Goal: Task Accomplishment & Management: Use online tool/utility

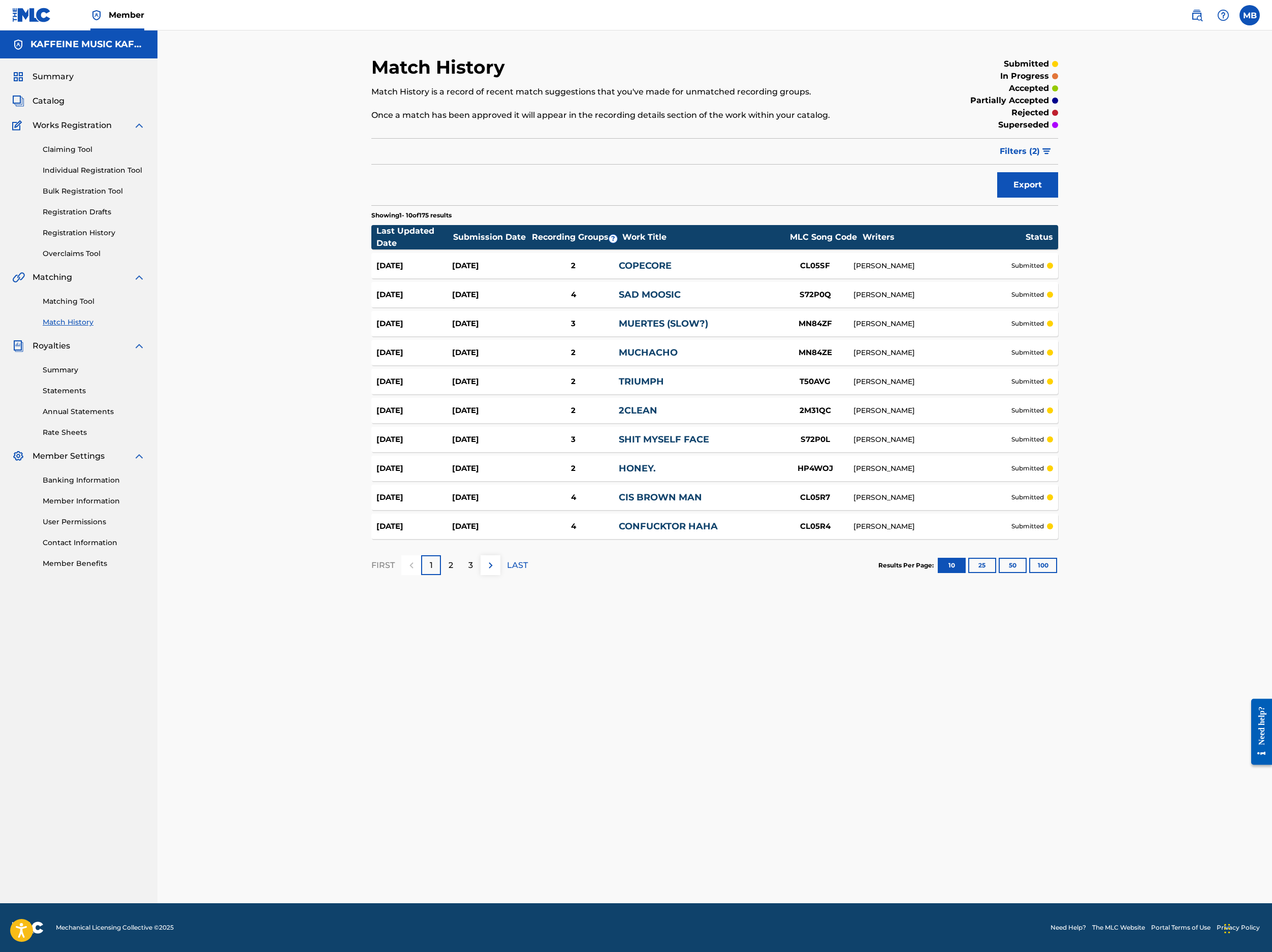
click at [65, 107] on span "Catalog" at bounding box center [49, 101] width 32 height 12
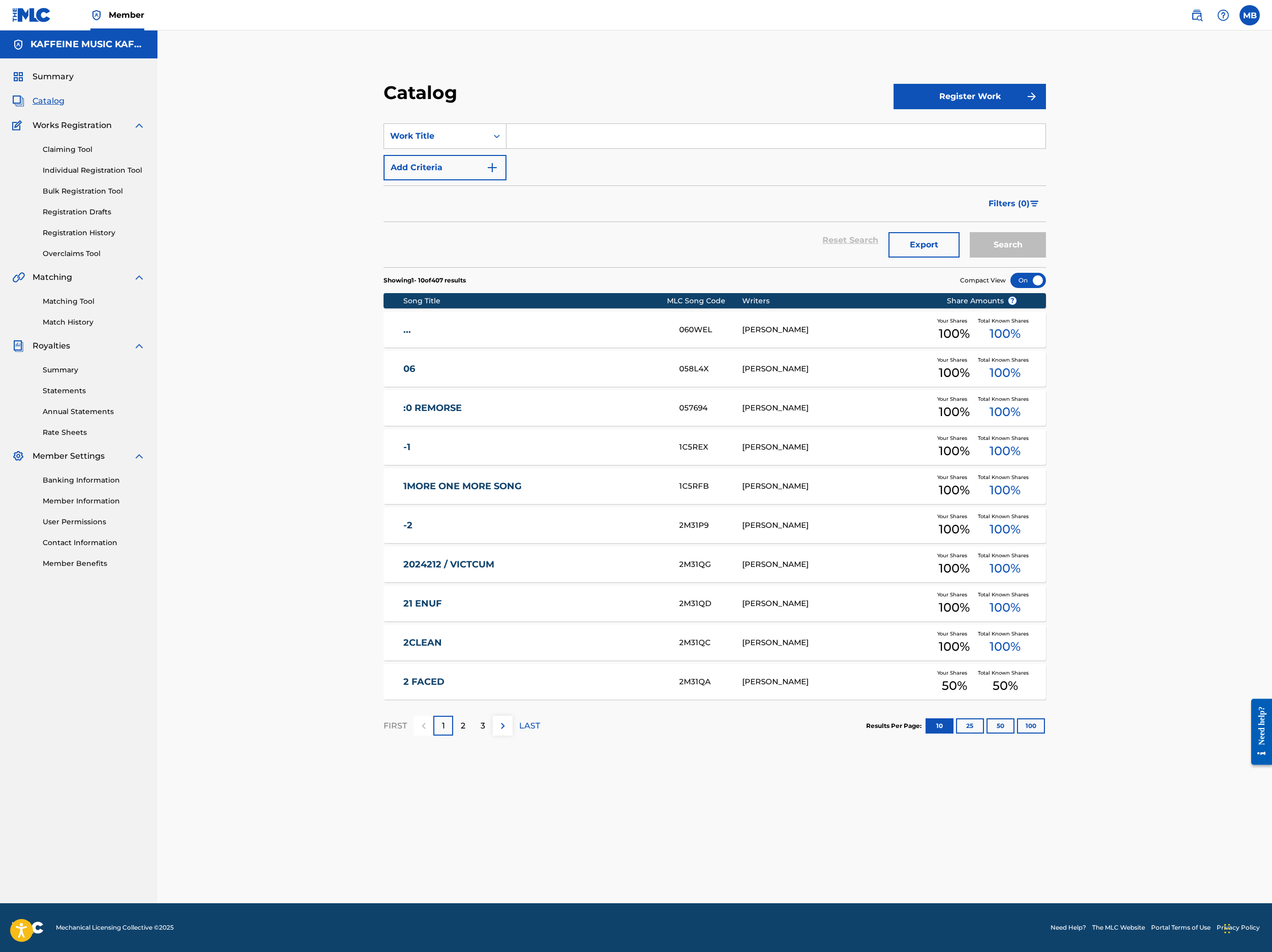
click at [74, 83] on span "Summary" at bounding box center [53, 77] width 41 height 12
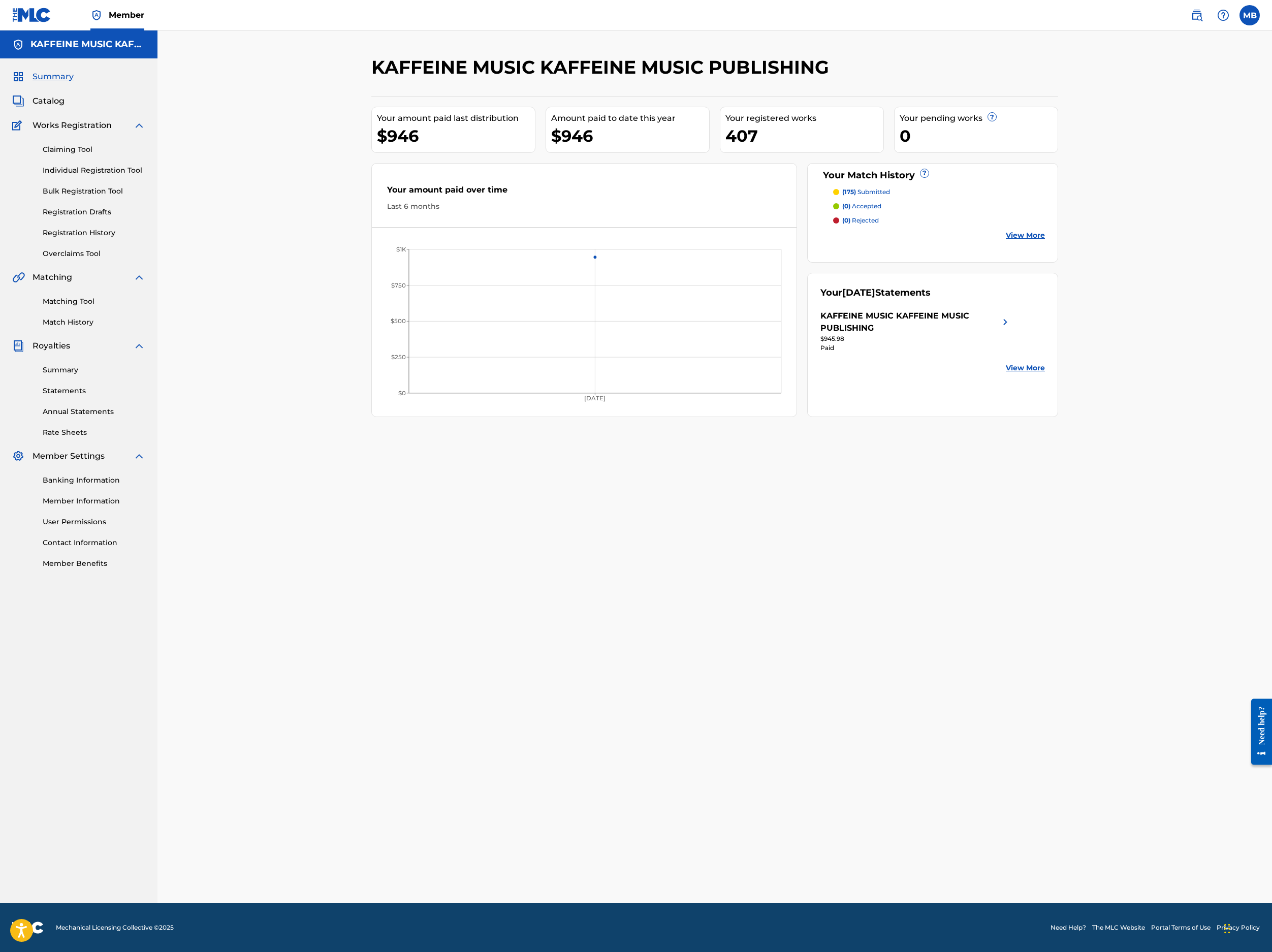
click at [890, 196] on p "(175) submitted" at bounding box center [866, 192] width 48 height 9
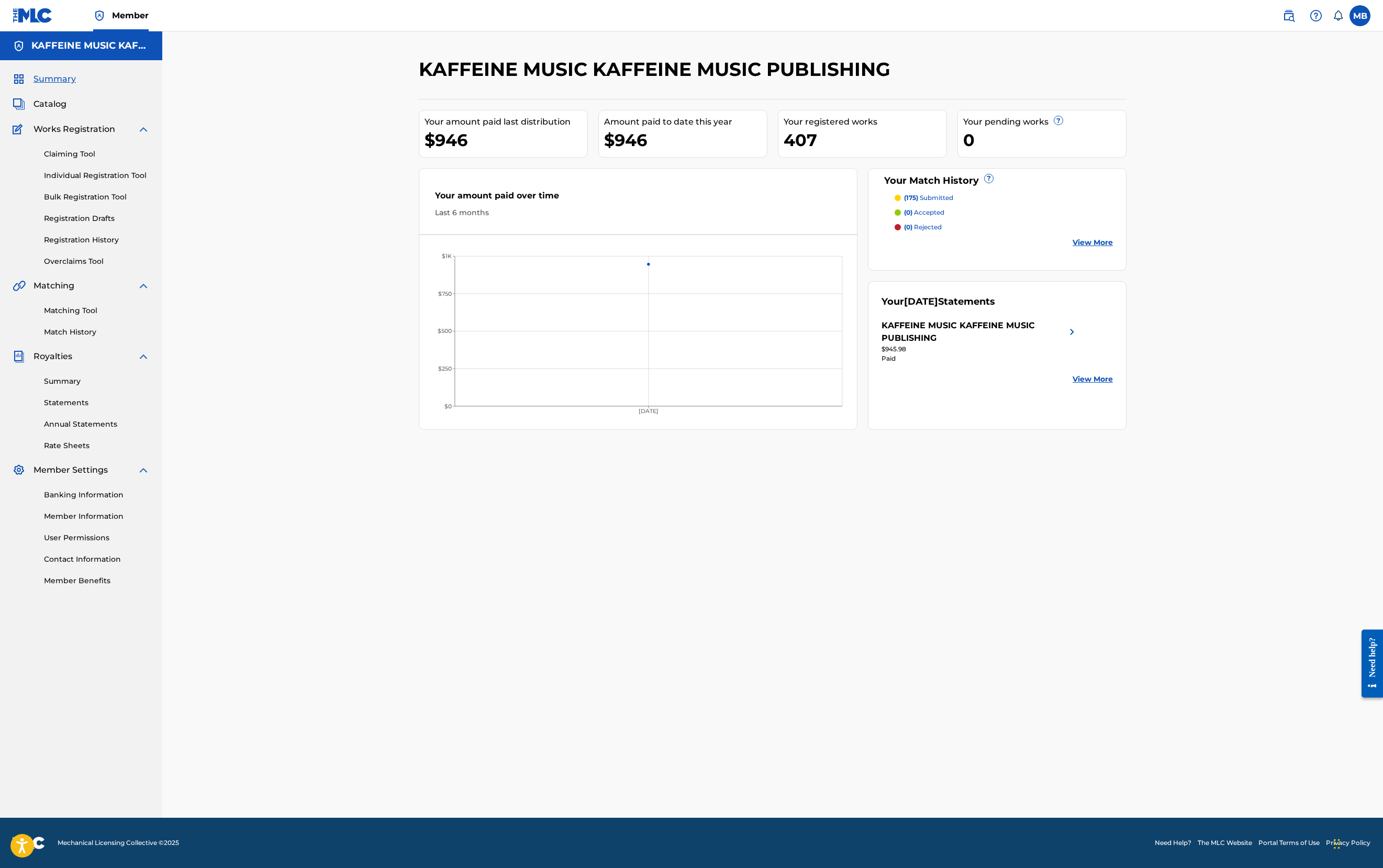
click at [141, 337] on div "Matching Tool Match History" at bounding box center [81, 315] width 137 height 46
click at [141, 316] on link "Matching Tool" at bounding box center [97, 310] width 106 height 11
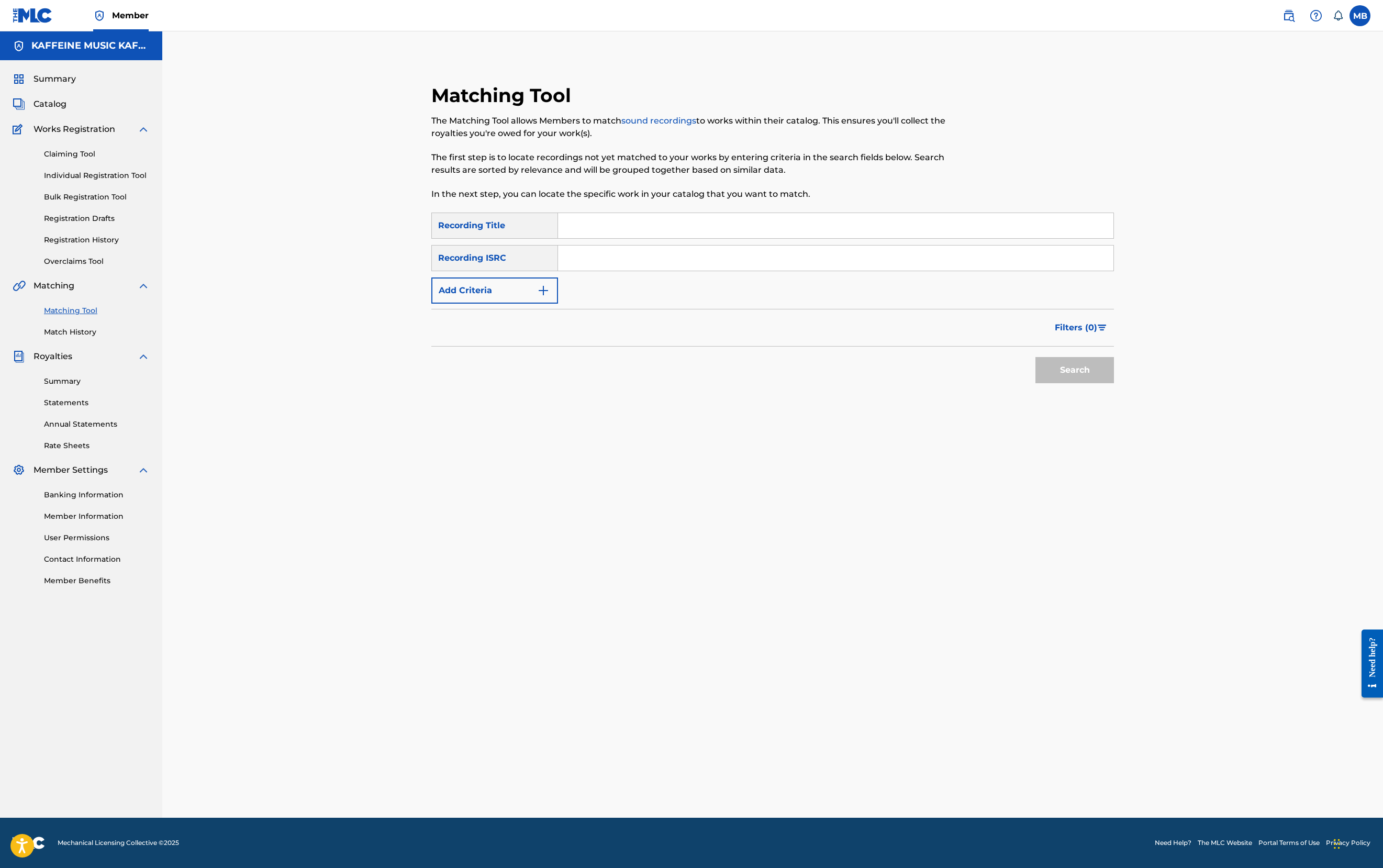
click at [754, 238] on input "Search Form" at bounding box center [835, 226] width 555 height 25
paste input "DEATH."
type input "DEATH."
click at [715, 271] on input "Search Form" at bounding box center [835, 258] width 555 height 25
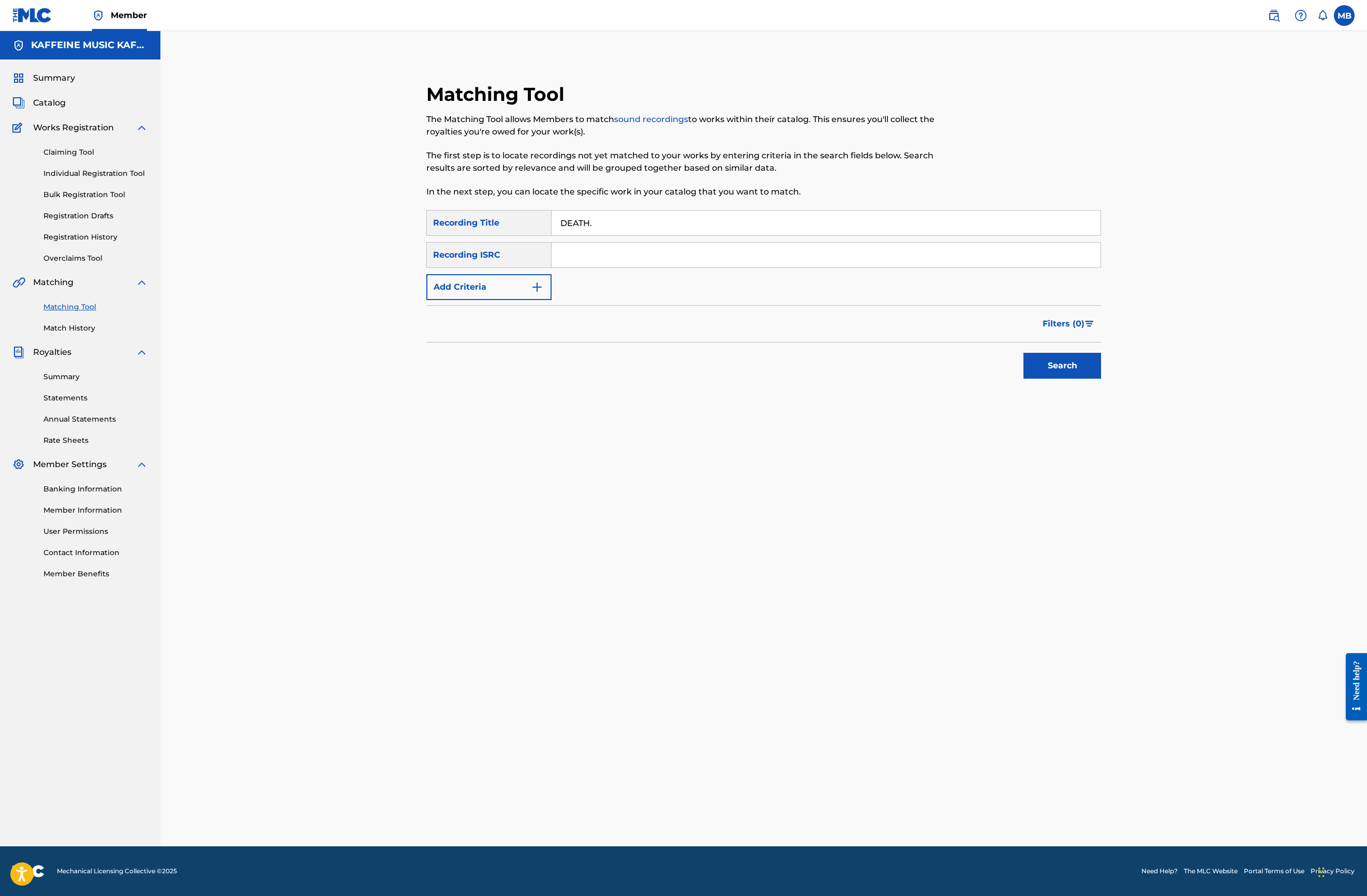
type input "="
click at [426, 300] on button "Add Criteria" at bounding box center [489, 287] width 125 height 26
click at [580, 300] on input "Search Form" at bounding box center [816, 287] width 530 height 25
click at [547, 292] on icon "Search Form" at bounding box center [541, 287] width 10 height 10
drag, startPoint x: 507, startPoint y: 479, endPoint x: 567, endPoint y: 468, distance: 61.0
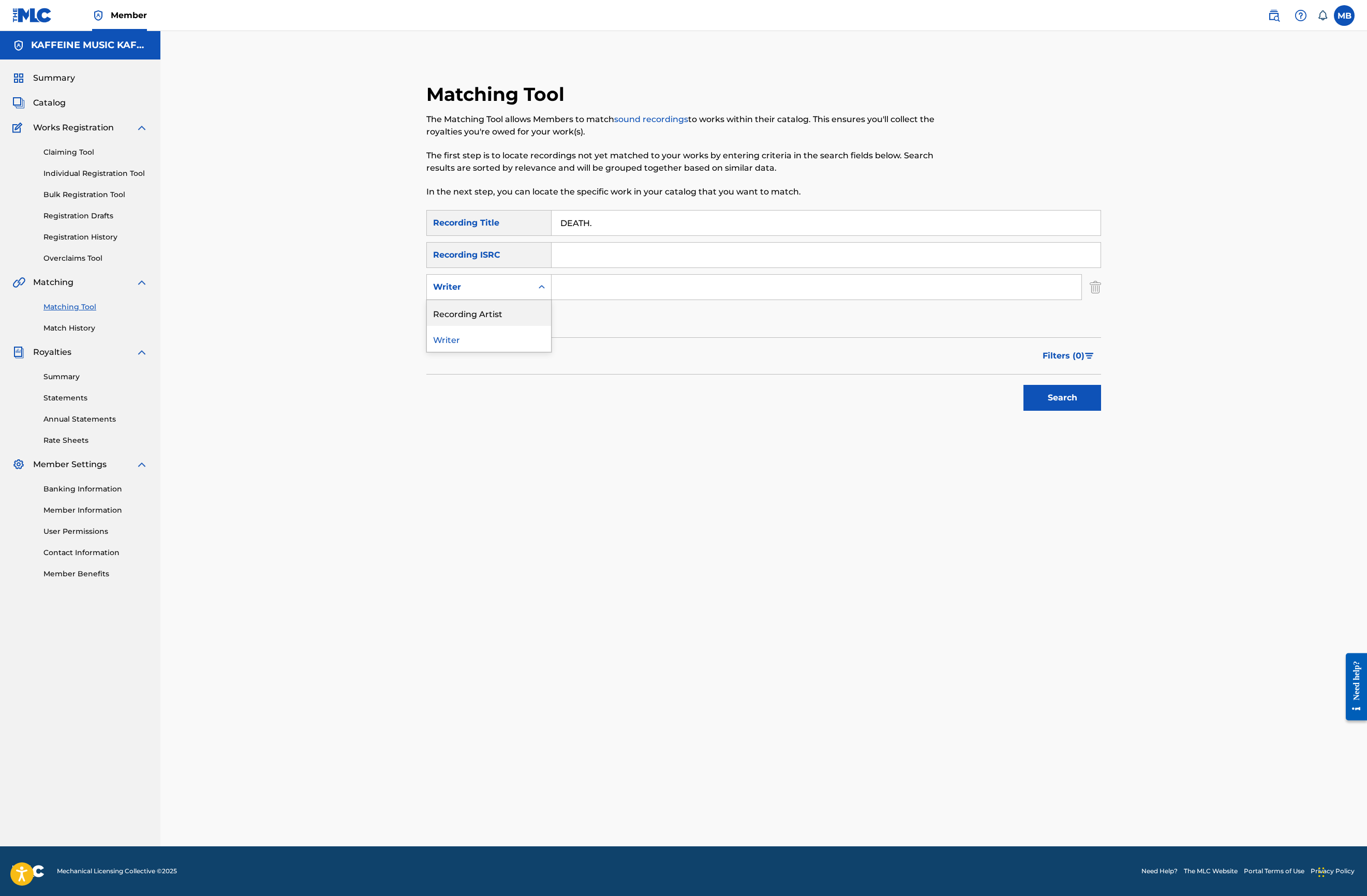
click at [507, 326] on div "Recording Artist" at bounding box center [489, 313] width 124 height 26
click at [669, 332] on div "SearchWithCriteria7ebd8d66-ec34-4cf0-baab-cba0669f7352 Recording Title DEATH. S…" at bounding box center [764, 271] width 675 height 122
click at [669, 300] on input "Search Form" at bounding box center [816, 287] width 530 height 25
type input "[PERSON_NAME] Motorcycle."
click at [1101, 411] on button "Search" at bounding box center [1062, 397] width 77 height 26
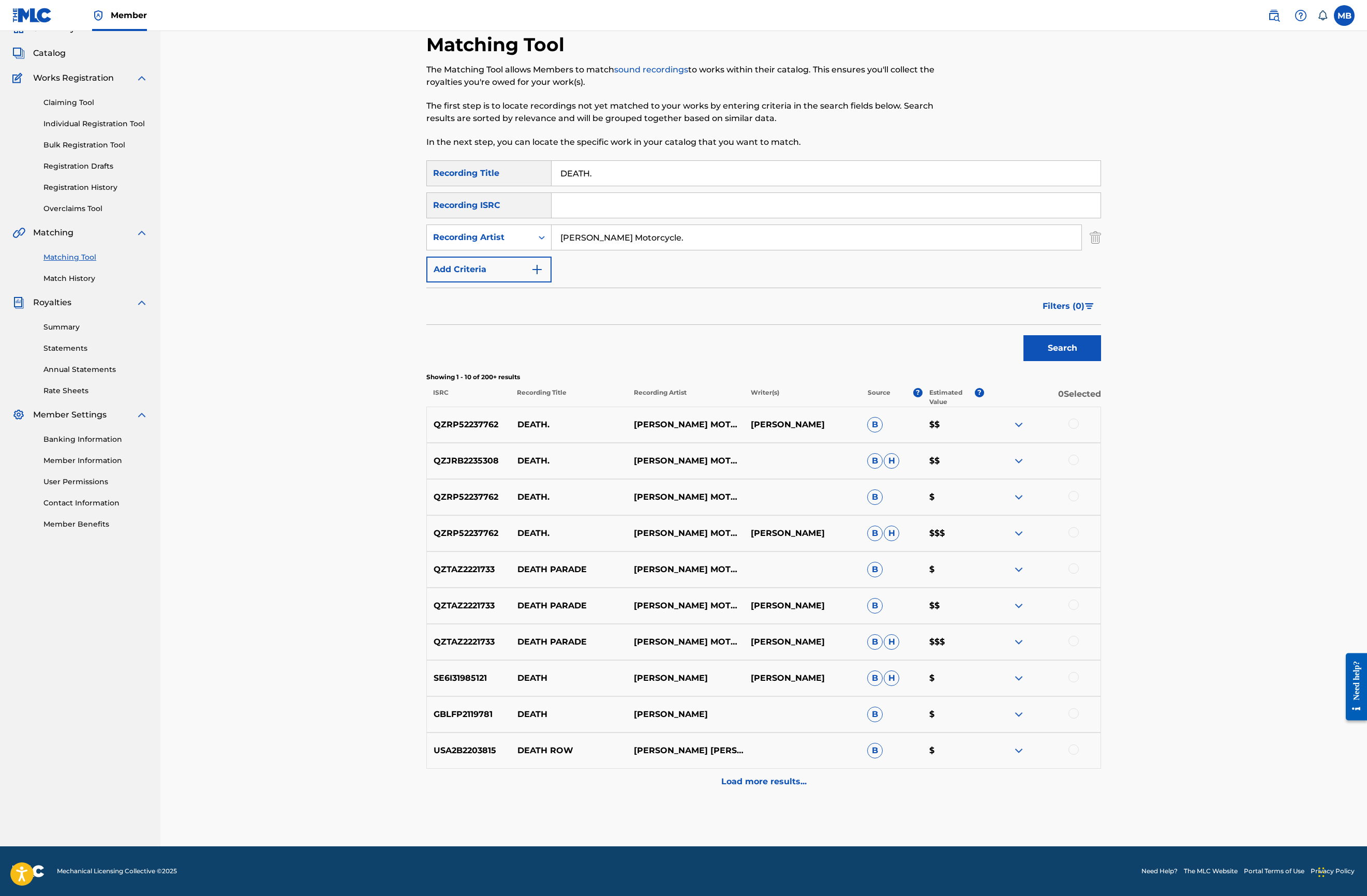
scroll to position [384, 0]
drag, startPoint x: 1274, startPoint y: 577, endPoint x: 1276, endPoint y: 544, distance: 33.1
click at [1079, 537] on div at bounding box center [1073, 532] width 10 height 10
click at [1101, 504] on div "QZRP52237762 DEATH. [PERSON_NAME] MOTORCYCLE B $" at bounding box center [764, 497] width 675 height 36
click at [1079, 501] on div at bounding box center [1073, 496] width 10 height 10
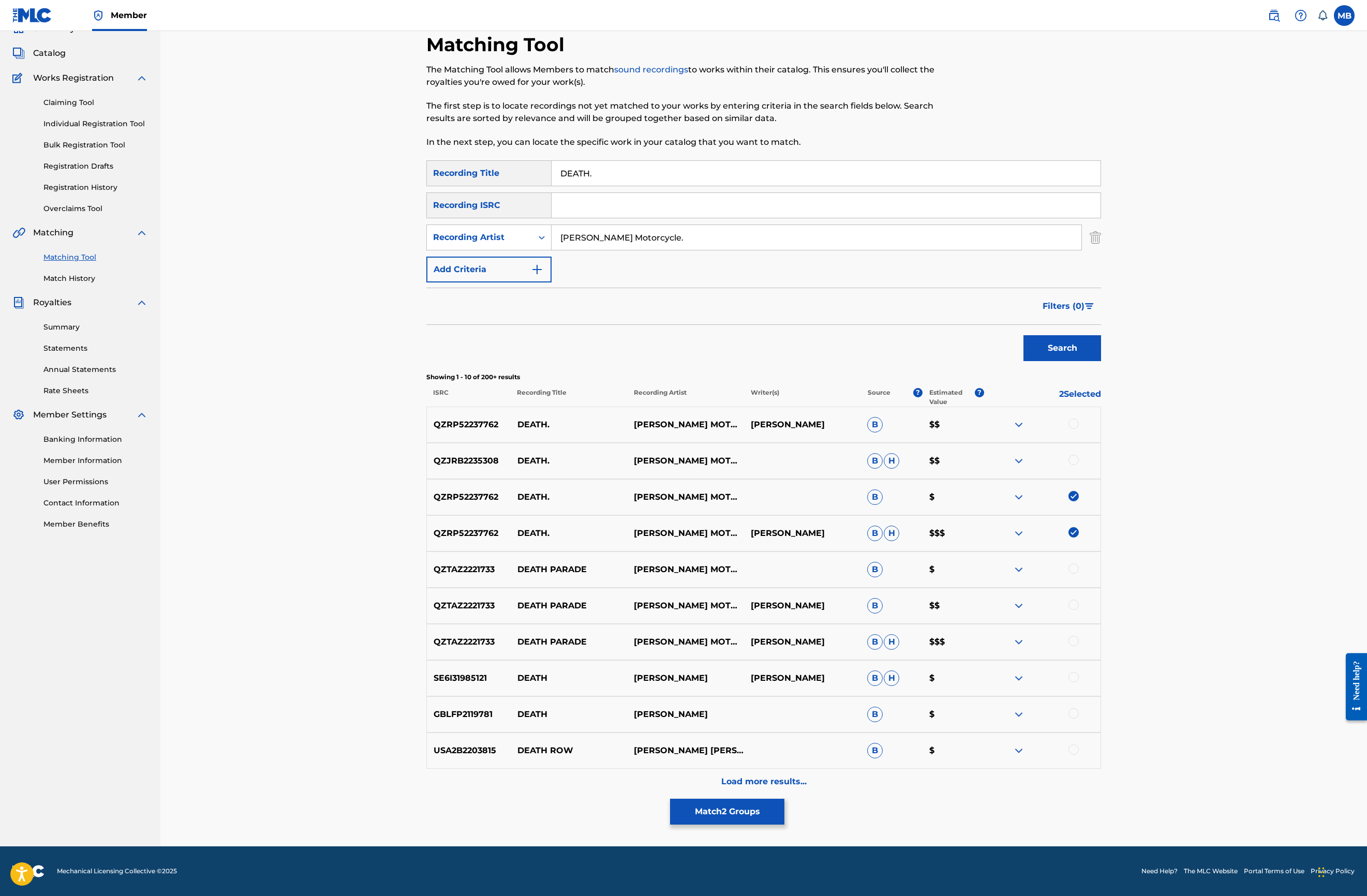
click at [1079, 455] on div at bounding box center [1073, 459] width 10 height 10
click at [1079, 419] on div at bounding box center [1073, 423] width 10 height 10
click at [1079, 646] on div at bounding box center [1073, 641] width 10 height 10
click at [784, 799] on button "Match 5 Groups" at bounding box center [727, 812] width 114 height 26
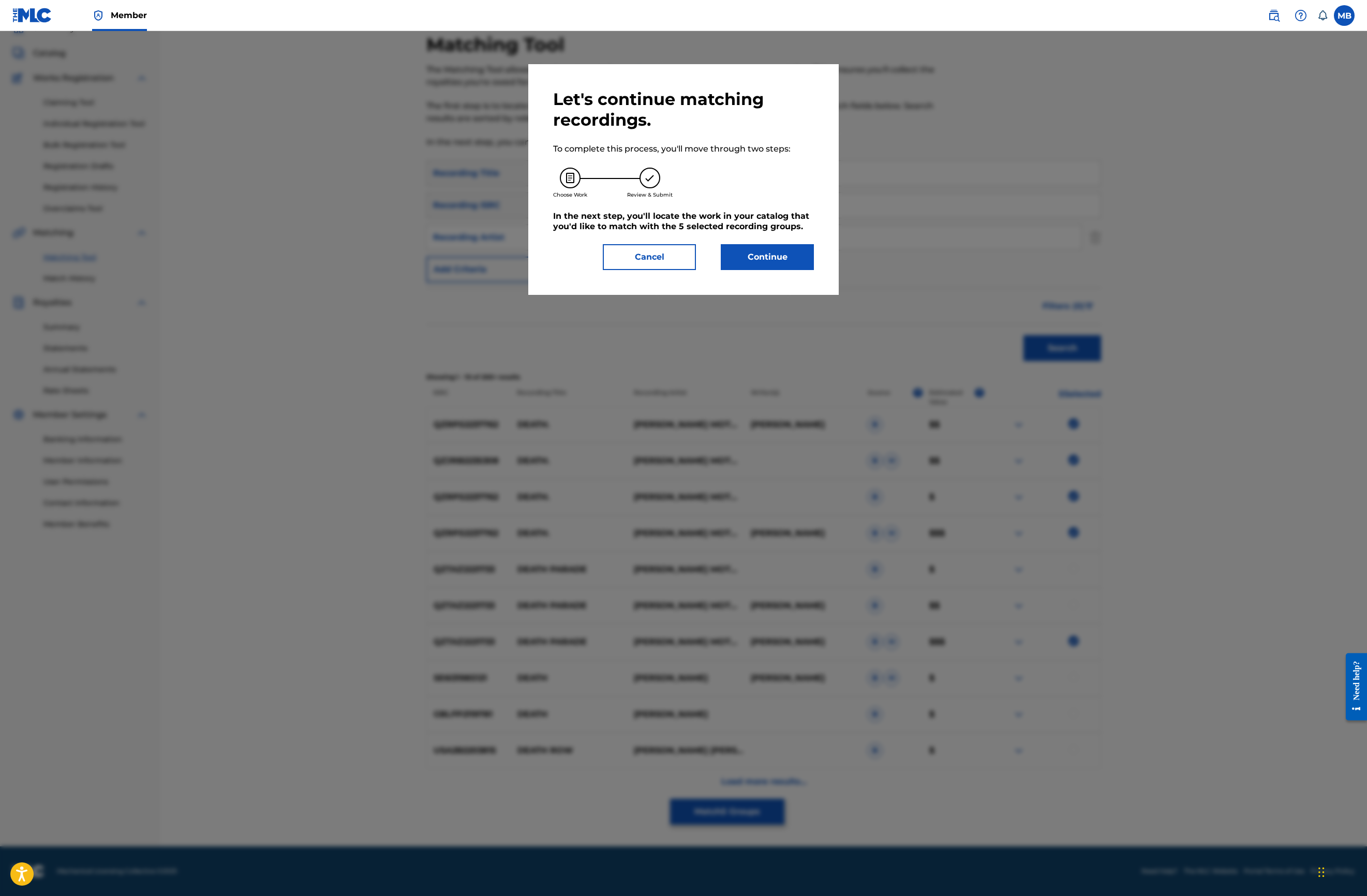
click at [616, 270] on button "Cancel" at bounding box center [649, 257] width 93 height 26
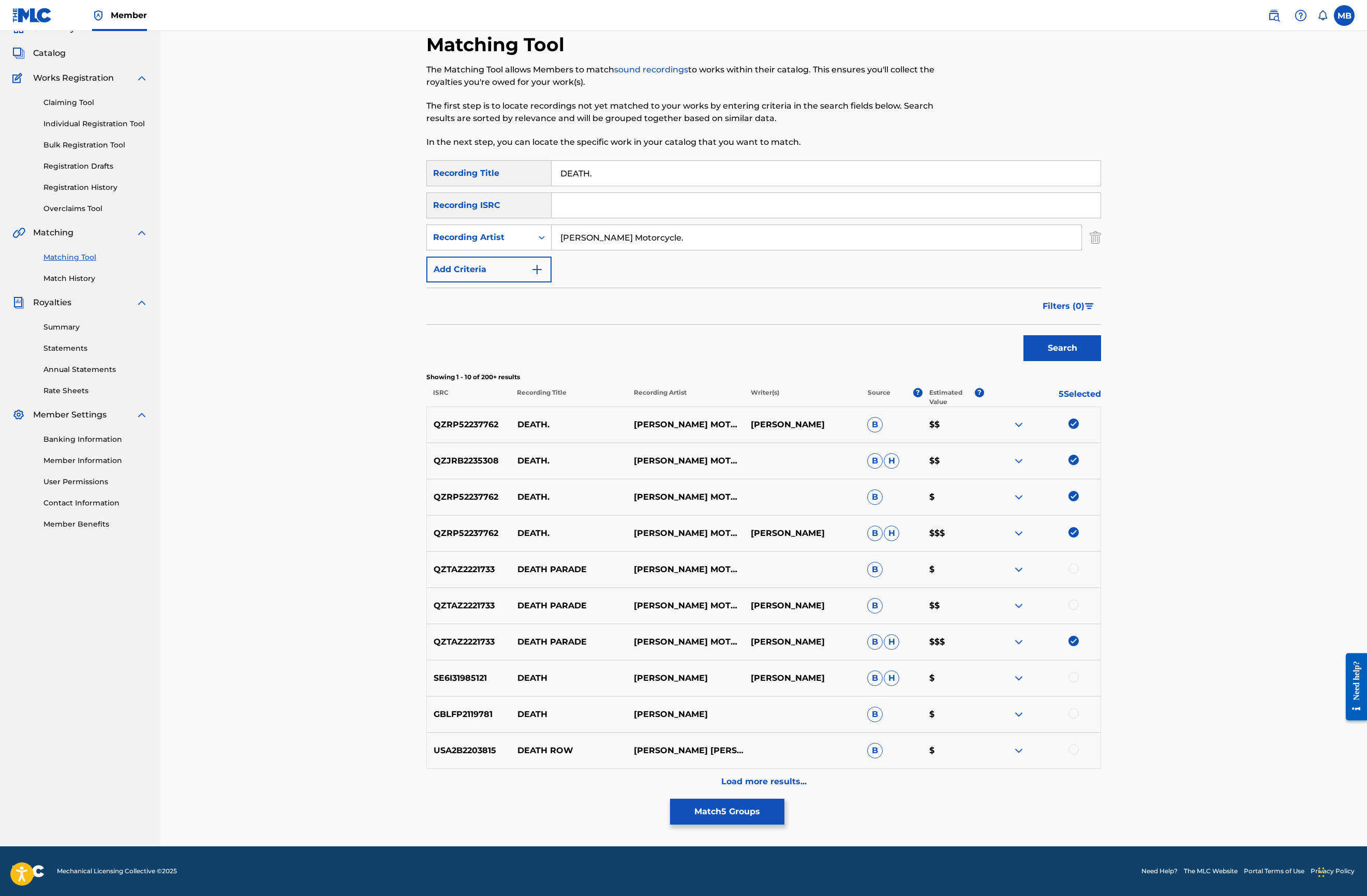
click at [1101, 660] on div "QZTAZ2221733 DEATH PARADE [PERSON_NAME] MOTORCYCLE [PERSON_NAME] $$$" at bounding box center [764, 642] width 675 height 36
click at [1079, 646] on img at bounding box center [1073, 641] width 10 height 10
click at [784, 799] on button "Match 4 Groups" at bounding box center [727, 812] width 114 height 26
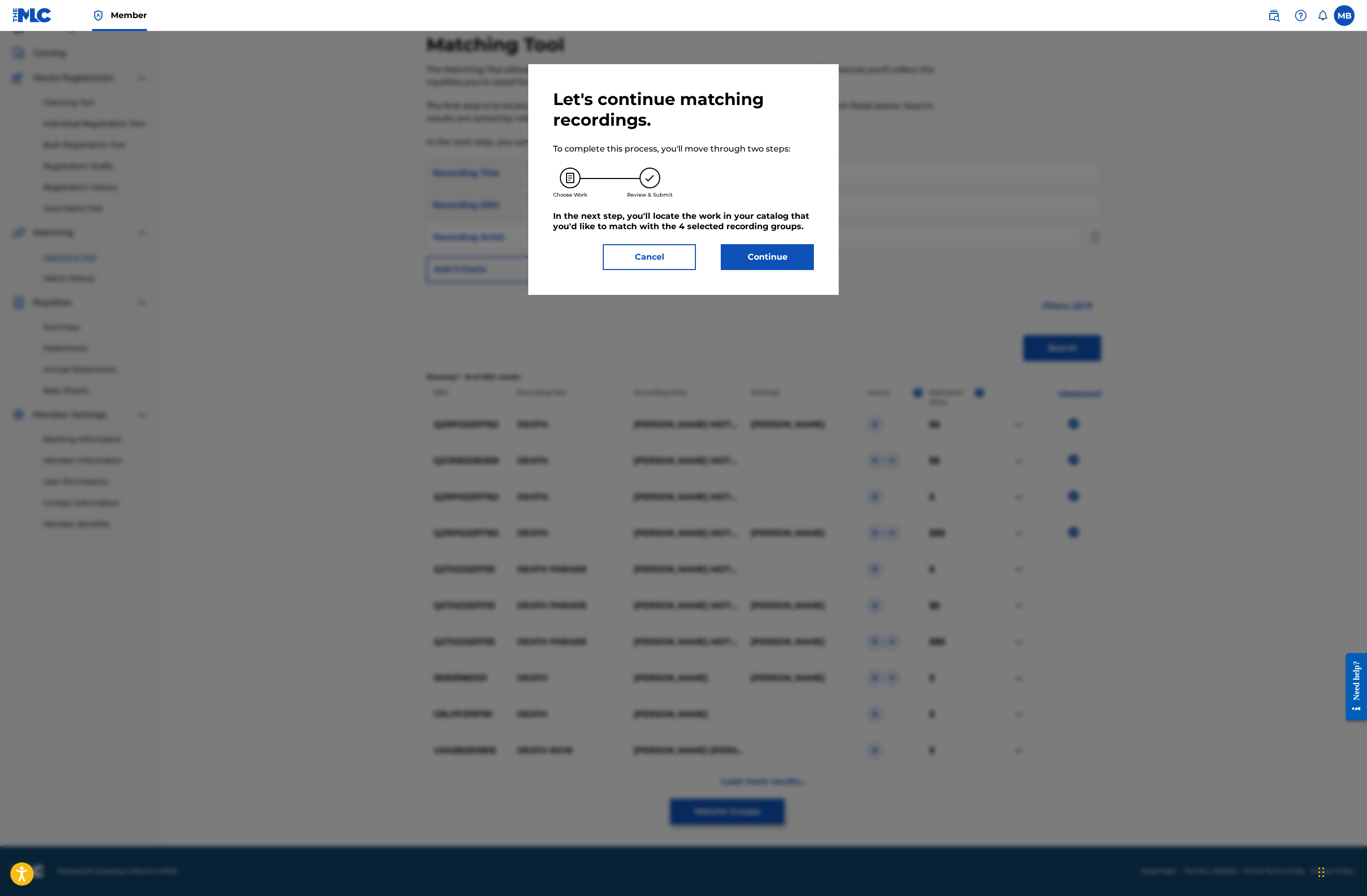
click at [814, 270] on button "Continue" at bounding box center [767, 257] width 93 height 26
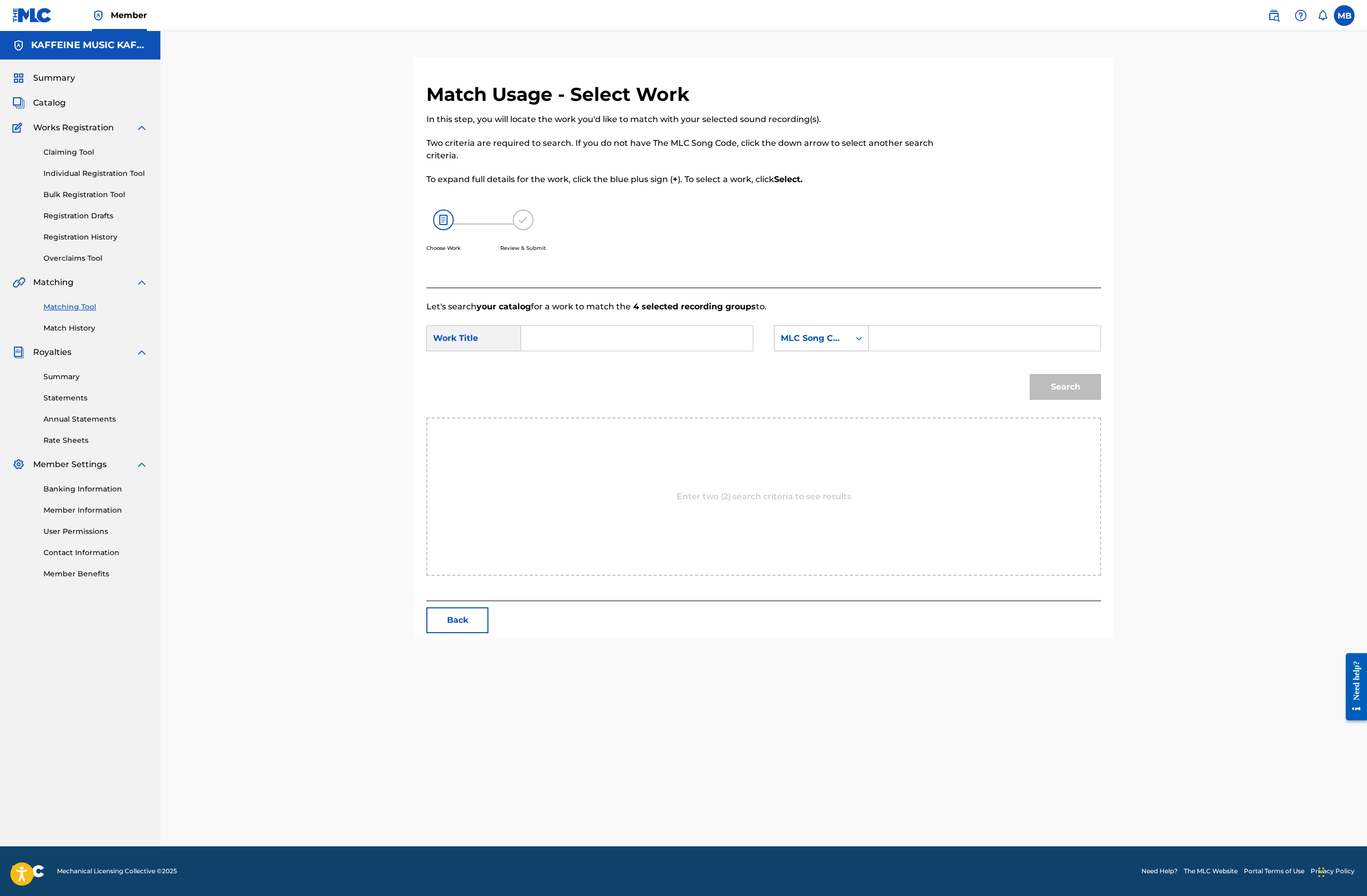
scroll to position [155, 0]
click at [579, 351] on input "Search Form" at bounding box center [637, 338] width 214 height 25
paste input "DEATH."
type input "DEATH."
click at [869, 352] on div "MLC Song Code" at bounding box center [821, 338] width 95 height 26
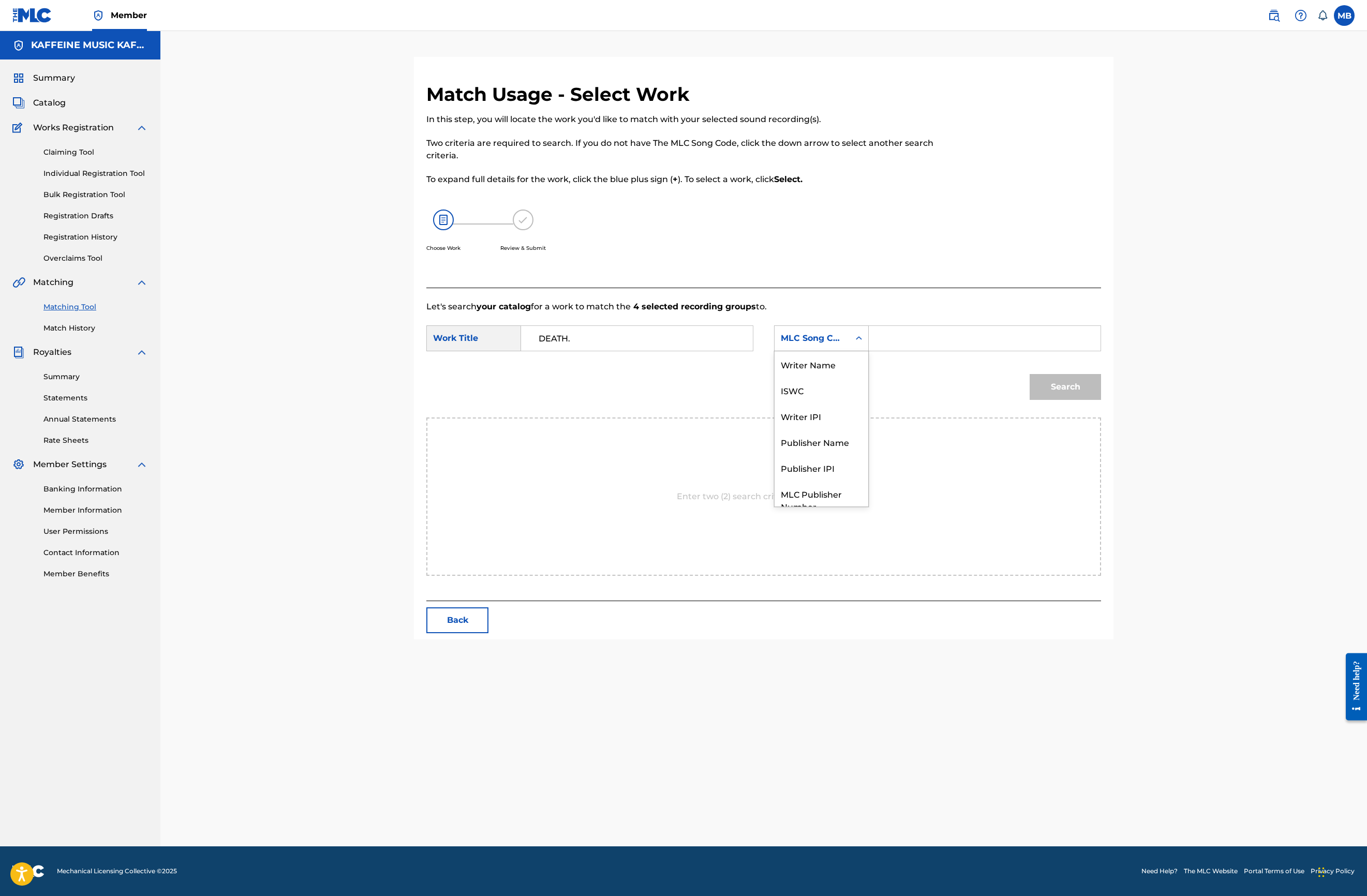
scroll to position [108, 0]
click at [868, 416] on div "Publisher Name" at bounding box center [821, 403] width 94 height 26
click at [1057, 351] on input "Search Form" at bounding box center [984, 338] width 214 height 25
type input "kaf"
click at [1101, 400] on button "Search" at bounding box center [1065, 386] width 71 height 26
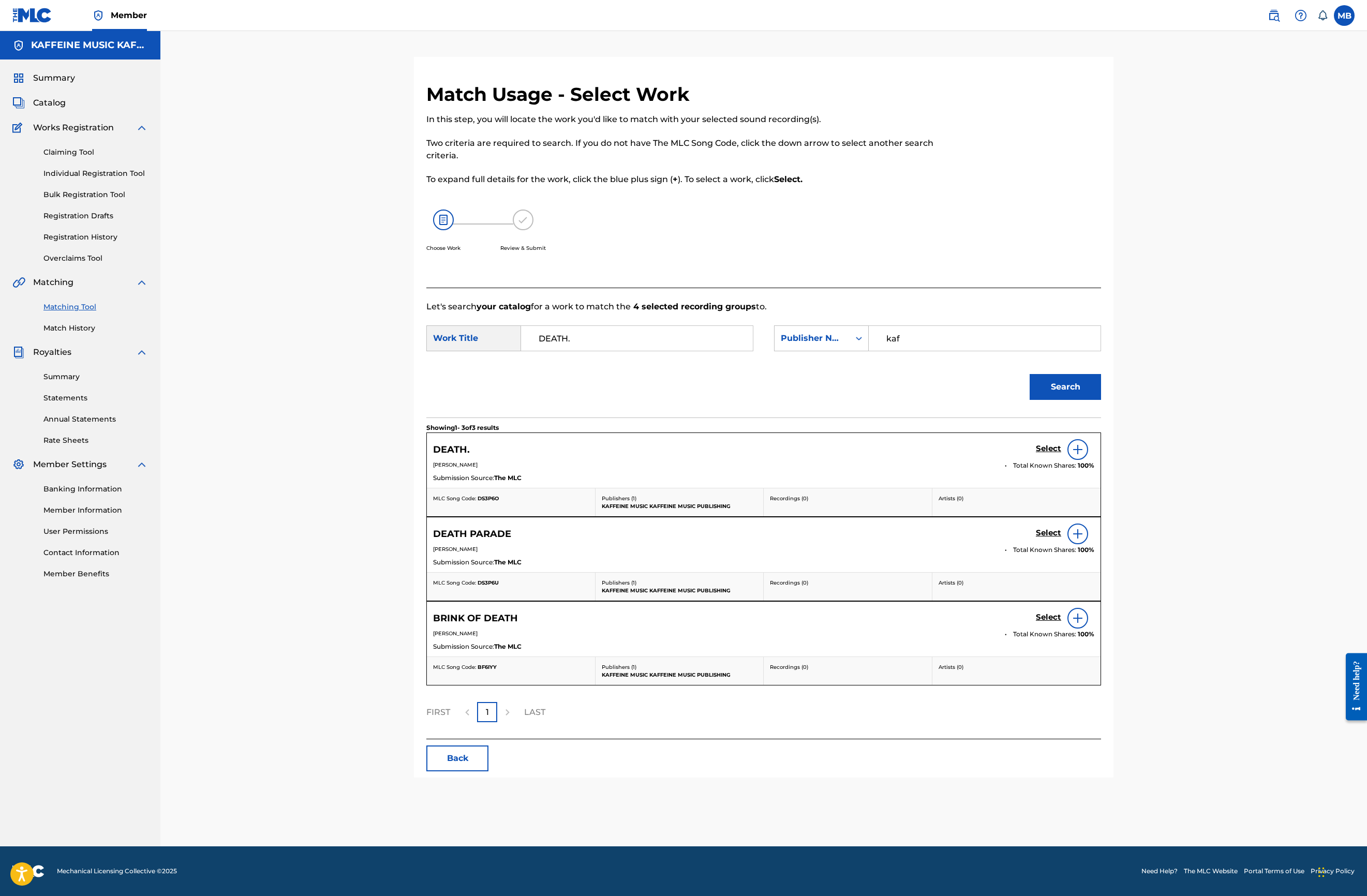
click at [1061, 454] on h5 "Select" at bounding box center [1049, 449] width 26 height 10
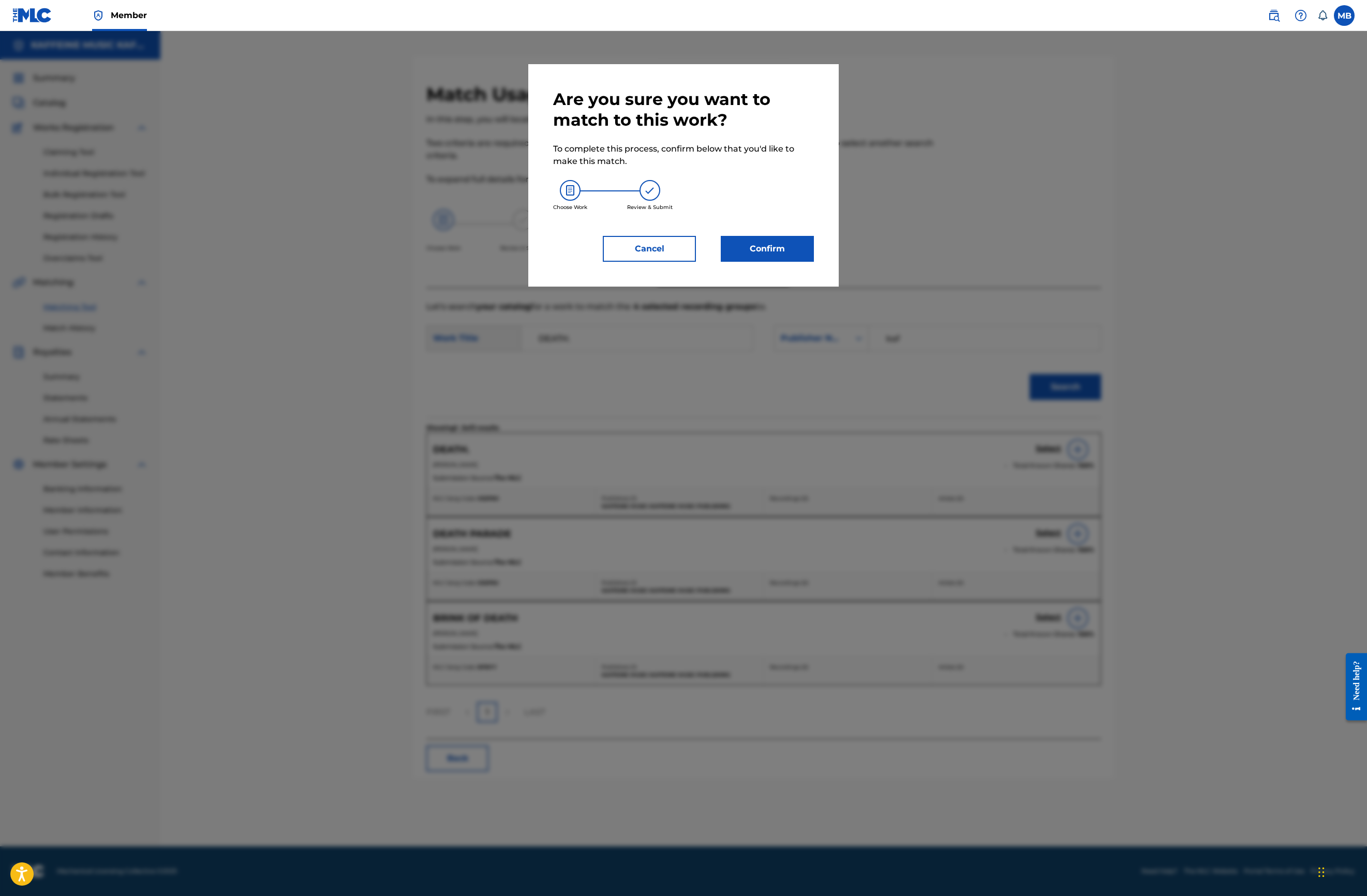
click at [814, 262] on button "Confirm" at bounding box center [767, 249] width 93 height 26
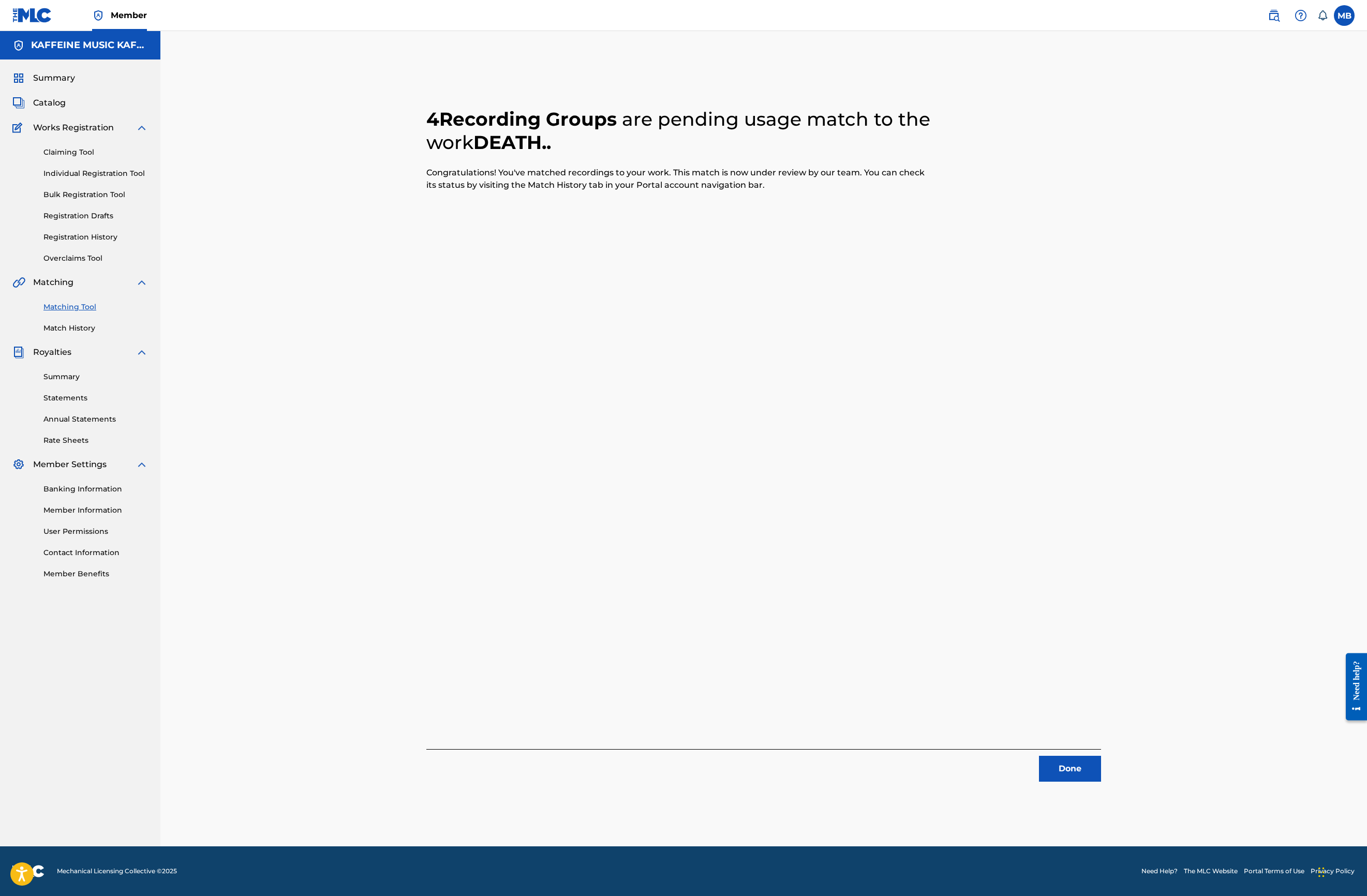
click at [1101, 756] on button "Done" at bounding box center [1070, 768] width 62 height 26
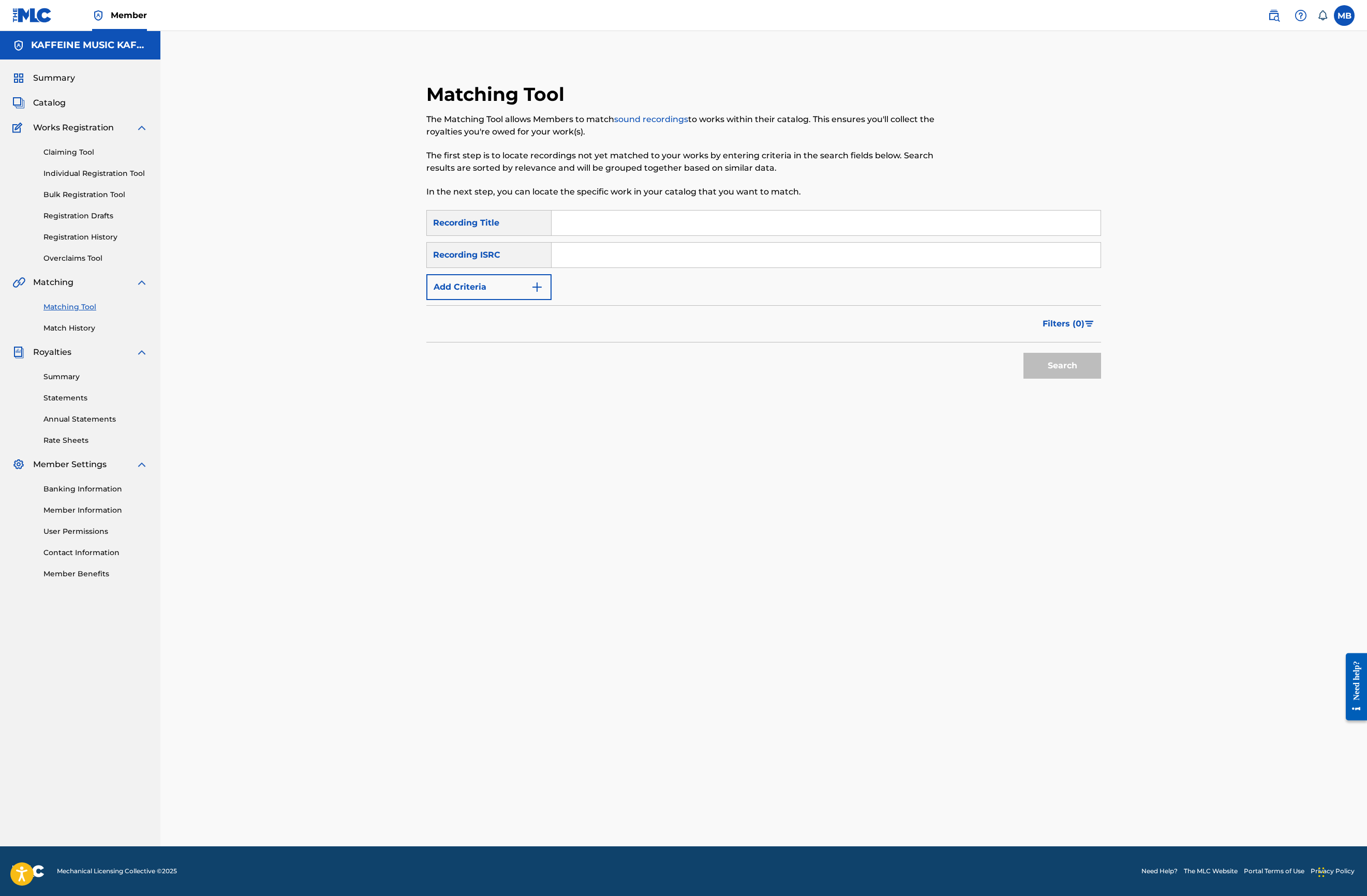
drag, startPoint x: 594, startPoint y: 172, endPoint x: 592, endPoint y: 190, distance: 18.1
click at [594, 210] on input "Search Form" at bounding box center [826, 223] width 549 height 25
paste input "DONT GO"
type input "DONT GO"
click at [629, 243] on input "Search Form" at bounding box center [826, 255] width 549 height 25
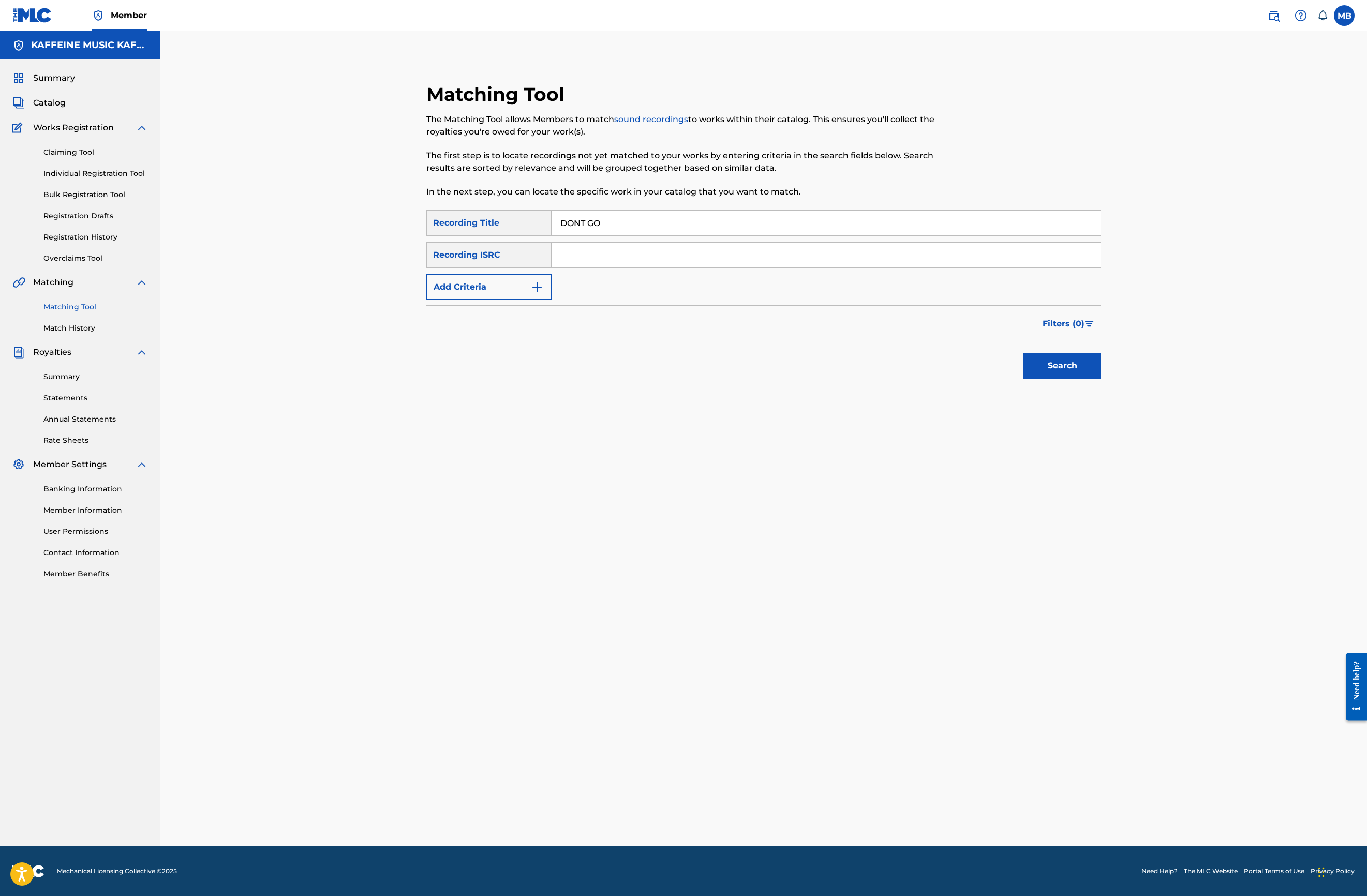
click at [521, 286] on button "Add Criteria" at bounding box center [489, 287] width 125 height 26
click at [517, 296] on div "Writer" at bounding box center [480, 287] width 106 height 20
click at [509, 317] on div "Recording Artist" at bounding box center [489, 313] width 124 height 26
click at [643, 275] on input "Search Form" at bounding box center [816, 287] width 530 height 25
type input "[PERSON_NAME] Motorcycle"
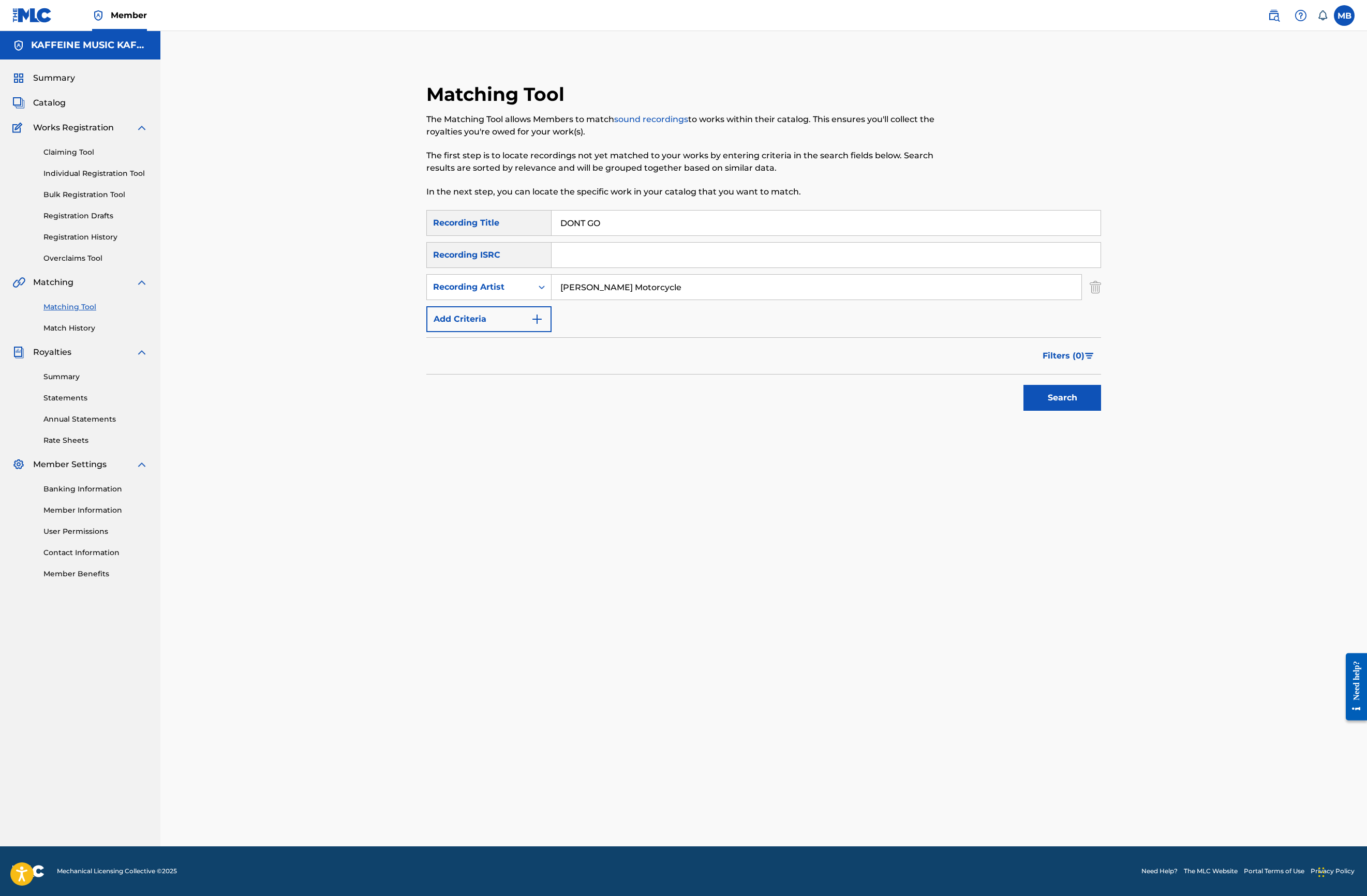
click at [1101, 411] on button "Search" at bounding box center [1062, 397] width 77 height 26
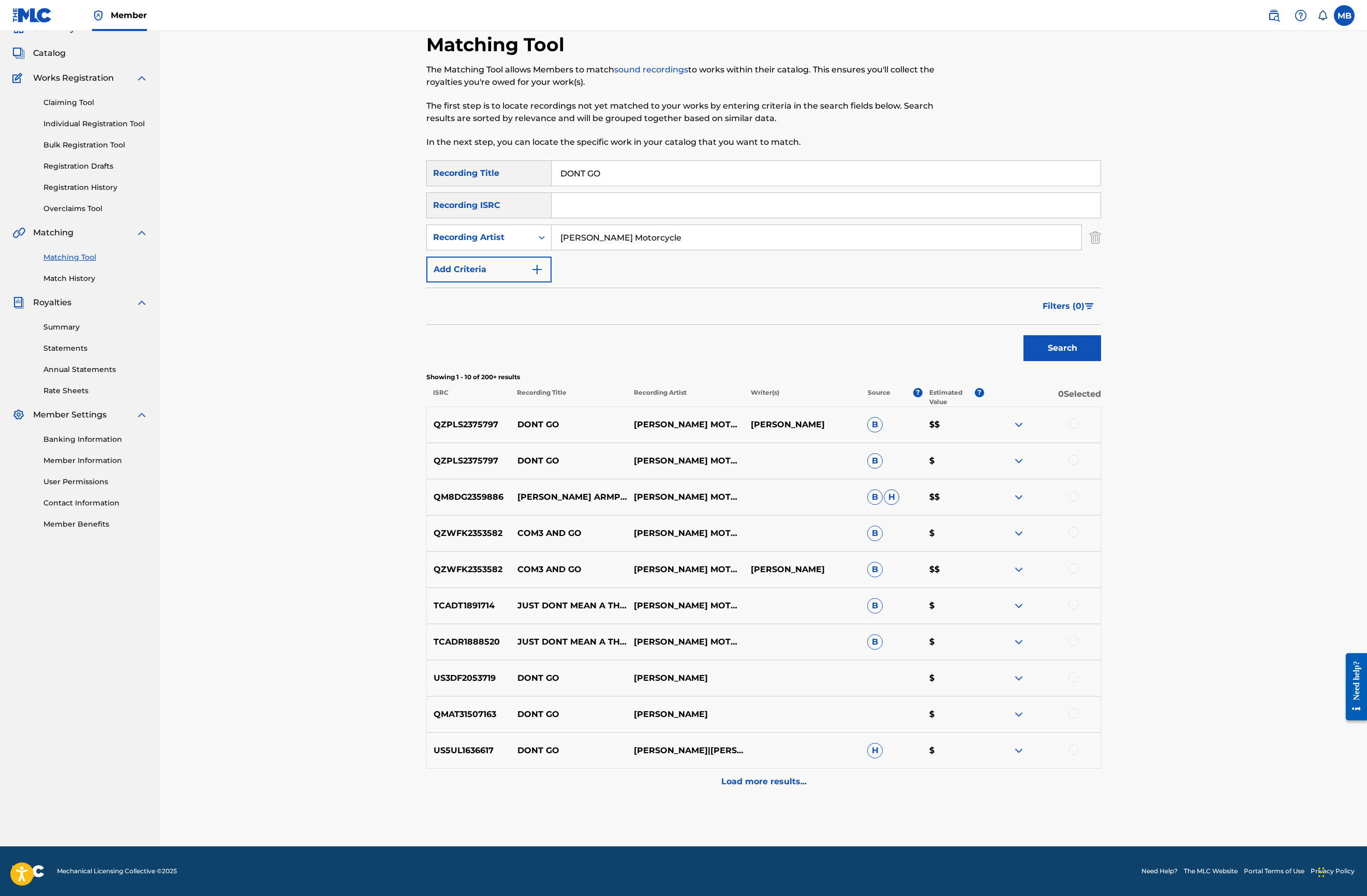
scroll to position [252, 0]
click at [1079, 429] on div at bounding box center [1073, 423] width 10 height 10
click at [1079, 465] on div at bounding box center [1073, 459] width 10 height 10
click at [784, 799] on button "Match 2 Groups" at bounding box center [727, 812] width 114 height 26
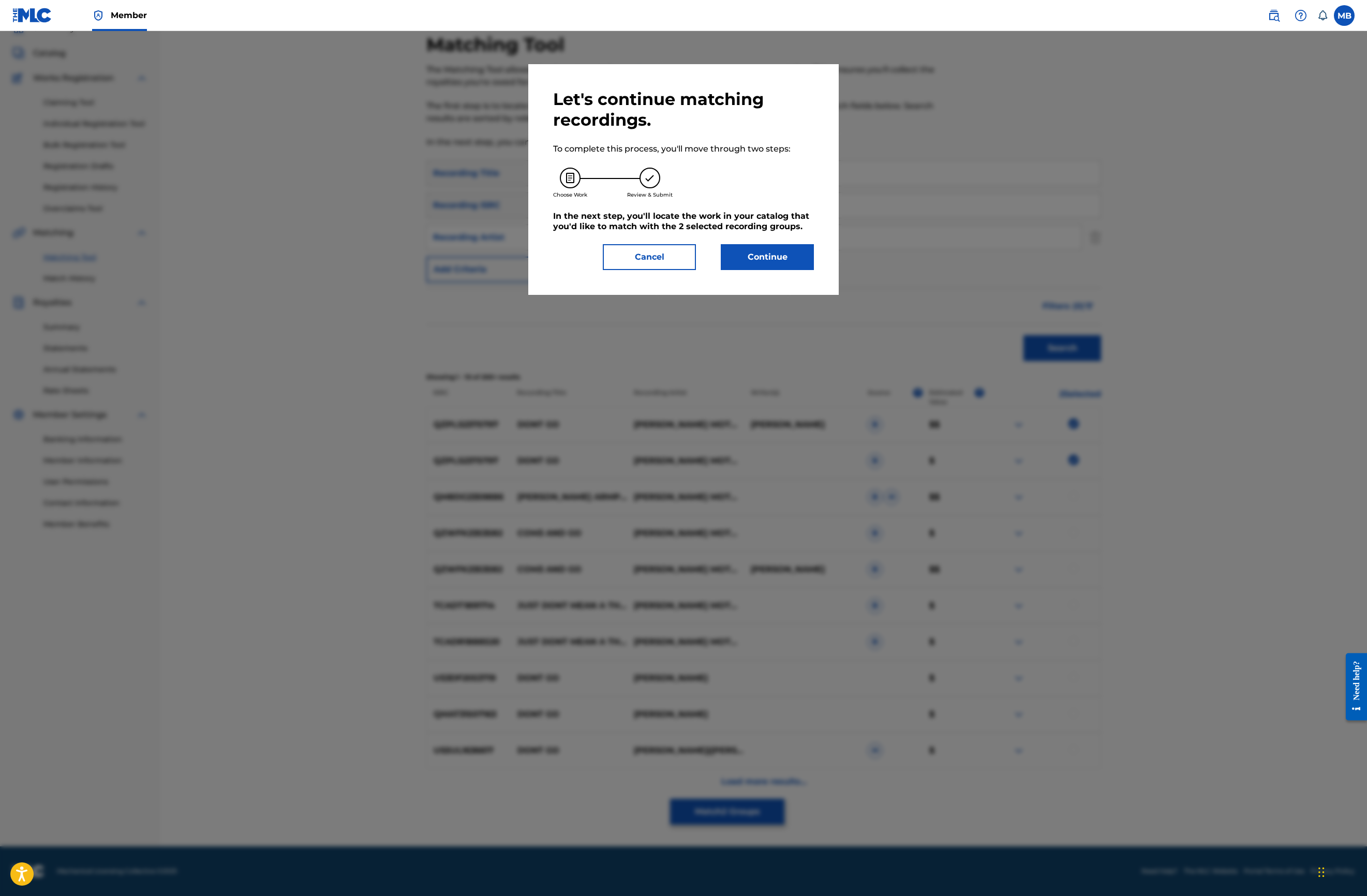
click at [814, 270] on button "Continue" at bounding box center [767, 257] width 93 height 26
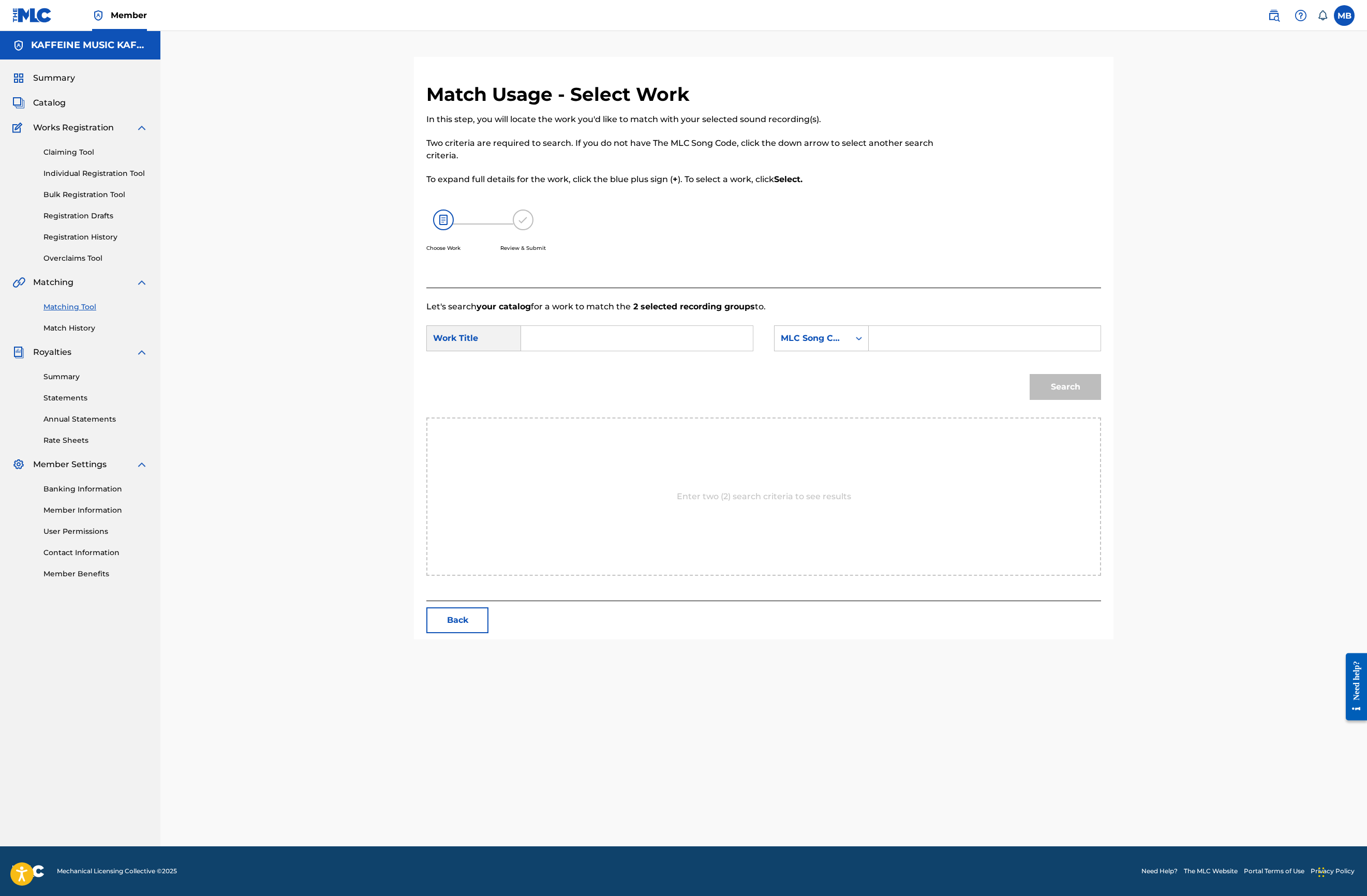
scroll to position [155, 0]
click at [620, 351] on input "Search Form" at bounding box center [637, 338] width 214 height 25
paste input "DONT GO"
type input "DONT GO"
click at [850, 348] on div "MLC Song Code" at bounding box center [812, 338] width 75 height 20
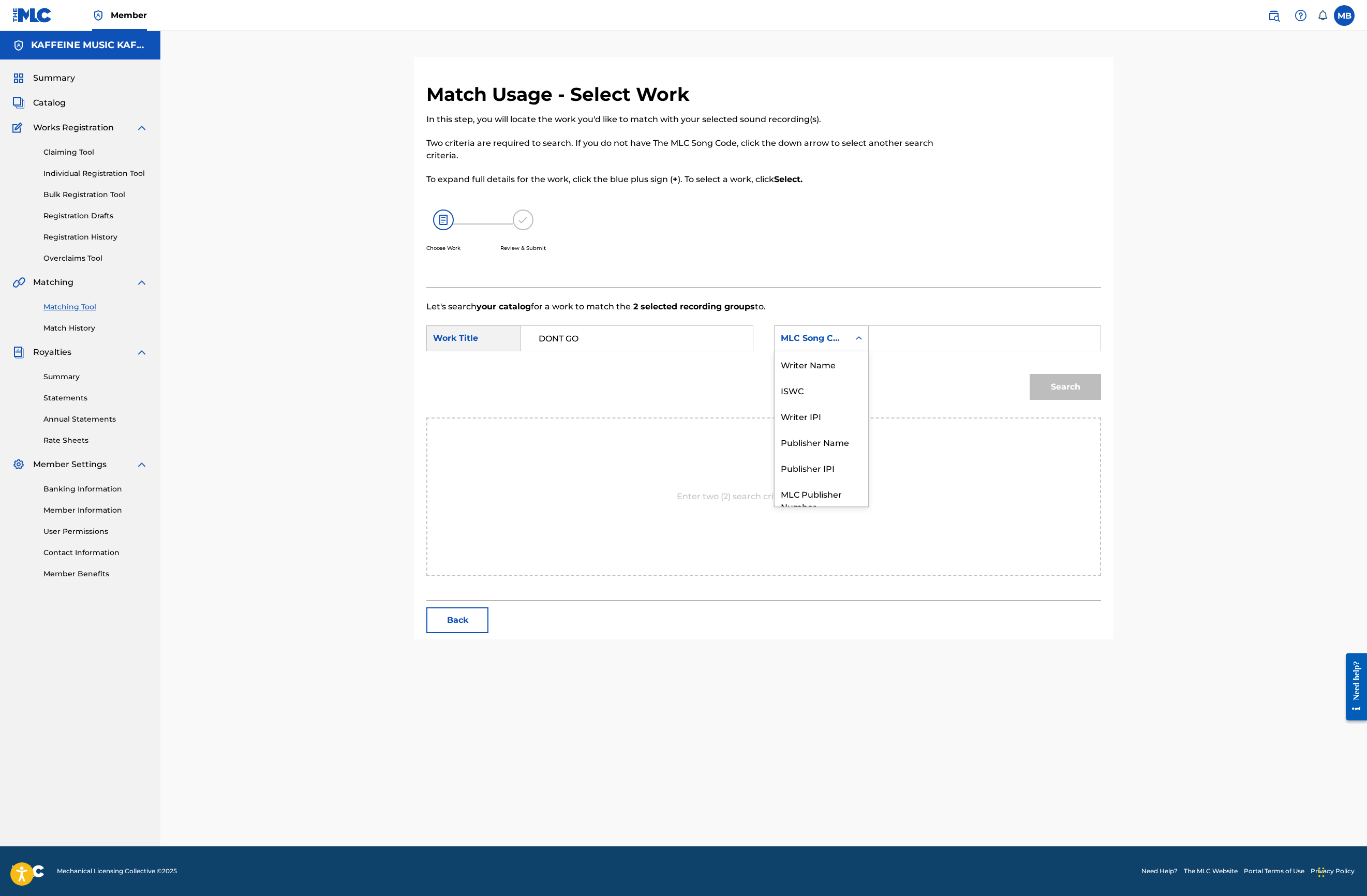
scroll to position [108, 0]
drag, startPoint x: 904, startPoint y: 428, endPoint x: 1049, endPoint y: 425, distance: 145.0
click at [868, 416] on div "Publisher Name" at bounding box center [821, 403] width 94 height 26
drag, startPoint x: 1080, startPoint y: 411, endPoint x: 1079, endPoint y: 397, distance: 14.0
click at [1080, 404] on form "SearchWithCriteria5a59c45d-7d85-4e1f-851c-b95b48c07580 Work Title DONT GO Searc…" at bounding box center [764, 365] width 675 height 105
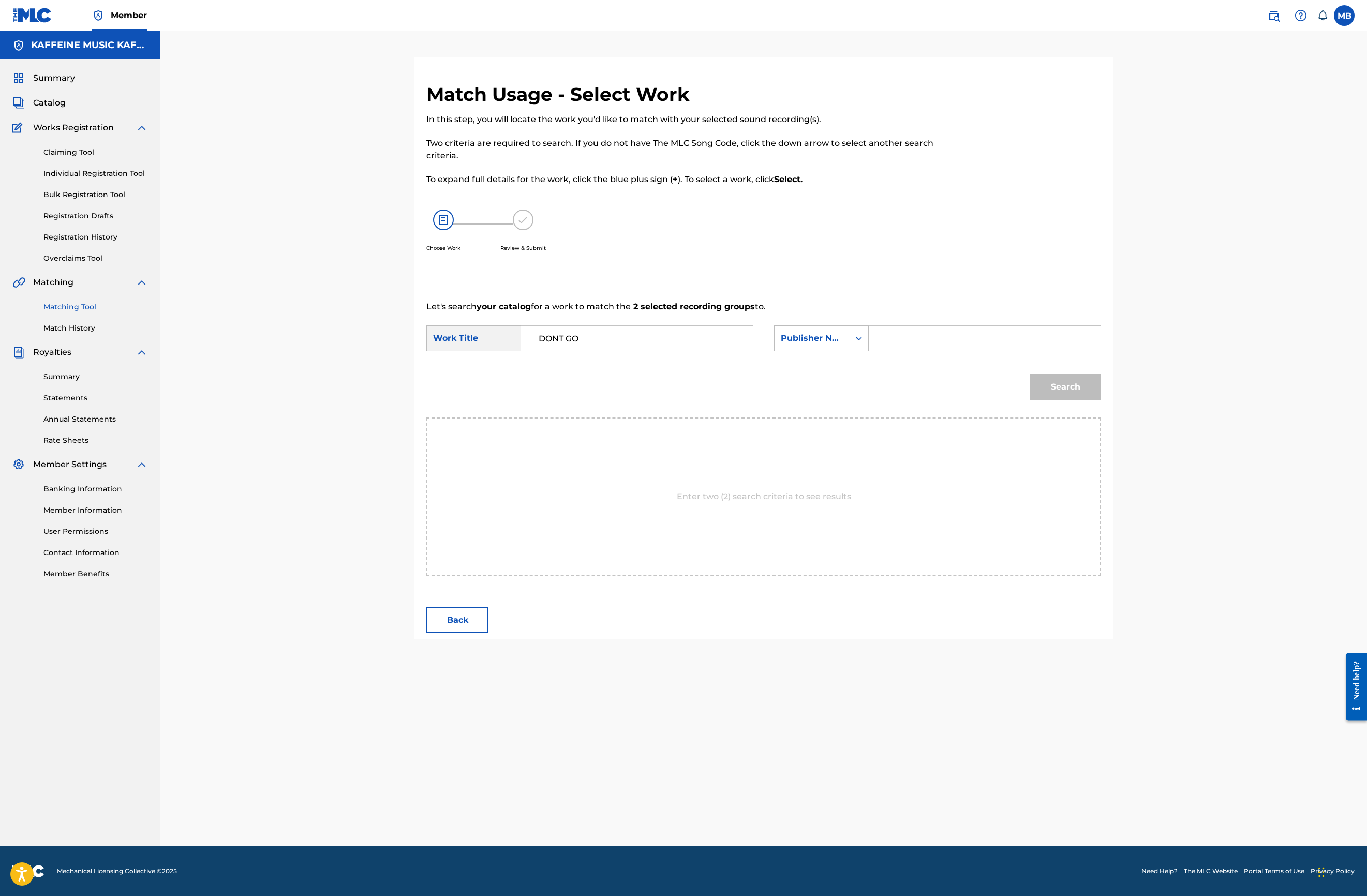
click at [1079, 351] on input "Search Form" at bounding box center [984, 338] width 214 height 25
click at [1101, 400] on button "Search" at bounding box center [1065, 386] width 71 height 26
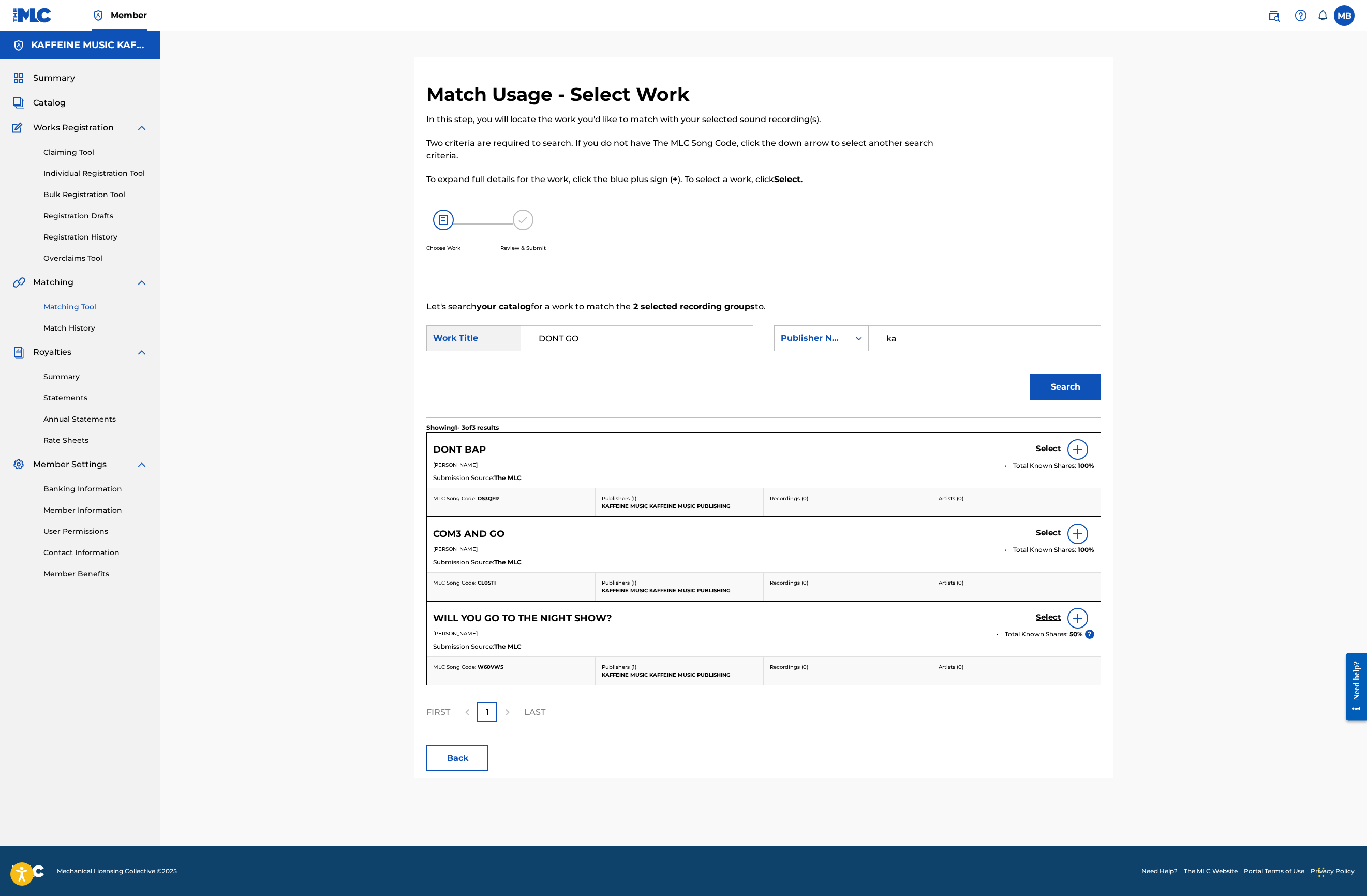
click at [1092, 351] on input "ka" at bounding box center [984, 338] width 214 height 25
type input "kaff"
click at [1101, 400] on button "Search" at bounding box center [1065, 386] width 71 height 26
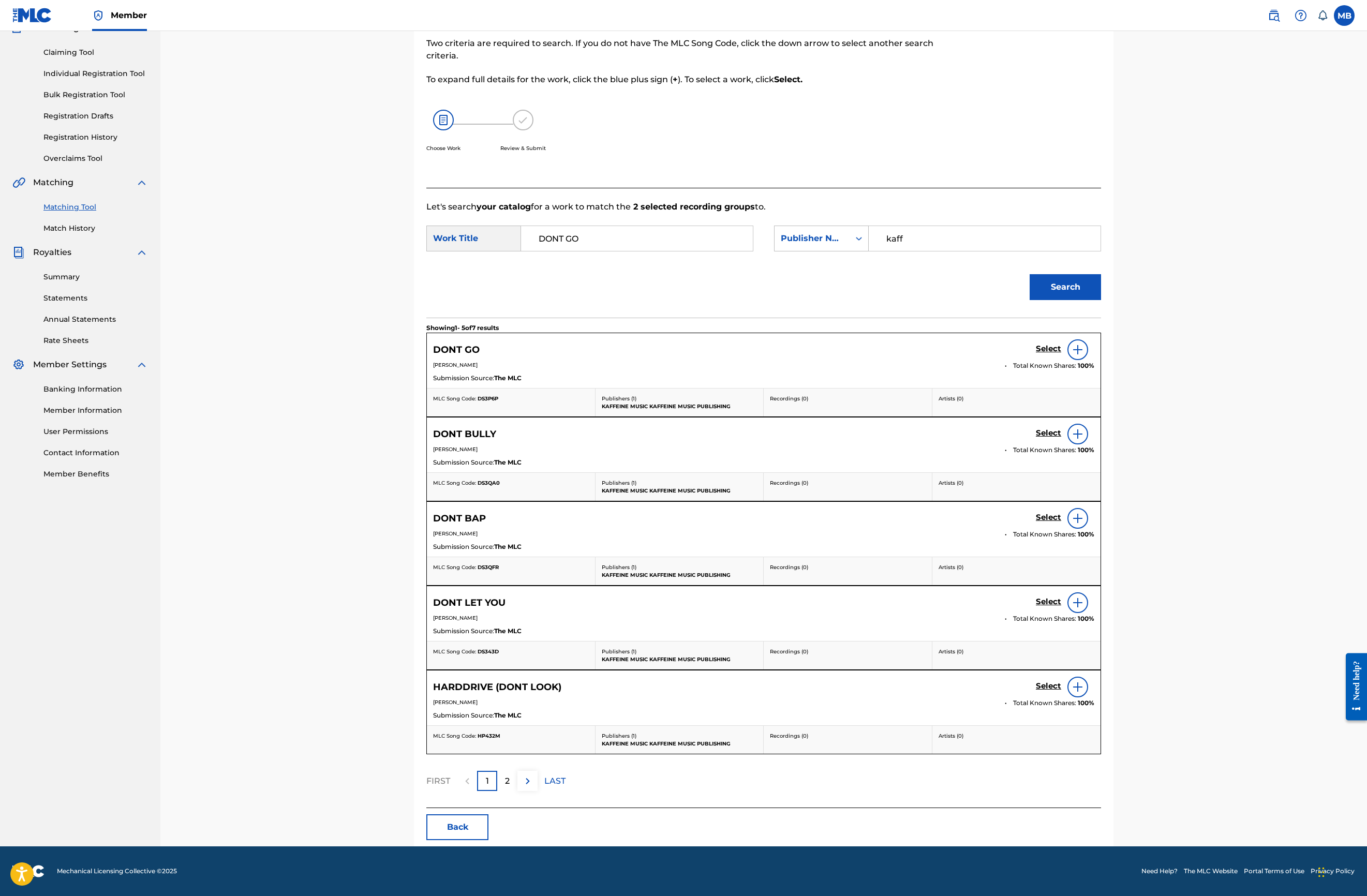
click at [1061, 354] on h5 "Select" at bounding box center [1049, 349] width 26 height 10
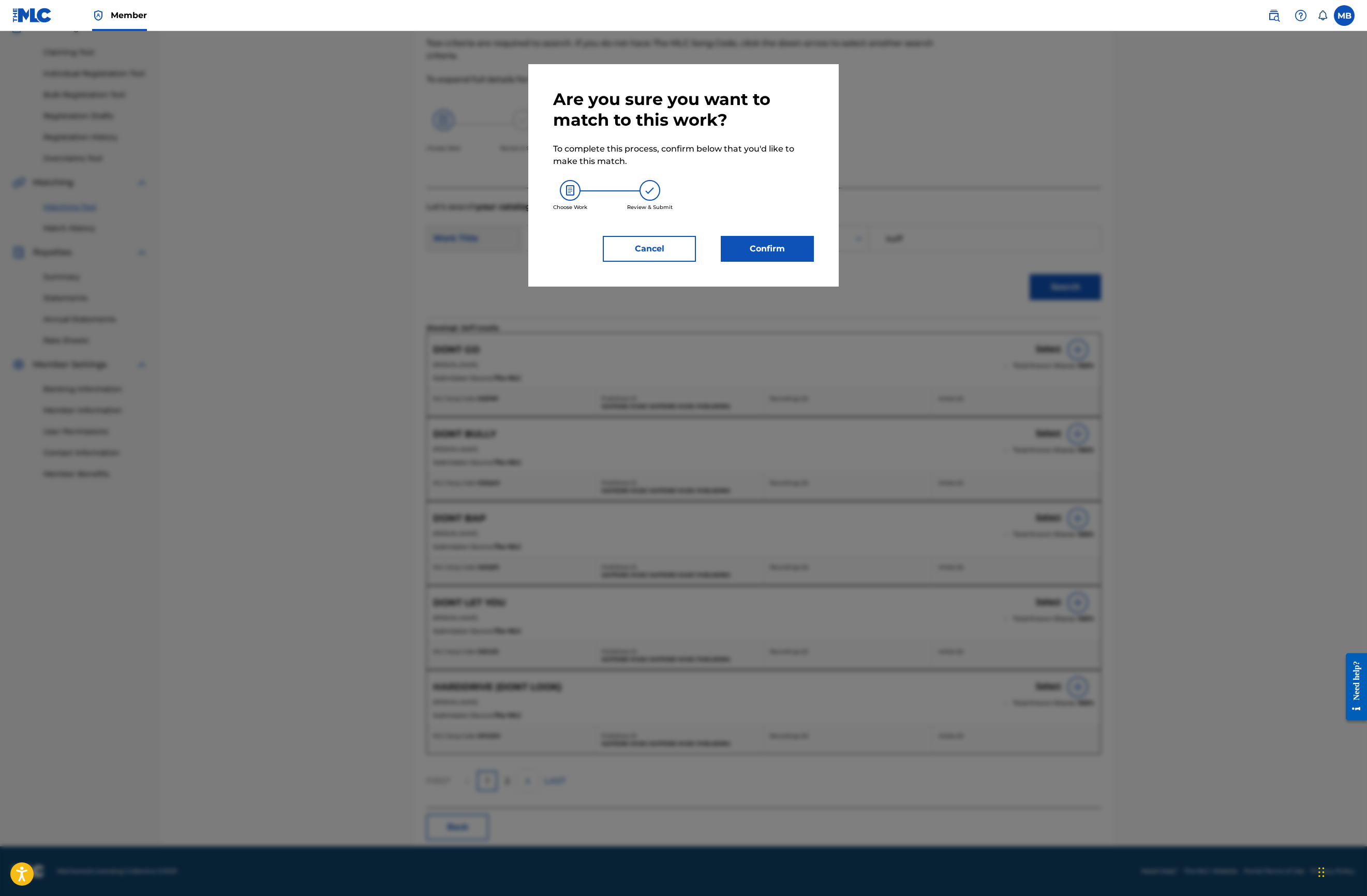
click at [814, 262] on button "Confirm" at bounding box center [767, 249] width 93 height 26
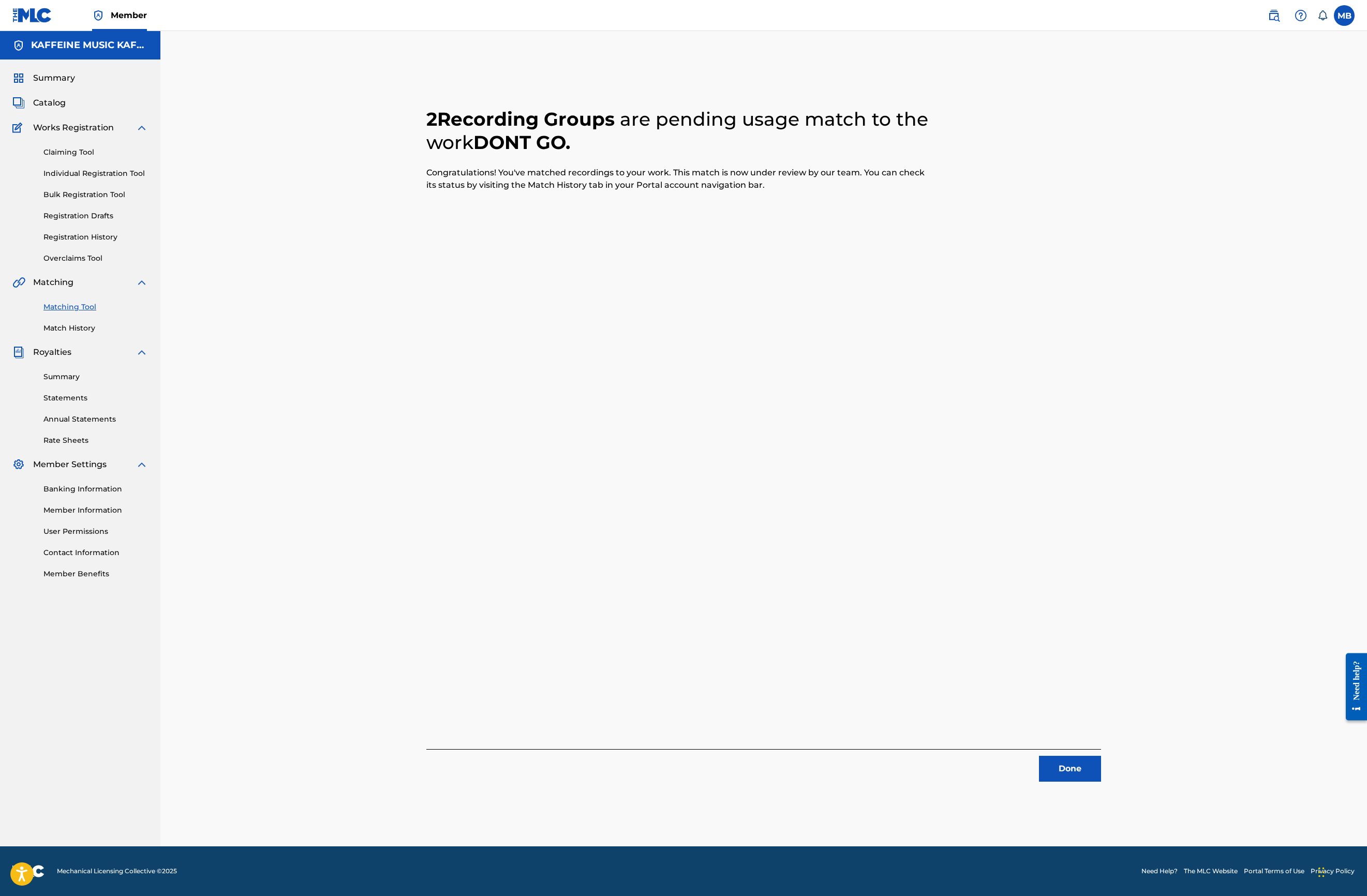
click at [1101, 756] on button "Done" at bounding box center [1070, 768] width 62 height 26
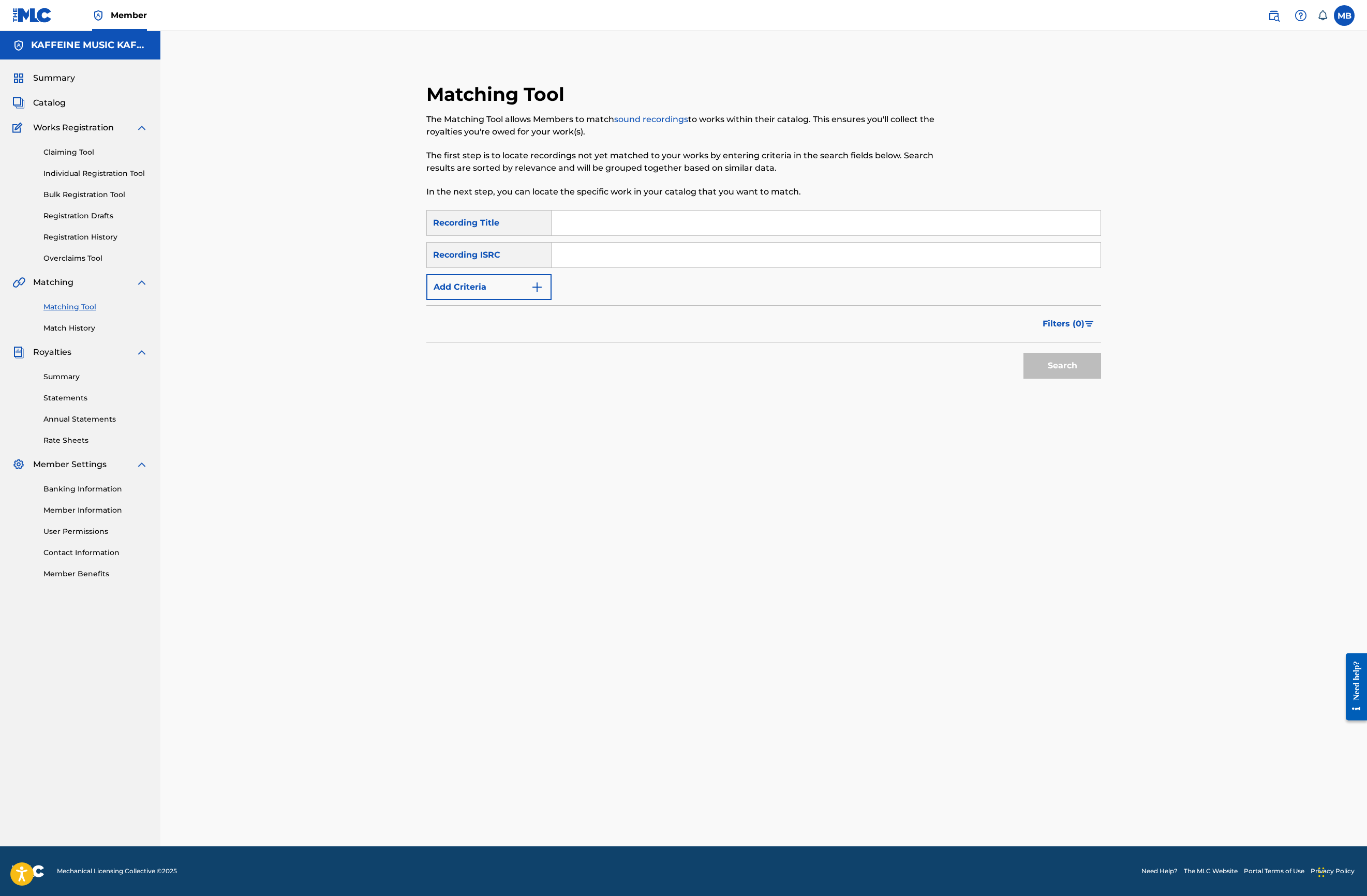
click at [690, 210] on input "Search Form" at bounding box center [826, 223] width 549 height 25
paste input "FREEZE/MELTDOWN"
type input "FREEZE/MELTDOWN"
click at [533, 288] on img "Search Form" at bounding box center [537, 287] width 13 height 13
click at [516, 294] on div "Writer" at bounding box center [480, 287] width 106 height 20
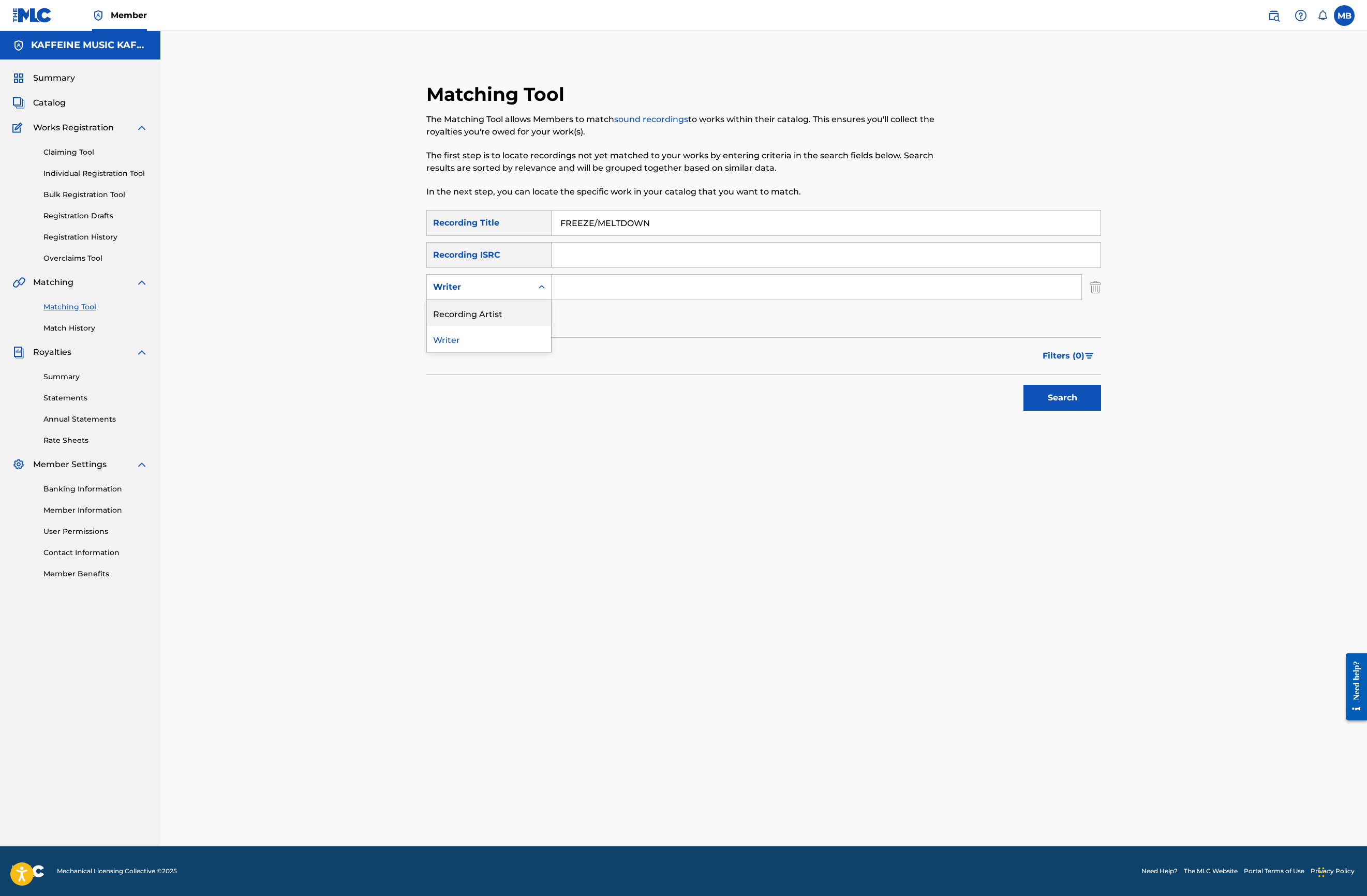
click at [506, 318] on div "Recording Artist" at bounding box center [489, 313] width 124 height 26
click at [658, 295] on input "Search Form" at bounding box center [816, 287] width 530 height 25
type input "[PERSON_NAME] Motorcycle"
click at [1101, 411] on button "Search" at bounding box center [1062, 397] width 77 height 26
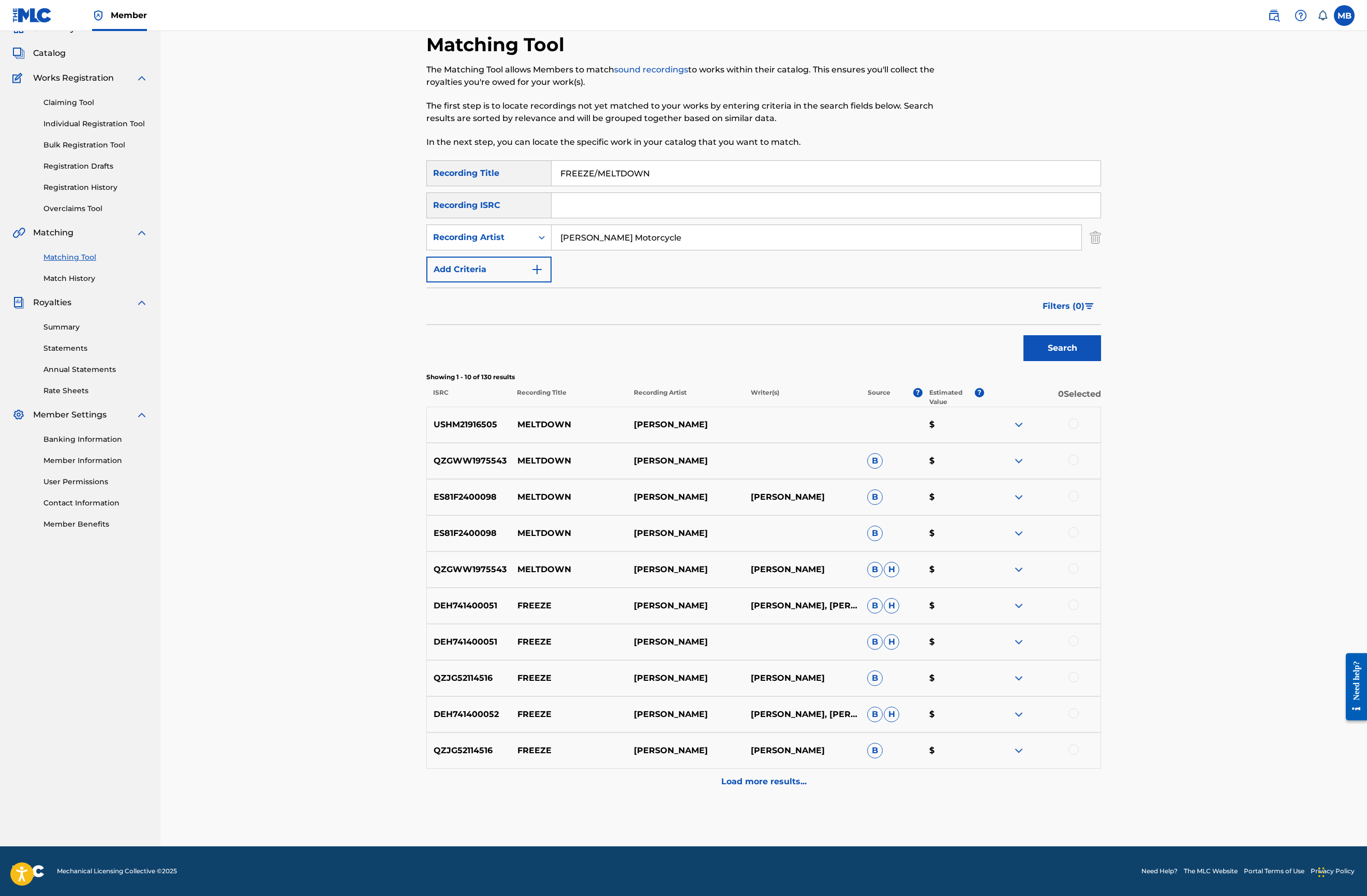
scroll to position [0, 0]
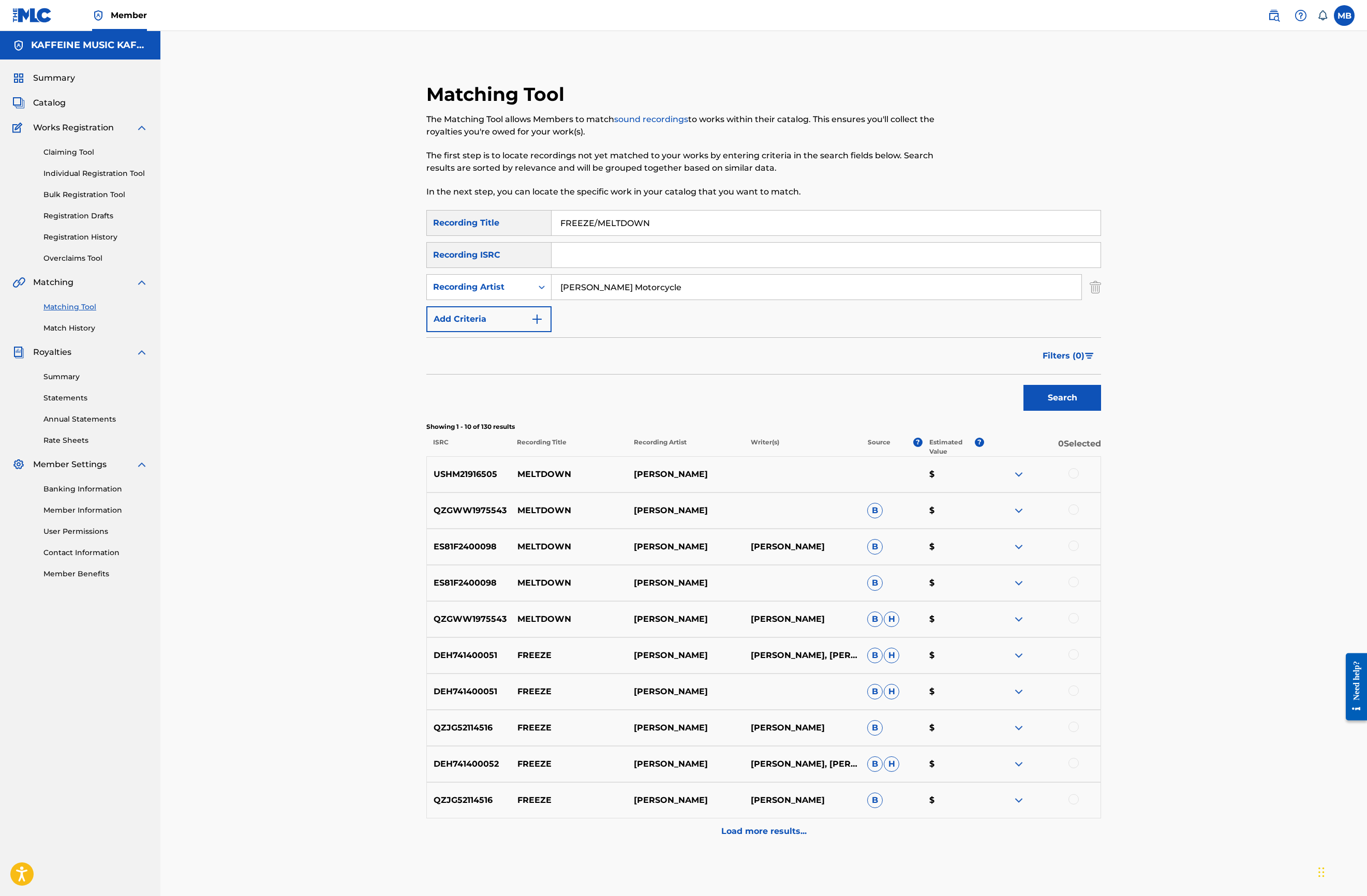
click at [712, 300] on input "[PERSON_NAME] Motorcycle" at bounding box center [816, 287] width 530 height 25
click at [1101, 411] on button "Search" at bounding box center [1062, 397] width 77 height 26
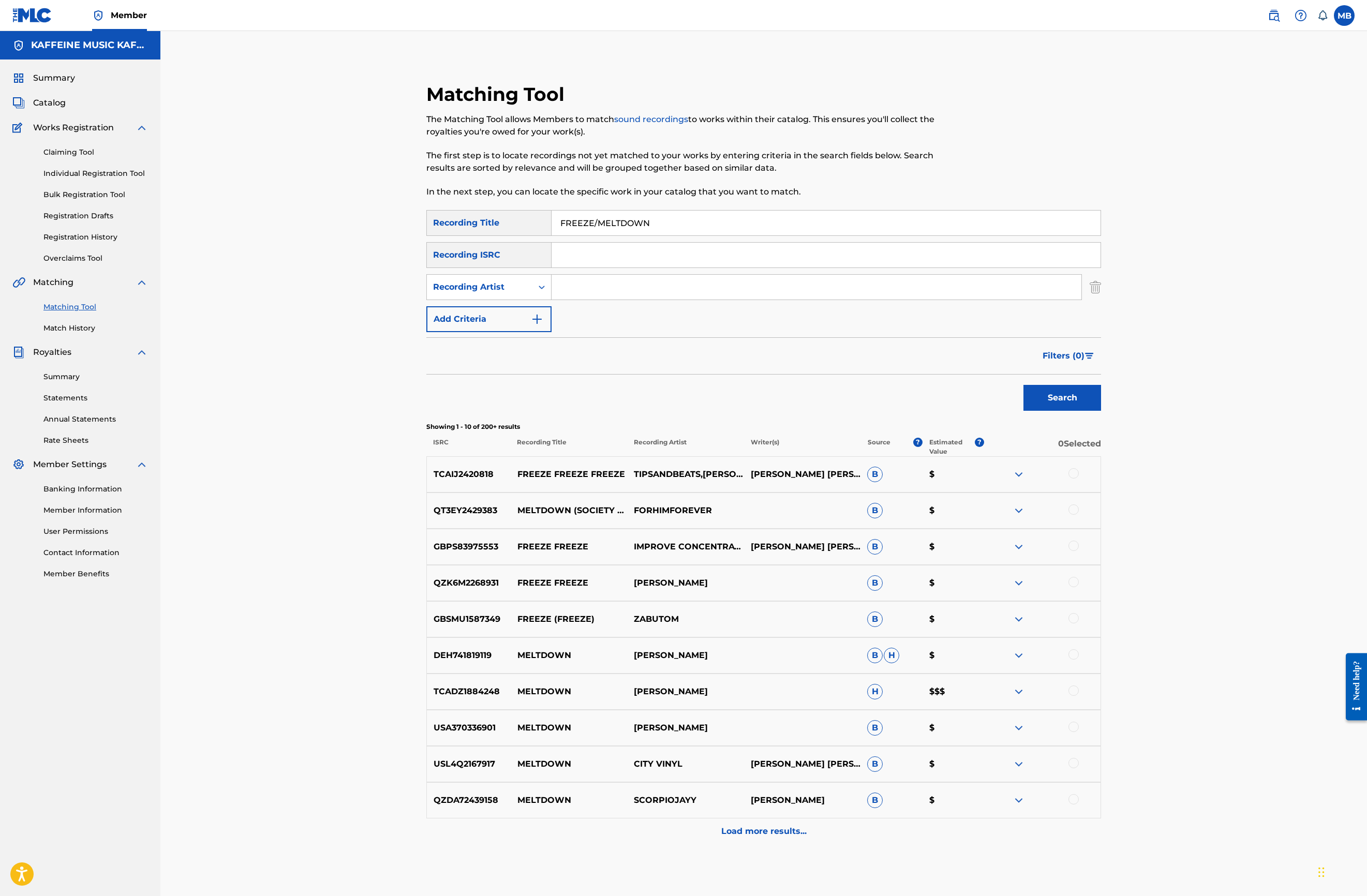
click at [662, 235] on input "FREEZE/MELTDOWN" at bounding box center [826, 223] width 549 height 25
click at [661, 235] on input "FREEZE/MELTDOWN" at bounding box center [826, 223] width 549 height 25
click at [783, 235] on input "Search Form" at bounding box center [826, 223] width 549 height 25
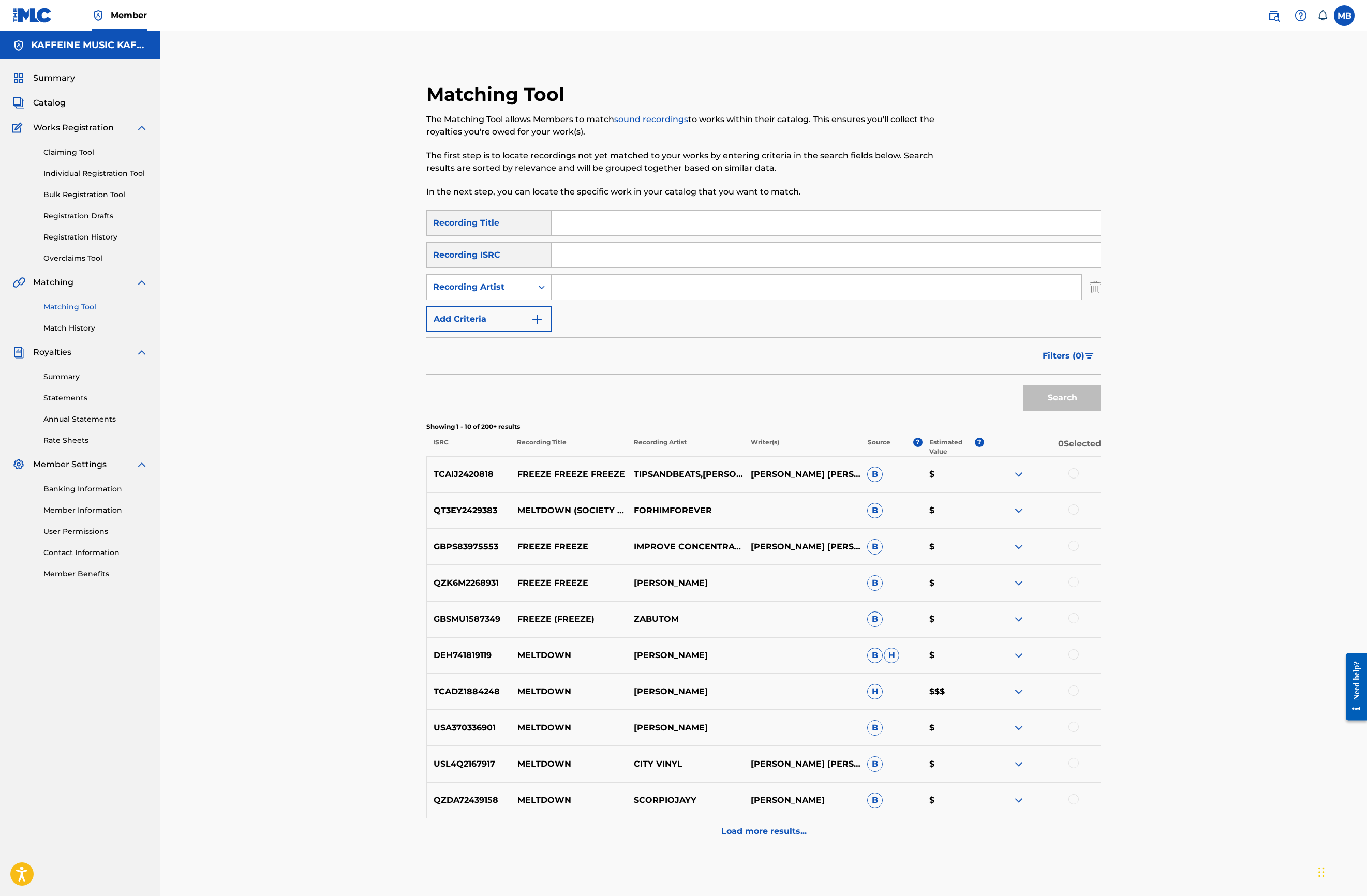
paste input "SENTS"
type input "SENTS"
click at [515, 293] on div "Recording Artist" at bounding box center [480, 287] width 93 height 13
click at [647, 300] on input "Search Form" at bounding box center [816, 287] width 530 height 25
type input "[PERSON_NAME] Motorcycle"
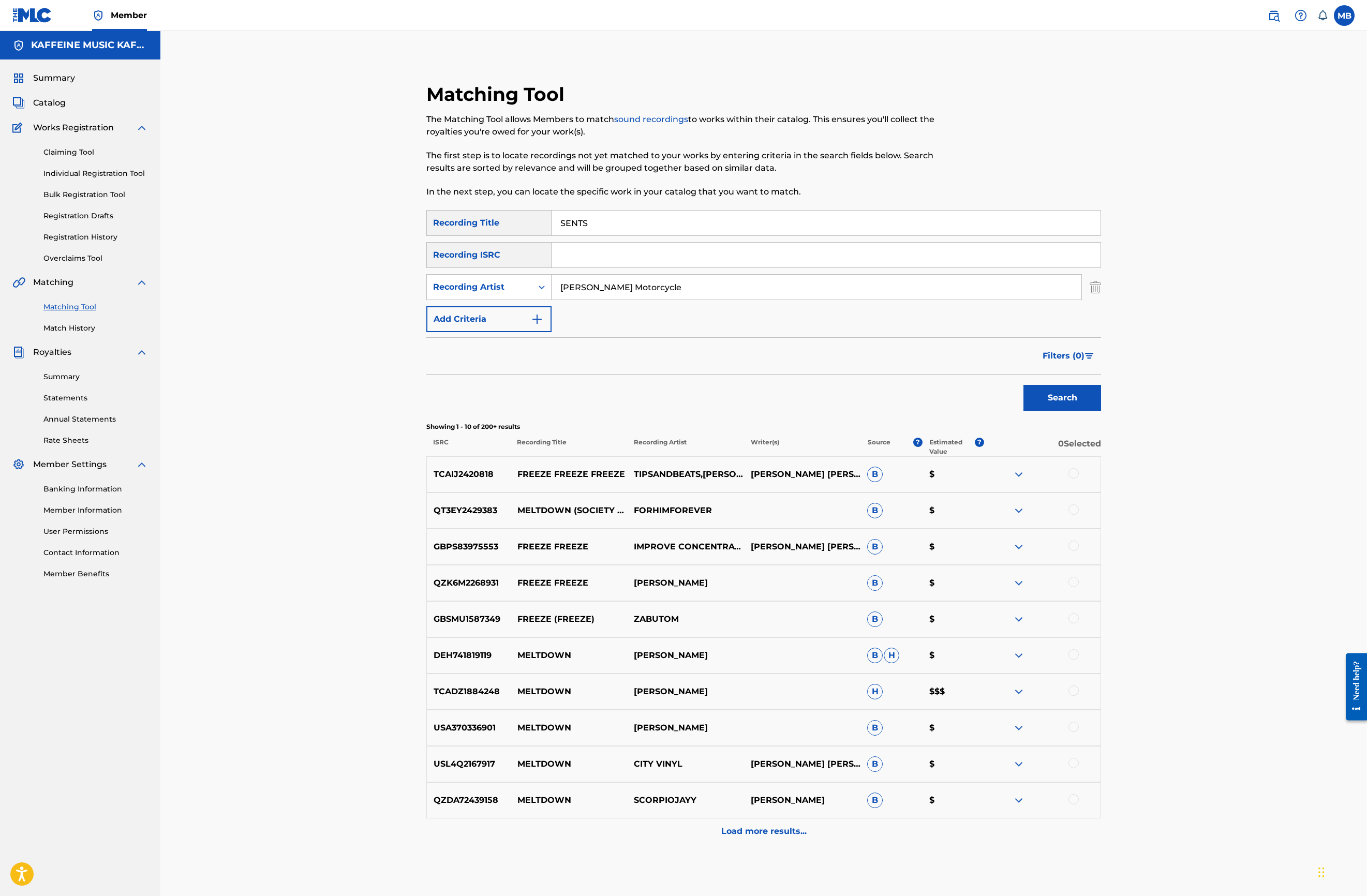
click at [1101, 411] on button "Search" at bounding box center [1062, 397] width 77 height 26
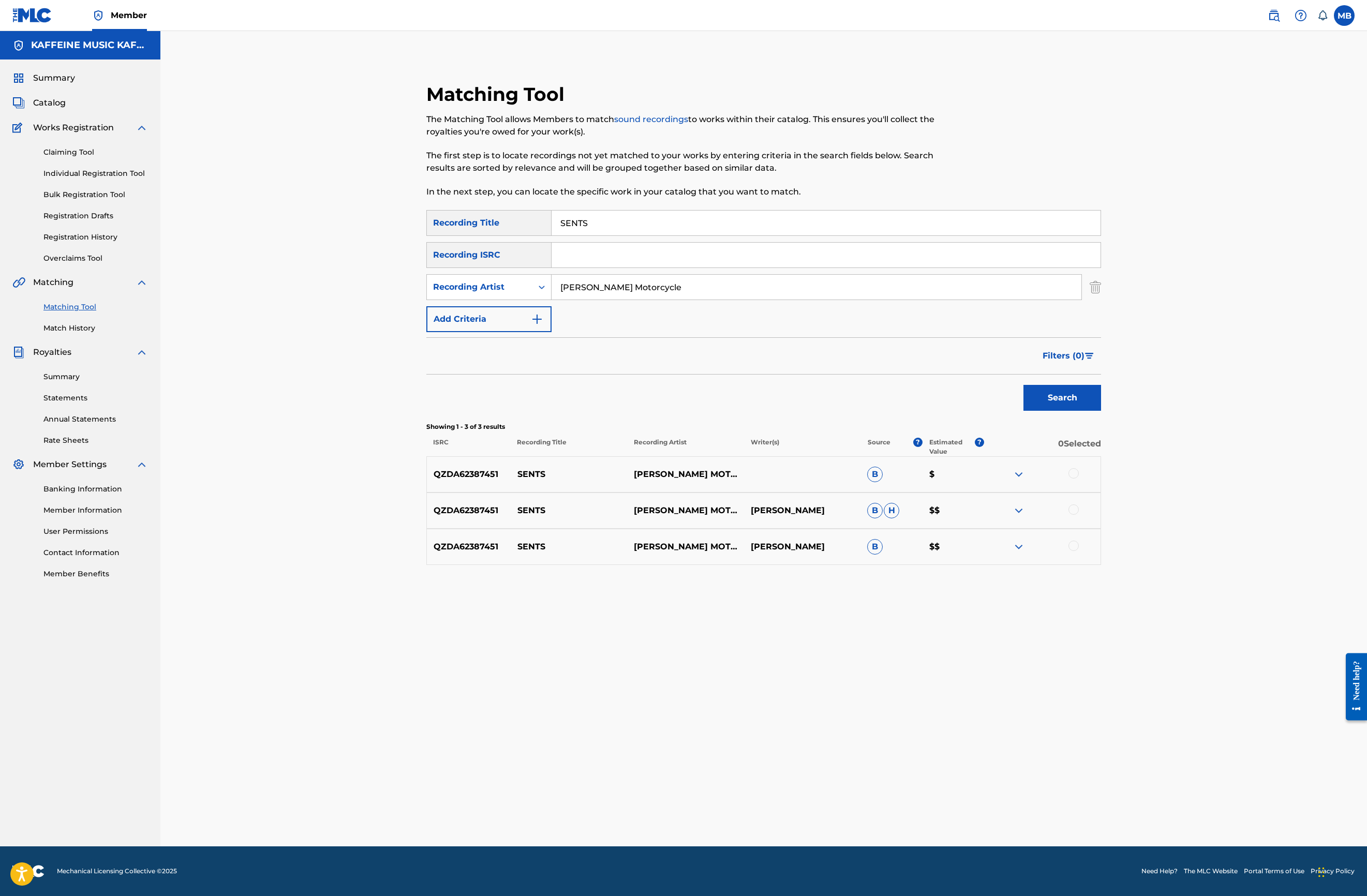
scroll to position [216, 0]
click at [1079, 551] on div at bounding box center [1073, 546] width 10 height 10
click at [1100, 517] on div at bounding box center [1043, 511] width 117 height 13
click at [1079, 515] on div at bounding box center [1073, 510] width 10 height 10
click at [1079, 479] on div at bounding box center [1073, 473] width 10 height 10
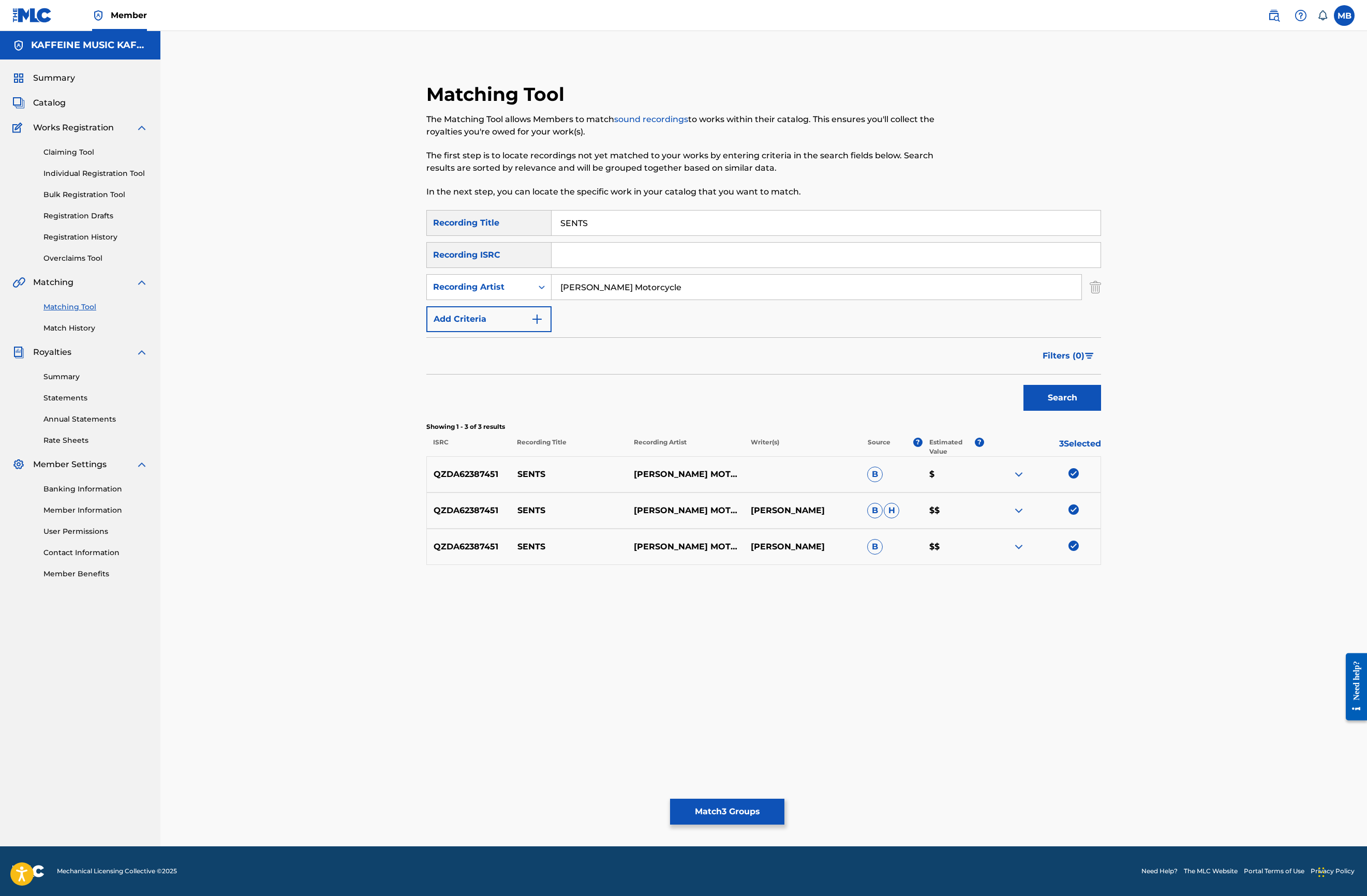
click at [784, 799] on button "Match 3 Groups" at bounding box center [727, 812] width 114 height 26
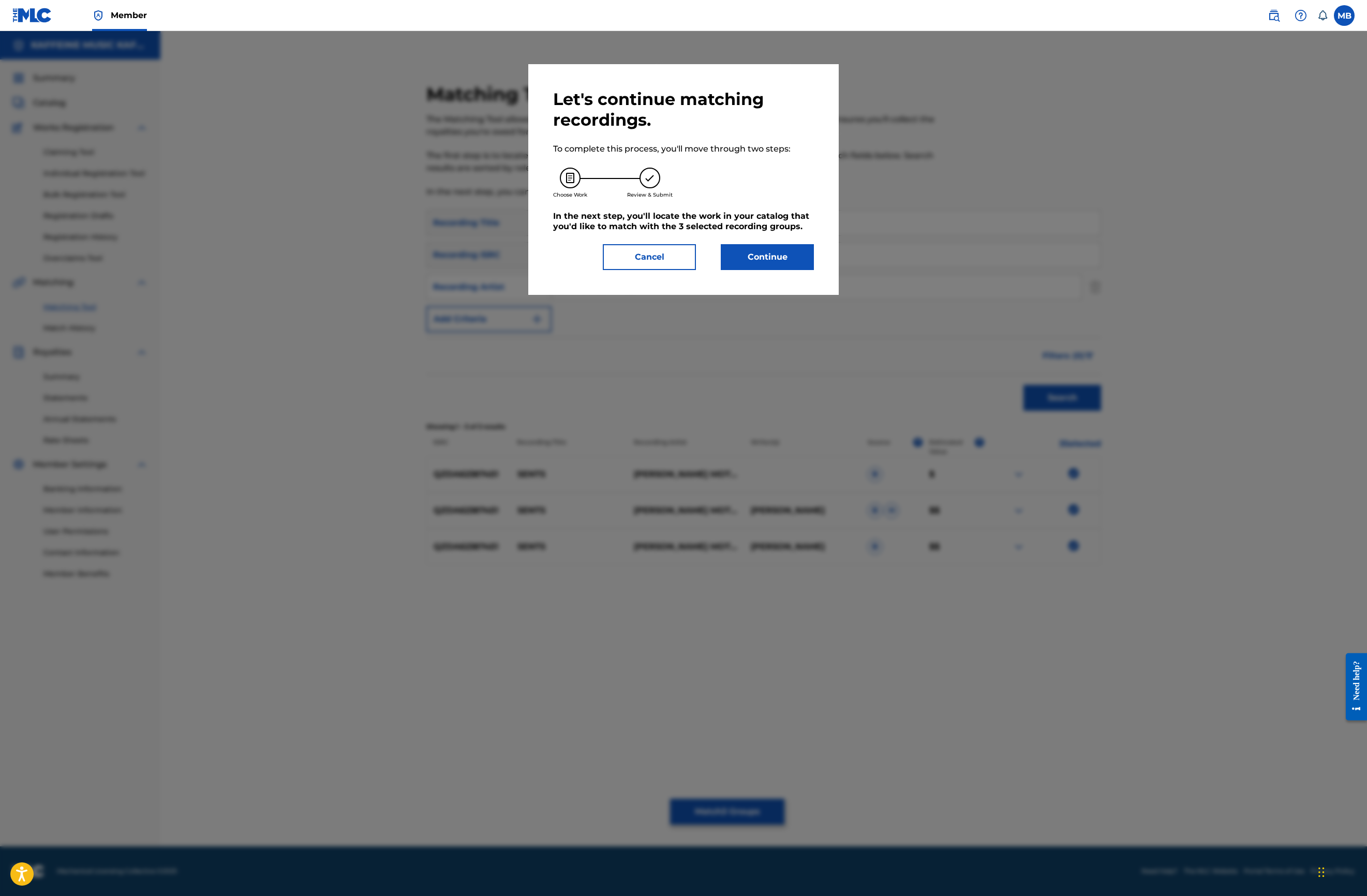
click at [839, 295] on div "Let's continue matching recordings. To complete this process, you'll move throu…" at bounding box center [683, 179] width 311 height 231
click at [814, 270] on button "Continue" at bounding box center [767, 257] width 93 height 26
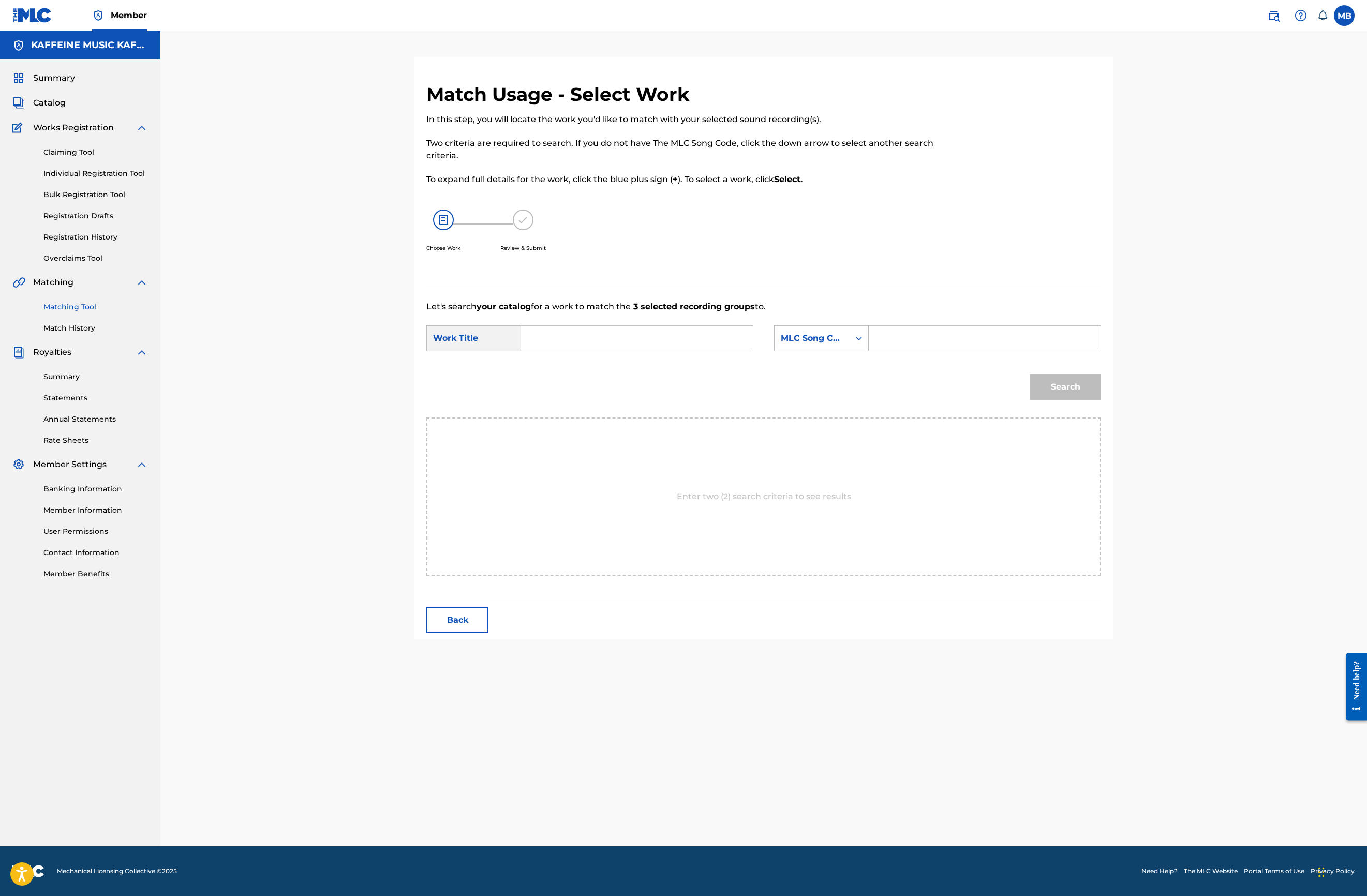
click at [940, 350] on form "SearchWithCriteria5a59c45d-7d85-4e1f-851c-b95b48c07580 Work Title SearchWithCri…" at bounding box center [764, 365] width 675 height 105
click at [869, 352] on div "MLC Song Code" at bounding box center [821, 338] width 95 height 26
click at [868, 416] on div "Publisher Name" at bounding box center [821, 403] width 94 height 26
click at [1092, 351] on input "Search Form" at bounding box center [984, 338] width 214 height 25
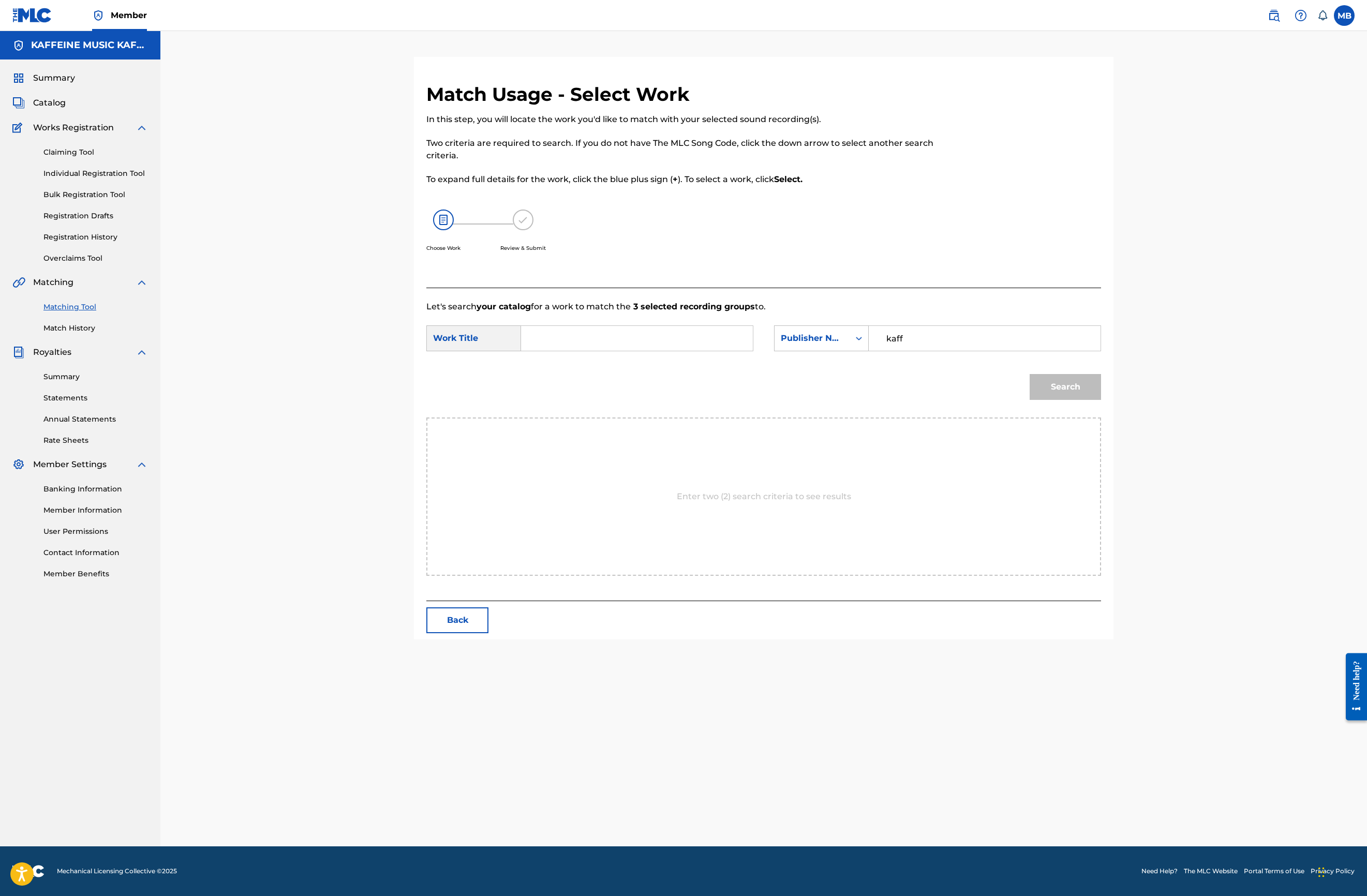
type input "kaff"
click at [630, 350] on form "SearchWithCriteria5a59c45d-7d85-4e1f-851c-b95b48c07580 Work Title SearchWithCri…" at bounding box center [764, 365] width 675 height 105
click at [645, 351] on input "Search Form" at bounding box center [637, 338] width 214 height 25
paste input "SENTS"
type input "SENTS"
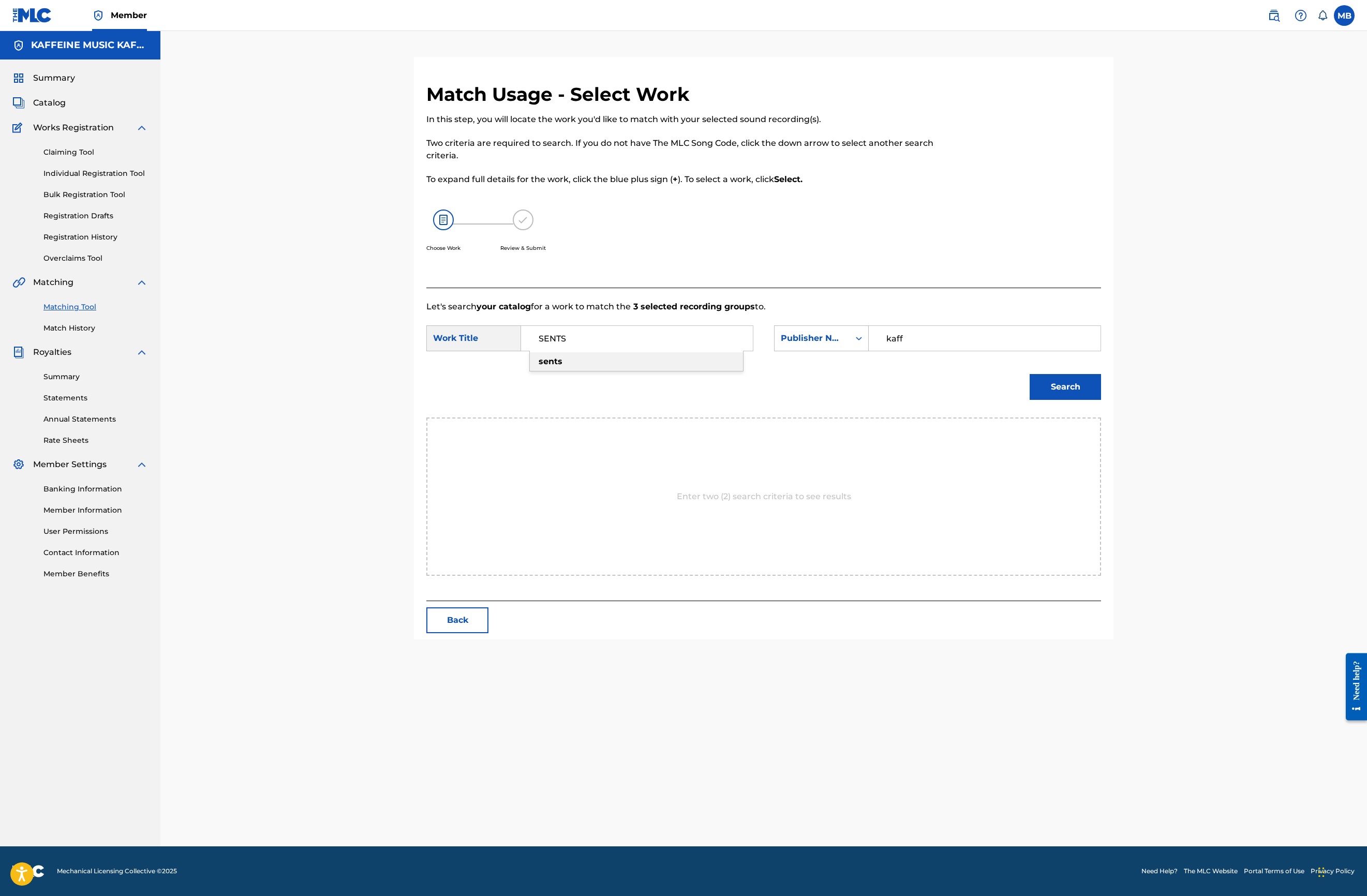
click at [1101, 400] on button "Search" at bounding box center [1065, 386] width 71 height 26
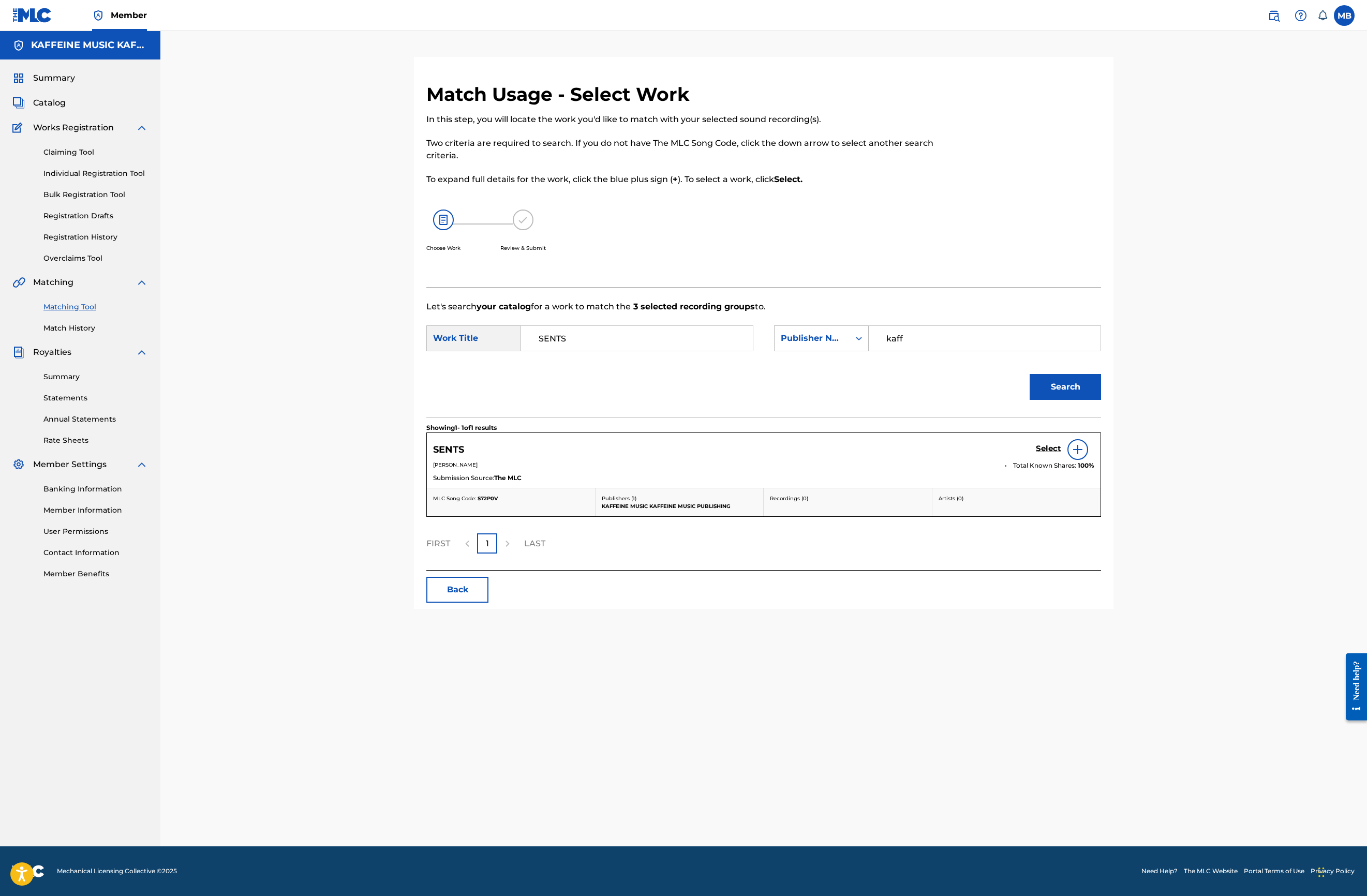
click at [1094, 460] on div "Select" at bounding box center [1065, 450] width 58 height 21
click at [1061, 455] on link "Select" at bounding box center [1049, 450] width 26 height 11
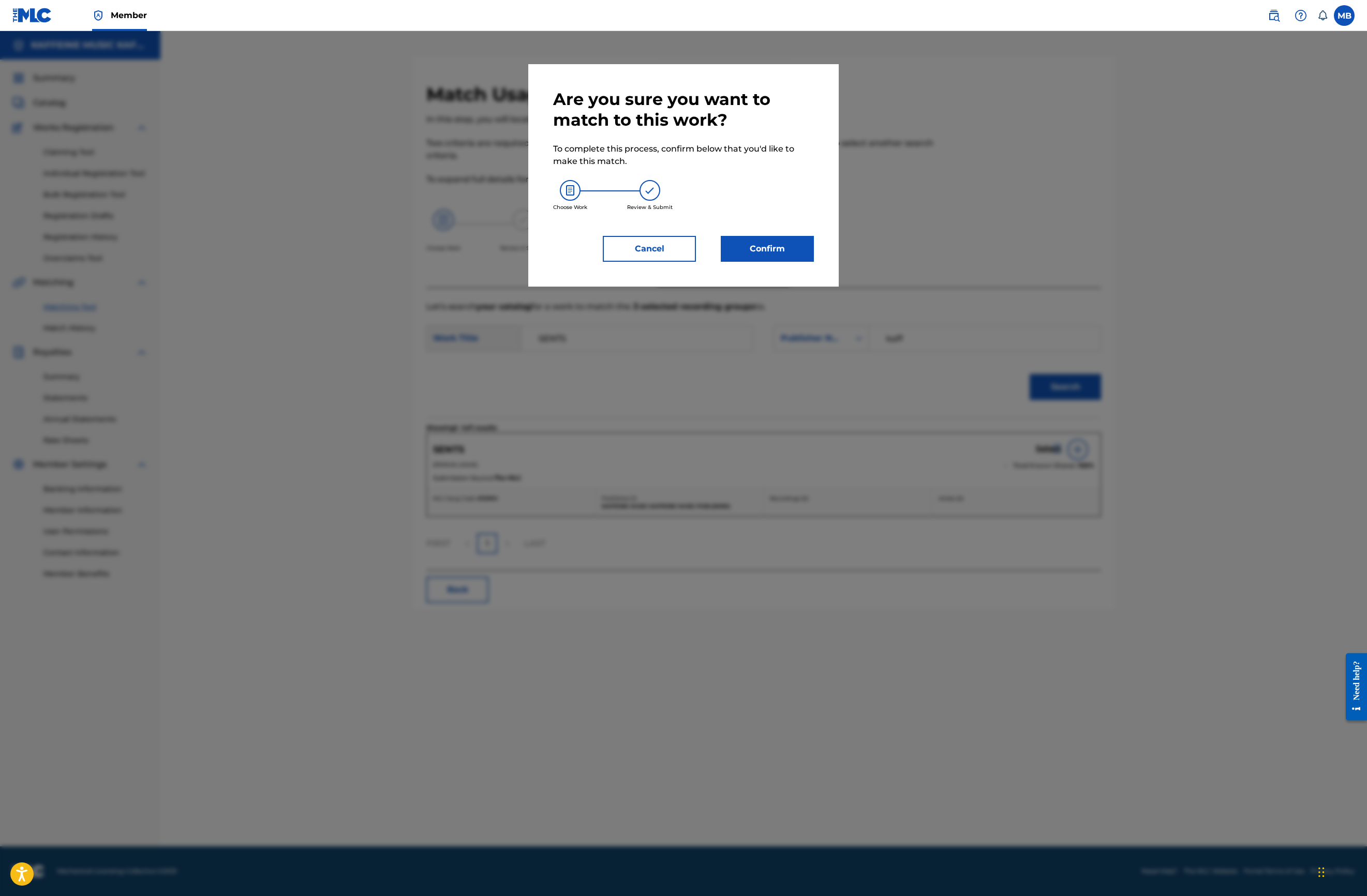
click at [814, 262] on button "Confirm" at bounding box center [767, 249] width 93 height 26
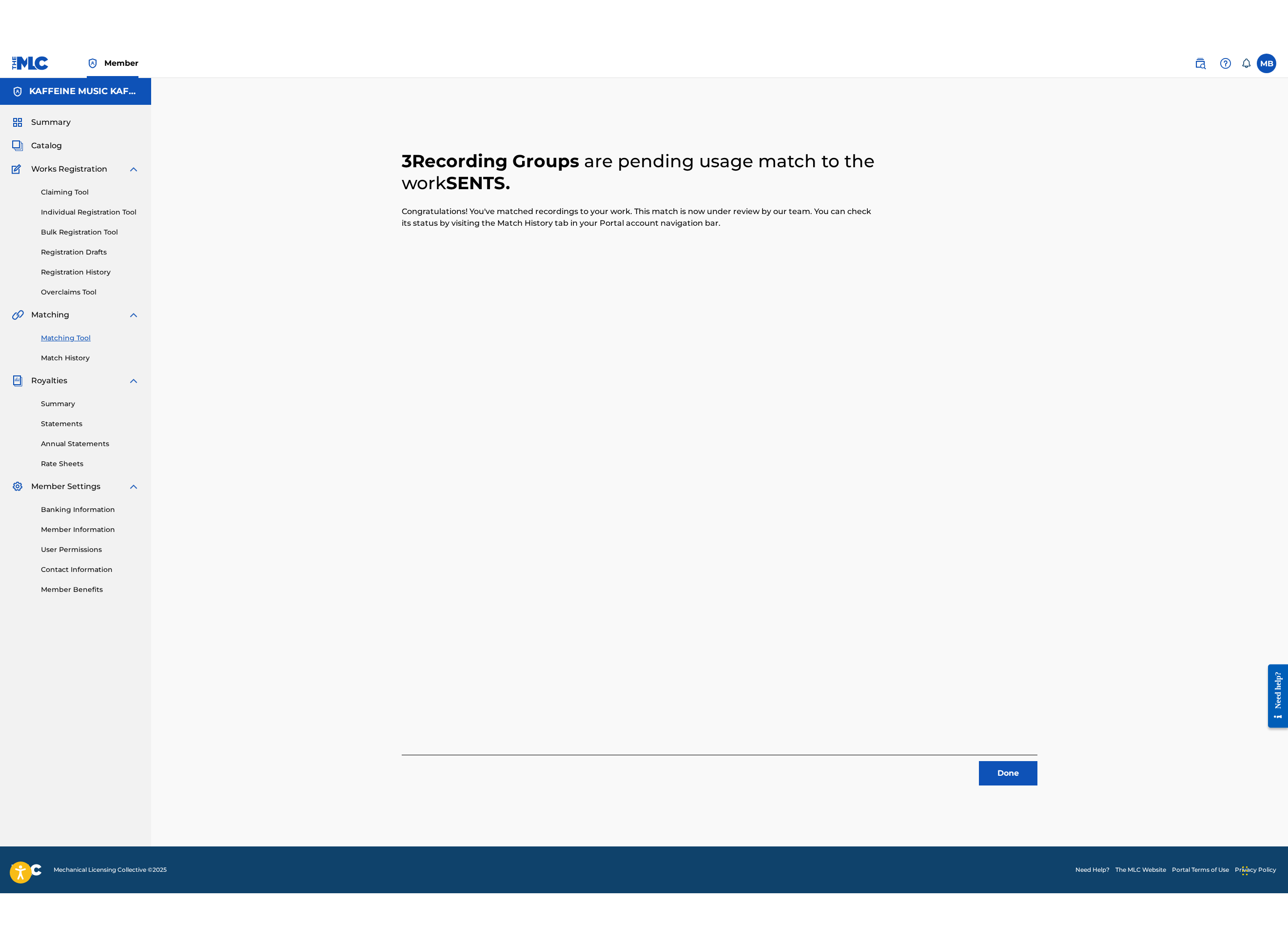
scroll to position [49, 0]
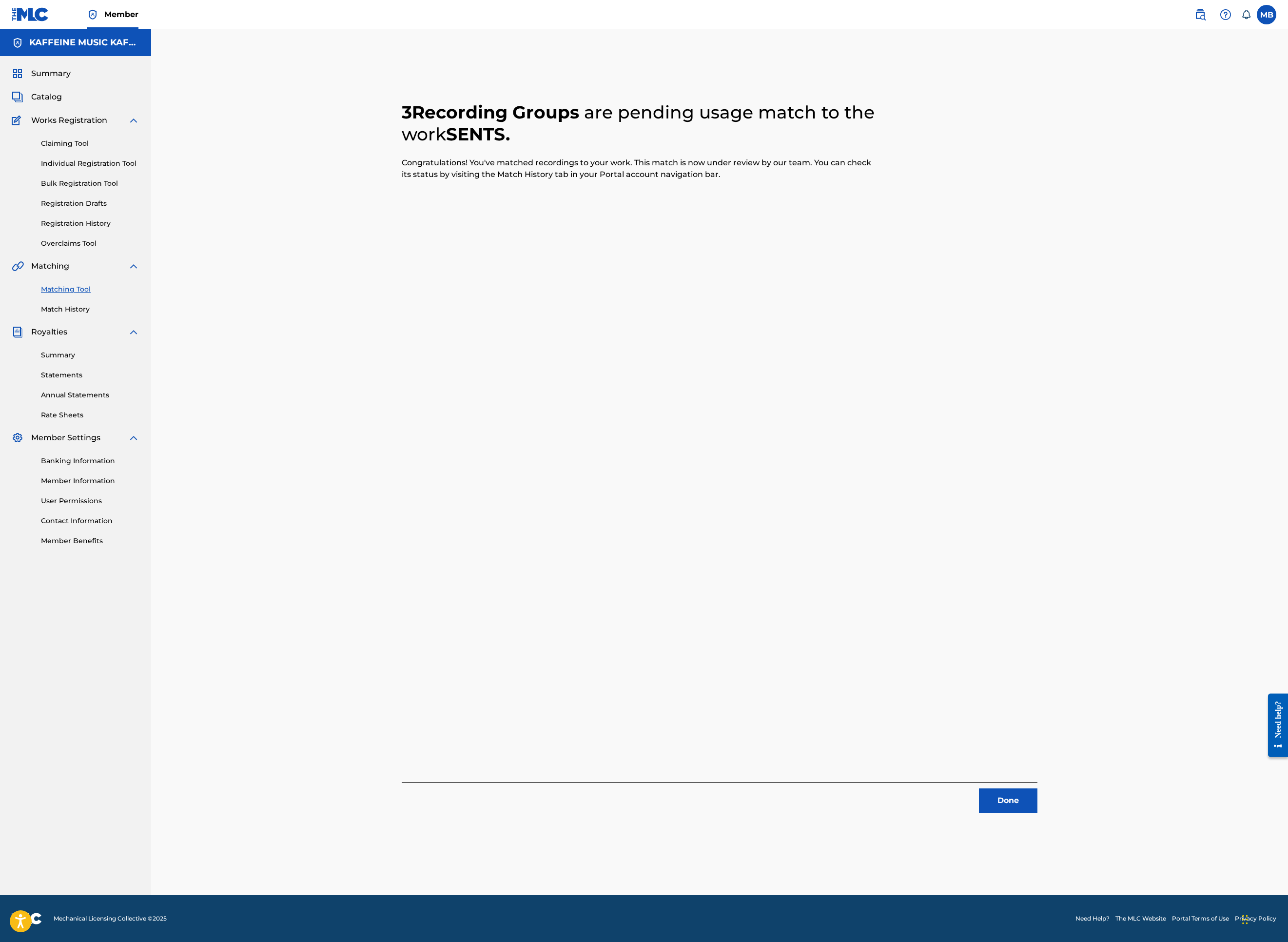
click at [1037, 781] on button "Done" at bounding box center [1008, 800] width 59 height 24
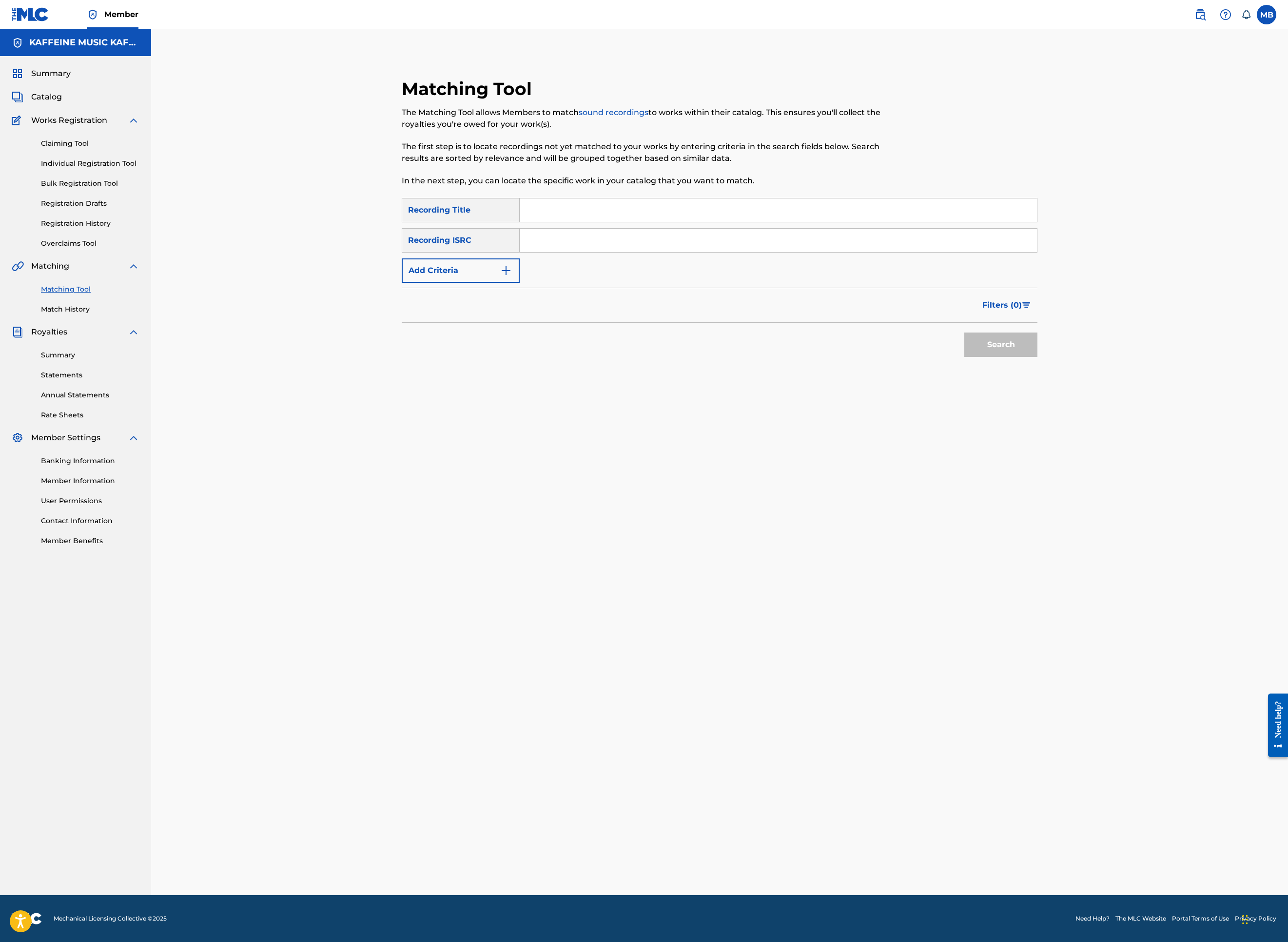
click at [573, 222] on input "Search Form" at bounding box center [778, 210] width 517 height 24
click at [605, 222] on input "Search Form" at bounding box center [778, 210] width 517 height 24
paste input "STAHPLITE"
type input "STAHPLITE"
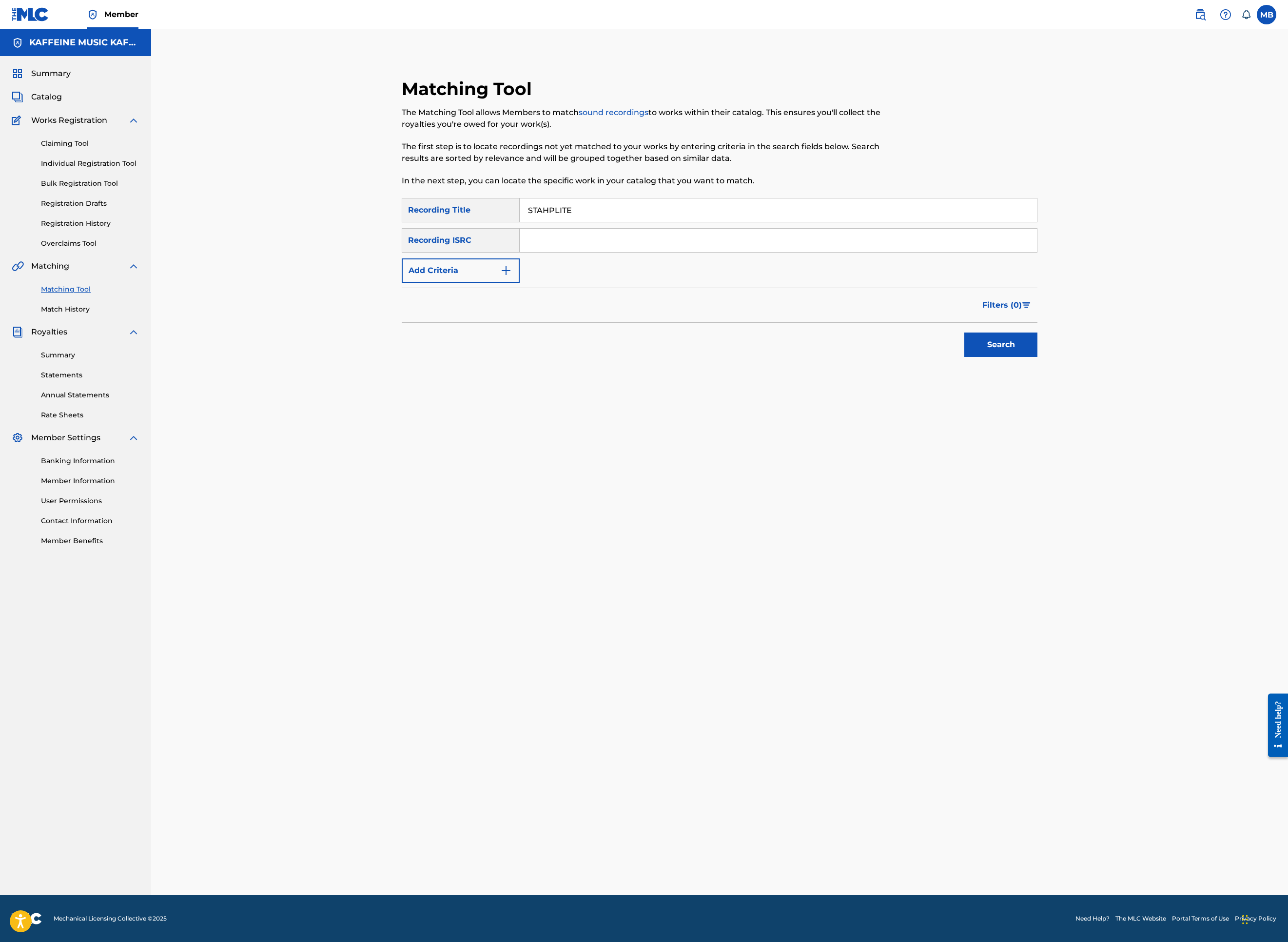
click at [501, 283] on button "Add Criteria" at bounding box center [461, 270] width 118 height 24
click at [493, 280] on div "Writer" at bounding box center [452, 271] width 100 height 18
click at [493, 307] on div "Recording Artist" at bounding box center [461, 295] width 117 height 24
click at [592, 282] on input "Search Form" at bounding box center [769, 271] width 499 height 24
click at [1037, 387] on button "Search" at bounding box center [1001, 374] width 73 height 24
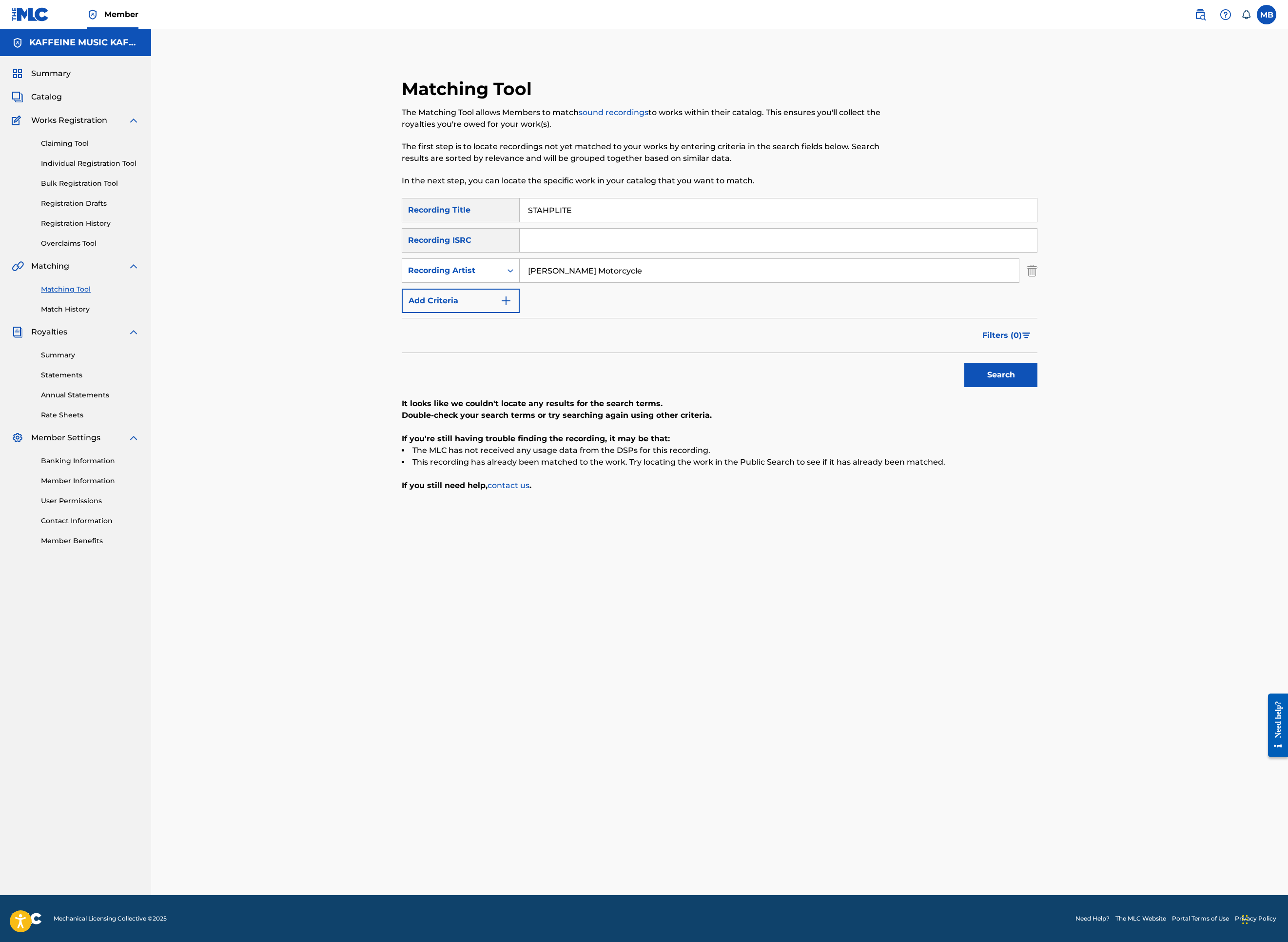
click at [1037, 387] on button "Search" at bounding box center [1001, 374] width 73 height 24
type input "[PERSON_NAME] Motorcycle"
click at [1037, 387] on button "Search" at bounding box center [1001, 374] width 73 height 24
click at [642, 282] on input "[PERSON_NAME] Motorcycle" at bounding box center [769, 271] width 499 height 24
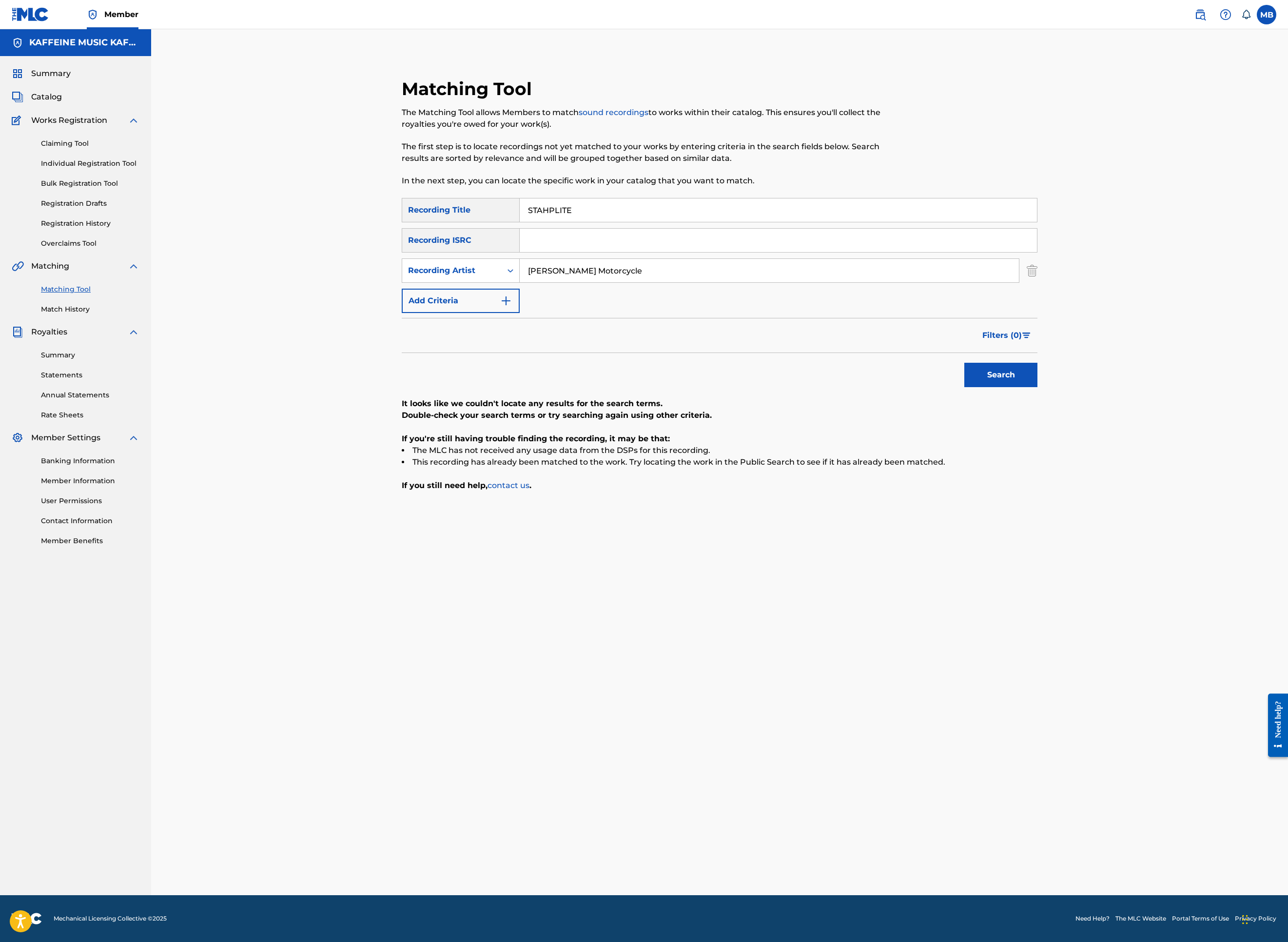
click at [642, 282] on input "[PERSON_NAME] Motorcycle" at bounding box center [769, 271] width 499 height 24
click at [620, 222] on input "STAHPLITE" at bounding box center [778, 210] width 517 height 24
drag, startPoint x: 1271, startPoint y: 572, endPoint x: 621, endPoint y: 259, distance: 721.4
click at [621, 222] on input "STAHPLITE" at bounding box center [778, 210] width 517 height 24
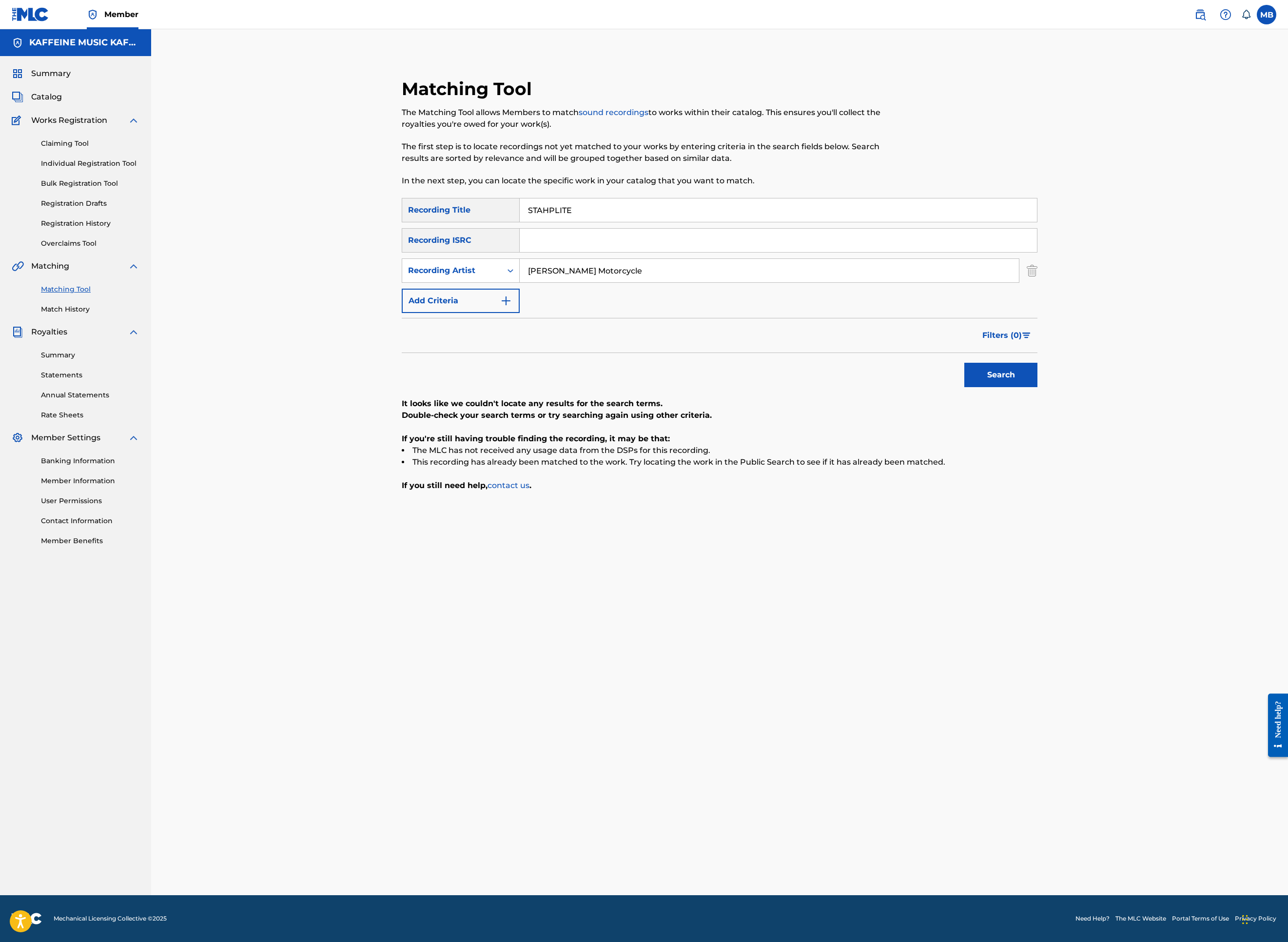
paste input "UNNY REIGN"
type input "SUNNY REIGN"
click at [1037, 387] on button "Search" at bounding box center [1001, 374] width 73 height 24
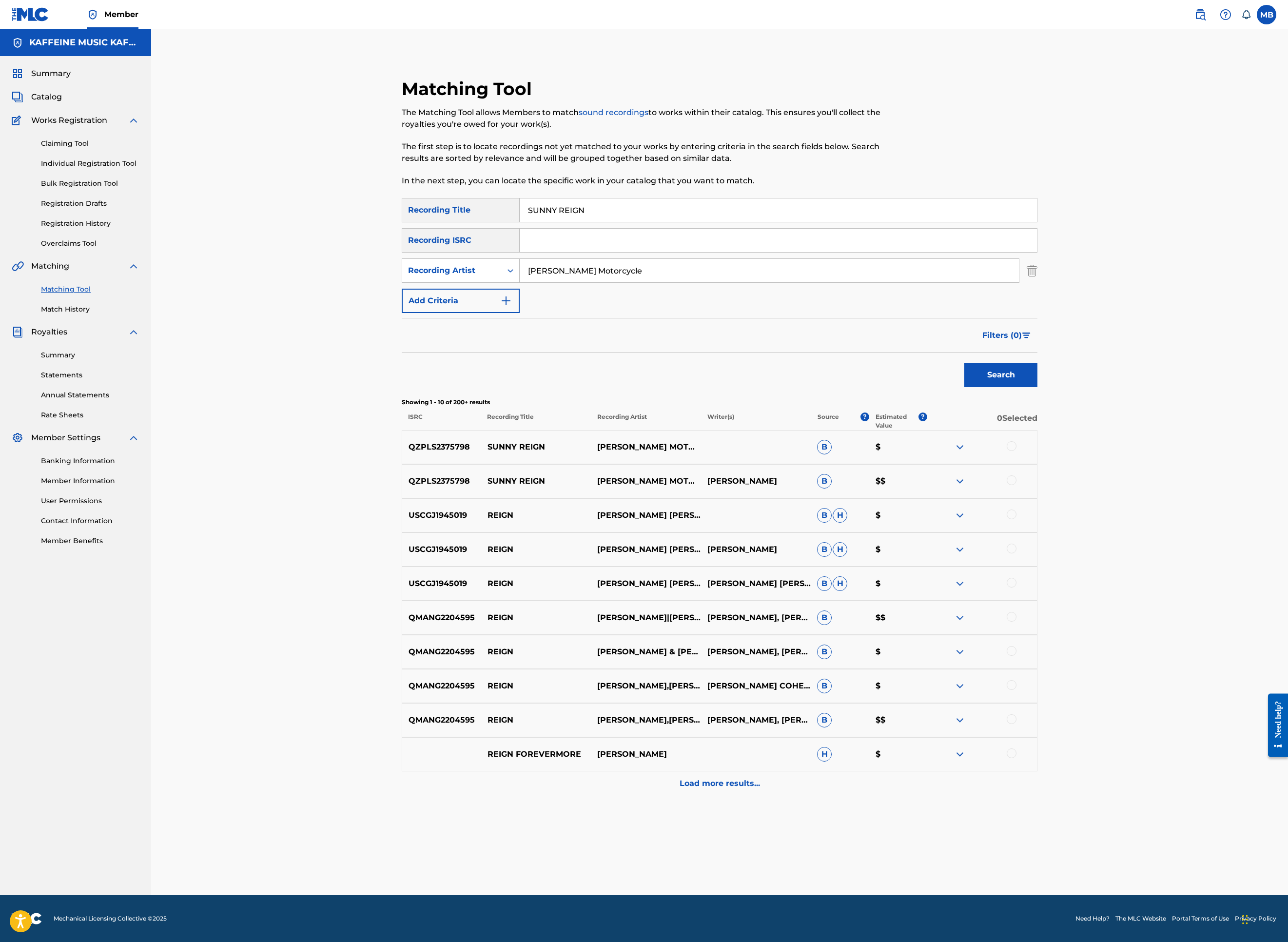
scroll to position [151, 0]
click at [1016, 485] on div at bounding box center [1011, 480] width 10 height 10
click at [1037, 464] on div "QZPLS2375798 SUNNY REIGN [PERSON_NAME] MOTORCYCLE B $" at bounding box center [719, 447] width 636 height 34
click at [1016, 451] on div at bounding box center [1011, 446] width 10 height 10
click at [739, 781] on button "Match 2 Groups" at bounding box center [685, 862] width 108 height 24
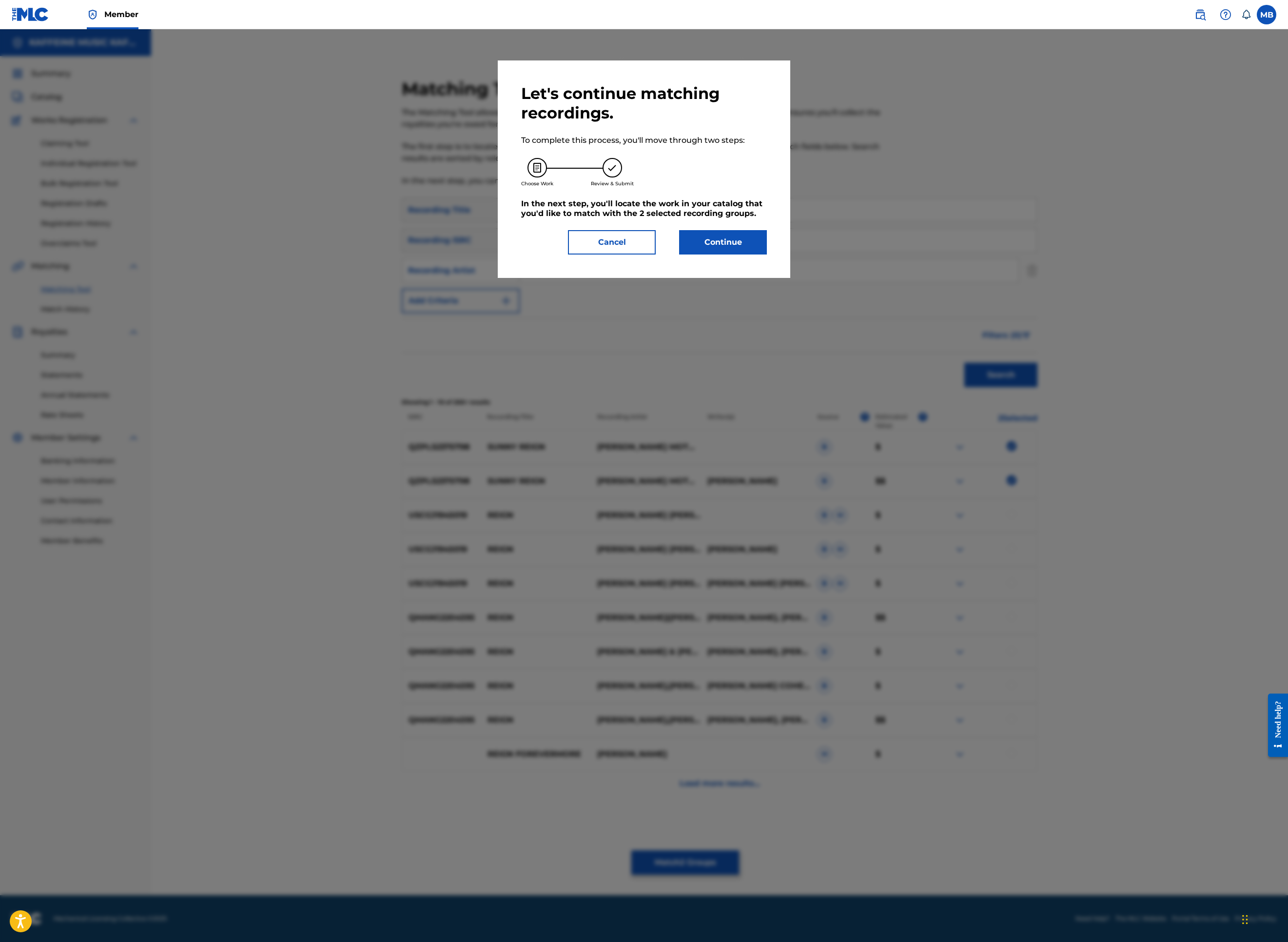
click at [752, 255] on button "Continue" at bounding box center [723, 242] width 88 height 24
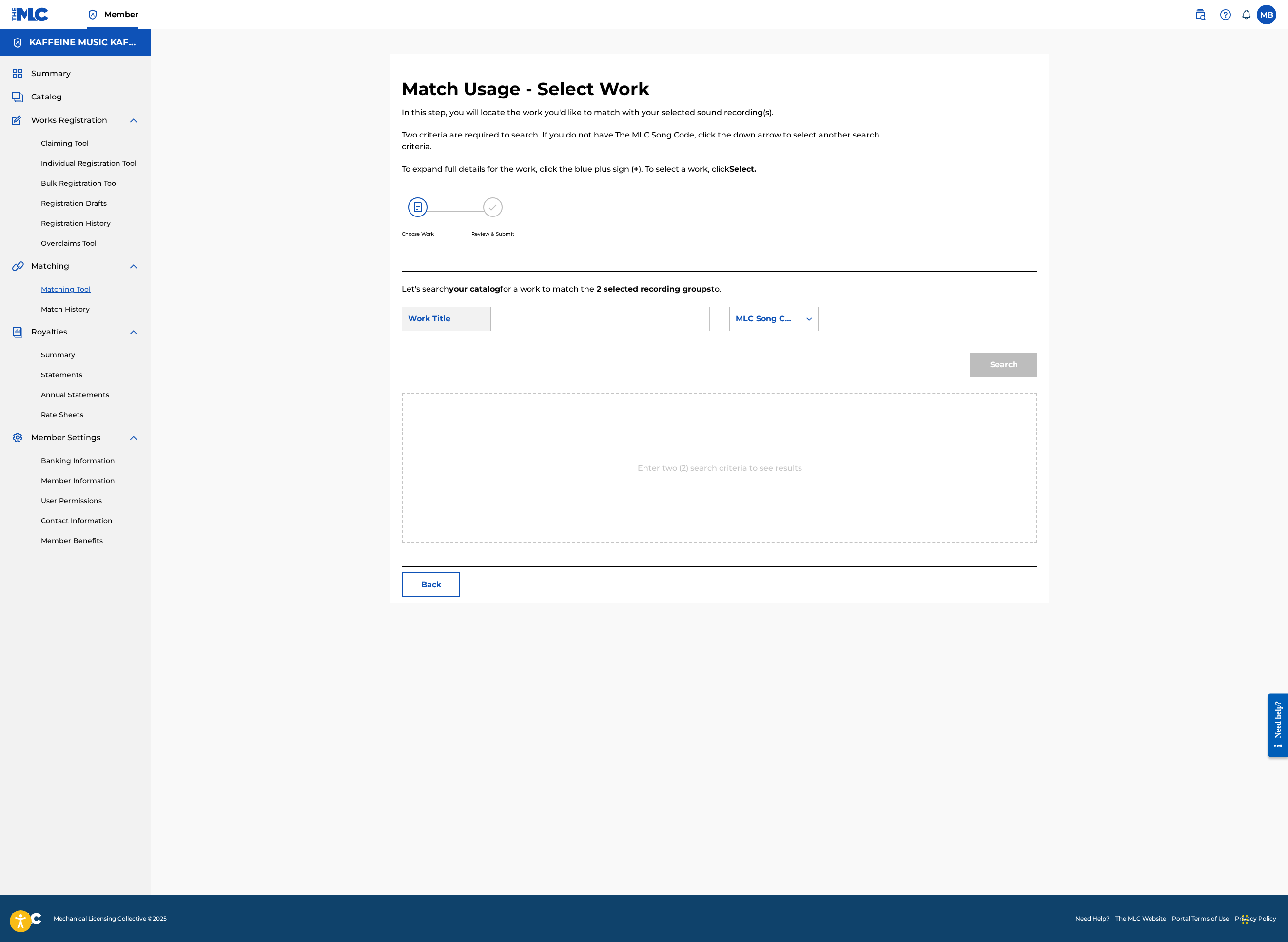
scroll to position [49, 0]
click at [594, 331] on input "Search Form" at bounding box center [600, 319] width 202 height 24
paste input "SUNNY REIGN"
type input "SUNNY REIGN"
click at [794, 325] on div "MLC Song Code" at bounding box center [765, 318] width 59 height 12
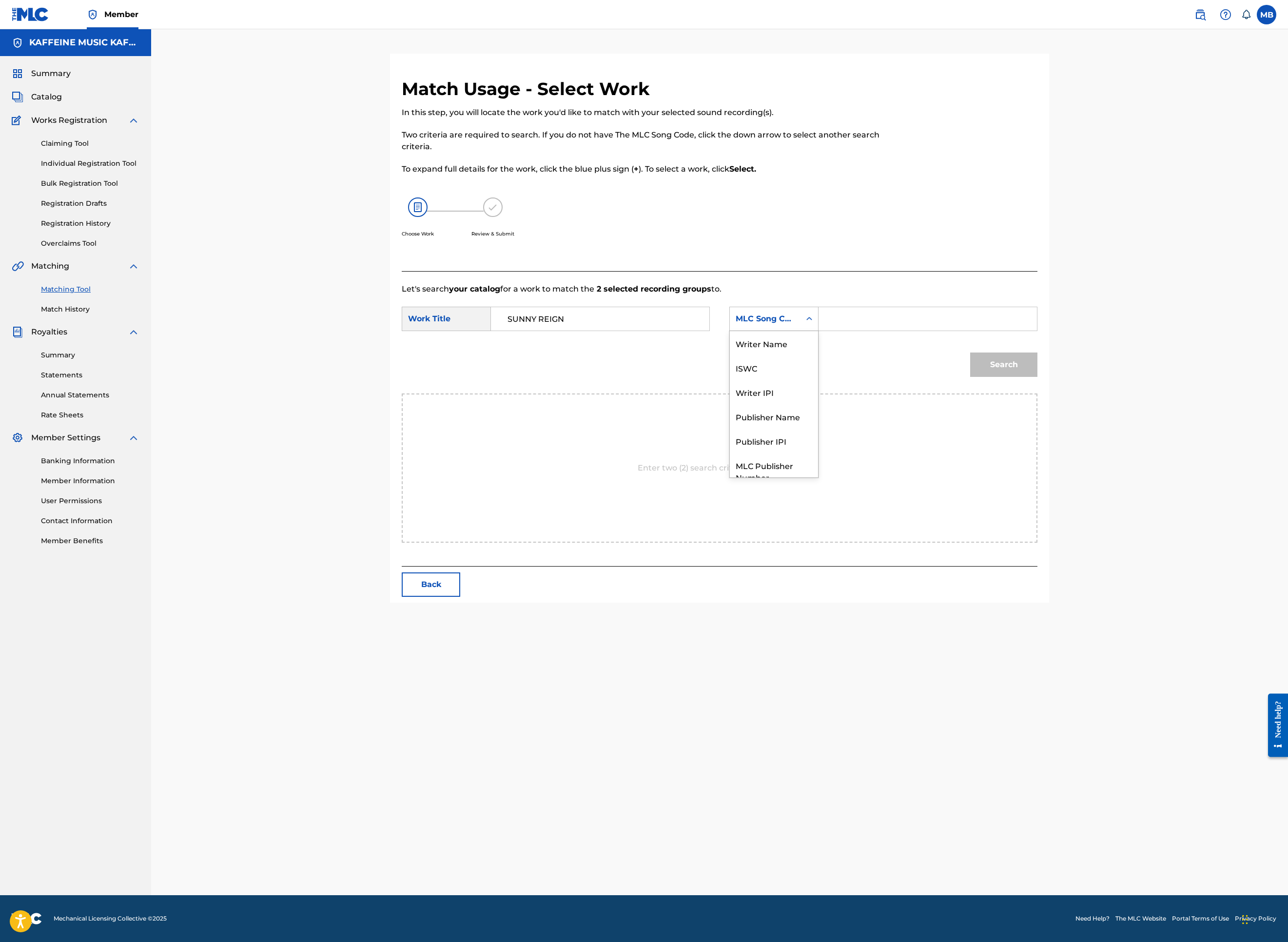
scroll to position [102, 0]
click at [818, 392] on div "Publisher Name" at bounding box center [774, 380] width 88 height 24
click at [1029, 331] on input "Search Form" at bounding box center [927, 319] width 202 height 24
click at [1037, 377] on button "Search" at bounding box center [1003, 364] width 67 height 24
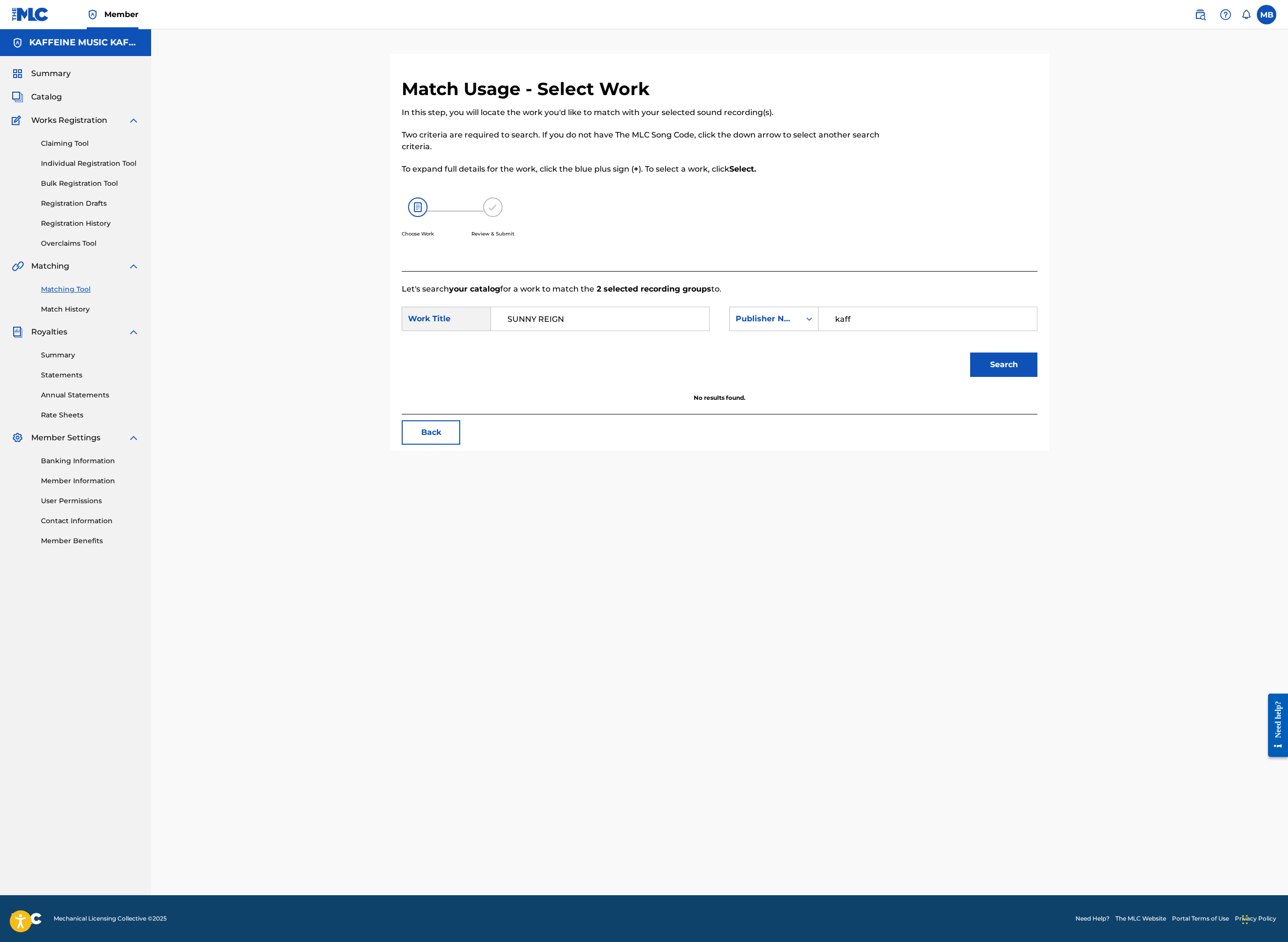
type input "kaff"
click at [1037, 377] on button "Search" at bounding box center [1003, 364] width 67 height 24
click at [1000, 428] on h5 "Select" at bounding box center [988, 423] width 24 height 9
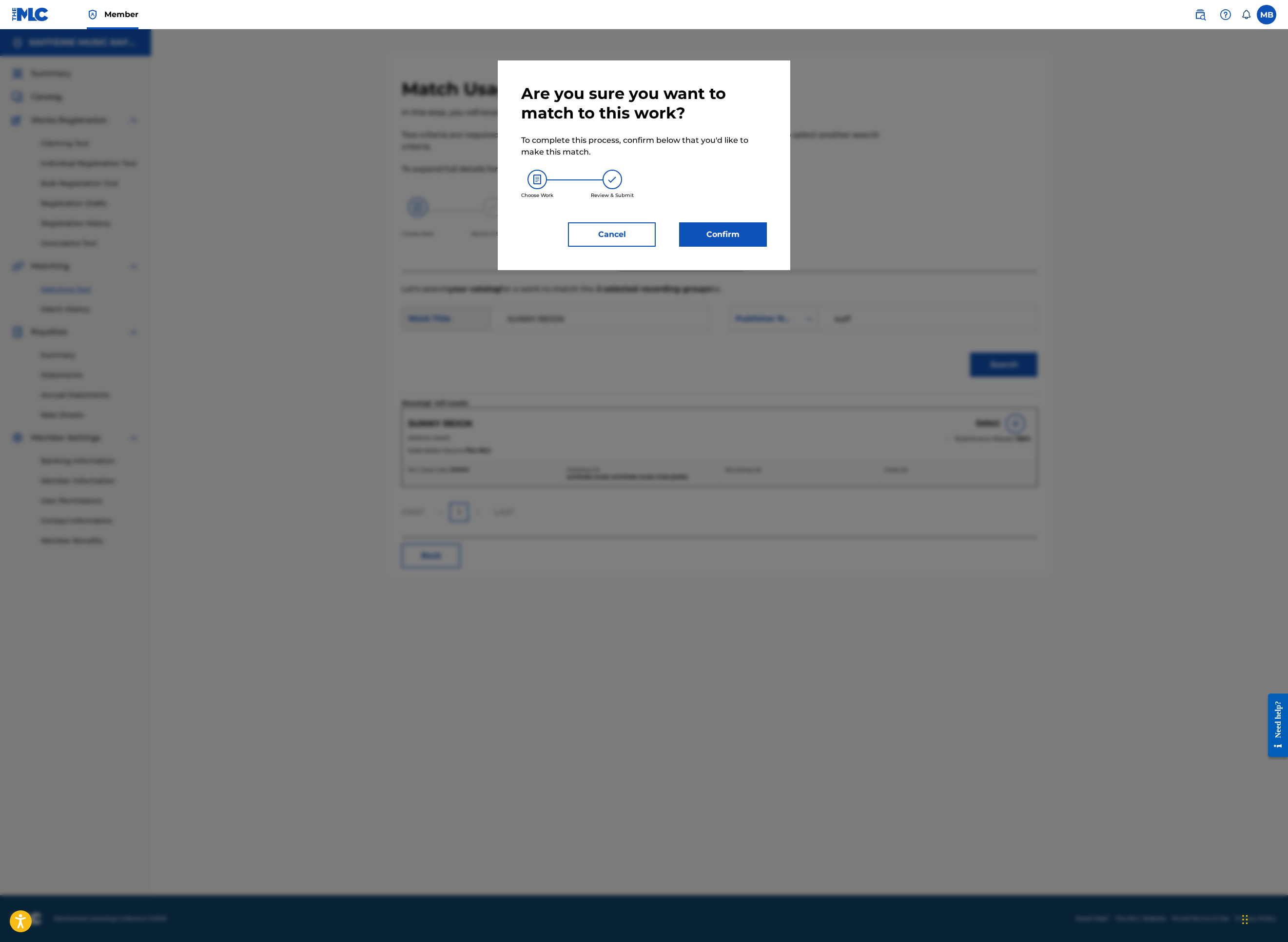
click at [767, 247] on button "Confirm" at bounding box center [723, 234] width 88 height 24
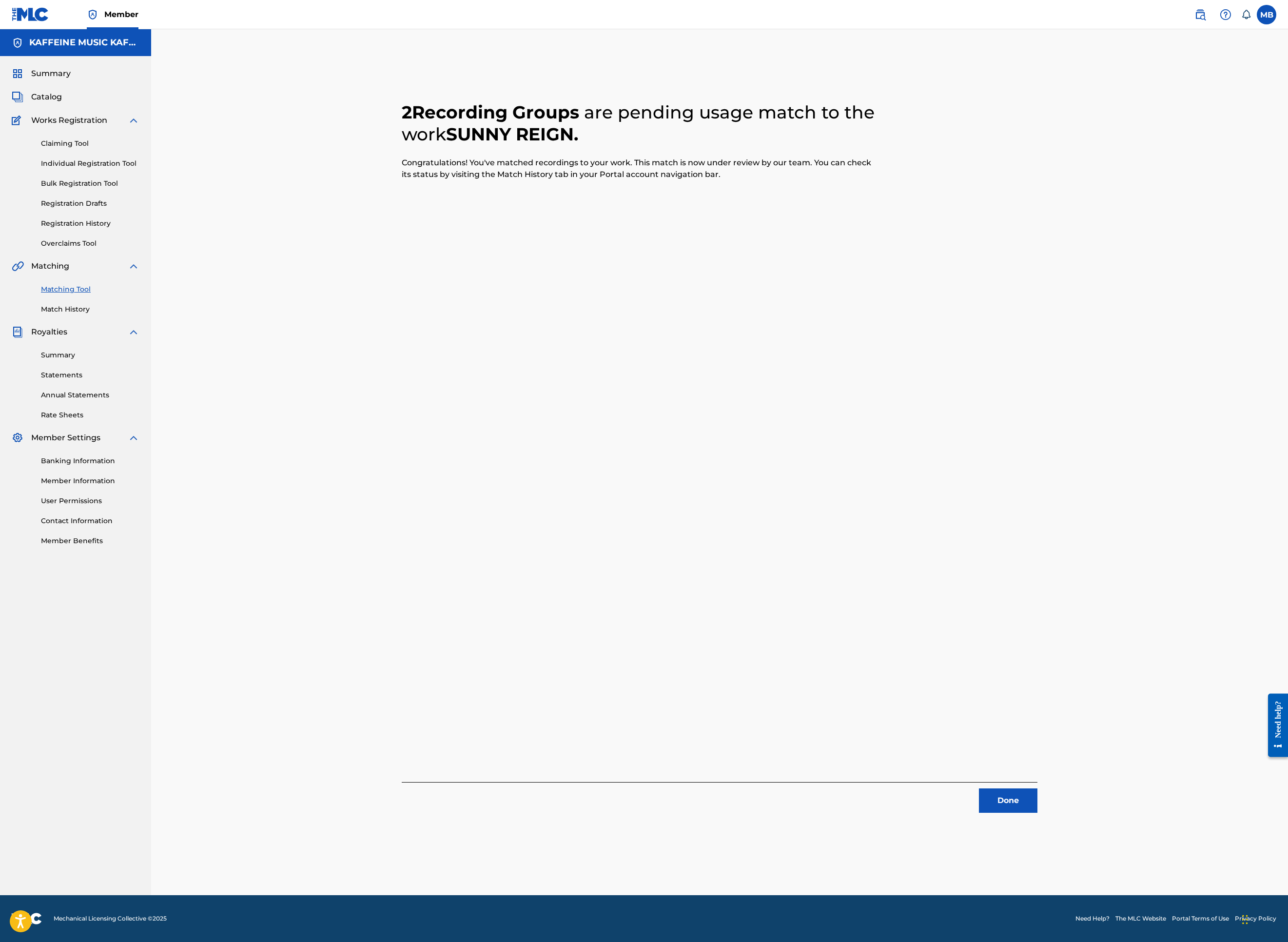
drag, startPoint x: 1199, startPoint y: 789, endPoint x: 1196, endPoint y: 795, distance: 6.7
click at [1037, 781] on button "Done" at bounding box center [1008, 800] width 59 height 24
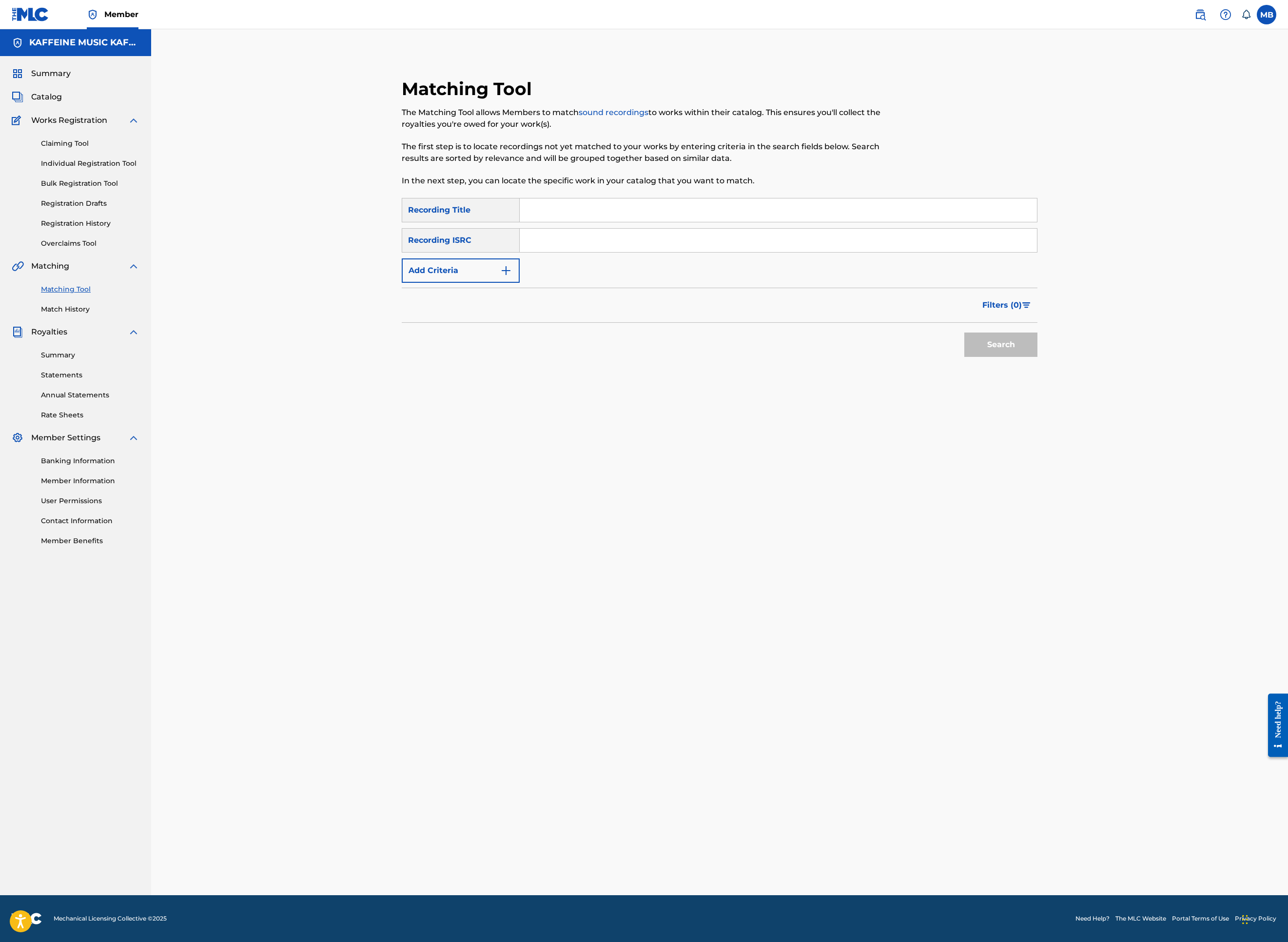
click at [548, 222] on input "Search Form" at bounding box center [778, 210] width 517 height 24
paste input "TANTRUM (FEAT. LOVEELDIE)"
type input "TANTRUM (FEAT. LOVEELDIE)"
click at [420, 283] on button "Add Criteria" at bounding box center [461, 270] width 118 height 24
drag, startPoint x: 421, startPoint y: 355, endPoint x: 415, endPoint y: 384, distance: 29.6
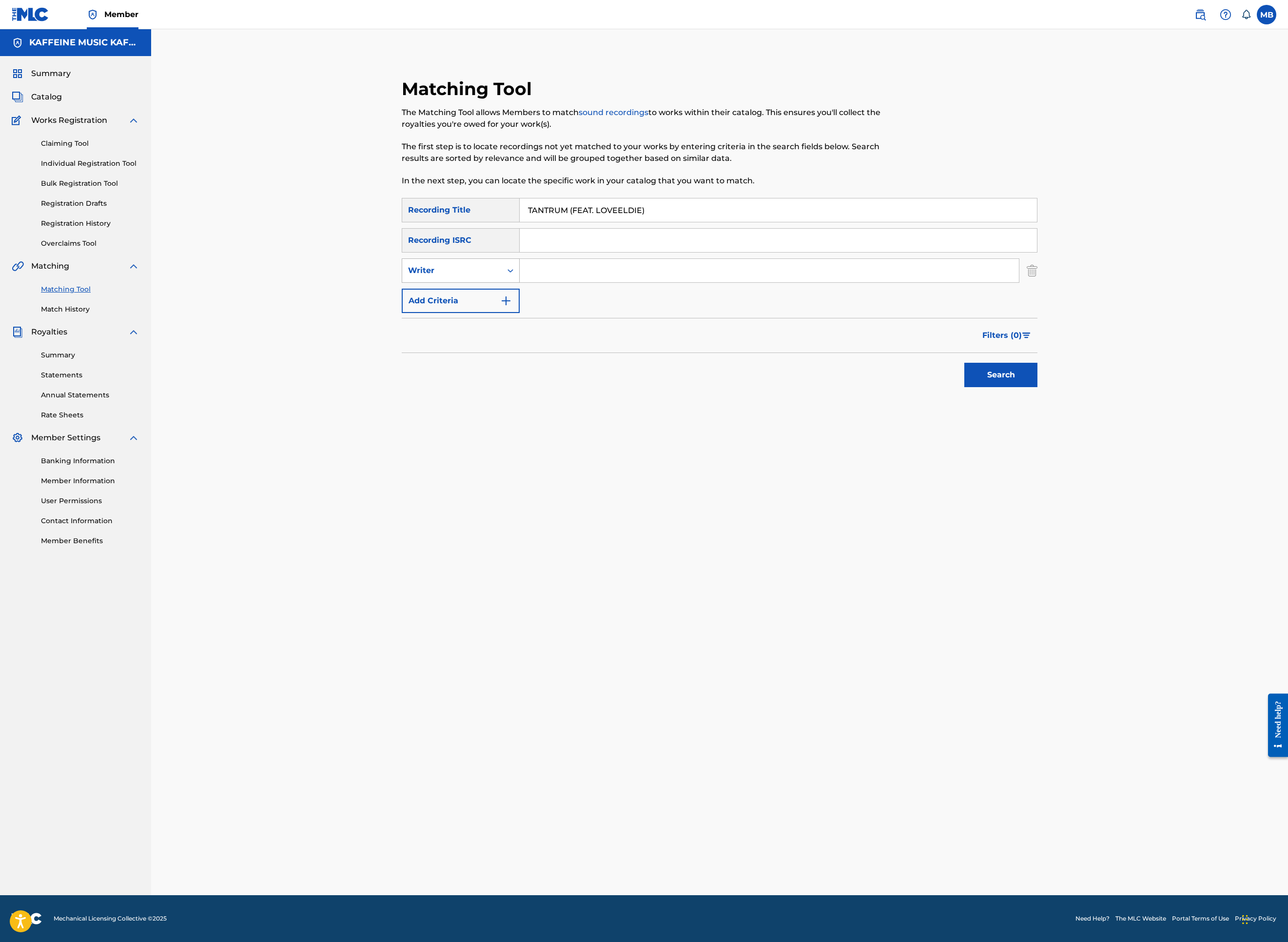
click at [421, 280] on div "Writer" at bounding box center [452, 271] width 100 height 18
click at [415, 307] on div "Recording Artist" at bounding box center [461, 295] width 117 height 24
click at [632, 282] on input "Search Form" at bounding box center [769, 271] width 499 height 24
type input "[PERSON_NAME] Motorcycle"
click at [1037, 387] on button "Search" at bounding box center [1001, 374] width 73 height 24
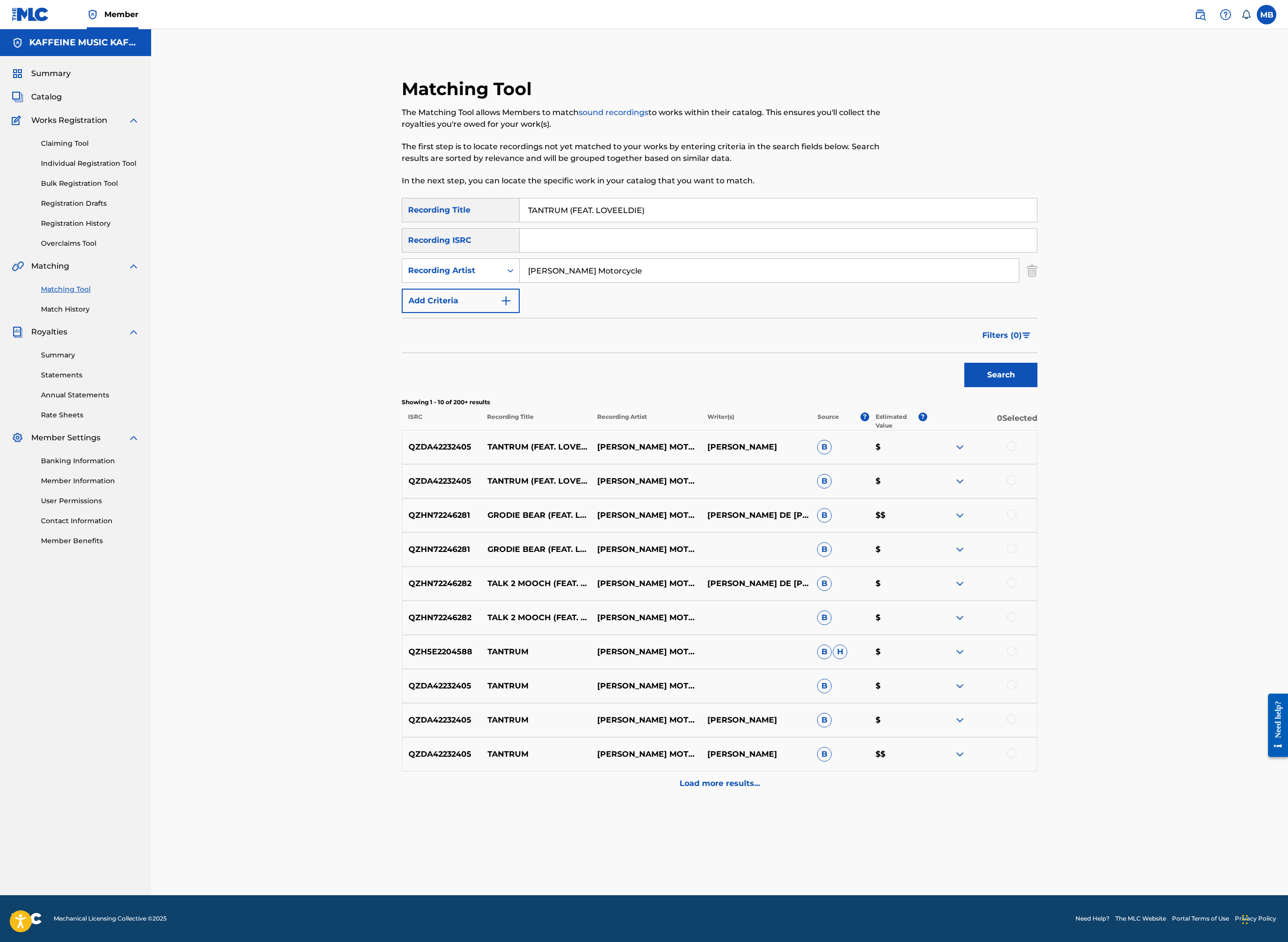
scroll to position [224, 0]
click at [1016, 485] on div at bounding box center [1011, 480] width 10 height 10
click at [1016, 451] on div at bounding box center [1011, 446] width 10 height 10
click at [1037, 775] on div "QZDA42232405 TANTRUM (FEAT. LOVEELDIE) [PERSON_NAME] MOTORCYCLE [PERSON_NAME] $…" at bounding box center [719, 613] width 636 height 366
click at [1037, 601] on div "QZHN72246282 TALK 2 MOOCH (FEAT. LOVEELDIE) [PERSON_NAME] MOTORCYCLE [PERSON_NA…" at bounding box center [719, 583] width 636 height 34
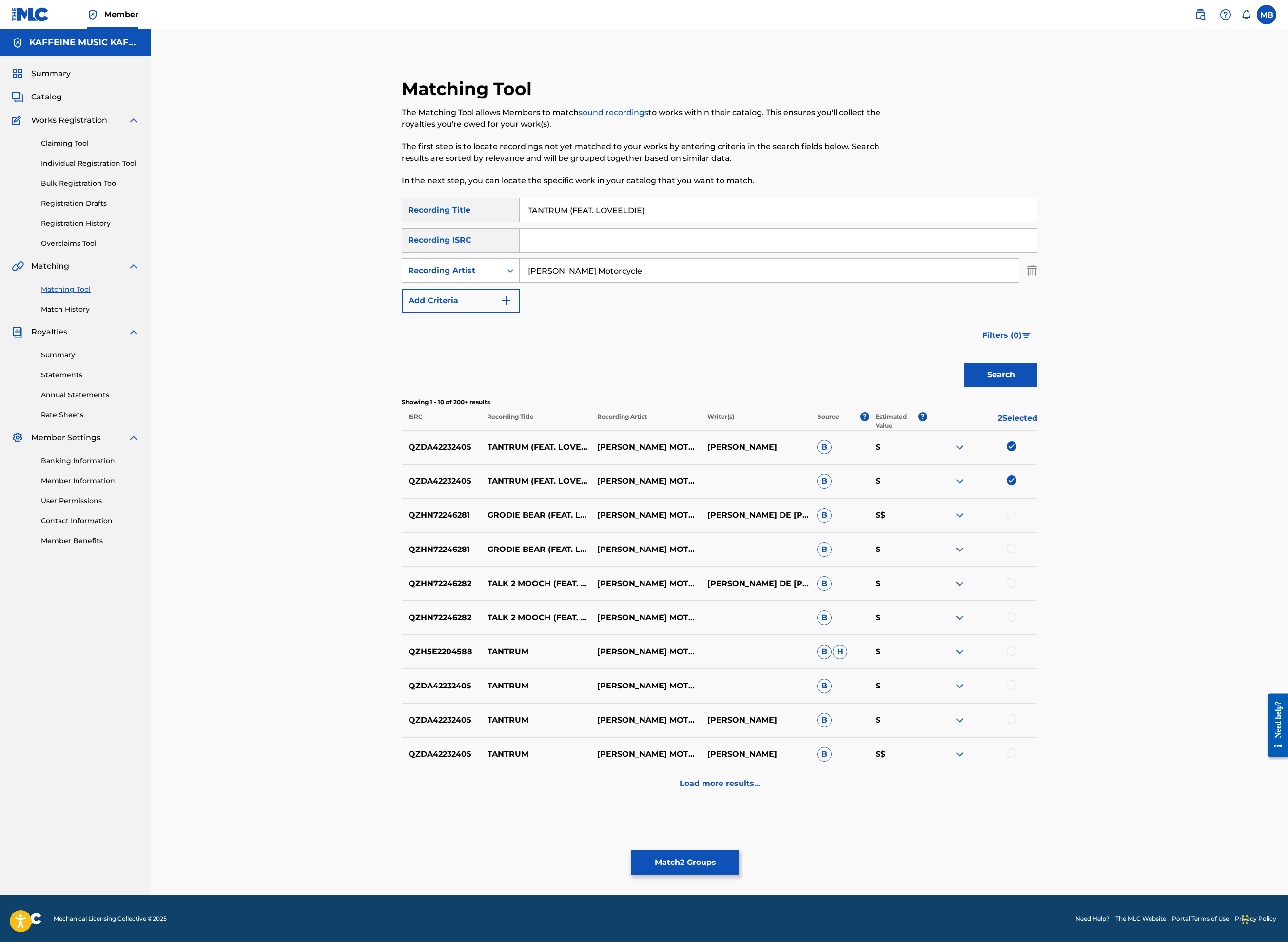
scroll to position [337, 0]
click at [739, 781] on button "Match 2 Groups" at bounding box center [685, 862] width 108 height 24
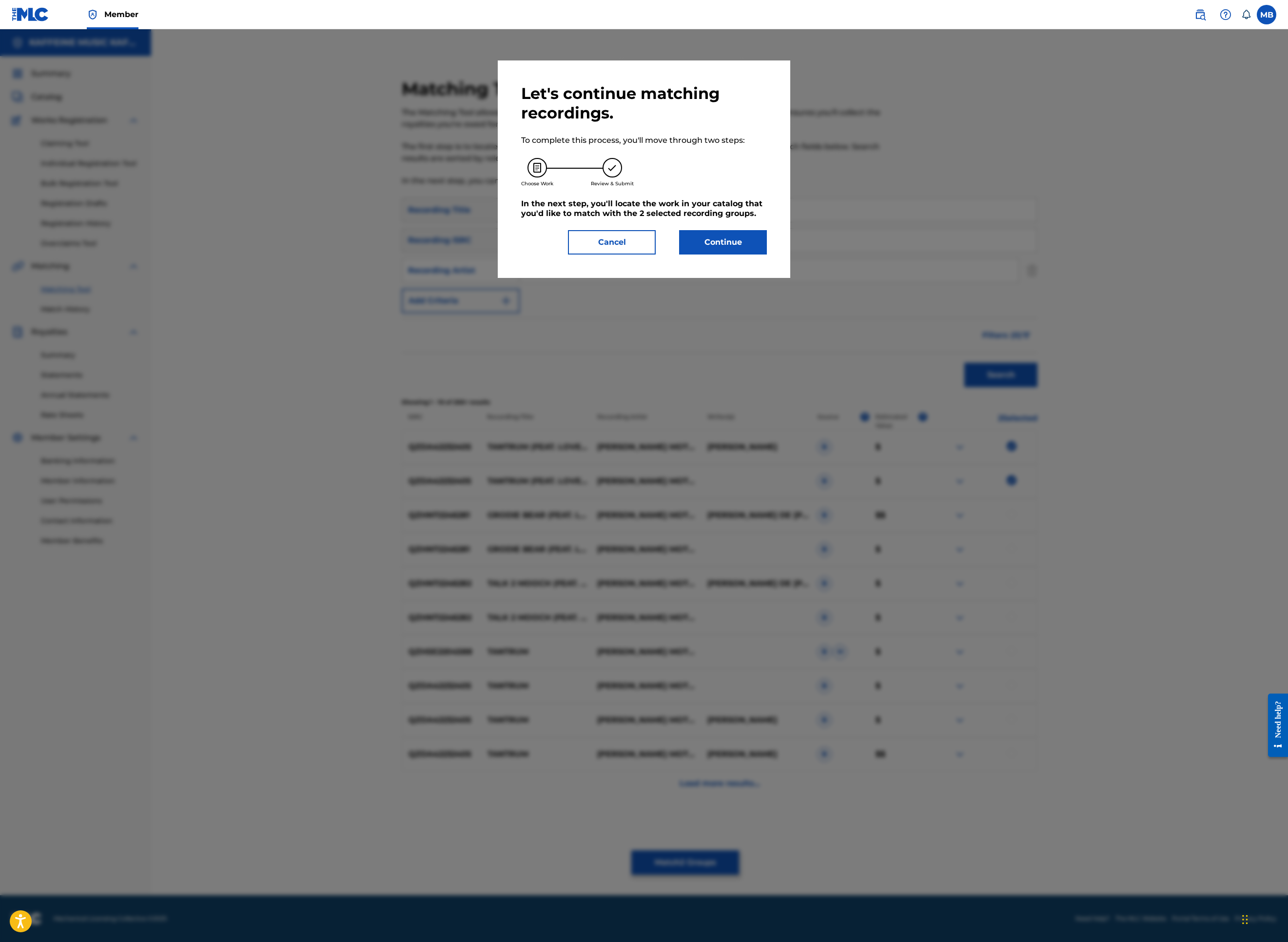
click at [729, 255] on button "Continue" at bounding box center [723, 242] width 88 height 24
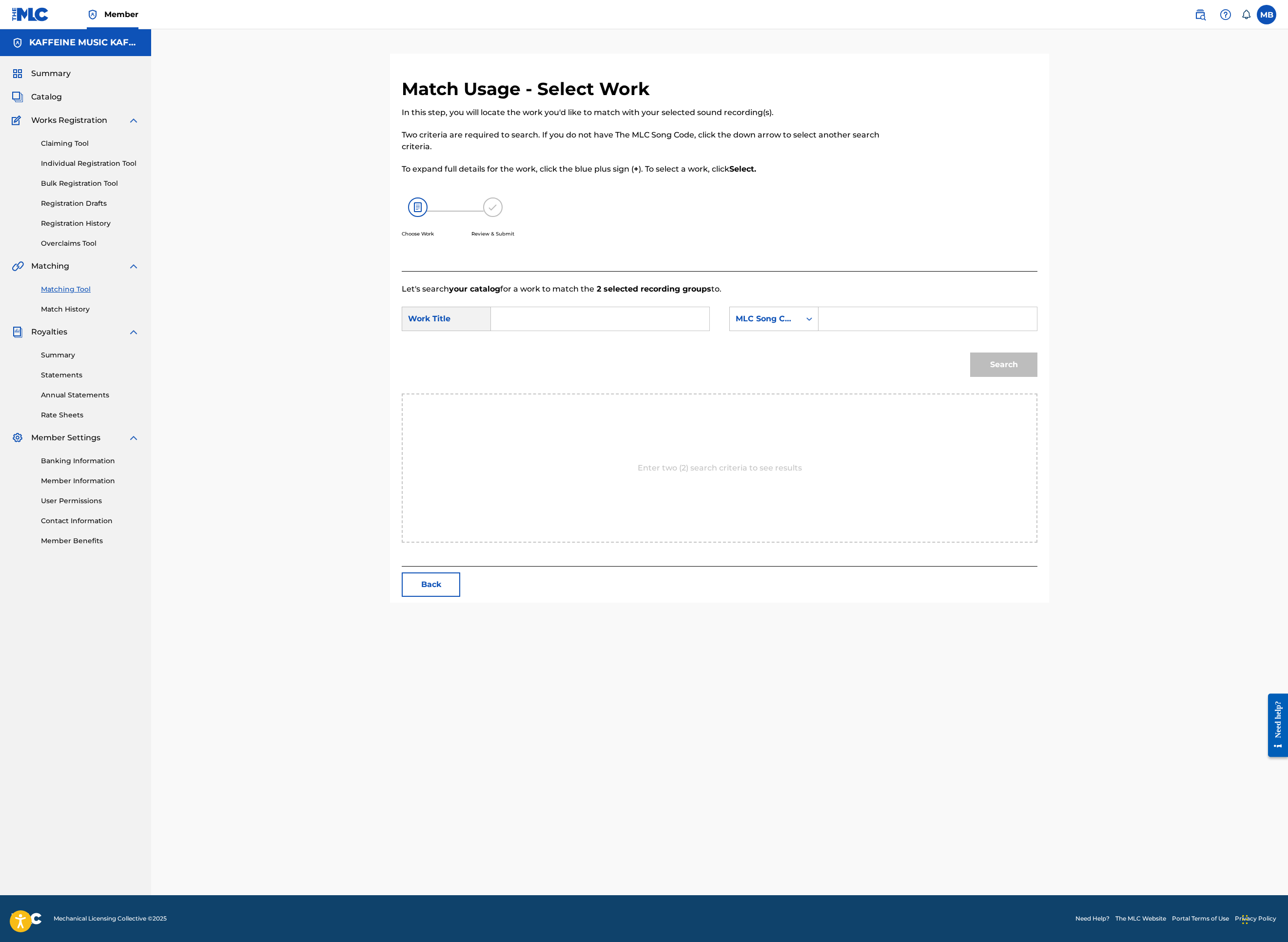
click at [689, 331] on input "Search Form" at bounding box center [600, 319] width 202 height 24
paste input "TANTRUM (FEAT. LOVEELDIE)"
type input "TANTRUM (FEAT. LOVEELDIE)"
click at [801, 328] on div "MLC Song Code" at bounding box center [765, 319] width 71 height 18
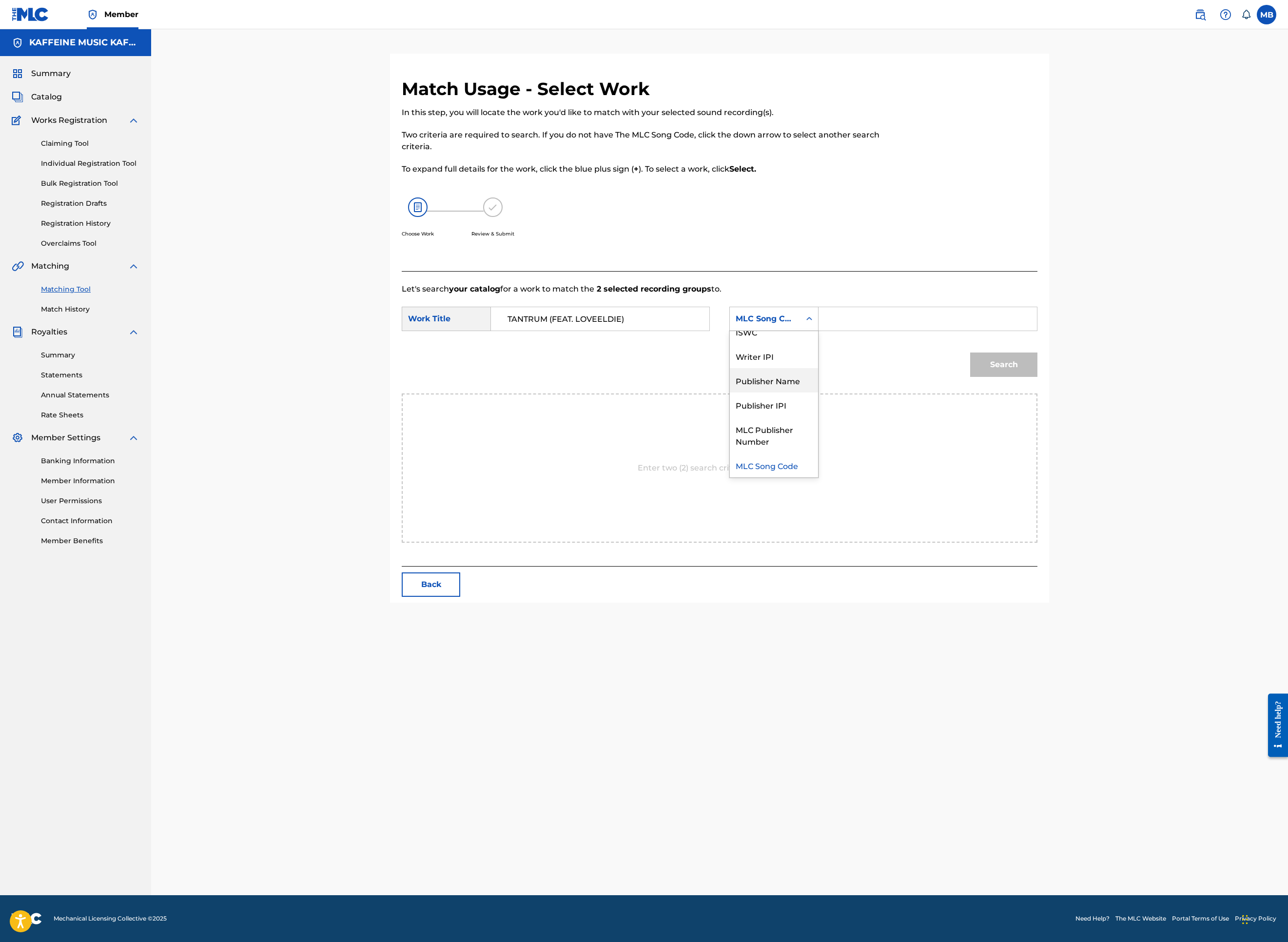
click at [818, 392] on div "Publisher Name" at bounding box center [774, 380] width 88 height 24
click at [970, 331] on input "Search Form" at bounding box center [927, 319] width 202 height 24
type input "kaf"
click at [1037, 377] on button "Search" at bounding box center [1003, 364] width 67 height 24
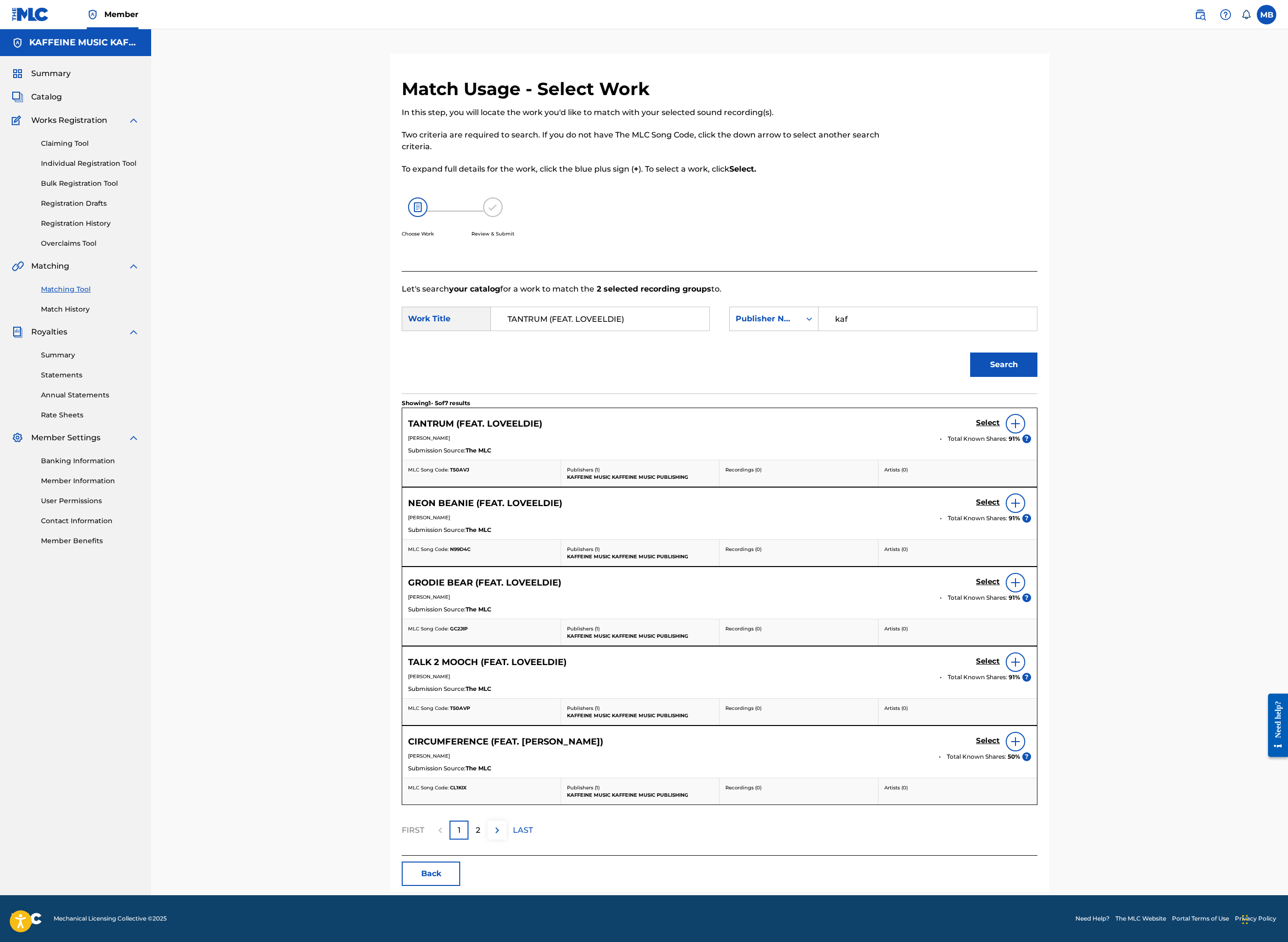
click at [1000, 429] on link "Select" at bounding box center [988, 424] width 24 height 11
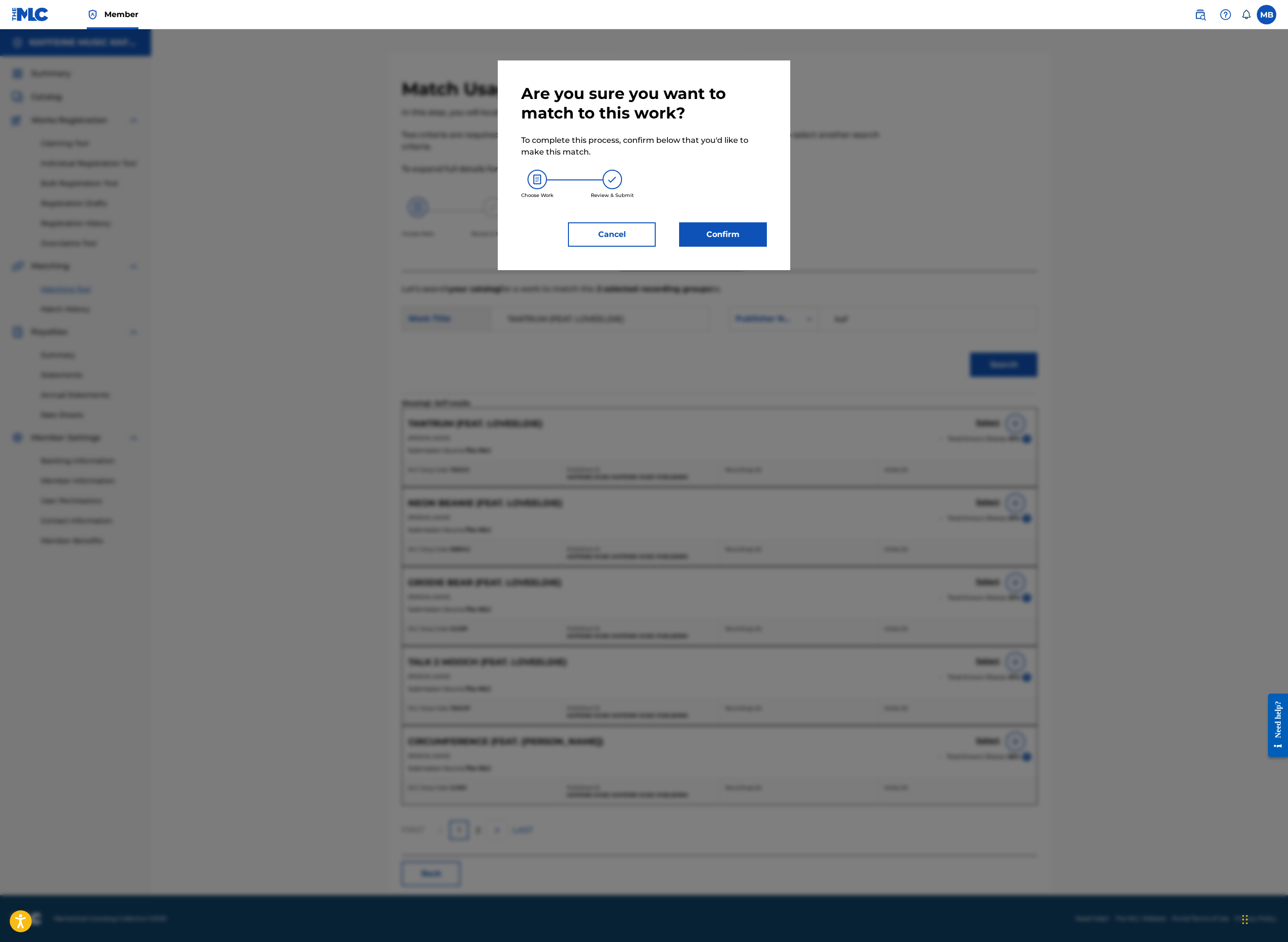
click at [763, 247] on button "Confirm" at bounding box center [723, 234] width 88 height 24
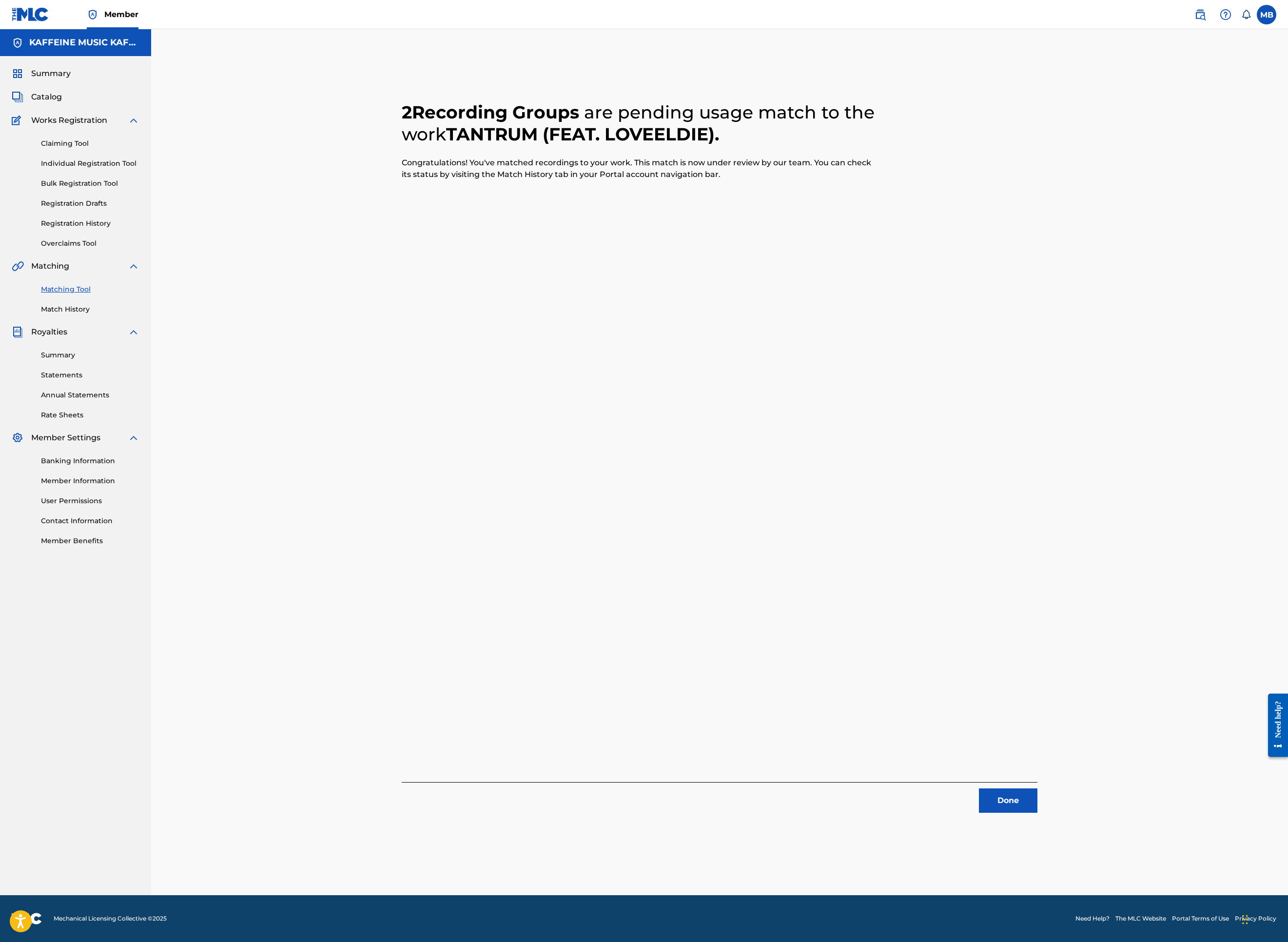
click at [1037, 781] on button "Done" at bounding box center [1008, 800] width 59 height 24
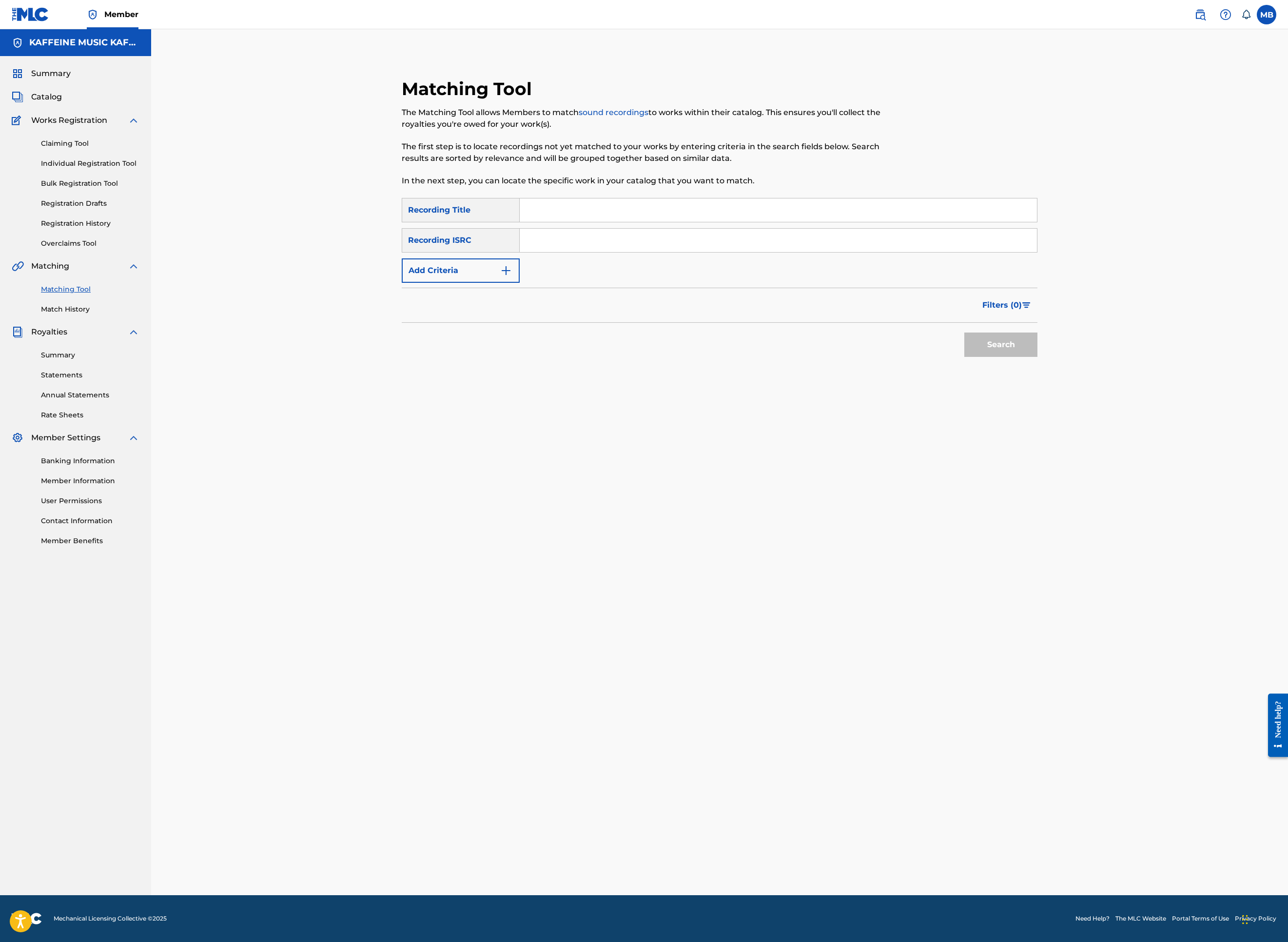
click at [592, 222] on input "Search Form" at bounding box center [778, 210] width 517 height 24
paste input "HANDS AR3 COLD"
type input "HANDS AR3 COLD"
click at [432, 283] on button "Add Criteria" at bounding box center [461, 270] width 118 height 24
click at [421, 283] on div "Writer" at bounding box center [461, 270] width 118 height 24
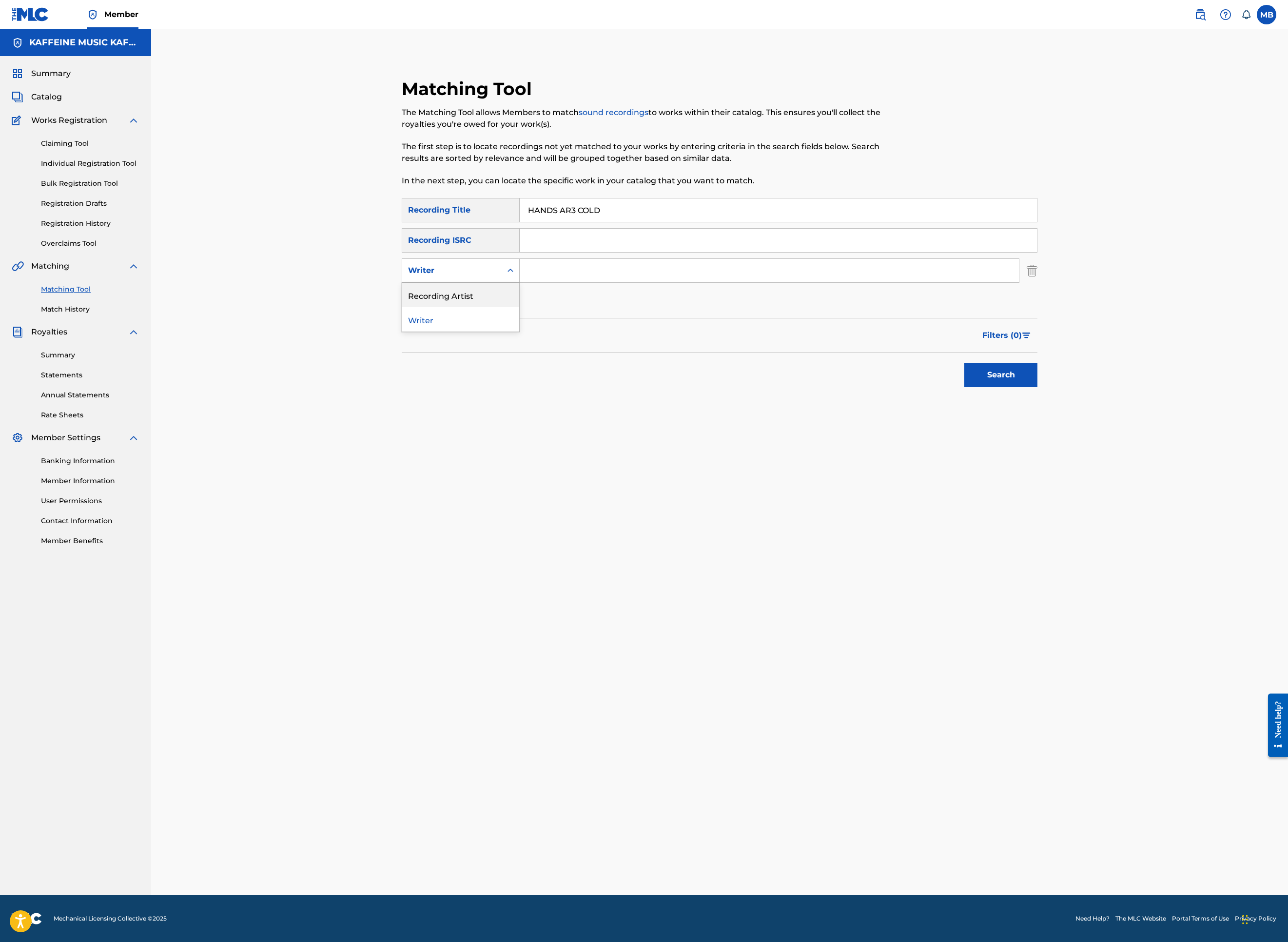
drag, startPoint x: 424, startPoint y: 409, endPoint x: 437, endPoint y: 409, distance: 13.0
click at [424, 307] on div "Recording Artist" at bounding box center [461, 295] width 117 height 24
click at [549, 282] on input "Search Form" at bounding box center [769, 271] width 499 height 24
type input "[PERSON_NAME] Motorcycle"
click at [1037, 387] on button "Search" at bounding box center [1001, 374] width 73 height 24
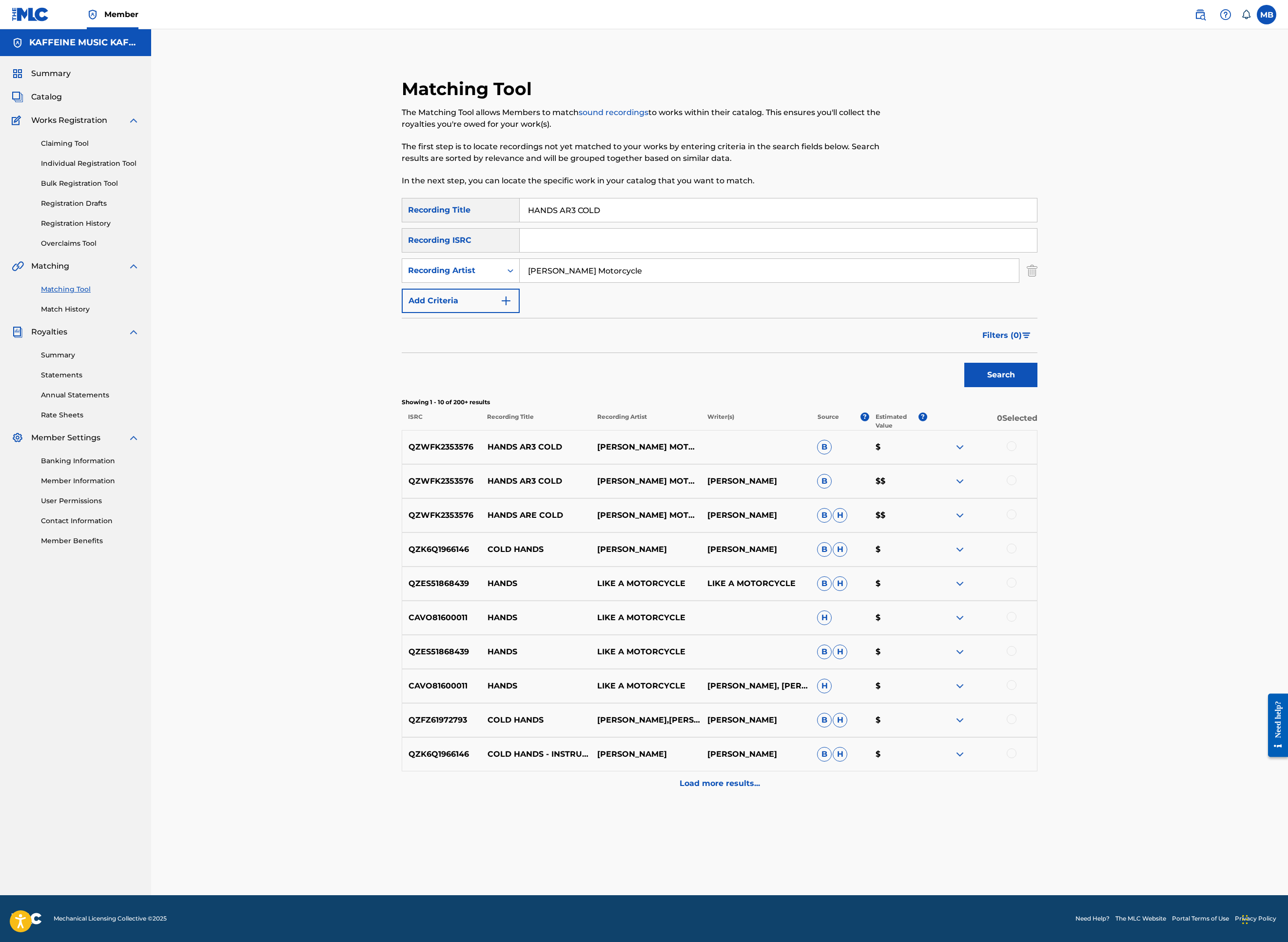
scroll to position [227, 0]
click at [1016, 519] on div at bounding box center [1011, 514] width 10 height 10
click at [1037, 498] on div "QZWFK2353576 HANDS AR3 COLD [PERSON_NAME] MOTORCYCLE [PERSON_NAME] $$" at bounding box center [719, 481] width 636 height 34
click at [1016, 485] on div at bounding box center [1011, 480] width 10 height 10
click at [1016, 451] on div at bounding box center [1011, 446] width 10 height 10
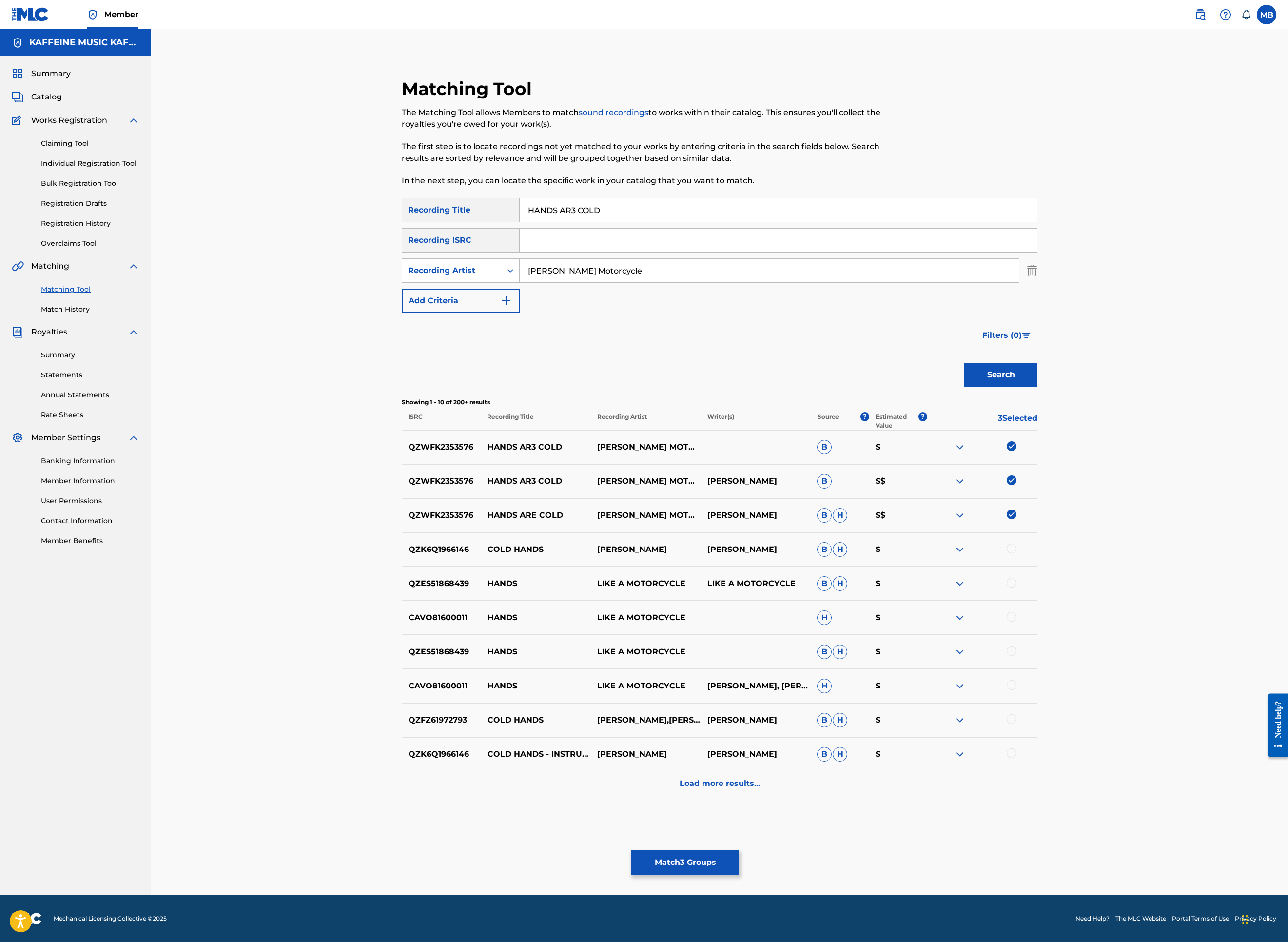
click at [739, 781] on button "Match 3 Groups" at bounding box center [685, 862] width 108 height 24
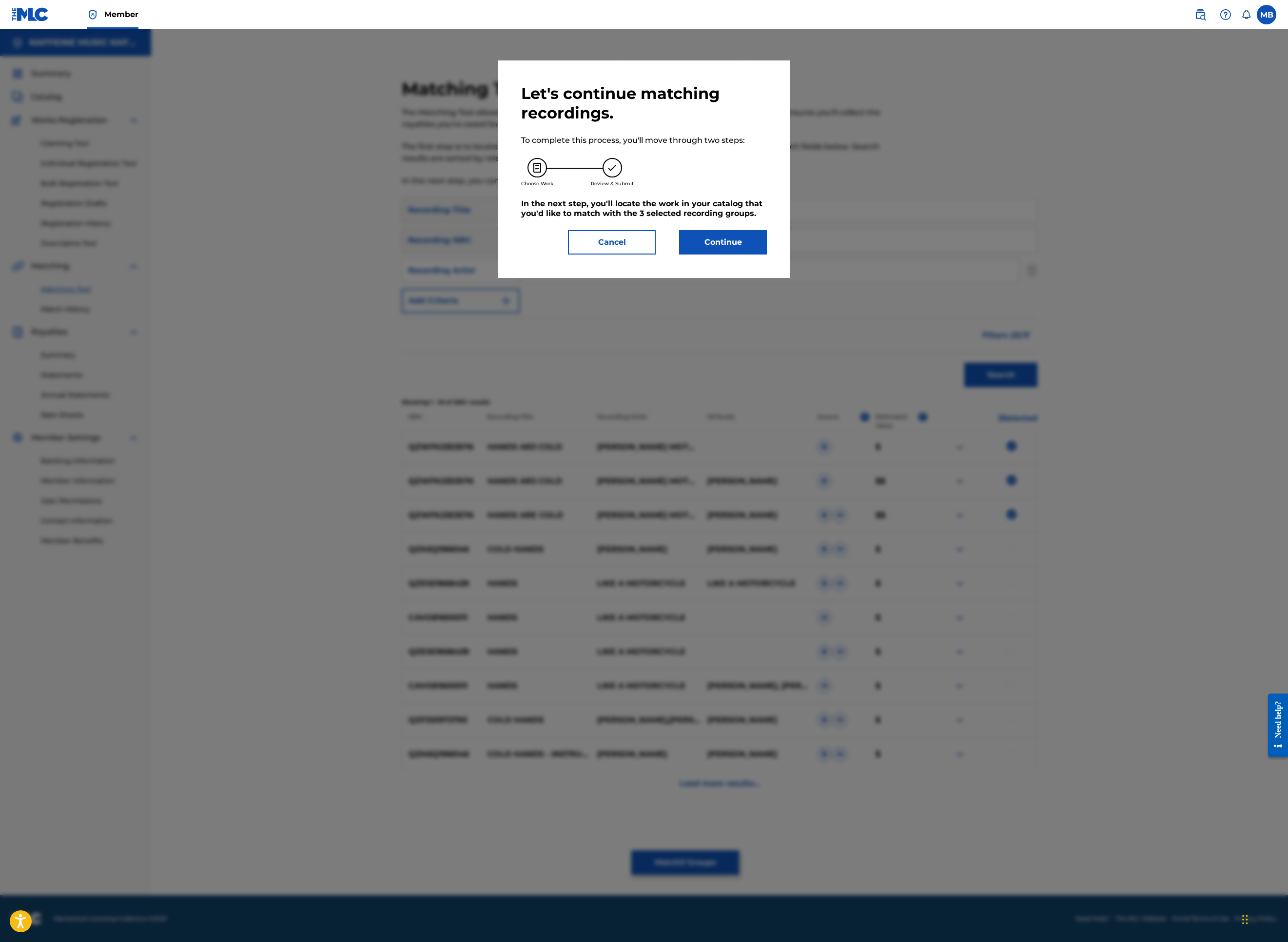
click at [767, 255] on button "Continue" at bounding box center [723, 242] width 88 height 24
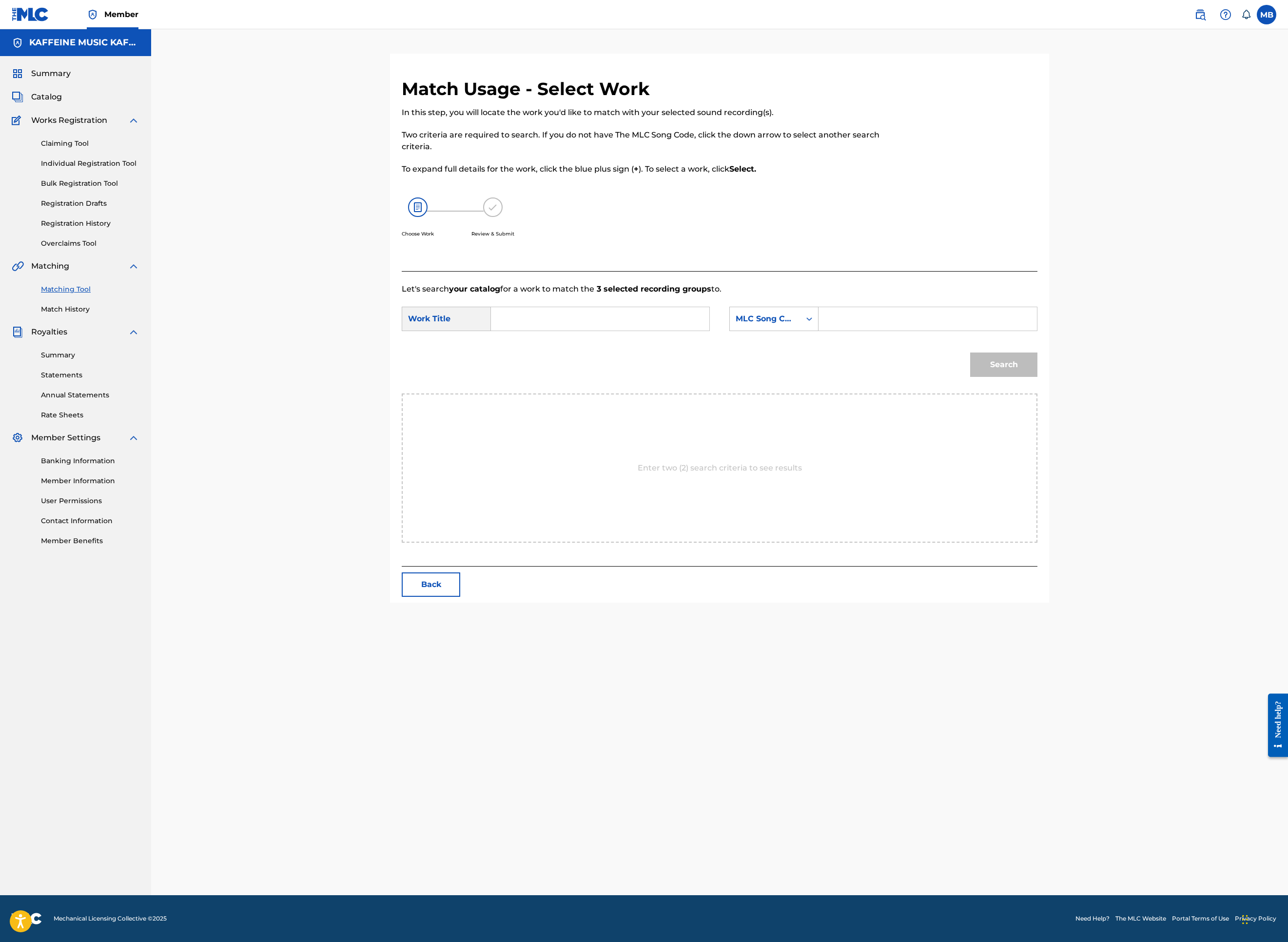
click at [667, 331] on input "Search Form" at bounding box center [600, 319] width 202 height 24
click at [999, 331] on input "Search Form" at bounding box center [927, 319] width 202 height 24
click at [701, 331] on input "Search Form" at bounding box center [600, 319] width 202 height 24
paste input "HANDS AR3 COLD"
type input "HANDS AR3 COLD"
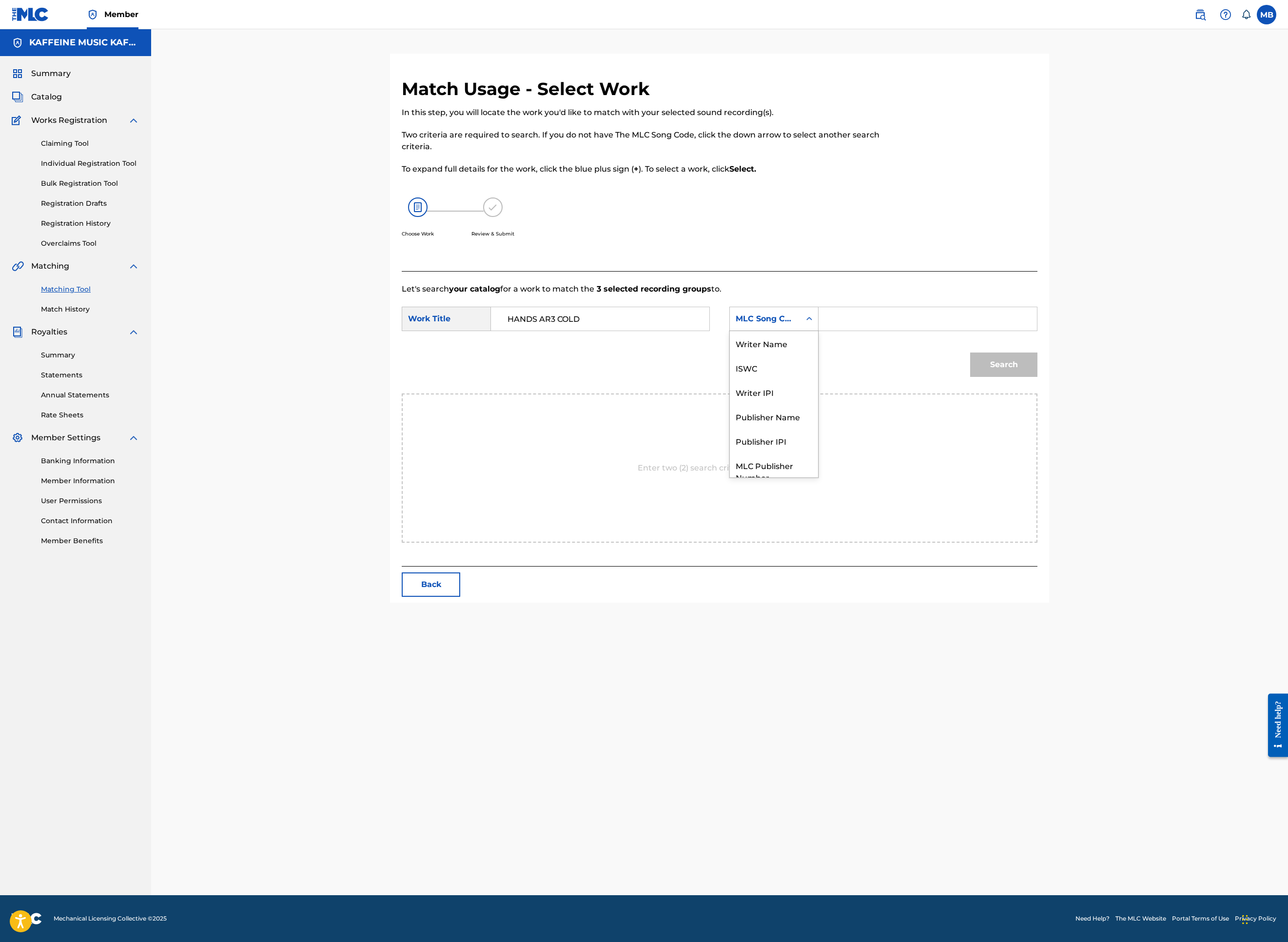
click at [819, 331] on div "MLC Song Code" at bounding box center [774, 318] width 89 height 24
click at [818, 392] on div "Publisher Name" at bounding box center [774, 380] width 88 height 24
click at [1003, 331] on input "Search Form" at bounding box center [927, 319] width 202 height 24
type input "kaf"
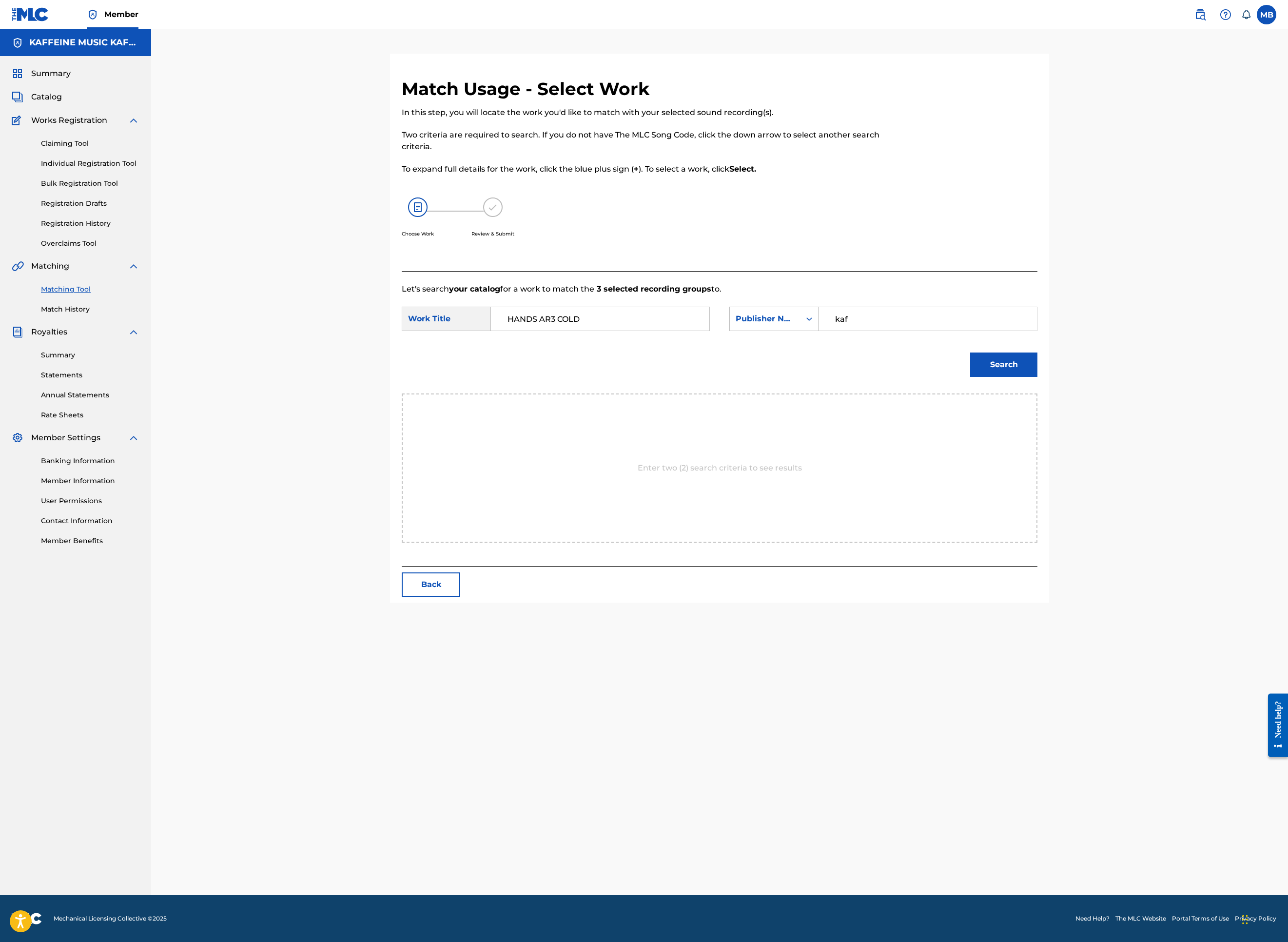
click at [1037, 377] on button "Search" at bounding box center [1003, 364] width 67 height 24
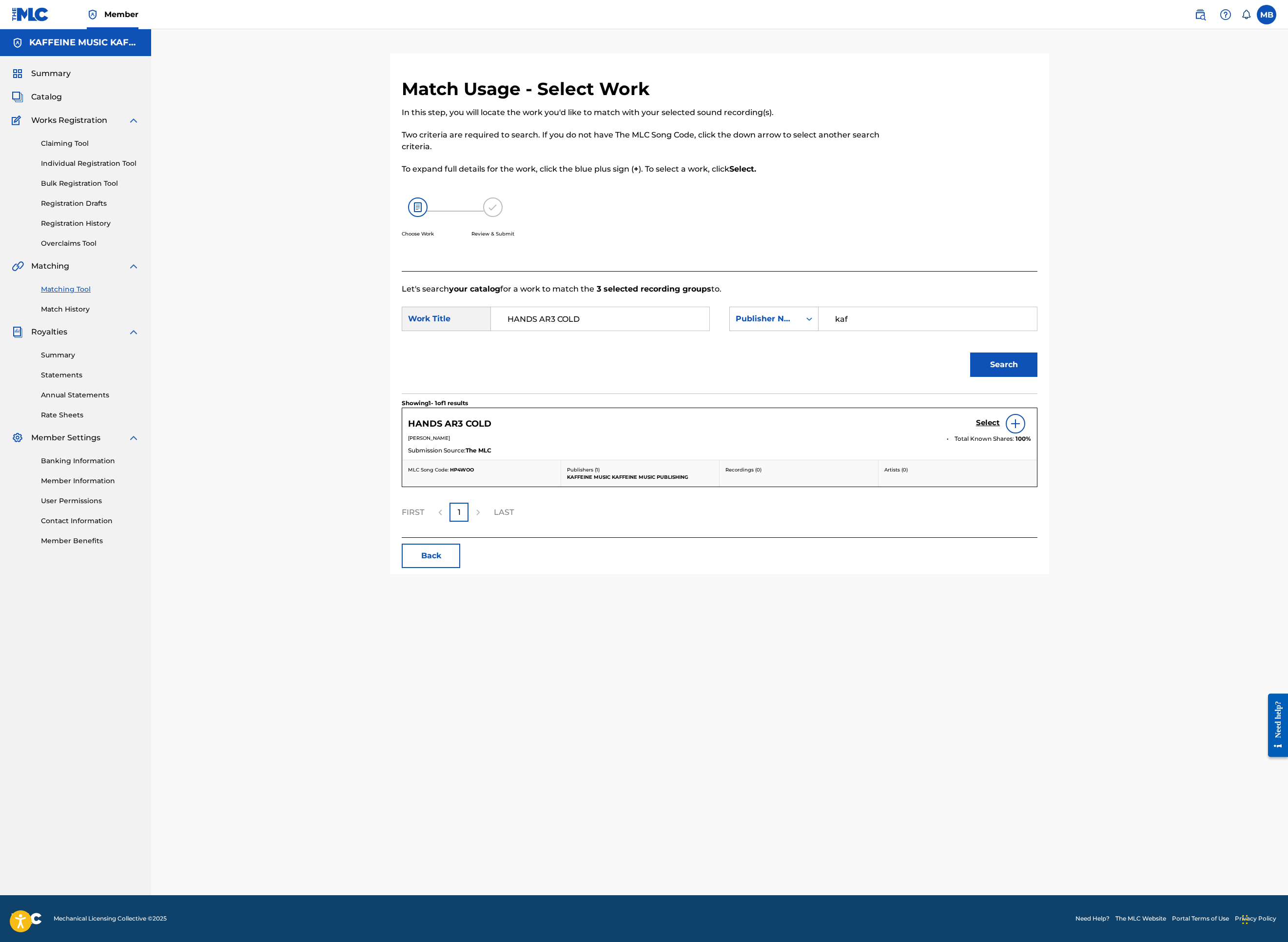
click at [1031, 434] on div "Select" at bounding box center [1003, 424] width 55 height 20
click at [1000, 429] on link "Select" at bounding box center [988, 424] width 24 height 11
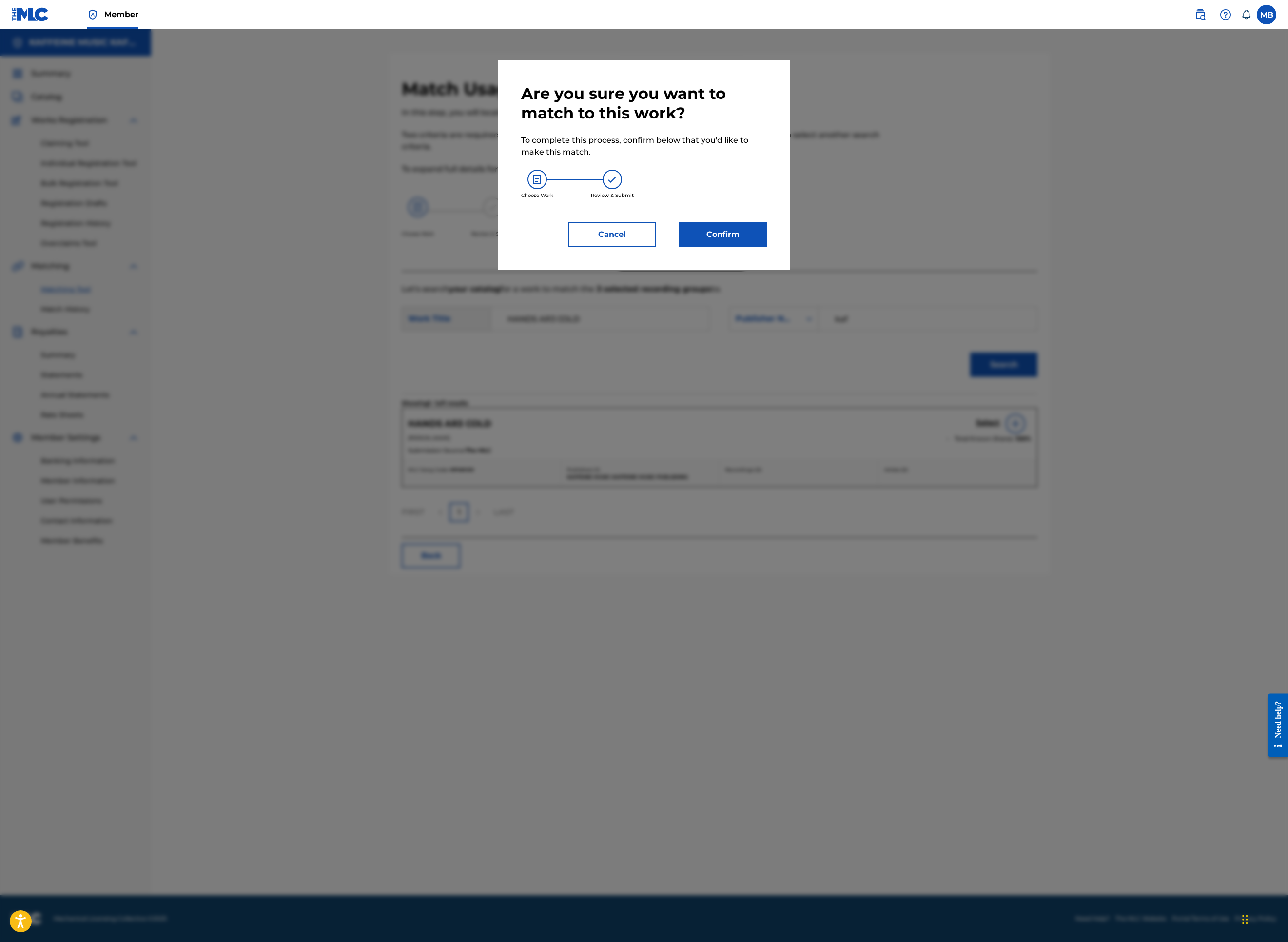
click at [742, 247] on button "Confirm" at bounding box center [723, 234] width 88 height 24
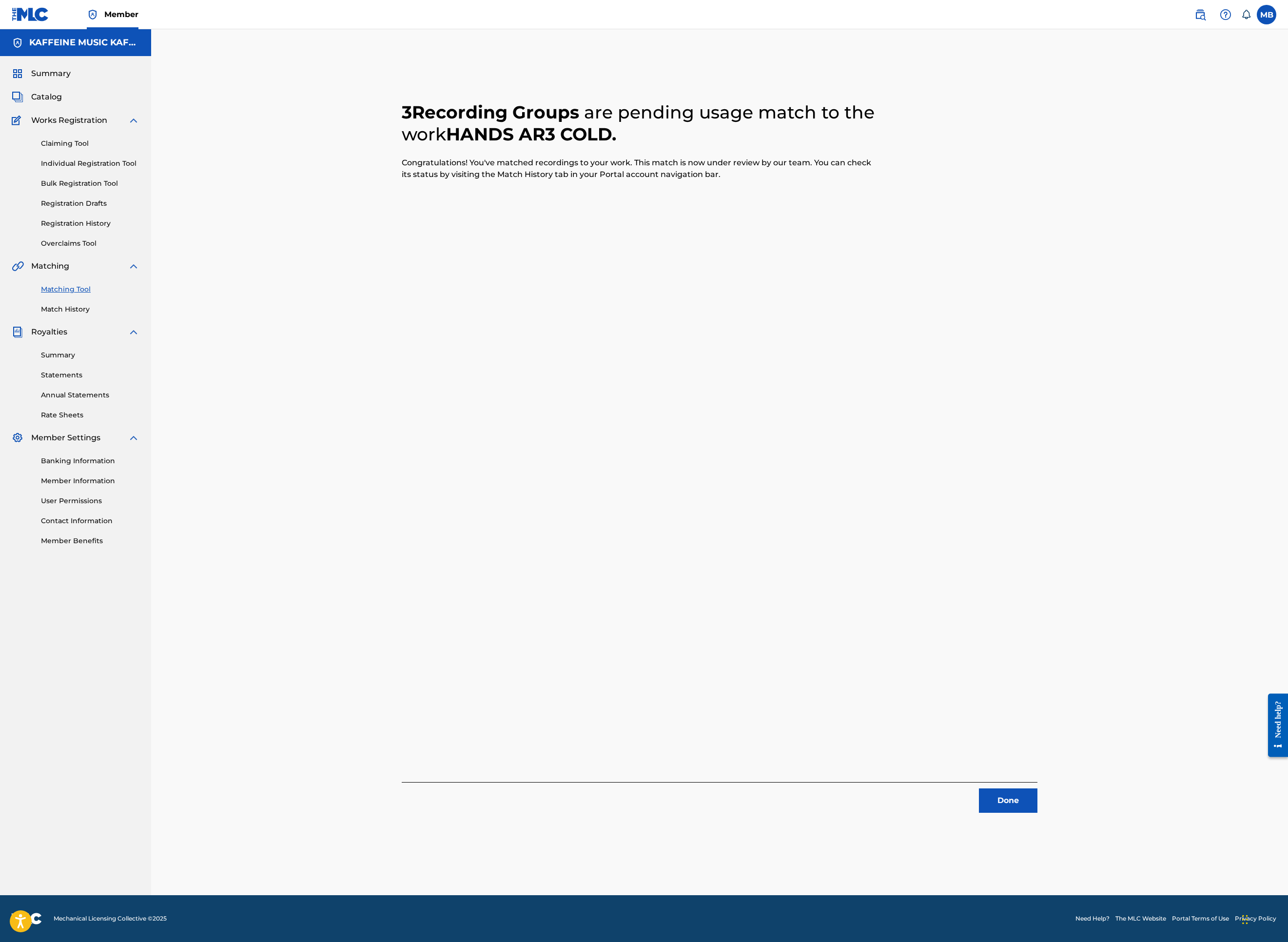
click at [1037, 781] on button "Done" at bounding box center [1008, 800] width 59 height 24
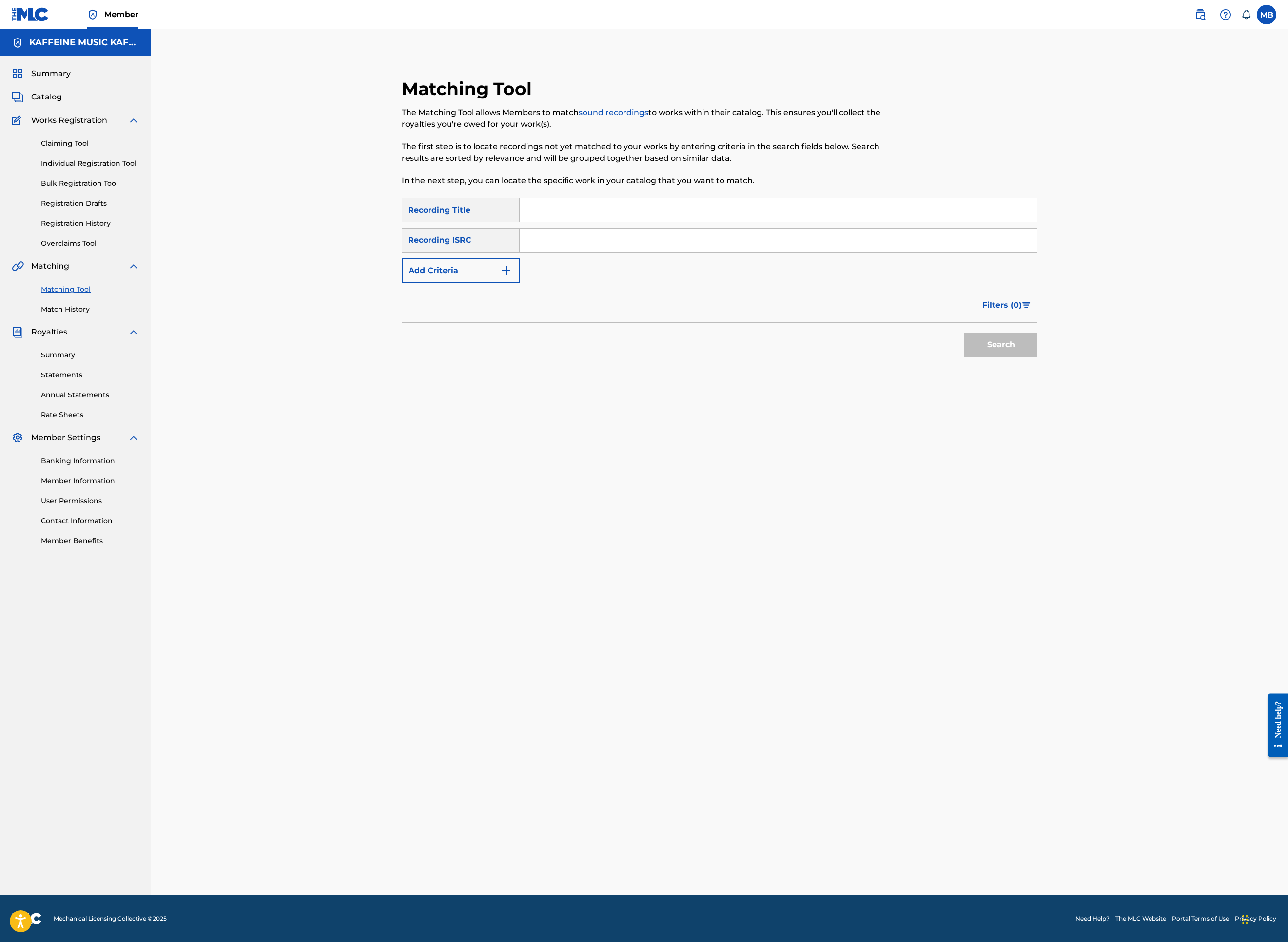
drag, startPoint x: 601, startPoint y: 258, endPoint x: 771, endPoint y: 271, distance: 170.5
click at [601, 222] on input "Search Form" at bounding box center [778, 210] width 517 height 24
paste input "21 ENUF"
type input "21 ENUF"
click at [431, 283] on button "Add Criteria" at bounding box center [461, 270] width 118 height 24
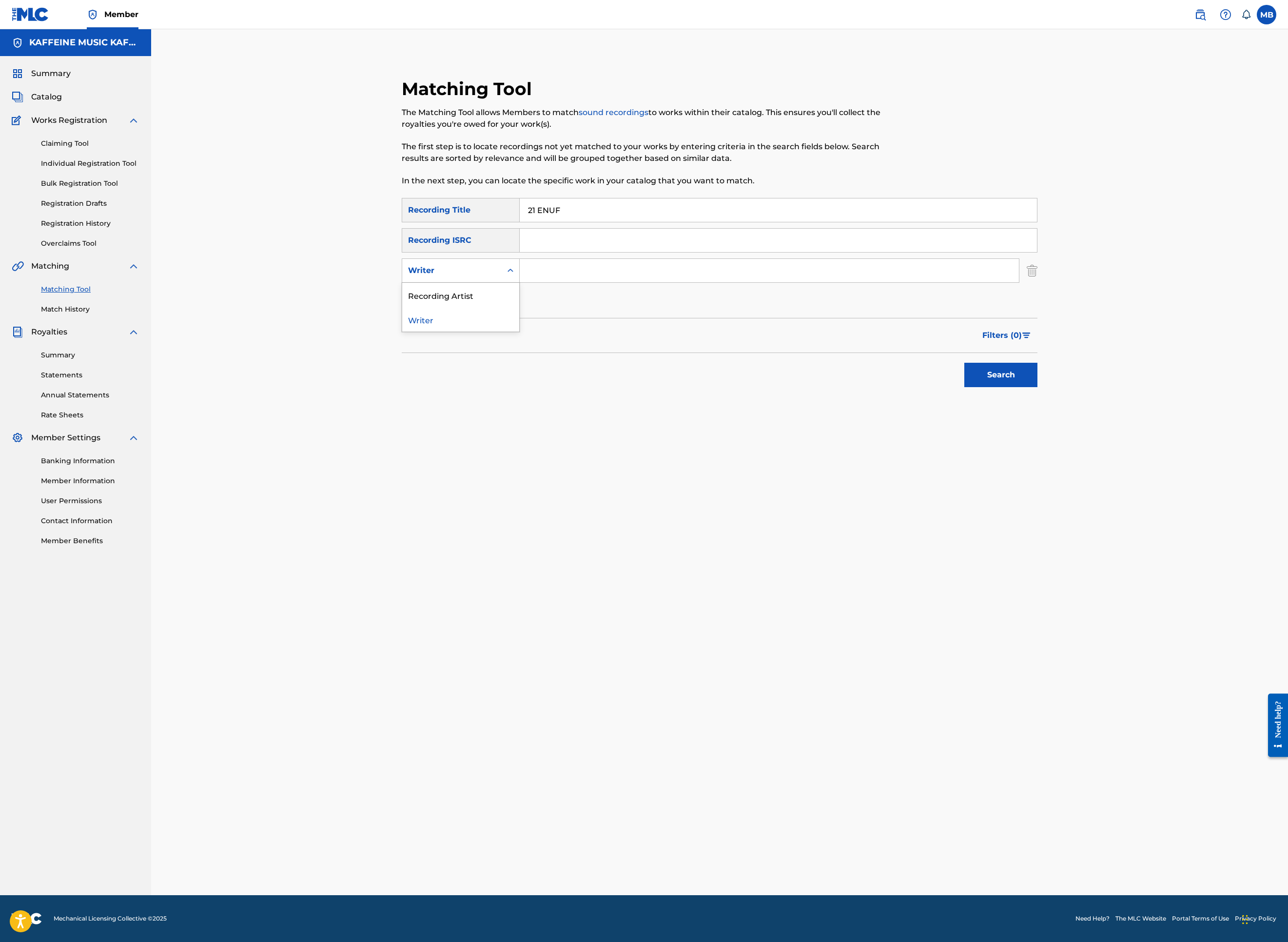
click at [442, 283] on div "Writer" at bounding box center [461, 270] width 118 height 24
click at [444, 307] on div "Recording Artist" at bounding box center [461, 295] width 117 height 24
click at [621, 282] on input "Search Form" at bounding box center [769, 271] width 499 height 24
type input "[PERSON_NAME] Motorcycle"
click at [1037, 387] on button "Search" at bounding box center [1001, 374] width 73 height 24
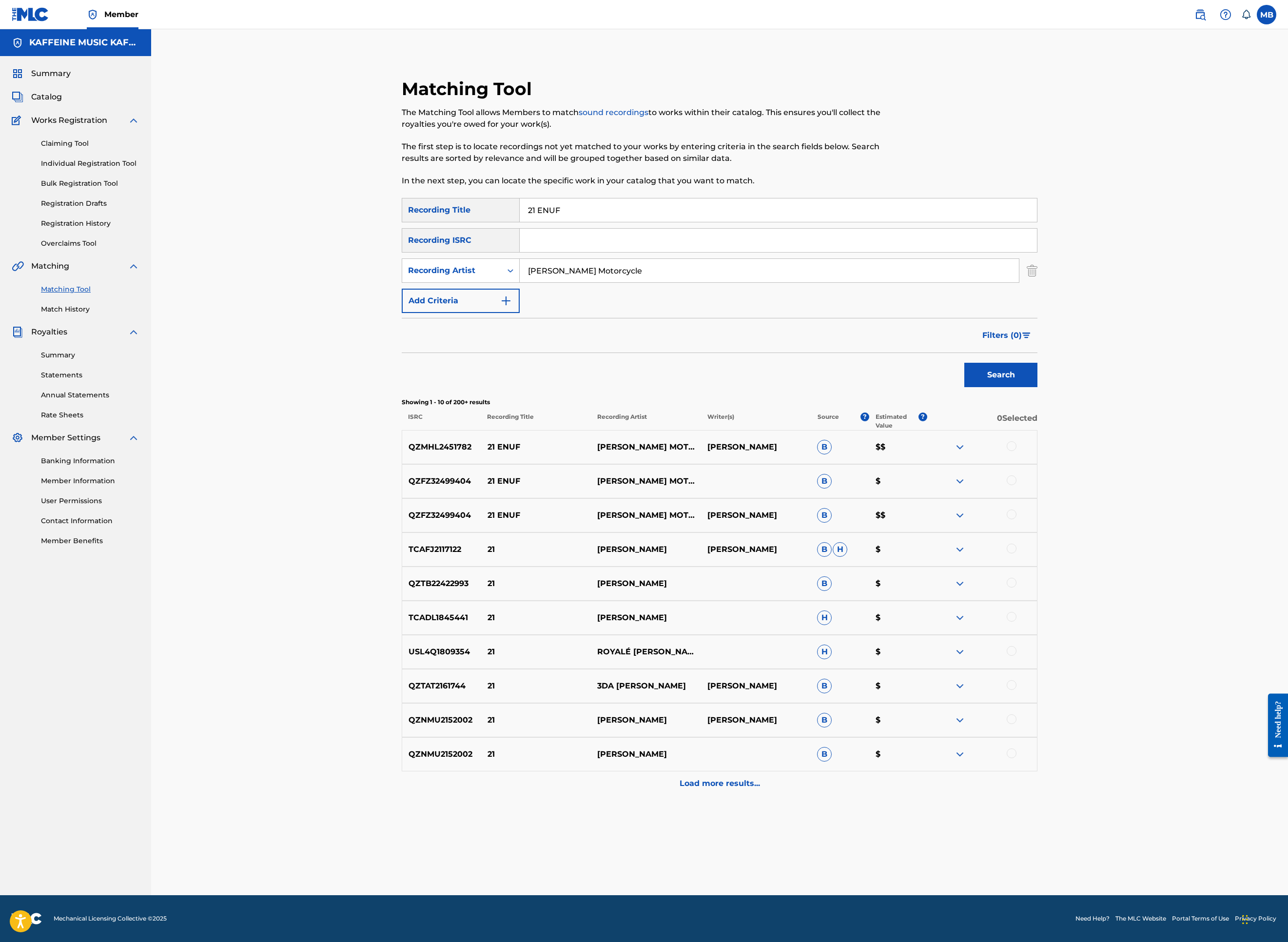
scroll to position [473, 0]
click at [1016, 510] on div at bounding box center [1011, 514] width 10 height 10
click at [1016, 476] on div at bounding box center [1011, 480] width 10 height 10
click at [1016, 441] on div at bounding box center [1011, 446] width 10 height 10
click at [739, 781] on button "Match 3 Groups" at bounding box center [685, 862] width 108 height 24
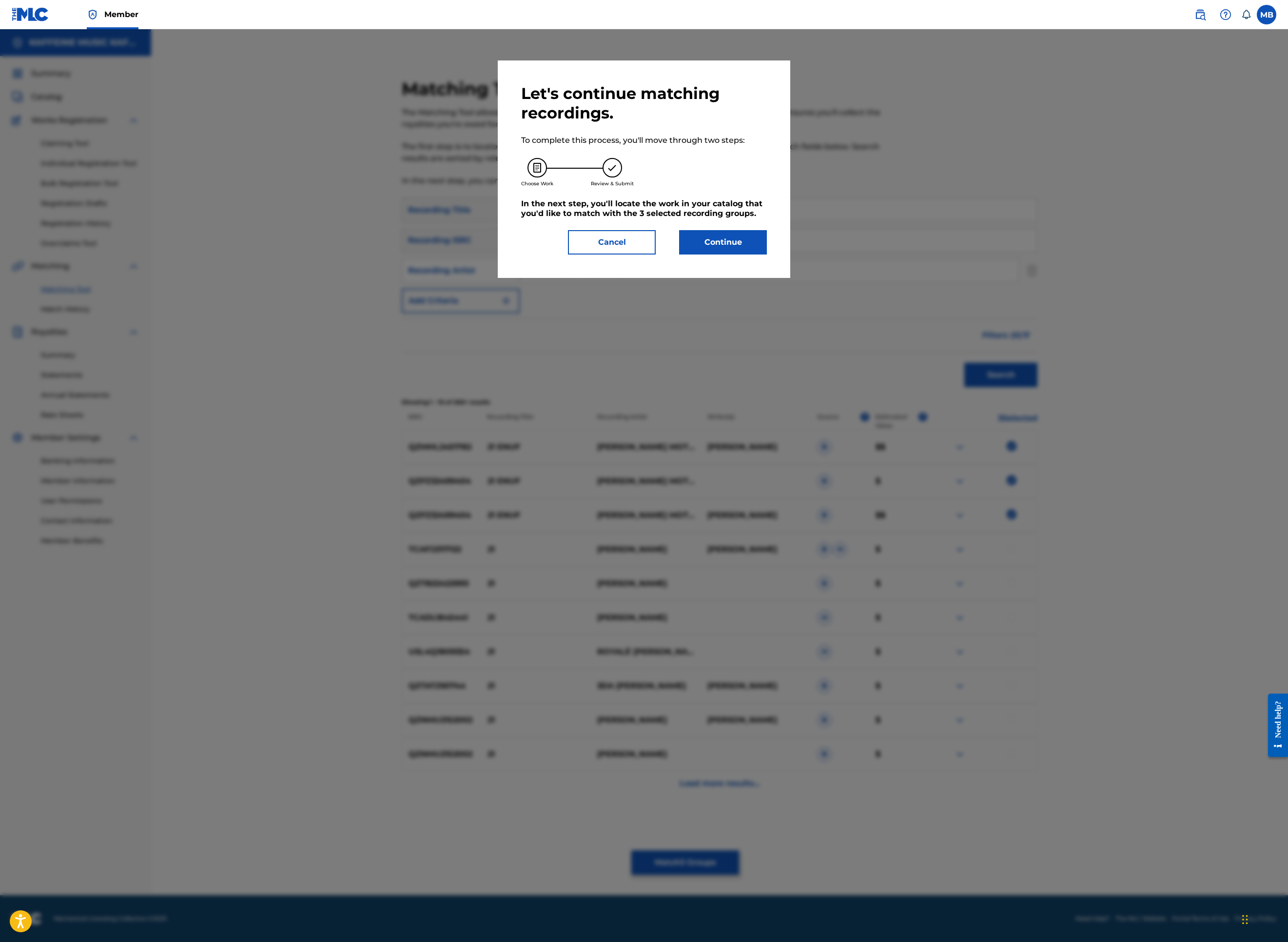
click at [755, 255] on button "Continue" at bounding box center [723, 242] width 88 height 24
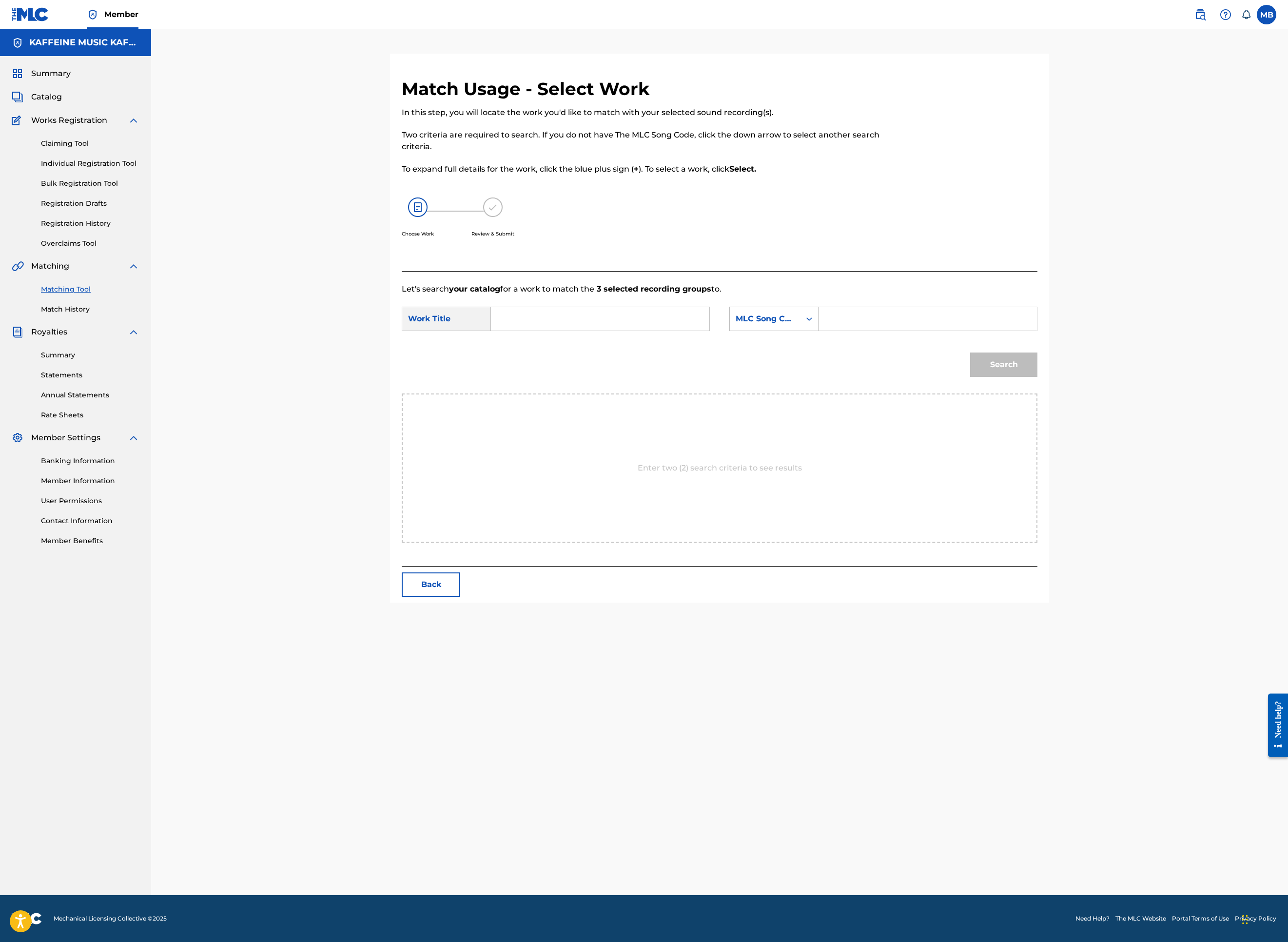
scroll to position [49, 0]
click at [666, 331] on input "Search Form" at bounding box center [600, 319] width 202 height 24
paste input "21 ENUF"
type input "21 ENUF"
click at [889, 337] on div "SearchWithCriteria5a59c45d-7d85-4e1f-851c-b95b48c07580 Work Title 21 ENUF 21 en…" at bounding box center [719, 322] width 636 height 30
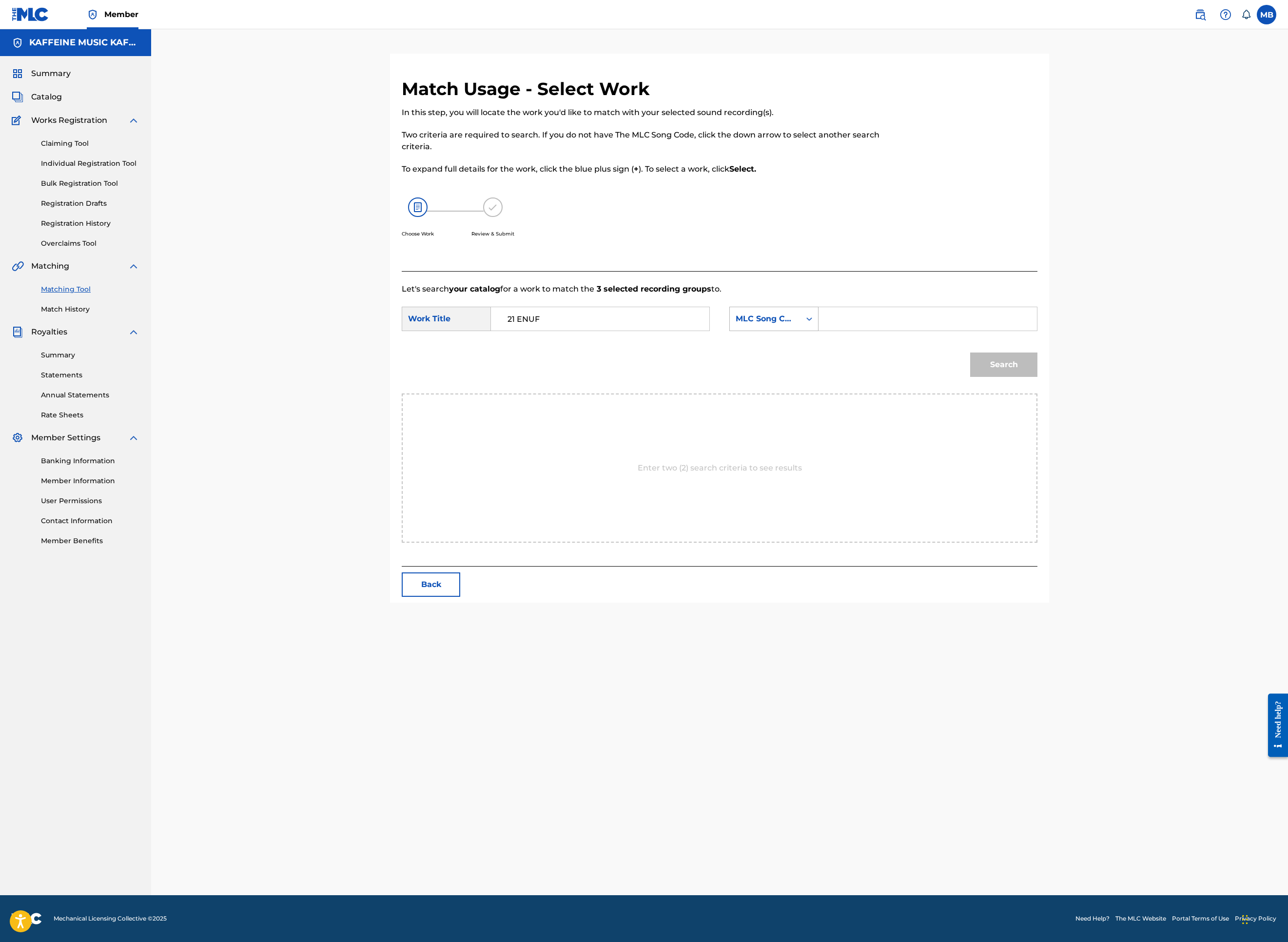
click at [794, 325] on div "MLC Song Code" at bounding box center [765, 318] width 59 height 12
click at [818, 392] on div "Publisher Name" at bounding box center [774, 380] width 88 height 24
click at [967, 331] on div "Search Form" at bounding box center [928, 318] width 219 height 24
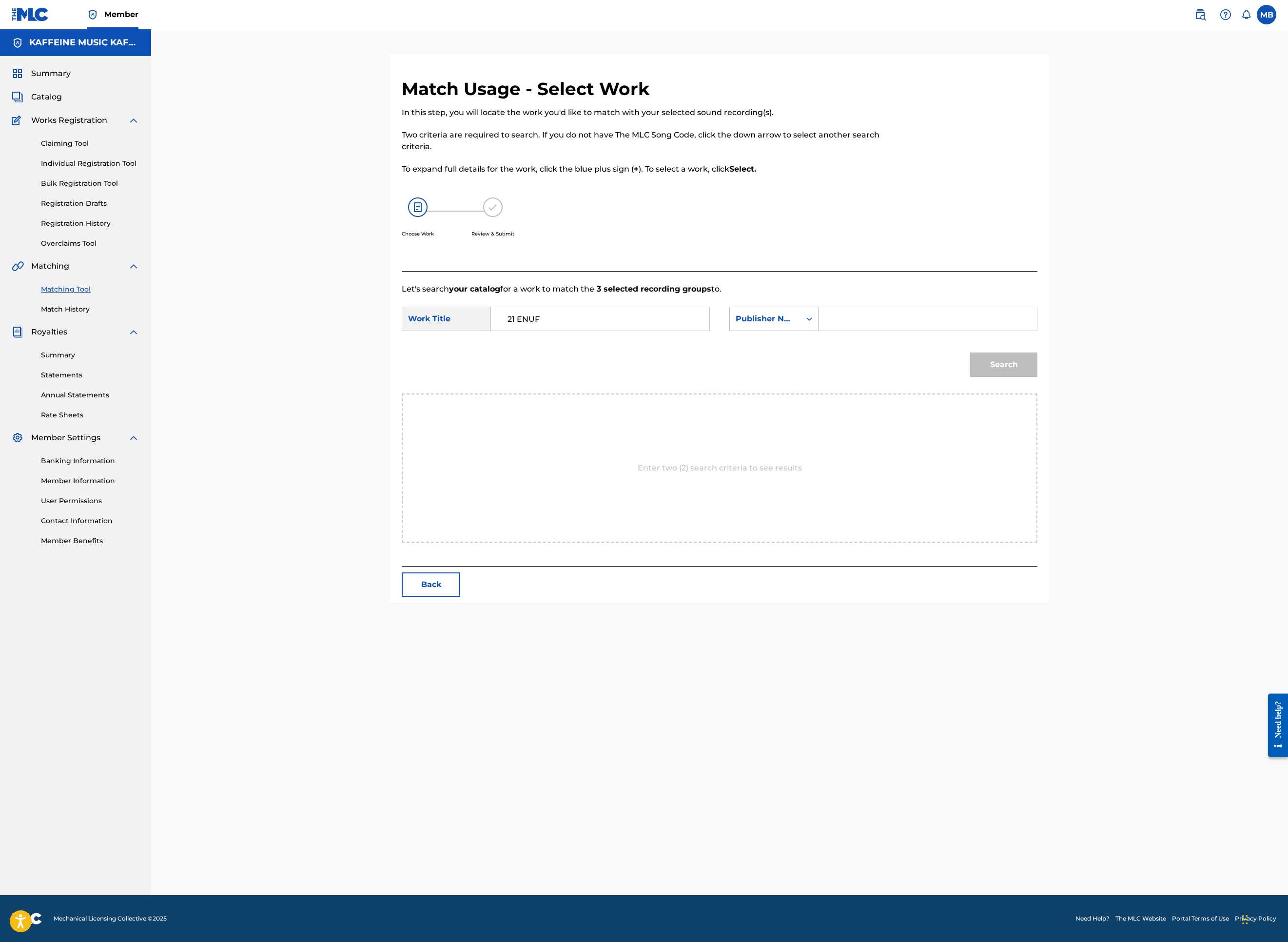
click at [985, 331] on input "Search Form" at bounding box center [927, 319] width 202 height 24
type input "kaf"
click at [1037, 377] on button "Search" at bounding box center [1003, 364] width 67 height 24
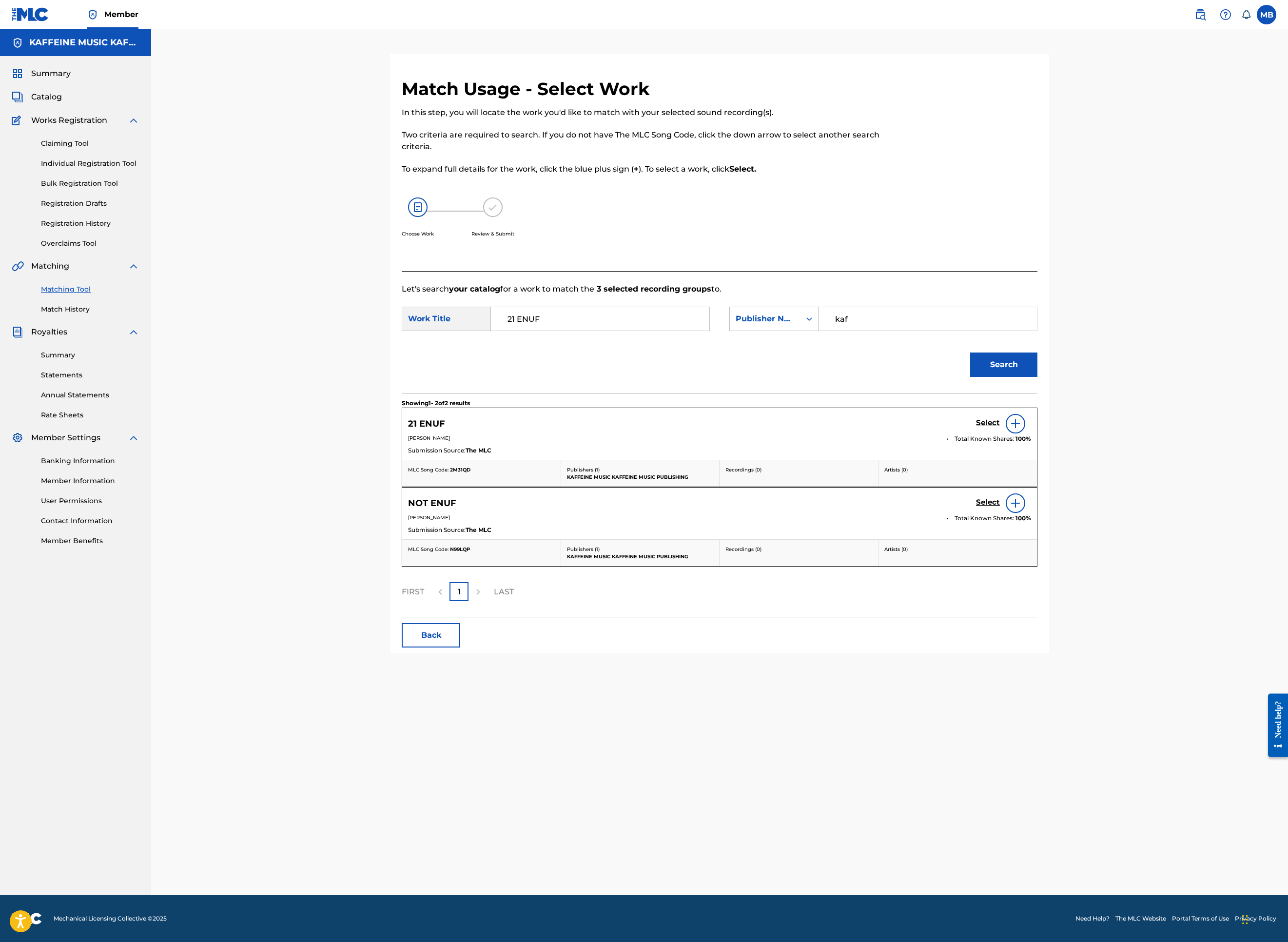
click at [1000, 428] on h5 "Select" at bounding box center [988, 423] width 24 height 9
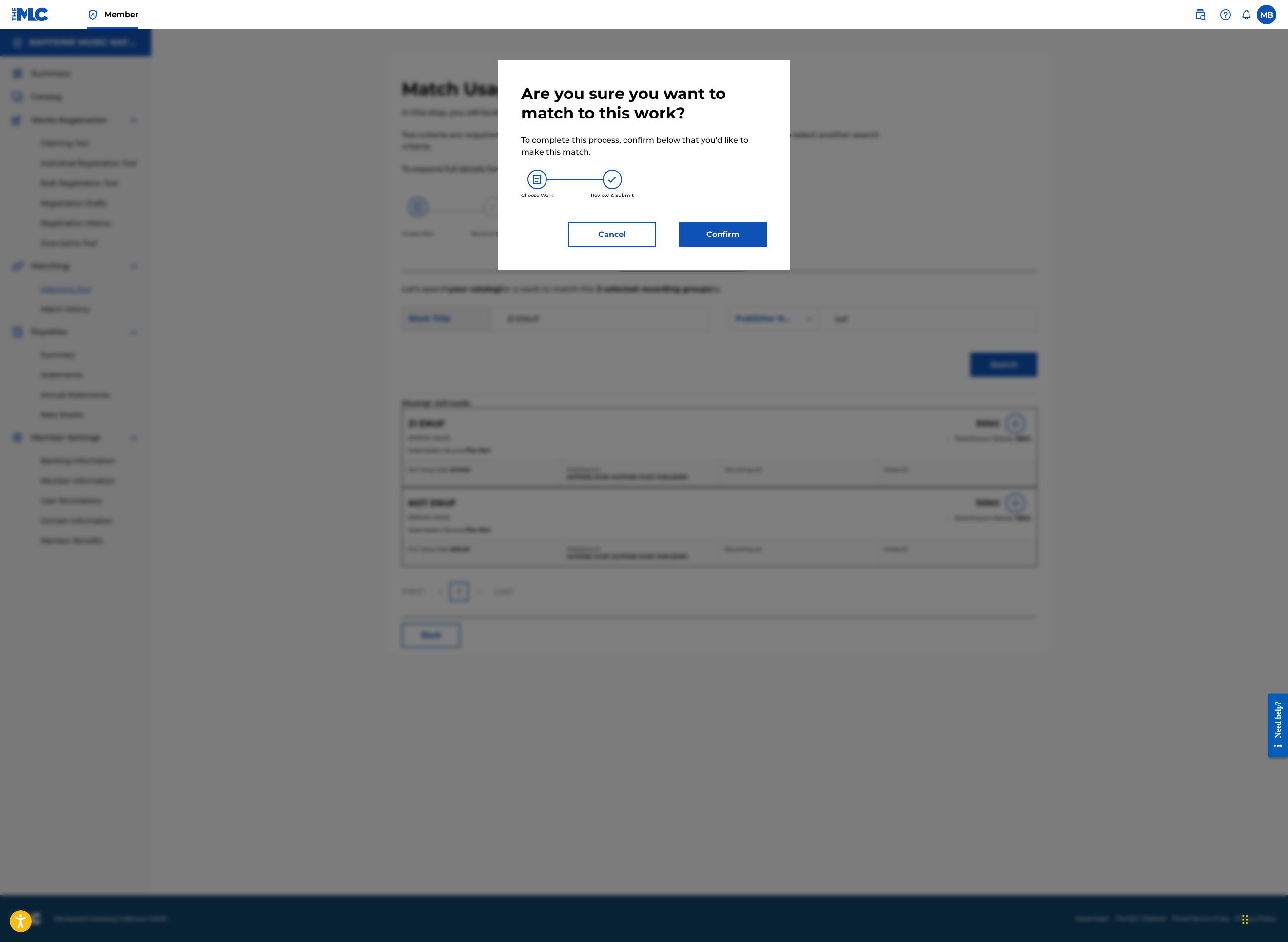
click at [767, 247] on button "Confirm" at bounding box center [723, 234] width 88 height 24
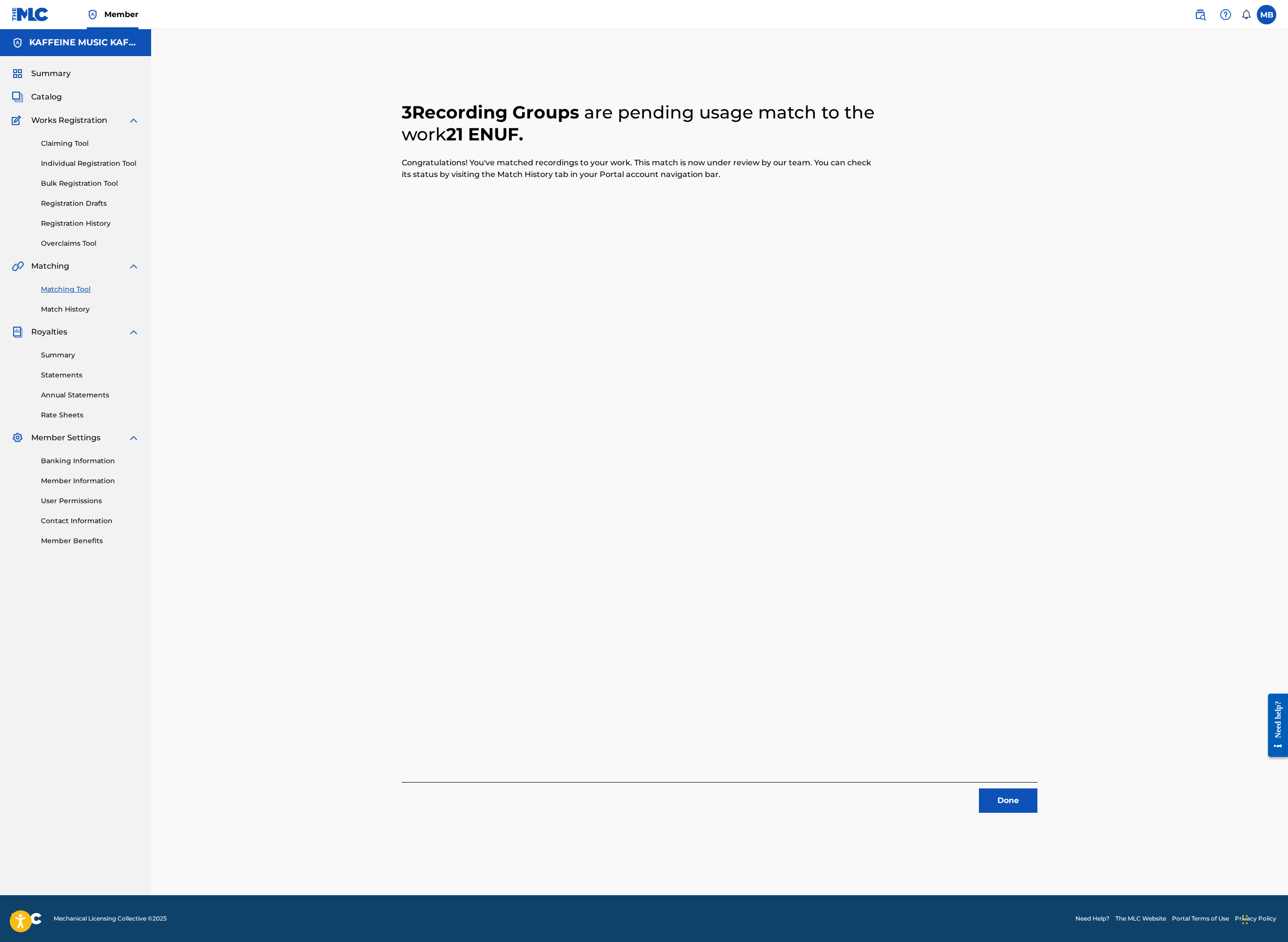
click at [1037, 781] on button "Done" at bounding box center [1008, 800] width 59 height 24
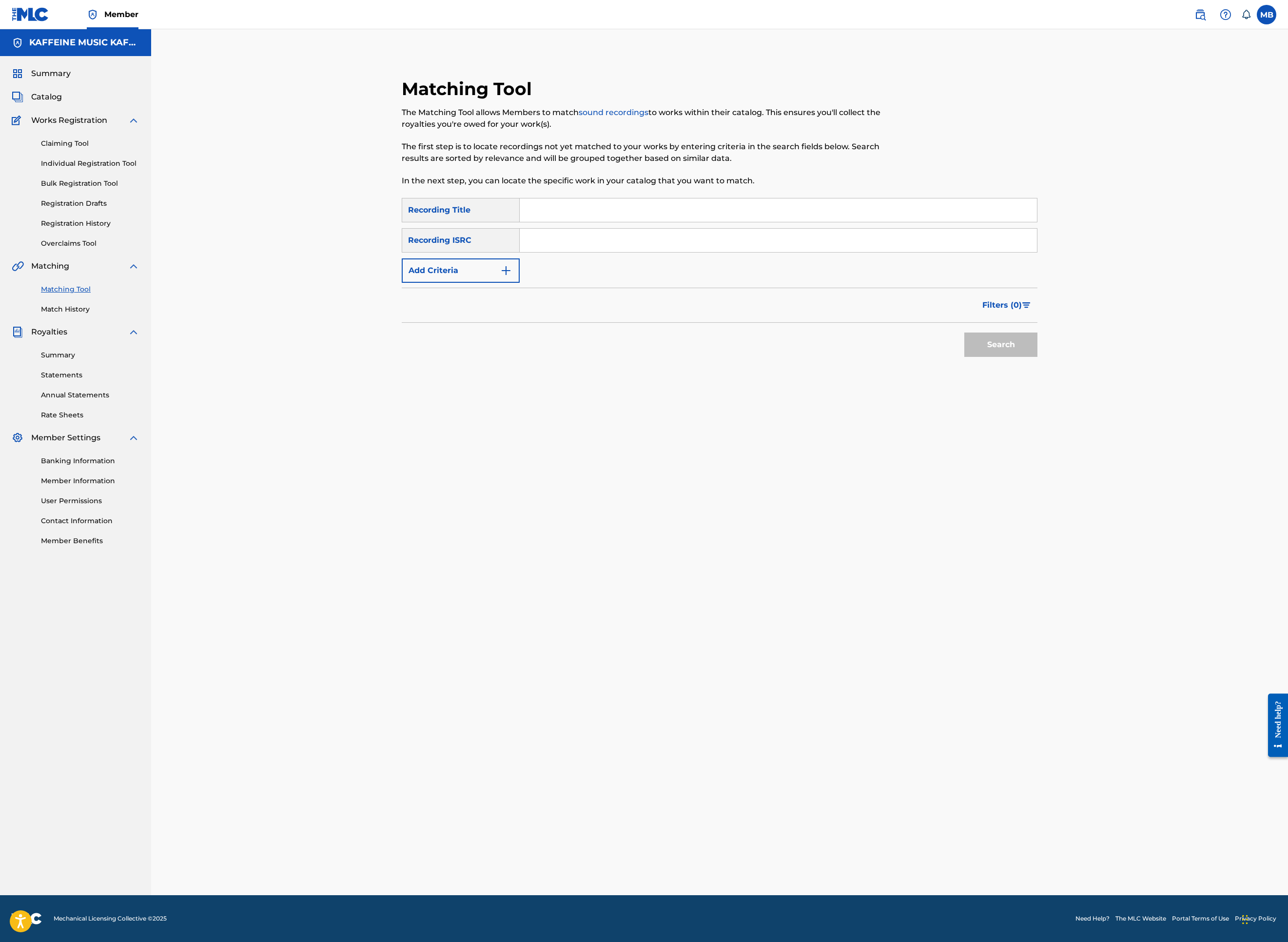
drag, startPoint x: 604, startPoint y: 270, endPoint x: 785, endPoint y: 347, distance: 196.7
click at [605, 222] on input "Search Form" at bounding box center [778, 210] width 517 height 24
paste input "GOOP AND SPLATTERS"
type input "GOOP AND SPLATTERS"
click at [402, 283] on button "Add Criteria" at bounding box center [461, 270] width 118 height 24
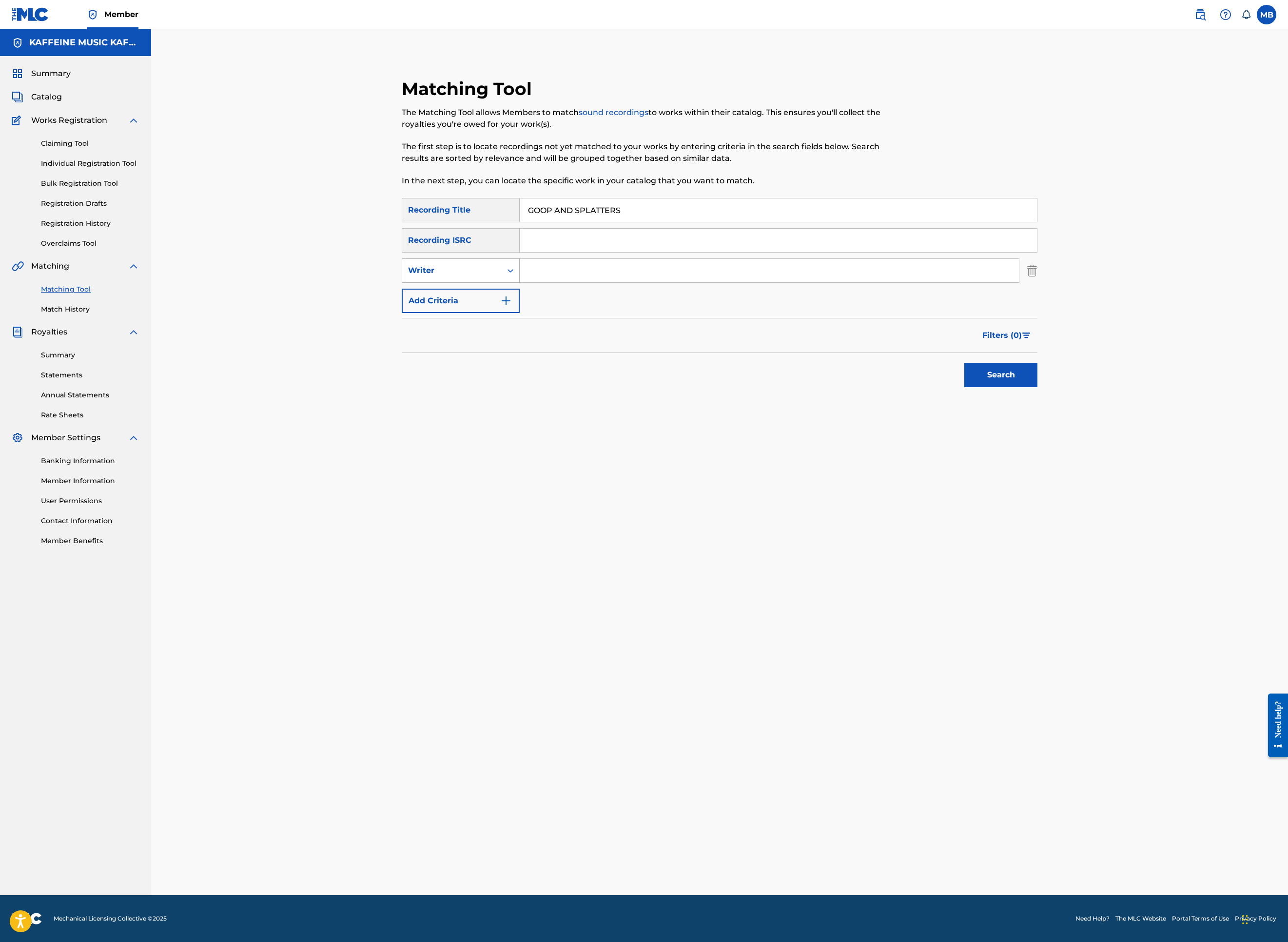
click at [430, 280] on div "Writer" at bounding box center [452, 271] width 100 height 18
click at [436, 307] on div "Recording Artist" at bounding box center [461, 295] width 117 height 24
click at [585, 282] on input "Search Form" at bounding box center [769, 271] width 499 height 24
click at [1037, 387] on button "Search" at bounding box center [1001, 374] width 73 height 24
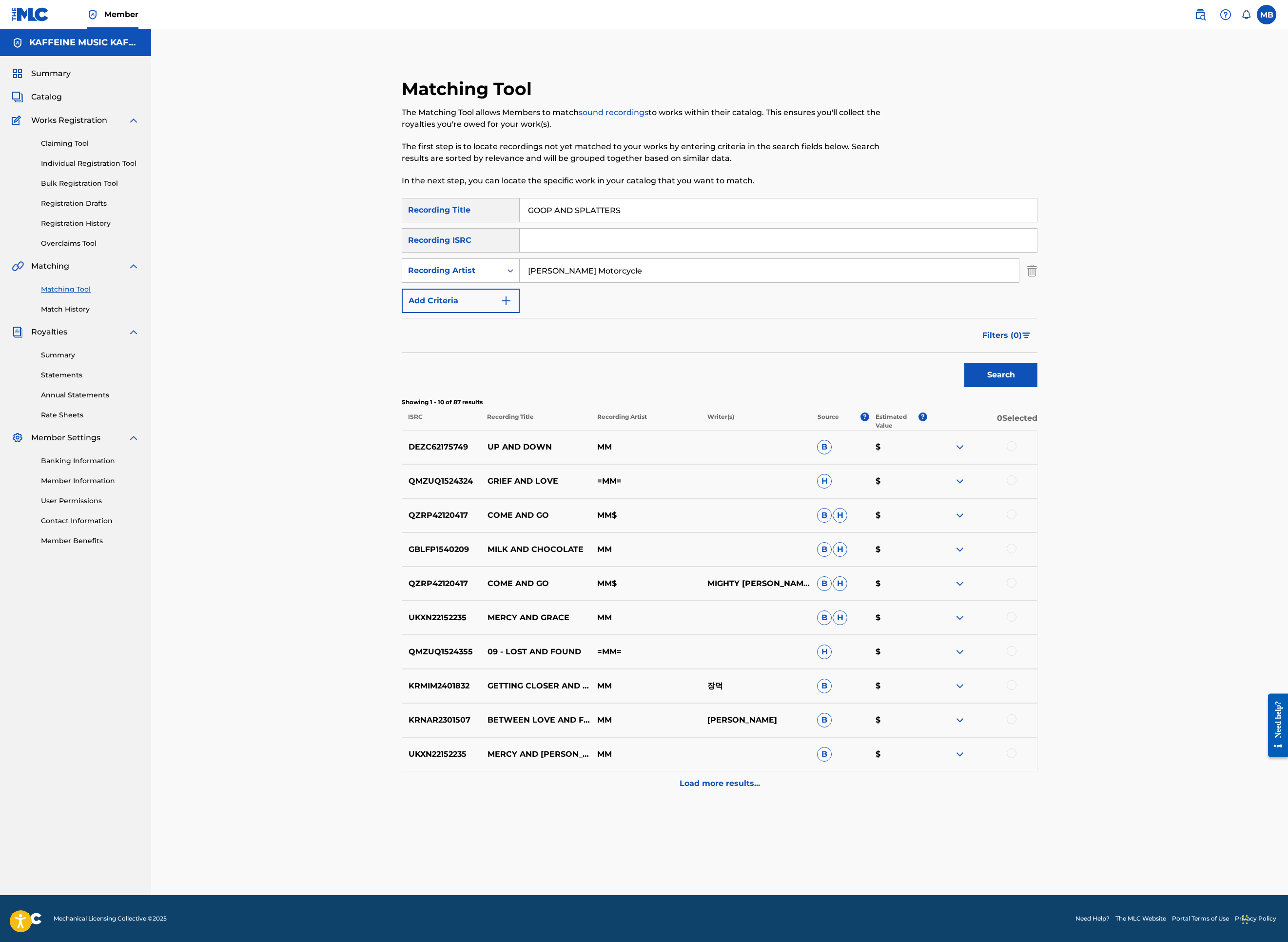
click at [1037, 387] on button "Search" at bounding box center [1001, 374] width 73 height 24
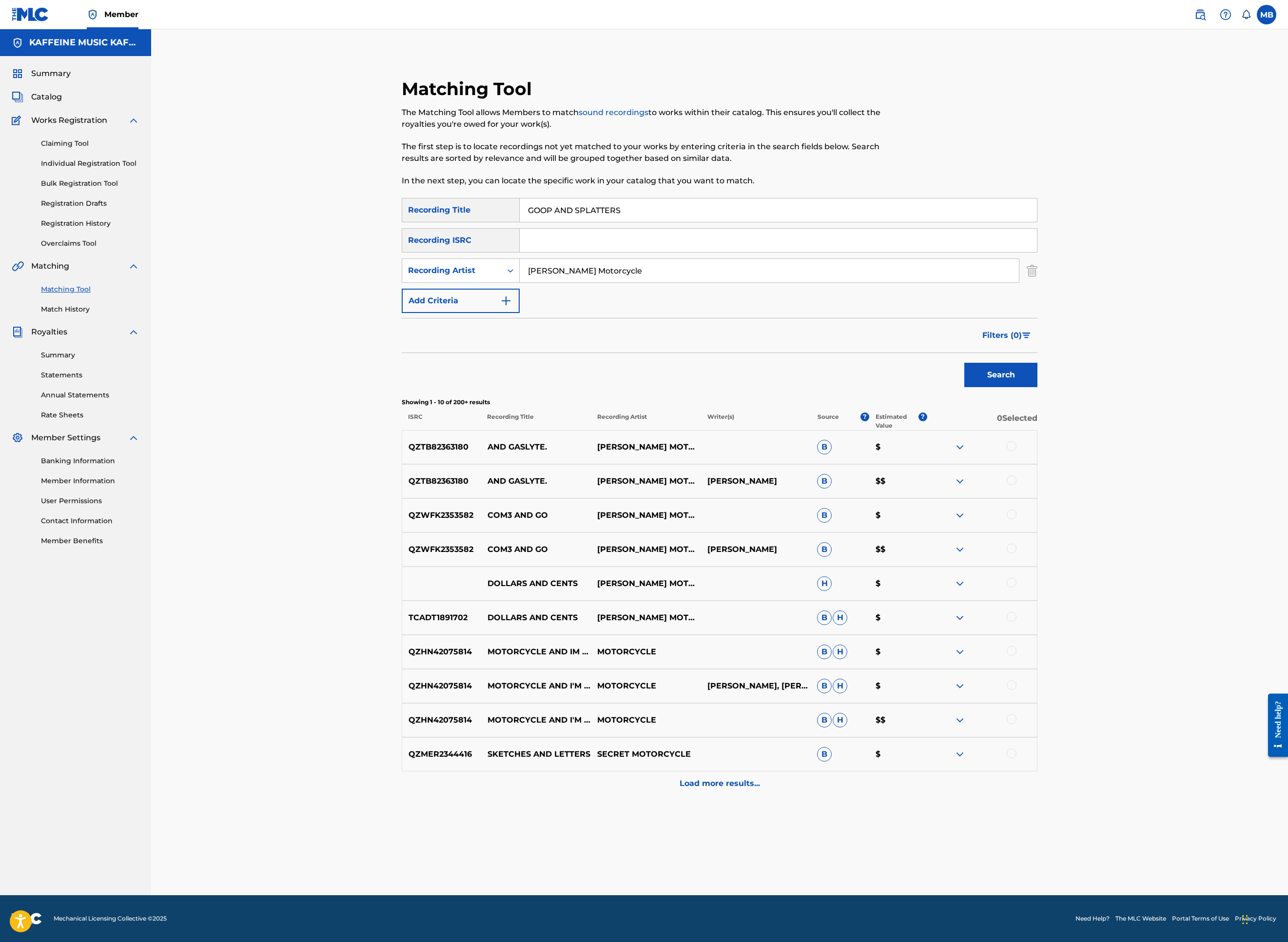
scroll to position [0, 0]
click at [1037, 387] on button "Search" at bounding box center [1001, 374] width 73 height 24
click at [703, 282] on input "[PERSON_NAME] Motorcycle" at bounding box center [769, 271] width 499 height 24
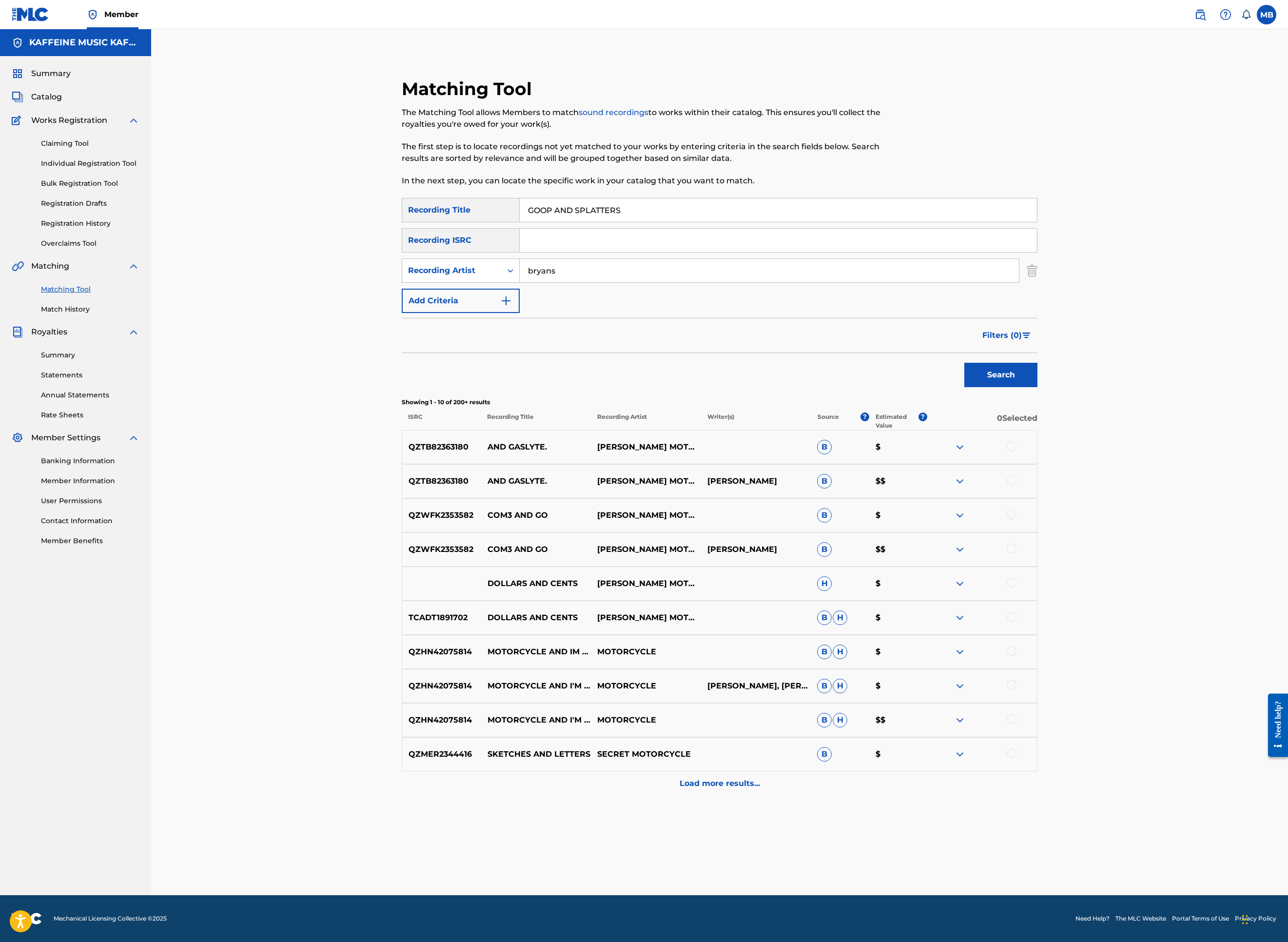
click at [1037, 387] on button "Search" at bounding box center [1001, 374] width 73 height 24
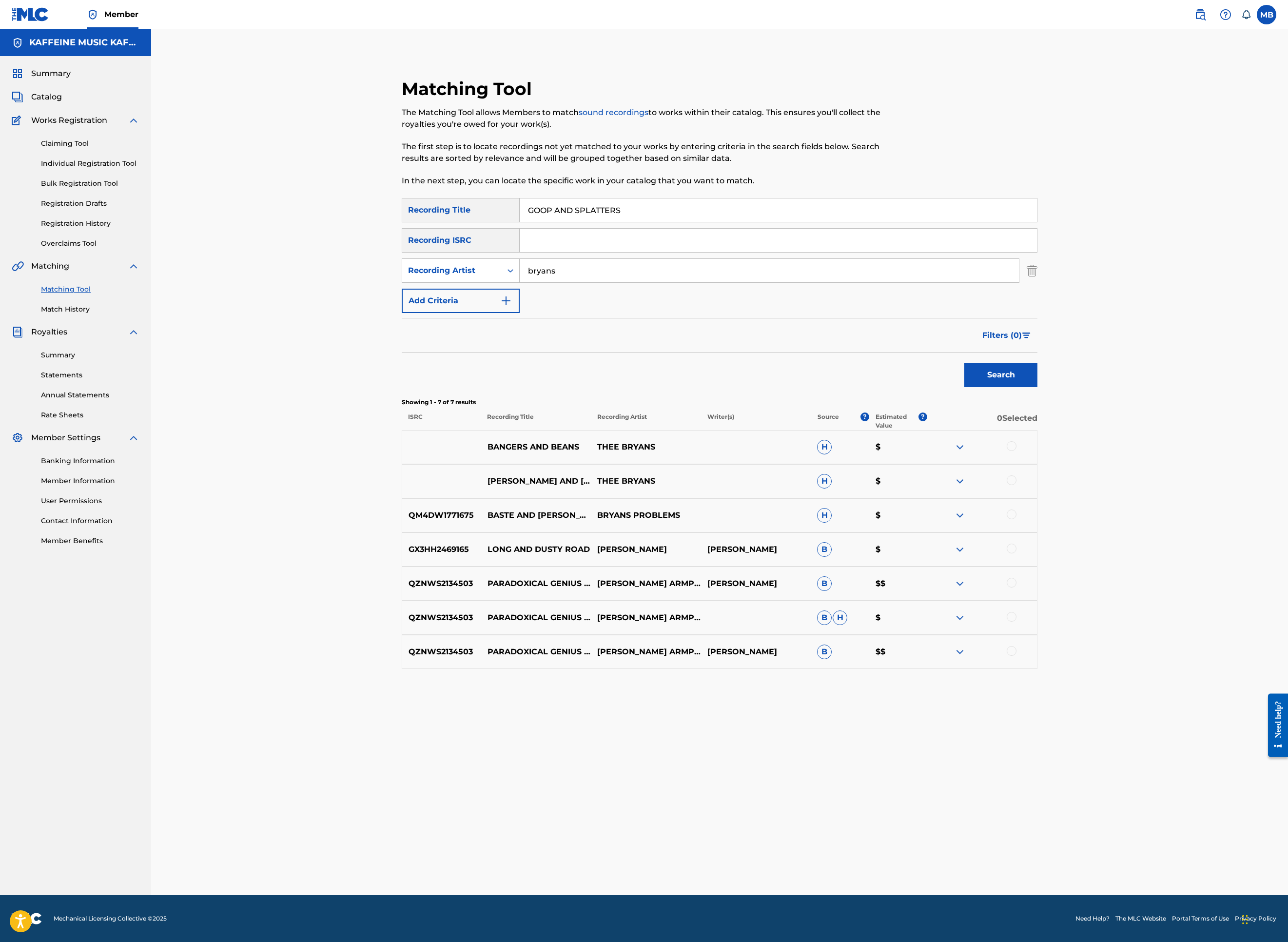
click at [704, 282] on input "bryans" at bounding box center [769, 271] width 499 height 24
click at [1037, 387] on button "Search" at bounding box center [1001, 374] width 73 height 24
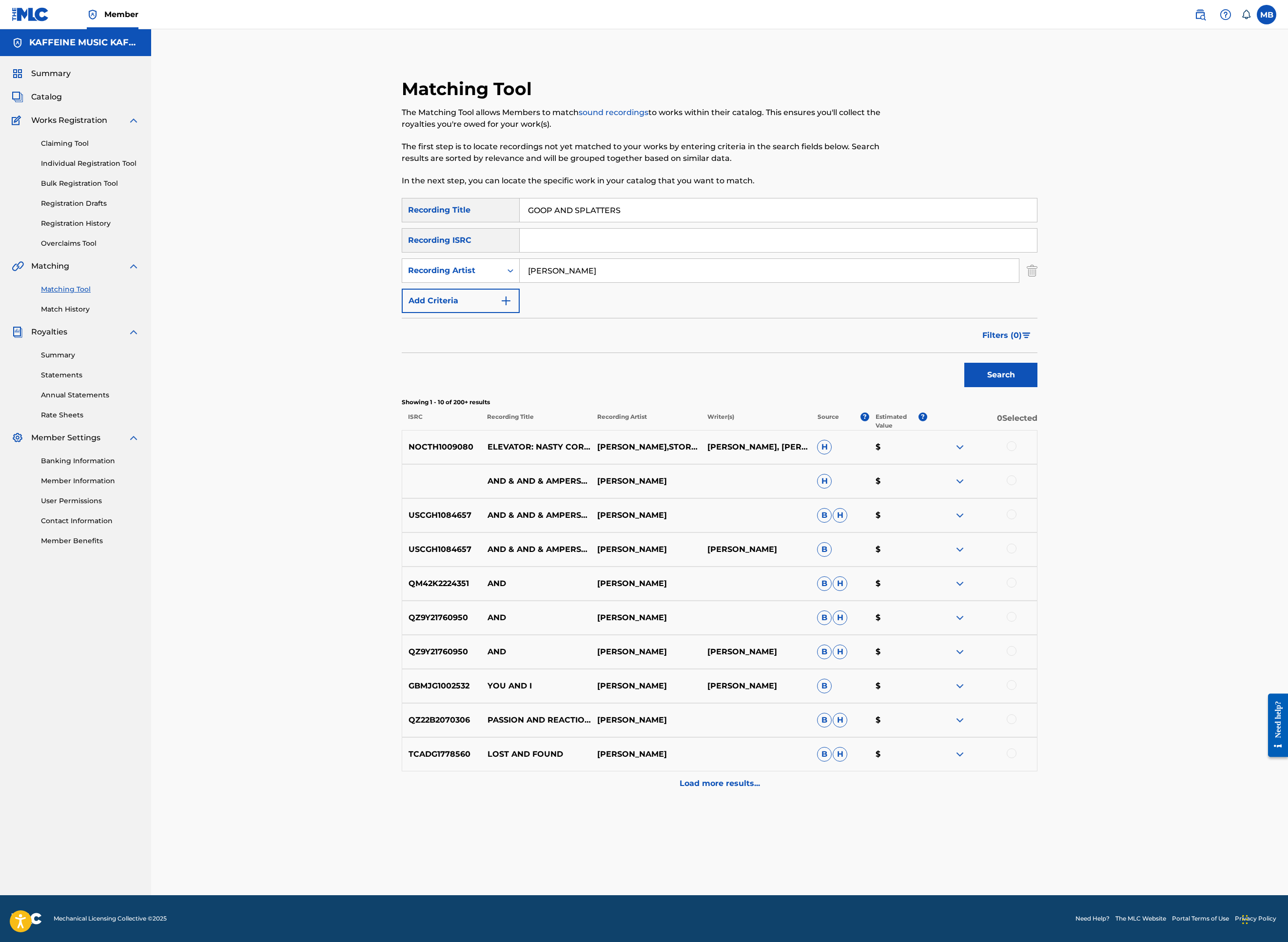
scroll to position [63, 0]
click at [593, 282] on input "[PERSON_NAME]" at bounding box center [769, 271] width 499 height 24
type input "MototMichael"
click at [1037, 387] on button "Search" at bounding box center [1001, 374] width 73 height 24
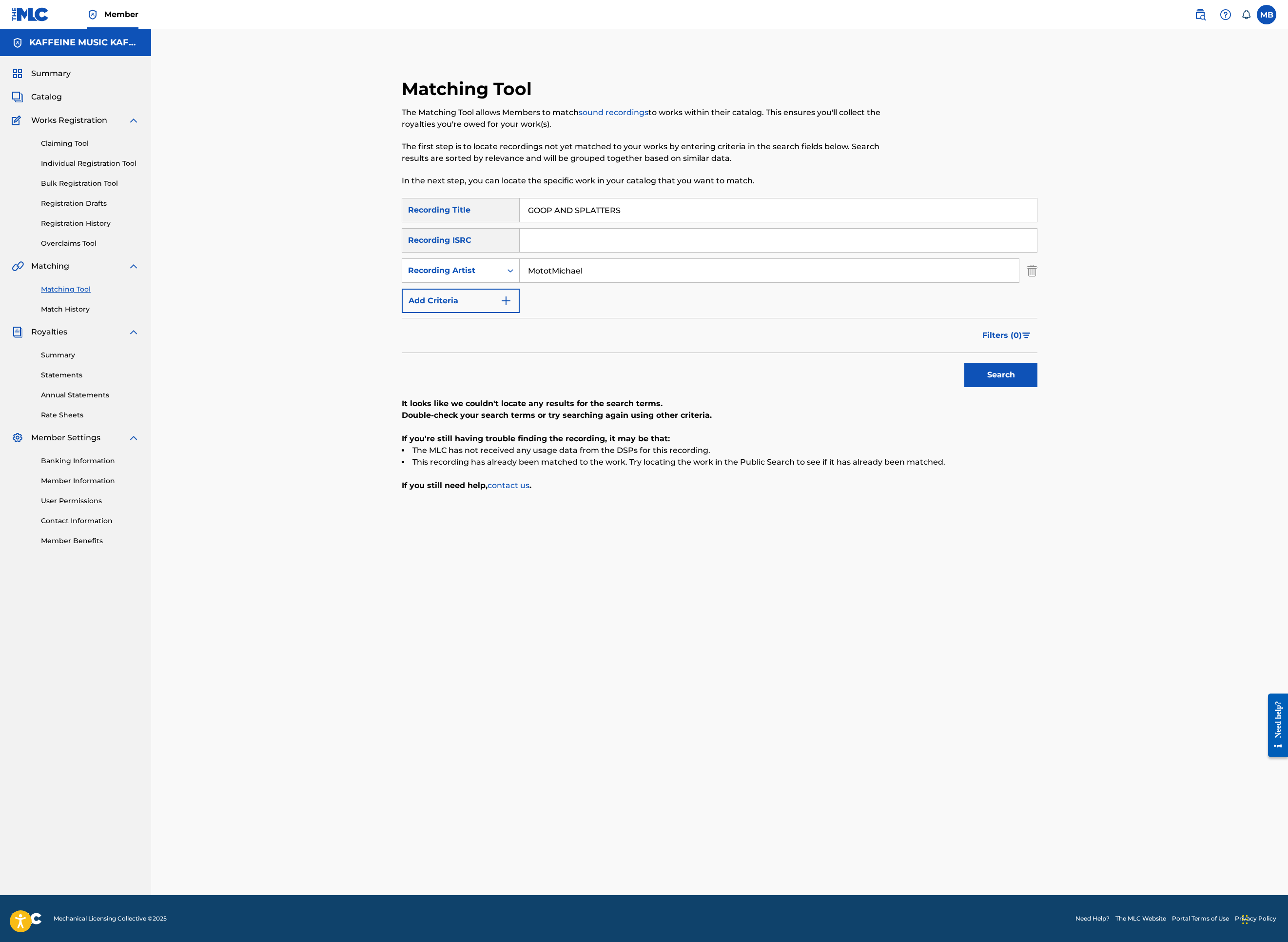
click at [640, 282] on input "MototMichael" at bounding box center [769, 271] width 499 height 24
click at [652, 222] on input "GOOP AND SPLATTERS" at bounding box center [778, 210] width 517 height 24
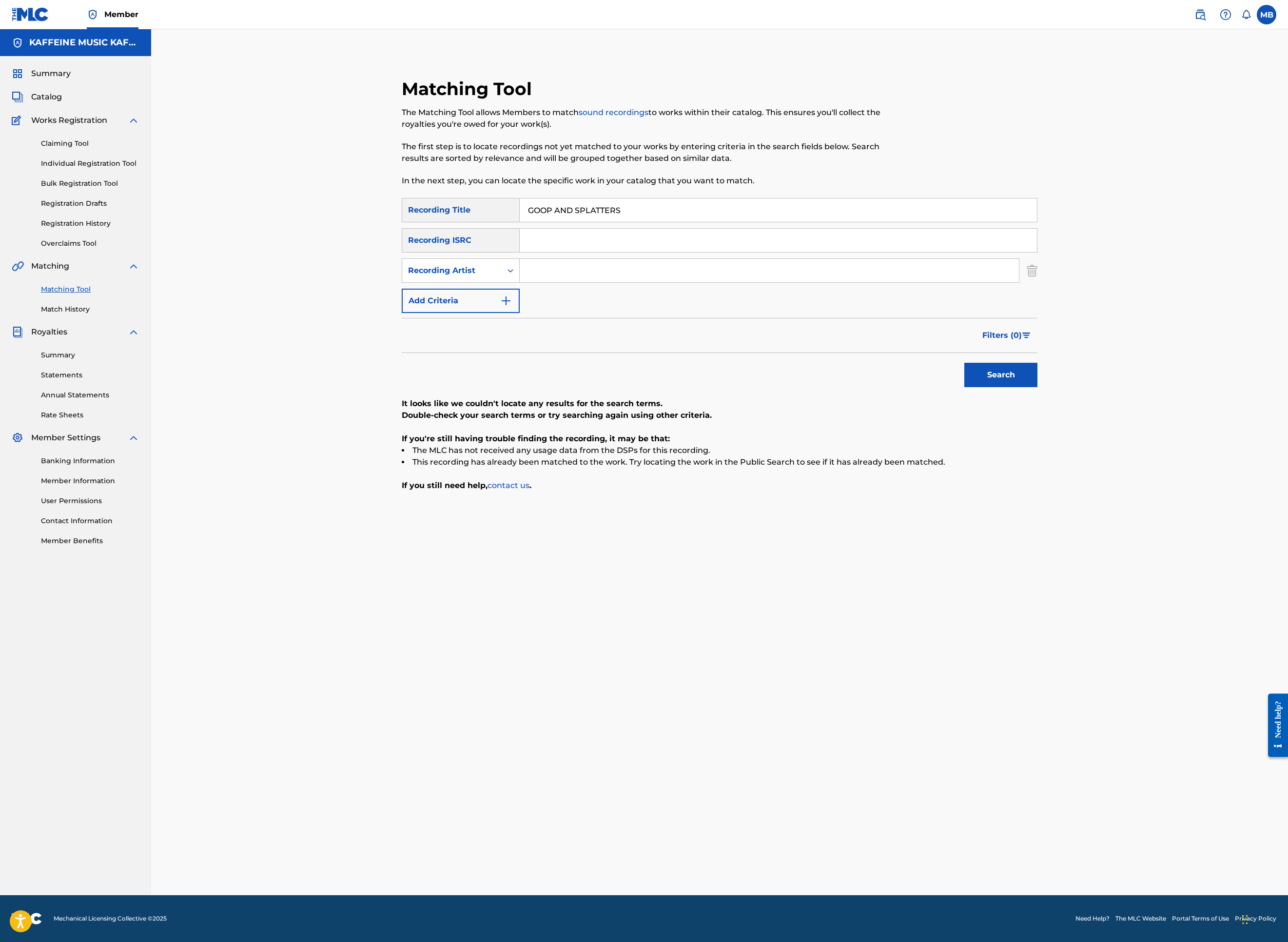
click at [652, 222] on input "GOOP AND SPLATTERS" at bounding box center [778, 210] width 517 height 24
click at [688, 222] on input "Search Form" at bounding box center [778, 210] width 517 height 24
paste input "HATE MEH"
type input "HATE MEH"
click at [502, 280] on div "Recording Artist" at bounding box center [452, 271] width 100 height 18
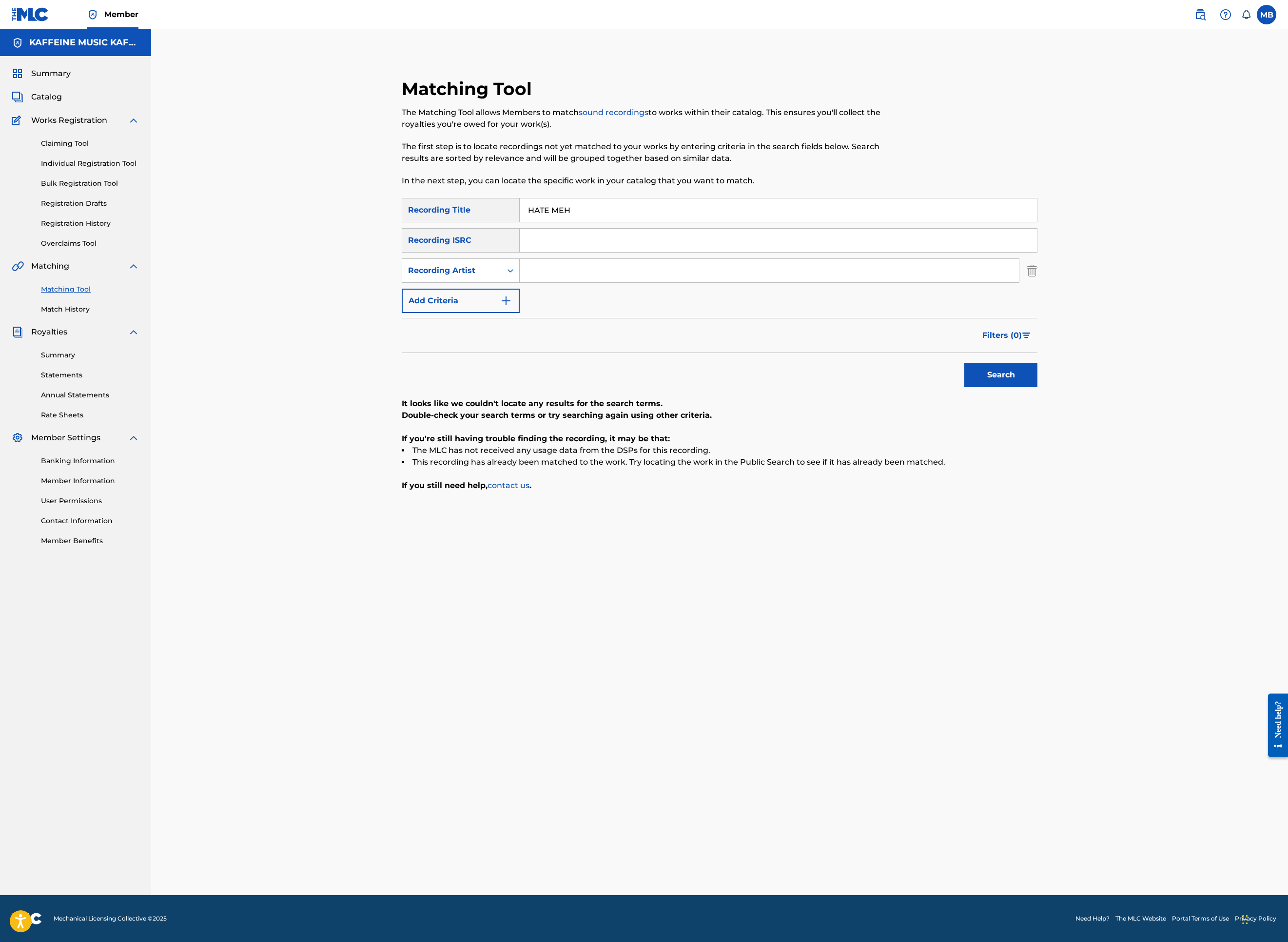
click at [630, 282] on input "Search Form" at bounding box center [769, 271] width 499 height 24
type input "[PERSON_NAME] Motorcycle"
click at [1037, 387] on button "Search" at bounding box center [1001, 374] width 73 height 24
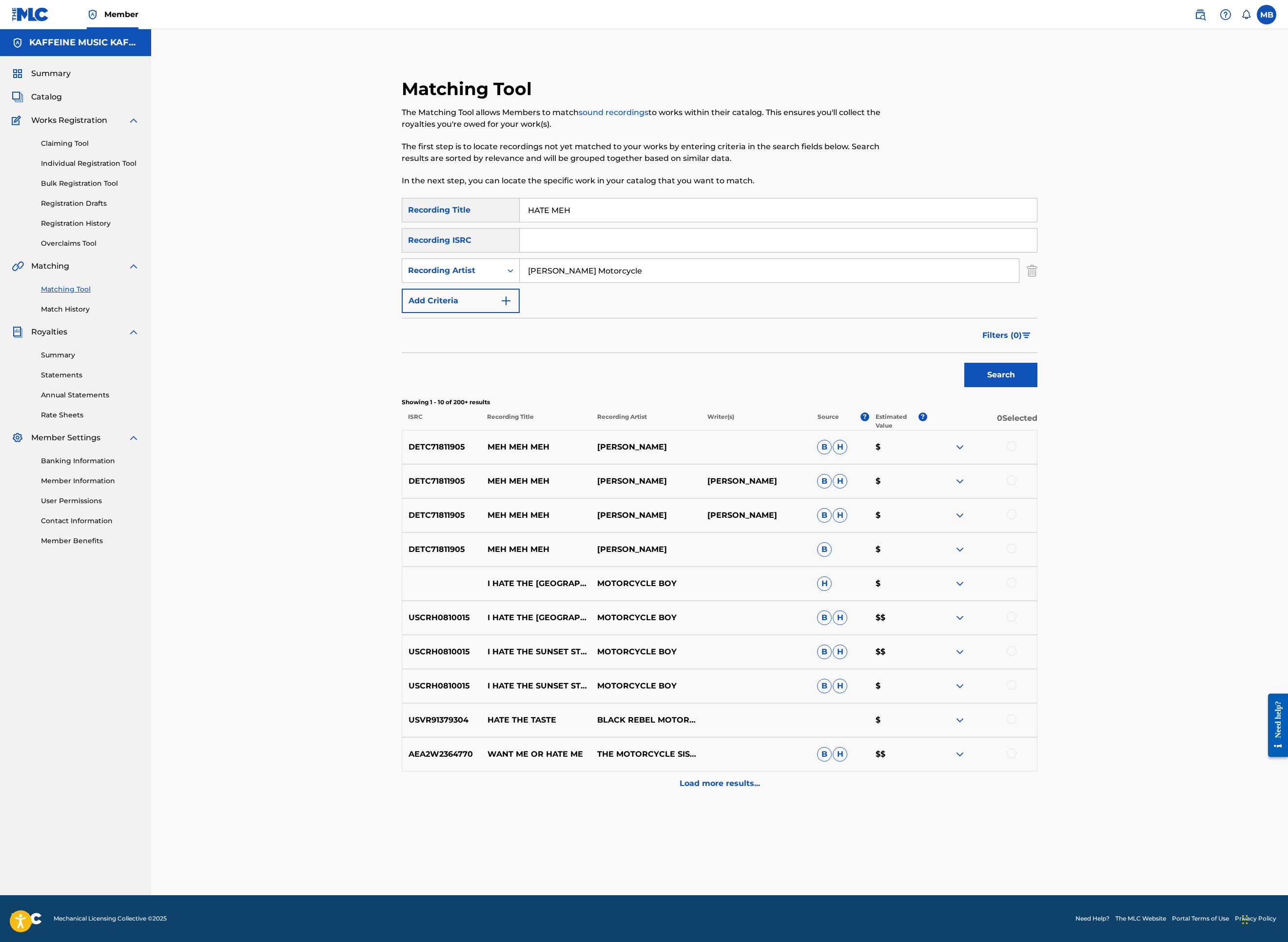
scroll to position [0, 0]
click at [577, 222] on input "HATE MEH" at bounding box center [778, 210] width 517 height 24
click at [576, 222] on input "HATE MEH" at bounding box center [778, 210] width 517 height 24
paste input "HUH?"
click at [573, 222] on input "HATE HUH?" at bounding box center [778, 210] width 517 height 24
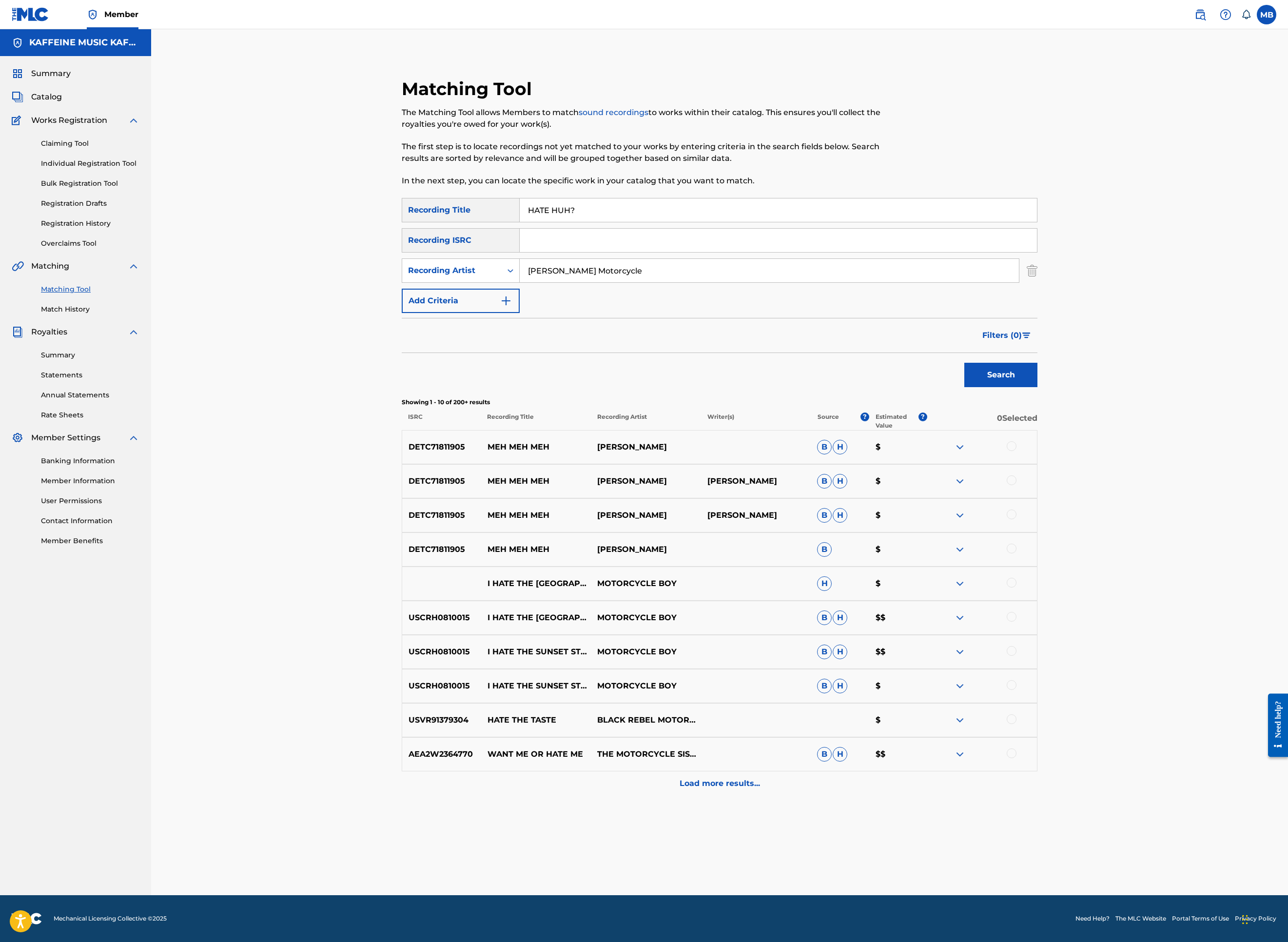
click at [574, 222] on input "HATE HUH?" at bounding box center [778, 210] width 517 height 24
paste input "Search Form"
type input "HUH?"
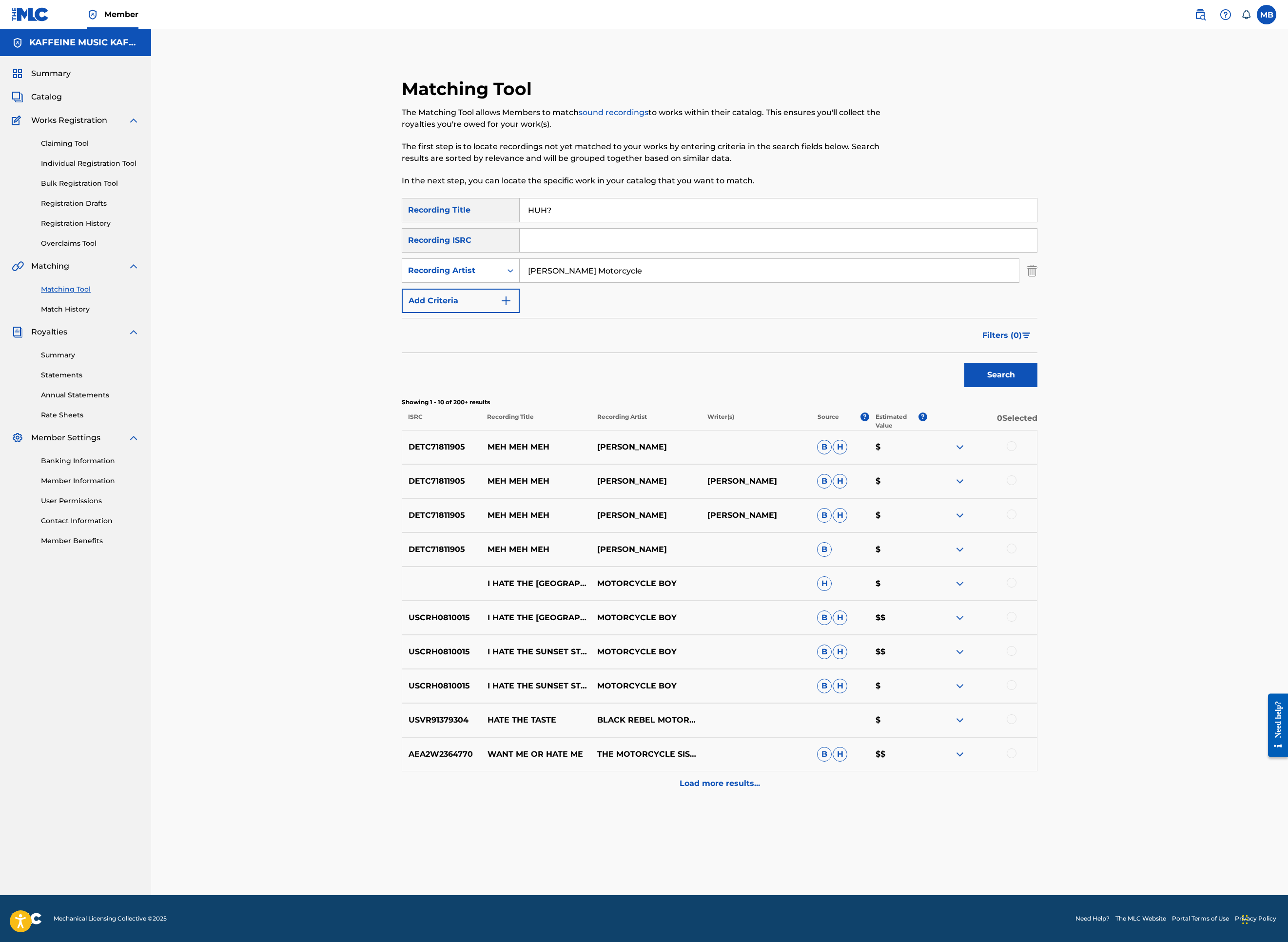
click at [1037, 387] on button "Search" at bounding box center [1001, 374] width 73 height 24
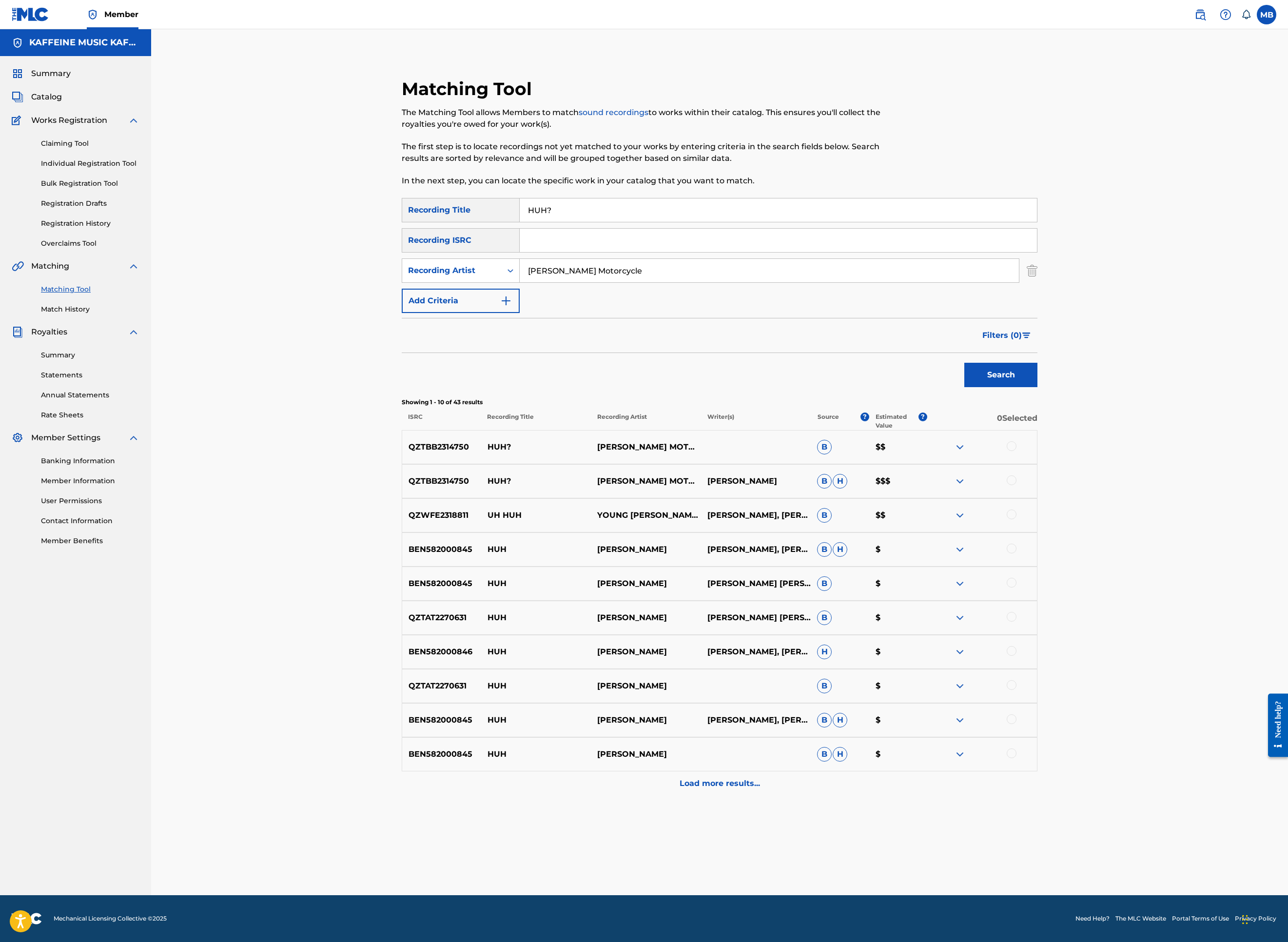
scroll to position [390, 0]
click at [1016, 476] on div at bounding box center [1011, 480] width 10 height 10
click at [1037, 430] on div "QZTBB2314750 HUH? [PERSON_NAME] MOTORCYCLE B $$" at bounding box center [719, 447] width 636 height 34
click at [1016, 441] on div at bounding box center [1011, 446] width 10 height 10
click at [739, 781] on button "Match 2 Groups" at bounding box center [685, 862] width 108 height 24
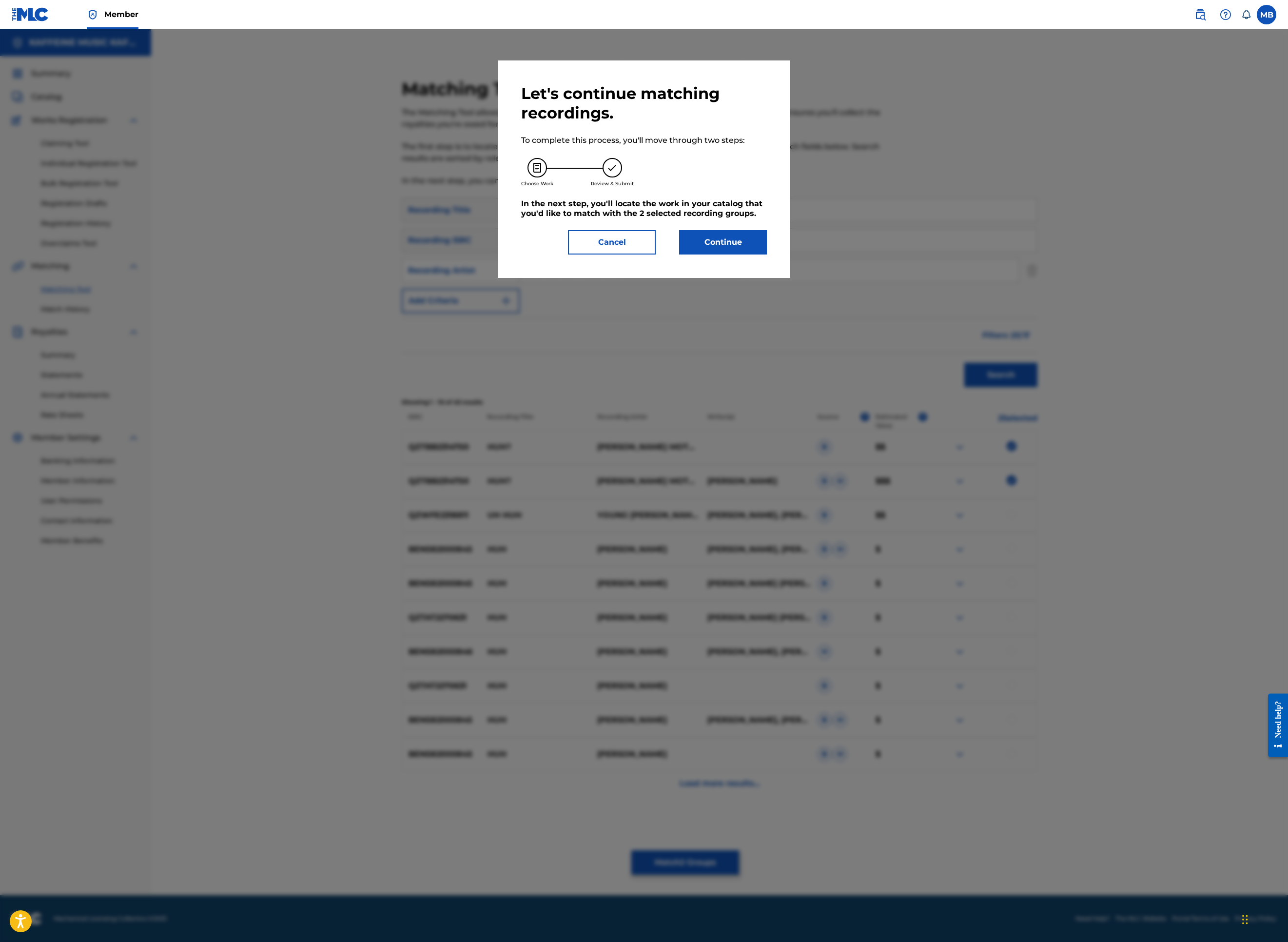
click at [767, 255] on button "Continue" at bounding box center [723, 242] width 88 height 24
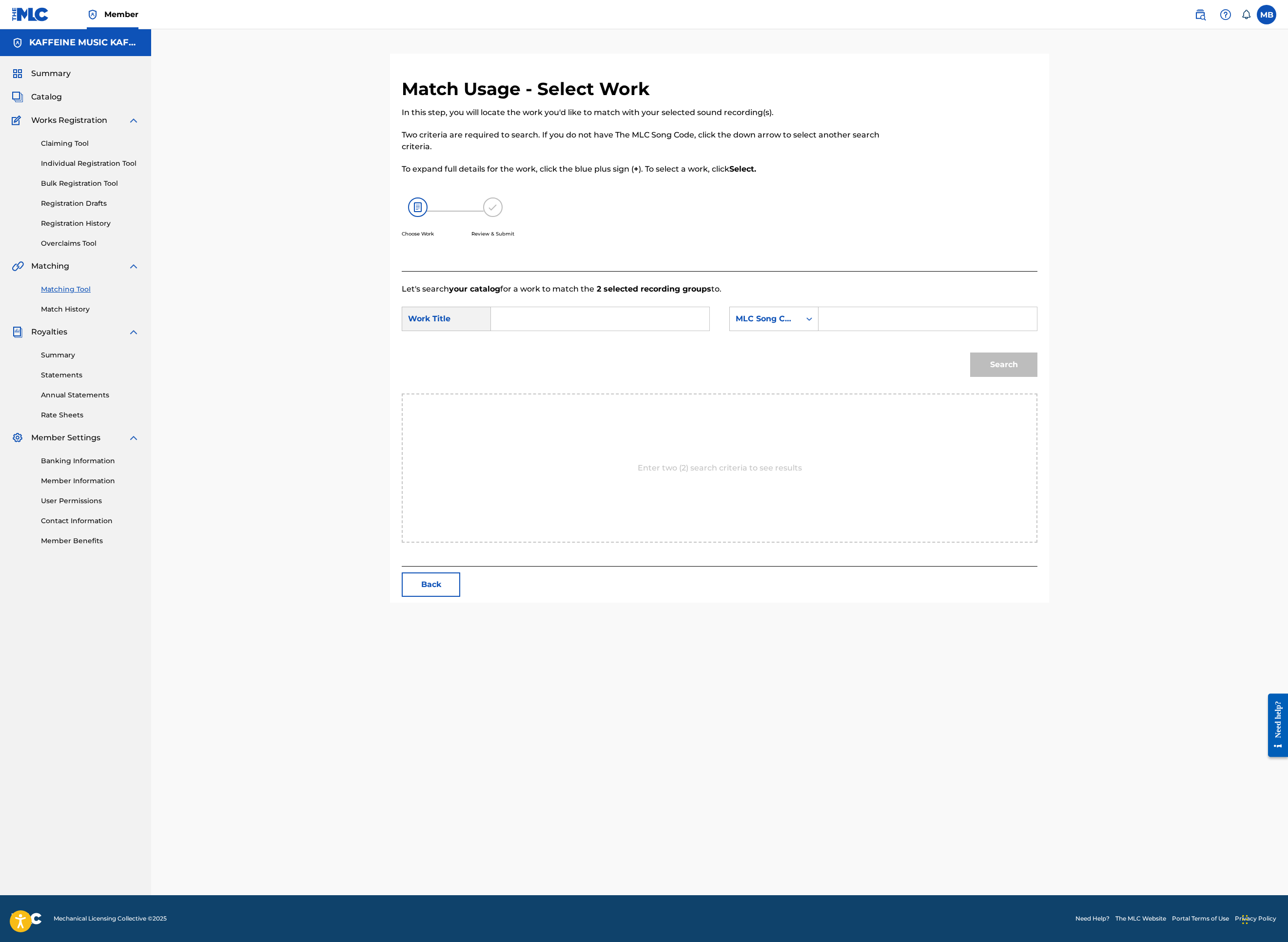
scroll to position [49, 0]
click at [686, 331] on input "Search Form" at bounding box center [600, 319] width 202 height 24
paste input "HUH?"
type input "HUH?"
click at [794, 325] on div "MLC Song Code" at bounding box center [765, 318] width 59 height 12
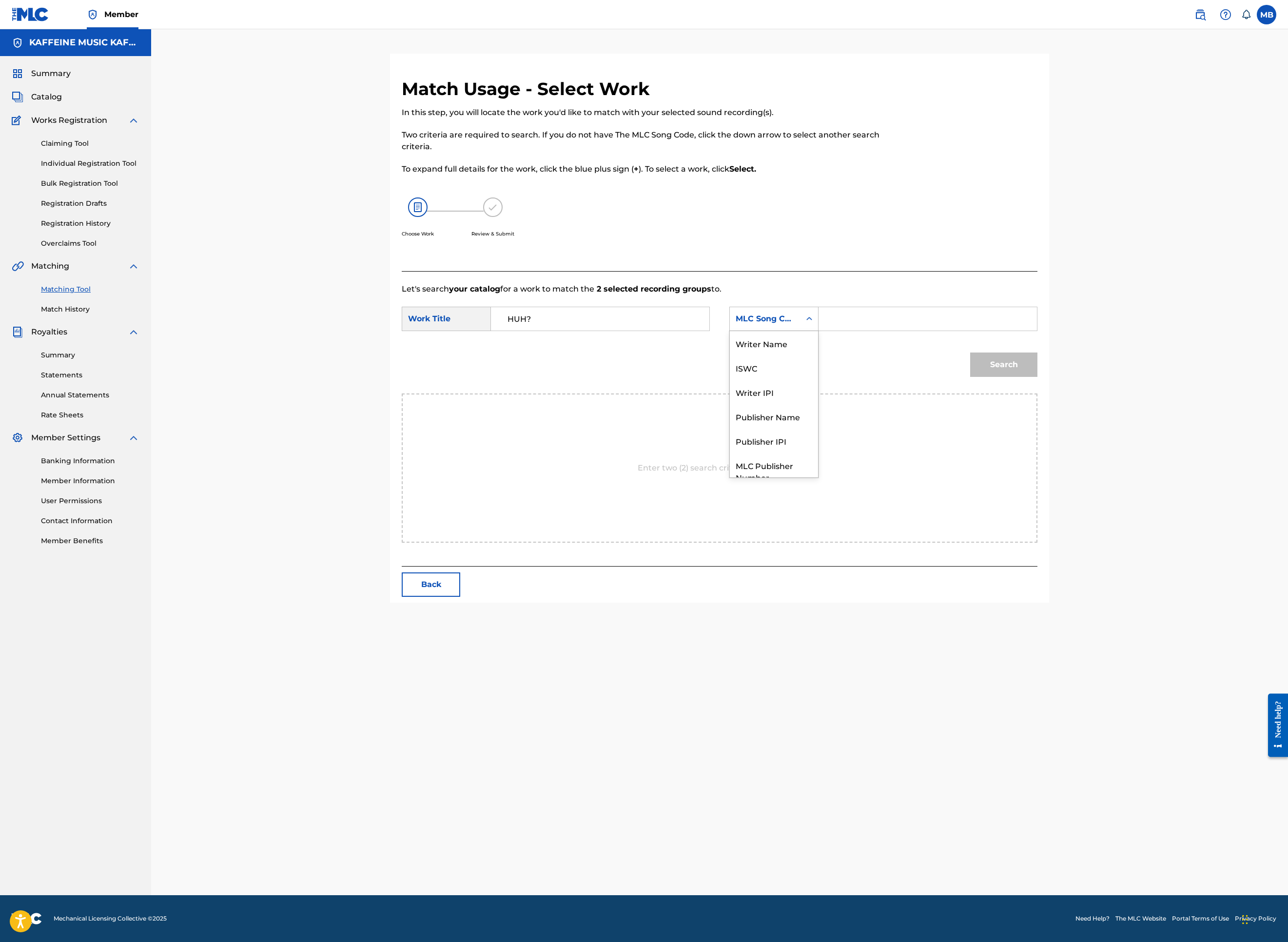
scroll to position [102, 0]
drag, startPoint x: 892, startPoint y: 501, endPoint x: 962, endPoint y: 496, distance: 70.2
click at [818, 392] on div "Publisher Name" at bounding box center [774, 380] width 88 height 24
click at [1014, 331] on input "Search Form" at bounding box center [927, 319] width 202 height 24
type input "kaf"
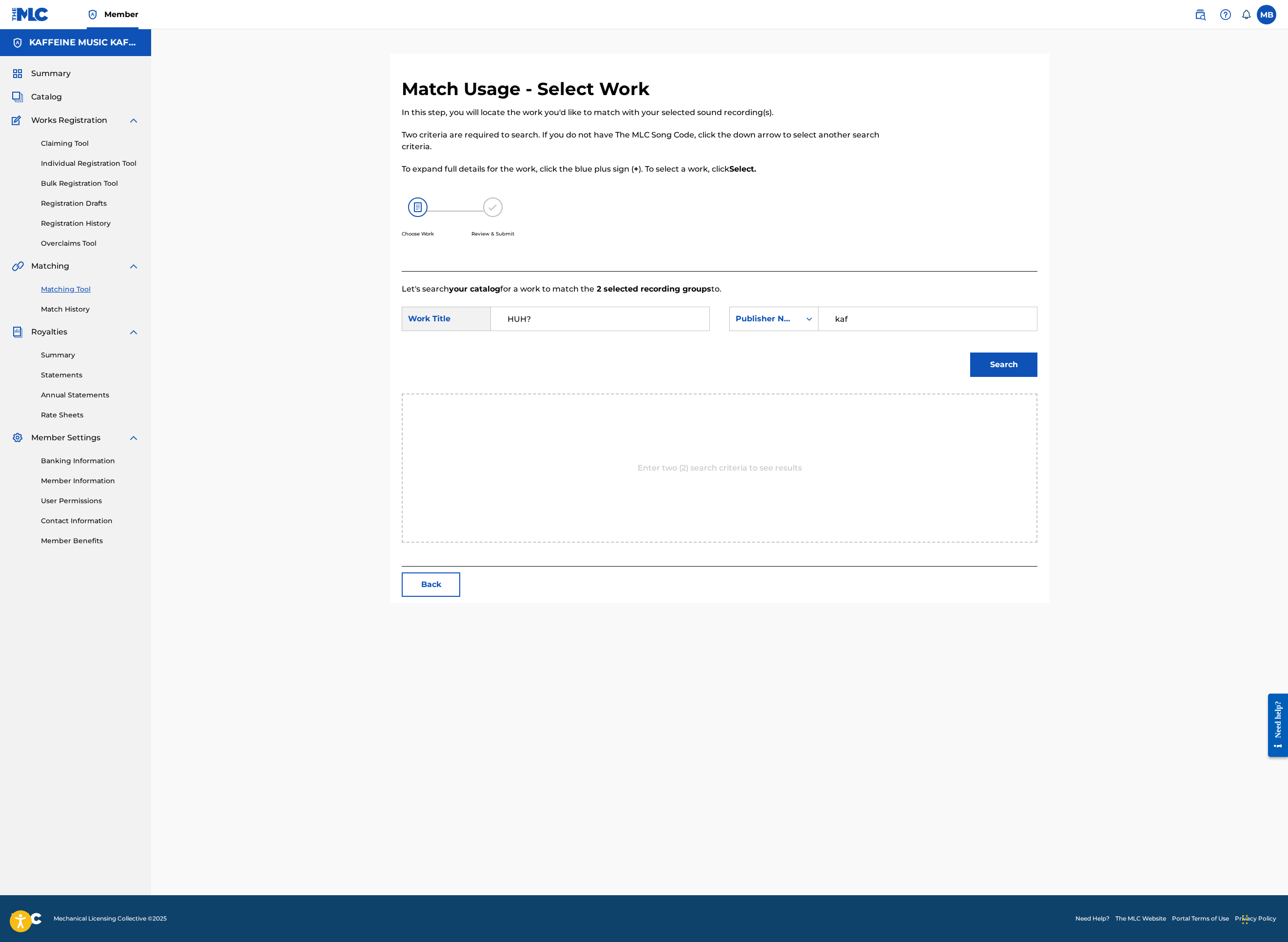
click at [1037, 377] on button "Search" at bounding box center [1003, 364] width 67 height 24
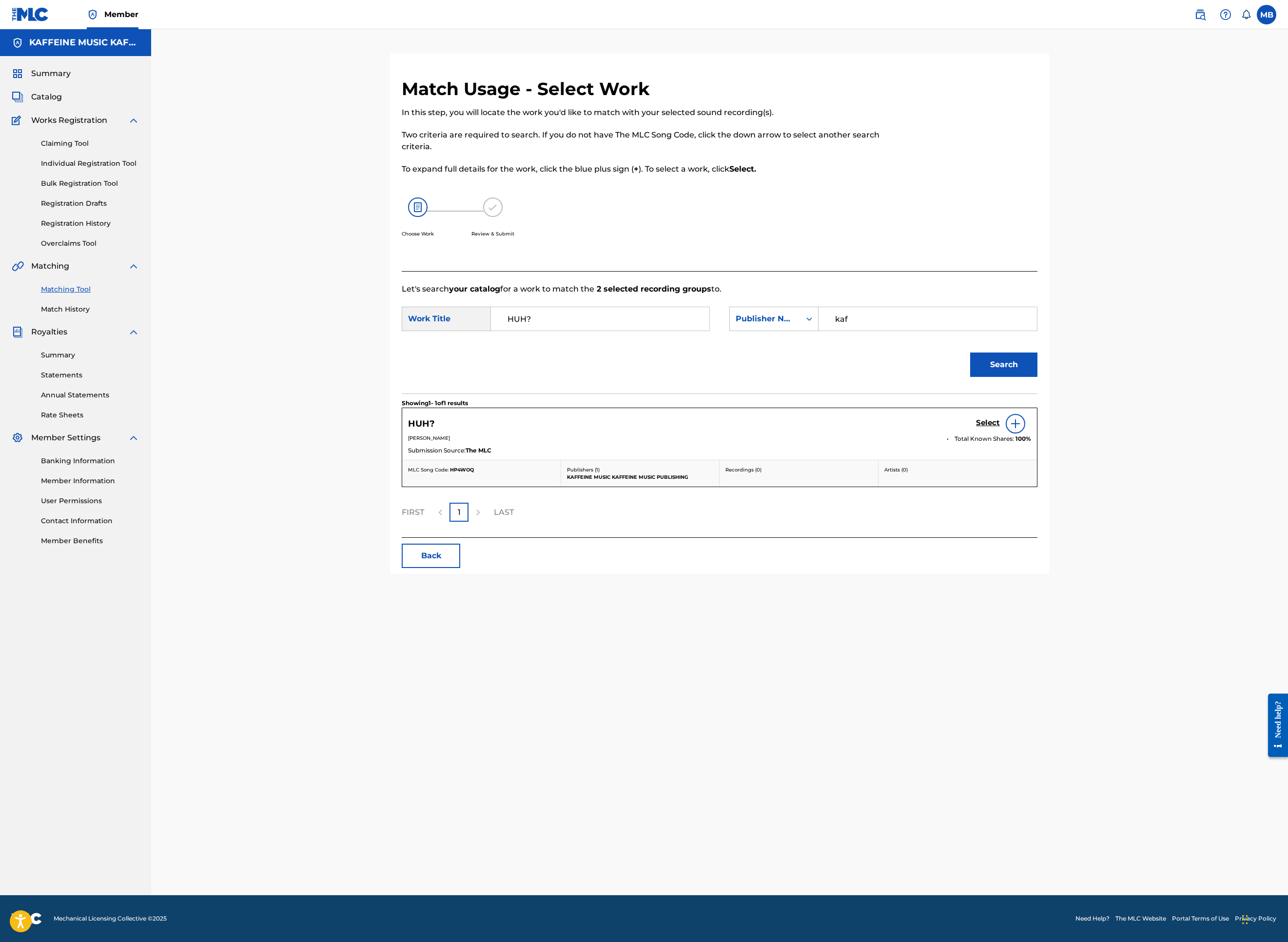
click at [1037, 377] on button "Search" at bounding box center [1003, 364] width 67 height 24
click at [1000, 428] on h5 "Select" at bounding box center [988, 423] width 24 height 9
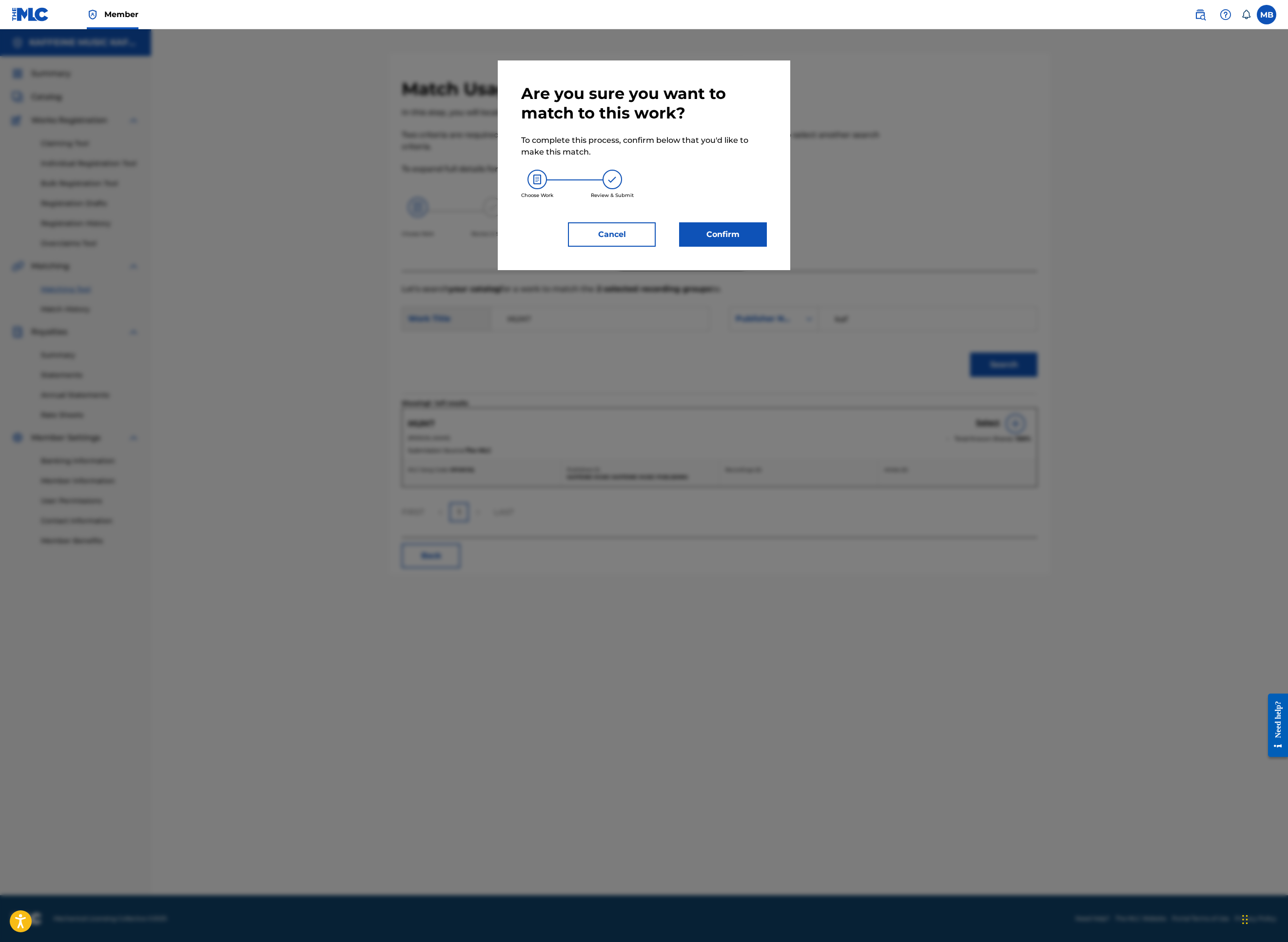
click at [743, 247] on button "Confirm" at bounding box center [723, 234] width 88 height 24
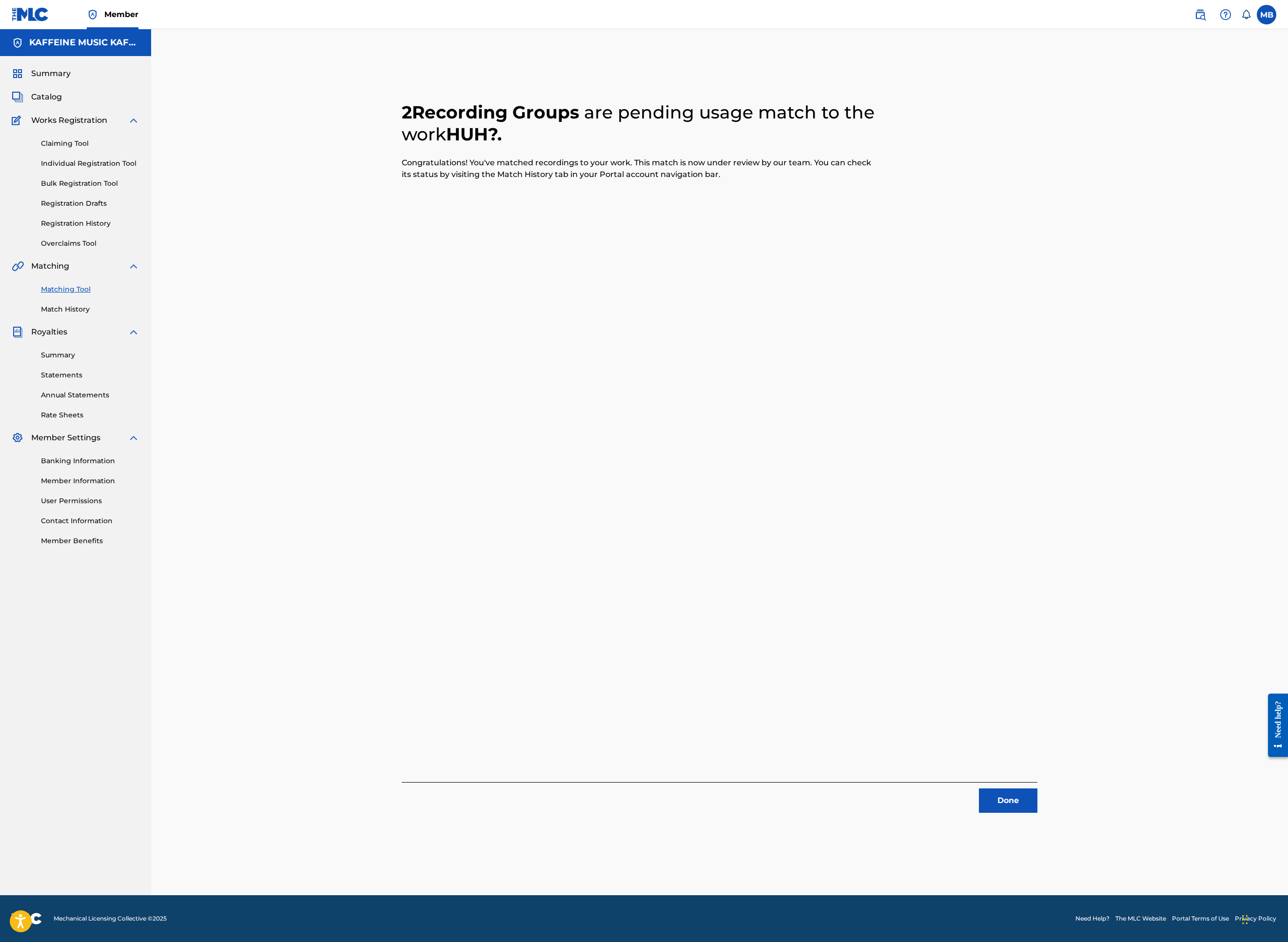
click at [1037, 781] on button "Done" at bounding box center [1008, 800] width 59 height 24
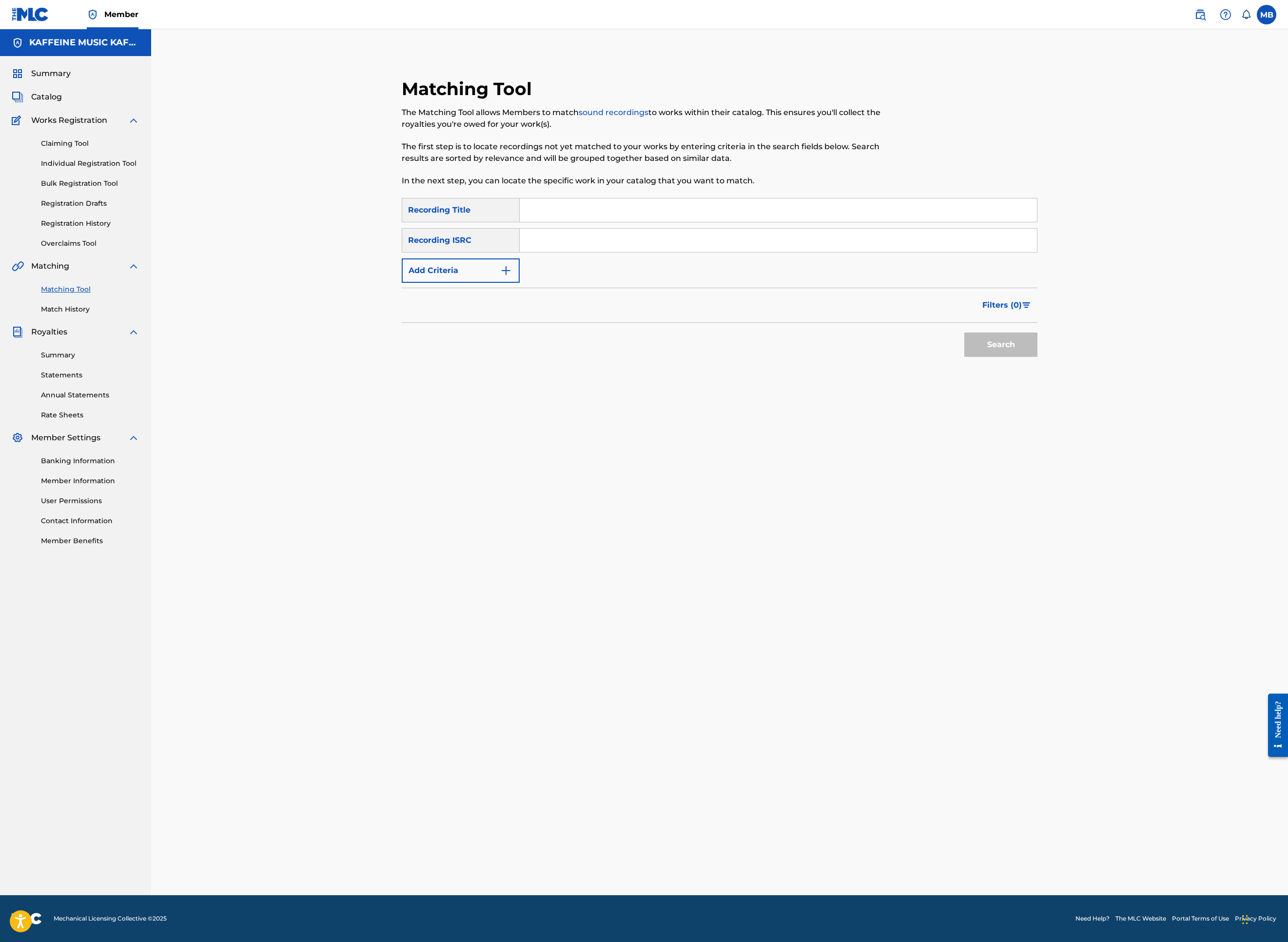
click at [628, 222] on input "Search Form" at bounding box center [778, 210] width 517 height 24
paste input "LOT TO LOSE"
type input "LOT TO LOSE"
click at [505, 283] on div "SearchWithCriteria7ebd8d66-ec34-4cf0-baab-cba0669f7352 Recording Title LOT TO L…" at bounding box center [719, 240] width 636 height 85
click at [502, 276] on img "Search Form" at bounding box center [506, 270] width 12 height 12
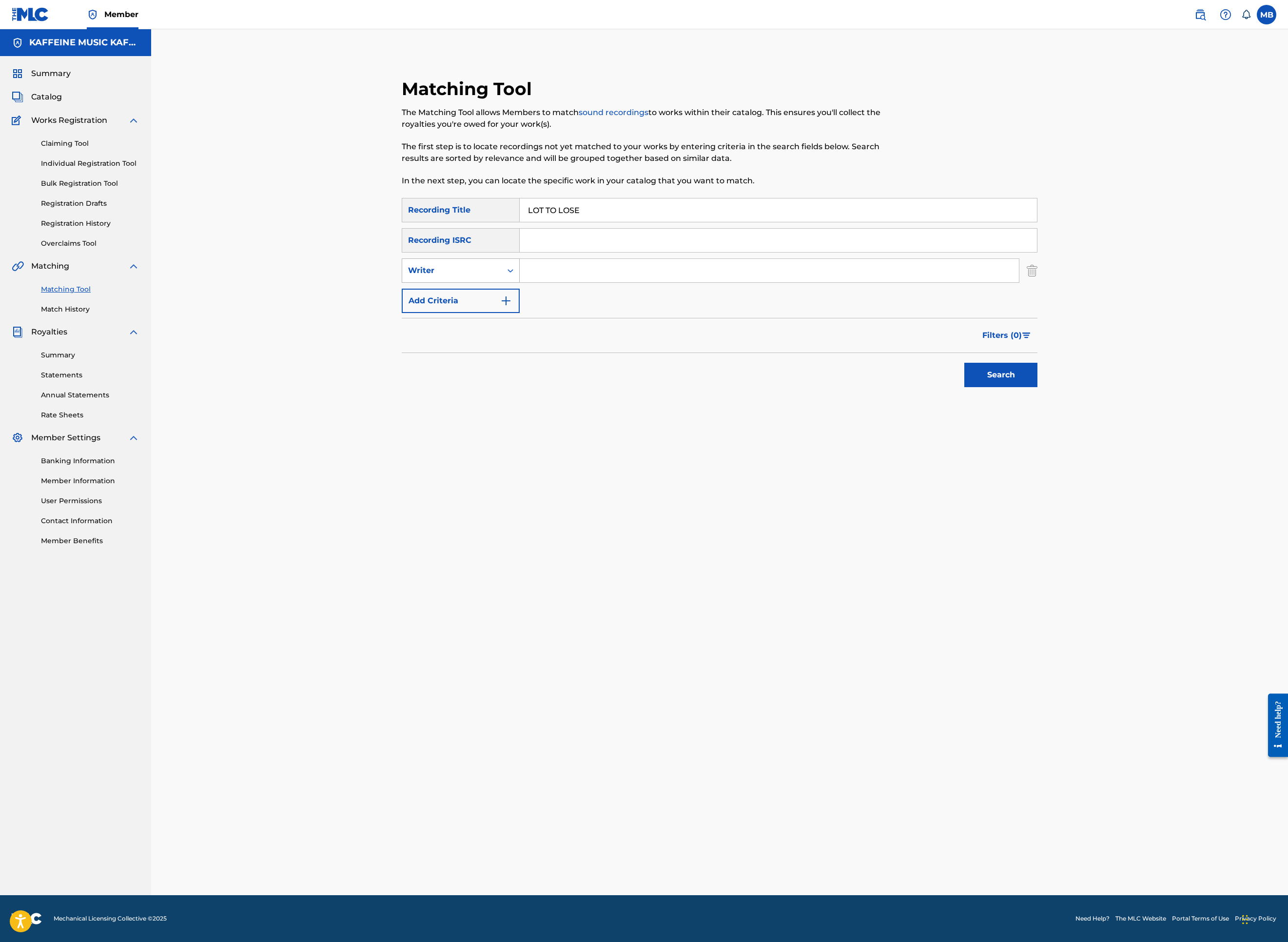
click at [453, 313] on div "SearchWithCriteria7ebd8d66-ec34-4cf0-baab-cba0669f7352 Recording Title LOT TO L…" at bounding box center [719, 255] width 636 height 115
click at [452, 276] on div "Writer" at bounding box center [452, 270] width 88 height 12
click at [453, 307] on div "Recording Artist" at bounding box center [461, 295] width 117 height 24
click at [620, 282] on input "Search Form" at bounding box center [769, 271] width 499 height 24
type input "[PERSON_NAME] Motorcycle"
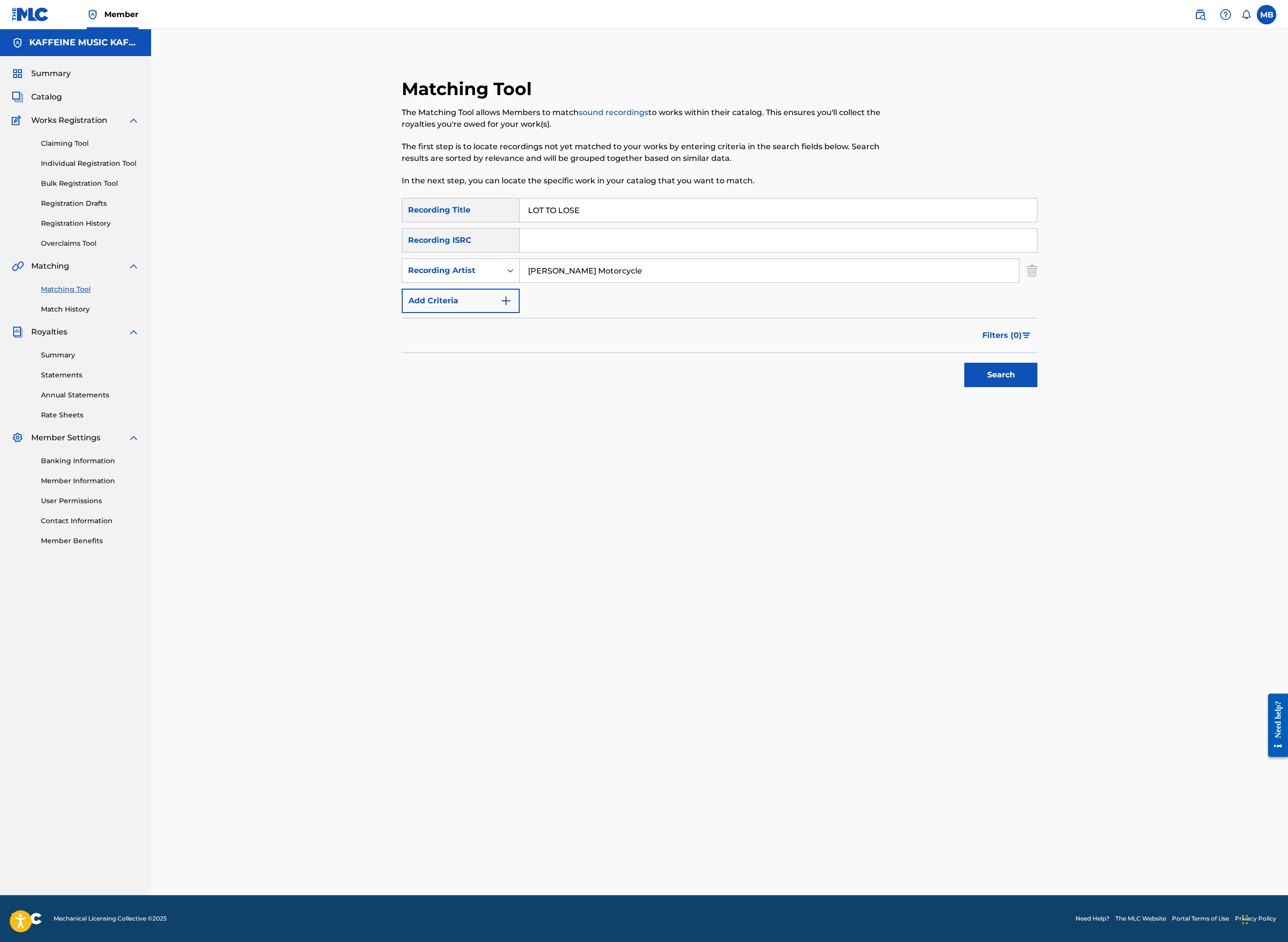
click at [1037, 387] on button "Search" at bounding box center [1001, 374] width 73 height 24
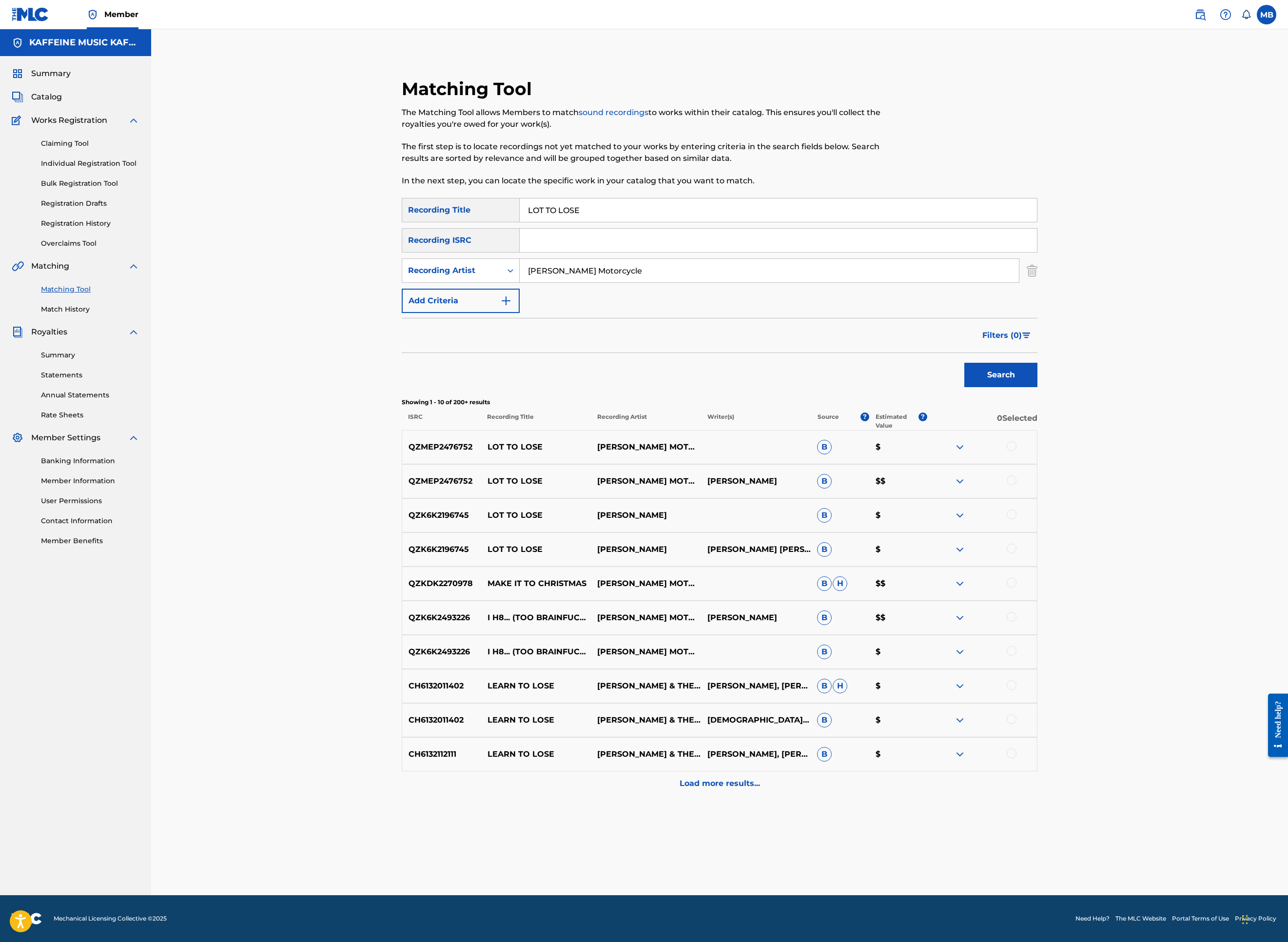
scroll to position [408, 0]
click at [1016, 441] on div at bounding box center [1011, 446] width 10 height 10
click at [1016, 476] on div at bounding box center [1011, 480] width 10 height 10
click at [739, 781] on button "Match 2 Groups" at bounding box center [685, 862] width 108 height 24
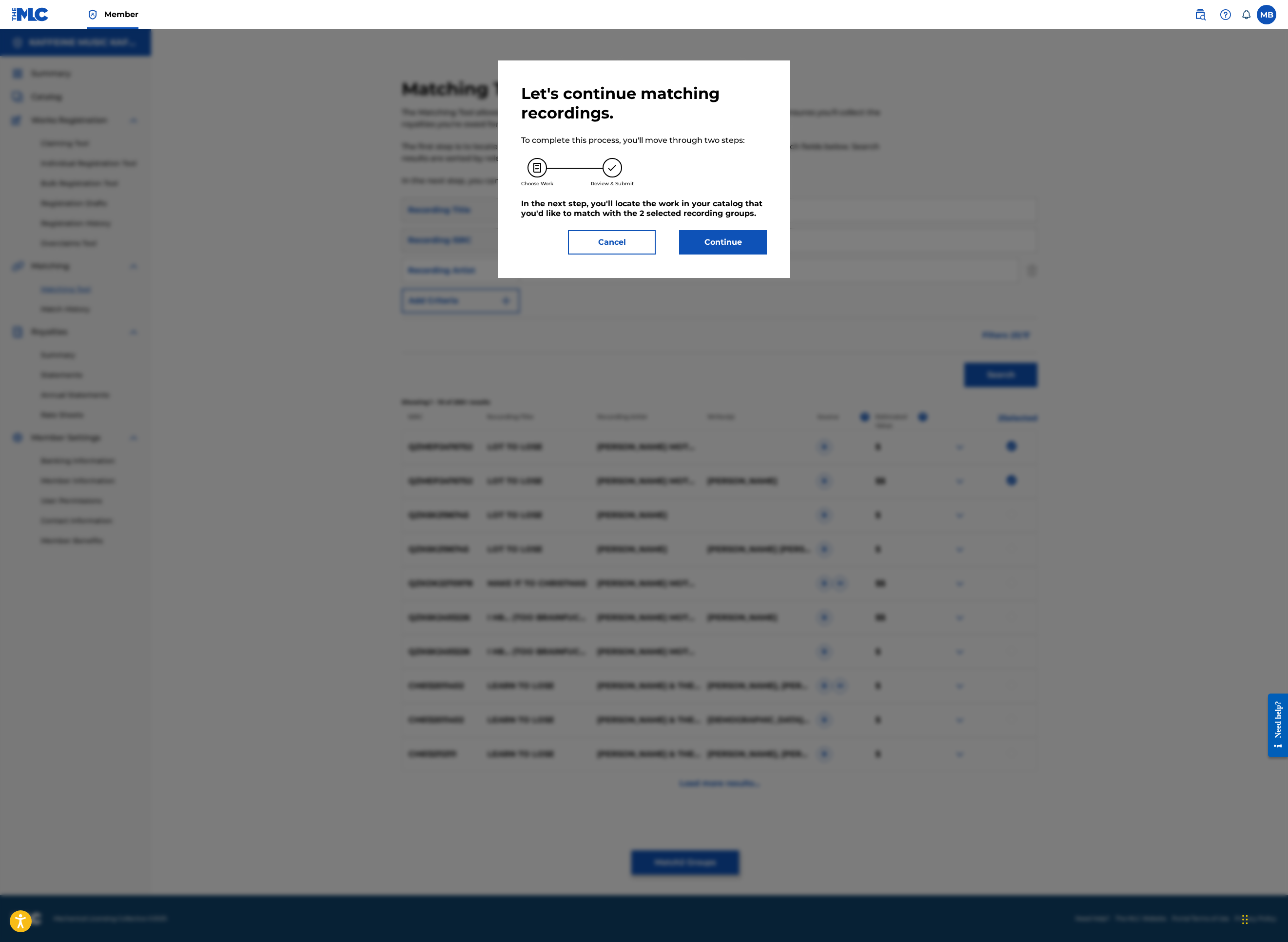
click at [767, 255] on button "Continue" at bounding box center [723, 242] width 88 height 24
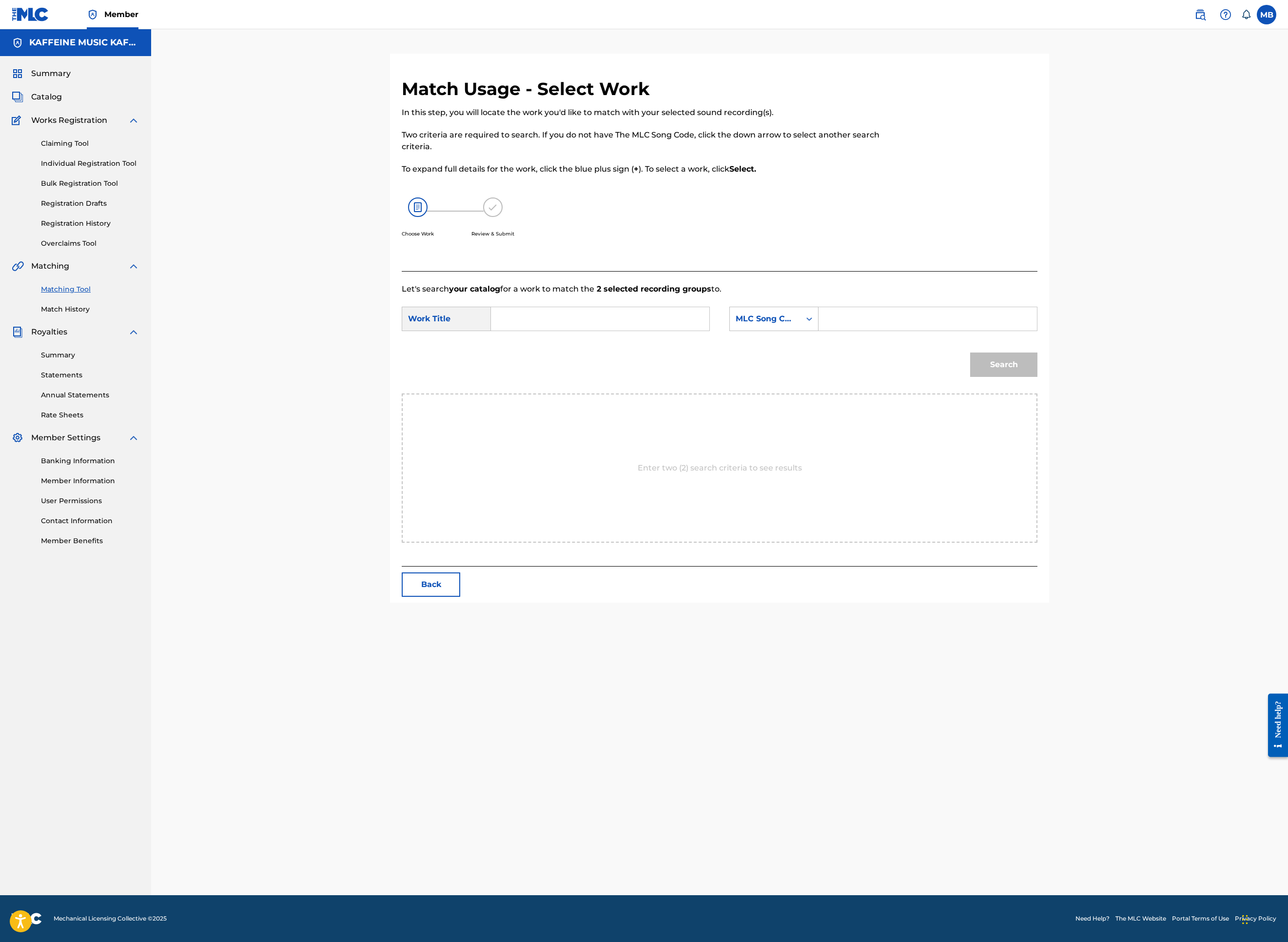
click at [974, 331] on input "Search Form" at bounding box center [927, 319] width 202 height 24
type input "kaf"
click at [698, 331] on input "Search Form" at bounding box center [600, 319] width 202 height 24
paste input "LOT TO LOSE"
type input "LOT TO LOSE"
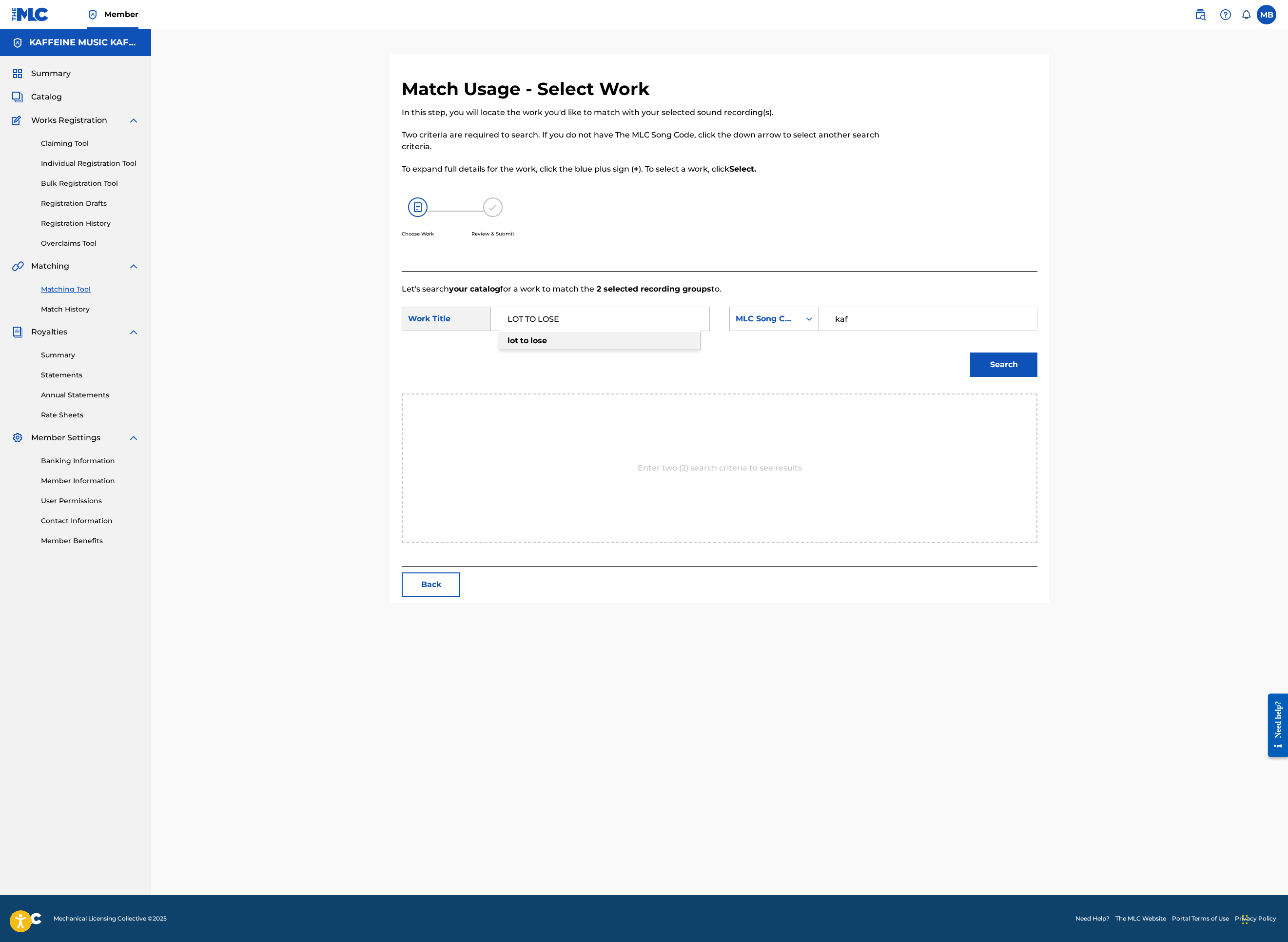
click at [1037, 377] on button "Search" at bounding box center [1003, 364] width 67 height 24
click at [1029, 331] on input "kaf" at bounding box center [927, 319] width 202 height 24
type input "kaff"
click at [1037, 377] on button "Search" at bounding box center [1003, 364] width 67 height 24
drag, startPoint x: 646, startPoint y: 448, endPoint x: 664, endPoint y: 457, distance: 20.1
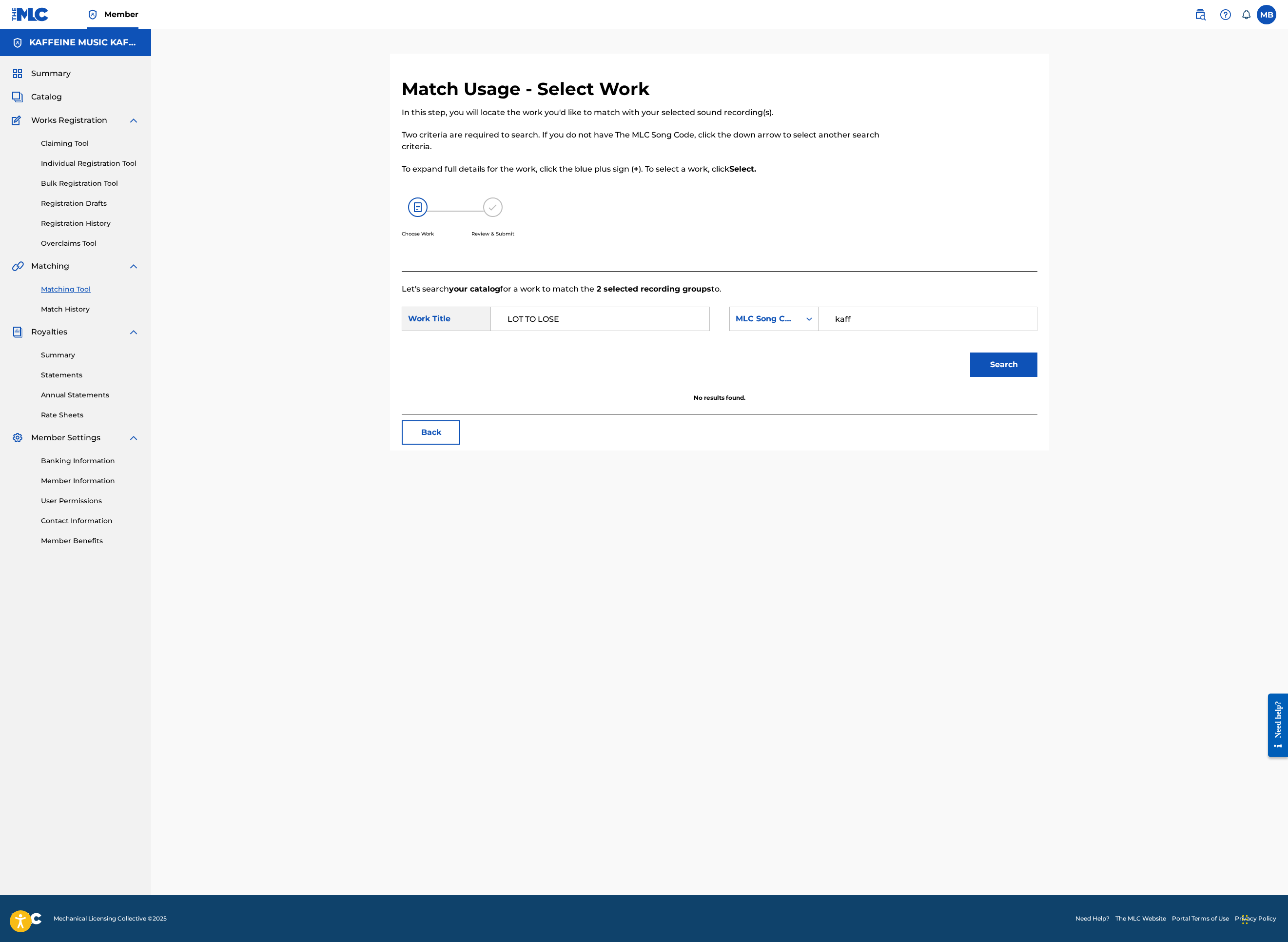
click at [647, 331] on input "LOT TO LOSE" at bounding box center [600, 319] width 202 height 24
drag, startPoint x: 575, startPoint y: 478, endPoint x: 744, endPoint y: 502, distance: 170.7
click at [575, 350] on div "lot to los e" at bounding box center [599, 341] width 201 height 17
type input "lot to lose"
click at [1037, 382] on div "Search" at bounding box center [1001, 362] width 72 height 39
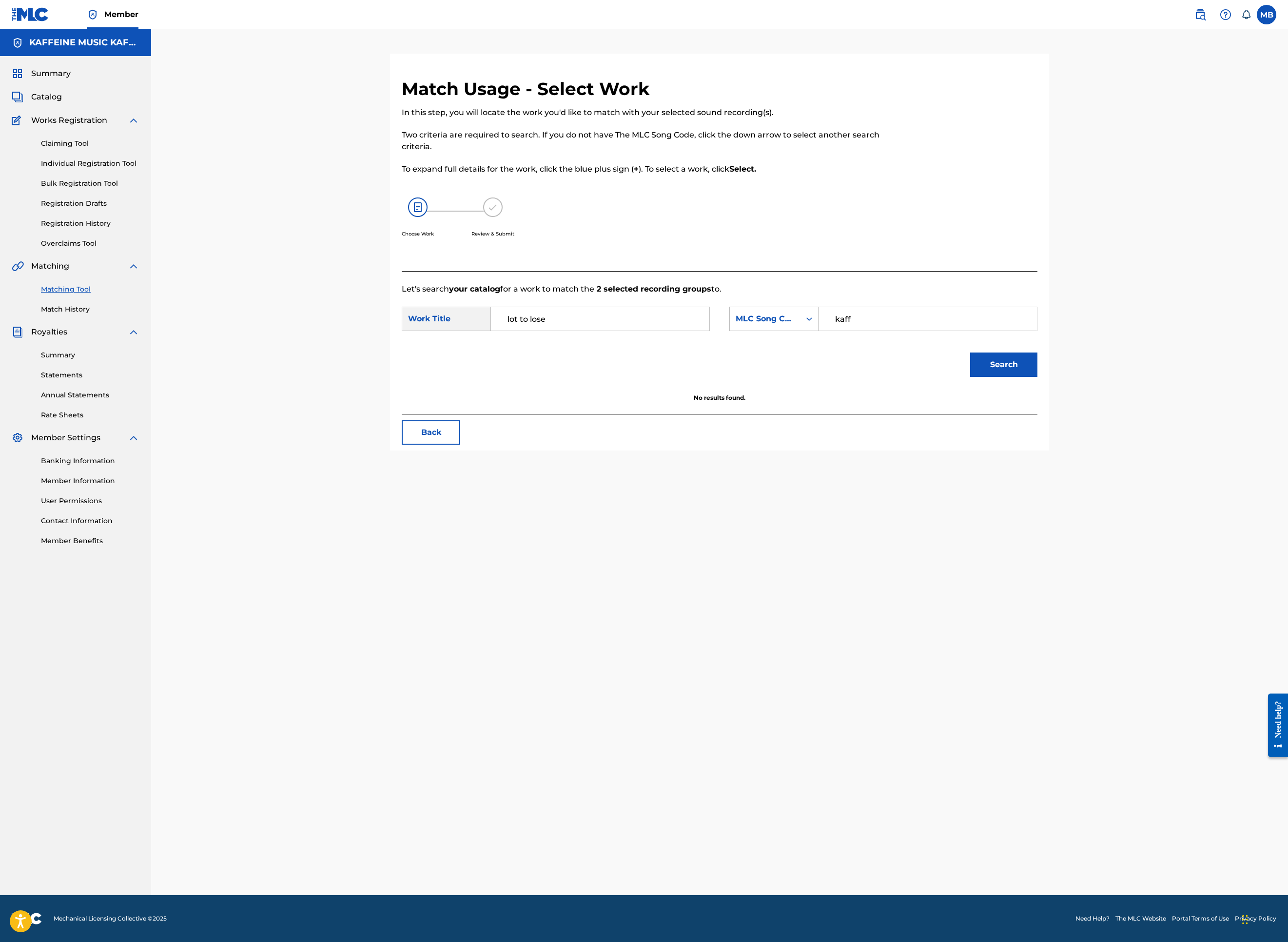
click at [1037, 377] on button "Search" at bounding box center [1003, 364] width 67 height 24
drag, startPoint x: 1133, startPoint y: 516, endPoint x: 1050, endPoint y: 454, distance: 103.6
click at [1037, 377] on button "Search" at bounding box center [1003, 364] width 67 height 24
click at [1025, 337] on div "SearchWithCriteria5a59c45d-7d85-4e1f-851c-b95b48c07580 Work Title lot to lose S…" at bounding box center [719, 322] width 636 height 30
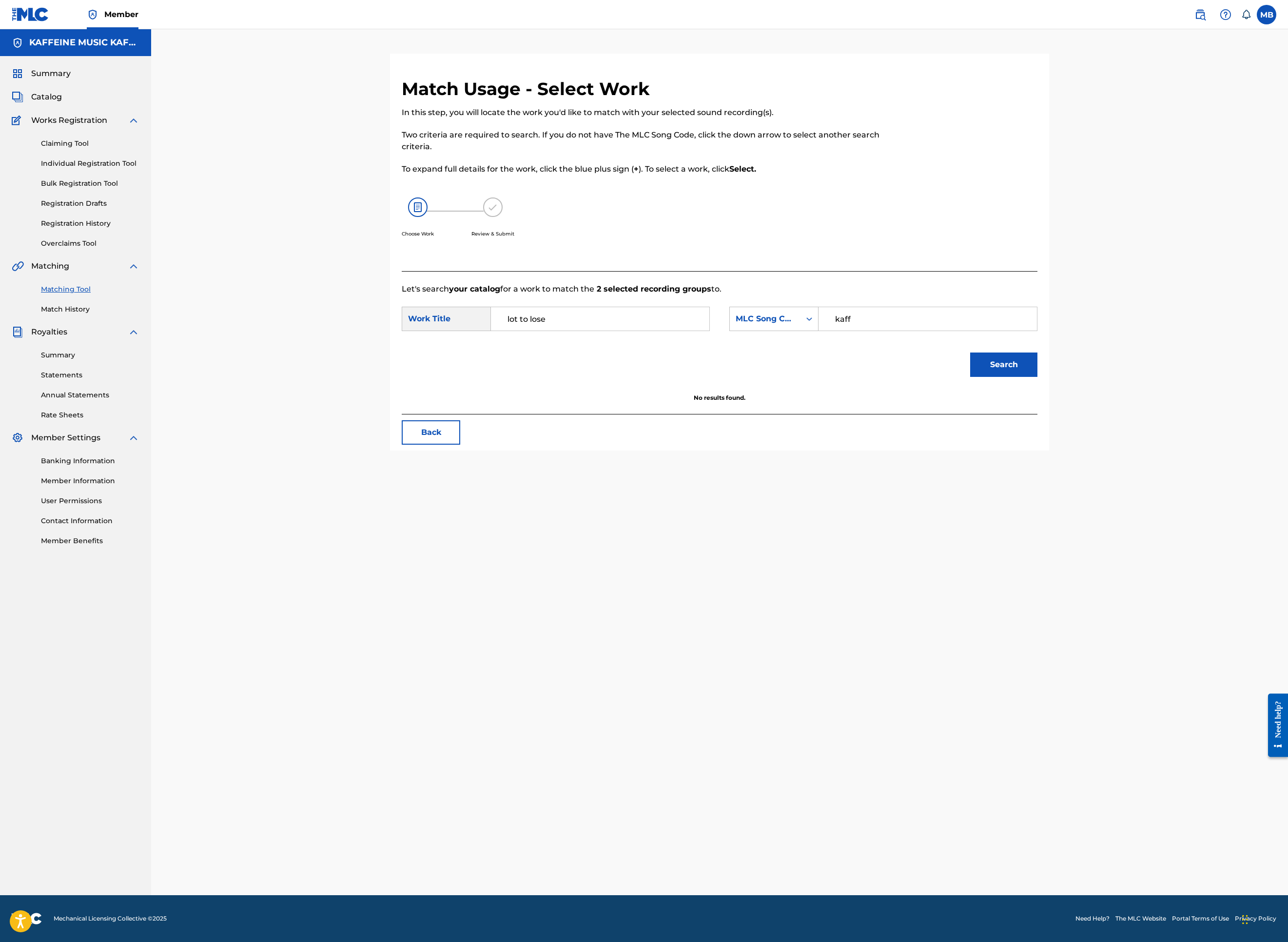
click at [1022, 331] on input "kaff" at bounding box center [927, 319] width 202 height 24
type input "Ka"
click at [801, 328] on div "MLC Song Code" at bounding box center [765, 319] width 71 height 18
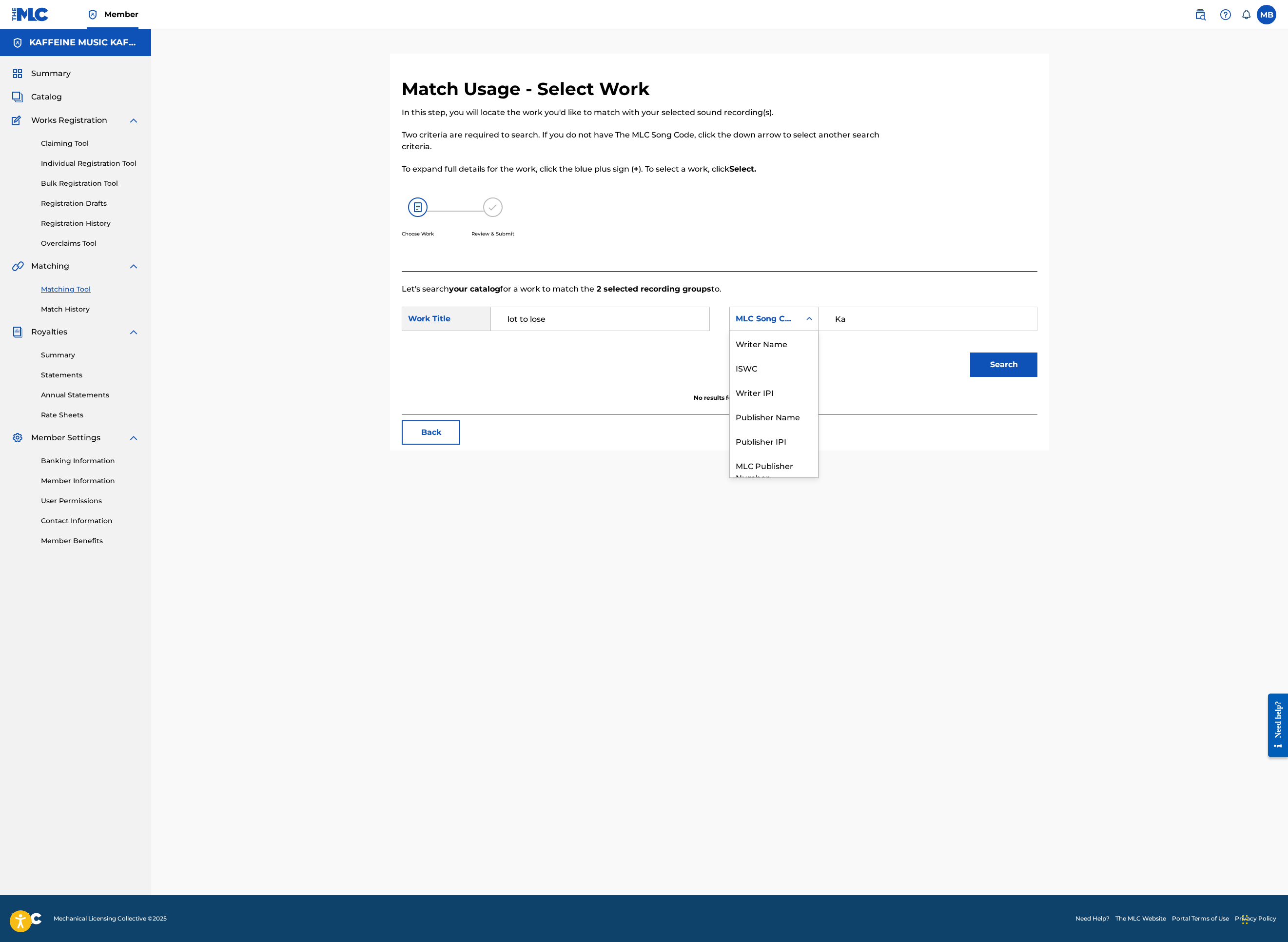
scroll to position [102, 0]
click at [818, 392] on div "Publisher Name" at bounding box center [774, 380] width 88 height 24
click at [1029, 331] on input "Search Form" at bounding box center [927, 319] width 202 height 24
type input "kaf"
click at [1037, 377] on button "Search" at bounding box center [1003, 364] width 67 height 24
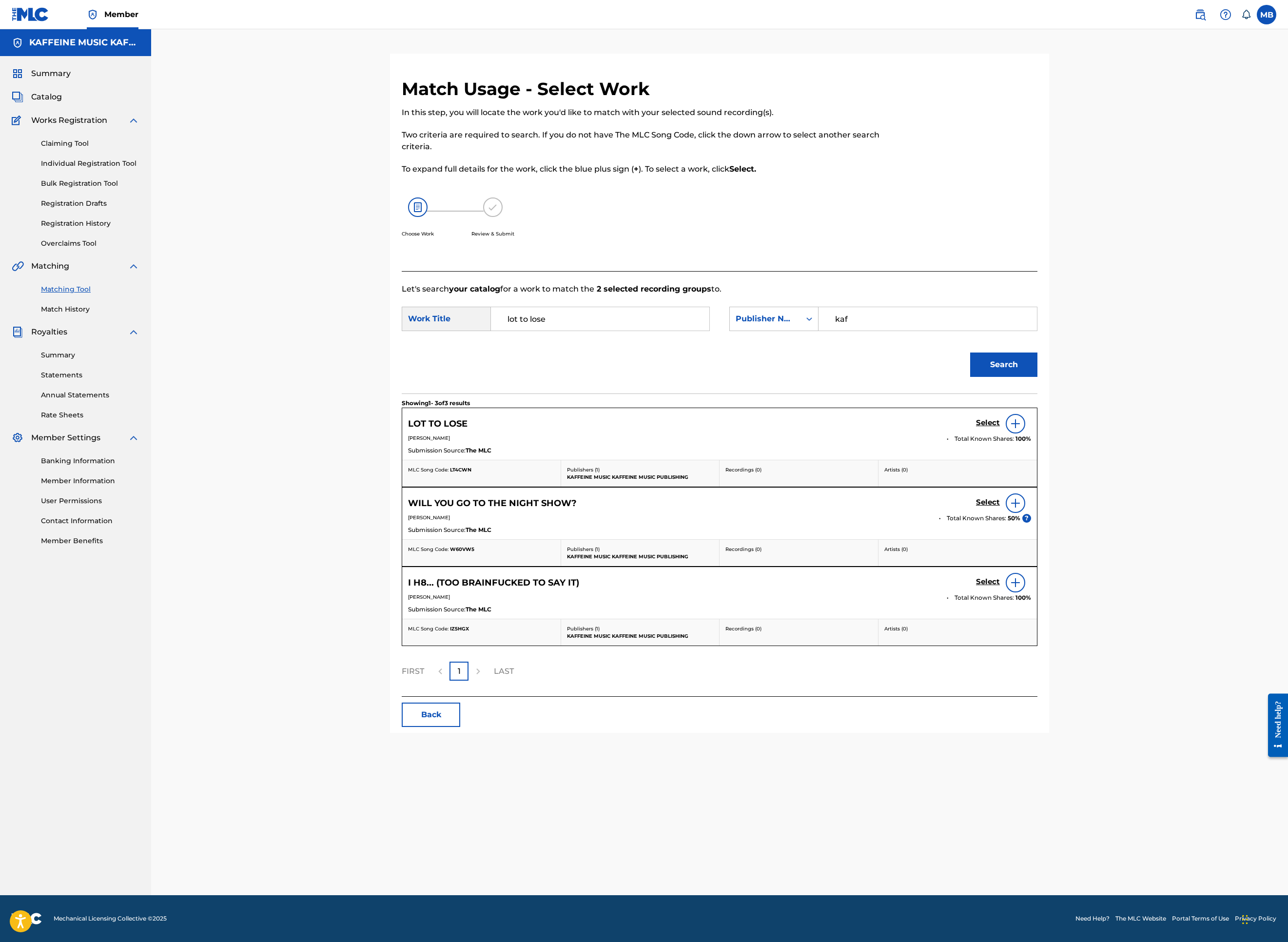
scroll to position [148, 0]
click at [1000, 428] on h5 "Select" at bounding box center [988, 423] width 24 height 9
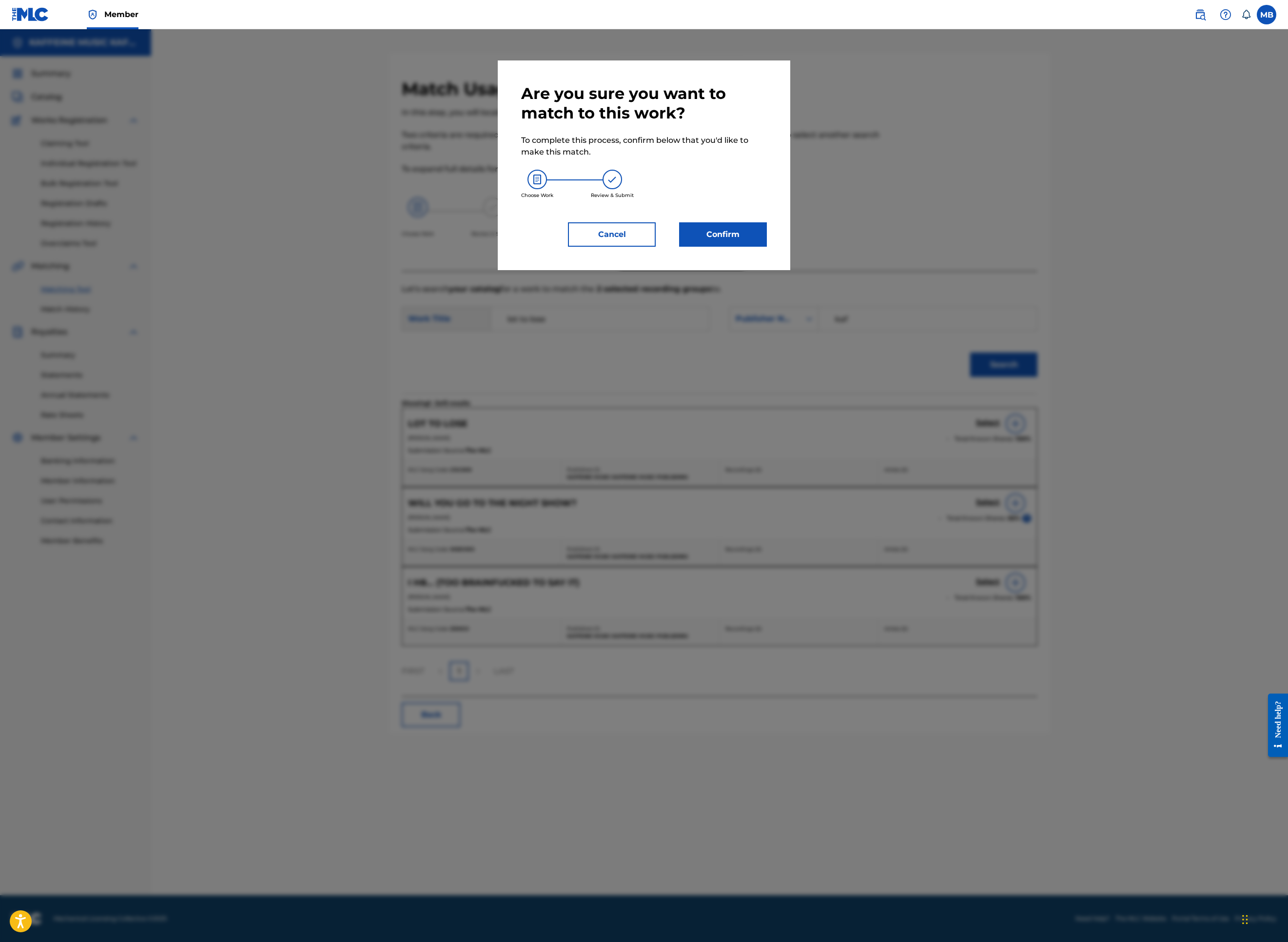
click at [767, 247] on button "Confirm" at bounding box center [723, 234] width 88 height 24
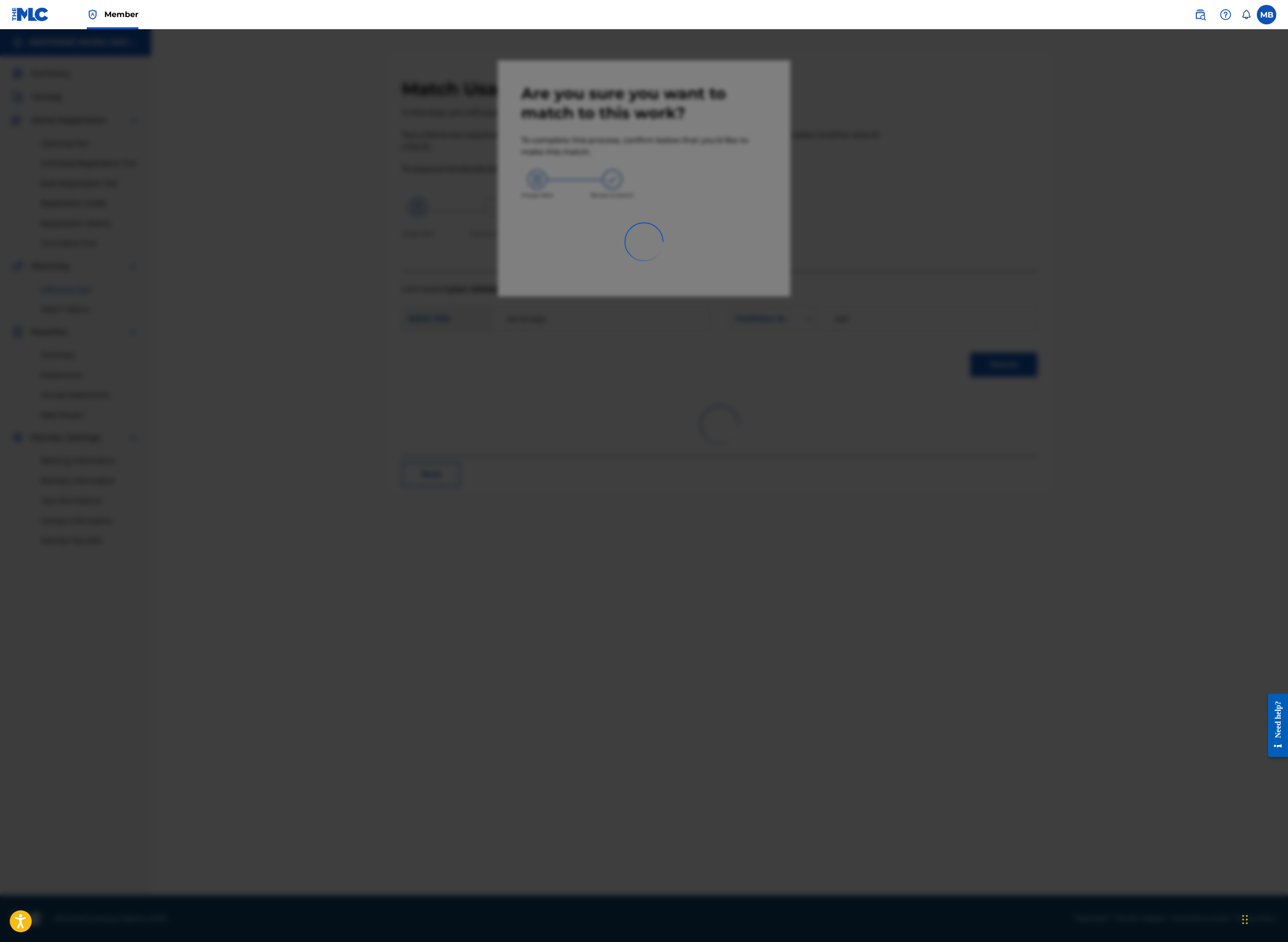
scroll to position [49, 0]
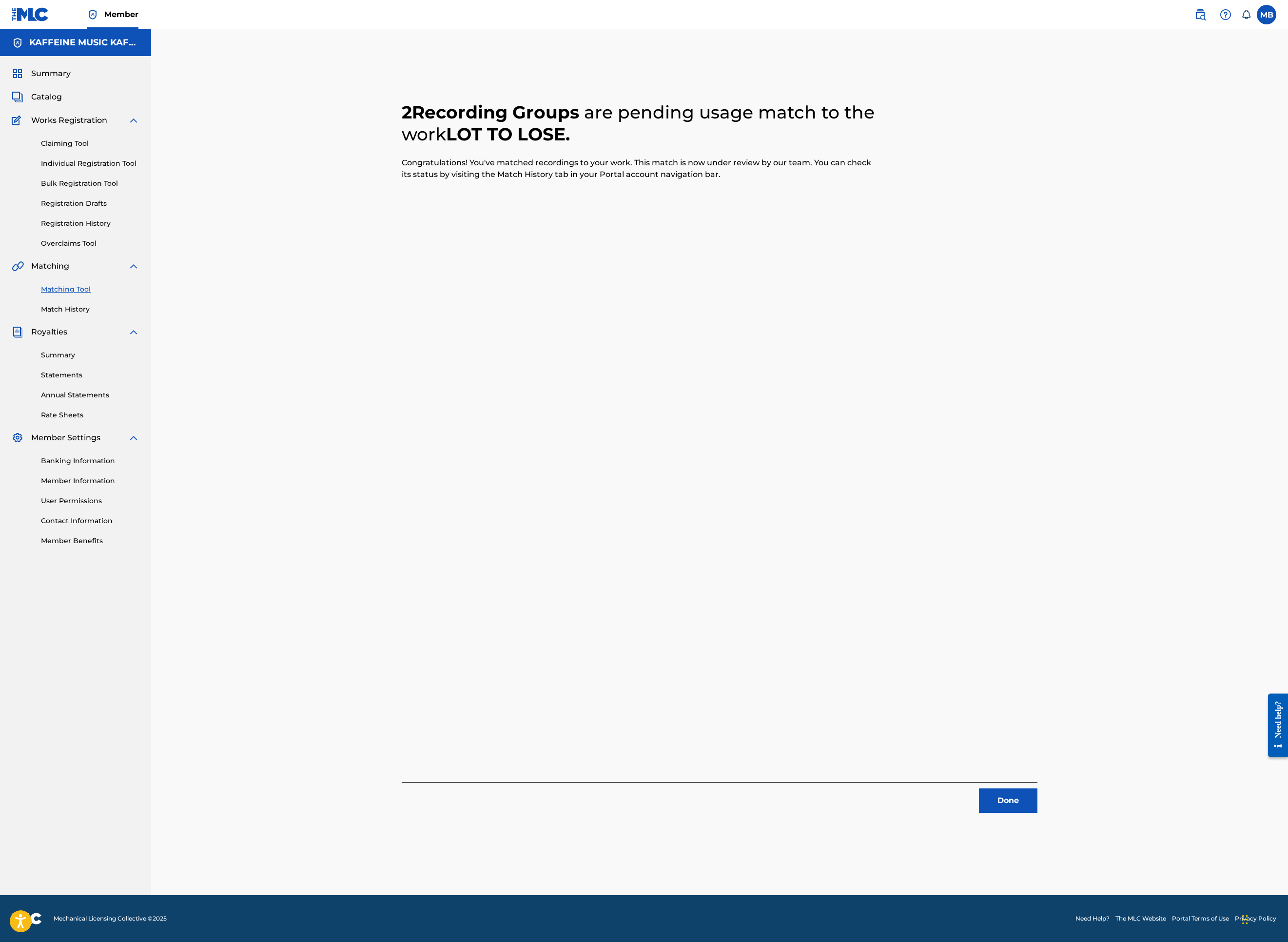
click at [1037, 781] on button "Done" at bounding box center [1008, 800] width 59 height 24
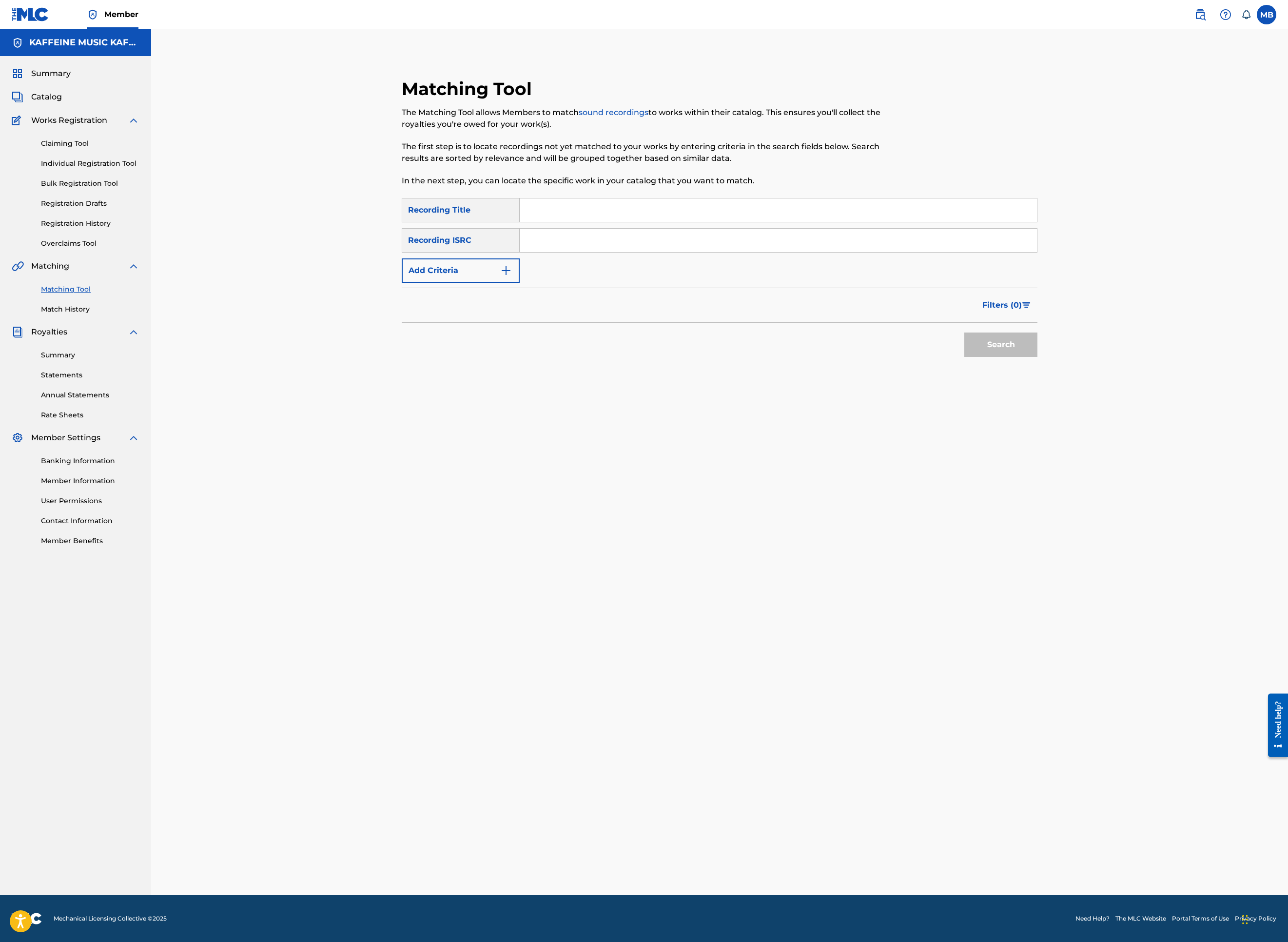
click at [660, 222] on input "Search Form" at bounding box center [778, 210] width 517 height 24
paste input "BEACH SCALLEYWAG"
type input "BEACH SCALLEYWAG"
click at [482, 283] on div "SearchWithCriteria7ebd8d66-ec34-4cf0-baab-cba0669f7352 Recording Title BEACH SC…" at bounding box center [719, 240] width 636 height 85
click at [480, 283] on button "Add Criteria" at bounding box center [461, 270] width 118 height 24
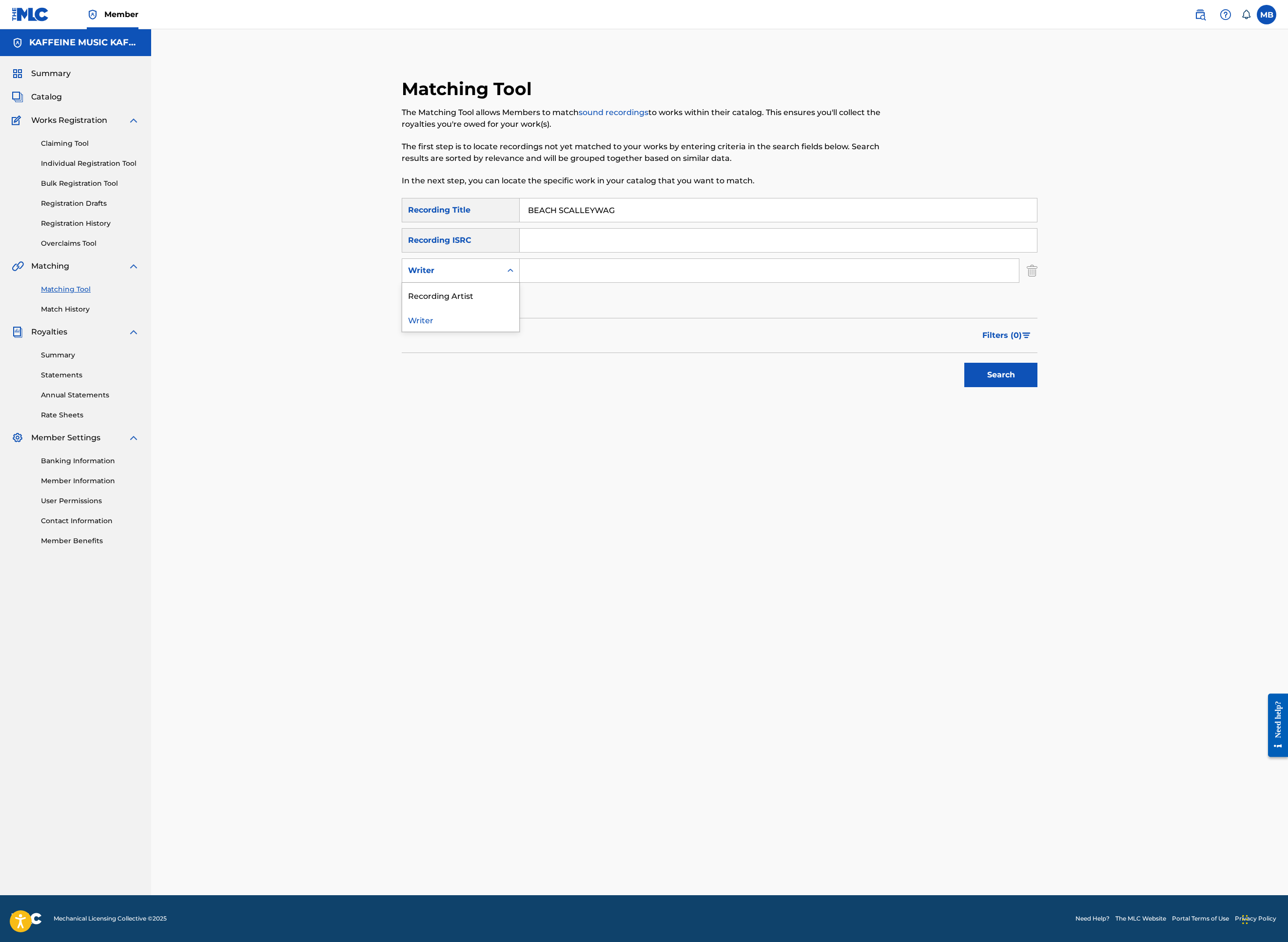
click at [502, 283] on div "Writer" at bounding box center [461, 270] width 118 height 24
click at [502, 280] on div "Writer" at bounding box center [452, 271] width 100 height 18
click at [484, 280] on div "Writer" at bounding box center [452, 271] width 100 height 18
click at [480, 307] on div "Recording Artist" at bounding box center [461, 295] width 117 height 24
click at [574, 282] on input "Search Form" at bounding box center [769, 271] width 499 height 24
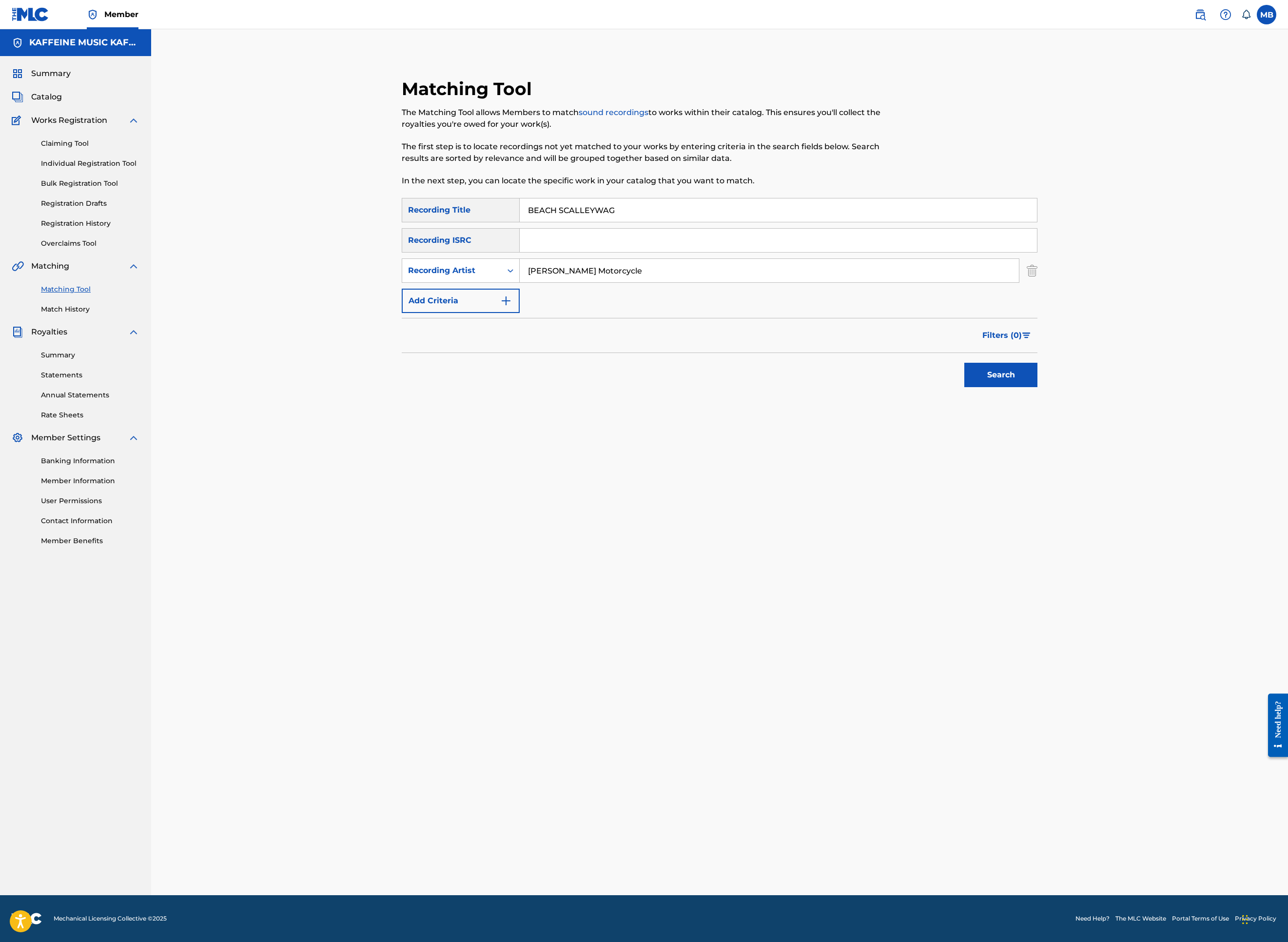
click at [1037, 387] on button "Search" at bounding box center [1001, 374] width 73 height 24
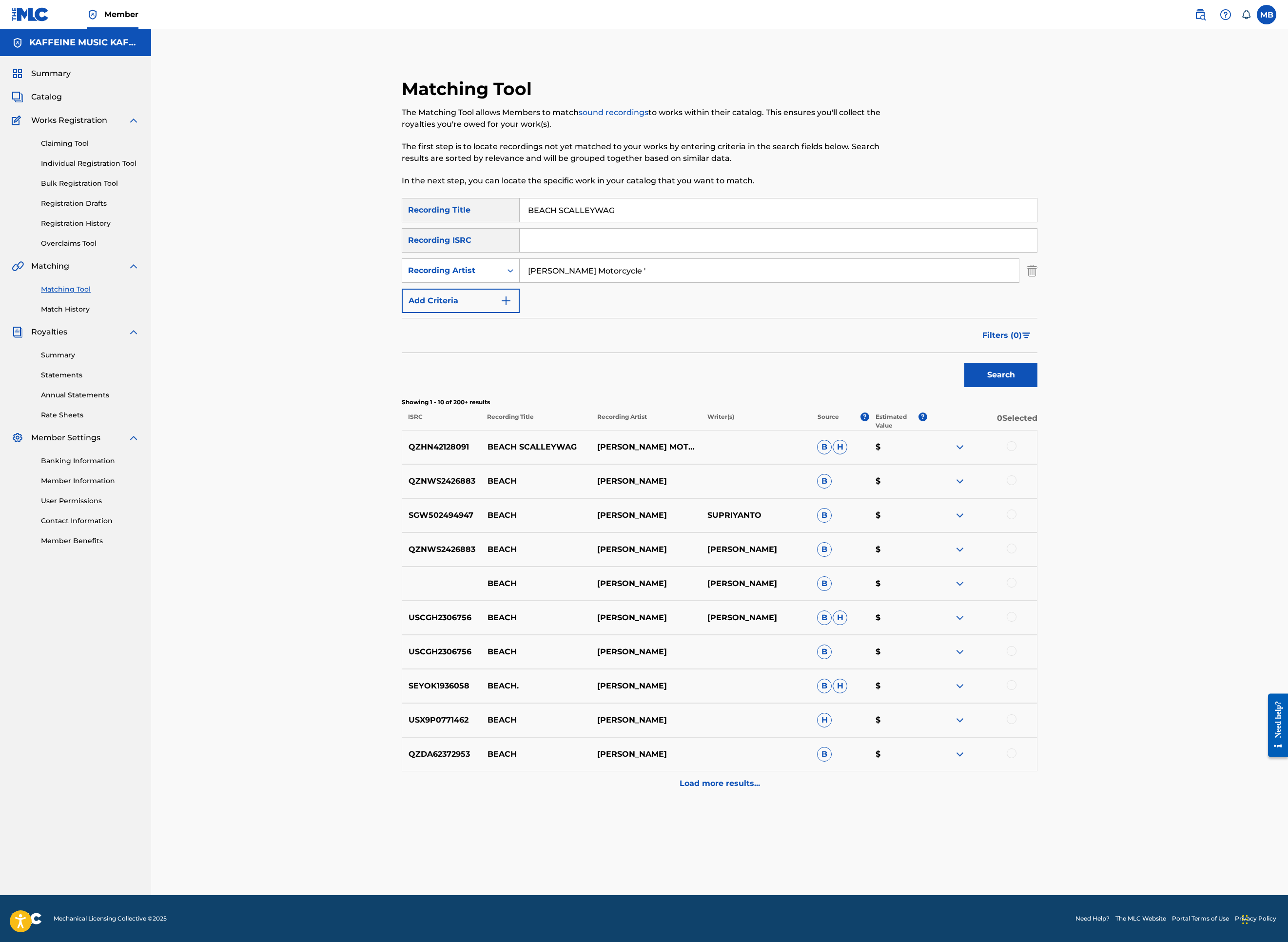
scroll to position [85, 0]
type input "[PERSON_NAME] Motorcycle '"
click at [1016, 451] on div at bounding box center [1011, 446] width 10 height 10
click at [739, 781] on button "Match 1 Group" at bounding box center [685, 862] width 108 height 24
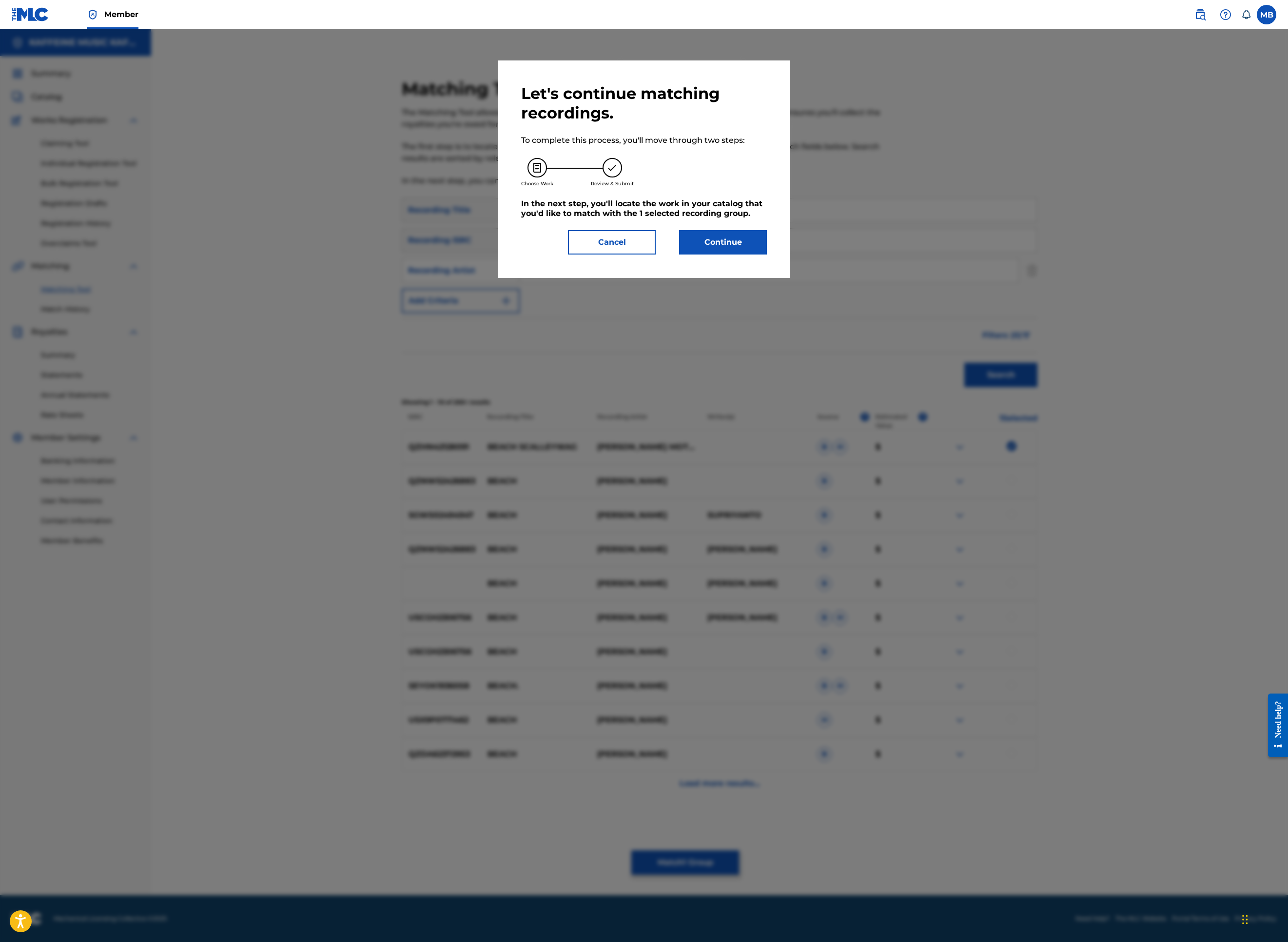
click at [767, 255] on button "Continue" at bounding box center [723, 242] width 88 height 24
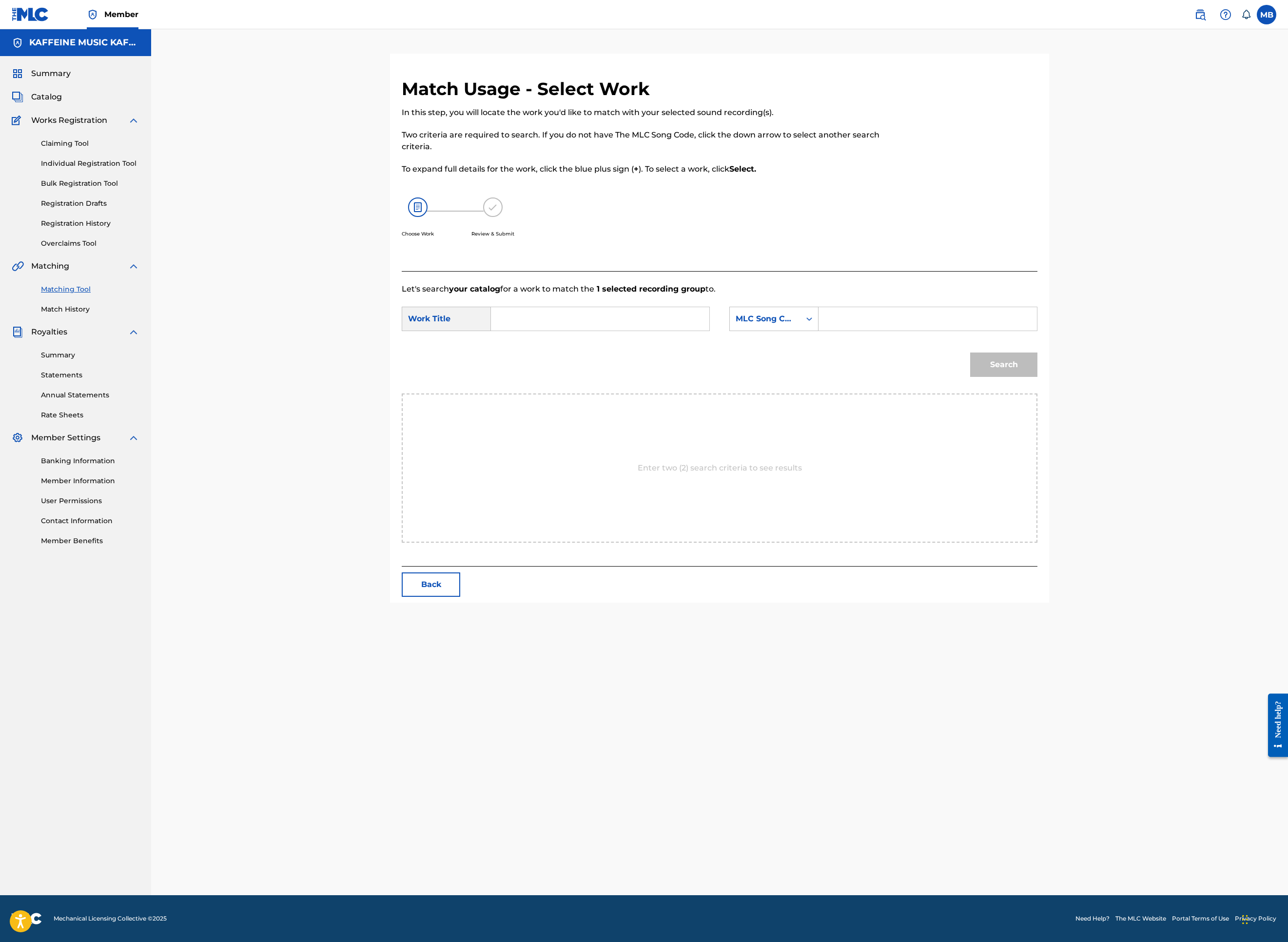
click at [626, 331] on input "Search Form" at bounding box center [600, 319] width 202 height 24
paste input "BEACH SCALLEYWAG"
type input "BEACH SCALLEYWAG"
drag, startPoint x: 848, startPoint y: 440, endPoint x: 854, endPoint y: 442, distance: 6.3
click at [801, 328] on div "MLC Song Code" at bounding box center [765, 319] width 71 height 18
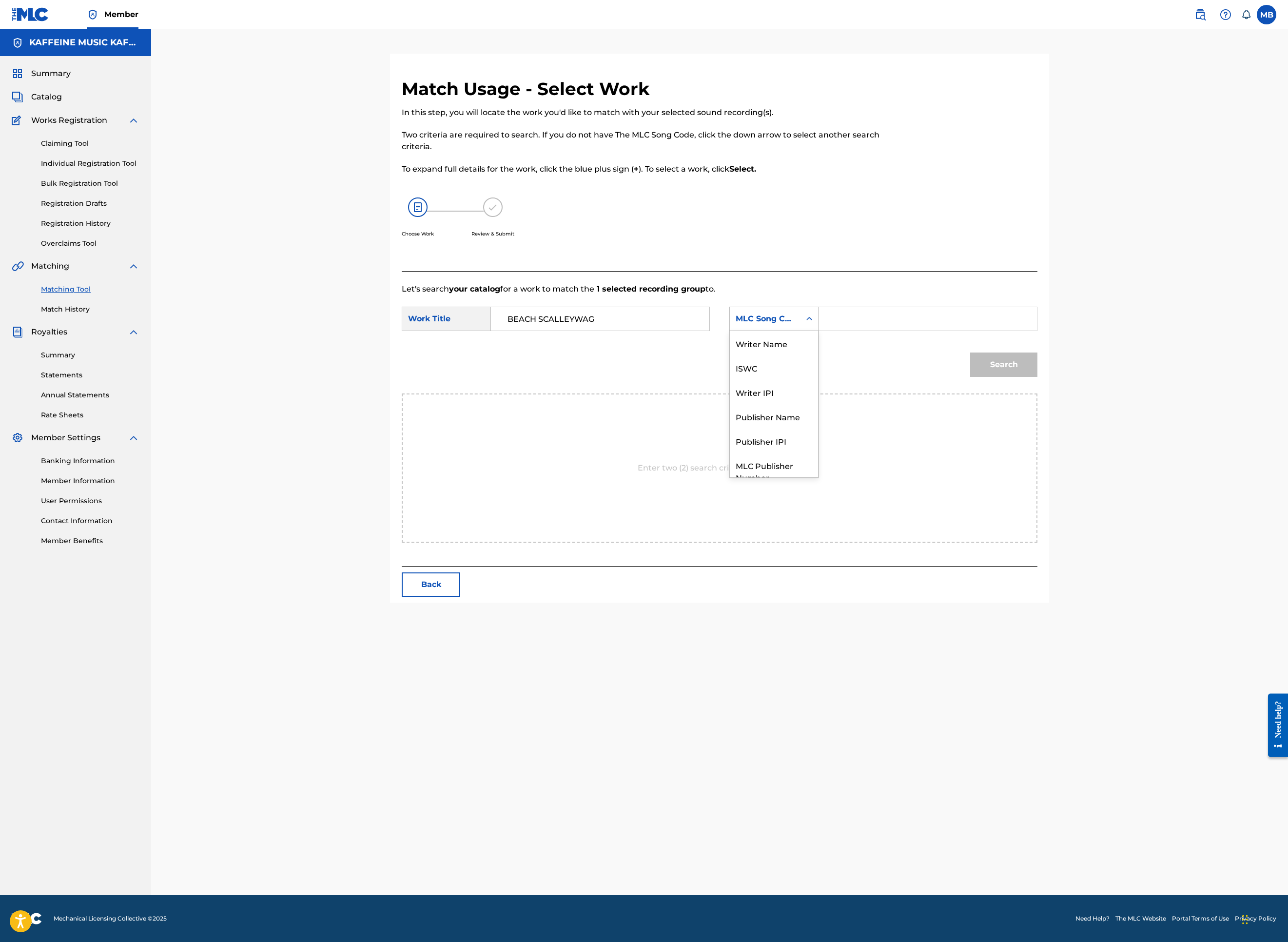
scroll to position [102, 0]
click at [818, 392] on div "Publisher Name" at bounding box center [774, 380] width 88 height 24
drag, startPoint x: 935, startPoint y: 479, endPoint x: 1021, endPoint y: 457, distance: 88.8
click at [1017, 331] on input "Search Form" at bounding box center [927, 319] width 202 height 24
type input "kaf"
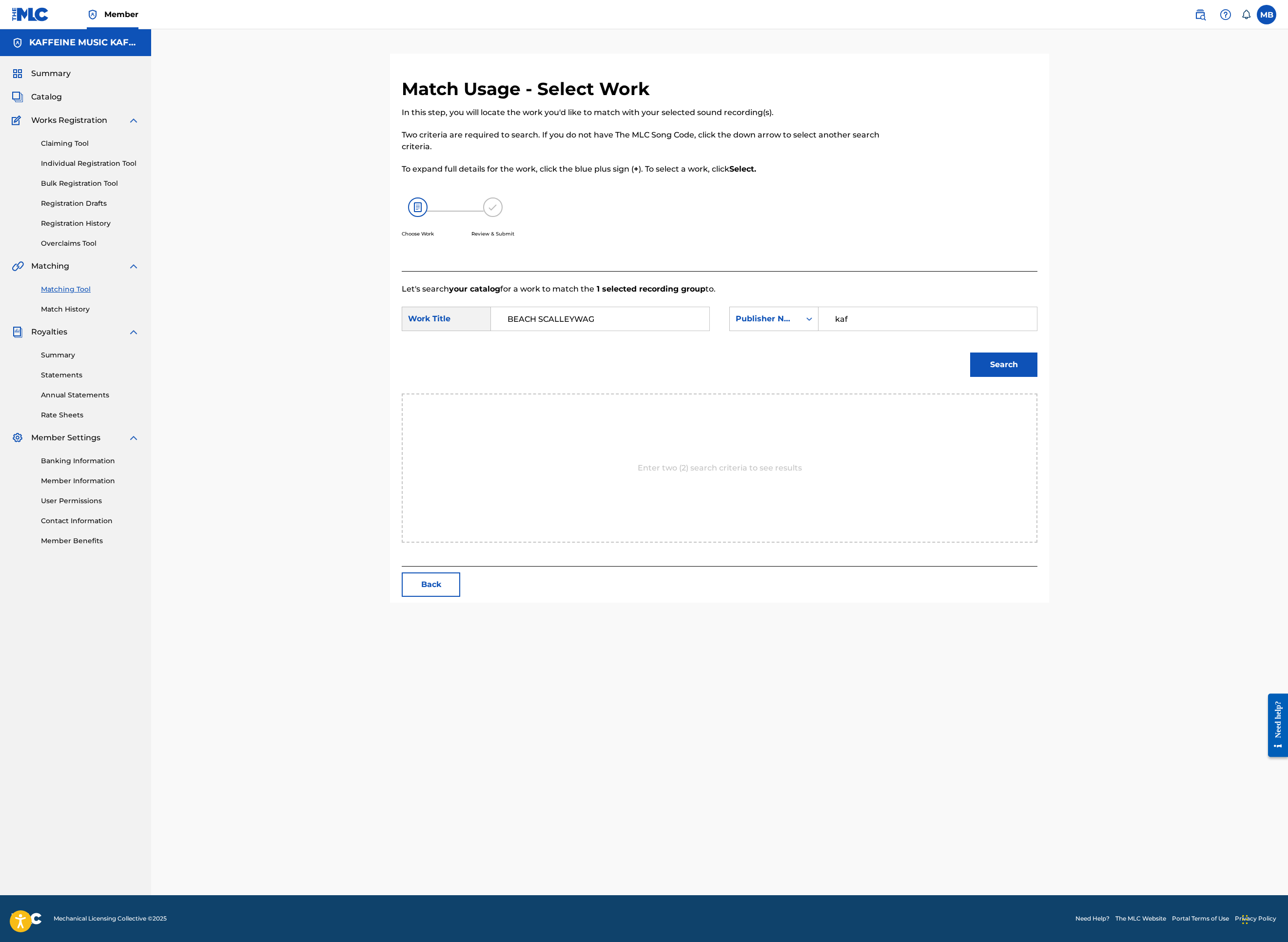
click at [1037, 377] on button "Search" at bounding box center [1003, 364] width 67 height 24
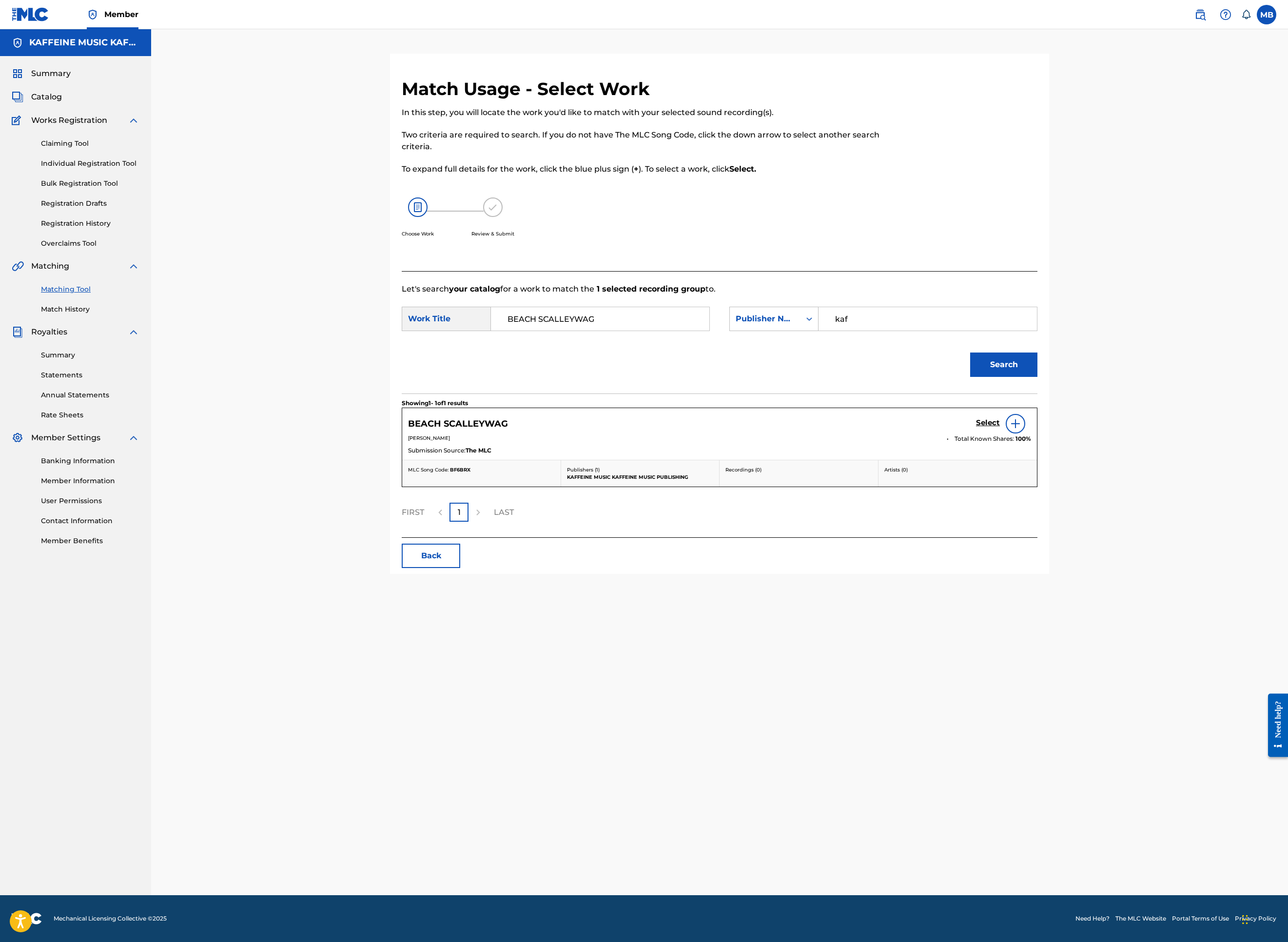
click at [1000, 428] on h5 "Select" at bounding box center [988, 423] width 24 height 9
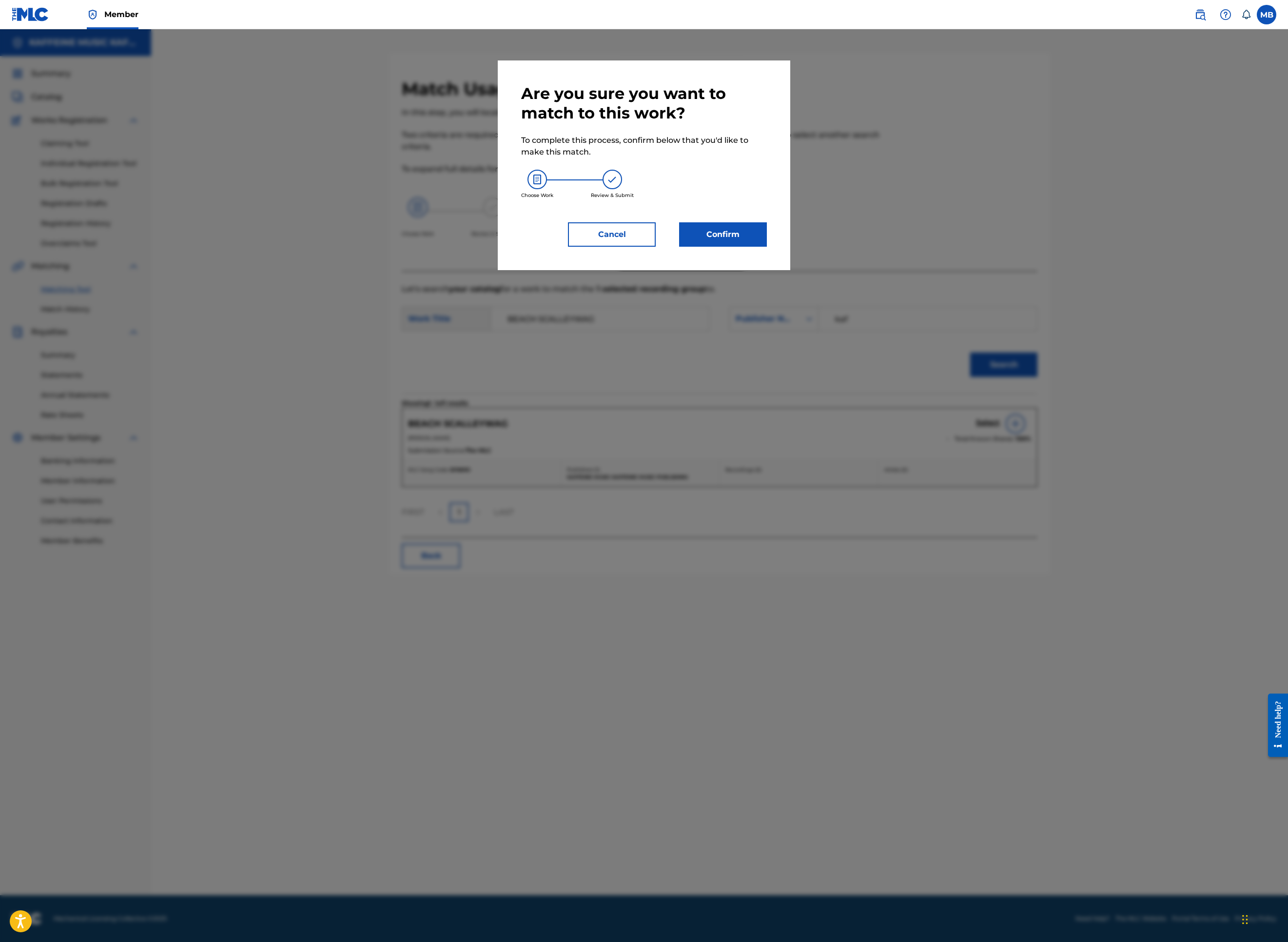
click at [767, 247] on button "Confirm" at bounding box center [723, 234] width 88 height 24
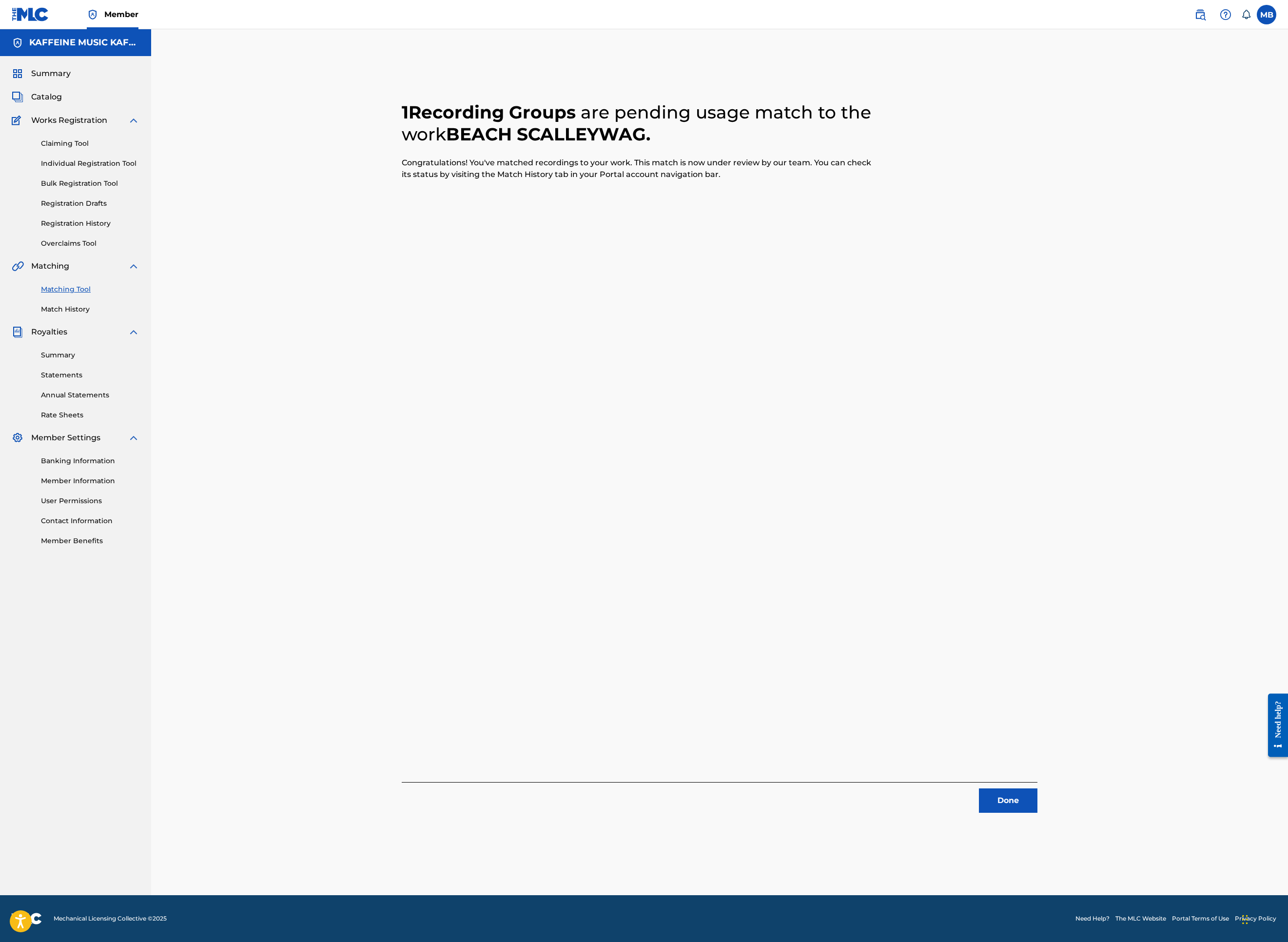
click at [1037, 781] on button "Done" at bounding box center [1008, 800] width 59 height 24
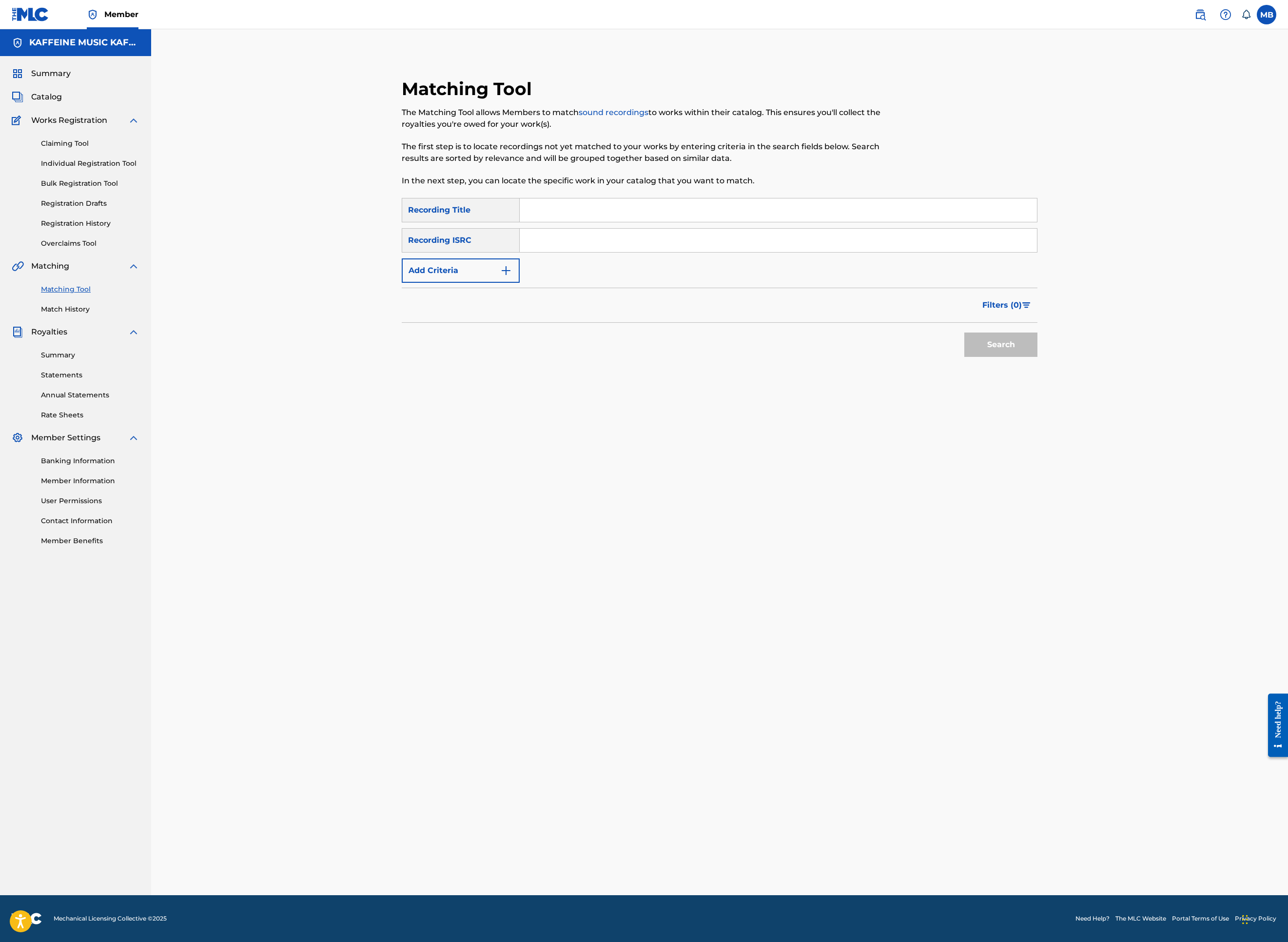
click at [563, 222] on input "Search Form" at bounding box center [778, 210] width 517 height 24
paste input "LOVE."
type input "LOVE."
click at [452, 283] on button "Add Criteria" at bounding box center [461, 270] width 118 height 24
click at [454, 276] on div "Writer" at bounding box center [452, 270] width 88 height 12
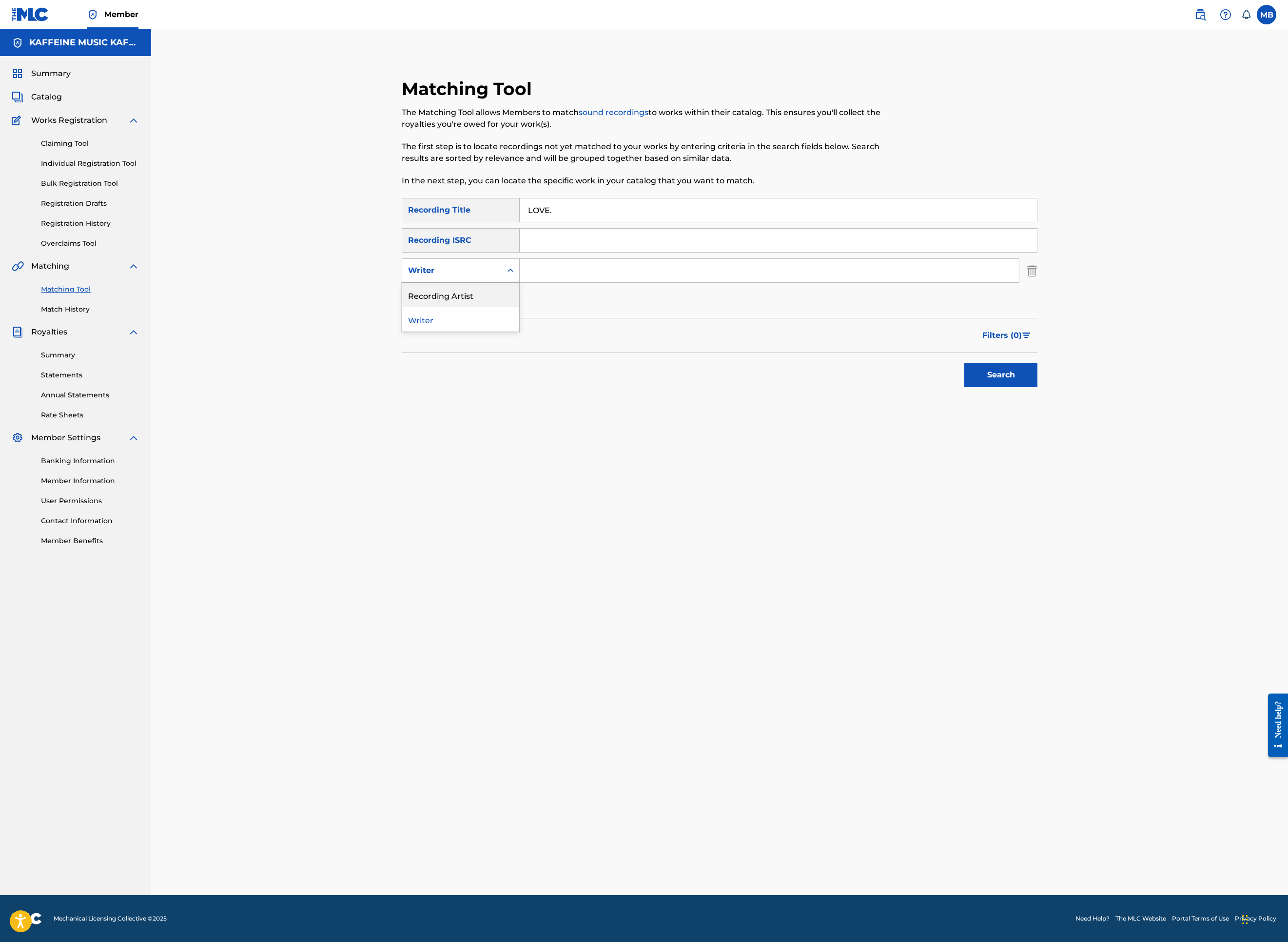
click at [472, 307] on div "Recording Artist" at bounding box center [461, 295] width 117 height 24
click at [647, 282] on input "Search Form" at bounding box center [769, 271] width 499 height 24
paste input "LOVE."
click at [609, 282] on input "LOVE." at bounding box center [769, 271] width 499 height 24
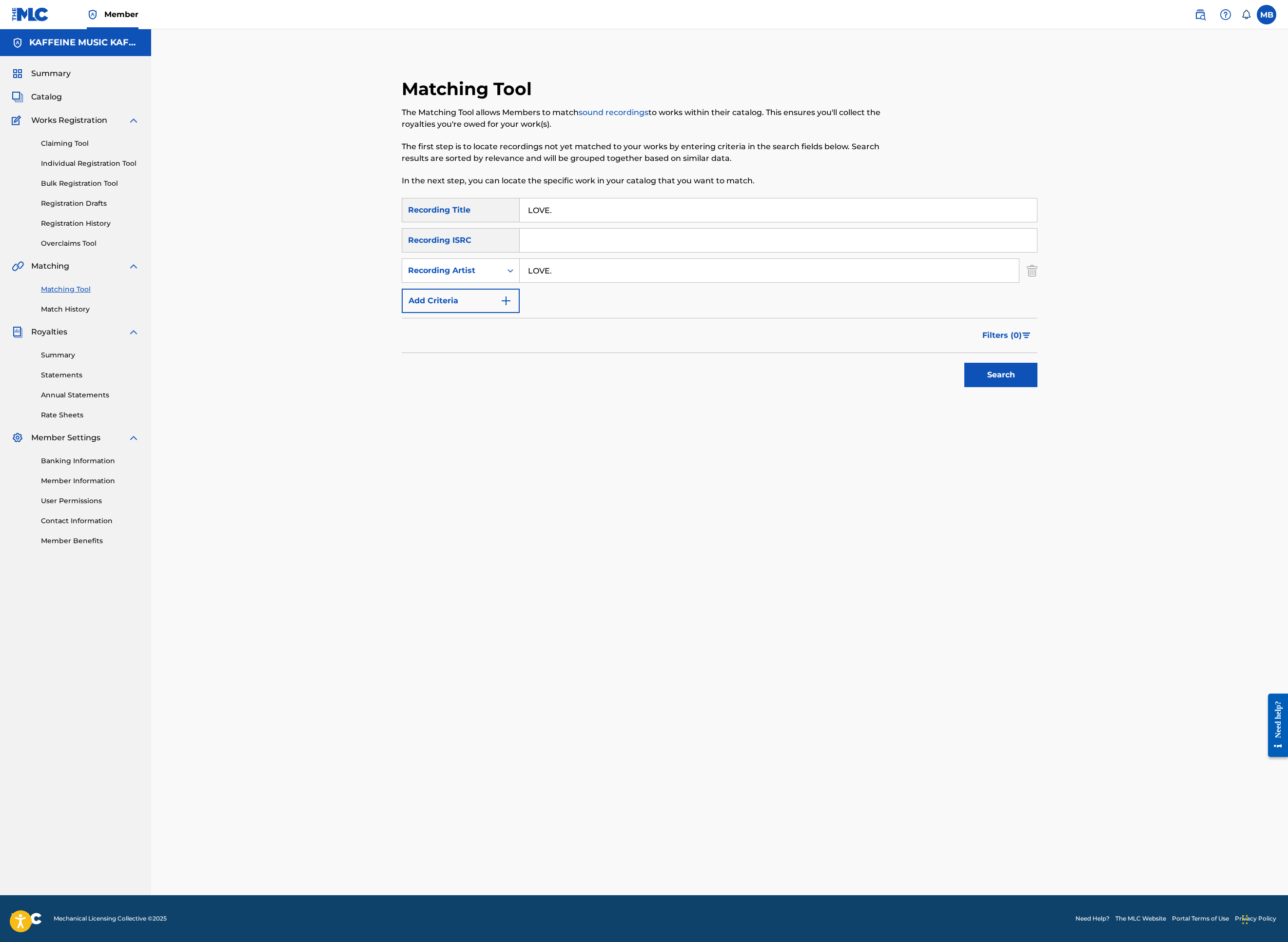
click at [609, 282] on input "LOVE." at bounding box center [769, 271] width 499 height 24
click at [1037, 387] on button "Search" at bounding box center [1001, 374] width 73 height 24
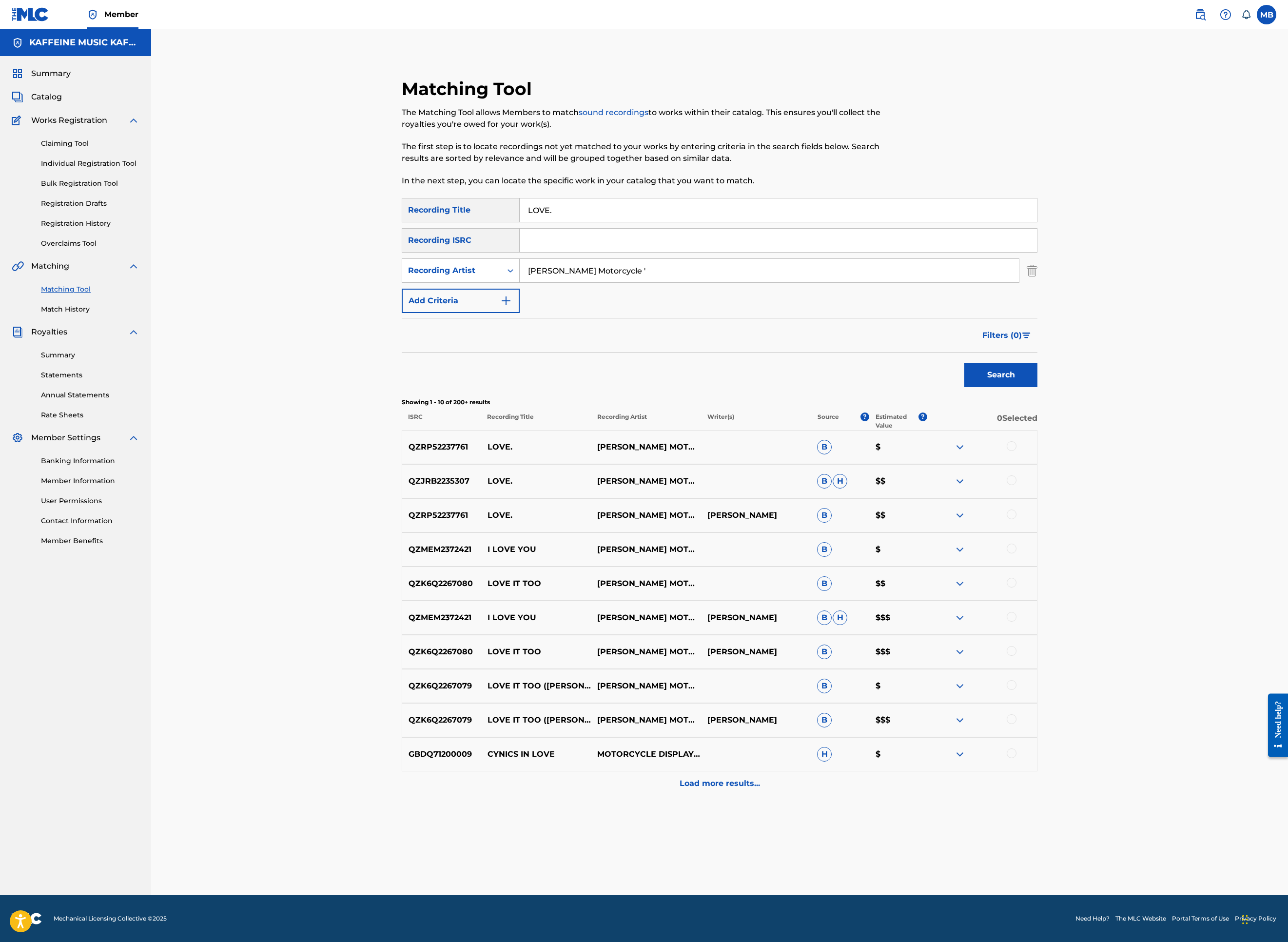
click at [1037, 387] on button "Search" at bounding box center [1001, 374] width 73 height 24
click at [1016, 519] on div at bounding box center [1011, 514] width 10 height 10
click at [1016, 485] on div at bounding box center [1011, 480] width 10 height 10
click at [732, 214] on div "SearchWithCriteria7ebd8d66-ec34-4cf0-baab-cba0669f7352 Recording Title LOVE. Se…" at bounding box center [719, 255] width 636 height 115
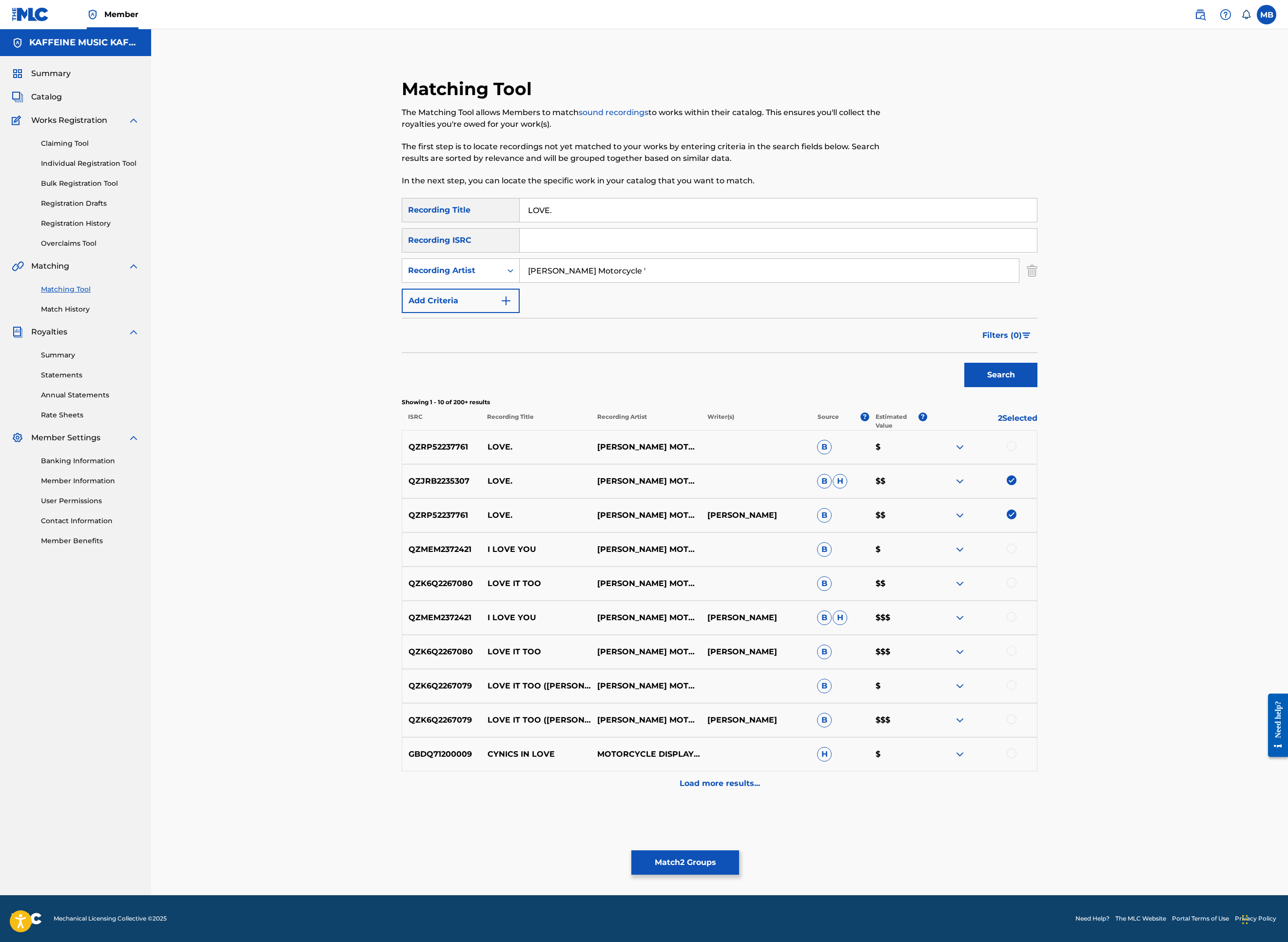
click at [703, 259] on input "[PERSON_NAME] Motorcycle '" at bounding box center [769, 271] width 499 height 24
click at [674, 259] on input "[PERSON_NAME] Motorcycle '" at bounding box center [769, 271] width 499 height 24
click at [634, 259] on input "[PERSON_NAME] Motorcycle '" at bounding box center [769, 271] width 499 height 24
type input "[PERSON_NAME] Motorcycle"
click at [1037, 368] on button "Search" at bounding box center [1001, 374] width 73 height 24
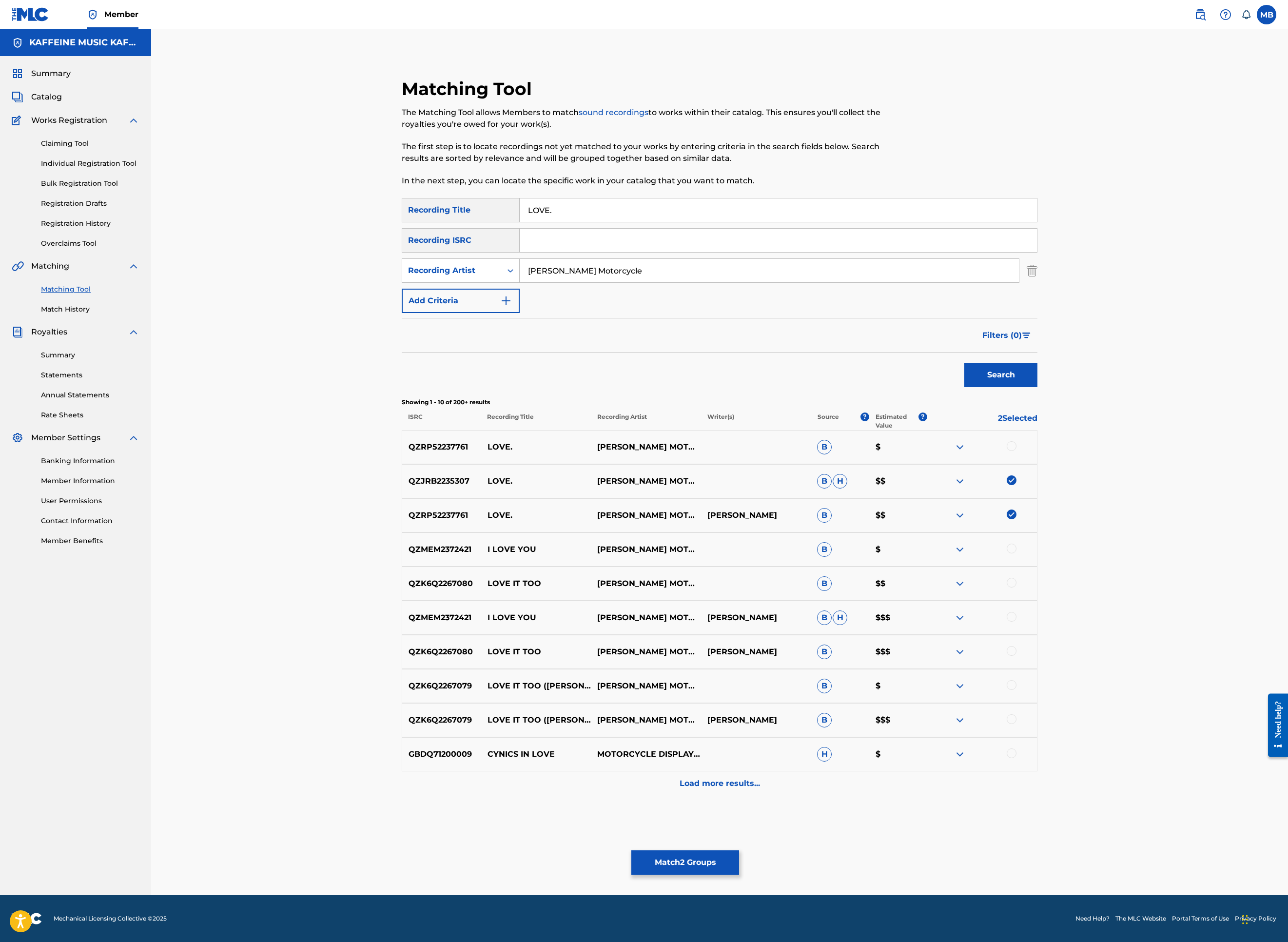
scroll to position [267, 0]
click at [1016, 451] on div at bounding box center [1011, 446] width 10 height 10
click at [739, 781] on button "Match 3 Groups" at bounding box center [685, 862] width 108 height 24
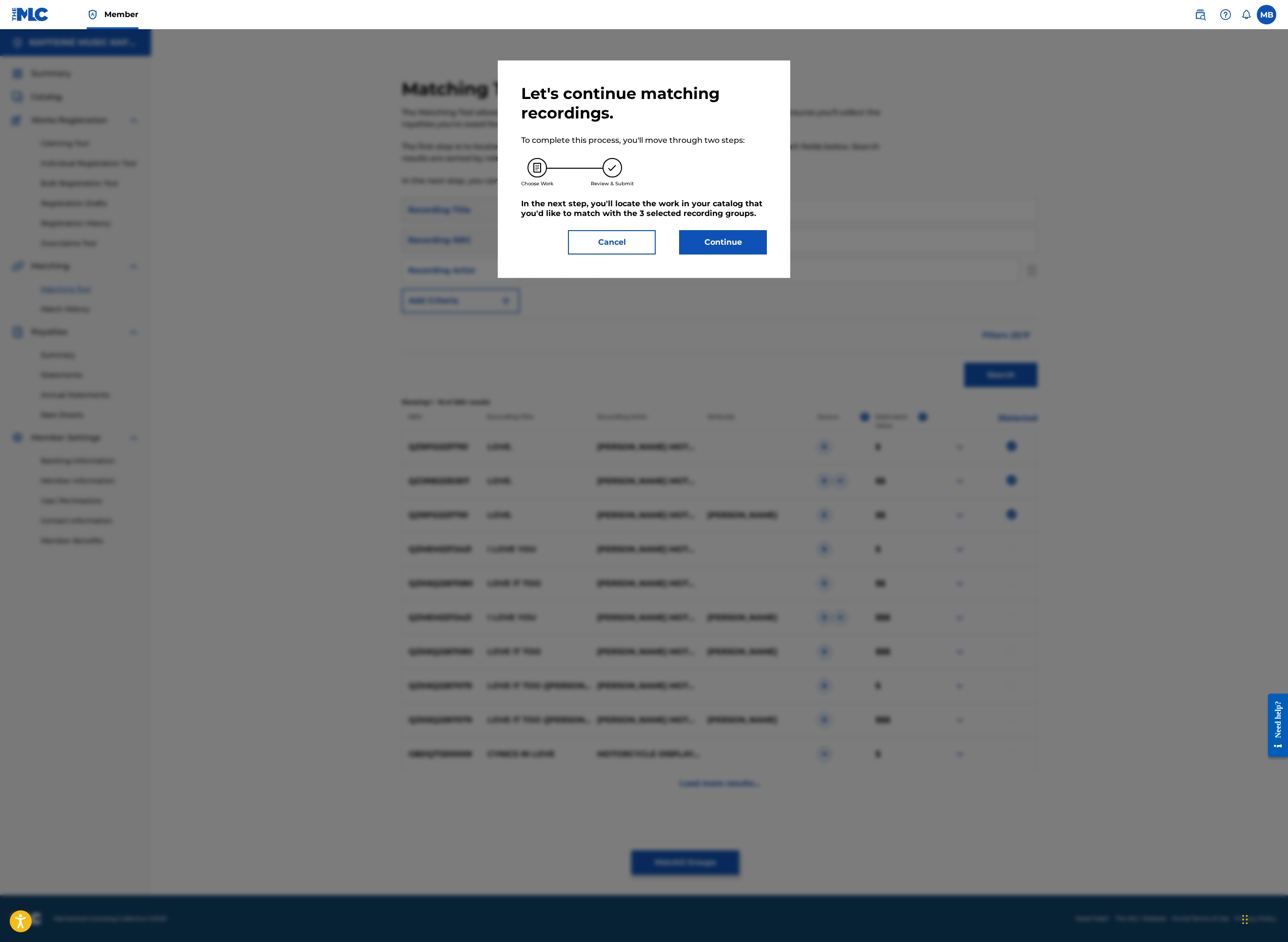
click at [765, 255] on button "Continue" at bounding box center [723, 242] width 88 height 24
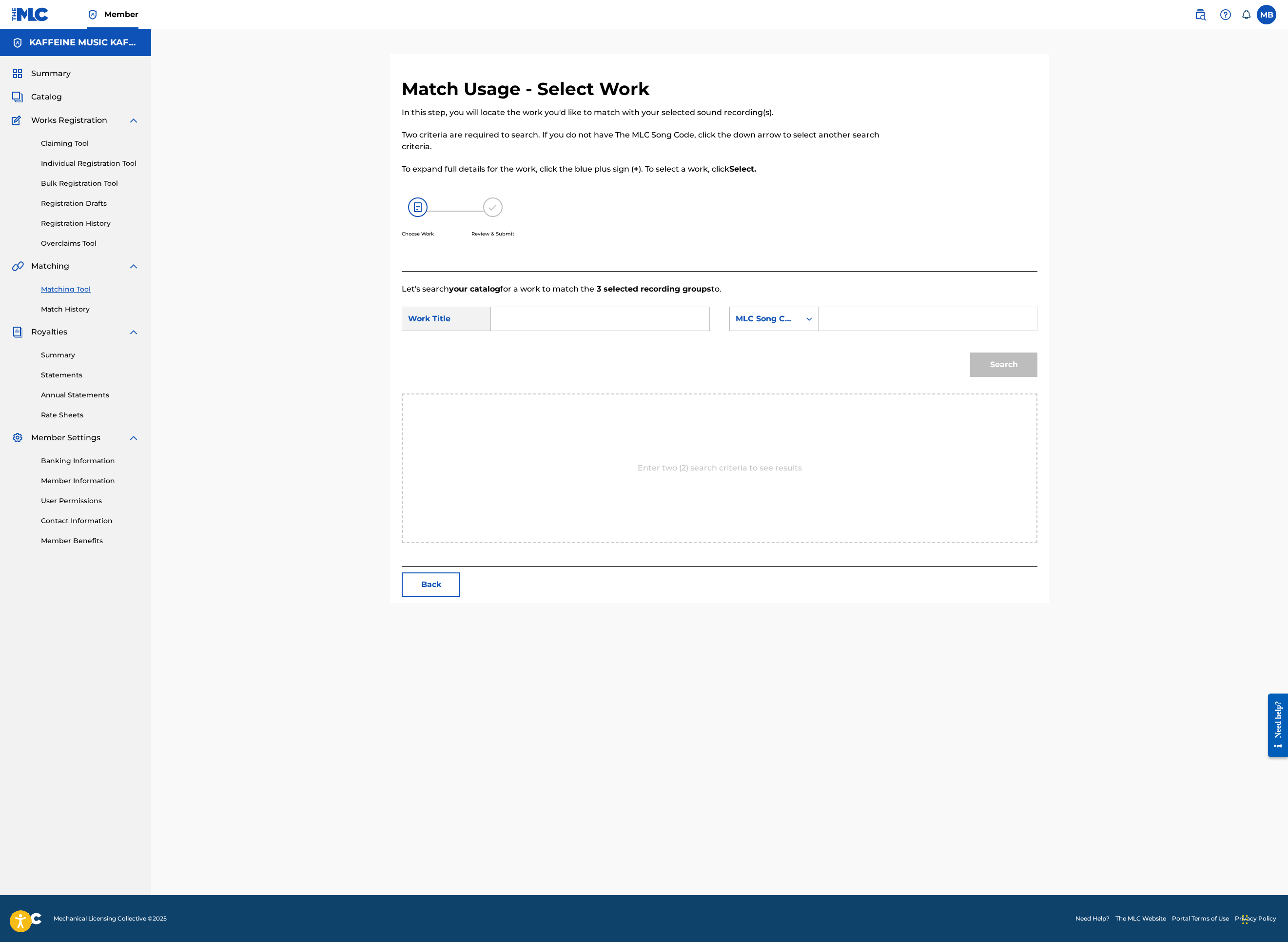
click at [661, 331] on input "Search Form" at bounding box center [600, 319] width 202 height 24
paste input "LOVE."
type input "LOVE."
click at [801, 328] on div "MLC Song Code" at bounding box center [765, 319] width 71 height 18
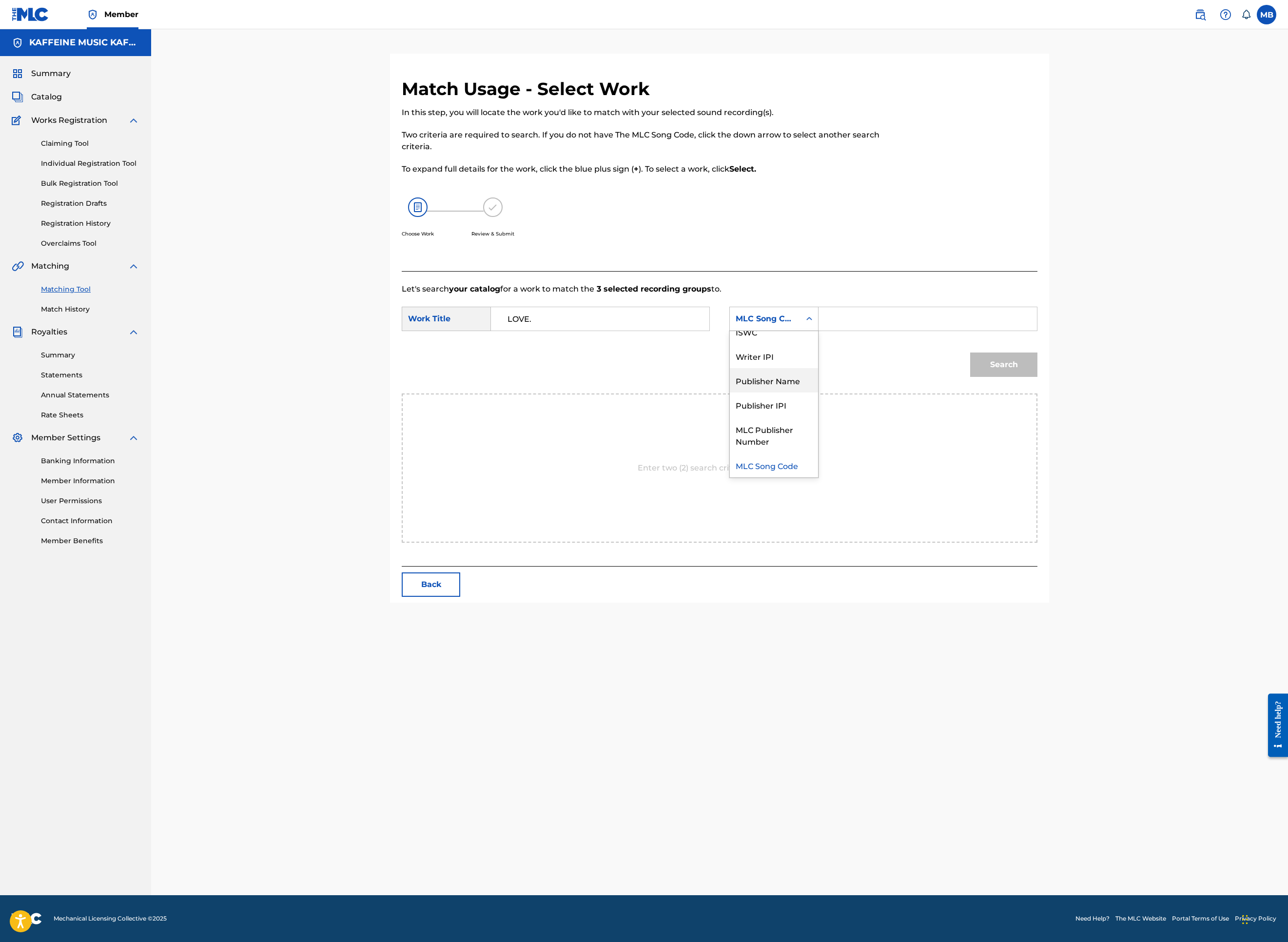
click at [818, 392] on div "Publisher Name" at bounding box center [774, 380] width 88 height 24
click at [996, 393] on form "SearchWithCriteria5a59c45d-7d85-4e1f-851c-b95b48c07580 Work Title LOVE. SearchW…" at bounding box center [719, 344] width 636 height 99
click at [999, 331] on input "Search Form" at bounding box center [927, 319] width 202 height 24
type input "k"
click at [1037, 377] on button "Search" at bounding box center [1003, 364] width 67 height 24
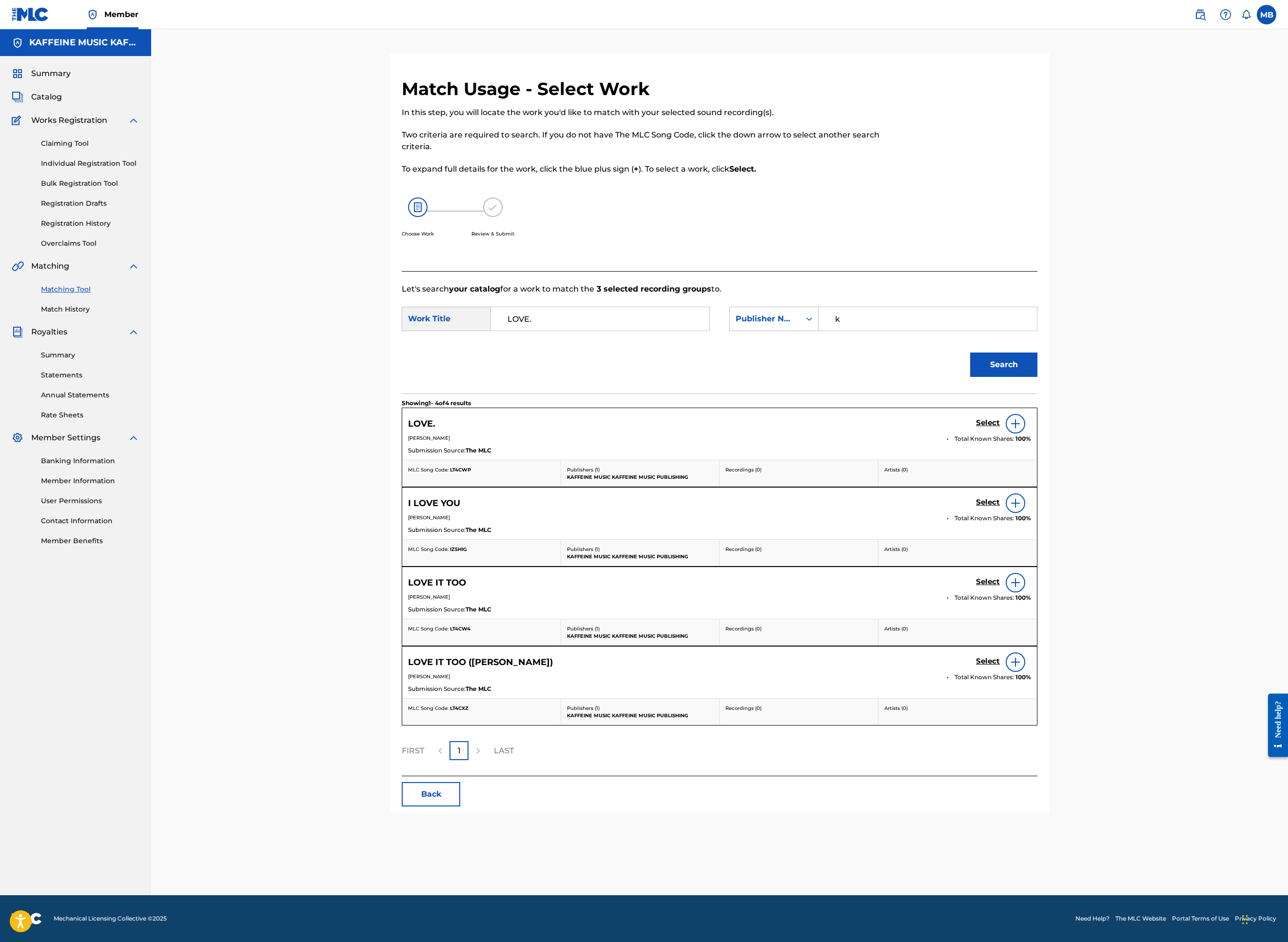
click at [1015, 443] on span "Total Known Shares:" at bounding box center [985, 439] width 61 height 9
click at [1031, 434] on div "Select" at bounding box center [1003, 424] width 55 height 20
click at [1000, 428] on h5 "Select" at bounding box center [988, 423] width 24 height 9
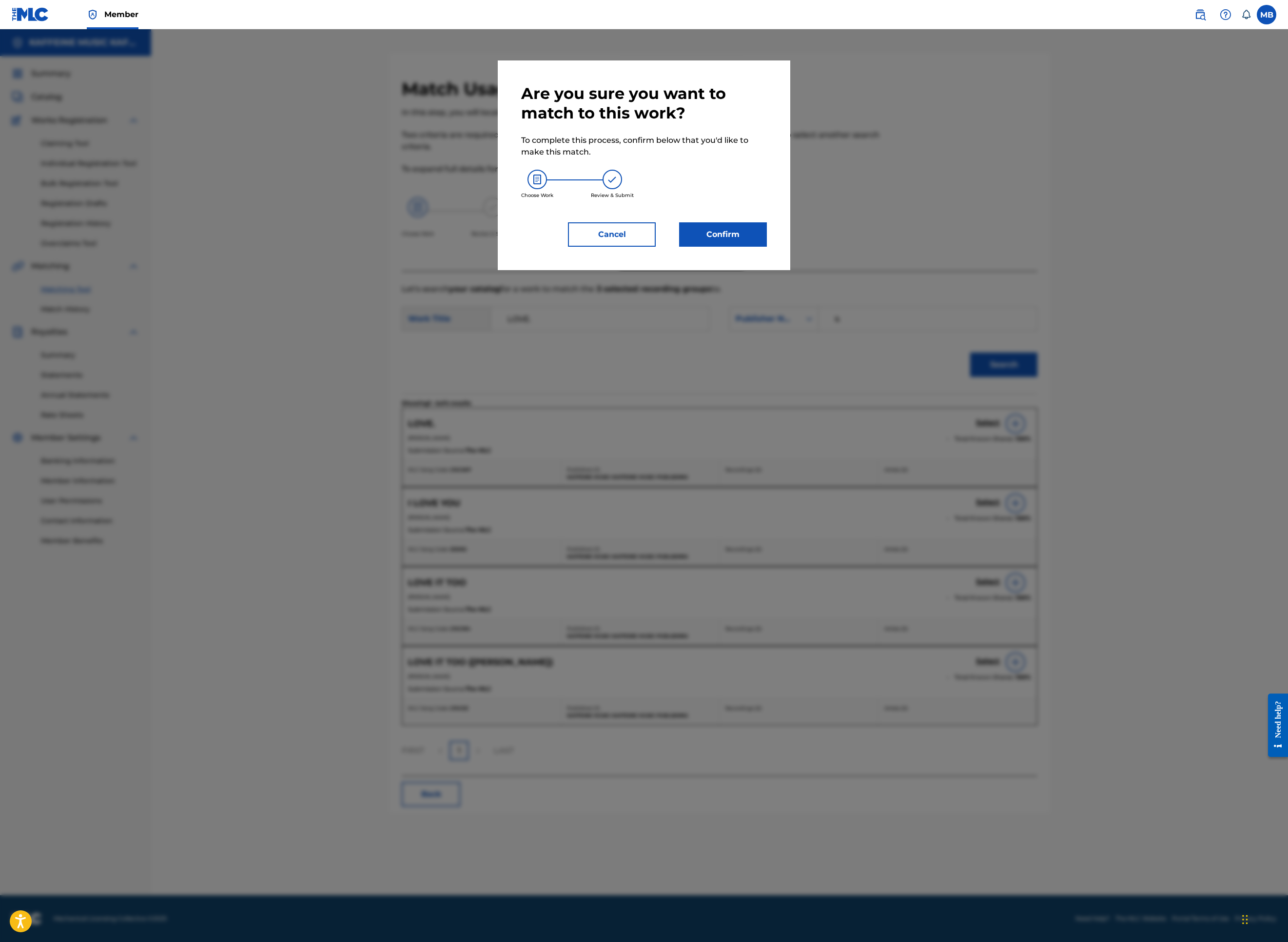
click at [755, 247] on button "Confirm" at bounding box center [723, 234] width 88 height 24
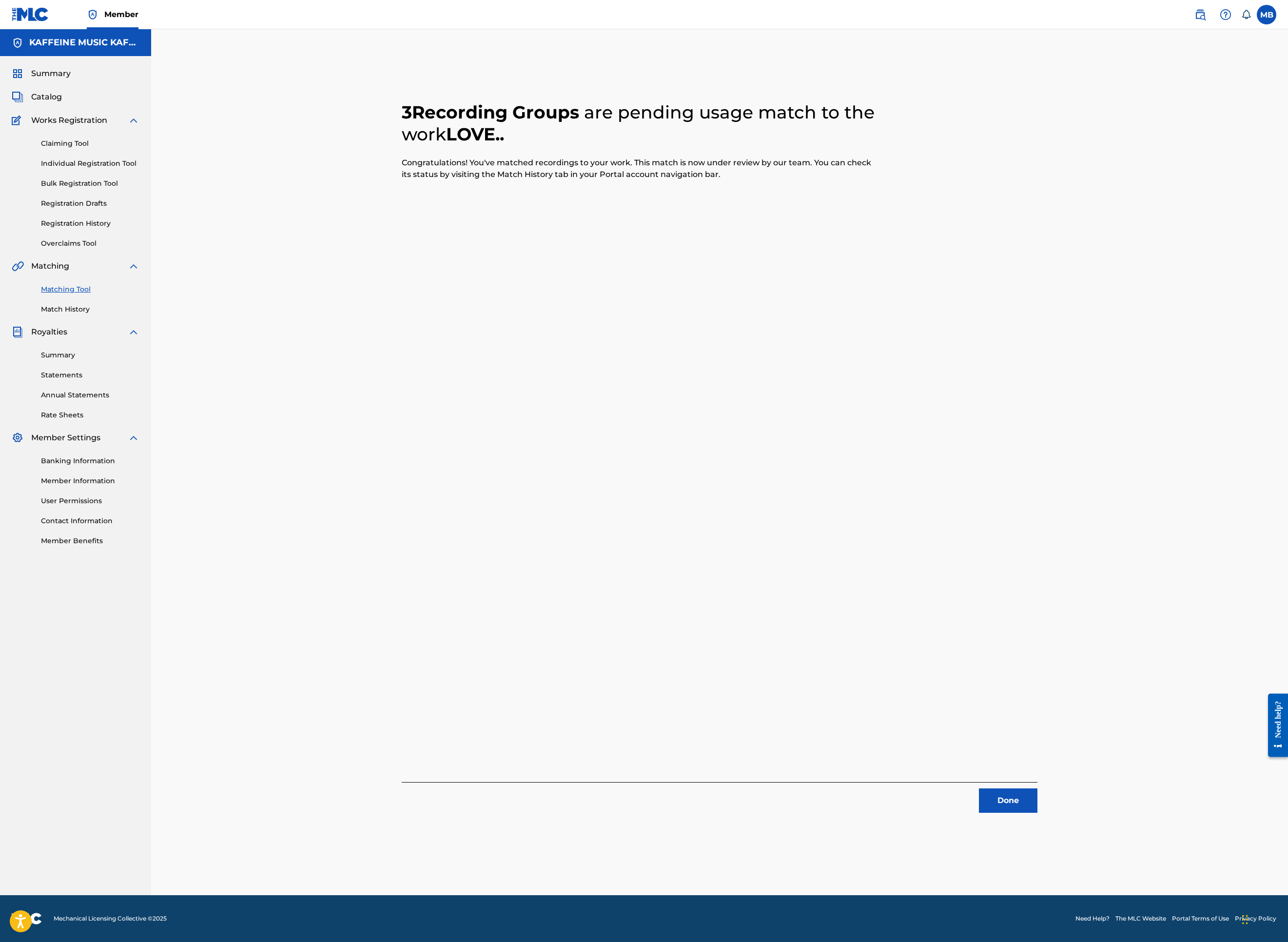
click at [1037, 781] on button "Done" at bounding box center [1008, 800] width 59 height 24
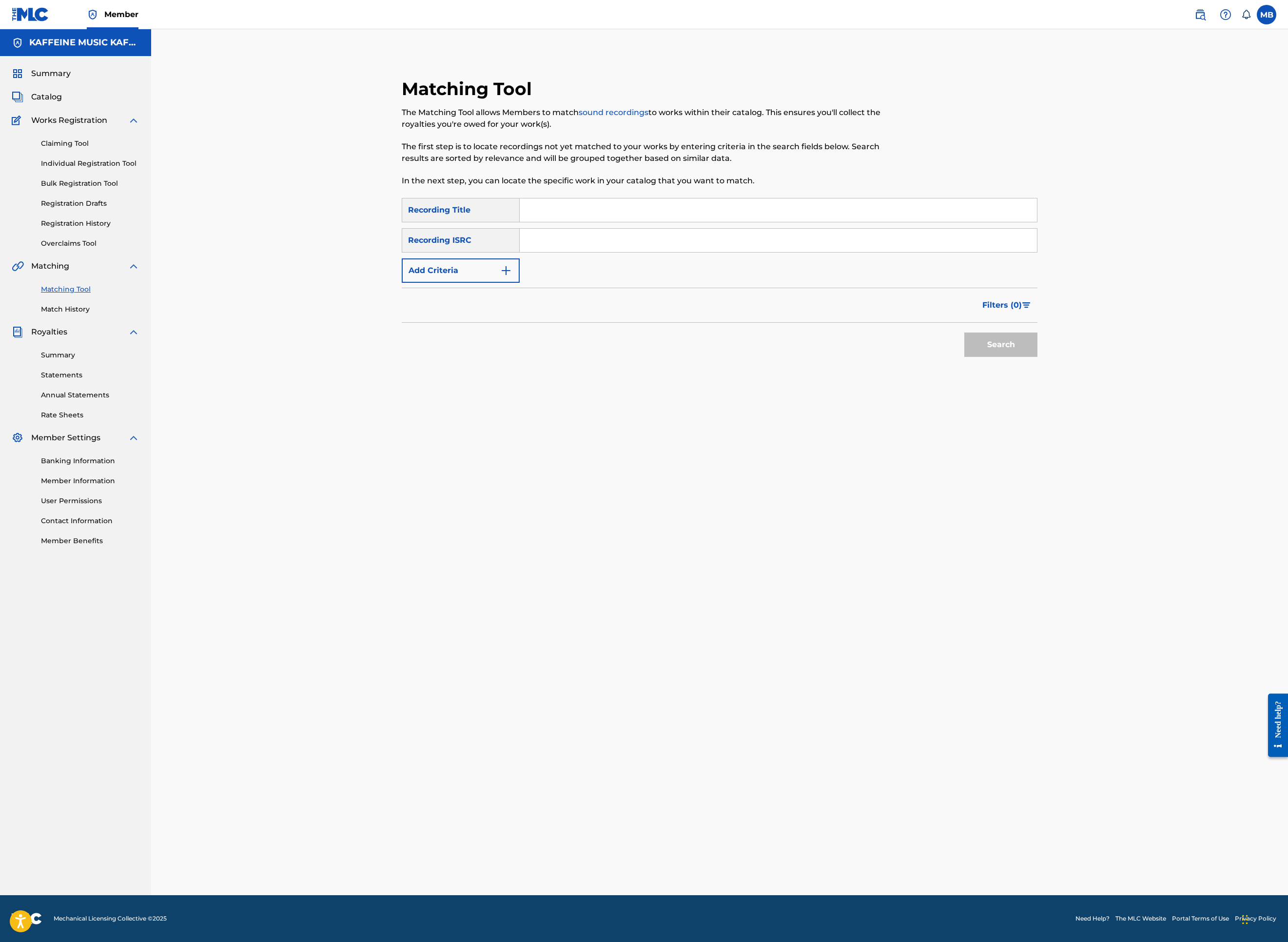
click at [577, 222] on input "Search Form" at bounding box center [778, 210] width 517 height 24
type input "dooky"
click at [431, 283] on button "Add Criteria" at bounding box center [461, 270] width 118 height 24
click at [428, 283] on div "Writer" at bounding box center [461, 270] width 118 height 24
click at [423, 307] on div "Recording Artist" at bounding box center [461, 295] width 117 height 24
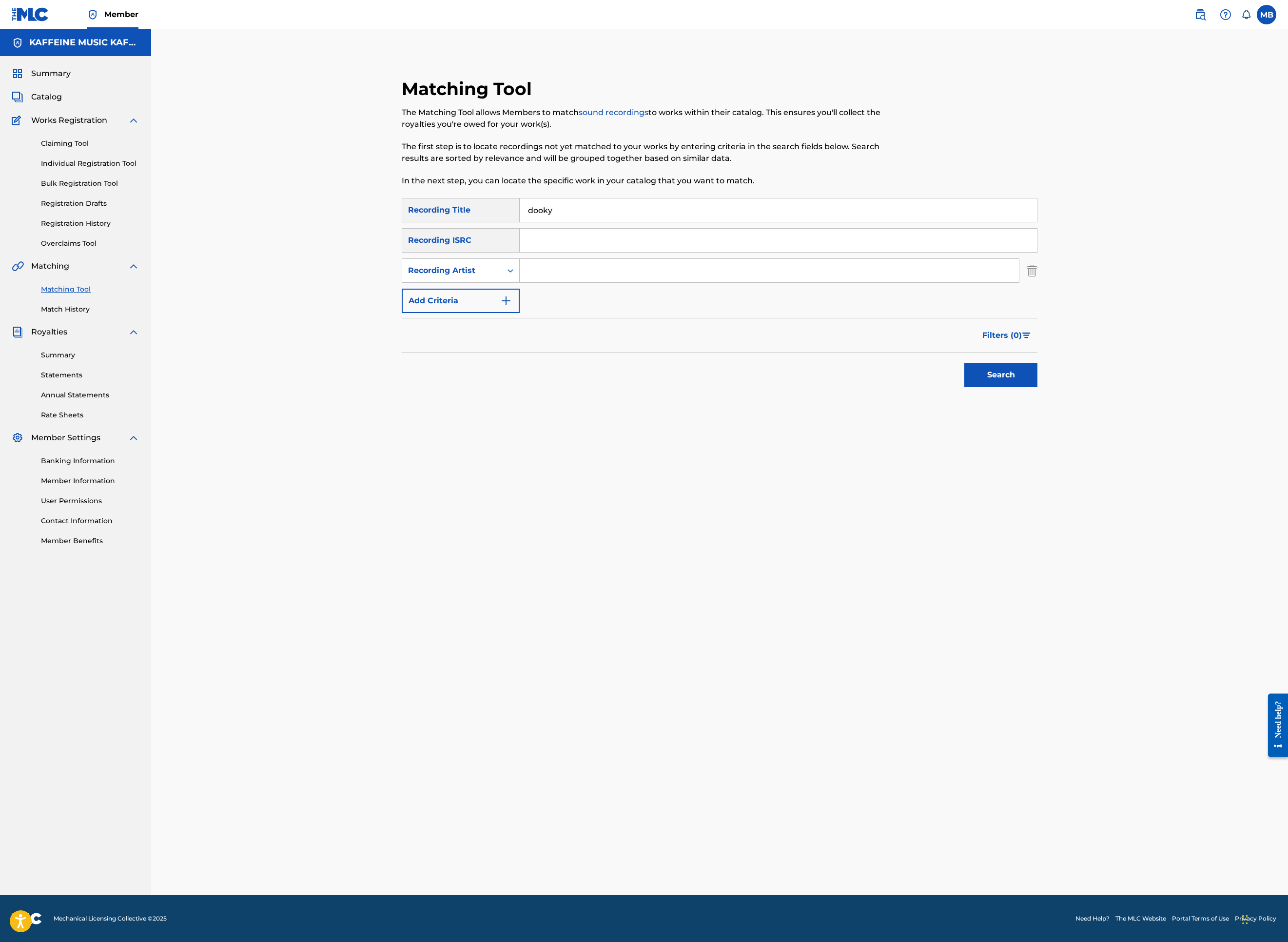
click at [630, 282] on input "Search Form" at bounding box center [769, 271] width 499 height 24
type input "[PERSON_NAME] Motorcycle]"
click at [1037, 387] on button "Search" at bounding box center [1001, 374] width 73 height 24
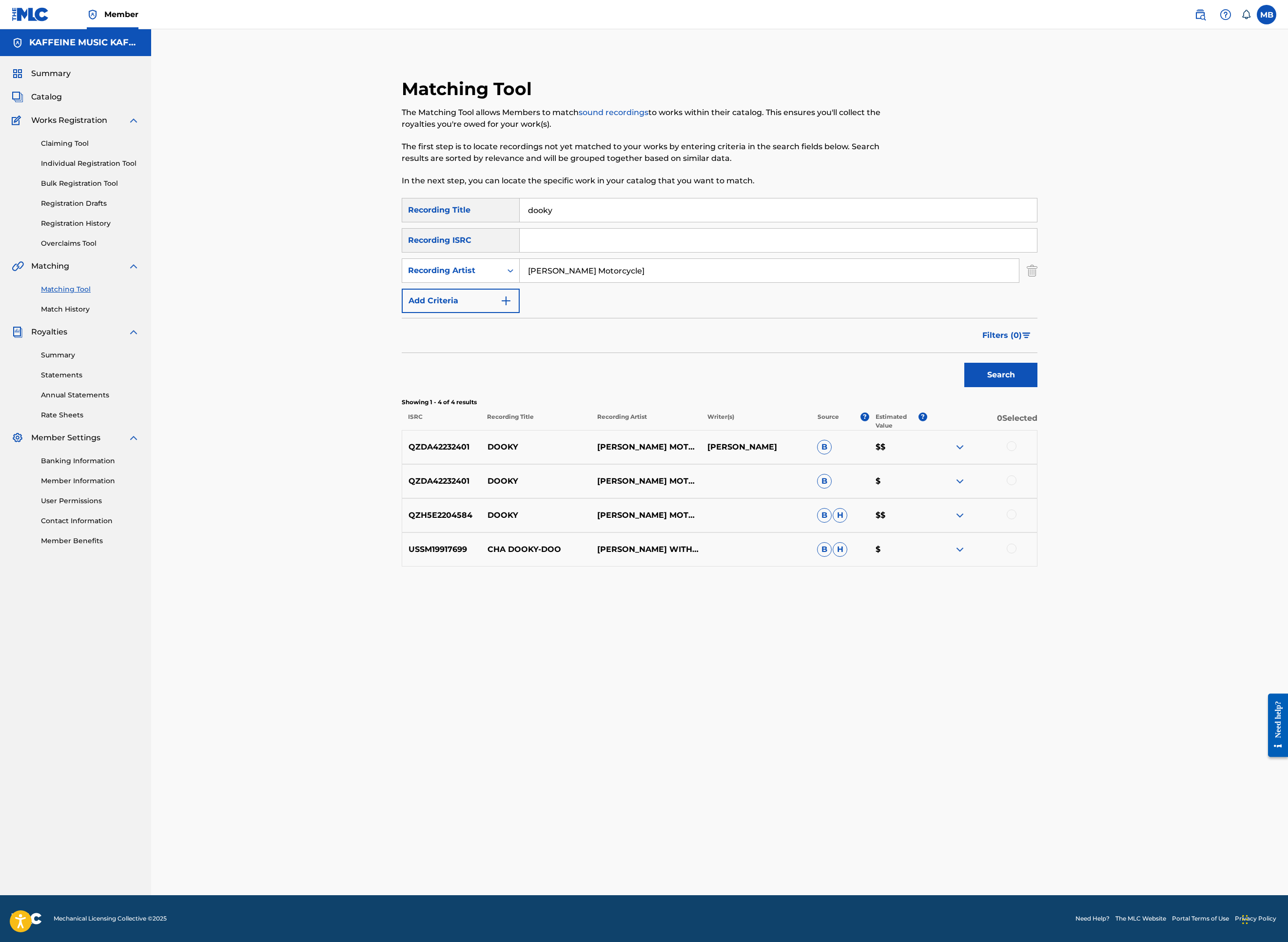
click at [1037, 387] on button "Search" at bounding box center [1001, 374] width 73 height 24
drag, startPoint x: 1204, startPoint y: 677, endPoint x: 1206, endPoint y: 628, distance: 49.0
click at [1016, 519] on div at bounding box center [1011, 514] width 10 height 10
click at [1016, 485] on div at bounding box center [1011, 480] width 10 height 10
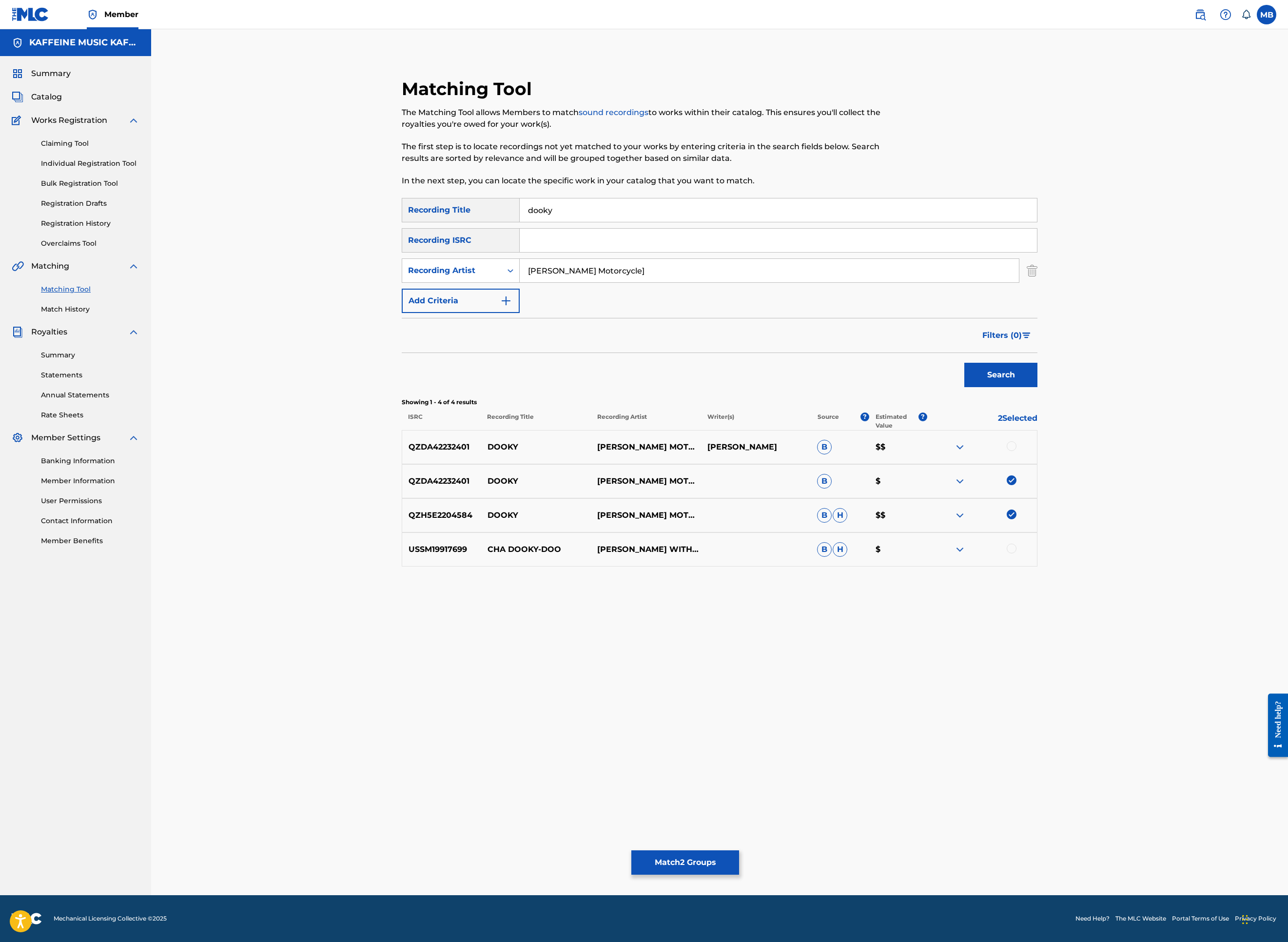
click at [1037, 464] on div "QZDA42232401 DOOKY [PERSON_NAME] MOTORCYCLE [PERSON_NAME] $$" at bounding box center [719, 447] width 636 height 34
click at [1037, 453] on div at bounding box center [982, 447] width 110 height 12
click at [1037, 464] on div "QZDA42232401 DOOKY [PERSON_NAME] MOTORCYCLE [PERSON_NAME] $$" at bounding box center [719, 447] width 636 height 34
click at [1016, 451] on div at bounding box center [1011, 446] width 10 height 10
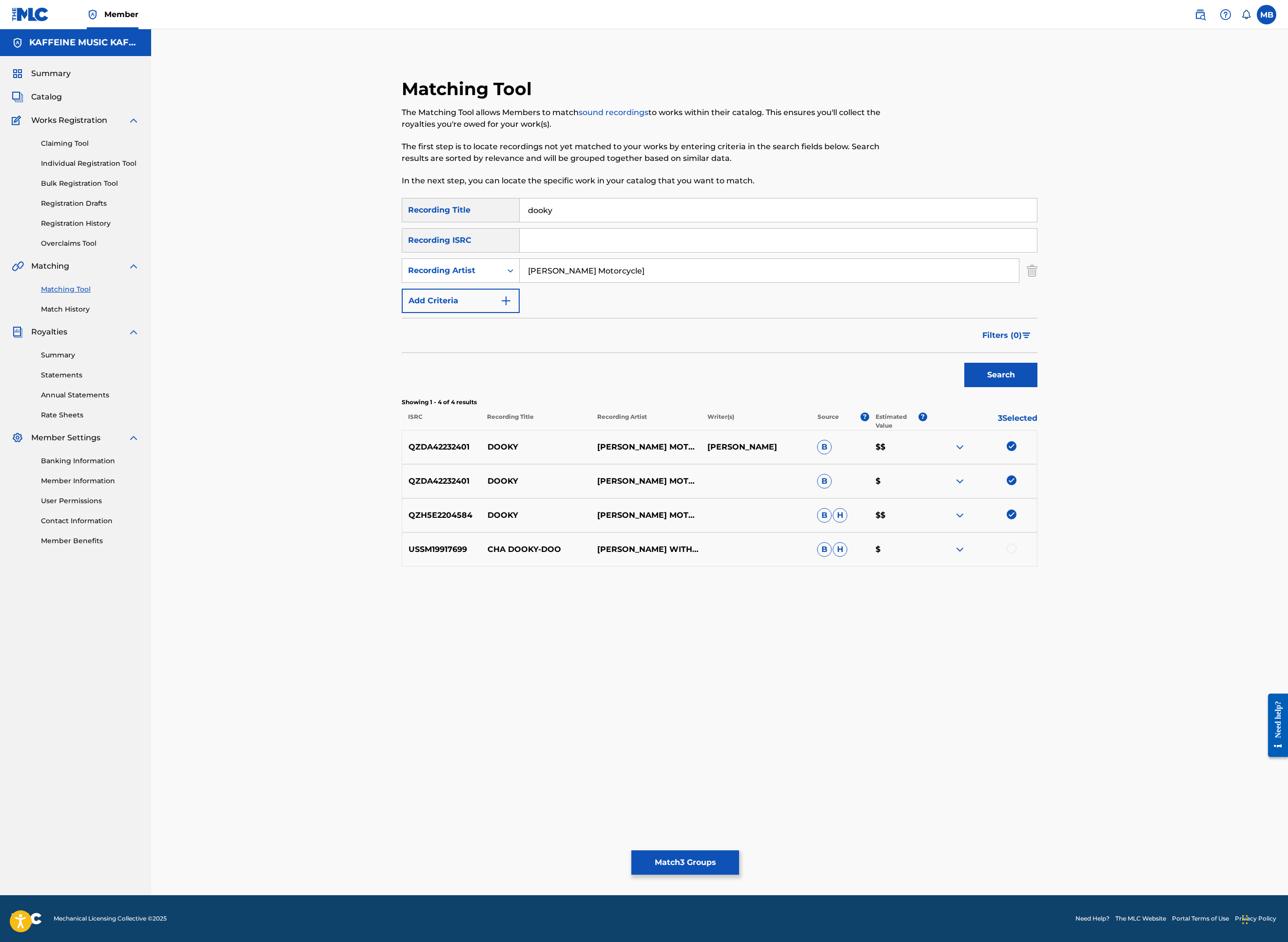
click at [739, 781] on button "Match 3 Groups" at bounding box center [685, 862] width 108 height 24
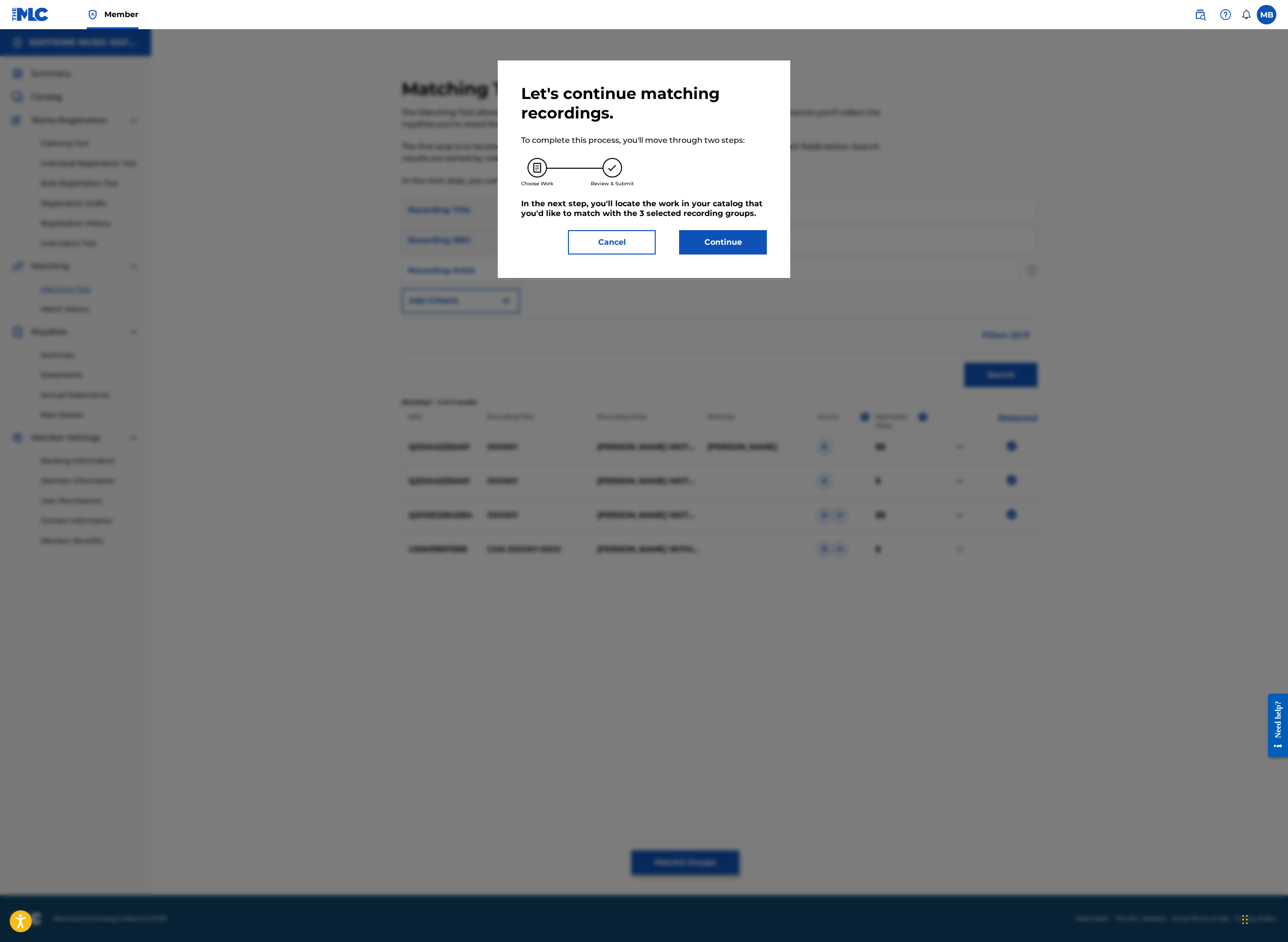
click at [790, 278] on div "Let's continue matching recordings. To complete this process, you'll move throu…" at bounding box center [644, 169] width 293 height 217
click at [767, 255] on button "Continue" at bounding box center [723, 242] width 88 height 24
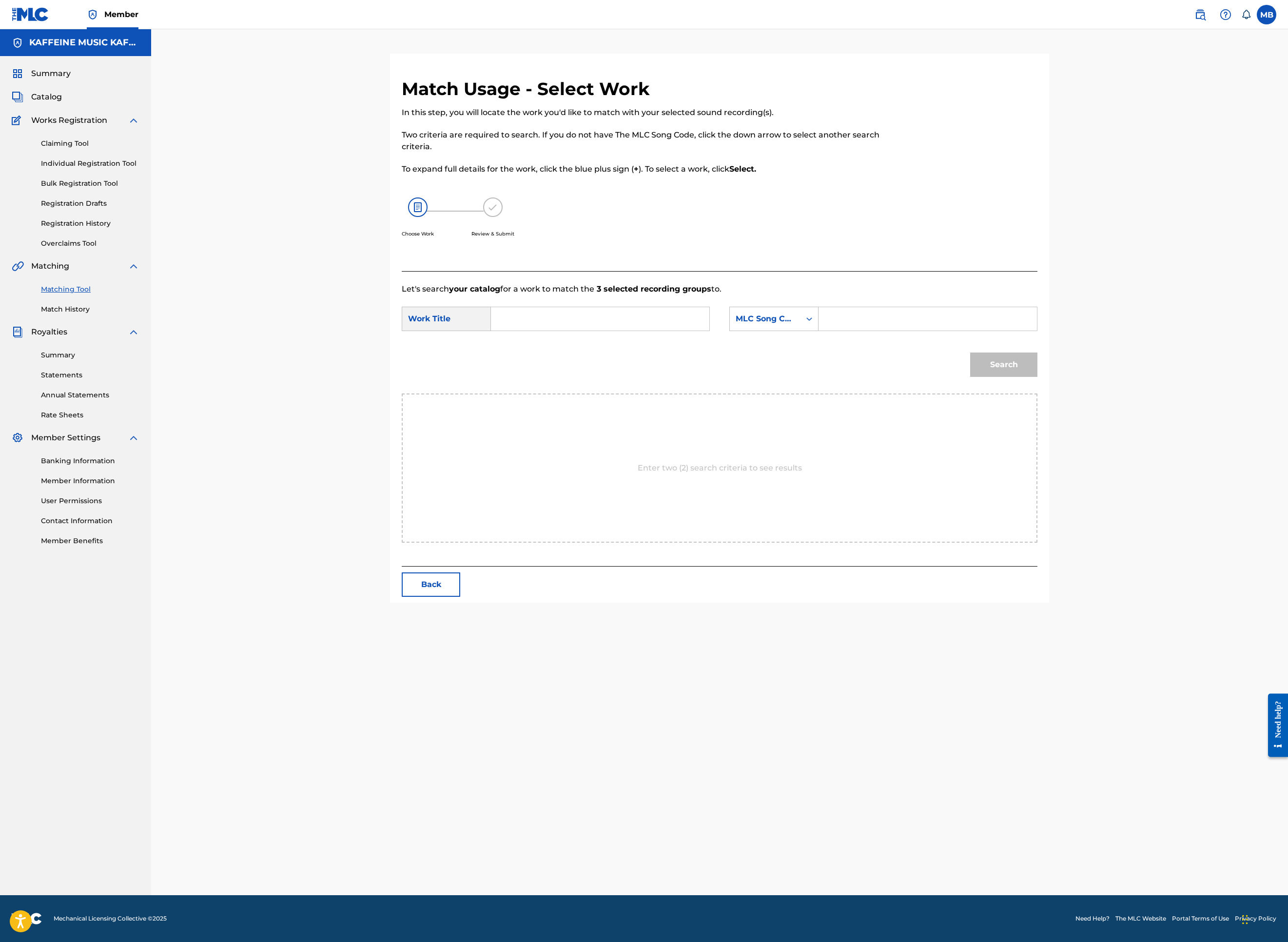
click at [608, 331] on input "Search Form" at bounding box center [600, 319] width 202 height 24
paste input "LOVE."
type input "LOVE."
click at [819, 331] on div "MLC Song Code" at bounding box center [774, 318] width 89 height 24
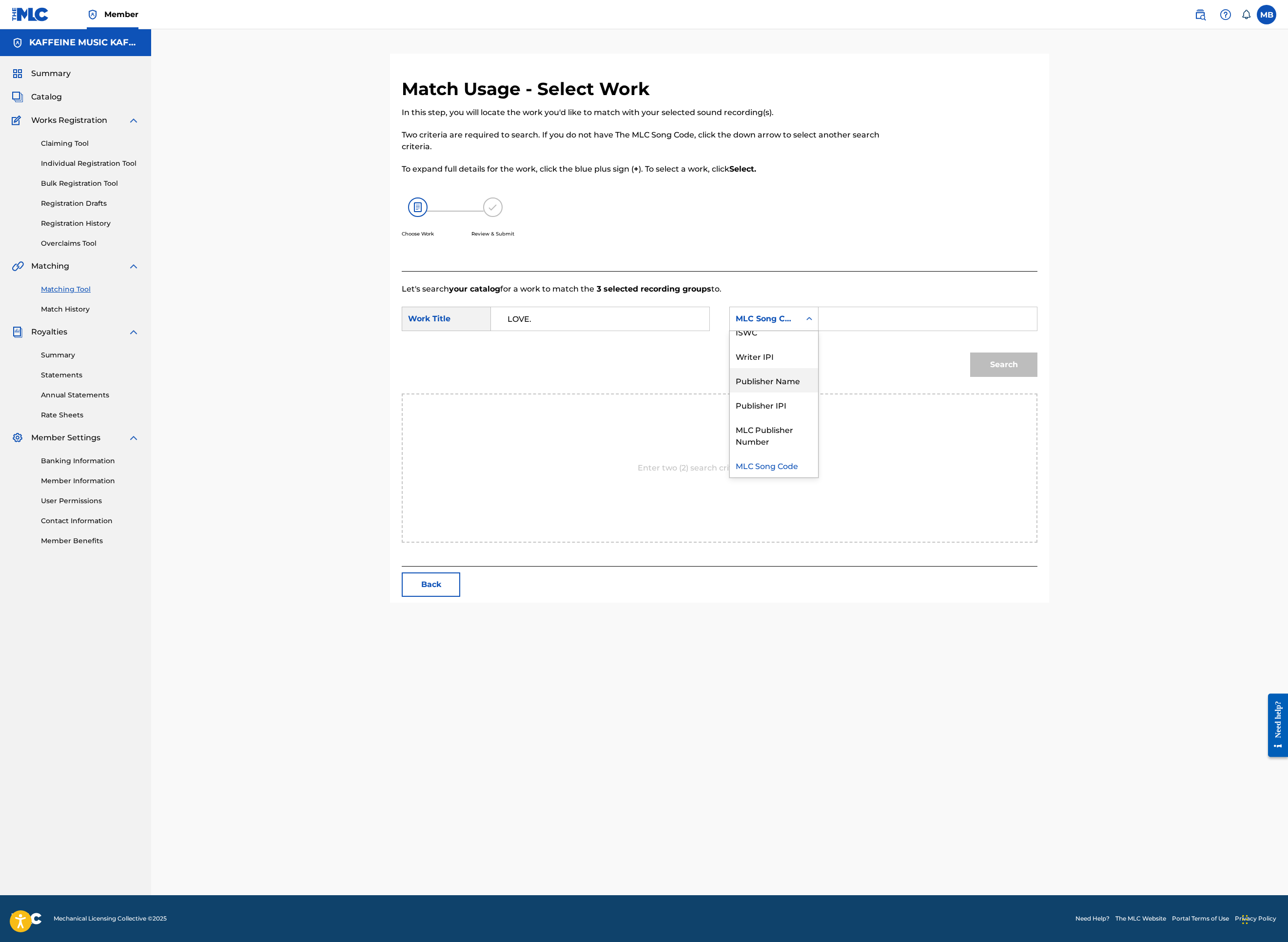
click at [818, 392] on div "Publisher Name" at bounding box center [774, 380] width 88 height 24
click at [1021, 331] on input "Search Form" at bounding box center [927, 319] width 202 height 24
type input "kaf"
click at [1037, 377] on button "Search" at bounding box center [1003, 364] width 67 height 24
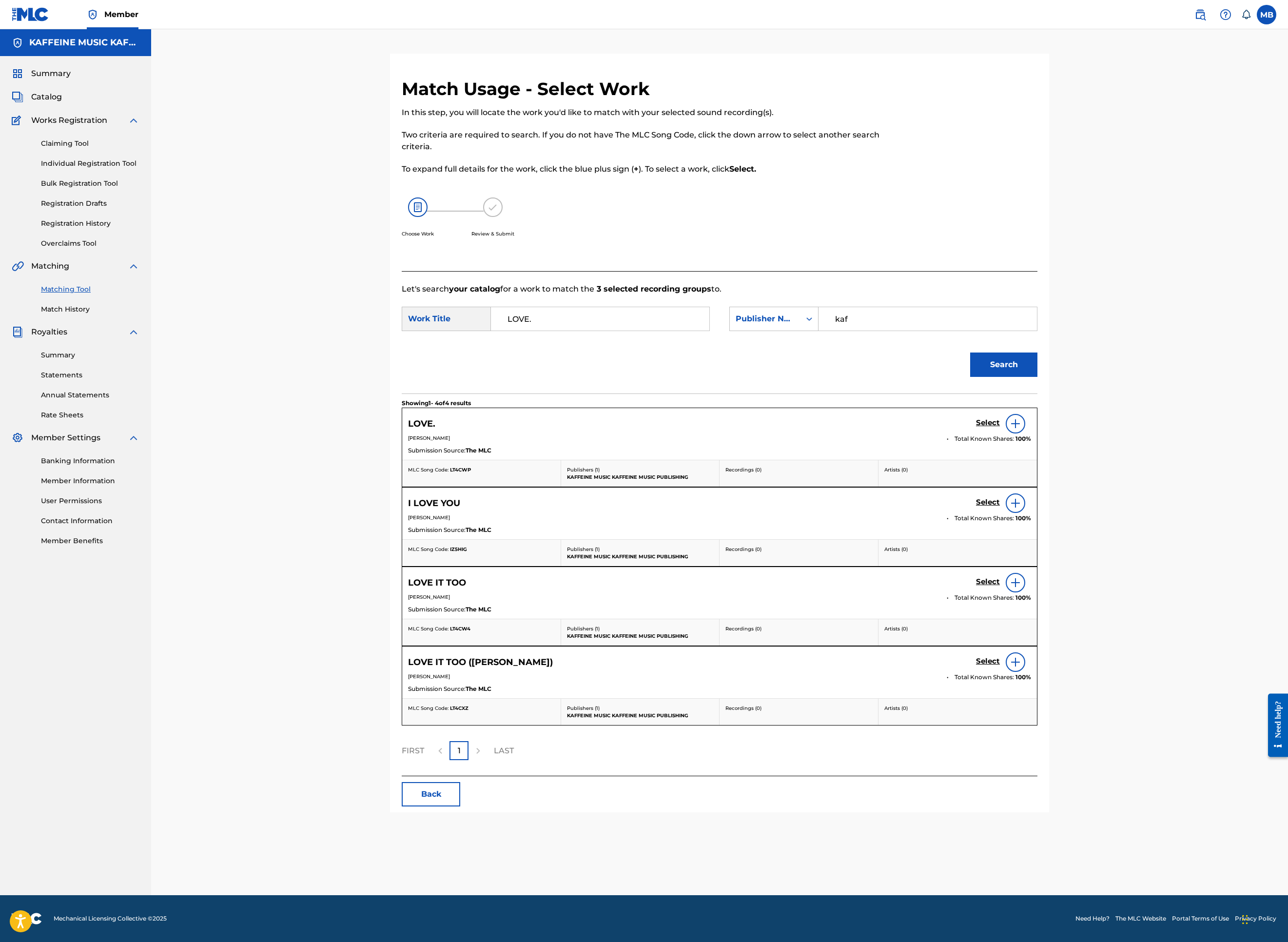
click at [1000, 428] on h5 "Select" at bounding box center [988, 423] width 24 height 9
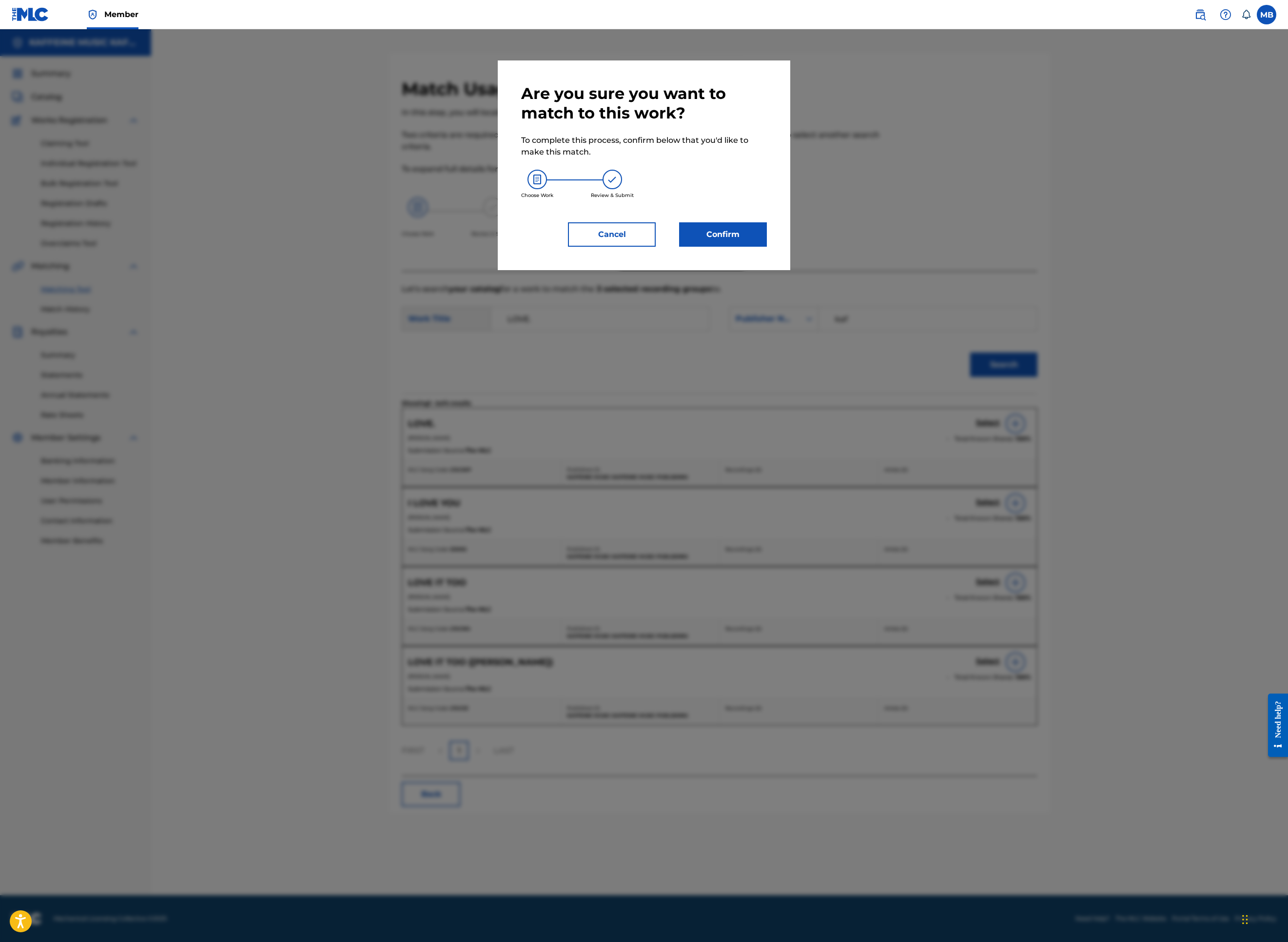
click at [767, 247] on button "Confirm" at bounding box center [723, 234] width 88 height 24
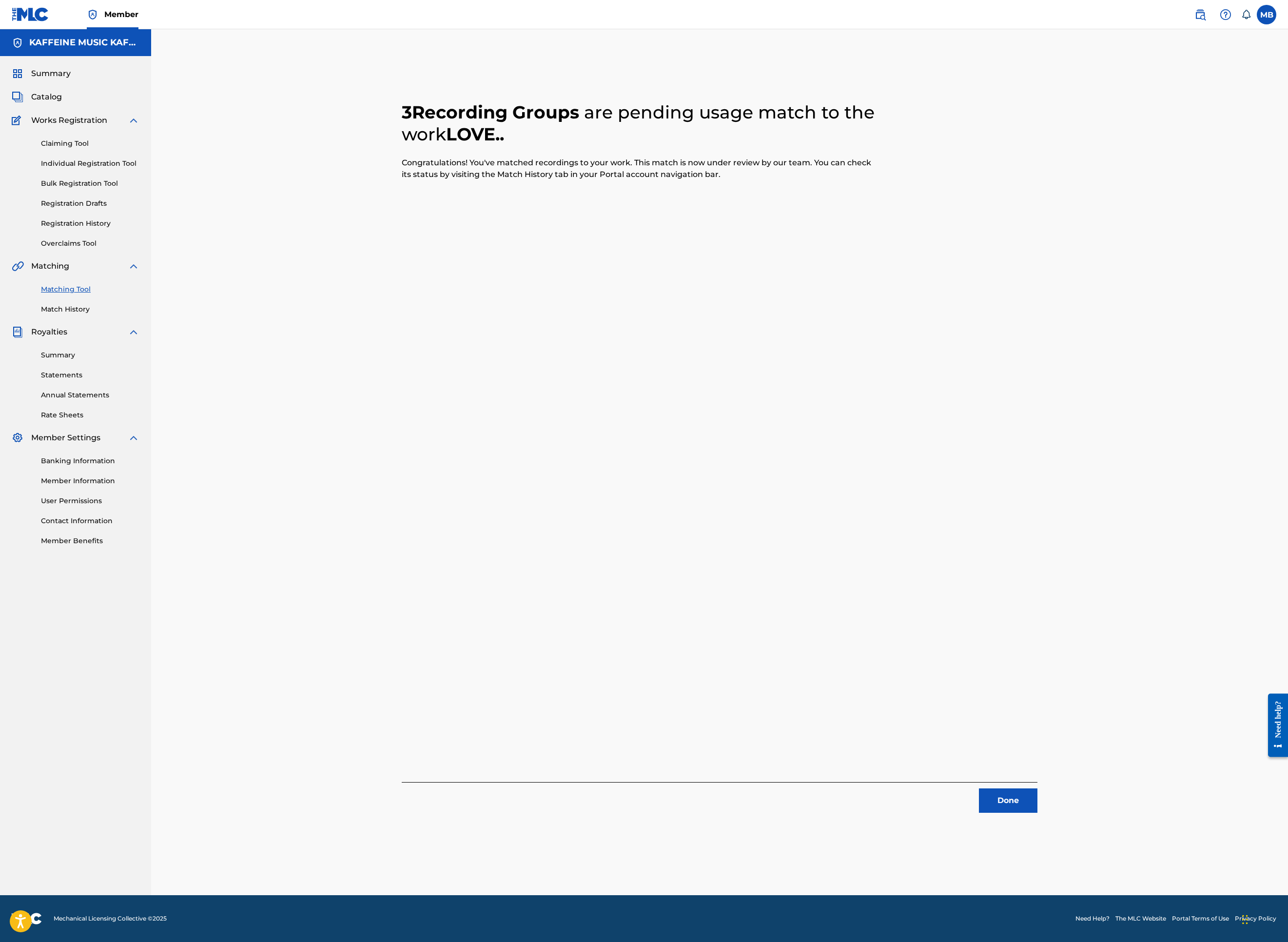
click at [1037, 781] on button "Done" at bounding box center [1008, 800] width 59 height 24
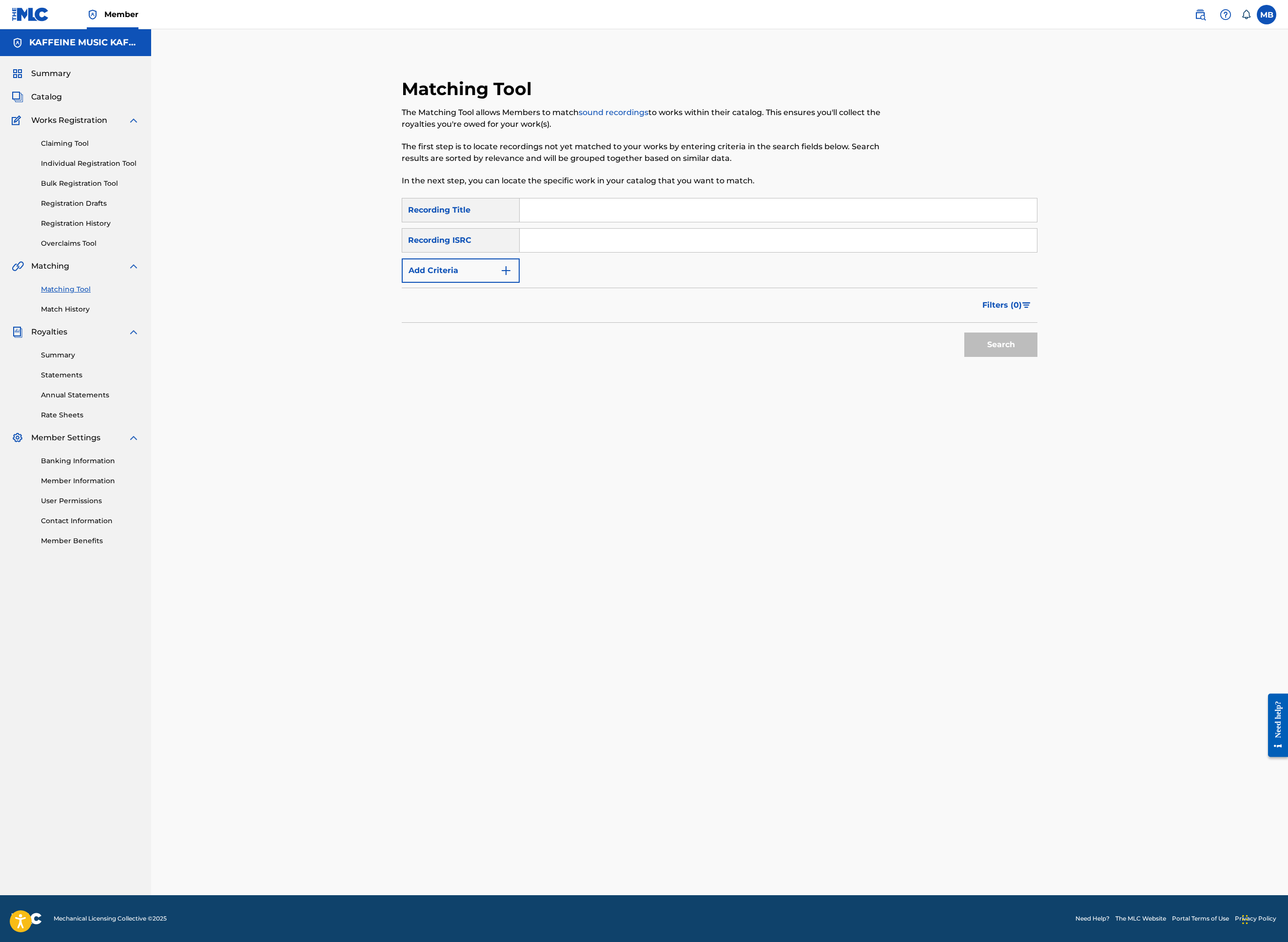
click at [570, 222] on input "Search Form" at bounding box center [778, 210] width 517 height 24
paste input "PRETUNG"
type input "PRETUNG"
click at [482, 283] on button "Add Criteria" at bounding box center [461, 270] width 118 height 24
click at [458, 280] on div "Writer" at bounding box center [452, 271] width 100 height 18
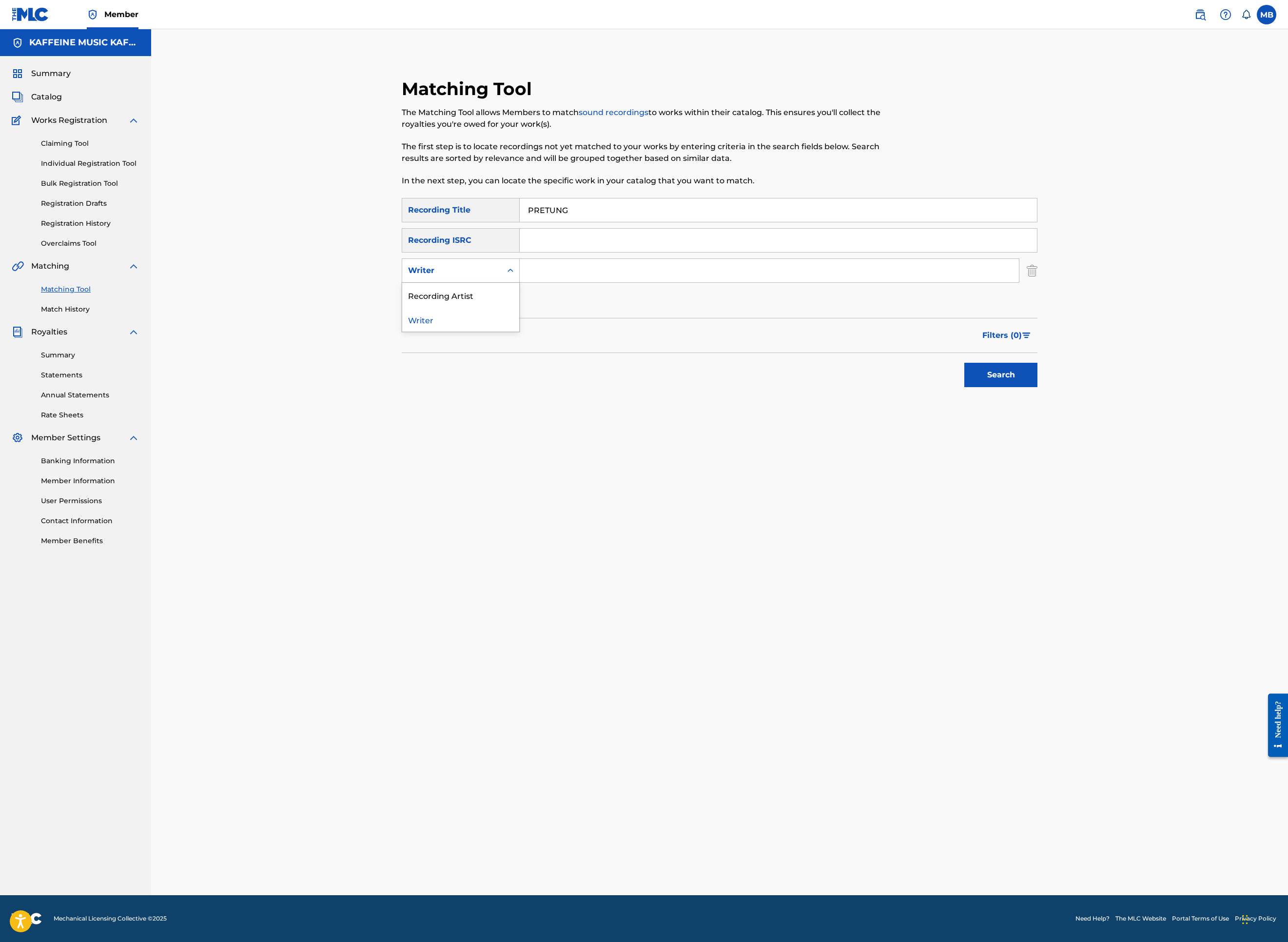
click at [466, 307] on div "Recording Artist" at bounding box center [461, 295] width 117 height 24
click at [573, 282] on input "Search Form" at bounding box center [769, 271] width 499 height 24
paste input "PRETUNG"
type input "P"
click at [1037, 387] on button "Search" at bounding box center [1001, 374] width 73 height 24
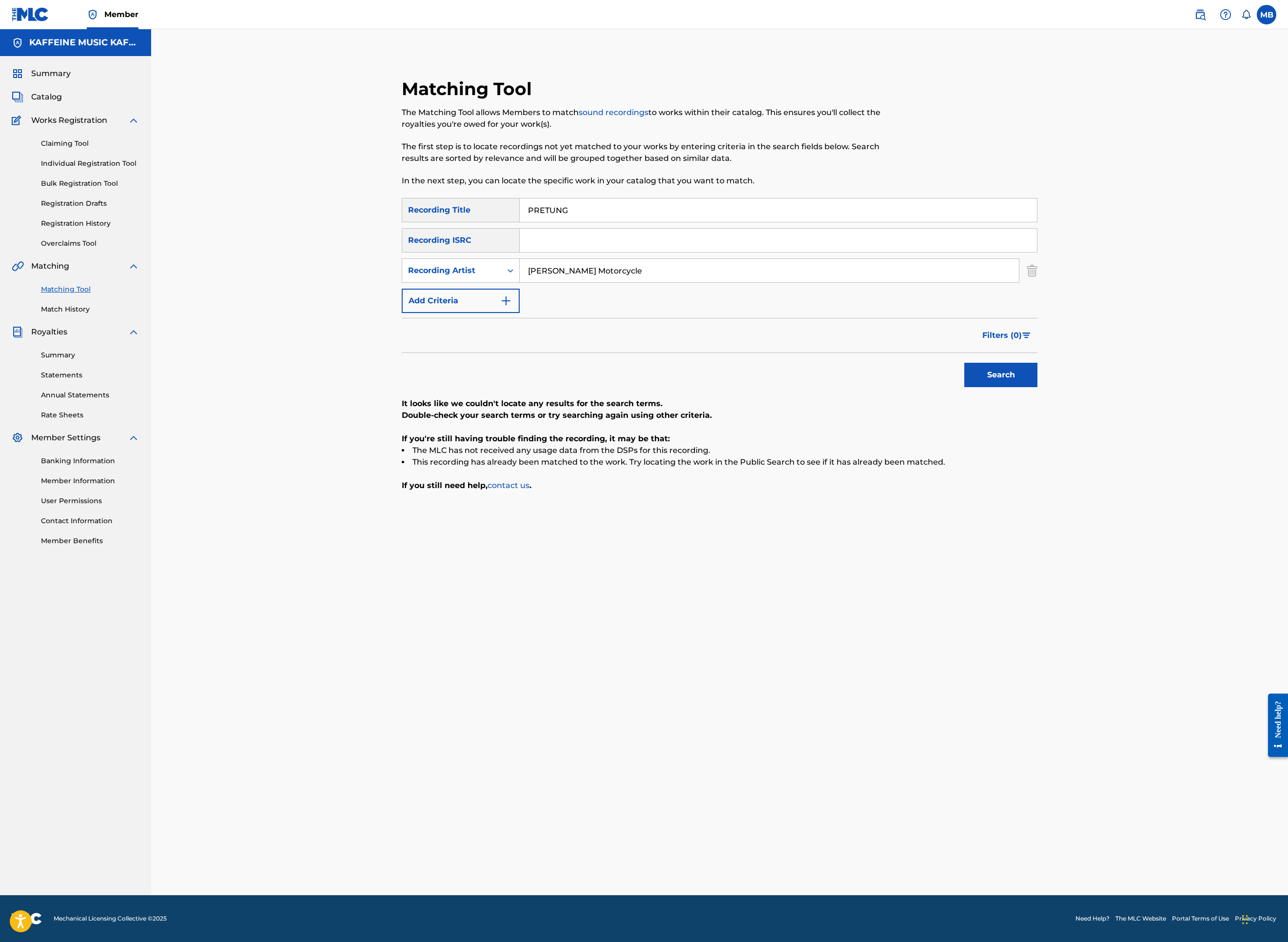
type input "[PERSON_NAME] Motorcycle"
click at [1037, 387] on button "Search" at bounding box center [1001, 374] width 73 height 24
click at [565, 222] on input "PRETUNG" at bounding box center [778, 210] width 517 height 24
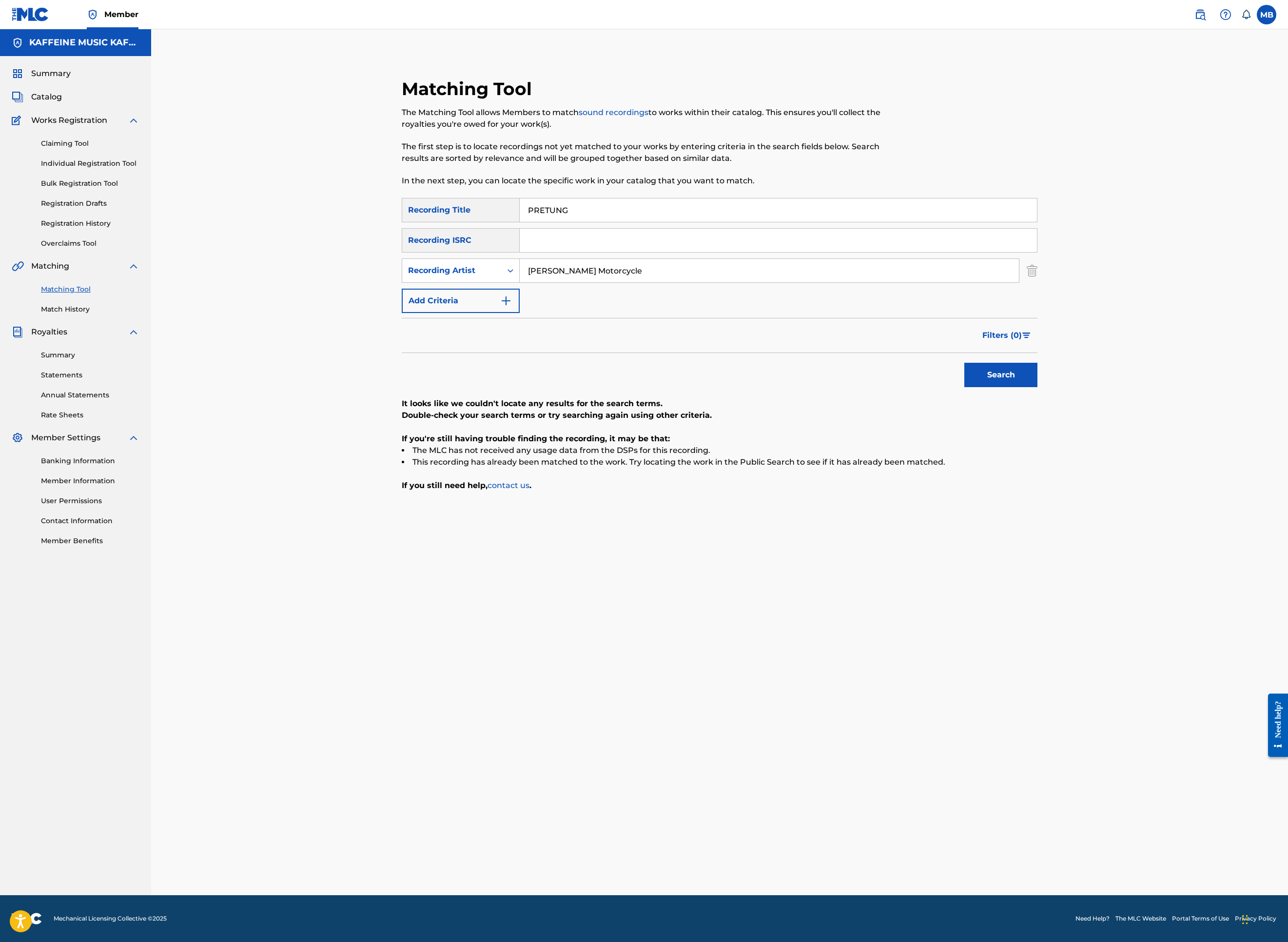
paste input "NOOOO"
type input "NOOOO"
click at [1037, 387] on button "Search" at bounding box center [1001, 374] width 73 height 24
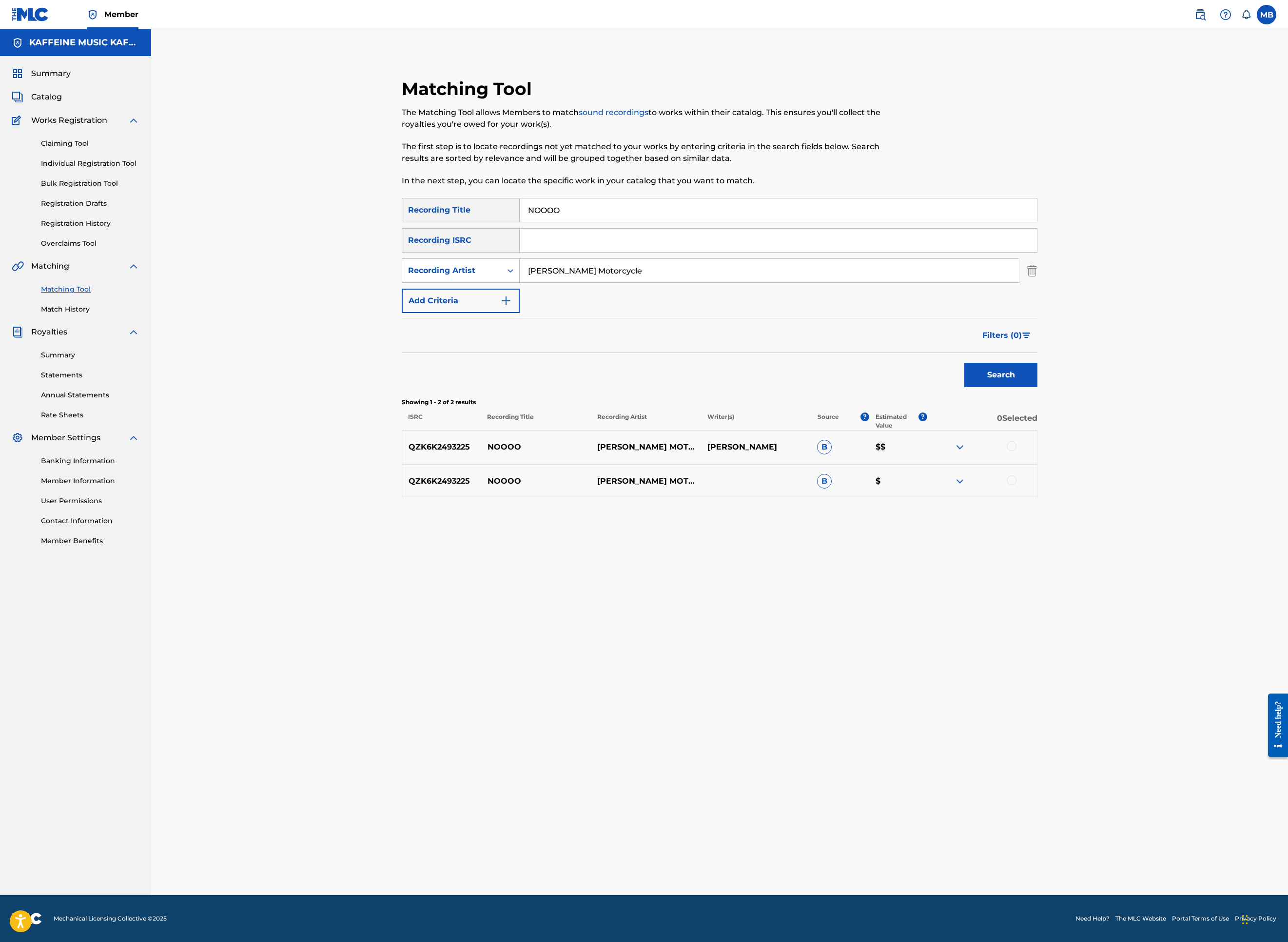
click at [1016, 451] on div at bounding box center [1011, 446] width 10 height 10
click at [1016, 485] on div at bounding box center [1011, 480] width 10 height 10
click at [739, 781] on button "Match 2 Groups" at bounding box center [685, 862] width 108 height 24
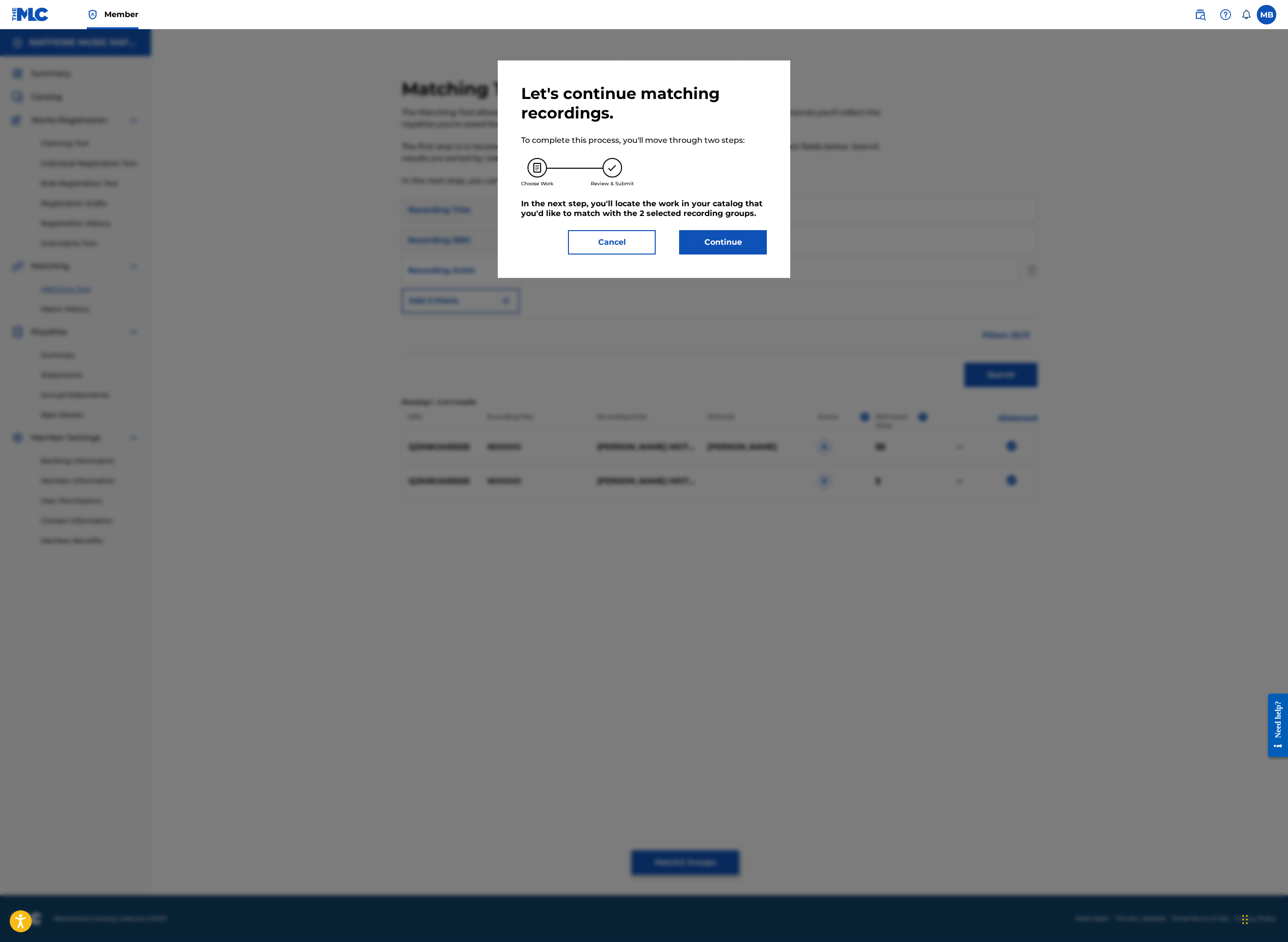
click at [767, 255] on button "Continue" at bounding box center [723, 242] width 88 height 24
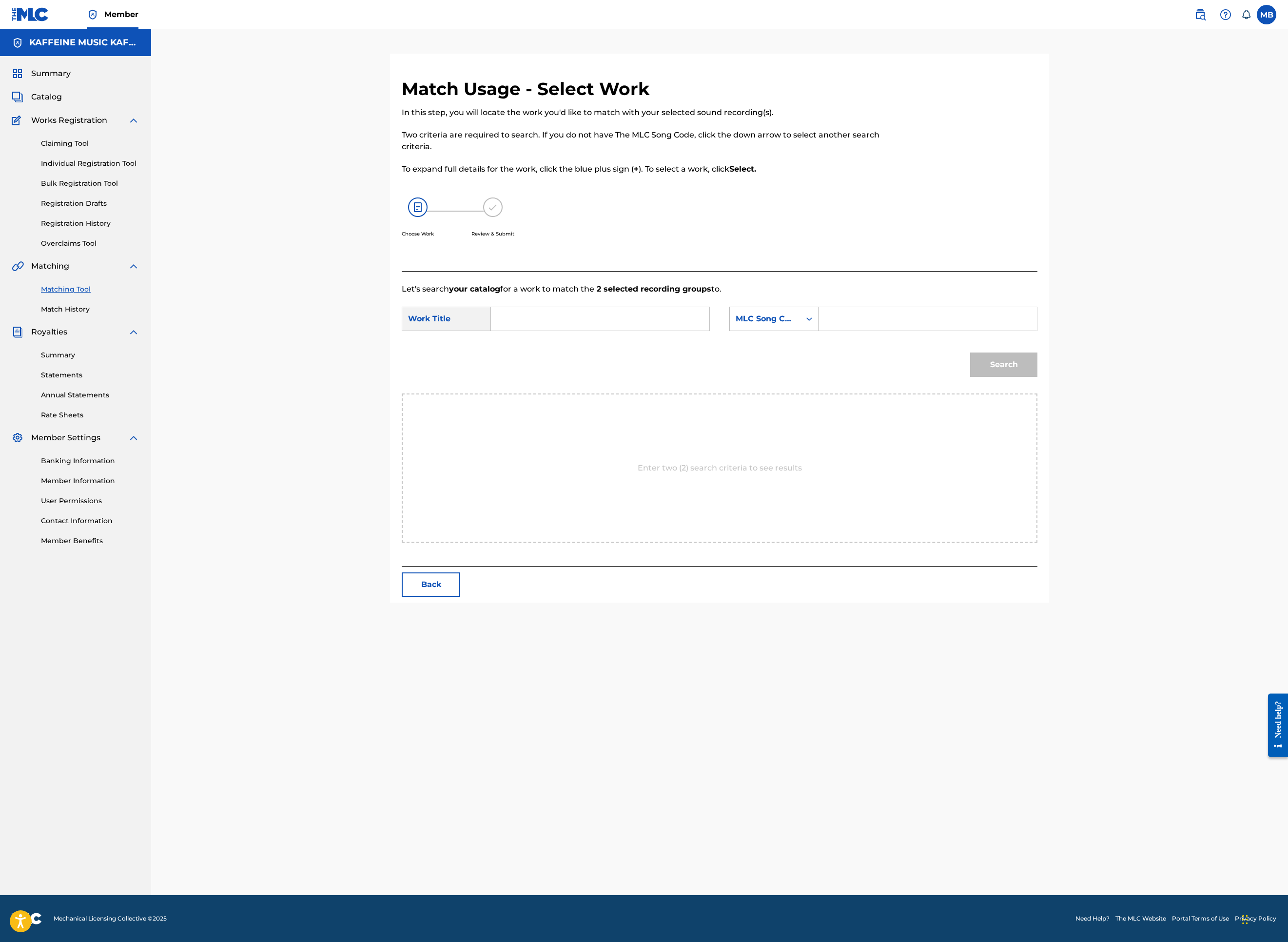
click at [633, 331] on input "Search Form" at bounding box center [600, 319] width 202 height 24
paste input "NOOOO"
type input "NOOOO"
click at [794, 325] on div "MLC Song Code" at bounding box center [765, 318] width 59 height 12
click at [818, 417] on div "Publisher IPI" at bounding box center [774, 404] width 88 height 24
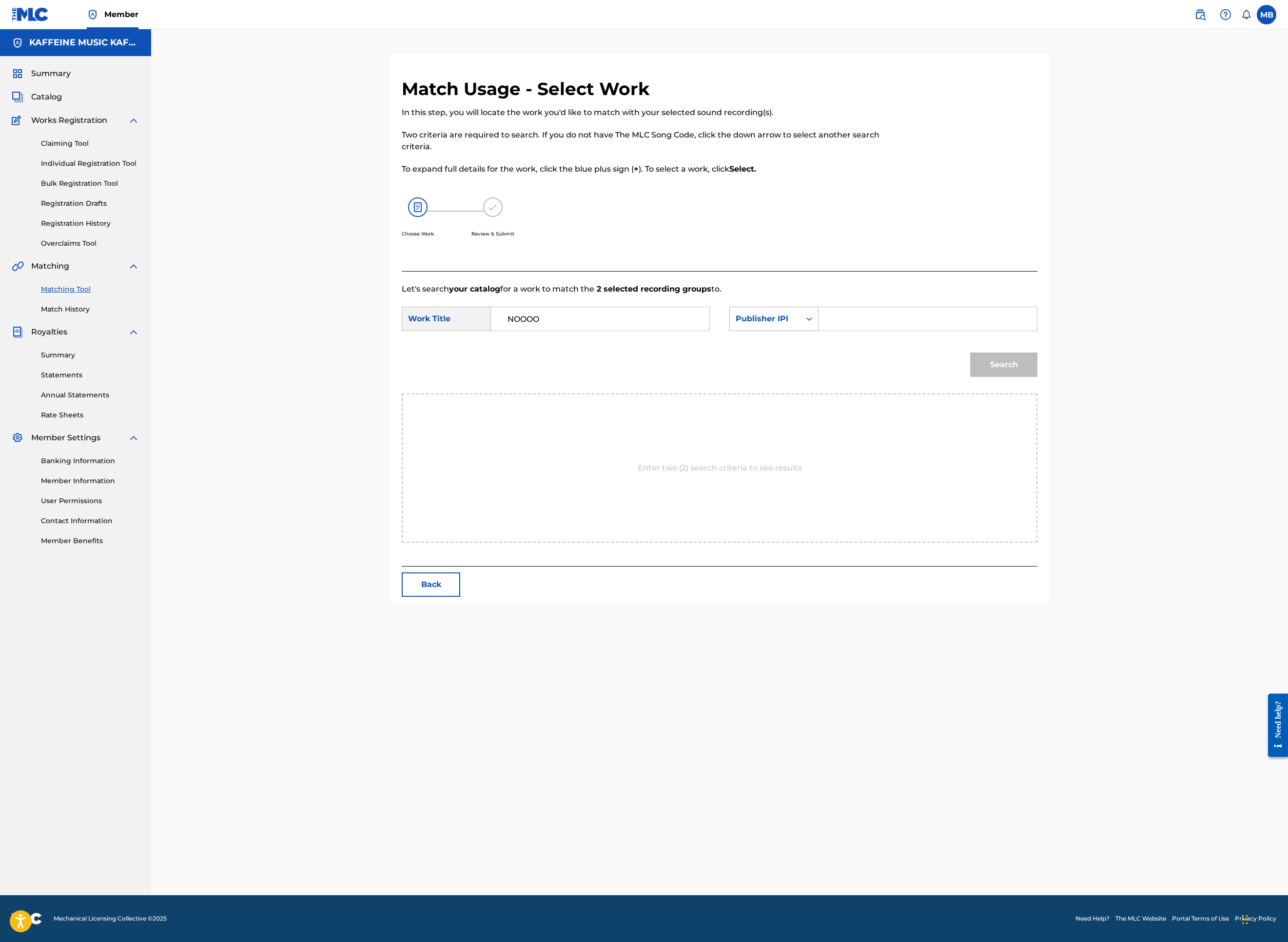
click at [794, 325] on div "Publisher IPI" at bounding box center [765, 318] width 59 height 12
click at [818, 417] on div "Publisher Name" at bounding box center [774, 404] width 88 height 24
click at [984, 331] on input "Search Form" at bounding box center [927, 319] width 202 height 24
type input "kaf"
click at [1037, 377] on button "Search" at bounding box center [1003, 364] width 67 height 24
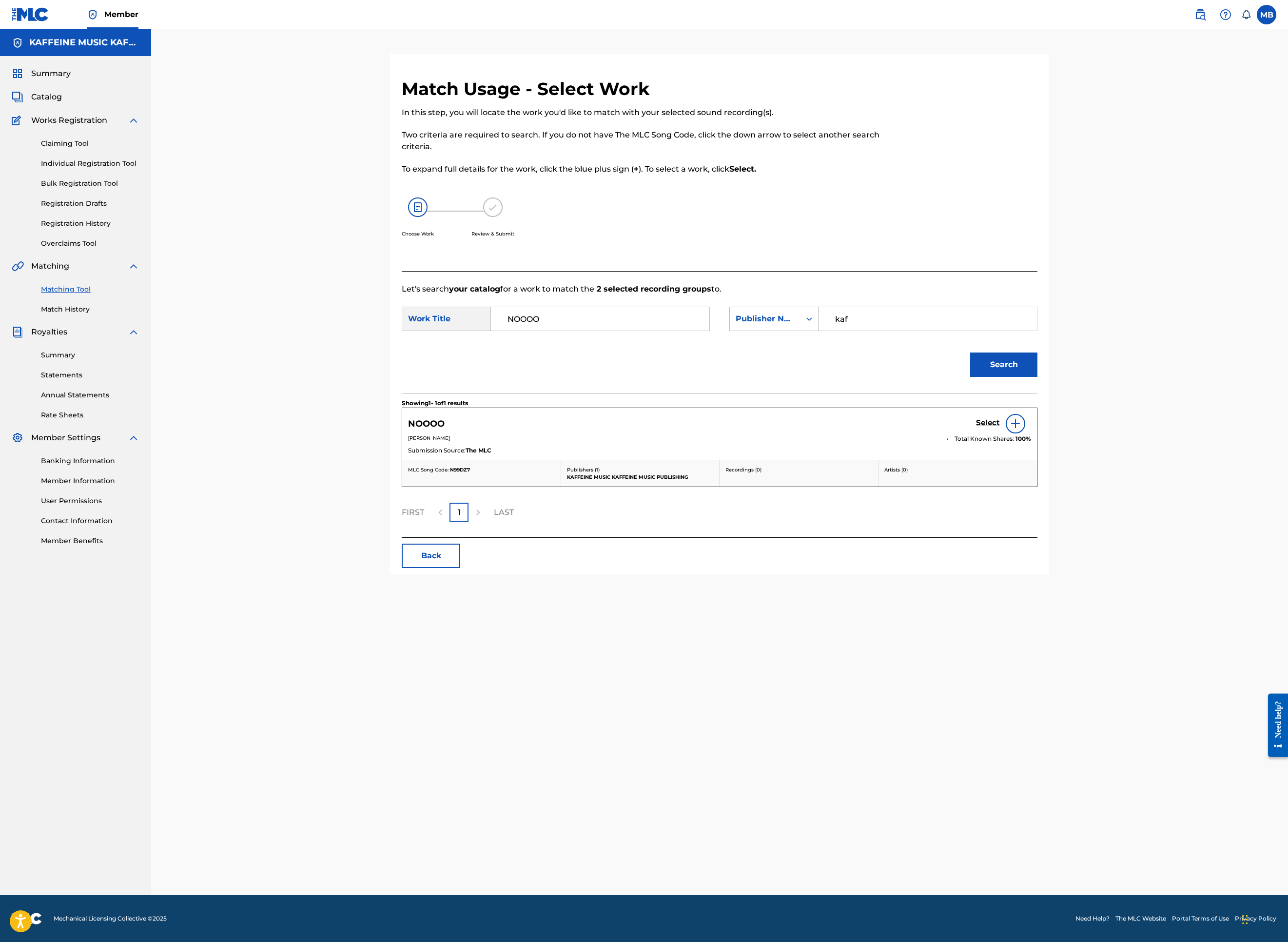
click at [1000, 428] on h5 "Select" at bounding box center [988, 423] width 24 height 9
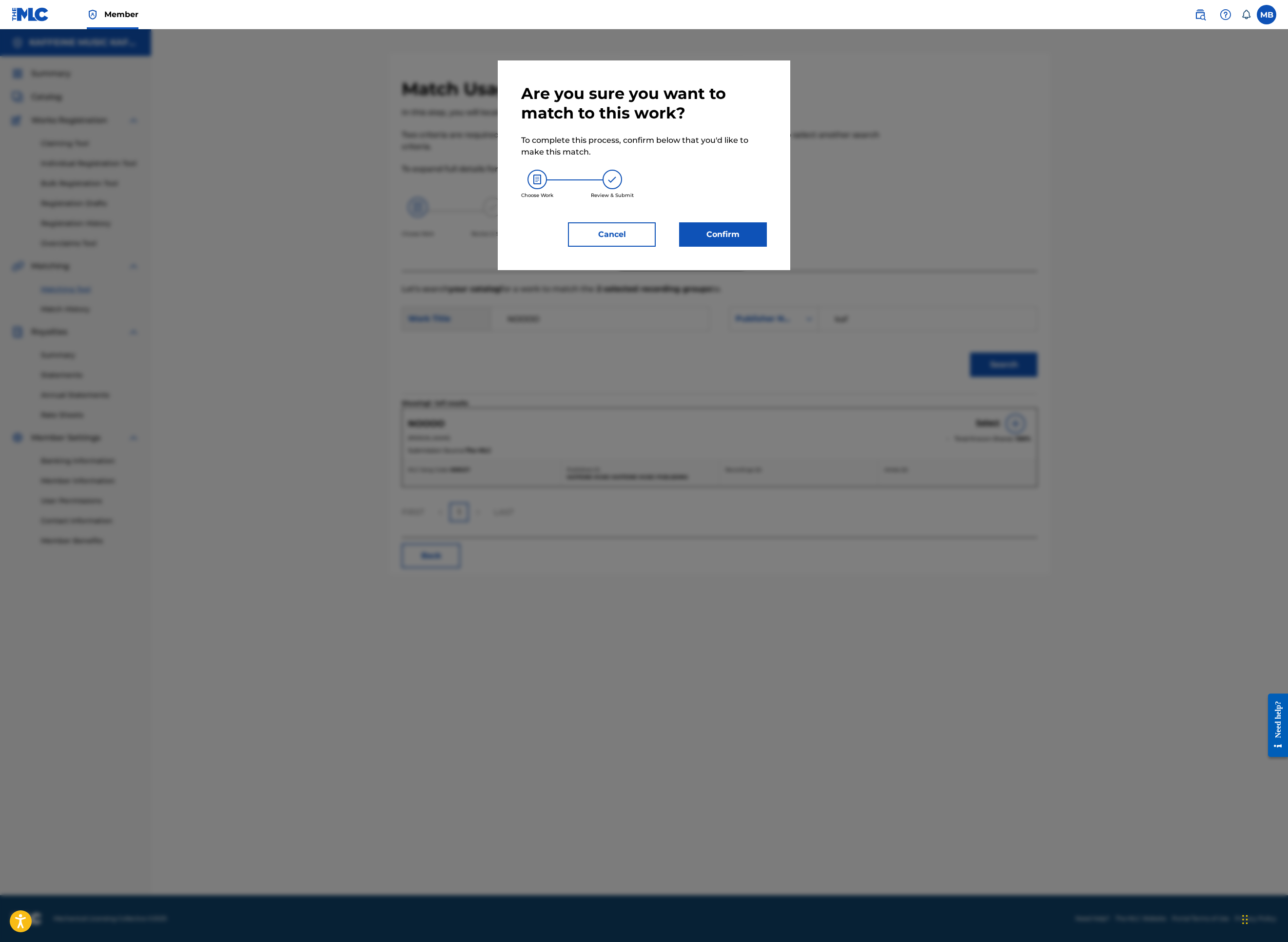
click at [767, 247] on button "Confirm" at bounding box center [723, 234] width 88 height 24
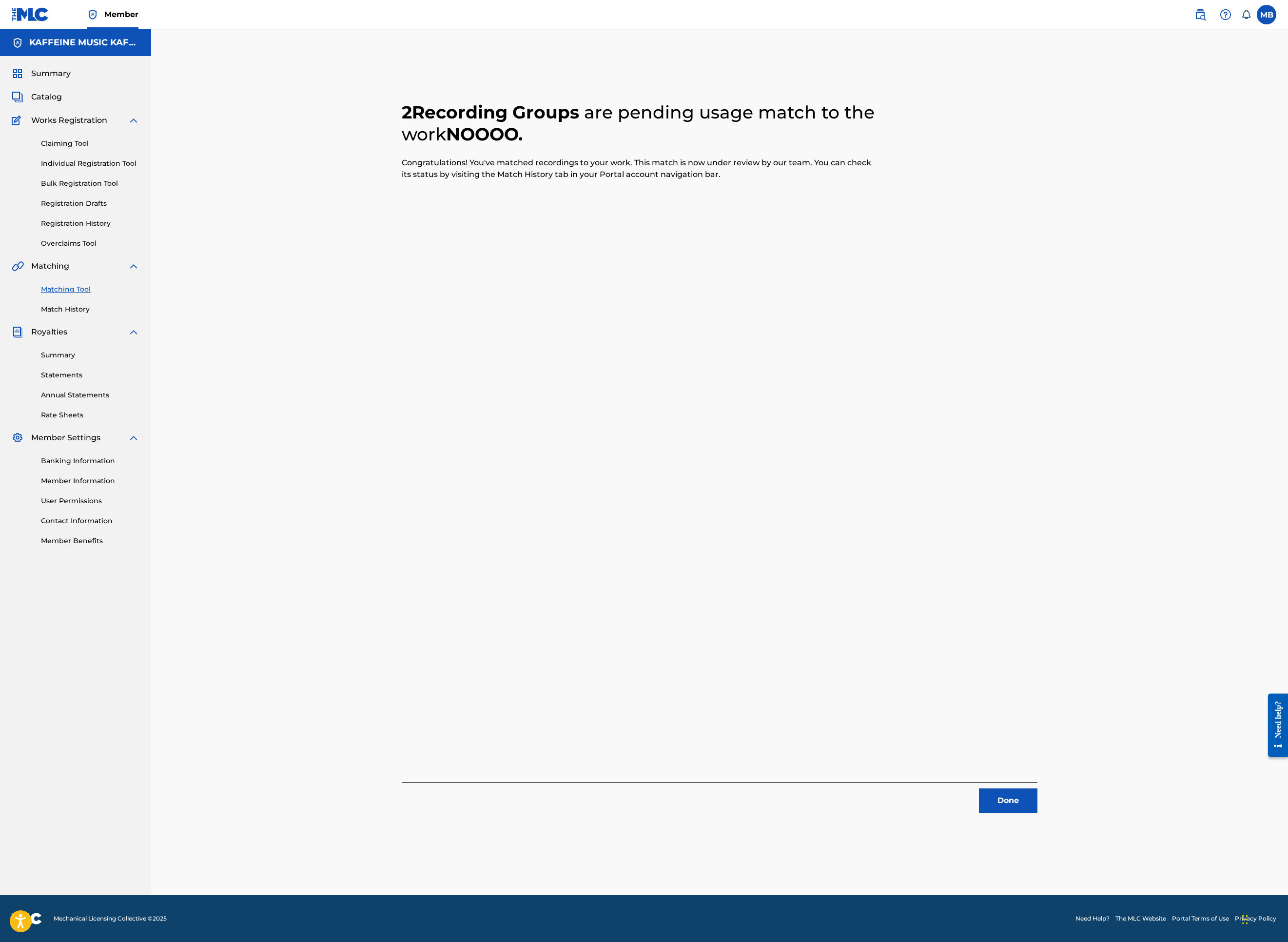
click at [1037, 781] on button "Done" at bounding box center [1008, 800] width 59 height 24
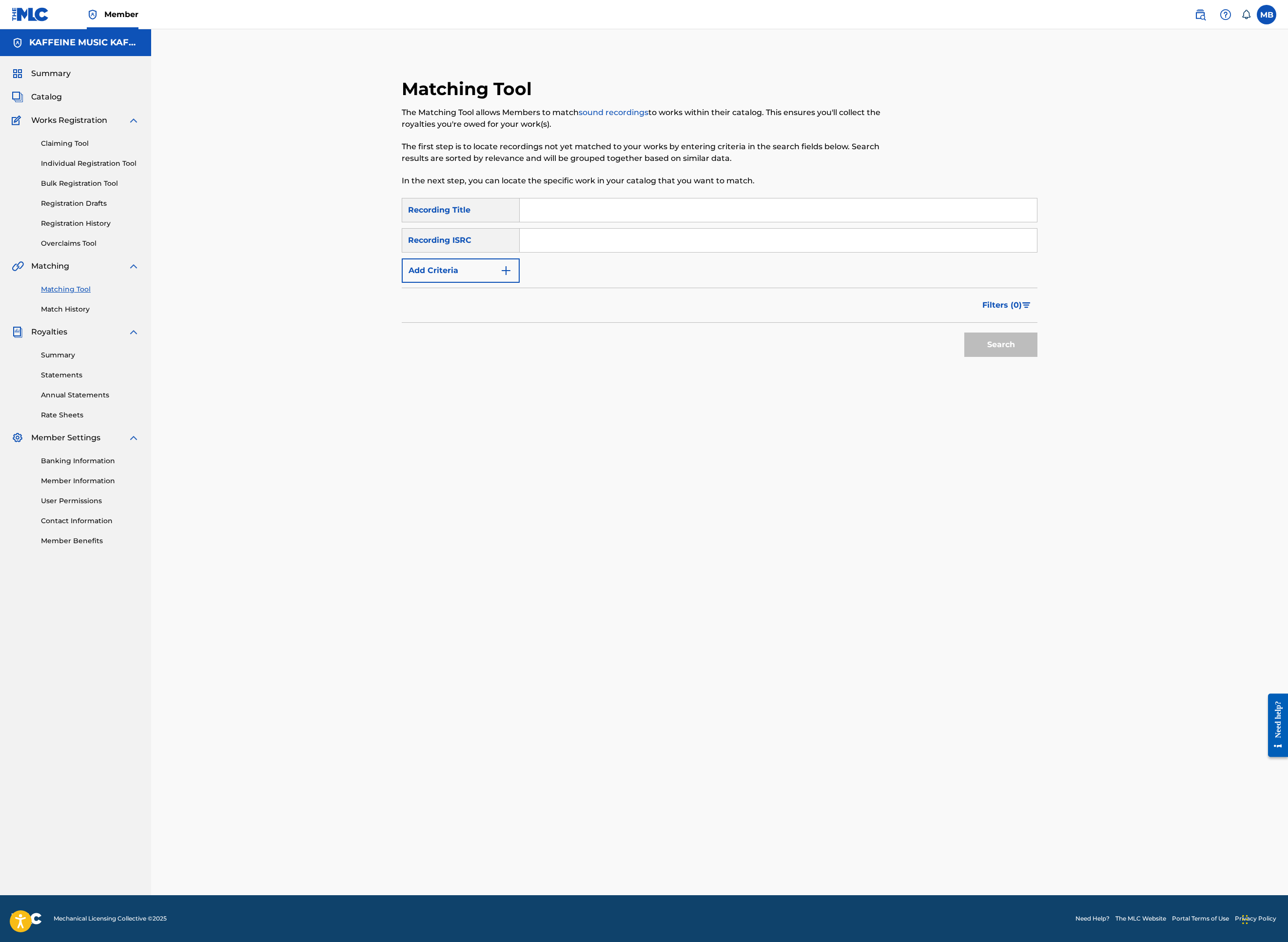
drag, startPoint x: 563, startPoint y: 267, endPoint x: 569, endPoint y: 254, distance: 14.3
click at [563, 222] on input "Search Form" at bounding box center [778, 210] width 517 height 24
paste input "333"
type input "333"
click at [453, 283] on button "Add Criteria" at bounding box center [461, 270] width 118 height 24
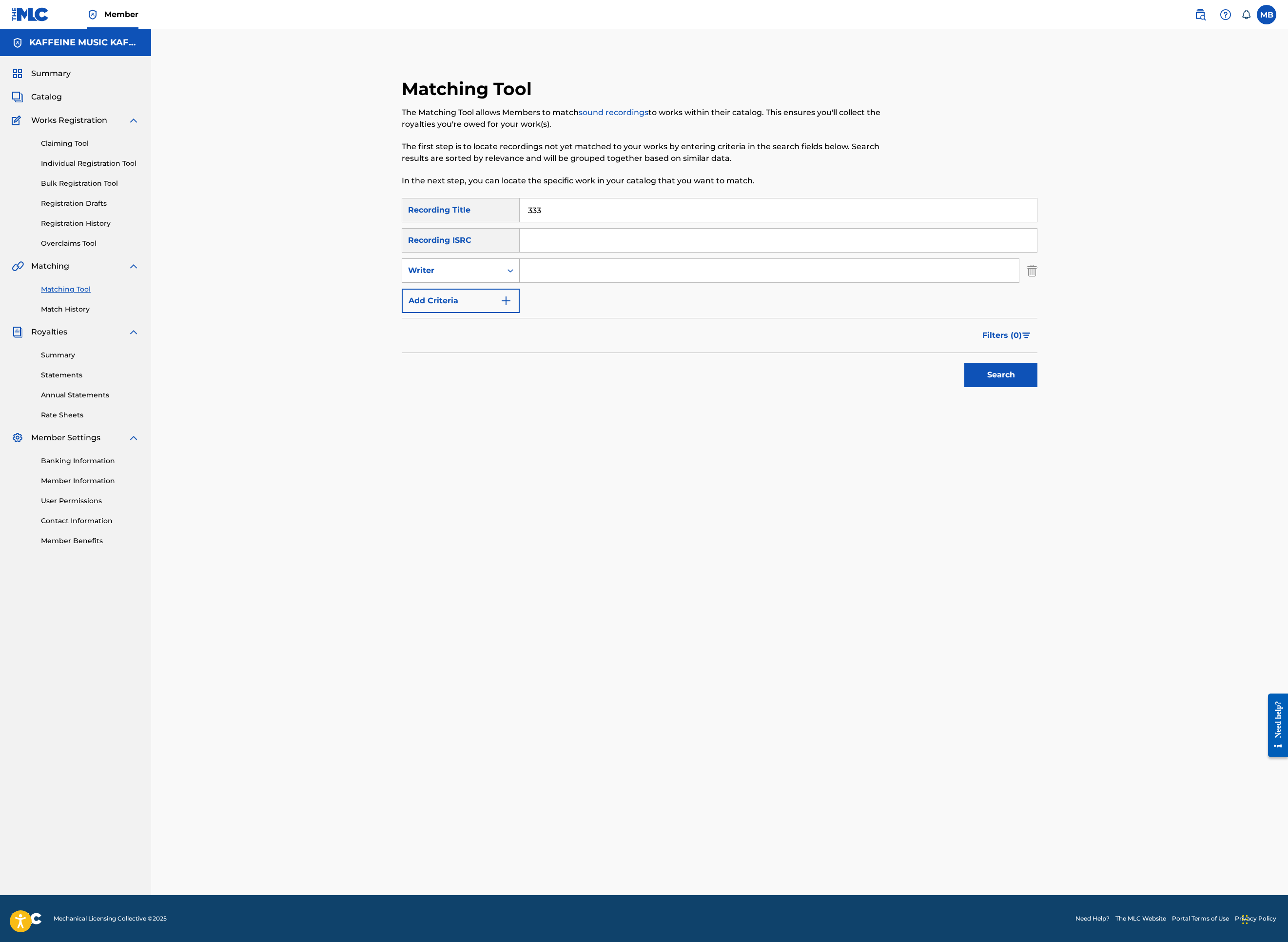
click at [453, 276] on div "Writer" at bounding box center [452, 270] width 88 height 12
click at [457, 307] on div "Recording Artist" at bounding box center [461, 295] width 117 height 24
drag, startPoint x: 617, startPoint y: 370, endPoint x: 627, endPoint y: 374, distance: 10.8
click at [617, 282] on input "Search Form" at bounding box center [769, 271] width 499 height 24
type input "[PERSON_NAME] Motorcycle"
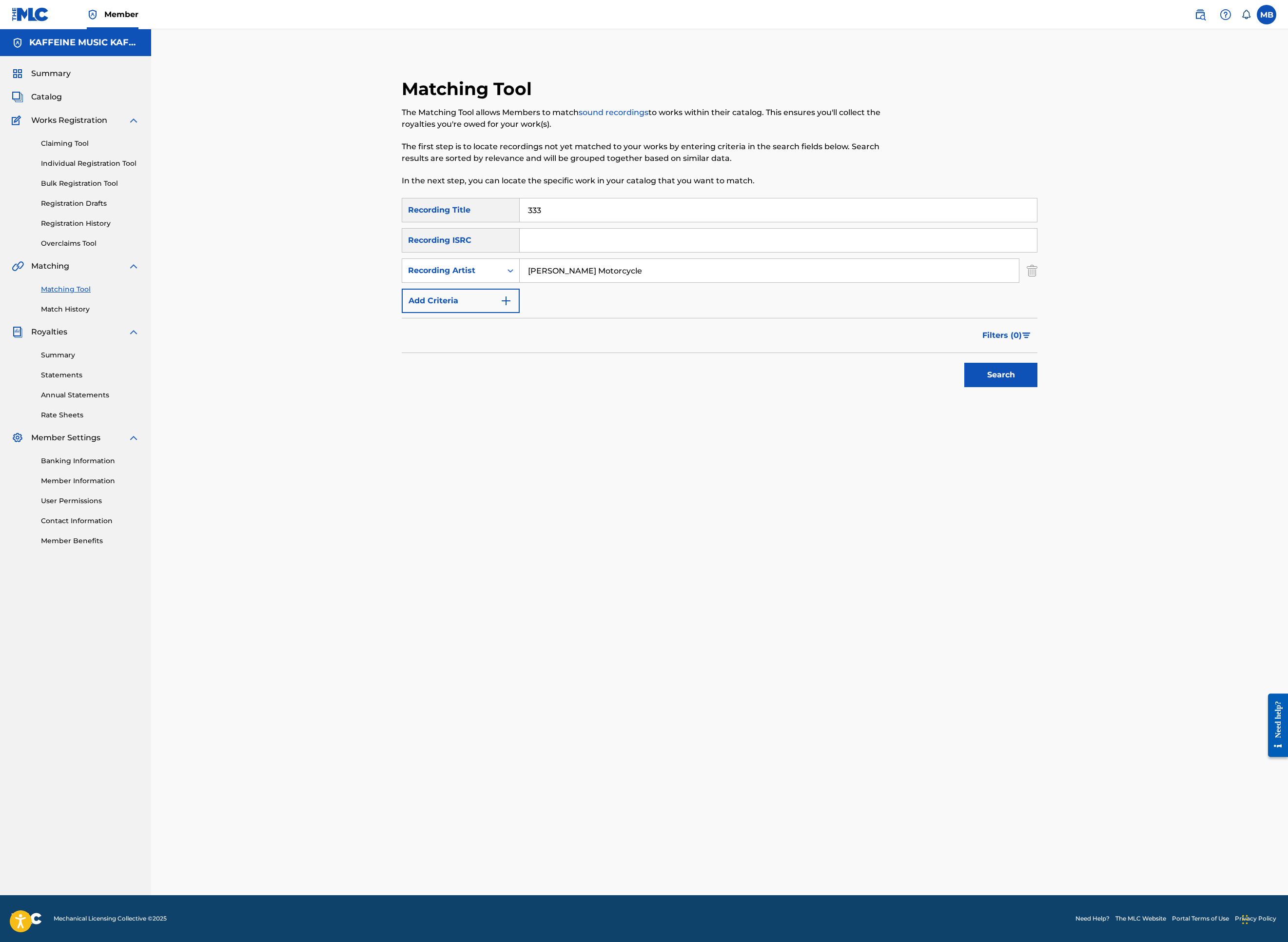
click at [1037, 387] on button "Search" at bounding box center [1001, 374] width 73 height 24
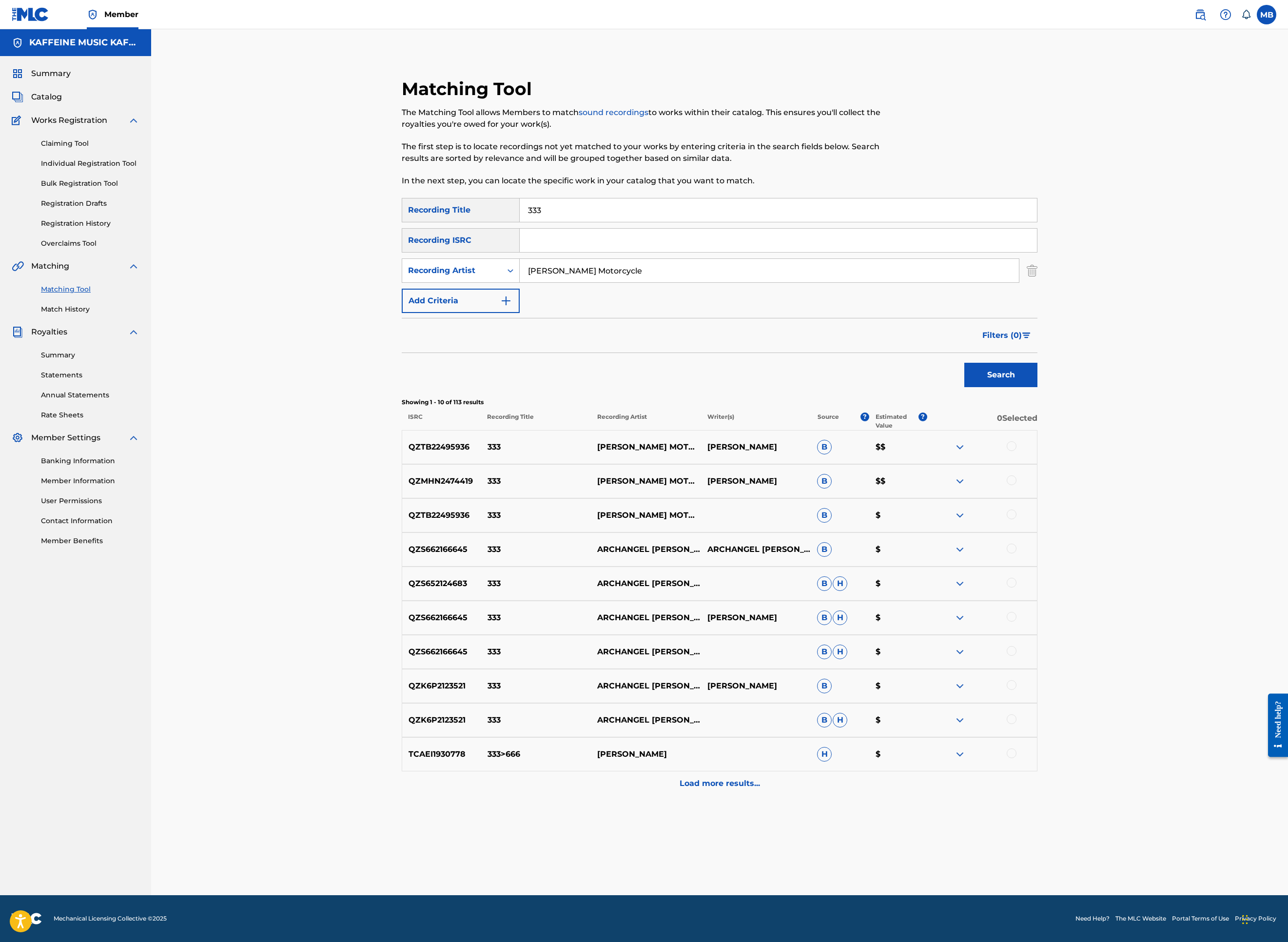
scroll to position [435, 0]
click at [1016, 510] on div at bounding box center [1011, 514] width 10 height 10
click at [1016, 476] on div at bounding box center [1011, 480] width 10 height 10
click at [1016, 441] on div at bounding box center [1011, 446] width 10 height 10
click at [739, 781] on button "Match 3 Groups" at bounding box center [685, 862] width 108 height 24
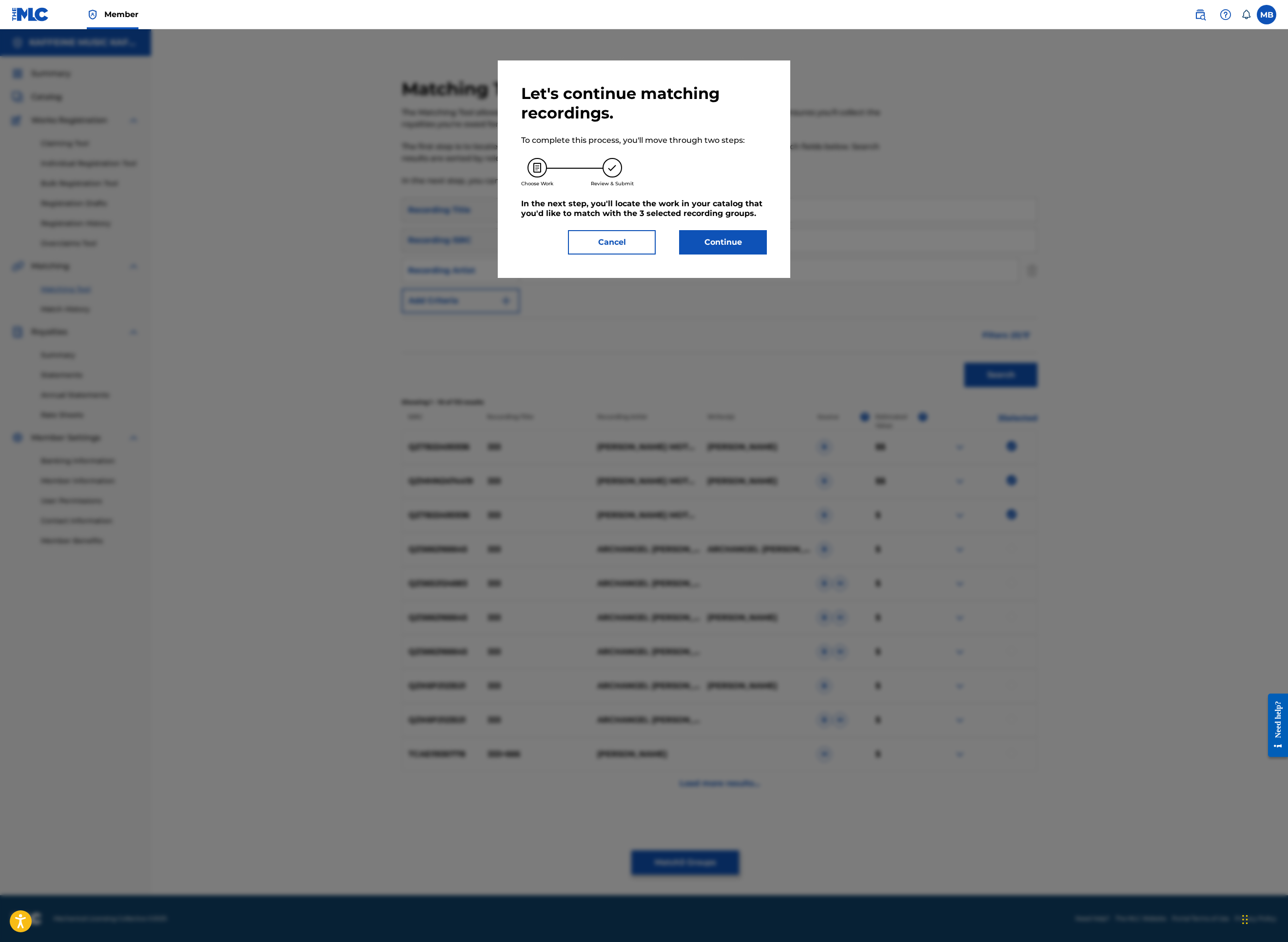
click at [767, 255] on button "Continue" at bounding box center [723, 242] width 88 height 24
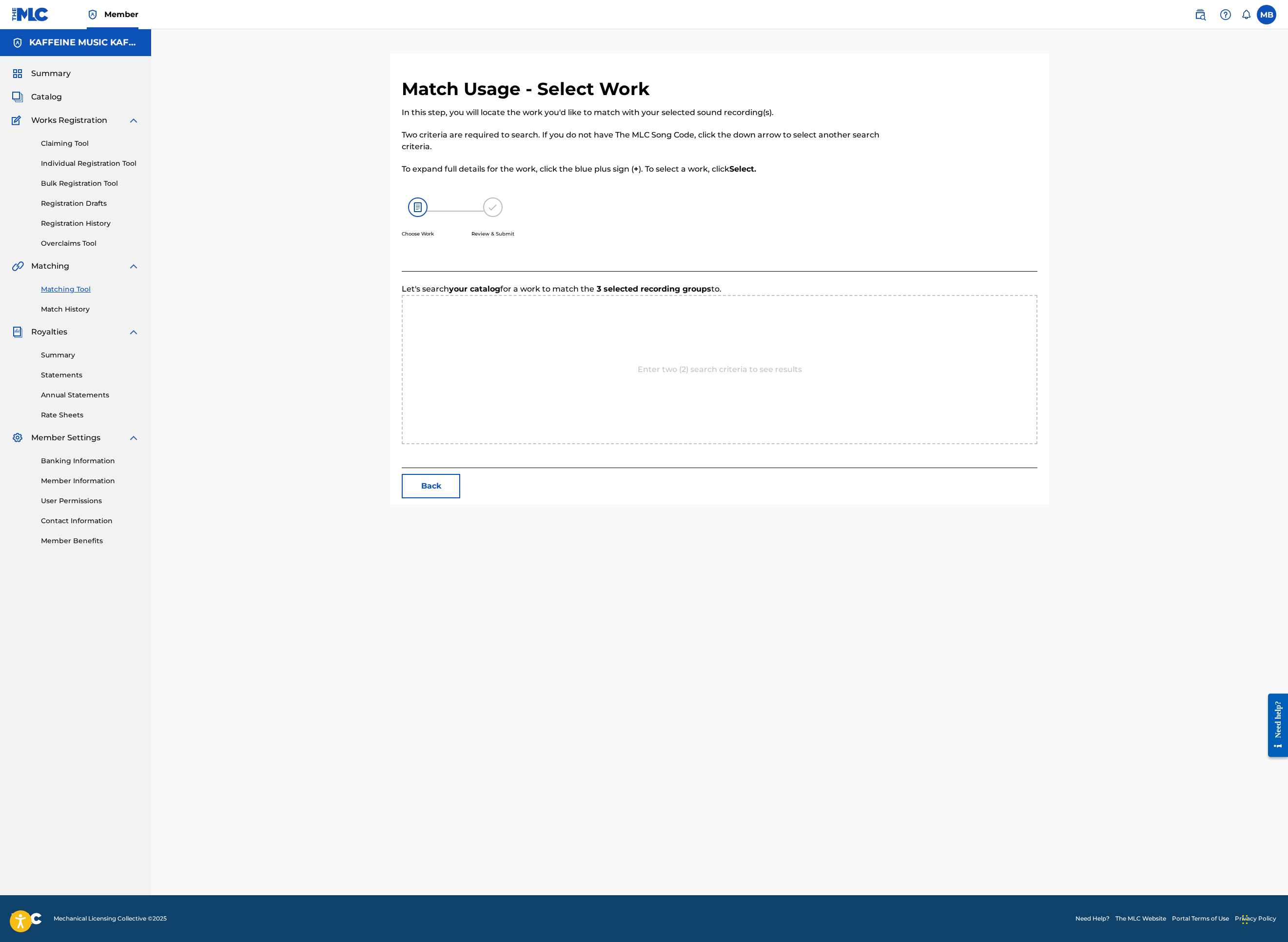
scroll to position [49, 0]
click at [601, 331] on input "Search Form" at bounding box center [600, 319] width 202 height 24
paste input "333"
type input "333"
click at [979, 331] on input "Search Form" at bounding box center [927, 319] width 202 height 24
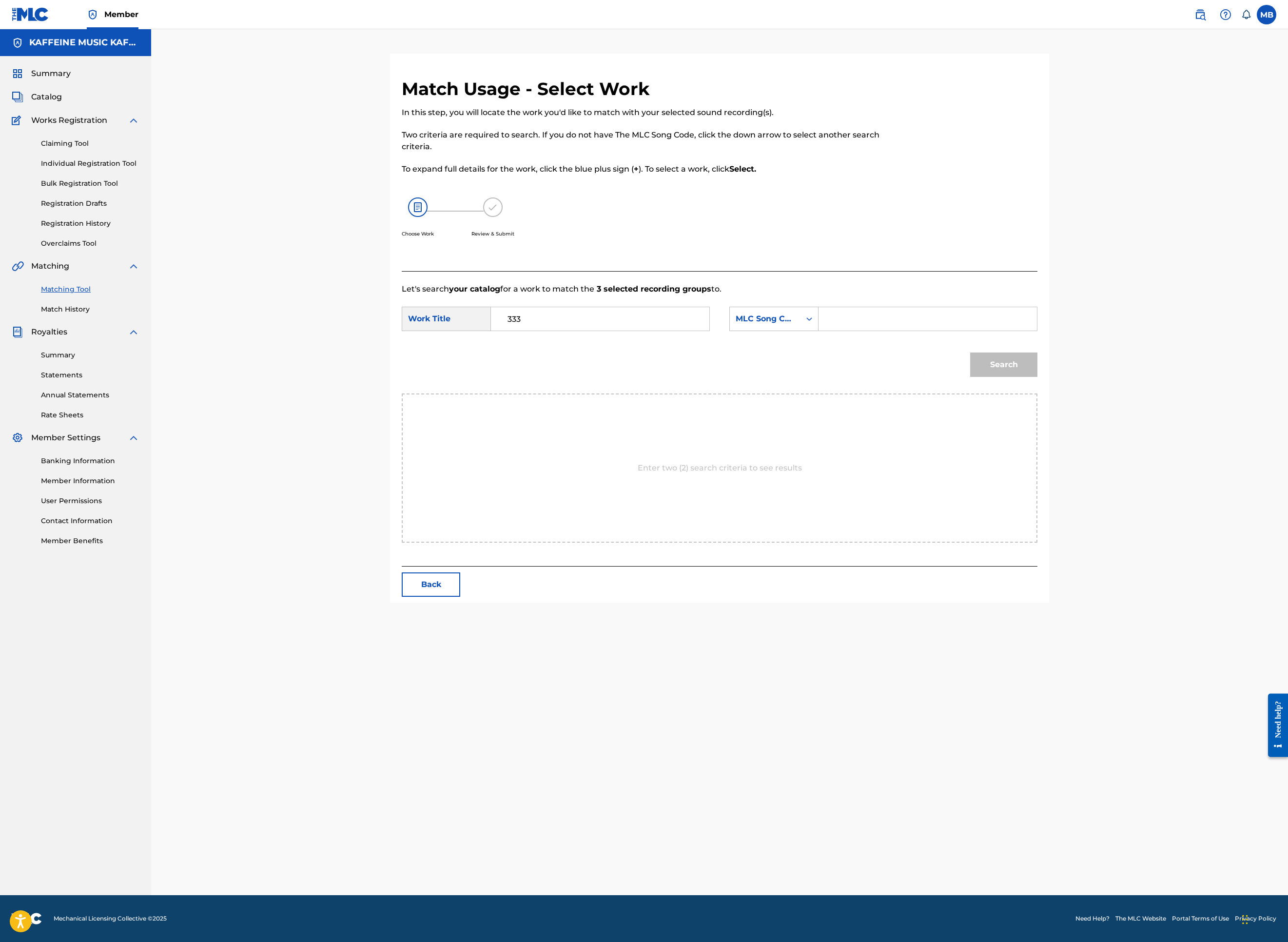
click at [980, 331] on input "Search Form" at bounding box center [927, 319] width 202 height 24
click at [801, 328] on div "MLC Song Code" at bounding box center [765, 319] width 71 height 18
click at [818, 392] on div "Publisher Name" at bounding box center [774, 380] width 88 height 24
click at [996, 331] on input "Search Form" at bounding box center [927, 319] width 202 height 24
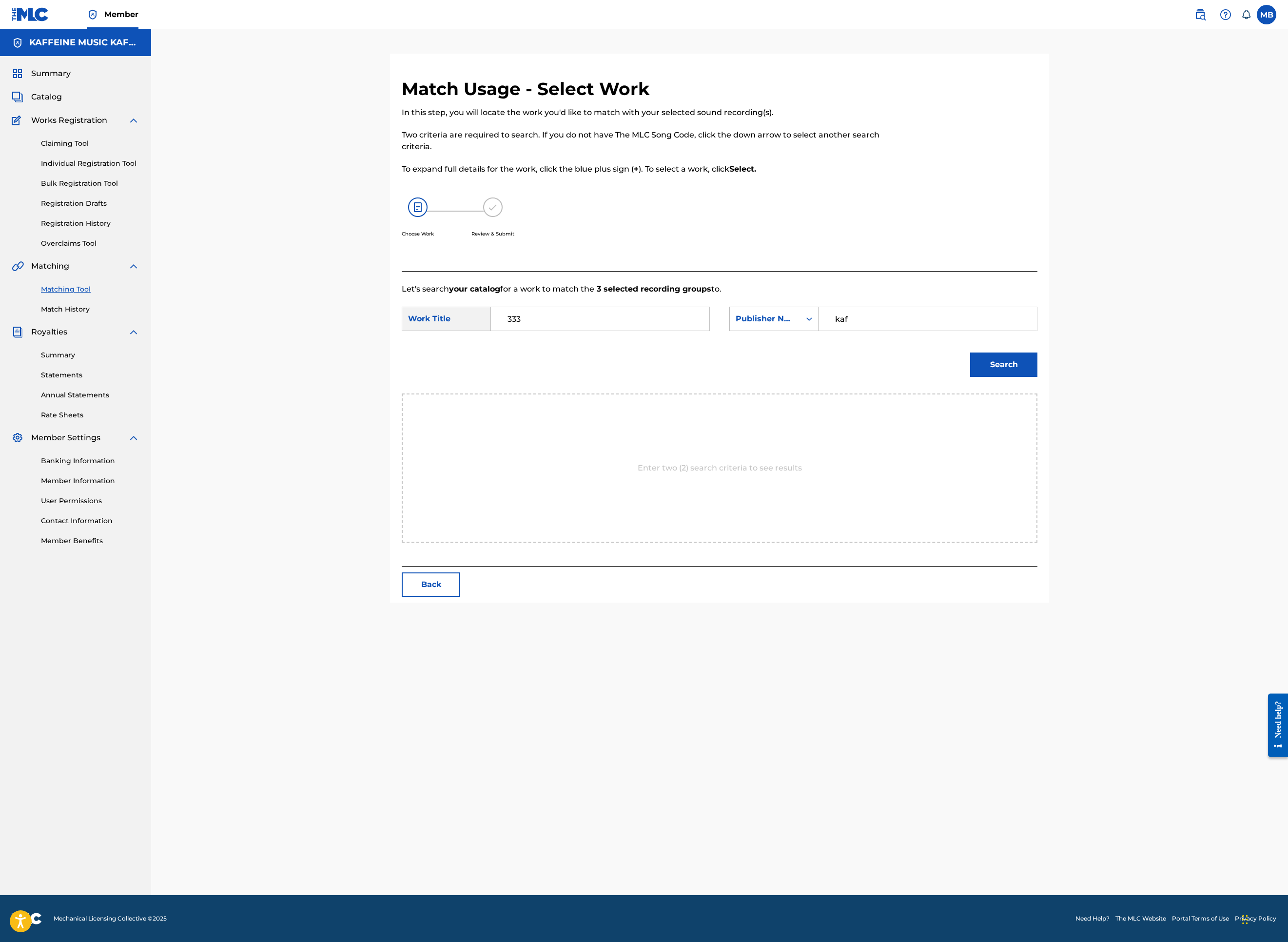
type input "kaf"
click at [1037, 377] on button "Search" at bounding box center [1003, 364] width 67 height 24
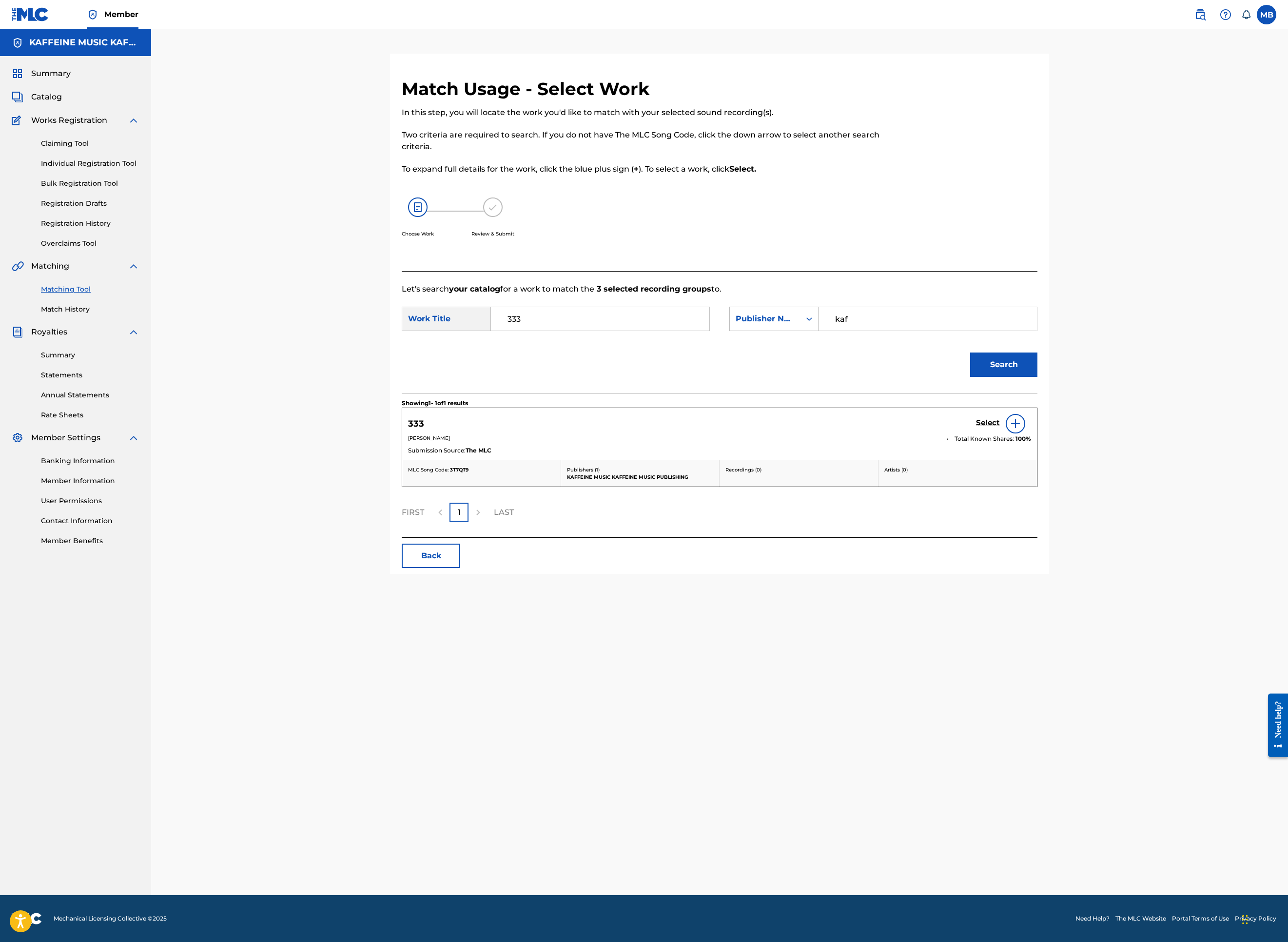
click at [1000, 428] on h5 "Select" at bounding box center [988, 423] width 24 height 9
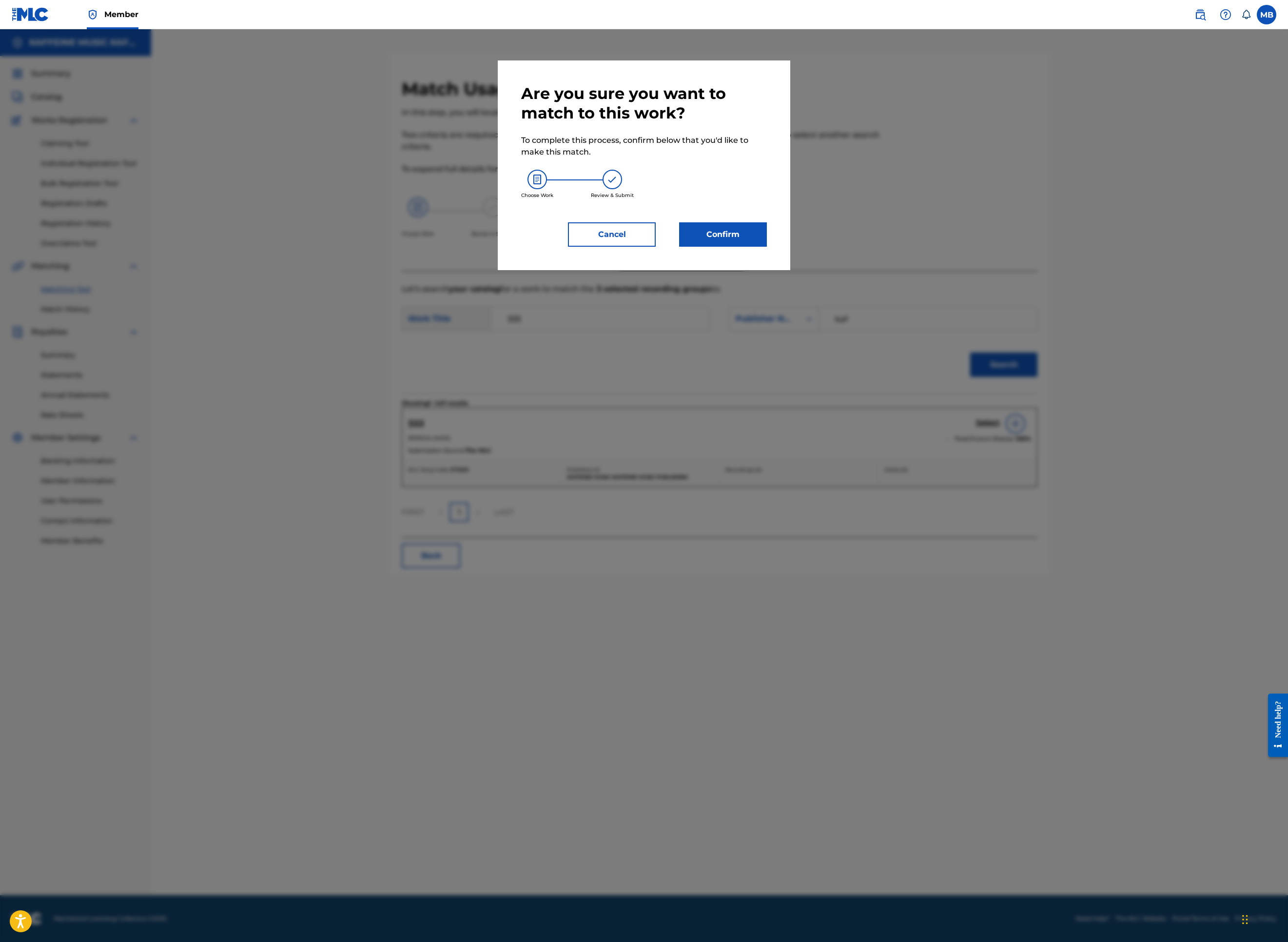
click at [767, 247] on button "Confirm" at bounding box center [723, 234] width 88 height 24
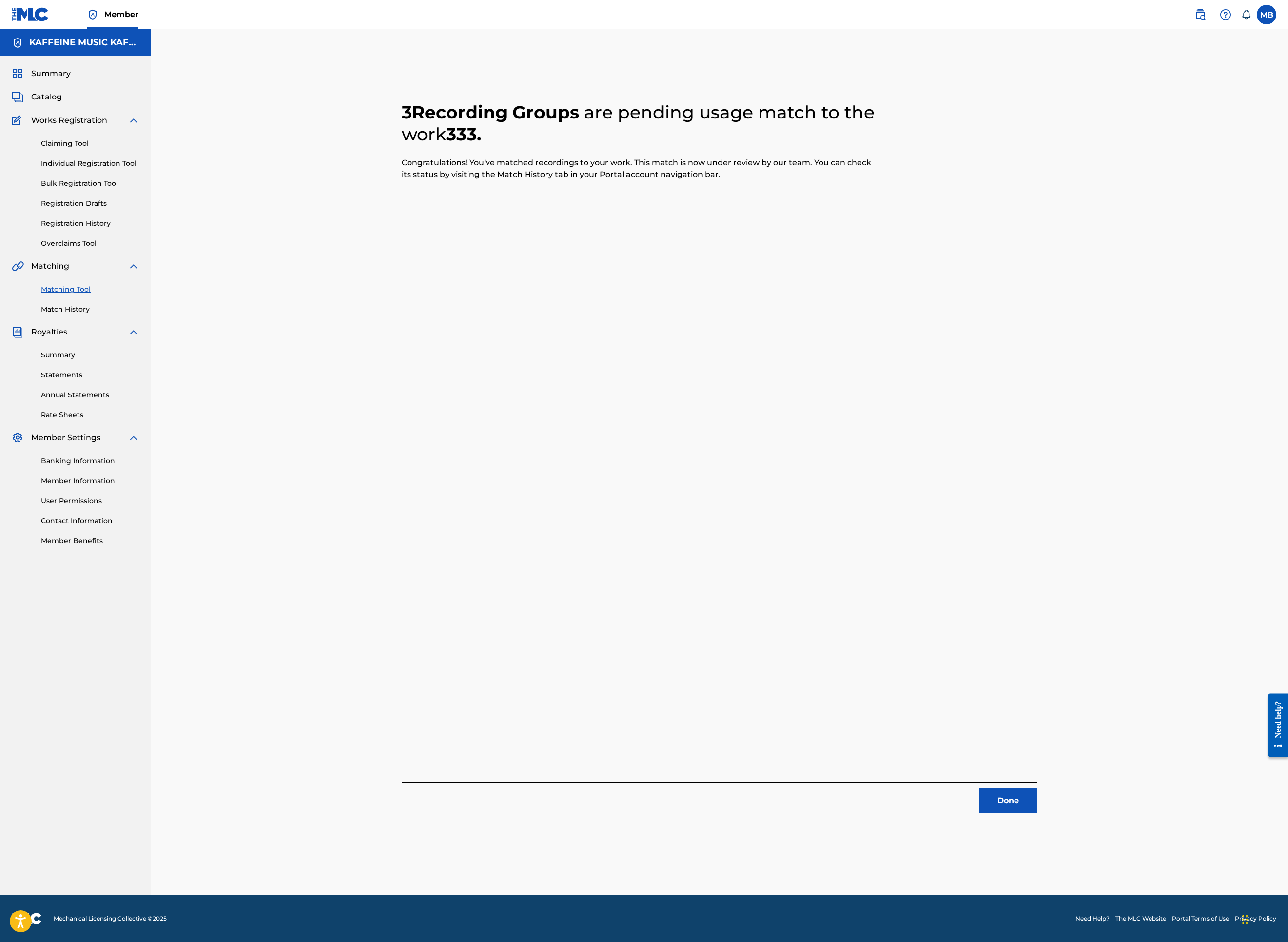
click at [1037, 781] on button "Done" at bounding box center [1008, 800] width 59 height 24
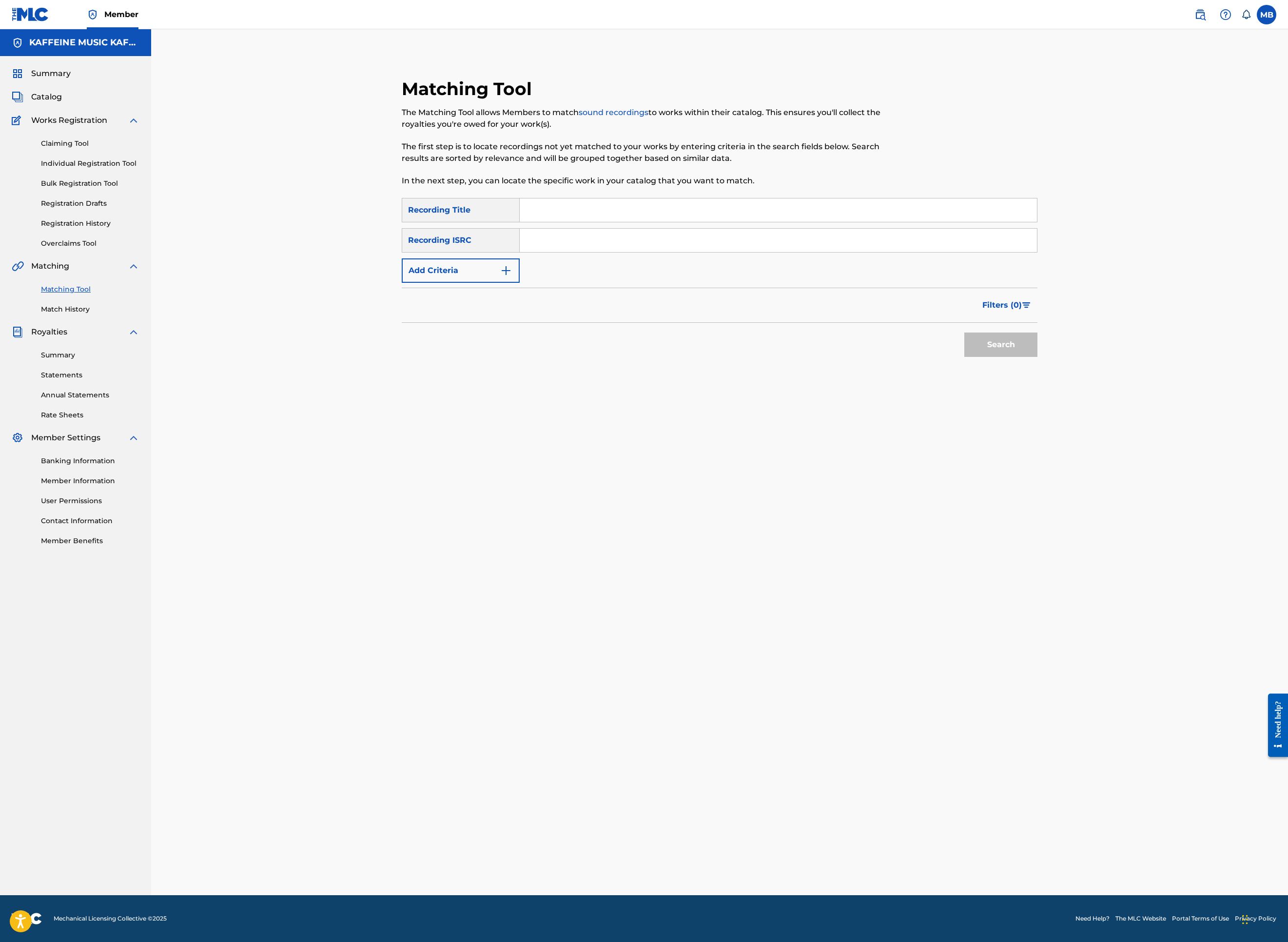
click at [484, 283] on button "Add Criteria" at bounding box center [461, 270] width 118 height 24
click at [460, 276] on div "Writer" at bounding box center [452, 270] width 88 height 12
click at [458, 307] on div "Recording Artist" at bounding box center [461, 295] width 117 height 24
click at [619, 282] on input "Search Form" at bounding box center [769, 271] width 499 height 24
type input "[PERSON_NAME] Motorcycle"
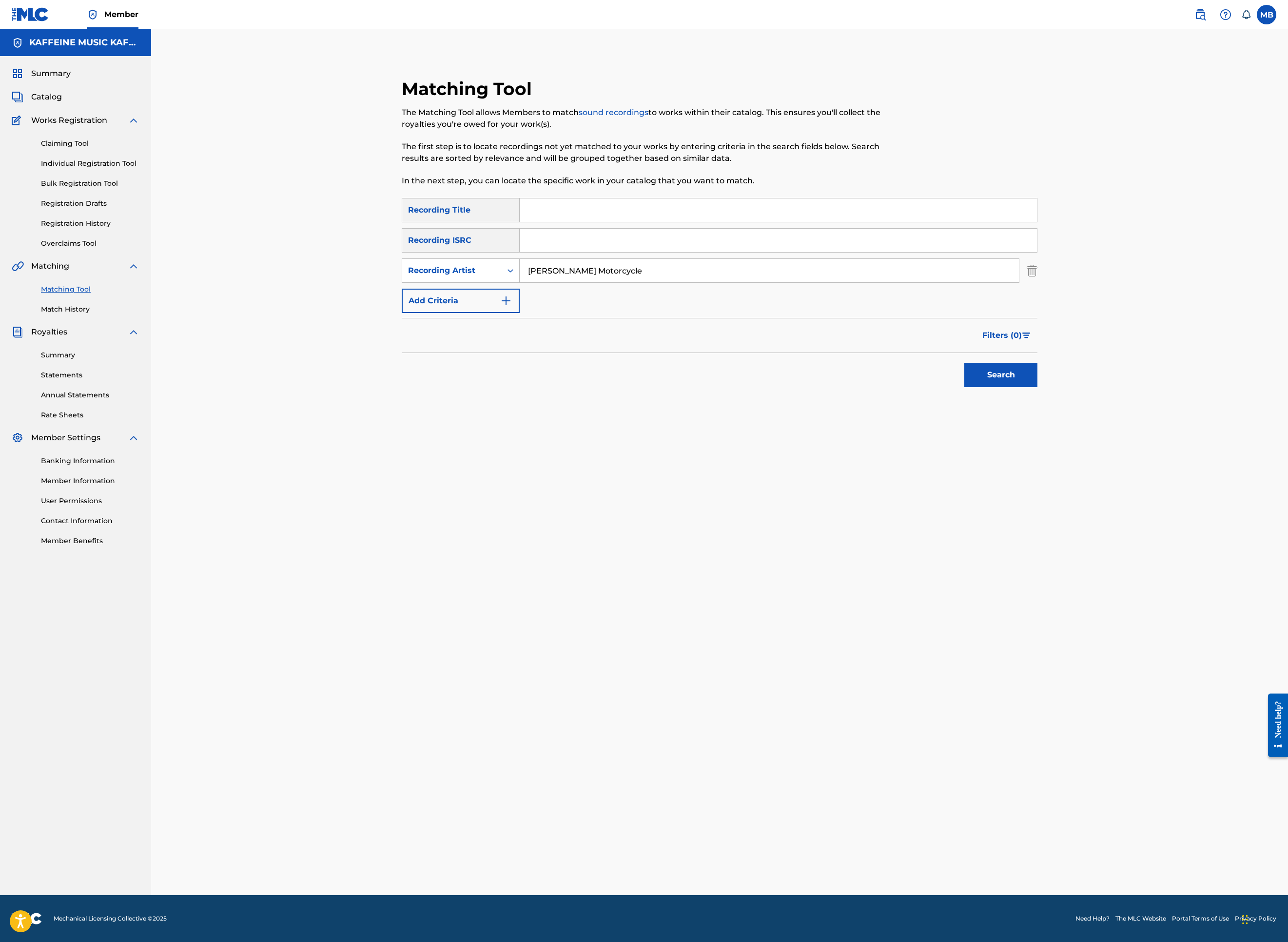
click at [1037, 387] on button "Search" at bounding box center [1001, 374] width 73 height 24
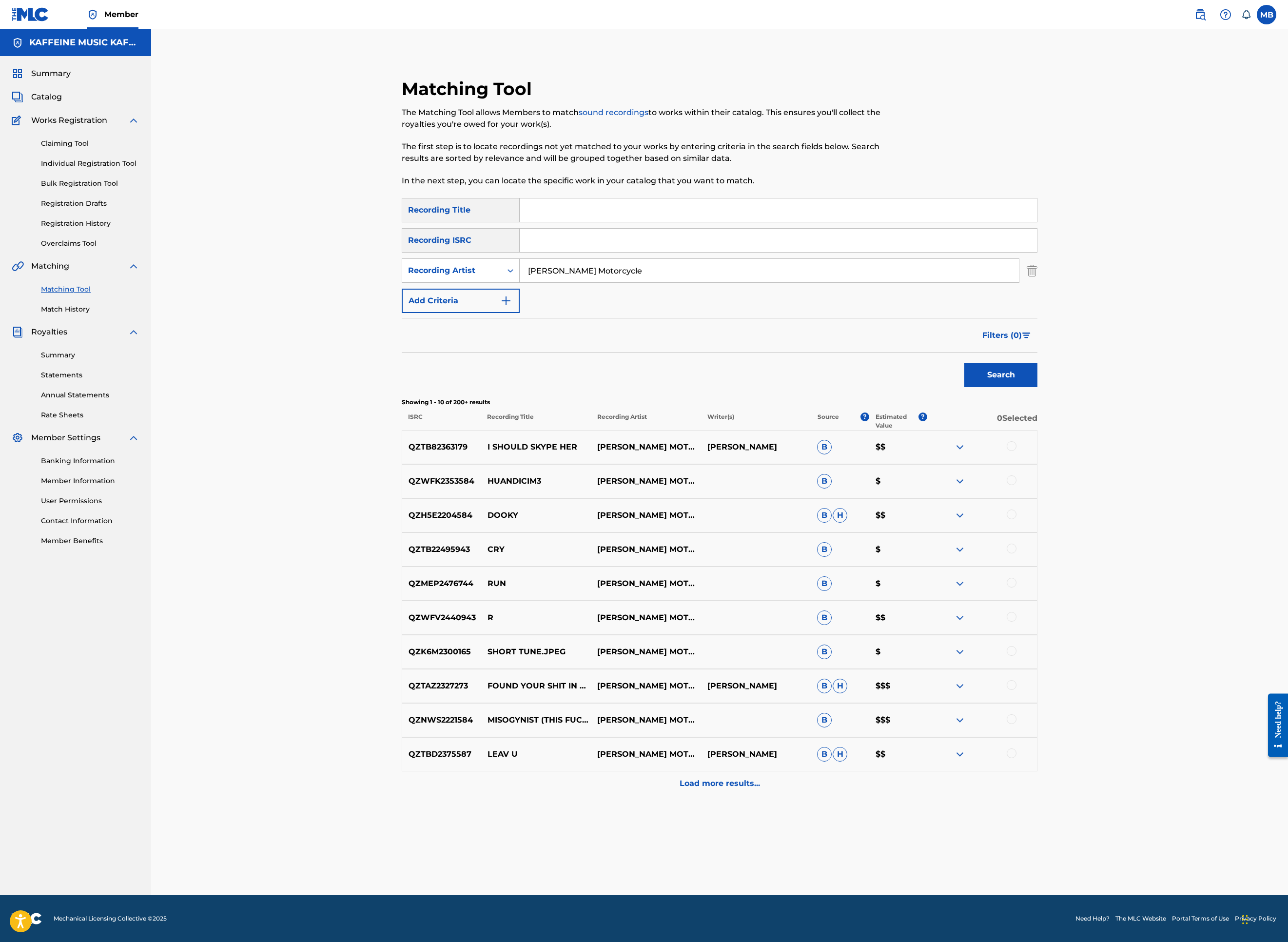
click at [641, 222] on input "Search Form" at bounding box center [778, 210] width 517 height 24
paste input "& MIND"
click at [1037, 387] on button "Search" at bounding box center [1001, 374] width 73 height 24
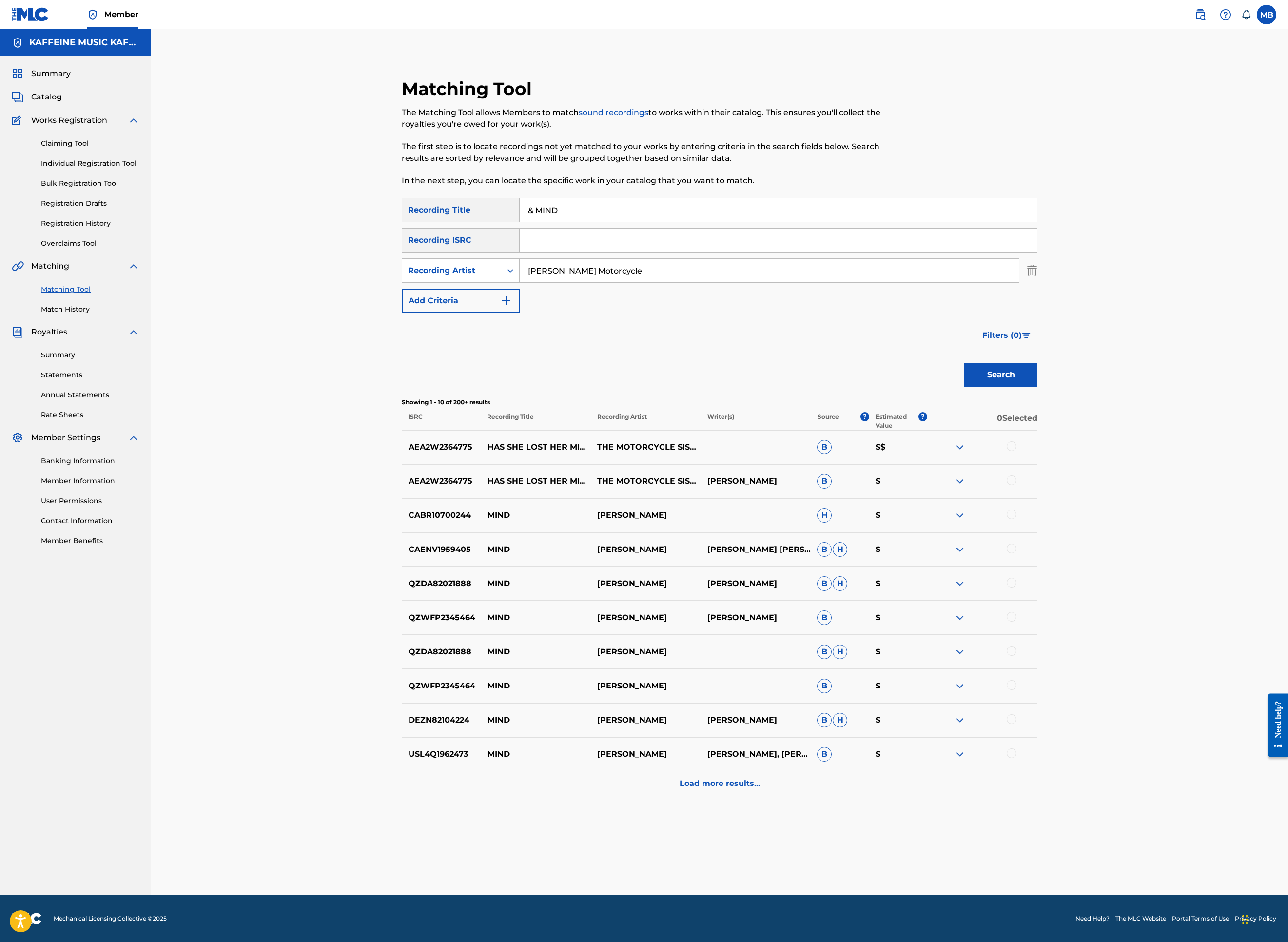
click at [721, 222] on input "& MIND" at bounding box center [778, 210] width 517 height 24
click at [722, 222] on input "& MIND" at bounding box center [778, 210] width 517 height 24
paste input "ANGSTIETY"
type input "ANGSTIETY"
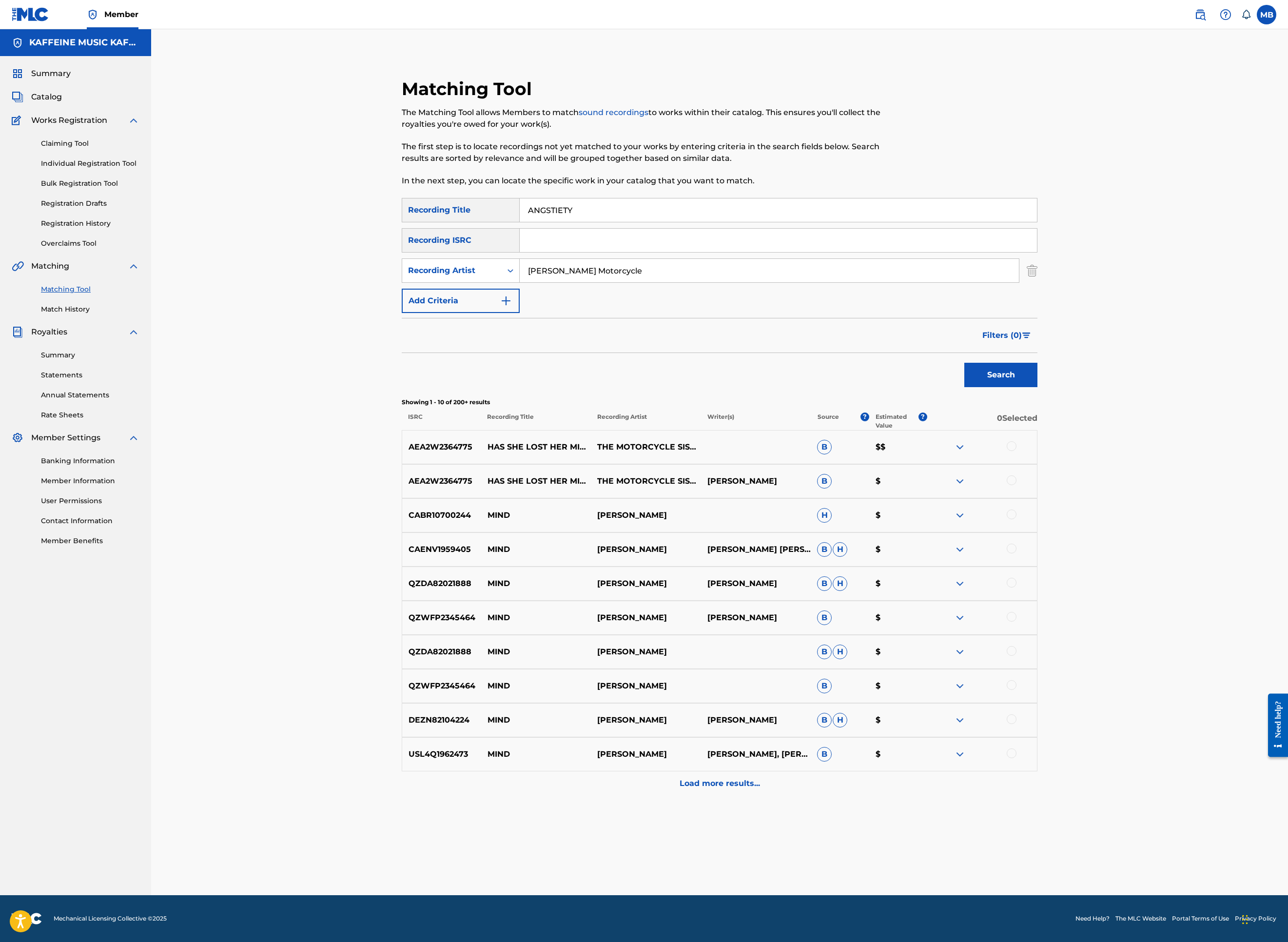
click at [1037, 387] on button "Search" at bounding box center [1001, 374] width 73 height 24
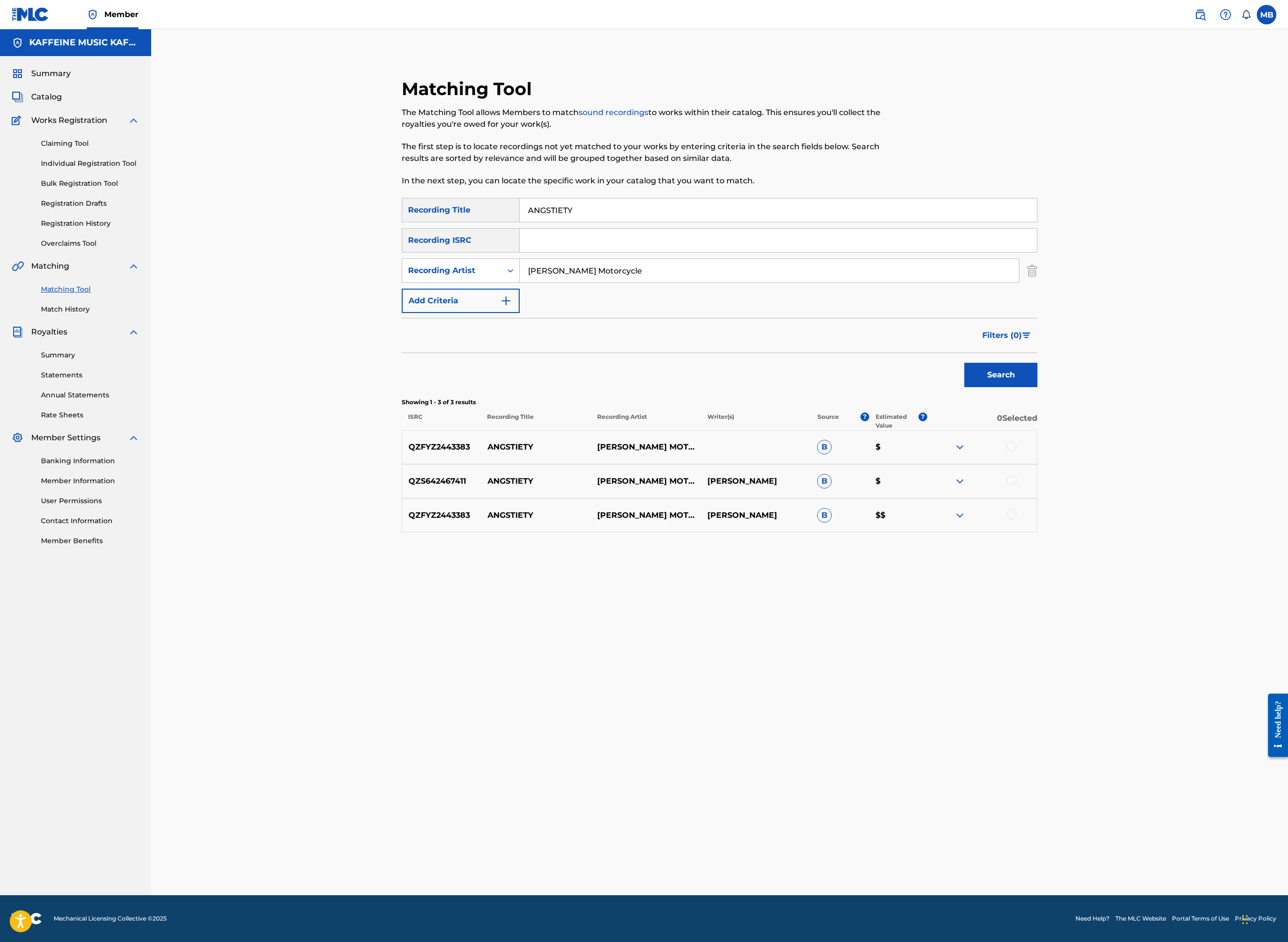
scroll to position [106, 0]
click at [1016, 451] on div at bounding box center [1011, 446] width 10 height 10
click at [1016, 485] on div at bounding box center [1011, 480] width 10 height 10
drag, startPoint x: 1206, startPoint y: 731, endPoint x: 1205, endPoint y: 765, distance: 34.0
click at [1016, 519] on div at bounding box center [1011, 514] width 10 height 10
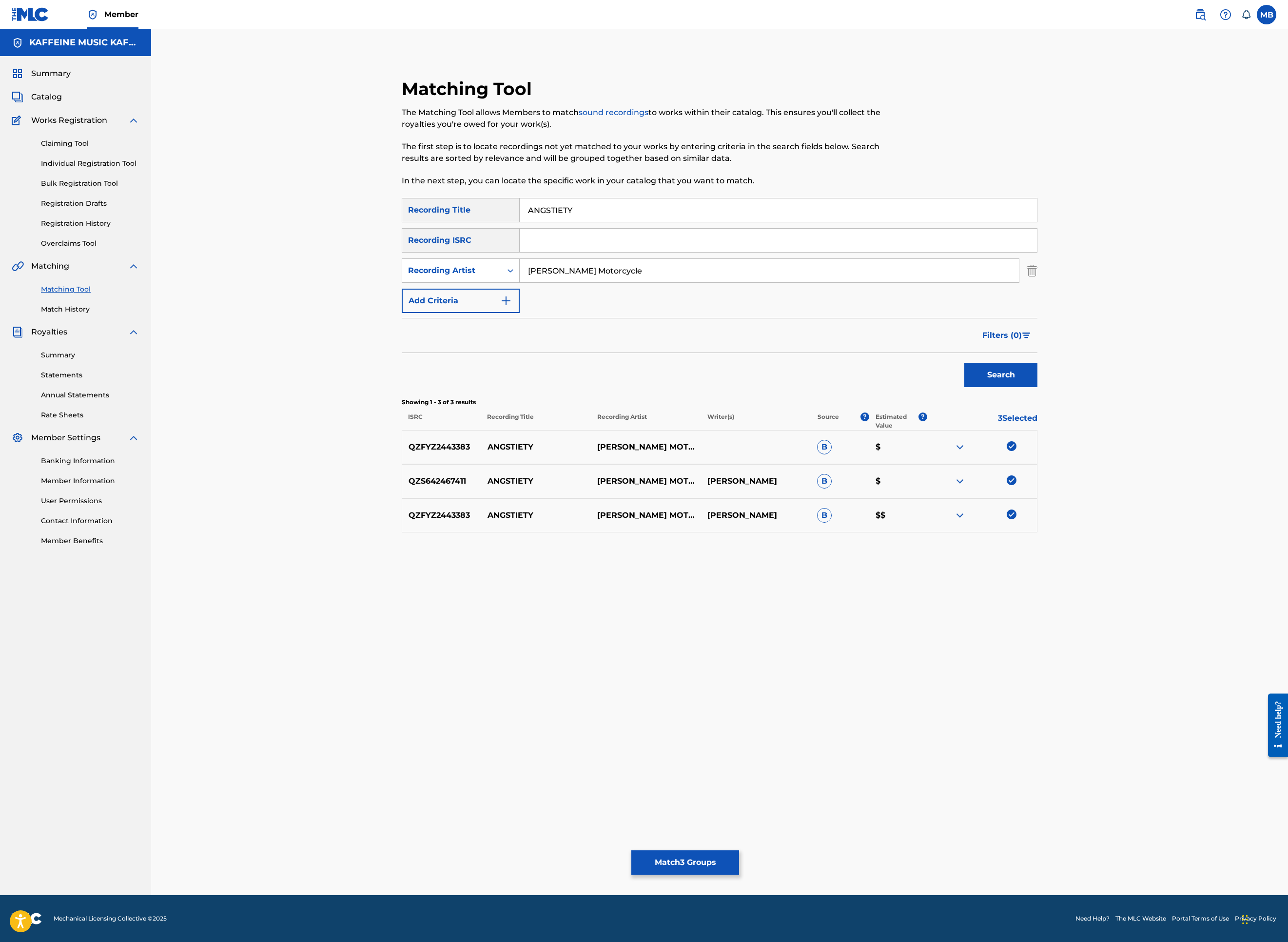
click at [739, 781] on button "Match 3 Groups" at bounding box center [685, 862] width 108 height 24
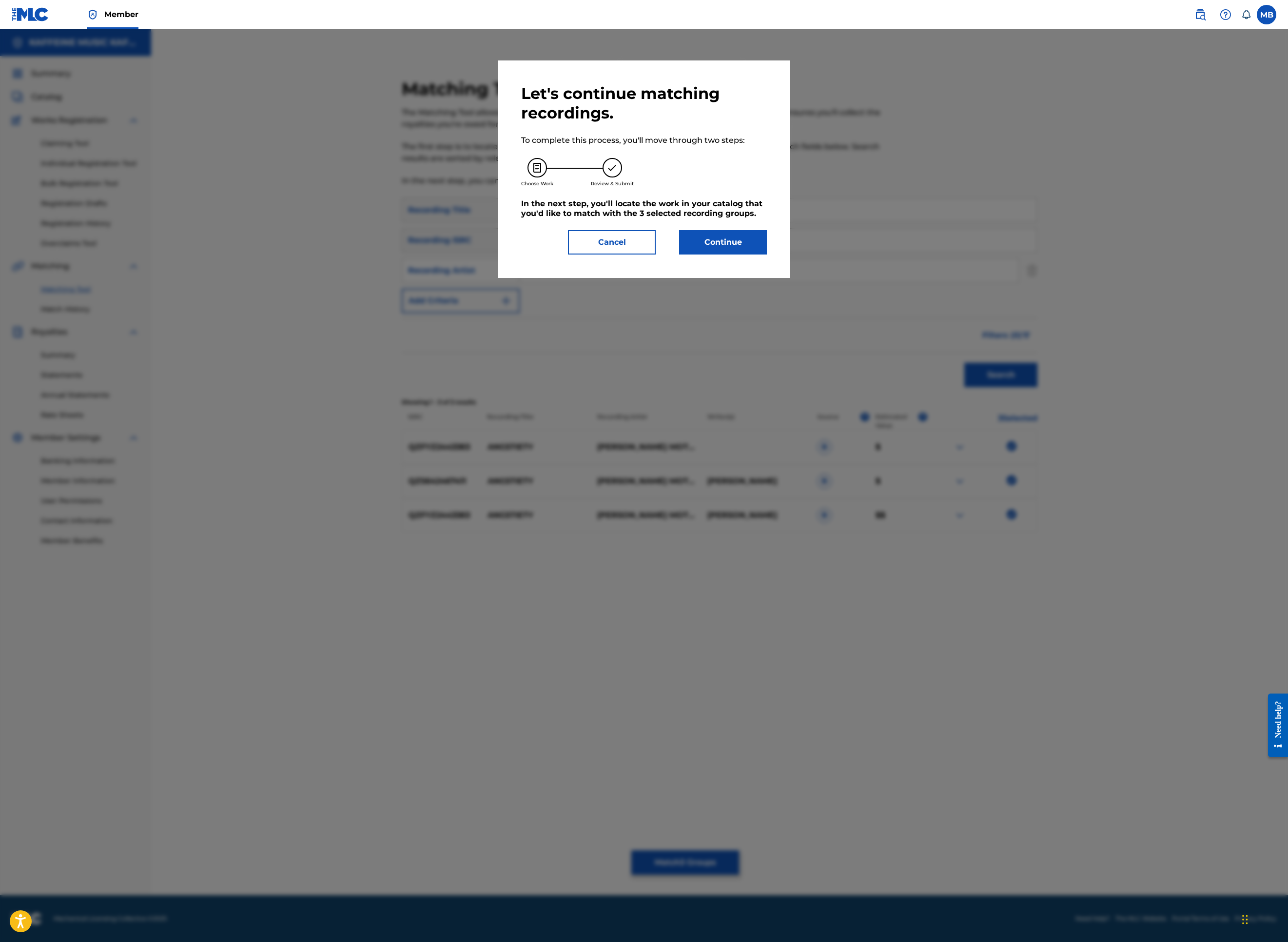
click at [743, 278] on div "Let's continue matching recordings. To complete this process, you'll move throu…" at bounding box center [644, 169] width 293 height 217
click at [749, 255] on button "Continue" at bounding box center [723, 242] width 88 height 24
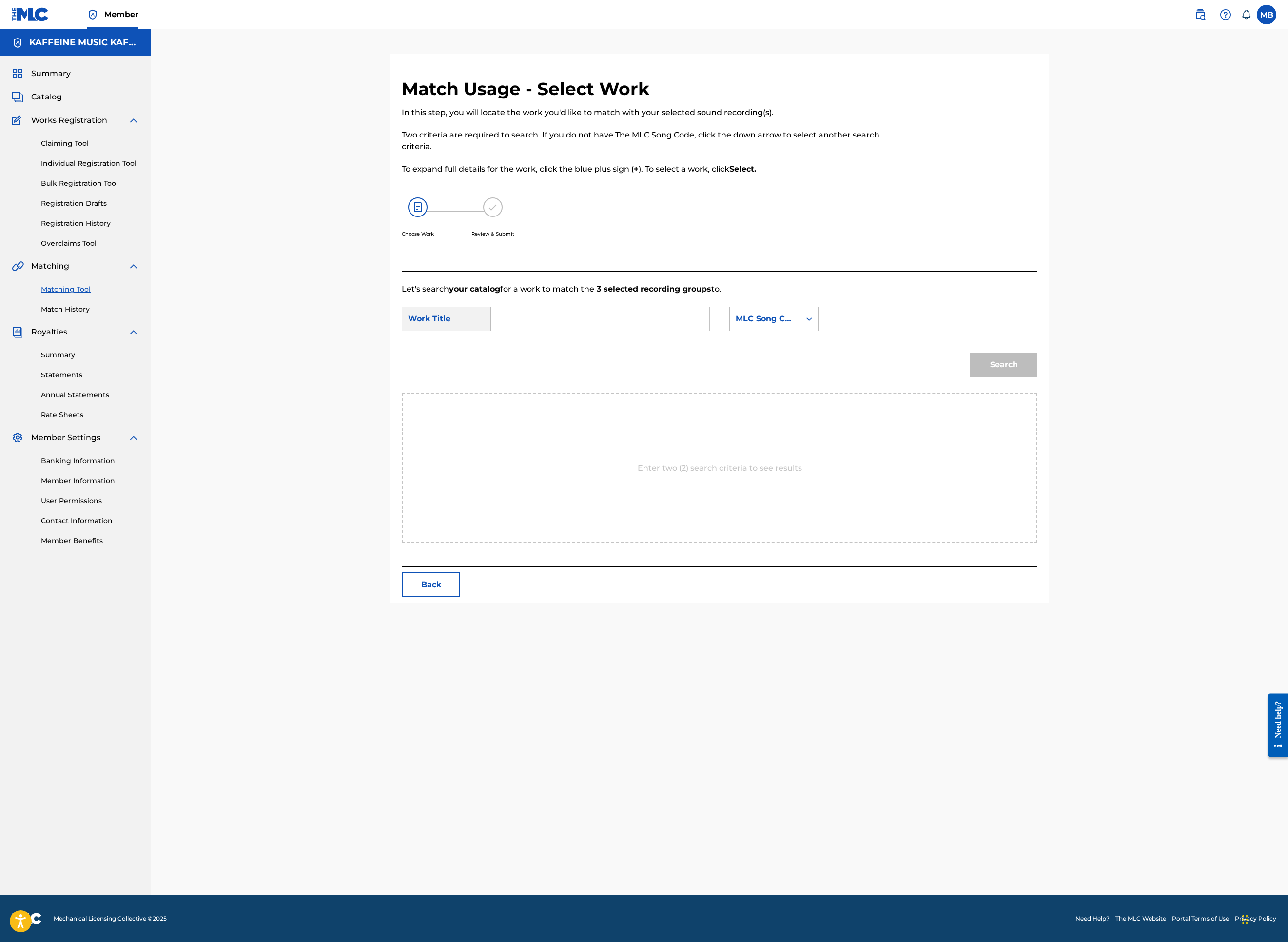
click at [983, 331] on input "Search Form" at bounding box center [927, 319] width 202 height 24
drag, startPoint x: 801, startPoint y: 449, endPoint x: 813, endPoint y: 453, distance: 12.6
click at [801, 328] on div "MLC Song Code" at bounding box center [765, 319] width 71 height 18
click at [818, 417] on div "Publisher IPI" at bounding box center [774, 404] width 88 height 24
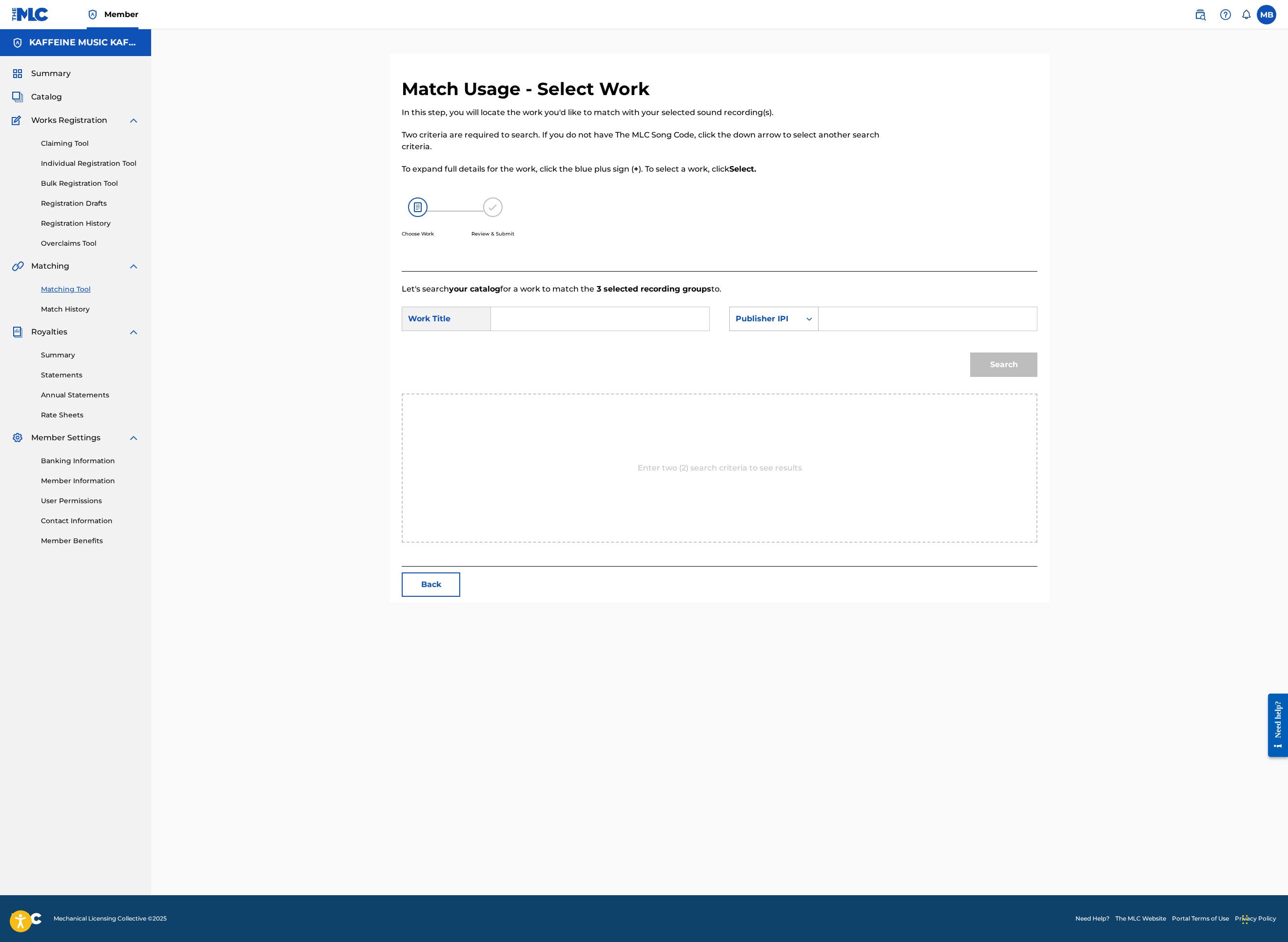
click at [801, 328] on div "Publisher IPI" at bounding box center [765, 319] width 71 height 18
click at [818, 417] on div "Publisher Name" at bounding box center [774, 404] width 88 height 24
drag, startPoint x: 967, startPoint y: 477, endPoint x: 971, endPoint y: 470, distance: 8.1
click at [971, 331] on input "Search Form" at bounding box center [927, 319] width 202 height 24
type input "kaf"
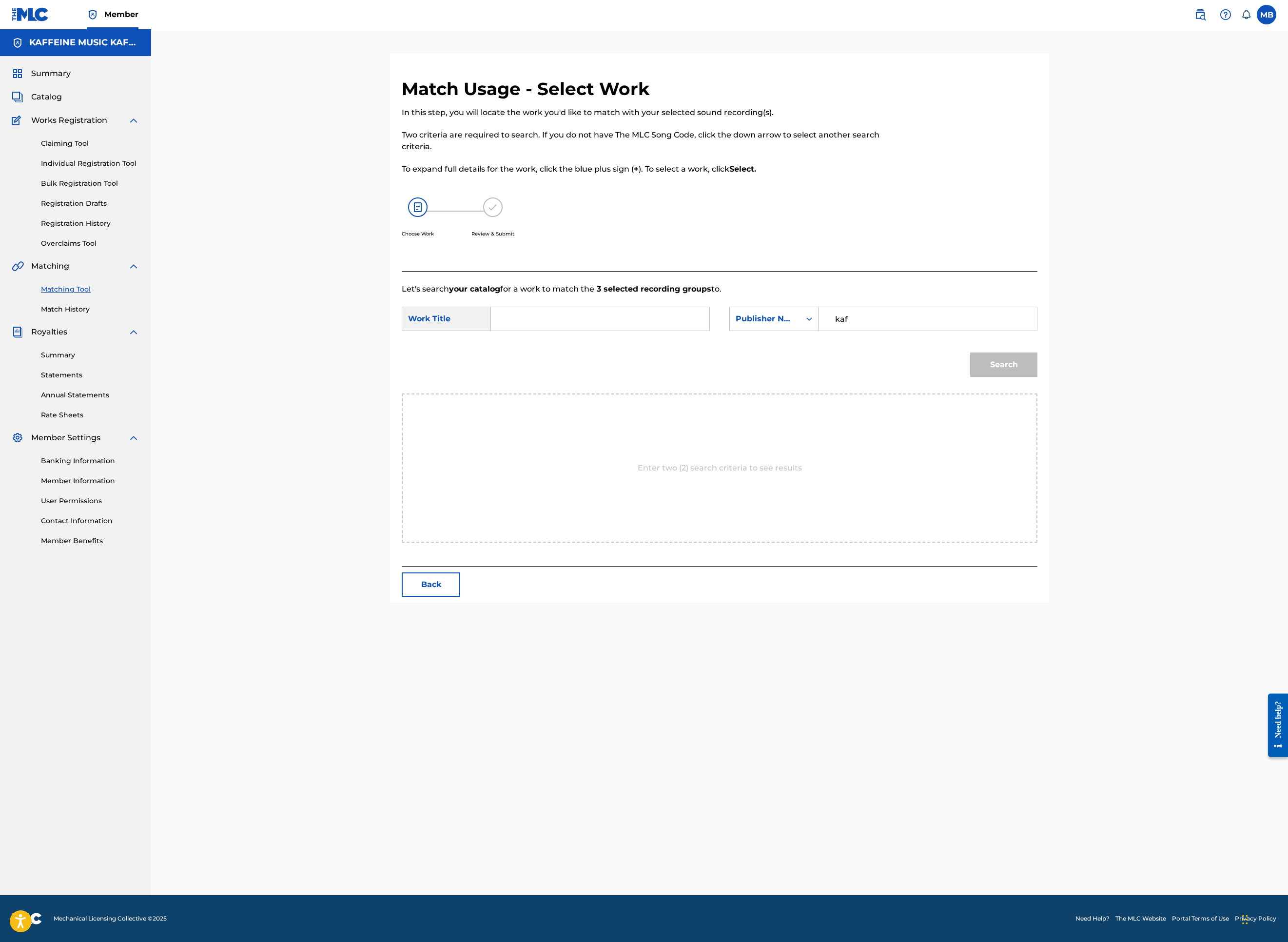
click at [678, 331] on input "Search Form" at bounding box center [600, 319] width 202 height 24
paste input "ANGSTIETY"
type input "ANGSTIETY"
click at [1037, 377] on button "Search" at bounding box center [1003, 364] width 67 height 24
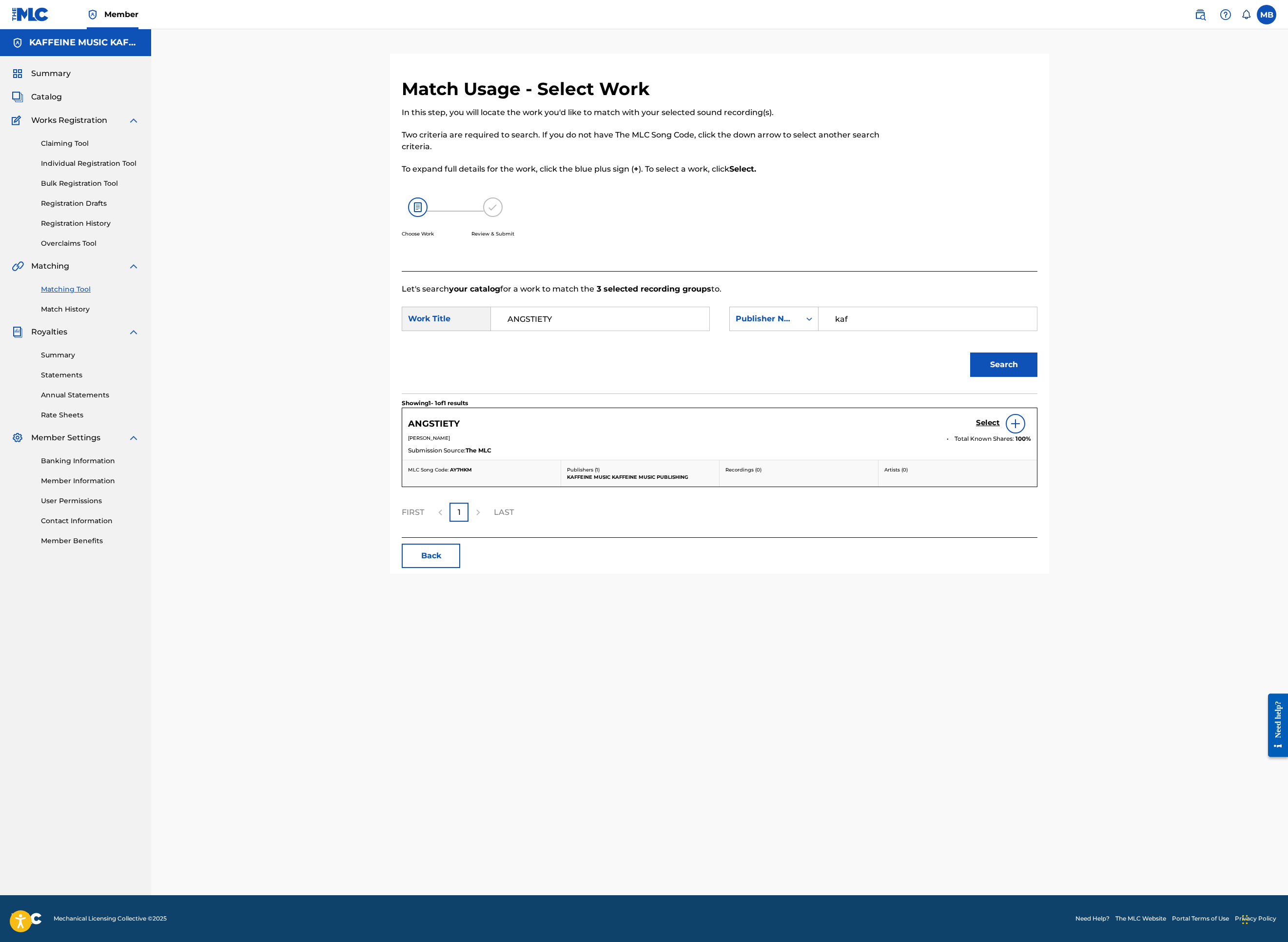
click at [1000, 428] on h5 "Select" at bounding box center [988, 423] width 24 height 9
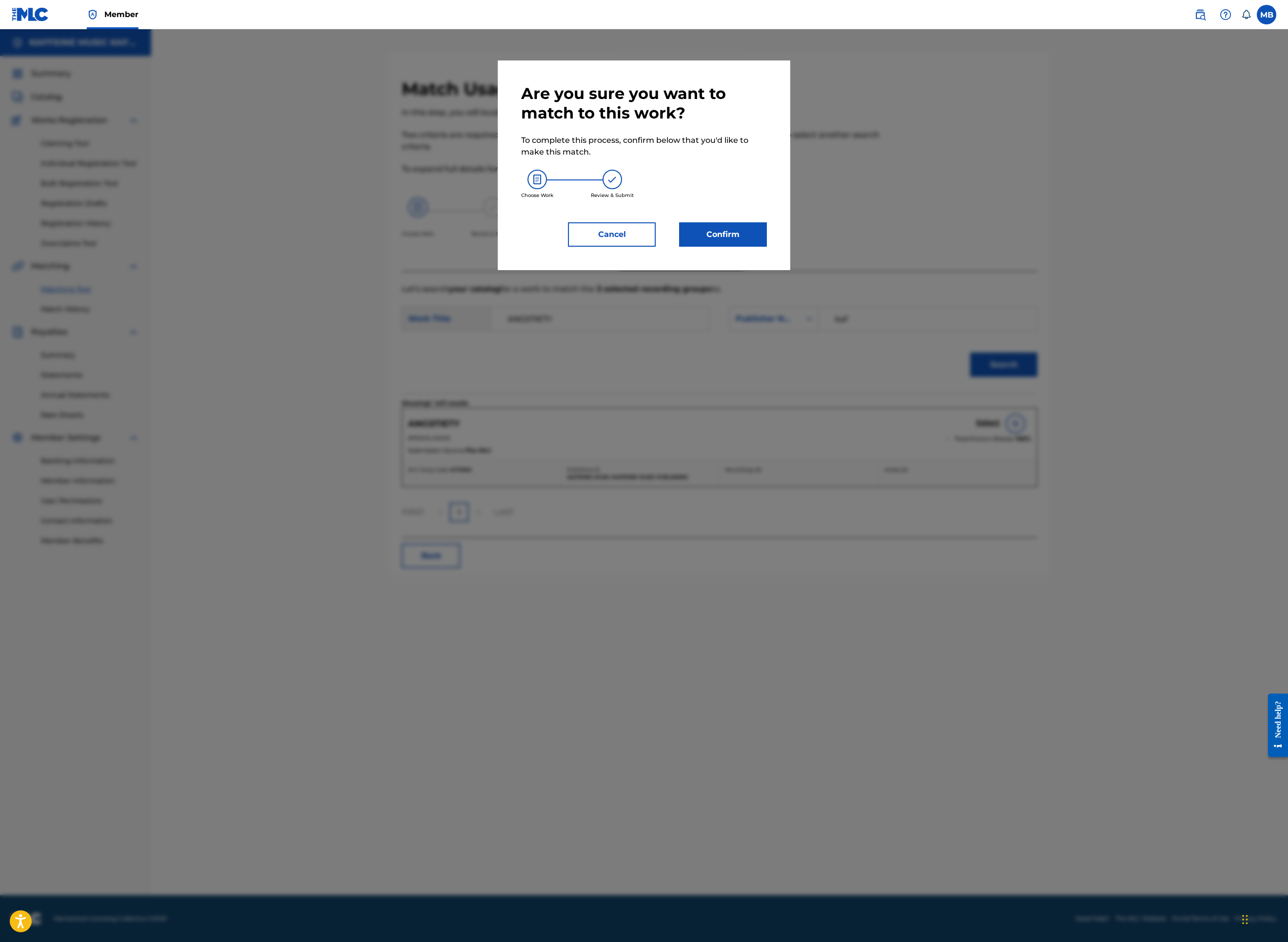
click at [767, 247] on button "Confirm" at bounding box center [723, 234] width 88 height 24
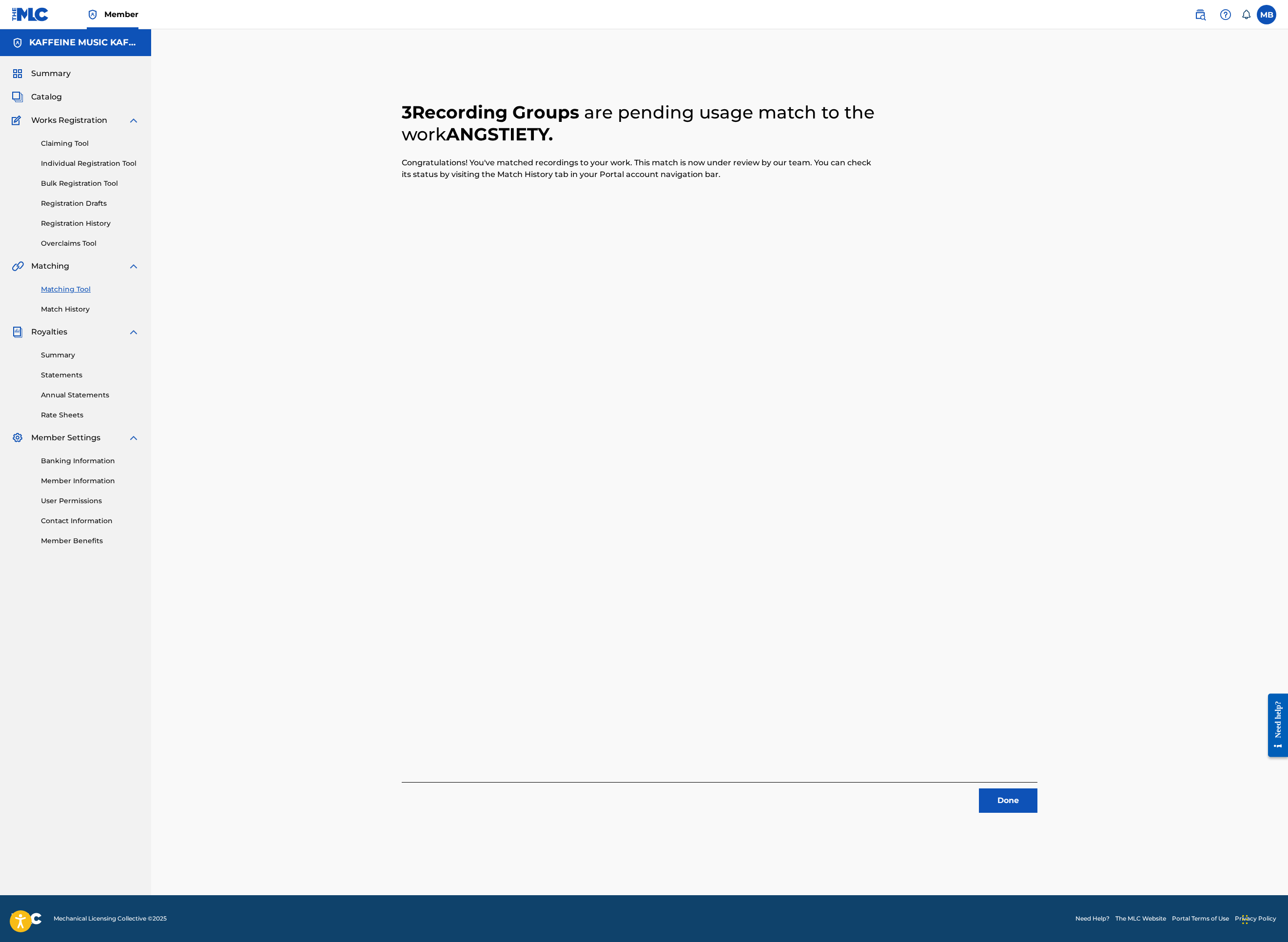
click at [1037, 781] on button "Done" at bounding box center [1008, 800] width 59 height 24
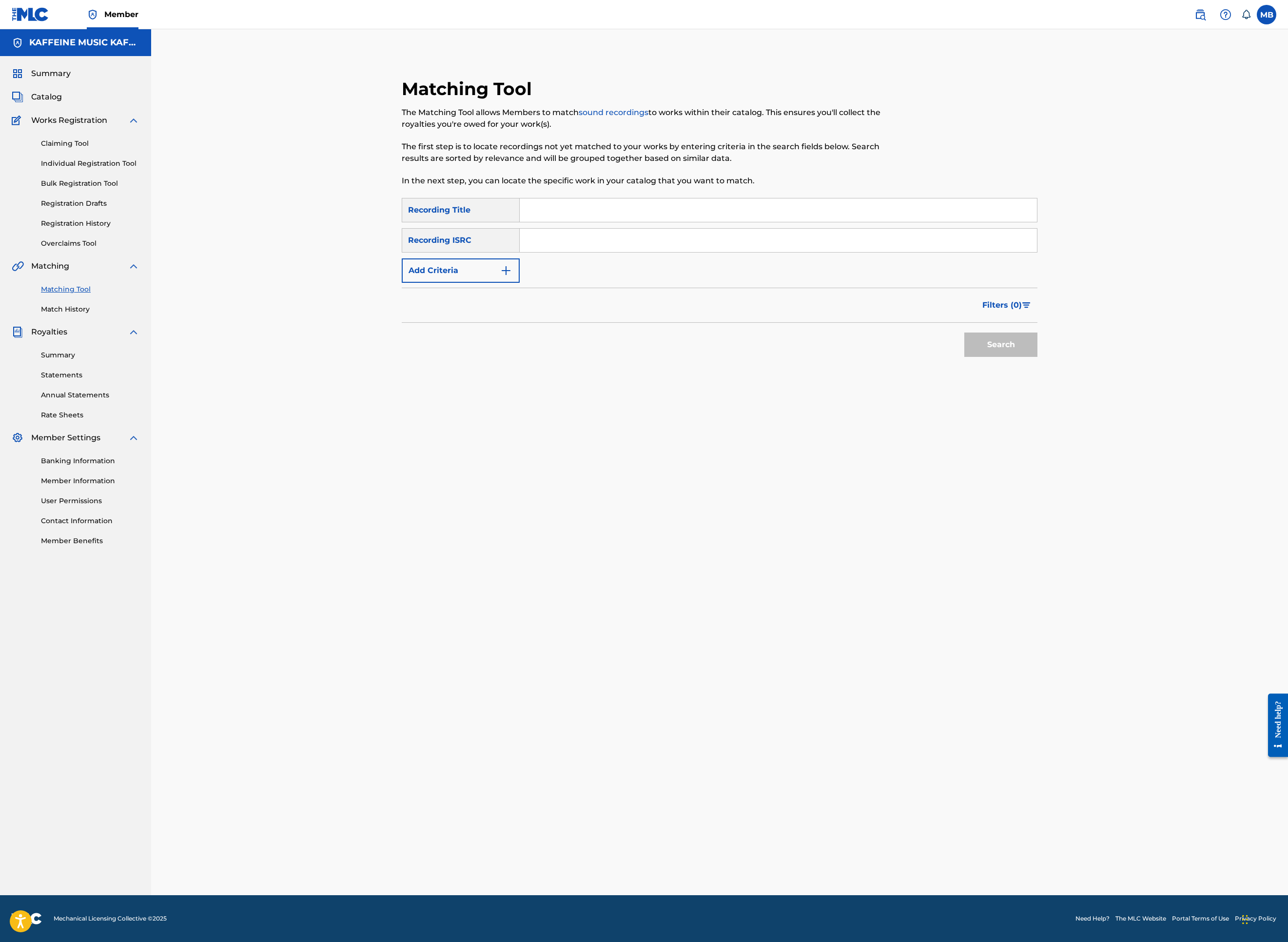
click at [710, 222] on input "Search Form" at bounding box center [778, 210] width 517 height 24
paste input "BUT"
type input "BUT"
click at [602, 252] on input "Search Form" at bounding box center [778, 240] width 517 height 24
click at [500, 283] on button "Add Criteria" at bounding box center [461, 270] width 118 height 24
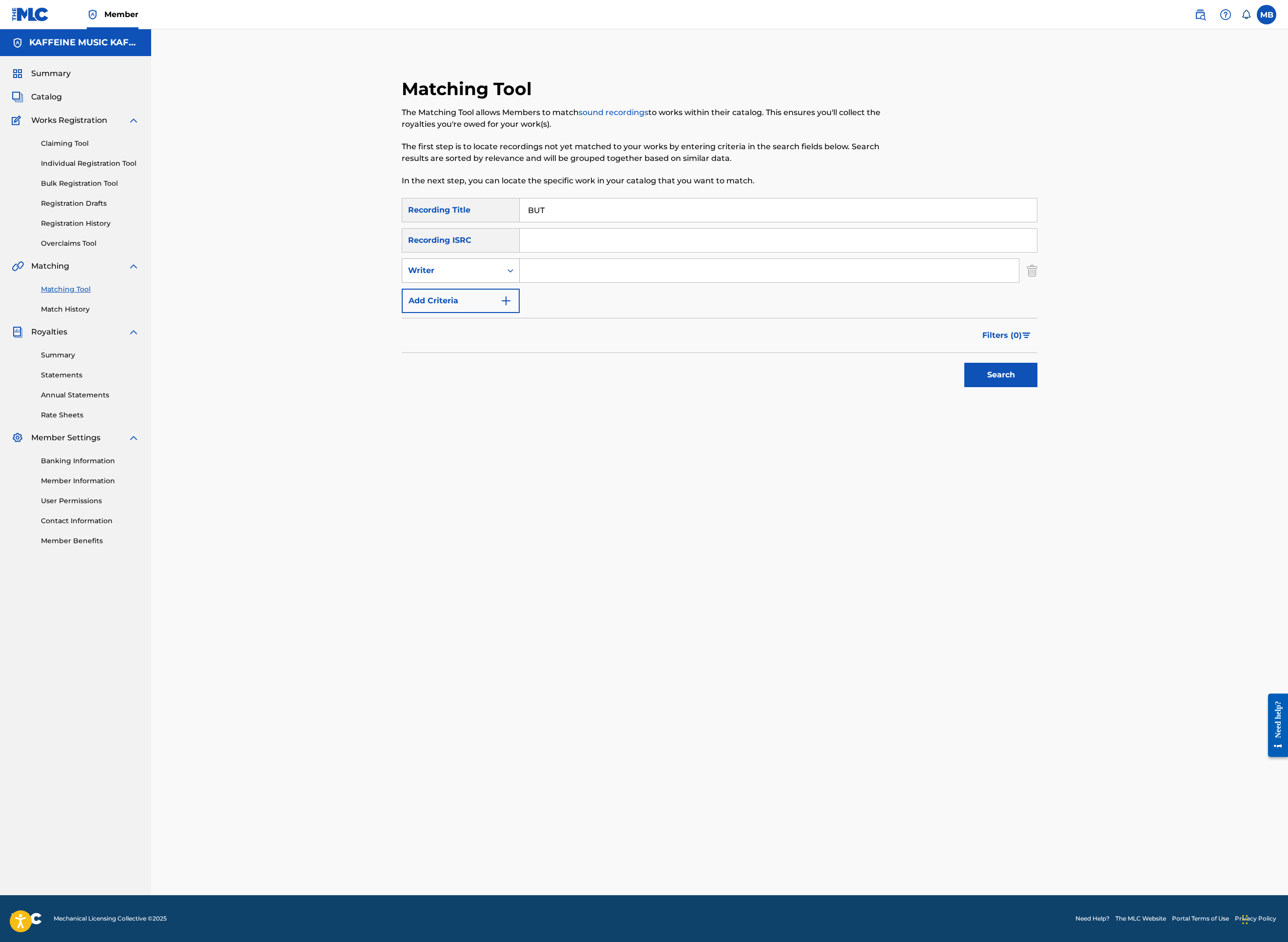
click at [491, 280] on div "Writer" at bounding box center [452, 271] width 100 height 18
drag, startPoint x: 468, startPoint y: 406, endPoint x: 525, endPoint y: 389, distance: 59.5
click at [468, 307] on div "Recording Artist" at bounding box center [461, 295] width 117 height 24
click at [556, 282] on input "Search Form" at bounding box center [769, 271] width 499 height 24
type input "[PERSON_NAME] Motorcycle"
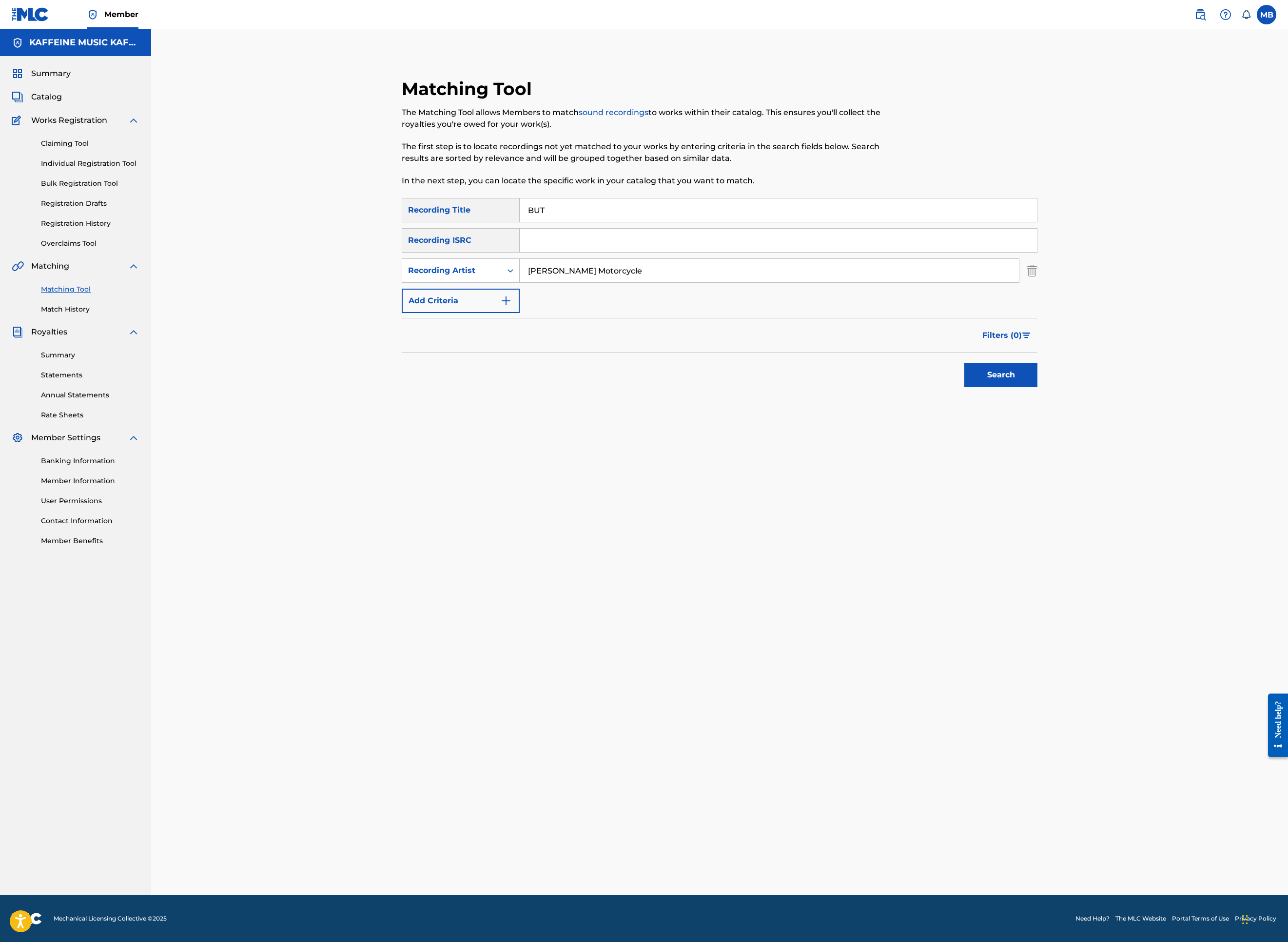
click at [1037, 387] on button "Search" at bounding box center [1001, 374] width 73 height 24
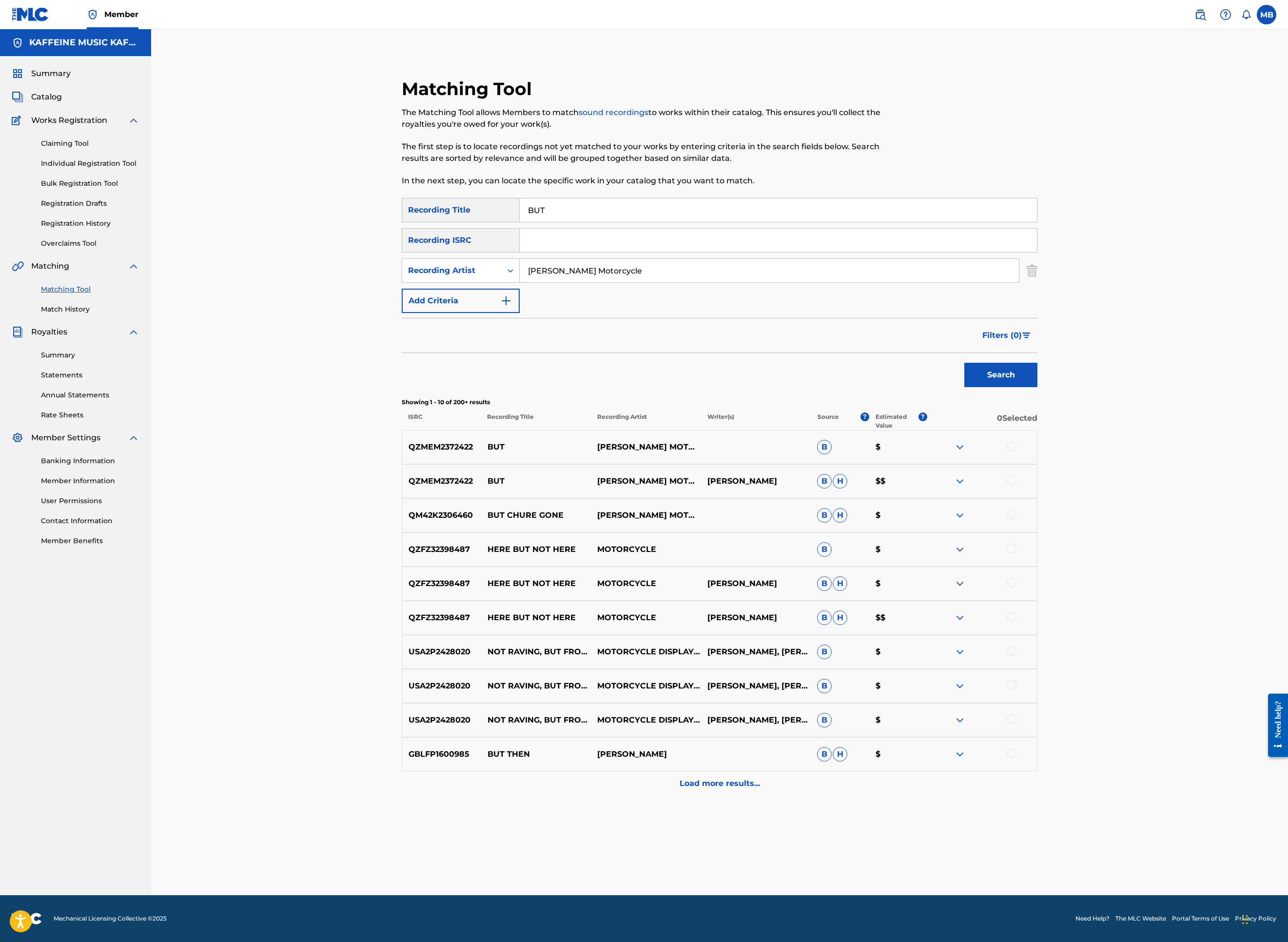
scroll to position [160, 0]
click at [1037, 453] on div at bounding box center [982, 447] width 110 height 12
click at [1016, 451] on div at bounding box center [1011, 446] width 10 height 10
click at [1016, 485] on div at bounding box center [1011, 480] width 10 height 10
click at [739, 781] on button "Match 2 Groups" at bounding box center [685, 862] width 108 height 24
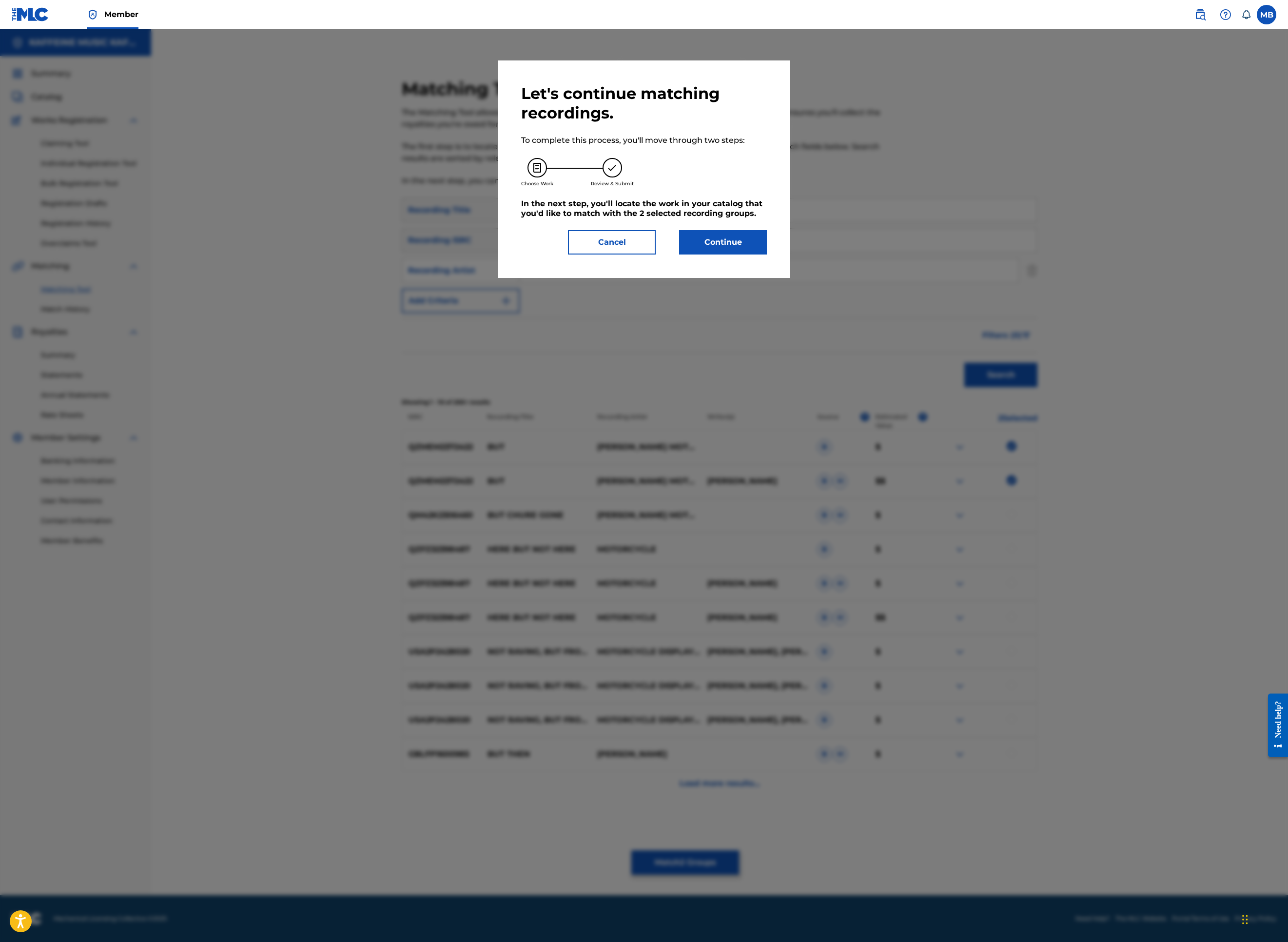
click at [767, 255] on button "Continue" at bounding box center [723, 242] width 88 height 24
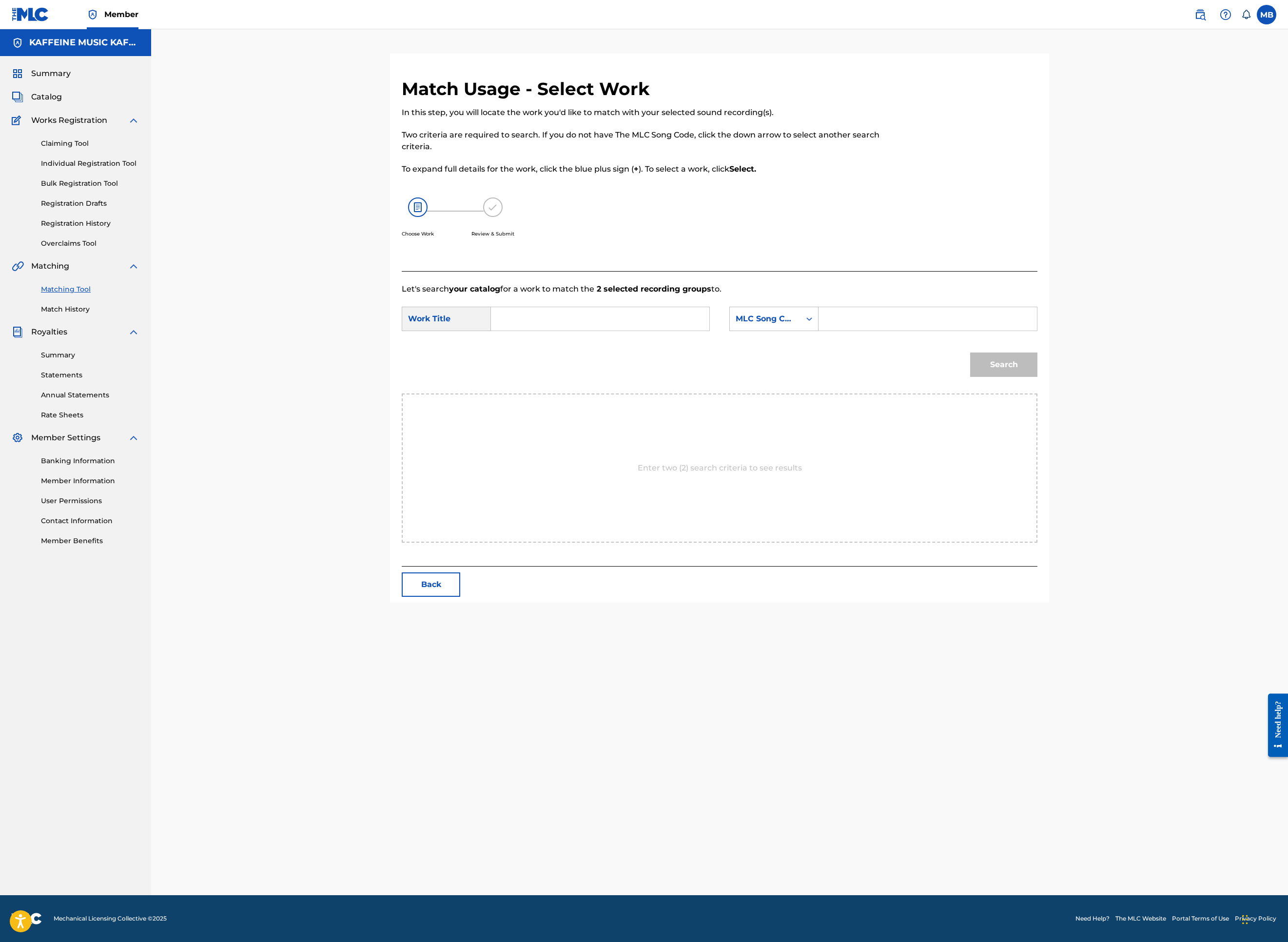
scroll to position [49, 0]
click at [701, 331] on input "Search Form" at bounding box center [600, 319] width 202 height 24
paste input "CRISP SIP"
type input "CRISP SIP"
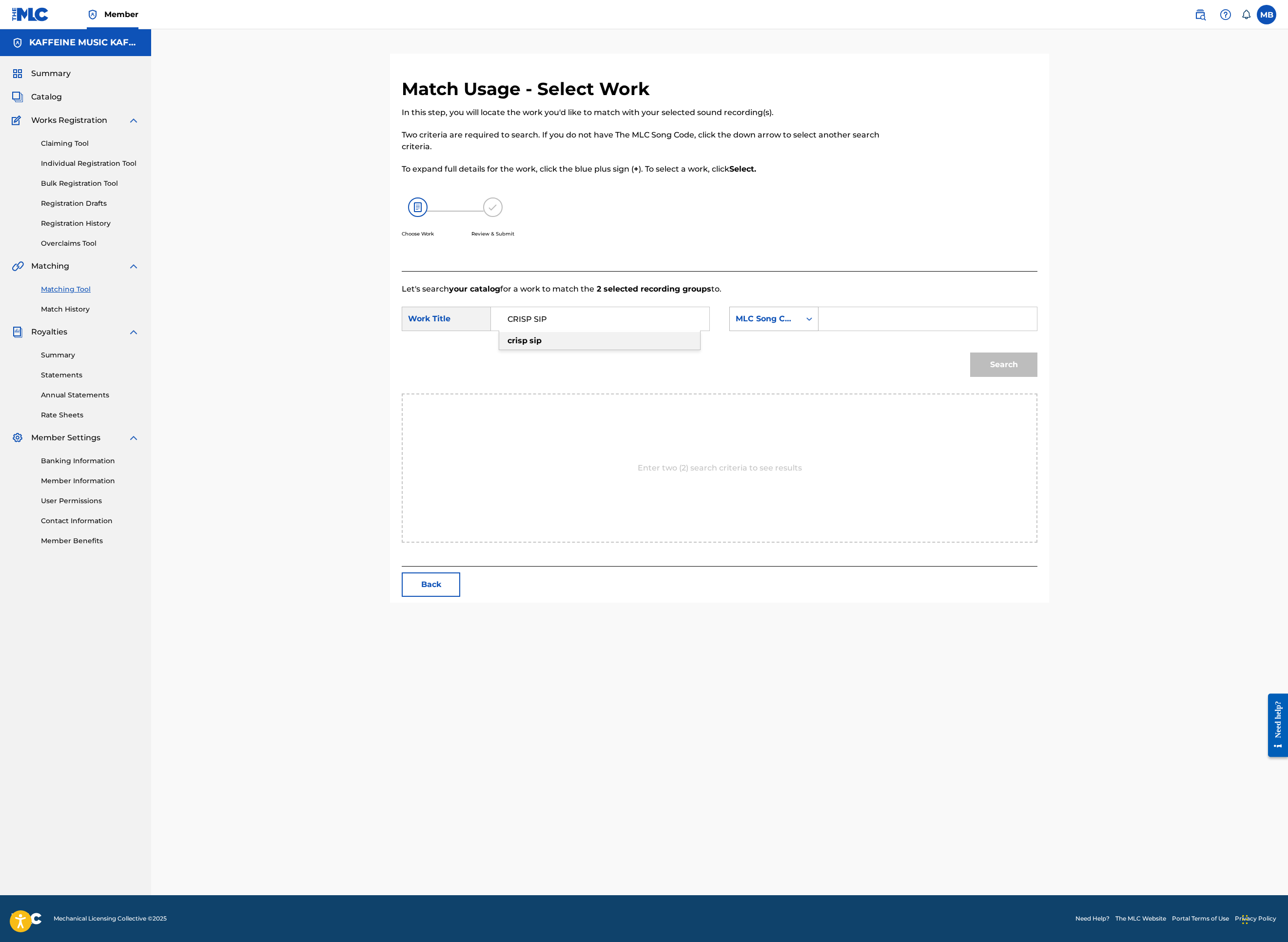
click at [794, 325] on div "MLC Song Code" at bounding box center [765, 318] width 59 height 12
click at [818, 392] on div "Publisher Name" at bounding box center [774, 380] width 88 height 24
click at [983, 331] on input "Search Form" at bounding box center [927, 319] width 202 height 24
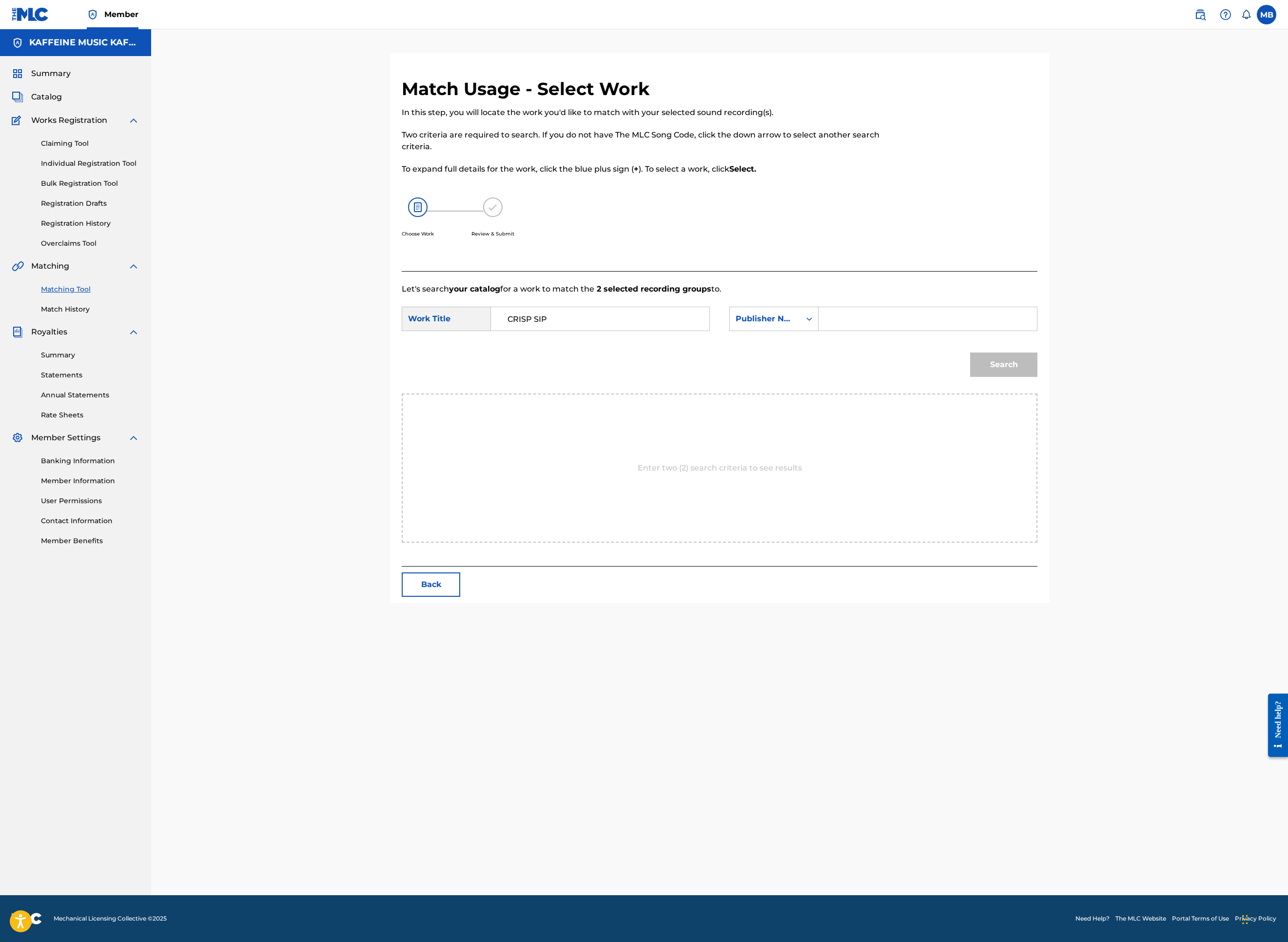
click at [701, 331] on input "CRISP SIP" at bounding box center [600, 319] width 202 height 24
drag, startPoint x: 1247, startPoint y: 415, endPoint x: 722, endPoint y: 347, distance: 529.4
click at [701, 331] on input "CRISP SIP" at bounding box center [600, 319] width 202 height 24
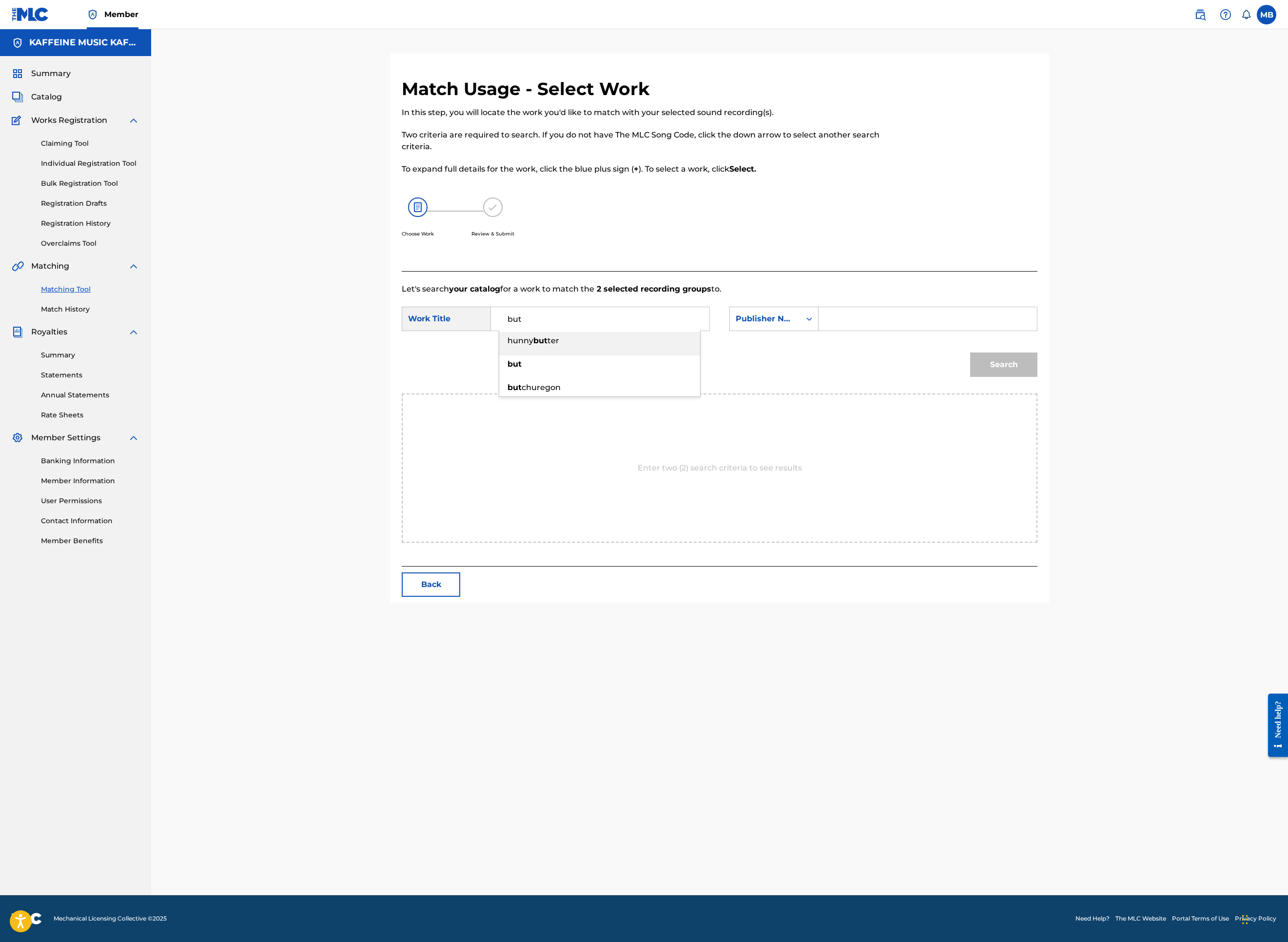
type input "but"
drag, startPoint x: 1041, startPoint y: 333, endPoint x: 1048, endPoint y: 345, distance: 13.9
click at [1029, 331] on input "Search Form" at bounding box center [927, 319] width 202 height 24
type input "kaff"
click at [1037, 377] on button "Search" at bounding box center [1003, 364] width 67 height 24
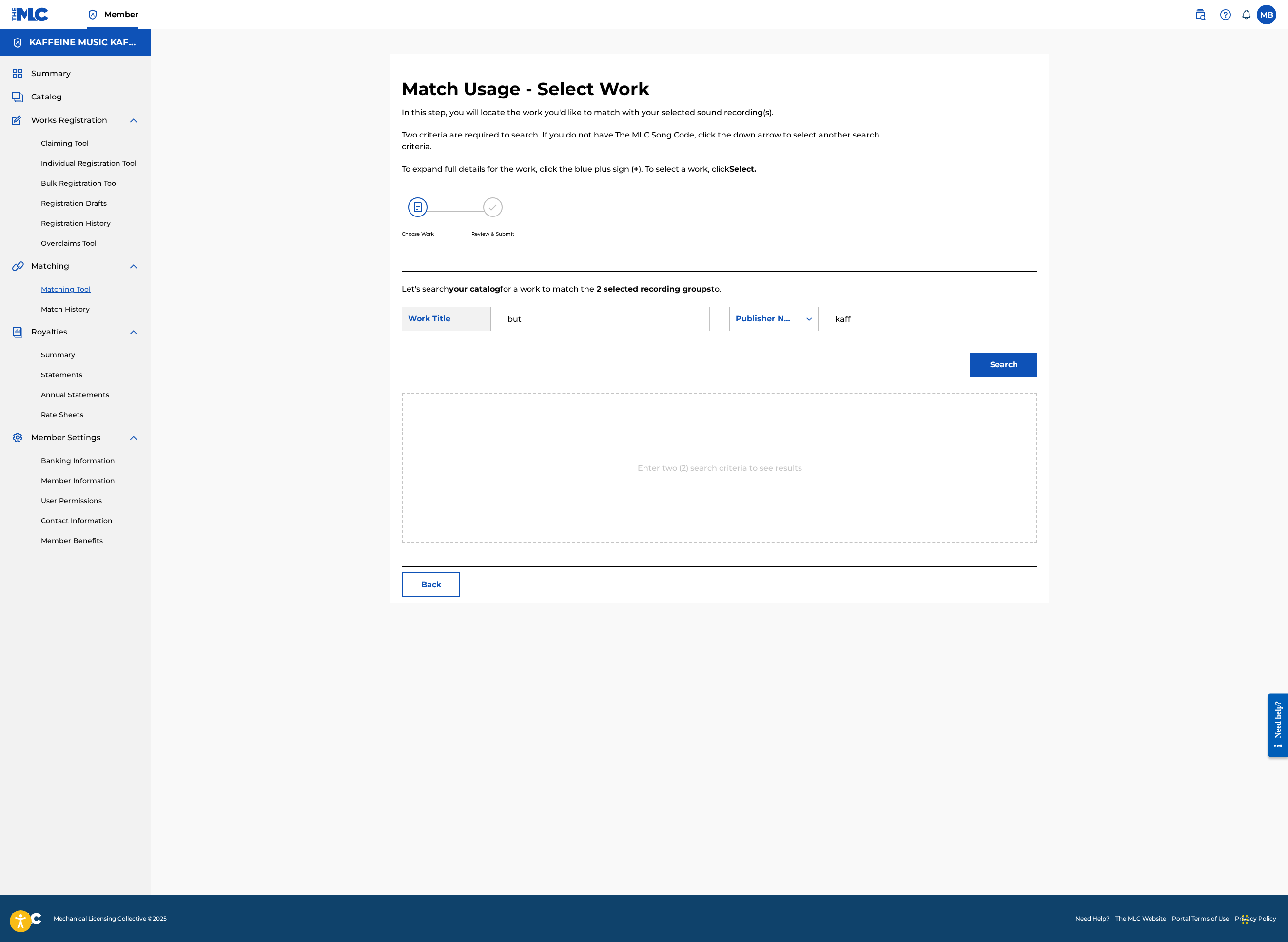
scroll to position [49, 0]
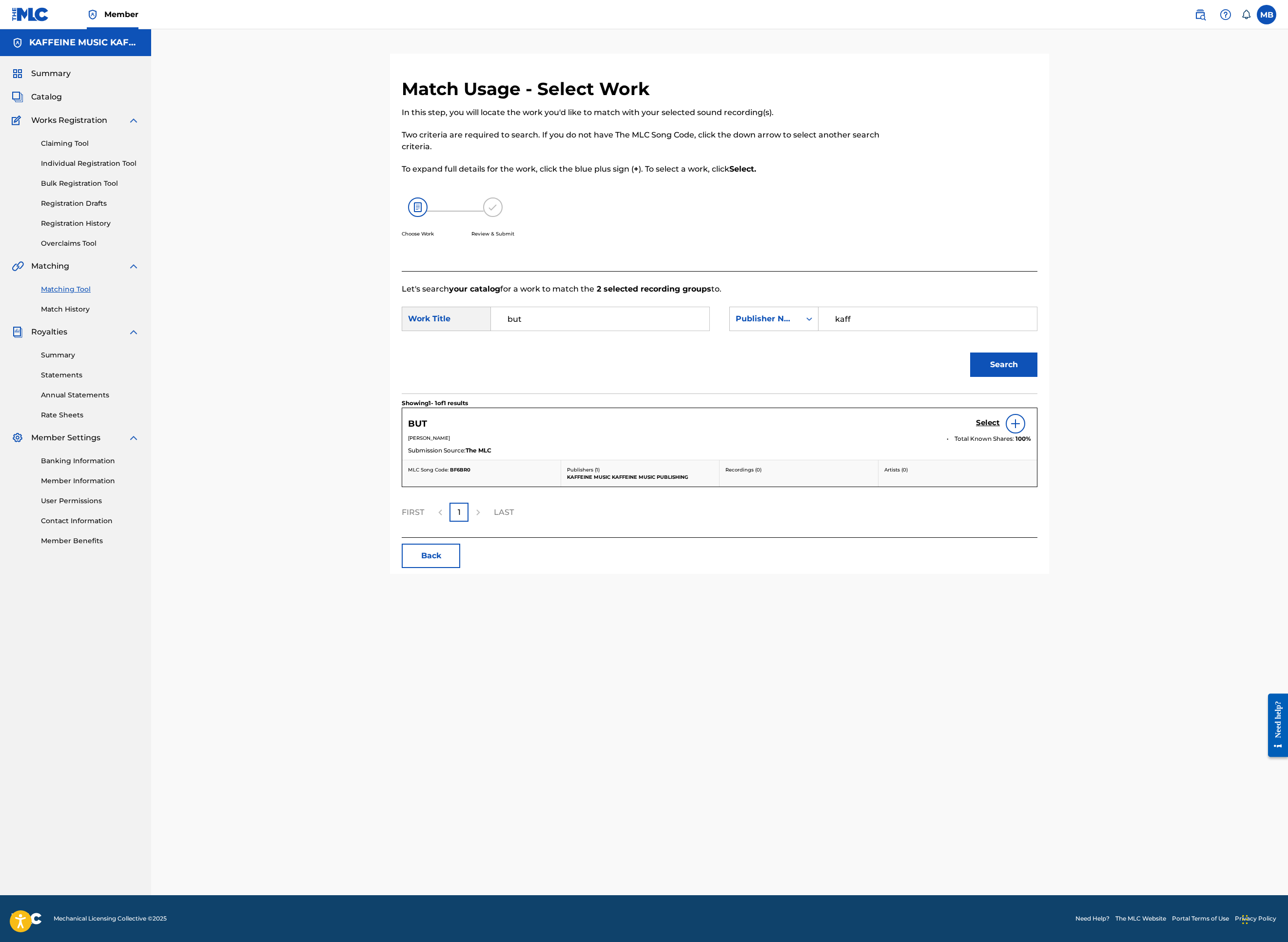
click at [1031, 434] on div "Select" at bounding box center [1003, 424] width 55 height 20
click at [1000, 428] on h5 "Select" at bounding box center [988, 423] width 24 height 9
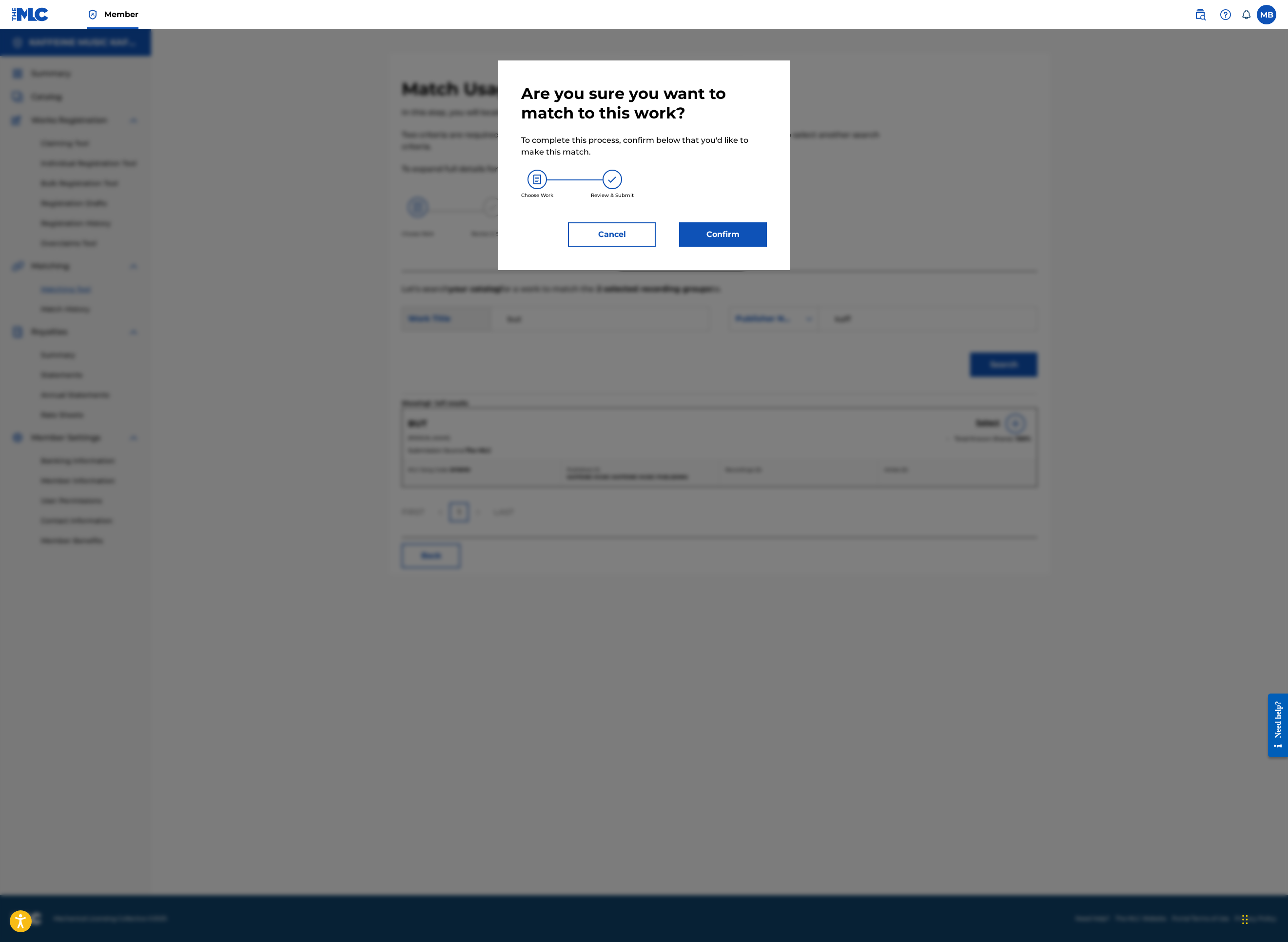
click at [755, 247] on div "Are you sure you want to match to this work? To complete this process, confirm …" at bounding box center [644, 165] width 245 height 163
click at [760, 247] on button "Confirm" at bounding box center [723, 234] width 88 height 24
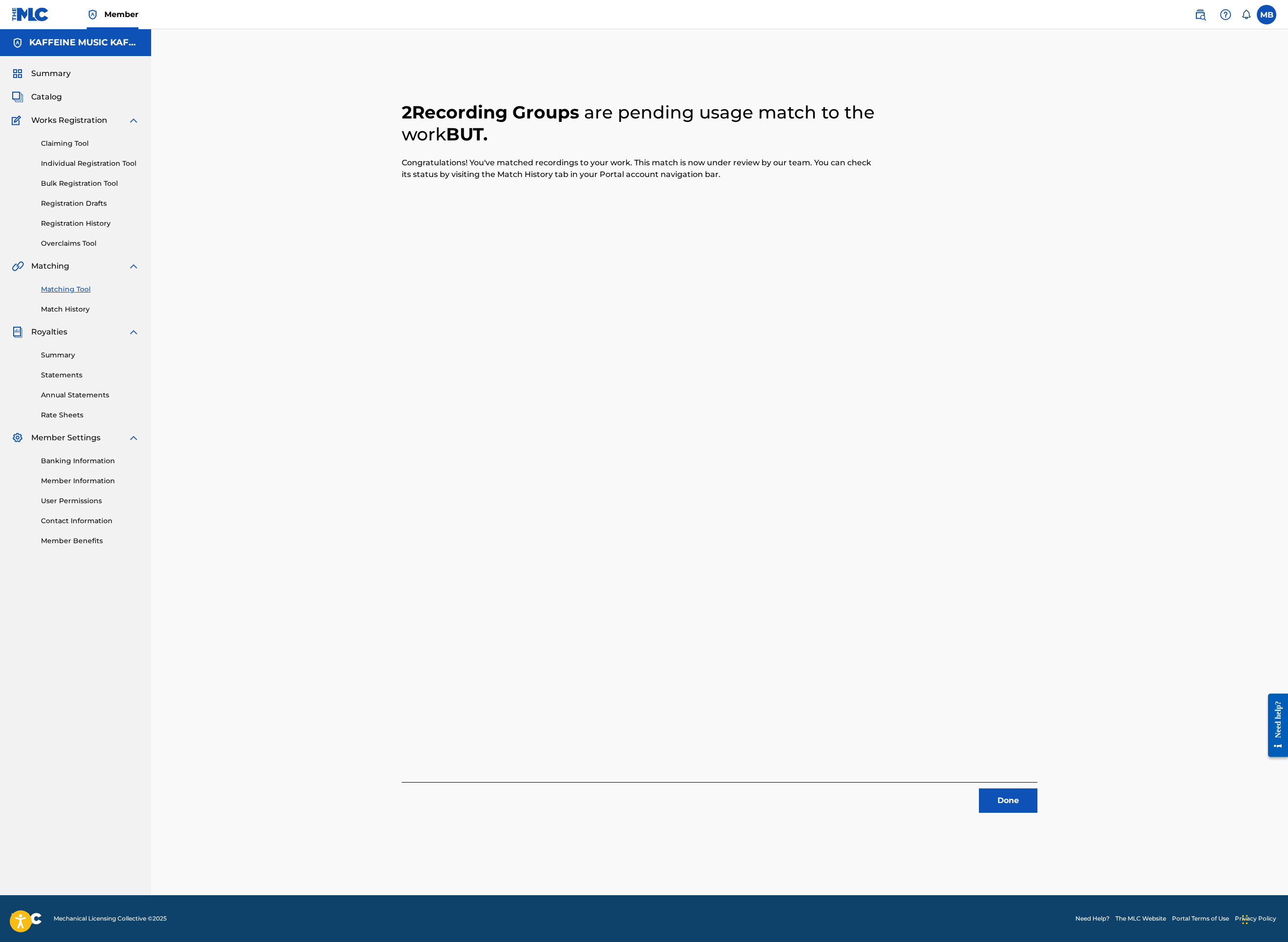
click at [1037, 781] on button "Done" at bounding box center [1008, 800] width 59 height 24
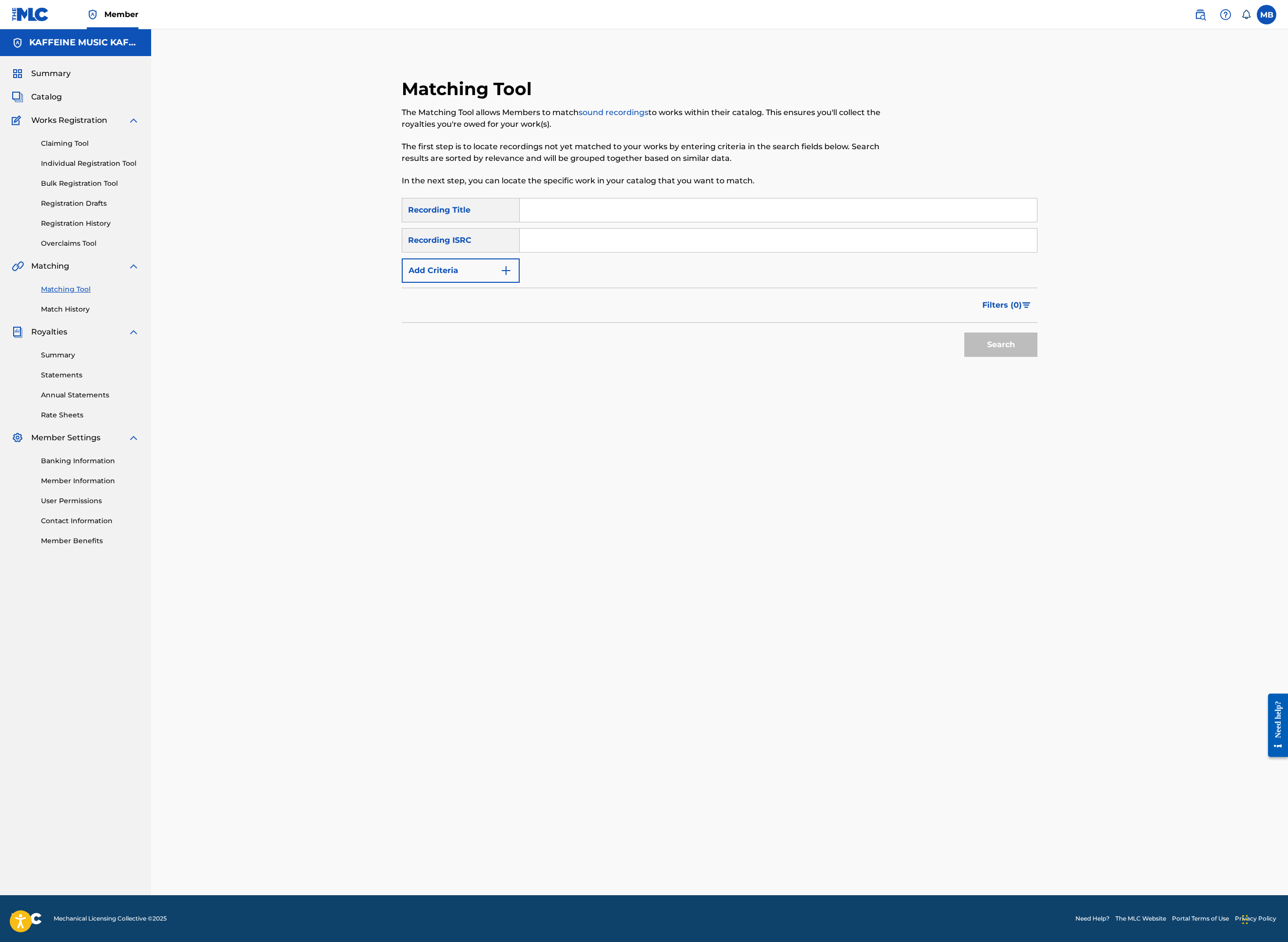
click at [624, 222] on input "Search Form" at bounding box center [778, 210] width 517 height 24
paste input "CRISP SIP"
type input "CRISP SIP"
click at [514, 283] on button "Add Criteria" at bounding box center [461, 270] width 118 height 24
drag, startPoint x: 497, startPoint y: 350, endPoint x: 498, endPoint y: 355, distance: 5.1
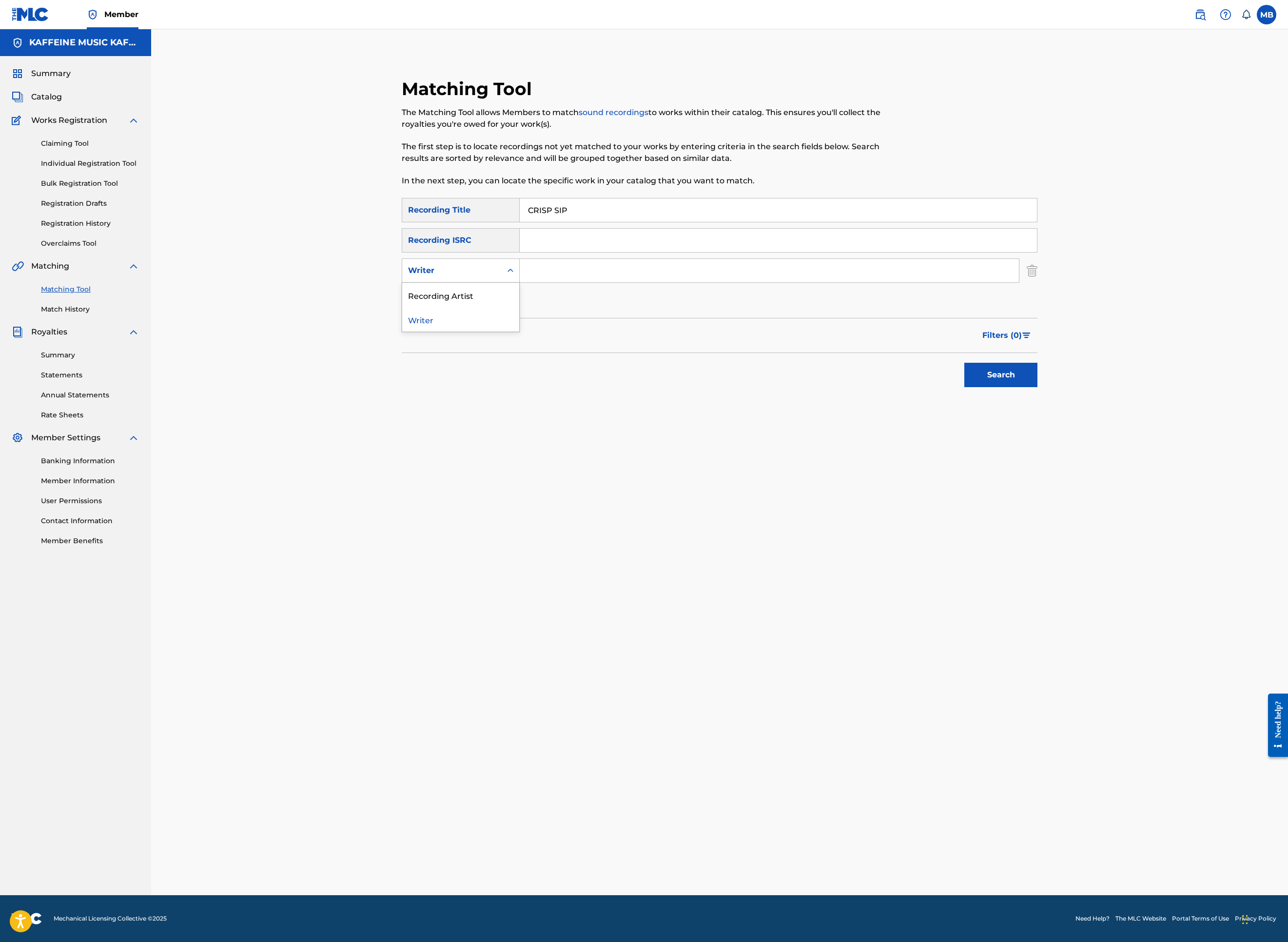
click at [499, 283] on div "Writer" at bounding box center [461, 270] width 118 height 24
drag, startPoint x: 493, startPoint y: 394, endPoint x: 532, endPoint y: 394, distance: 39.0
click at [493, 307] on div "Recording Artist" at bounding box center [461, 295] width 117 height 24
click at [584, 282] on input "Search Form" at bounding box center [769, 271] width 499 height 24
type input "[PERSON_NAME] Motorcycle"
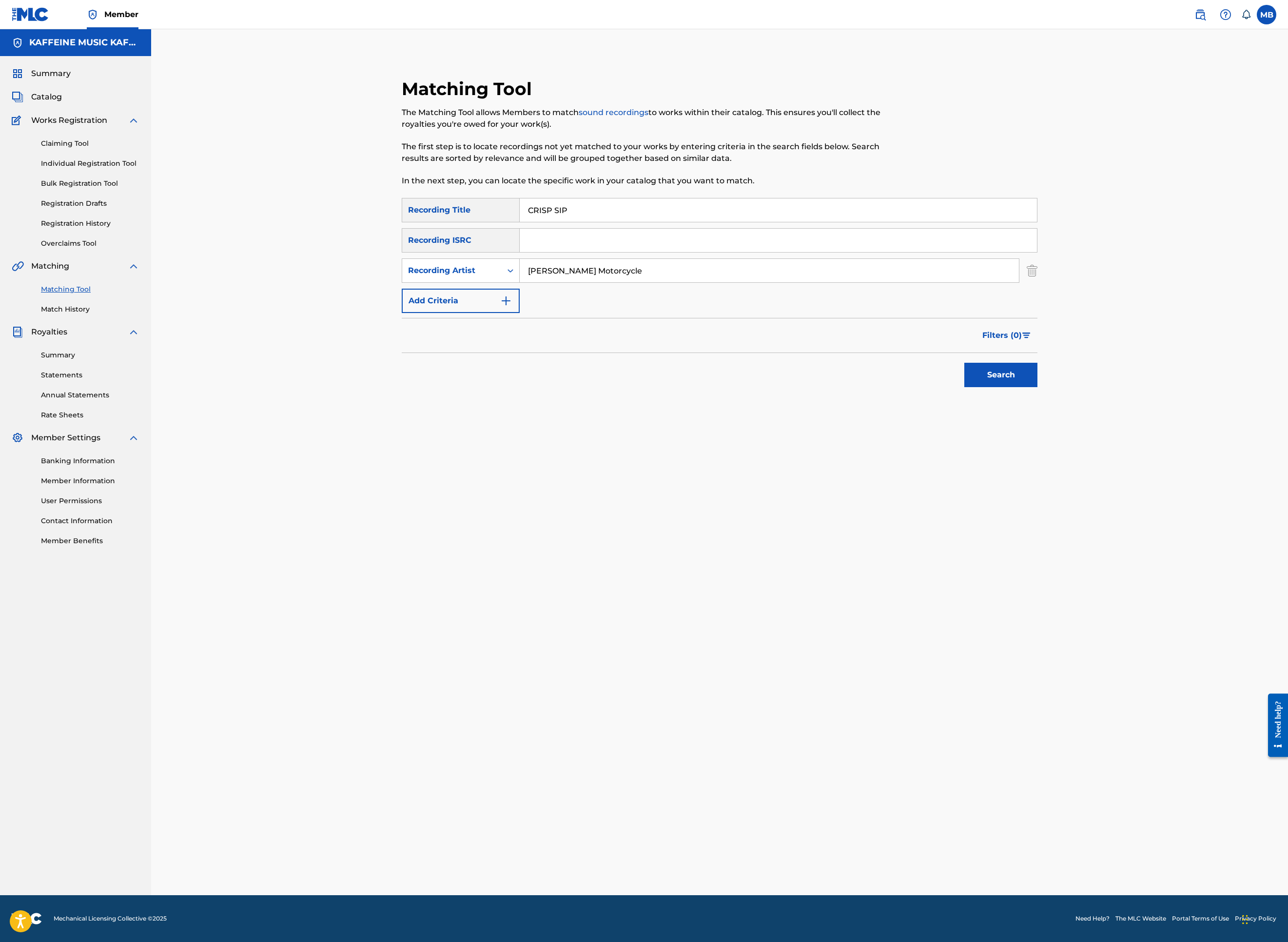
click at [1037, 387] on button "Search" at bounding box center [1001, 374] width 73 height 24
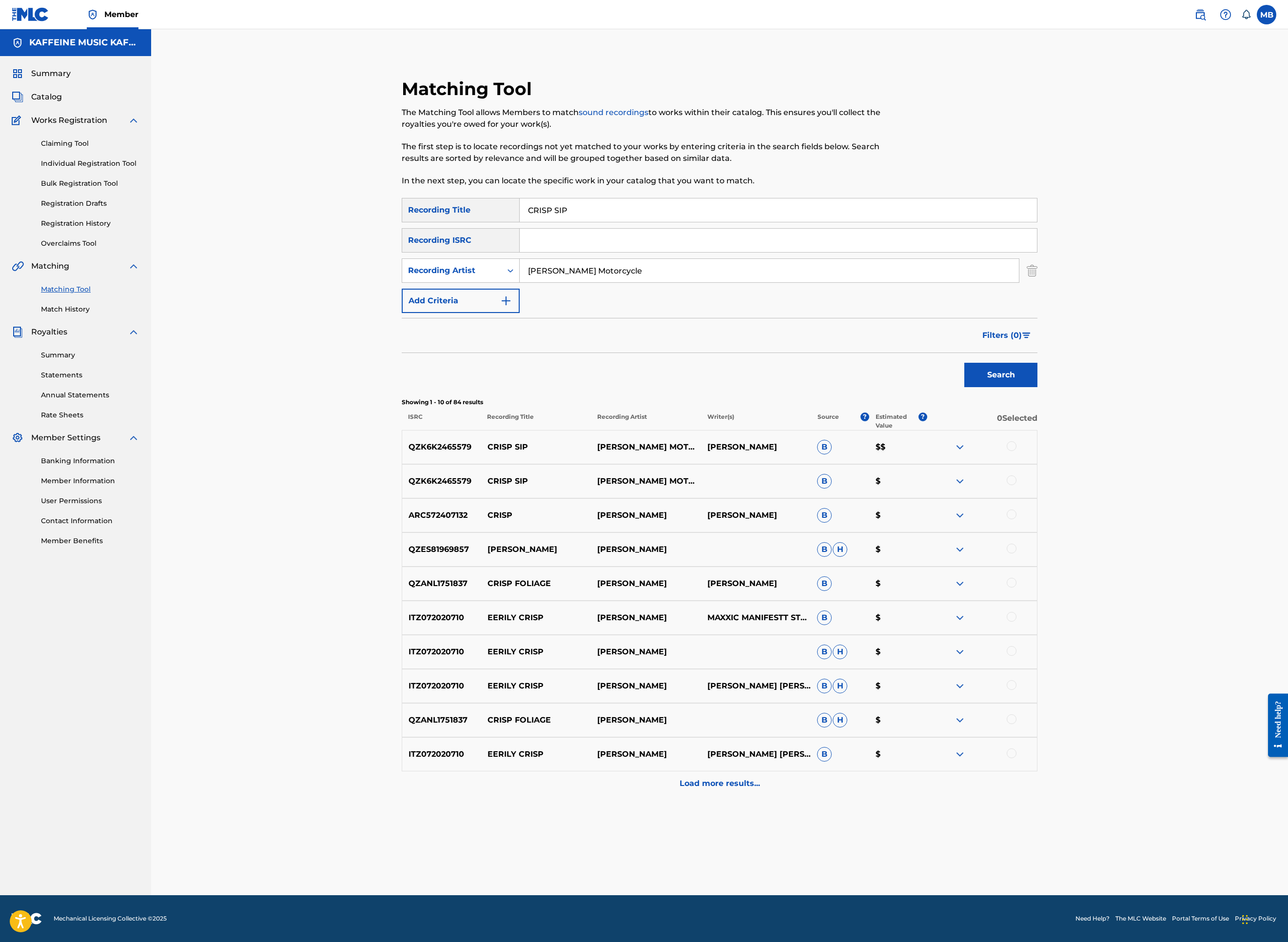
scroll to position [142, 0]
click at [1016, 451] on div at bounding box center [1011, 446] width 10 height 10
click at [1016, 485] on div at bounding box center [1011, 480] width 10 height 10
click at [739, 781] on button "Match 2 Groups" at bounding box center [685, 862] width 108 height 24
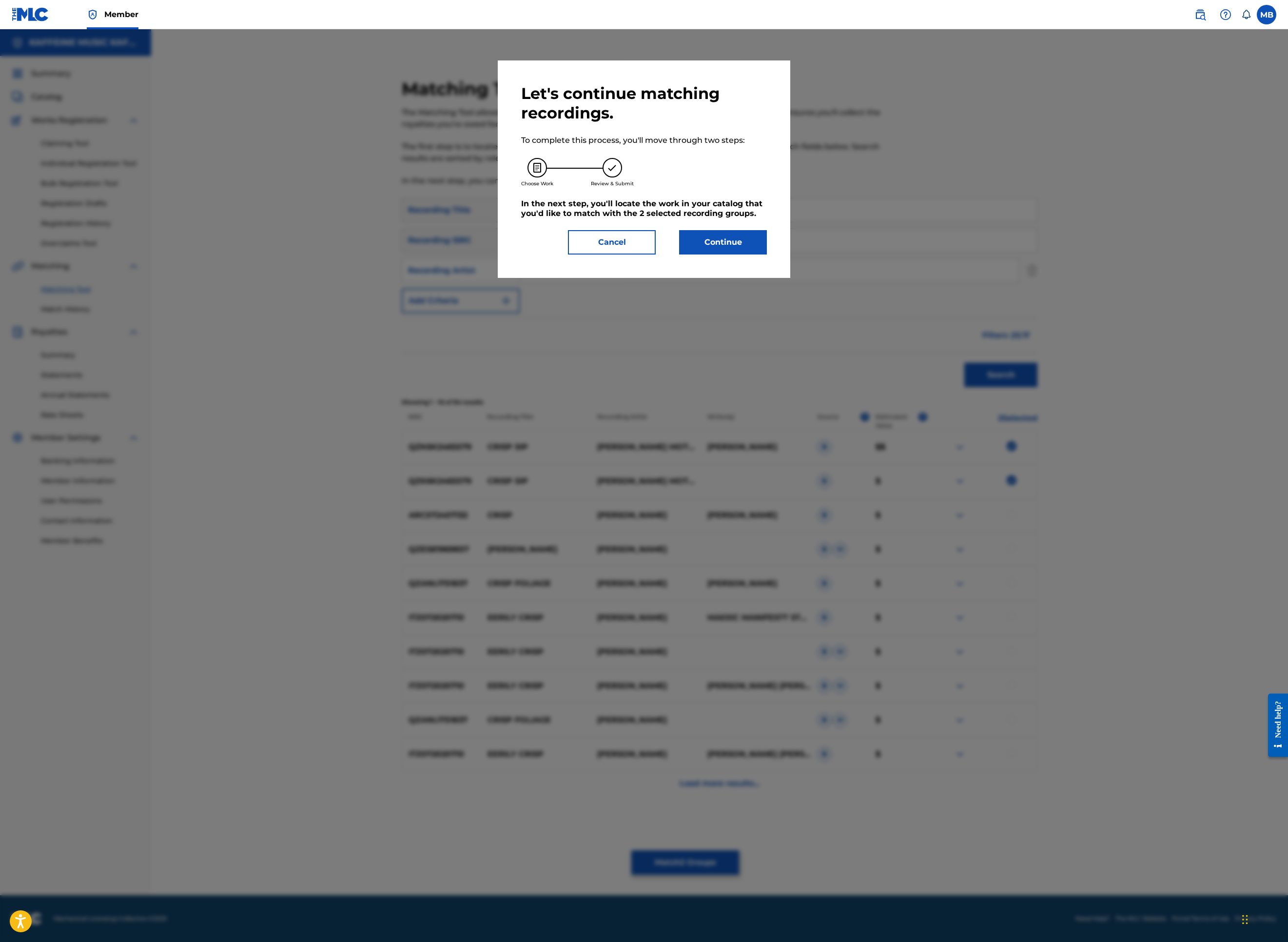
click at [731, 255] on button "Continue" at bounding box center [723, 242] width 88 height 24
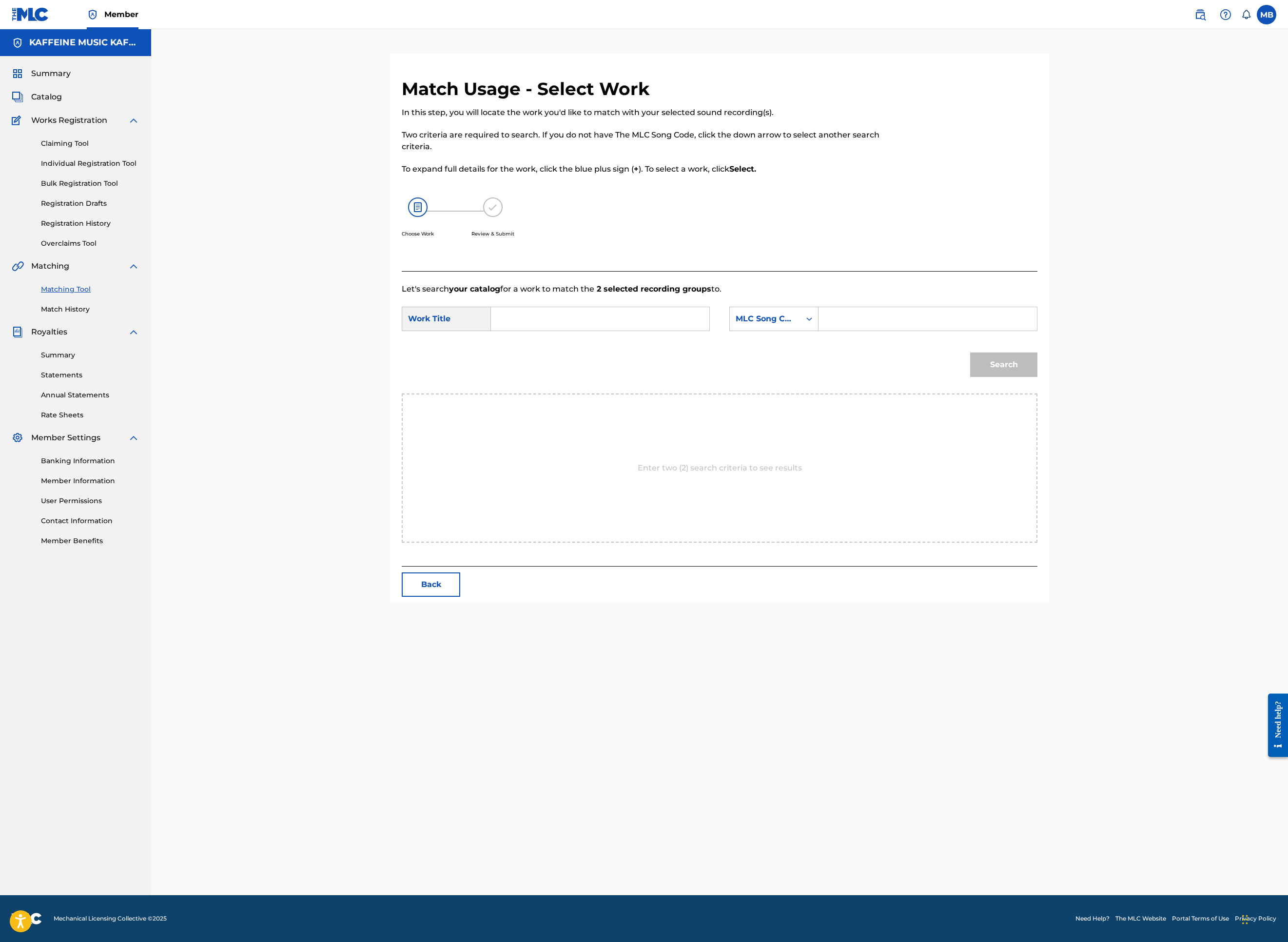
click at [700, 331] on input "Search Form" at bounding box center [600, 319] width 202 height 24
paste input "CRISP SIP"
type input "CRISP SIP"
click at [818, 331] on div "Search Form" at bounding box center [809, 319] width 17 height 24
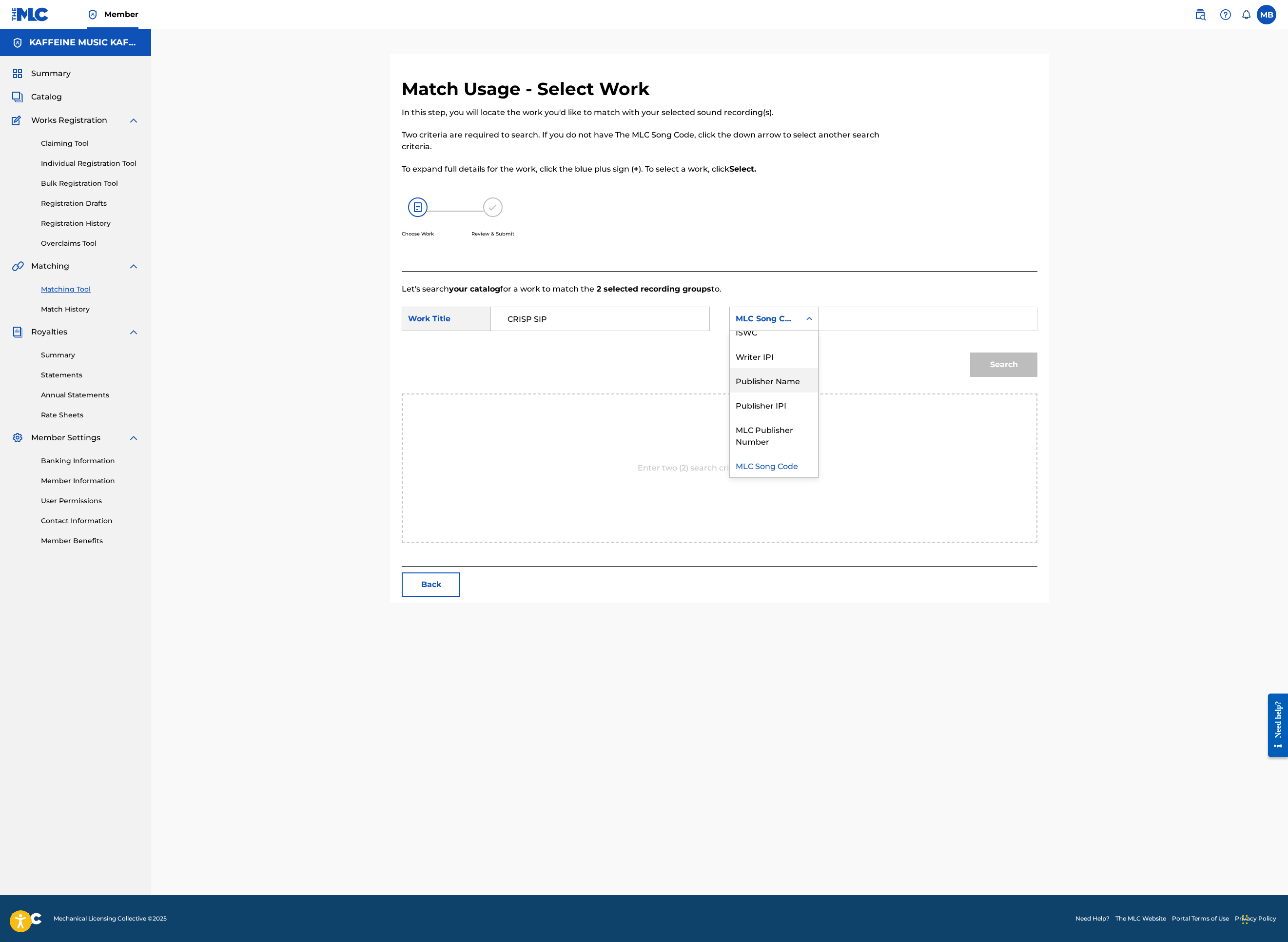
click at [818, 392] on div "Publisher Name" at bounding box center [774, 380] width 88 height 24
click at [973, 331] on input "Search Form" at bounding box center [927, 319] width 202 height 24
type input "kaf"
click at [1037, 377] on button "Search" at bounding box center [1003, 364] width 67 height 24
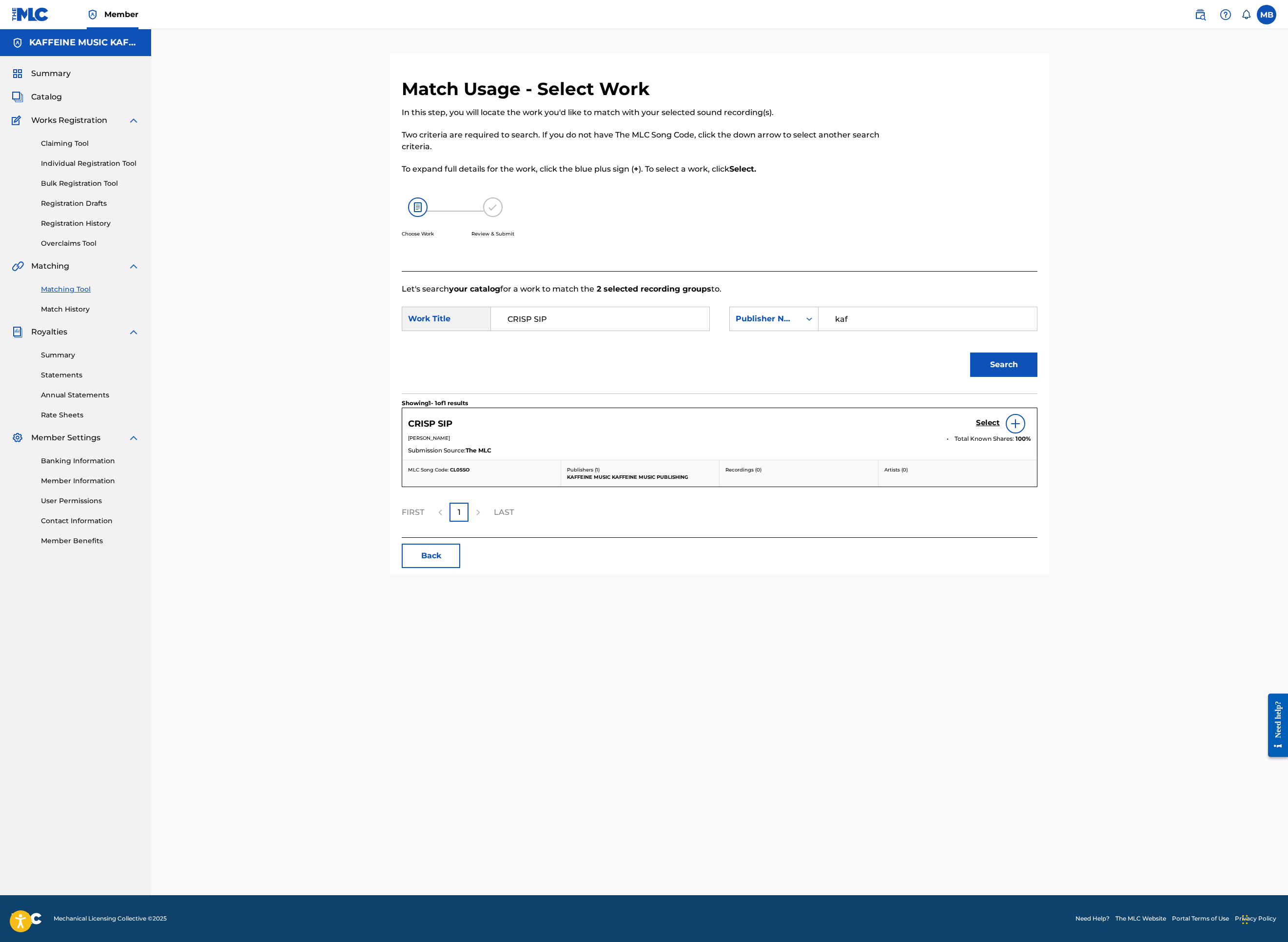
click at [1000, 428] on h5 "Select" at bounding box center [988, 423] width 24 height 9
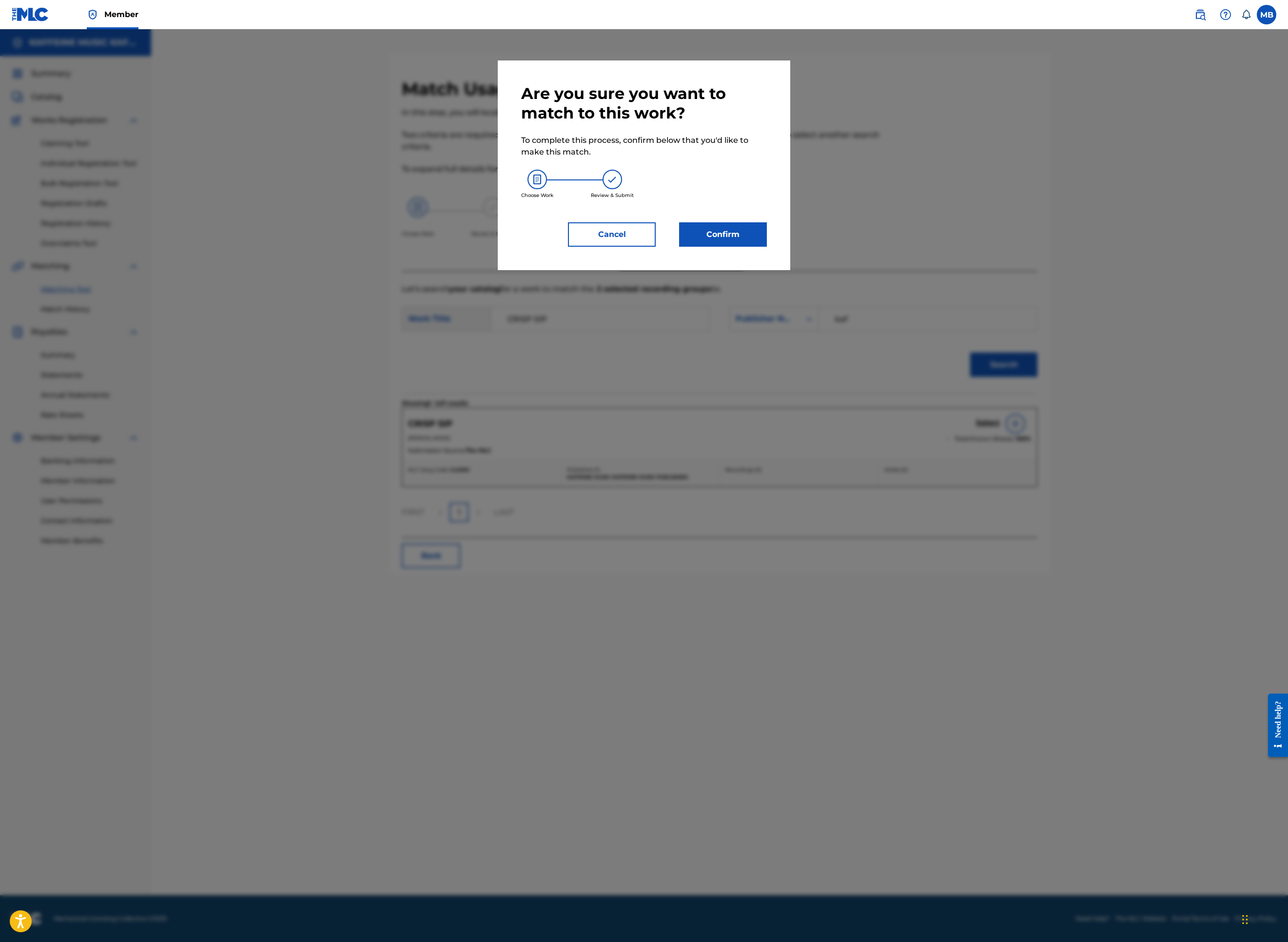
click at [767, 247] on button "Confirm" at bounding box center [723, 234] width 88 height 24
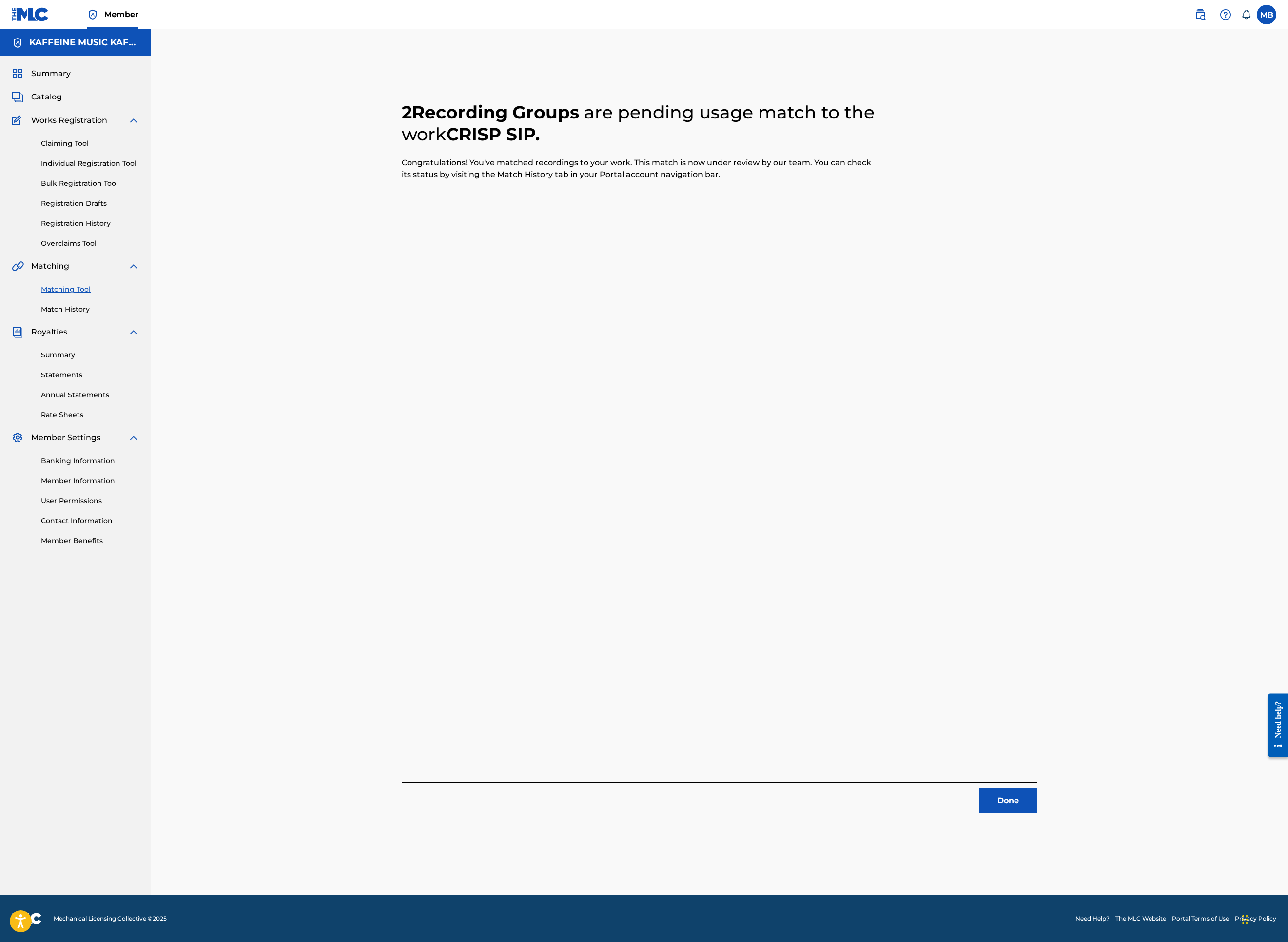
click at [1037, 781] on button "Done" at bounding box center [1008, 800] width 59 height 24
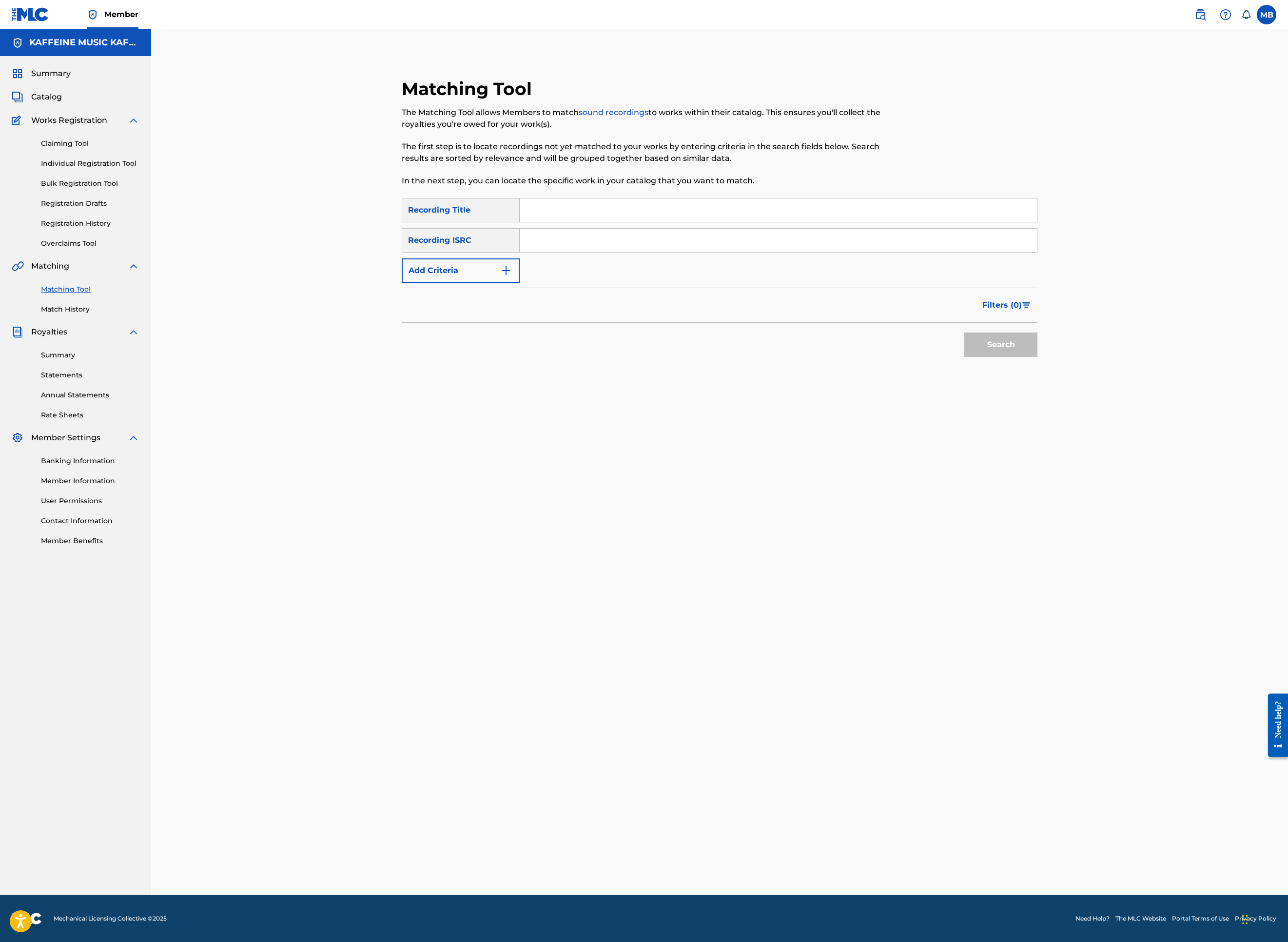
drag, startPoint x: 590, startPoint y: 252, endPoint x: 536, endPoint y: 272, distance: 57.6
click at [590, 222] on input "Search Form" at bounding box center [778, 210] width 517 height 24
paste input "CRY JOIK"
type input "CRY JOIK"
click at [454, 283] on div "SearchWithCriteria7ebd8d66-ec34-4cf0-baab-cba0669f7352 Recording Title CRY JOIK…" at bounding box center [719, 240] width 636 height 85
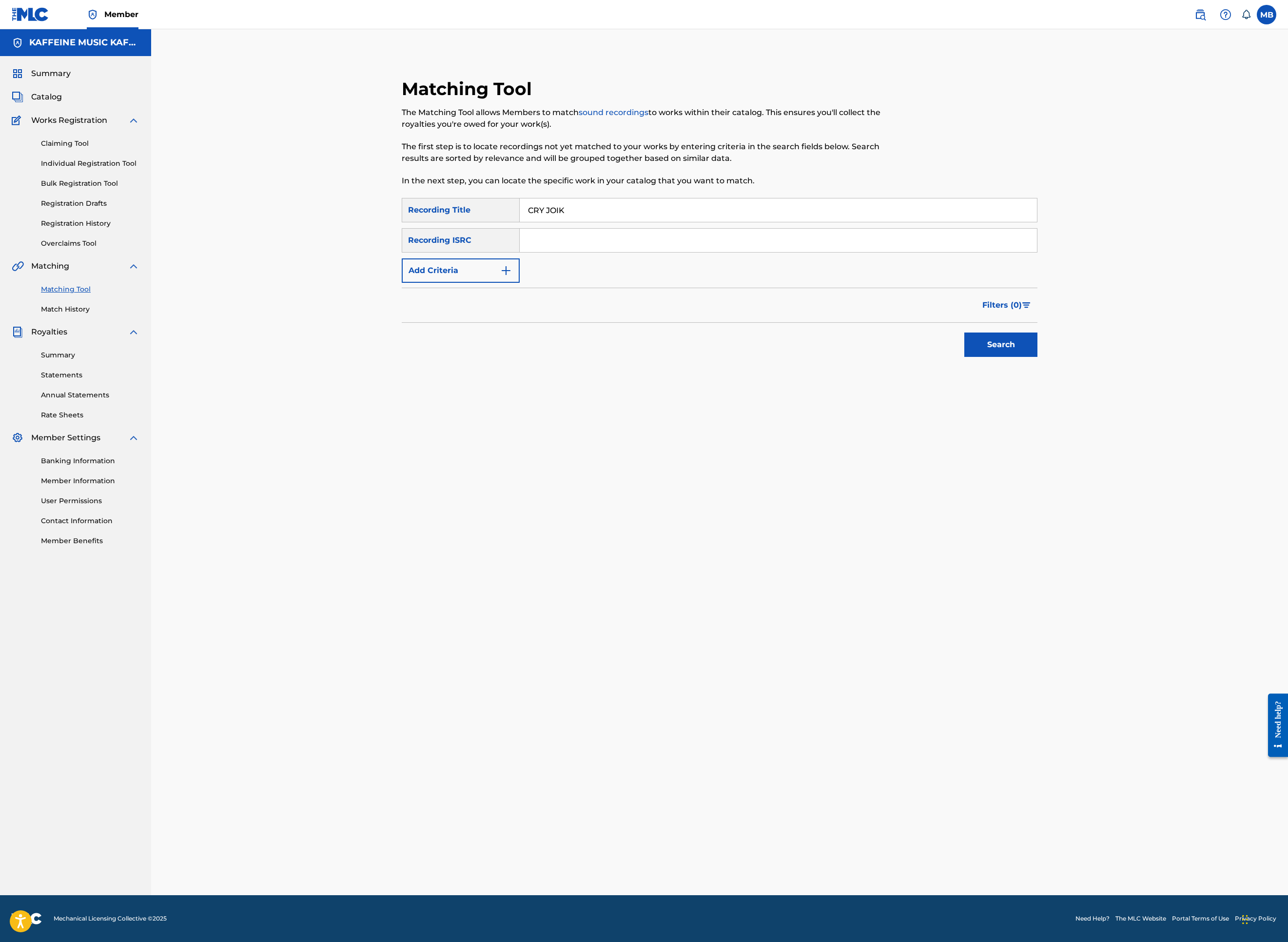
click at [453, 283] on button "Add Criteria" at bounding box center [461, 270] width 118 height 24
click at [448, 276] on div "Writer" at bounding box center [452, 270] width 88 height 12
click at [449, 307] on div "Recording Artist" at bounding box center [461, 295] width 117 height 24
click at [557, 282] on input "Search Form" at bounding box center [769, 271] width 499 height 24
type input "[PERSON_NAME] Motorcycle"
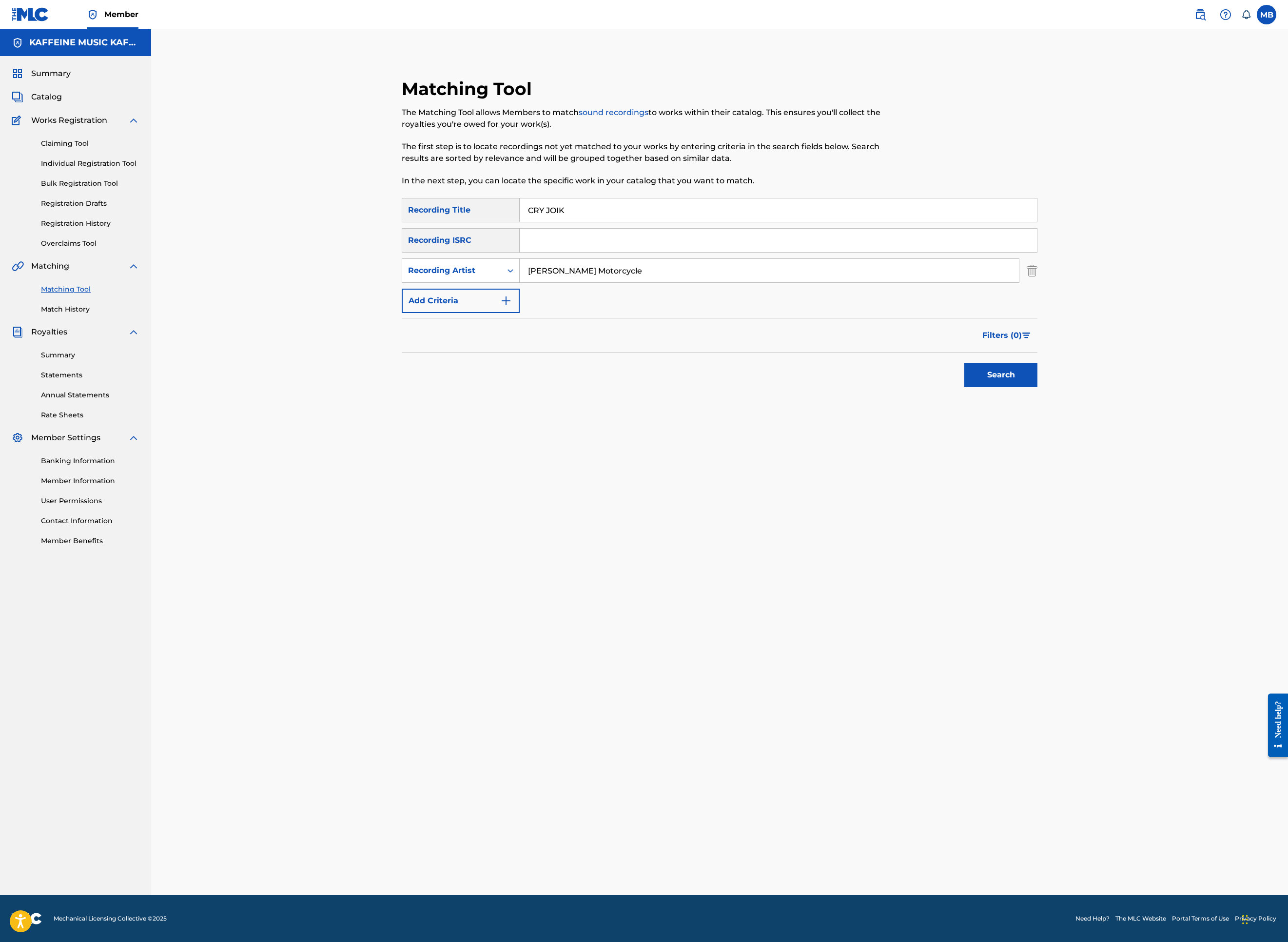
click at [1037, 387] on button "Search" at bounding box center [1001, 374] width 73 height 24
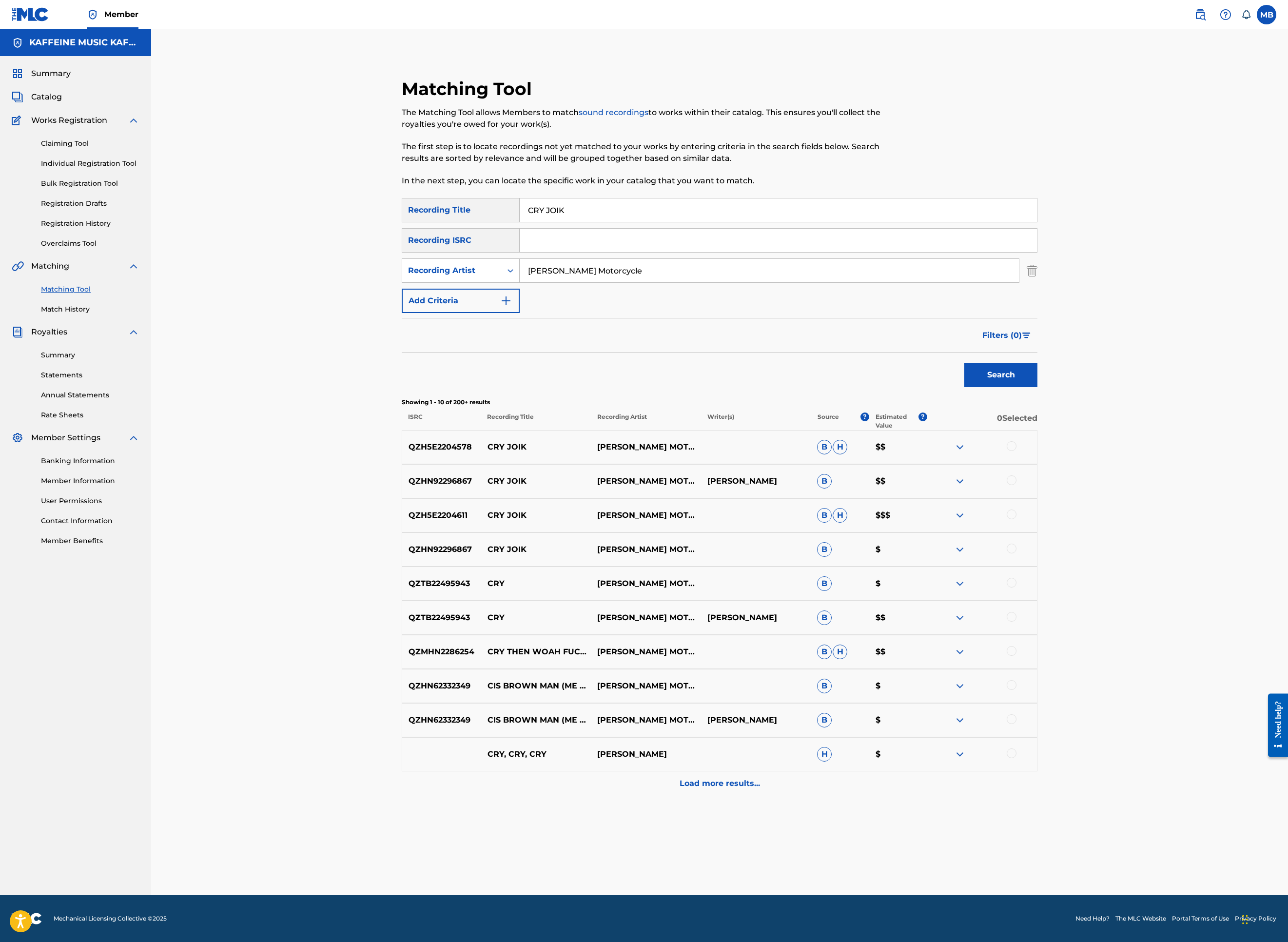
scroll to position [313, 0]
click at [1016, 553] on div at bounding box center [1011, 548] width 10 height 10
click at [1016, 519] on div at bounding box center [1011, 514] width 10 height 10
drag, startPoint x: 1203, startPoint y: 481, endPoint x: 1213, endPoint y: 447, distance: 35.4
click at [1037, 481] on div "QZHN92296867 CRY [PERSON_NAME] MOTORCYCLE [PERSON_NAME]" at bounding box center [719, 481] width 636 height 34
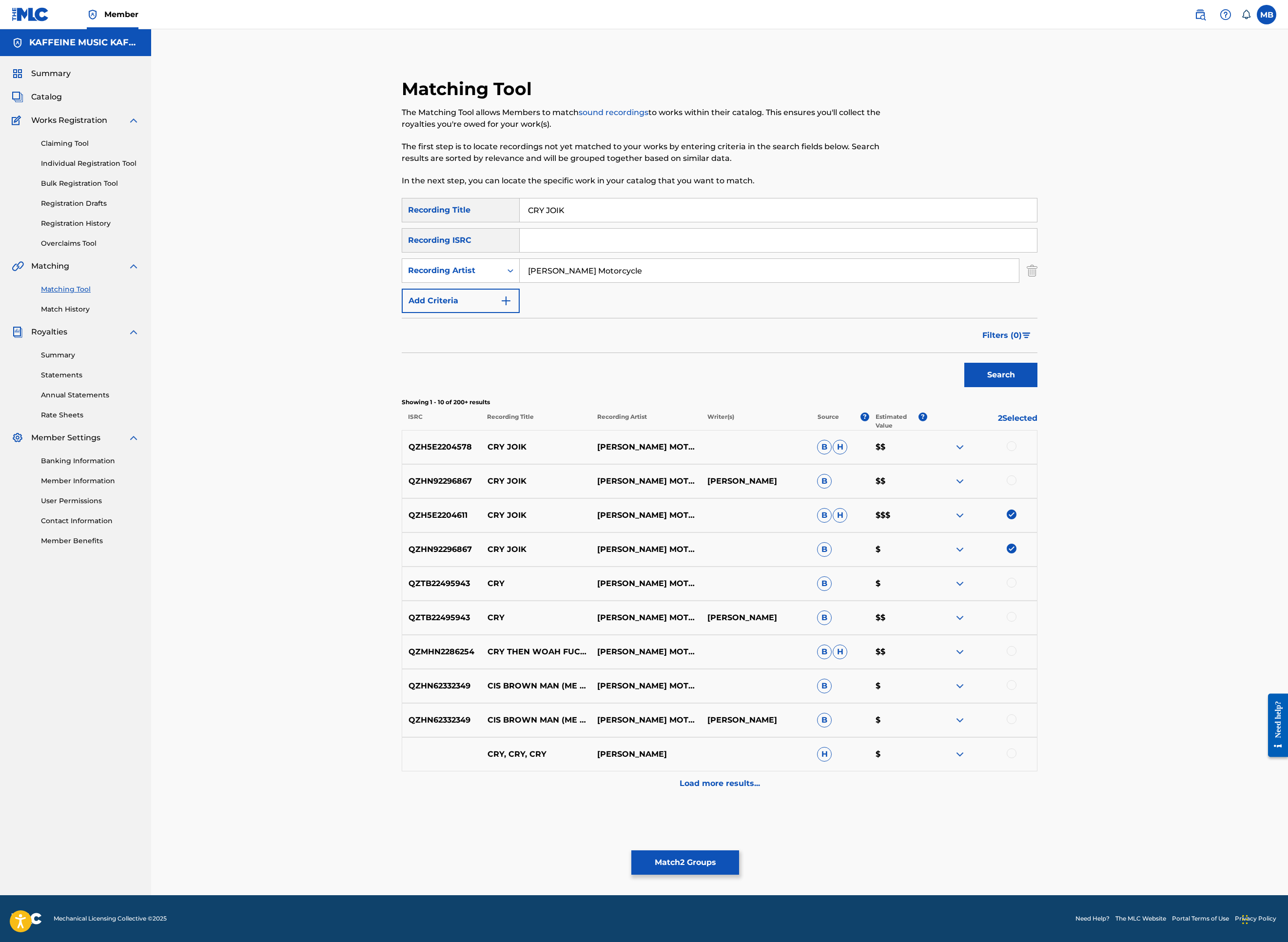
click at [1037, 478] on div at bounding box center [982, 481] width 110 height 12
click at [1016, 476] on div at bounding box center [1011, 480] width 10 height 10
click at [1016, 441] on div at bounding box center [1011, 446] width 10 height 10
click at [739, 781] on button "Match 4 Groups" at bounding box center [685, 862] width 108 height 24
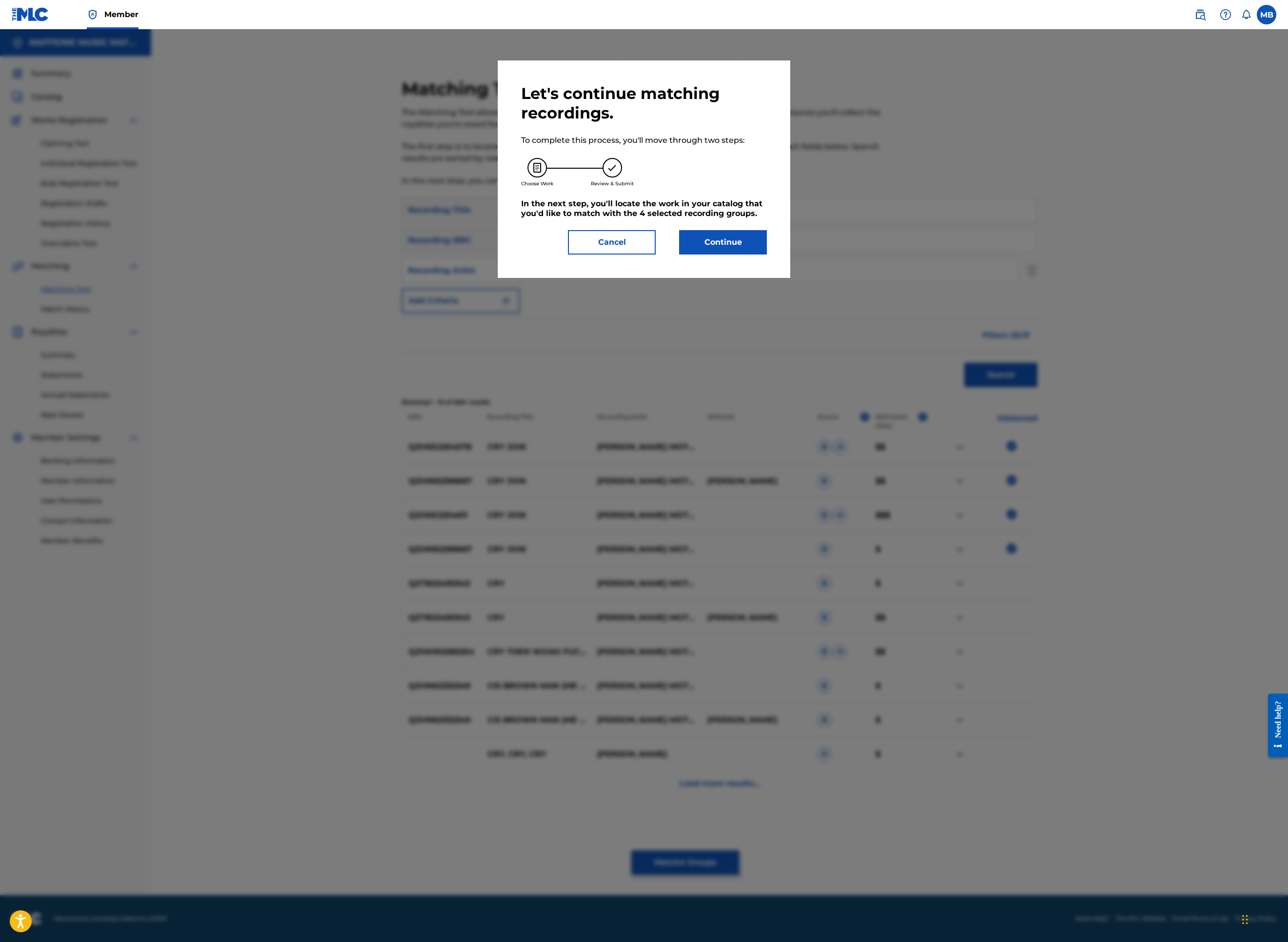
click at [748, 255] on button "Continue" at bounding box center [723, 242] width 88 height 24
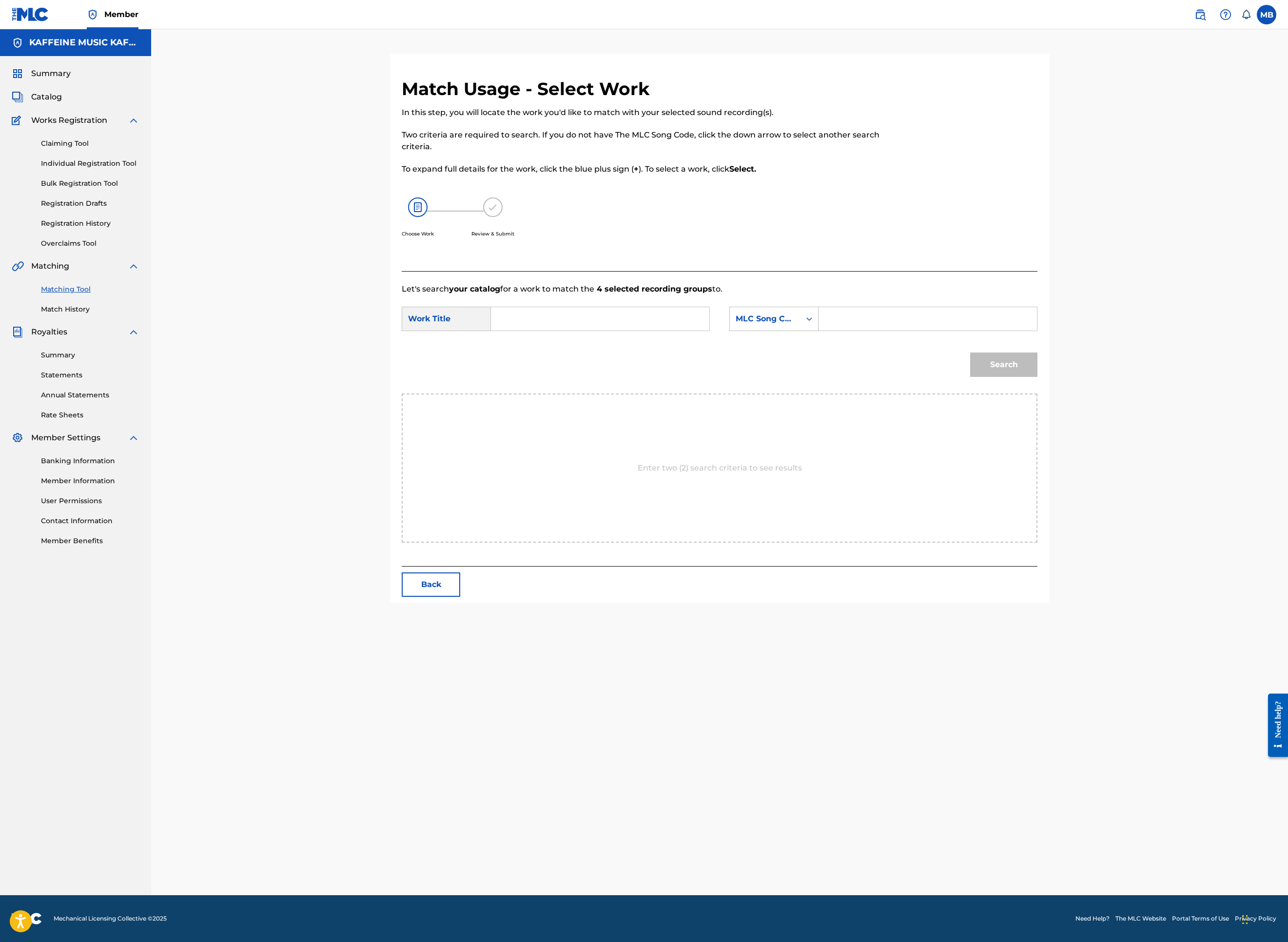
click at [598, 331] on input "Search Form" at bounding box center [600, 319] width 202 height 24
paste input "CRY JOIK"
type input "CRY JOIK"
click at [794, 325] on div "MLC Song Code" at bounding box center [765, 318] width 59 height 12
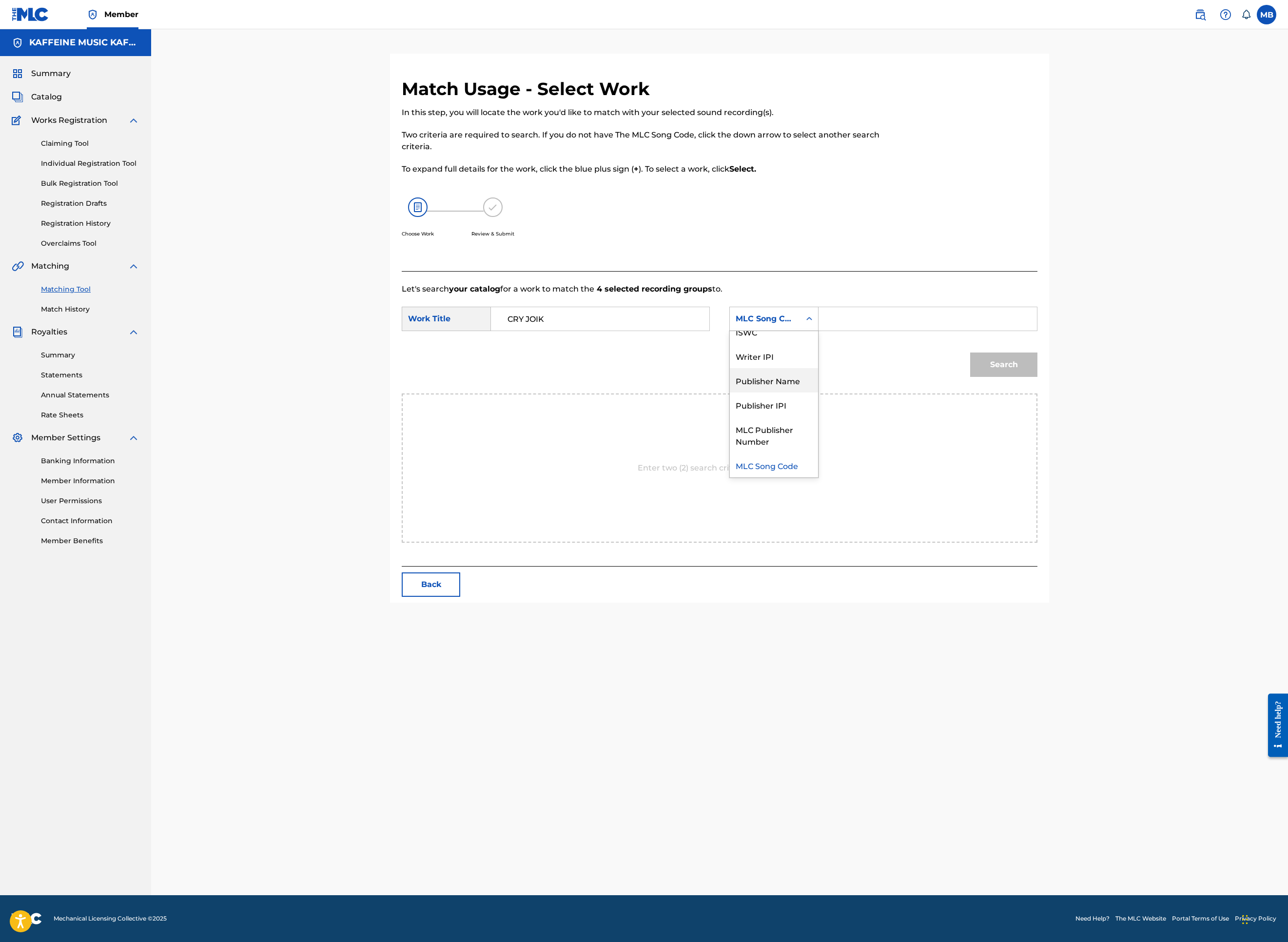
drag, startPoint x: 863, startPoint y: 496, endPoint x: 869, endPoint y: 495, distance: 6.1
click at [818, 392] on div "Publisher Name" at bounding box center [774, 380] width 88 height 24
click at [994, 331] on input "Search Form" at bounding box center [927, 319] width 202 height 24
type input "kaf"
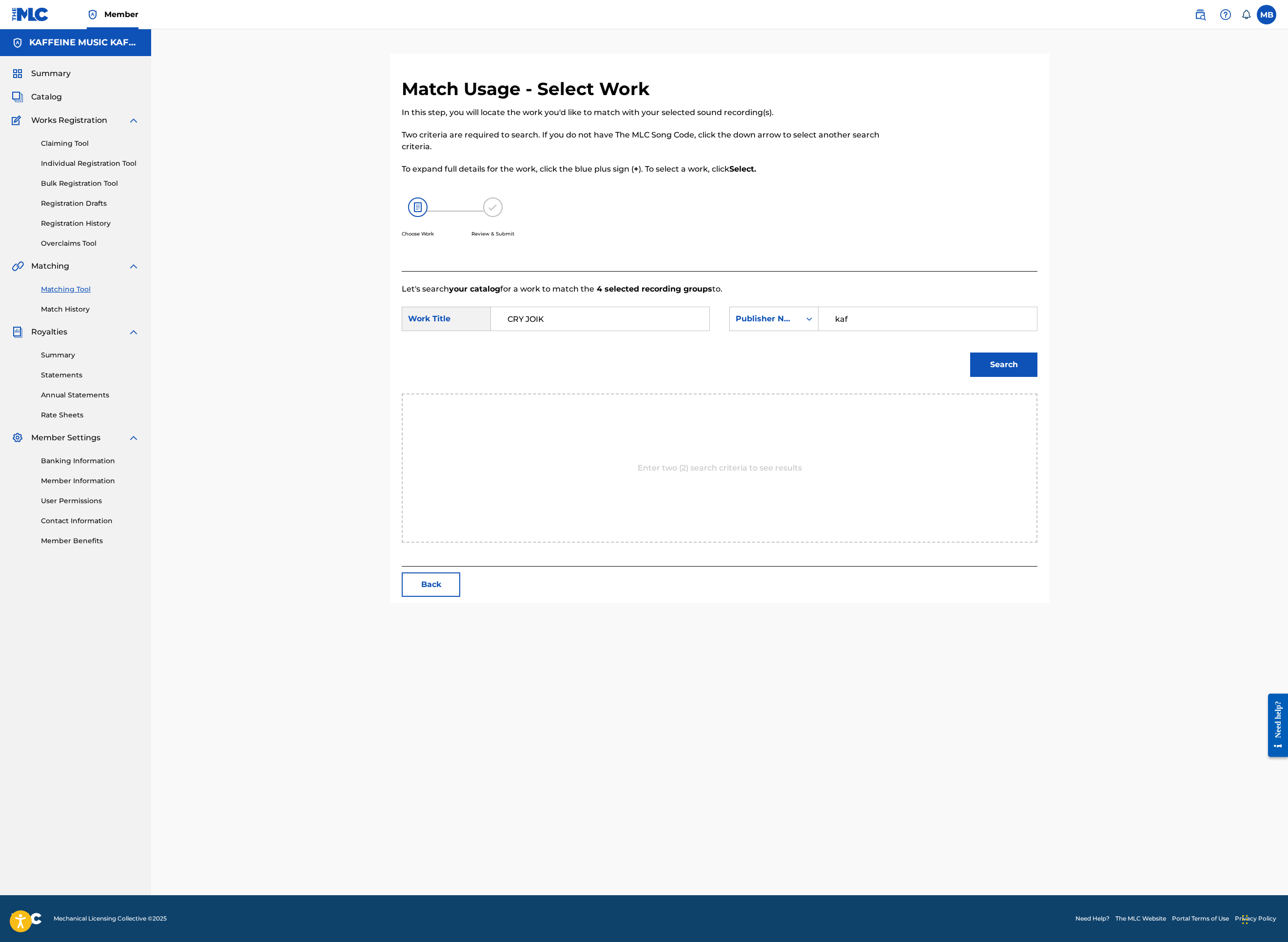
click at [1037, 377] on button "Search" at bounding box center [1003, 364] width 67 height 24
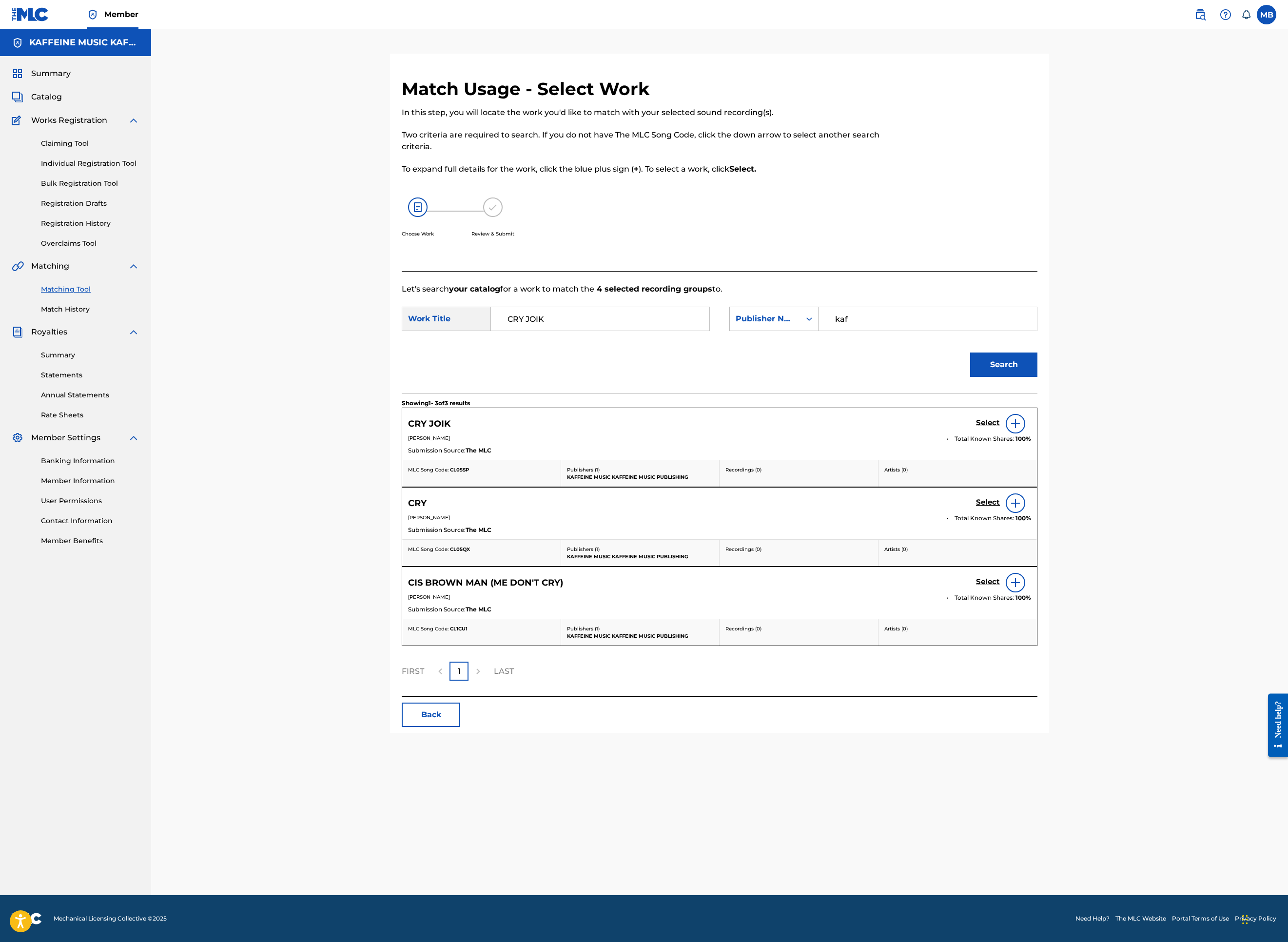
click at [1029, 331] on input "kaf" at bounding box center [927, 319] width 202 height 24
click at [969, 393] on div "Search" at bounding box center [719, 368] width 636 height 51
click at [1000, 428] on h5 "Select" at bounding box center [988, 423] width 24 height 9
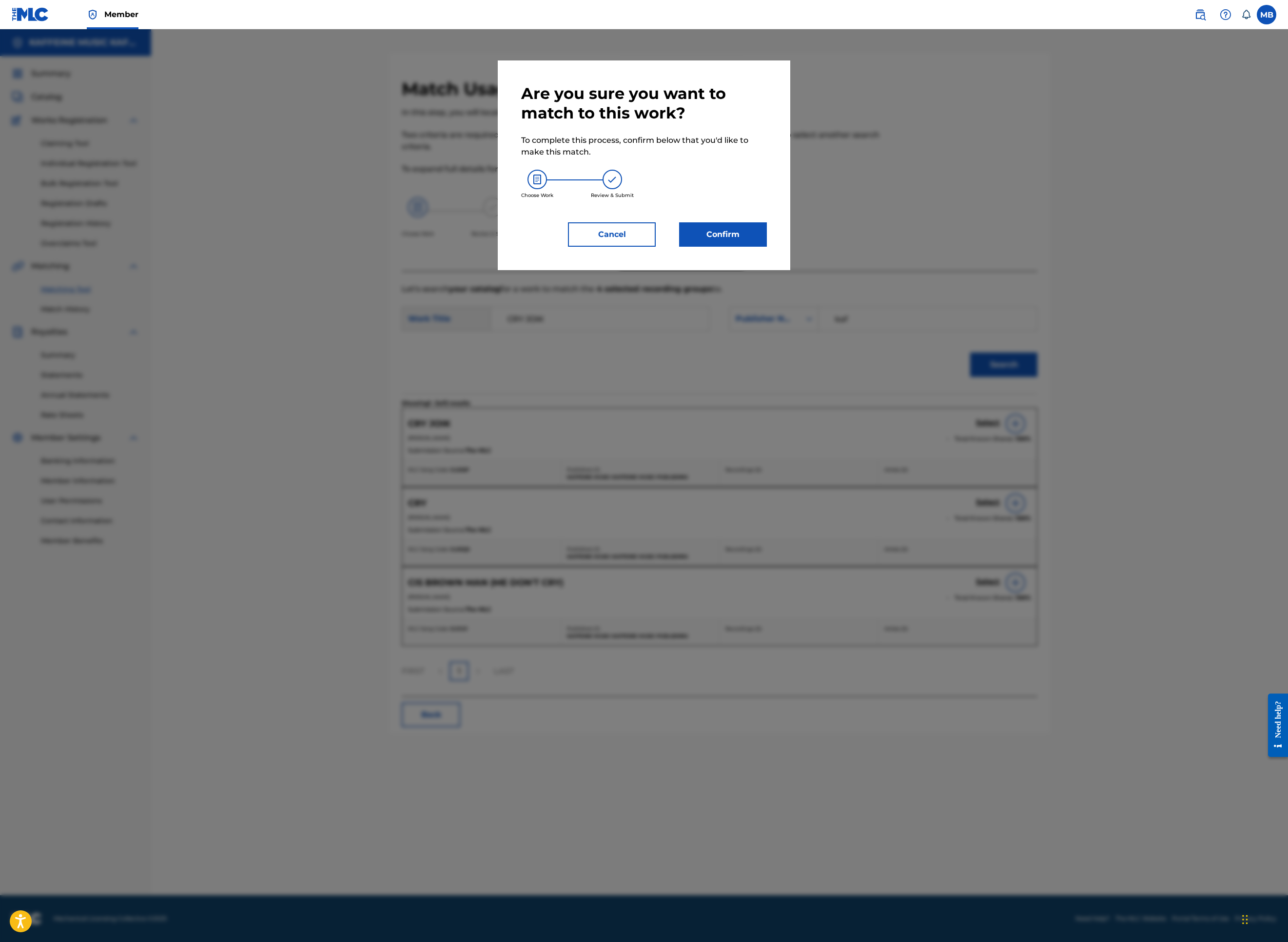
click at [728, 247] on button "Confirm" at bounding box center [723, 234] width 88 height 24
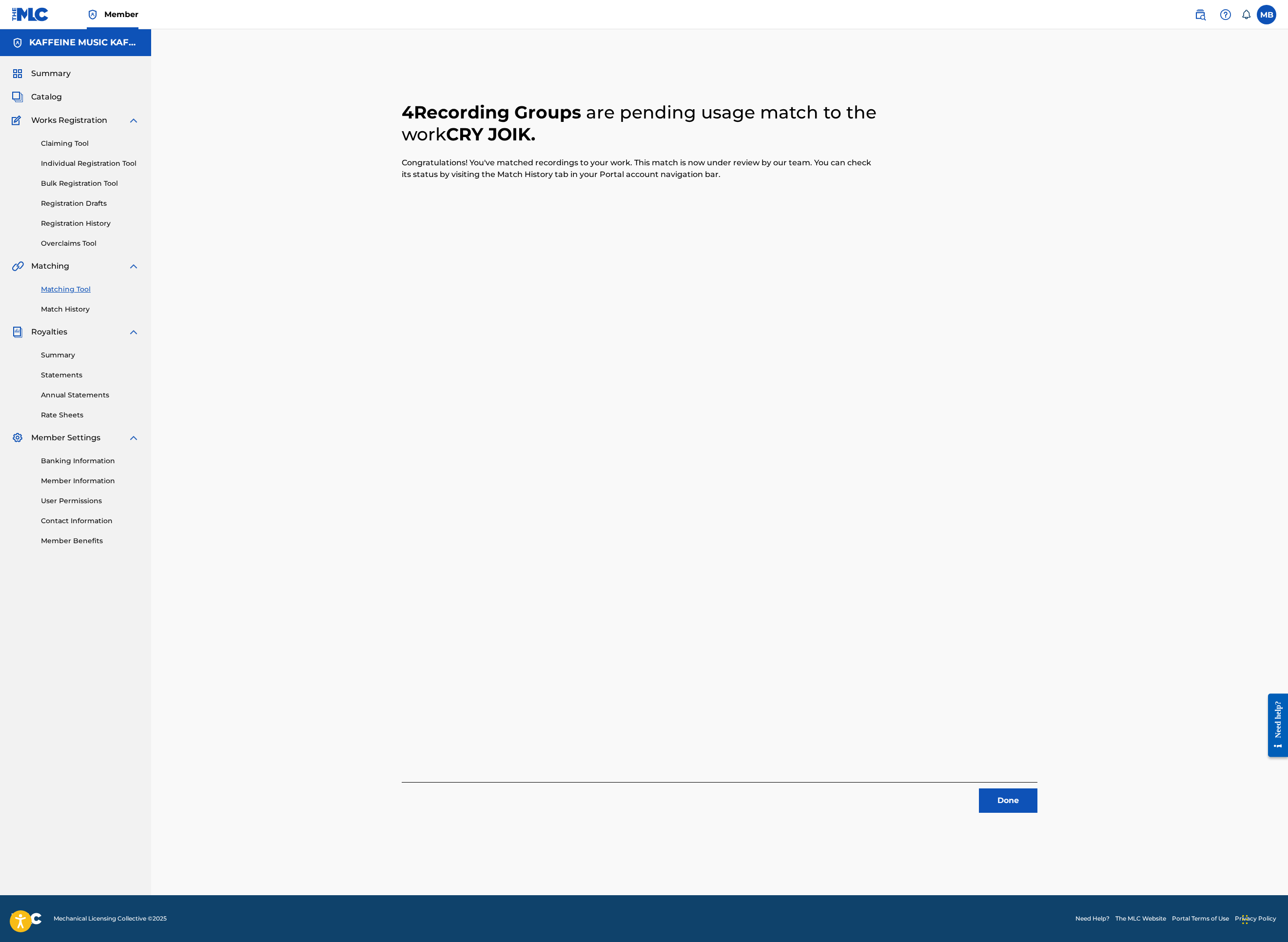
click at [1037, 781] on button "Done" at bounding box center [1008, 800] width 59 height 24
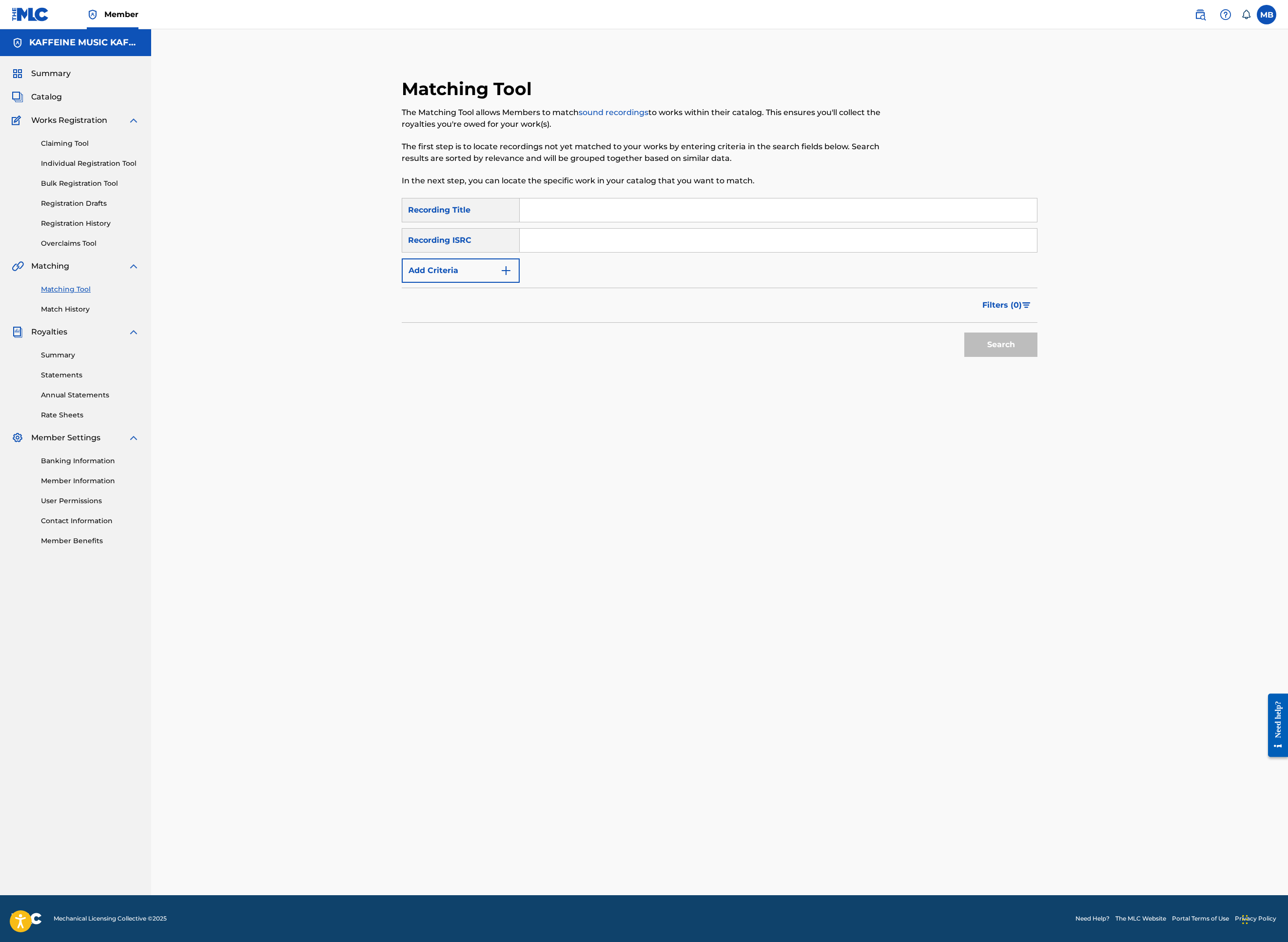
drag, startPoint x: 640, startPoint y: 255, endPoint x: 843, endPoint y: 371, distance: 233.8
click at [641, 222] on input "Search Form" at bounding box center [778, 210] width 517 height 24
paste input "DEATH PARADE"
type input "DEATH PARADE"
click at [402, 283] on button "Add Criteria" at bounding box center [461, 270] width 118 height 24
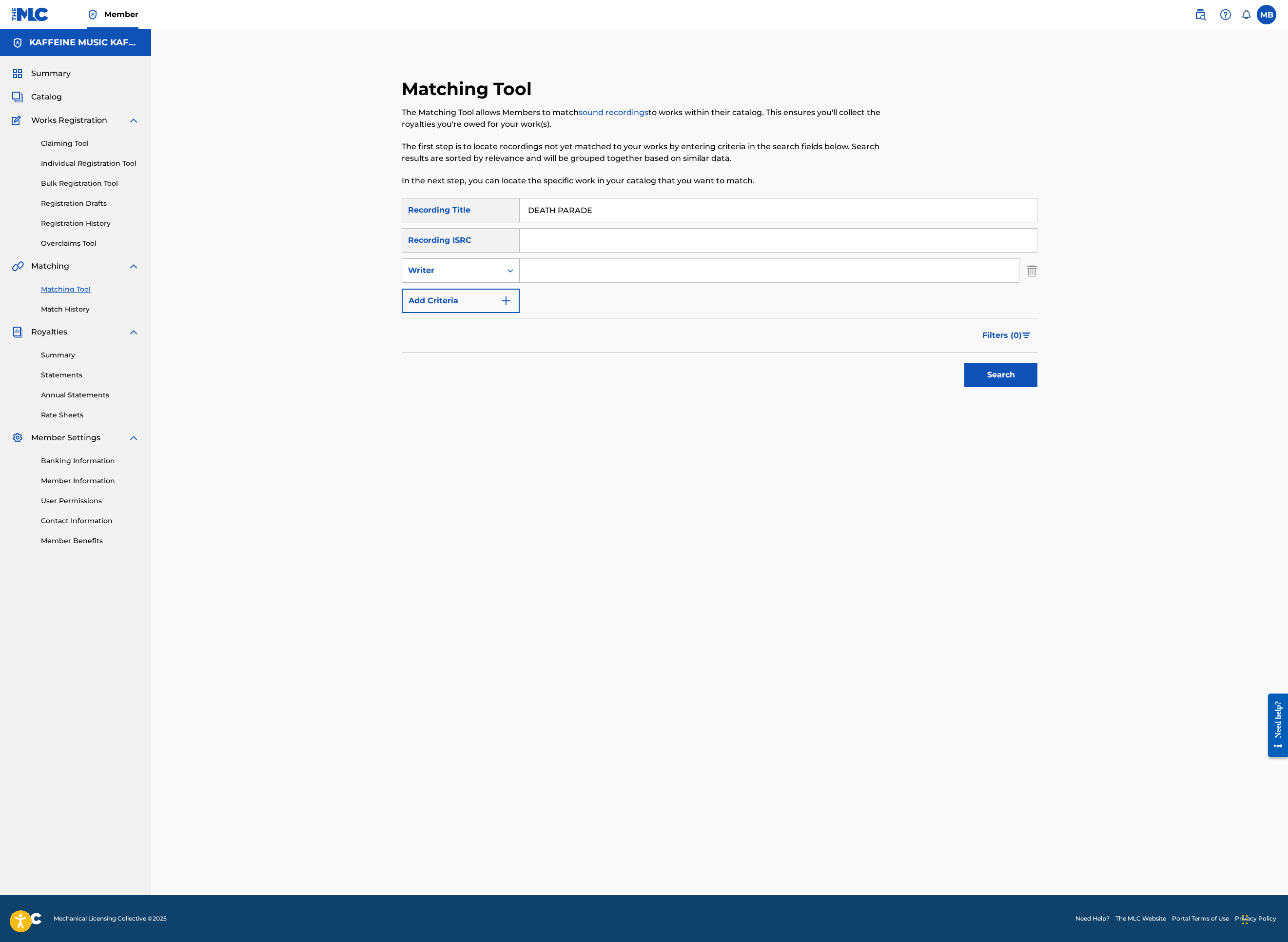
click at [404, 280] on div "Writer" at bounding box center [452, 271] width 100 height 18
click at [408, 307] on div "Recording Artist" at bounding box center [461, 295] width 117 height 24
click at [590, 282] on input "Search Form" at bounding box center [769, 271] width 499 height 24
type input "[PERSON_NAME] Motorcycle"
click at [1037, 387] on button "Search" at bounding box center [1001, 374] width 73 height 24
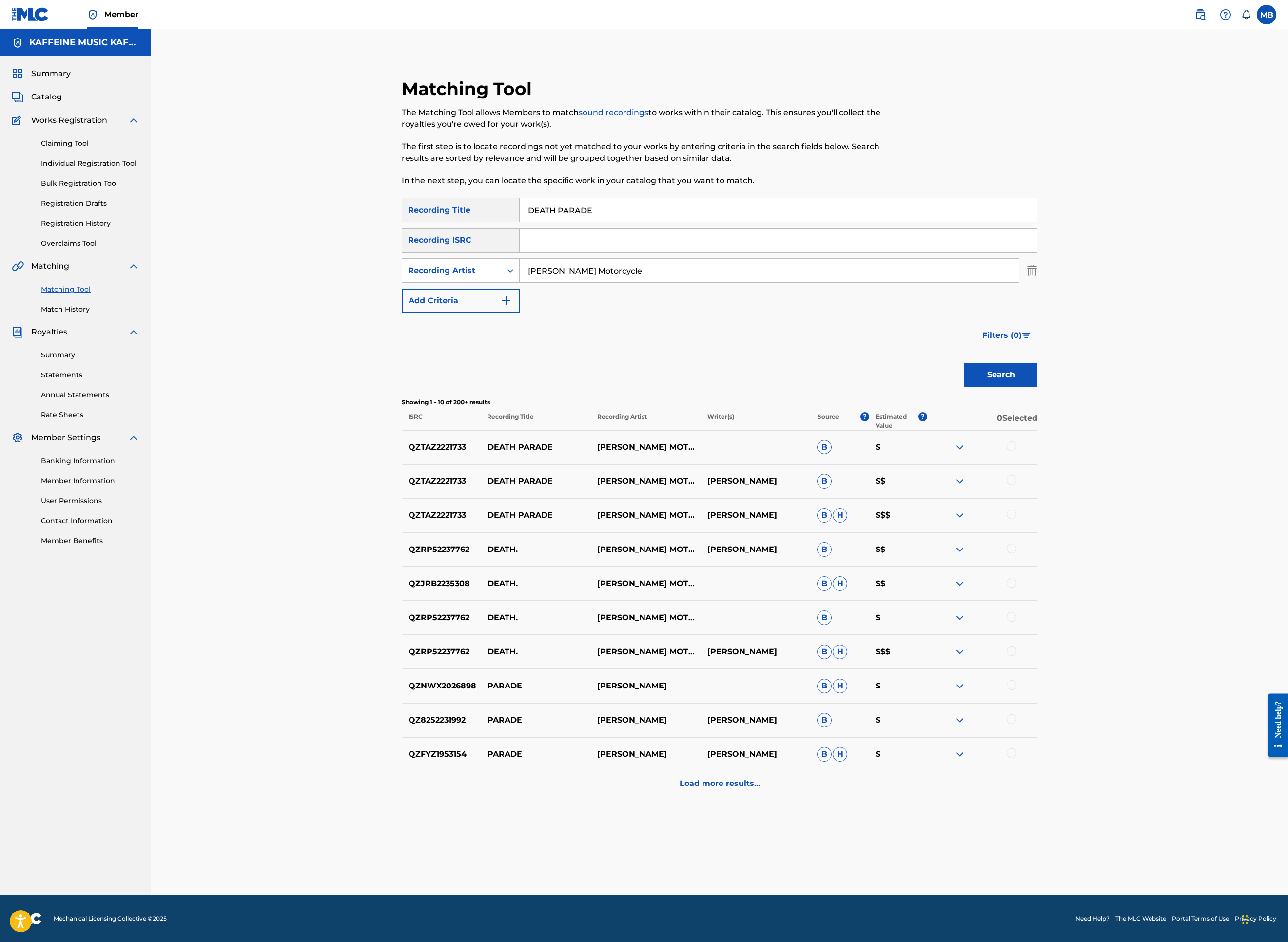
scroll to position [247, 0]
click at [1016, 519] on div at bounding box center [1011, 514] width 10 height 10
click at [1016, 485] on div at bounding box center [1011, 480] width 10 height 10
click at [1037, 464] on div "QZTAZ2221733 DEATH PARADE [PERSON_NAME] MOTORCYCLE B $" at bounding box center [719, 447] width 636 height 34
click at [1037, 453] on div at bounding box center [982, 447] width 110 height 12
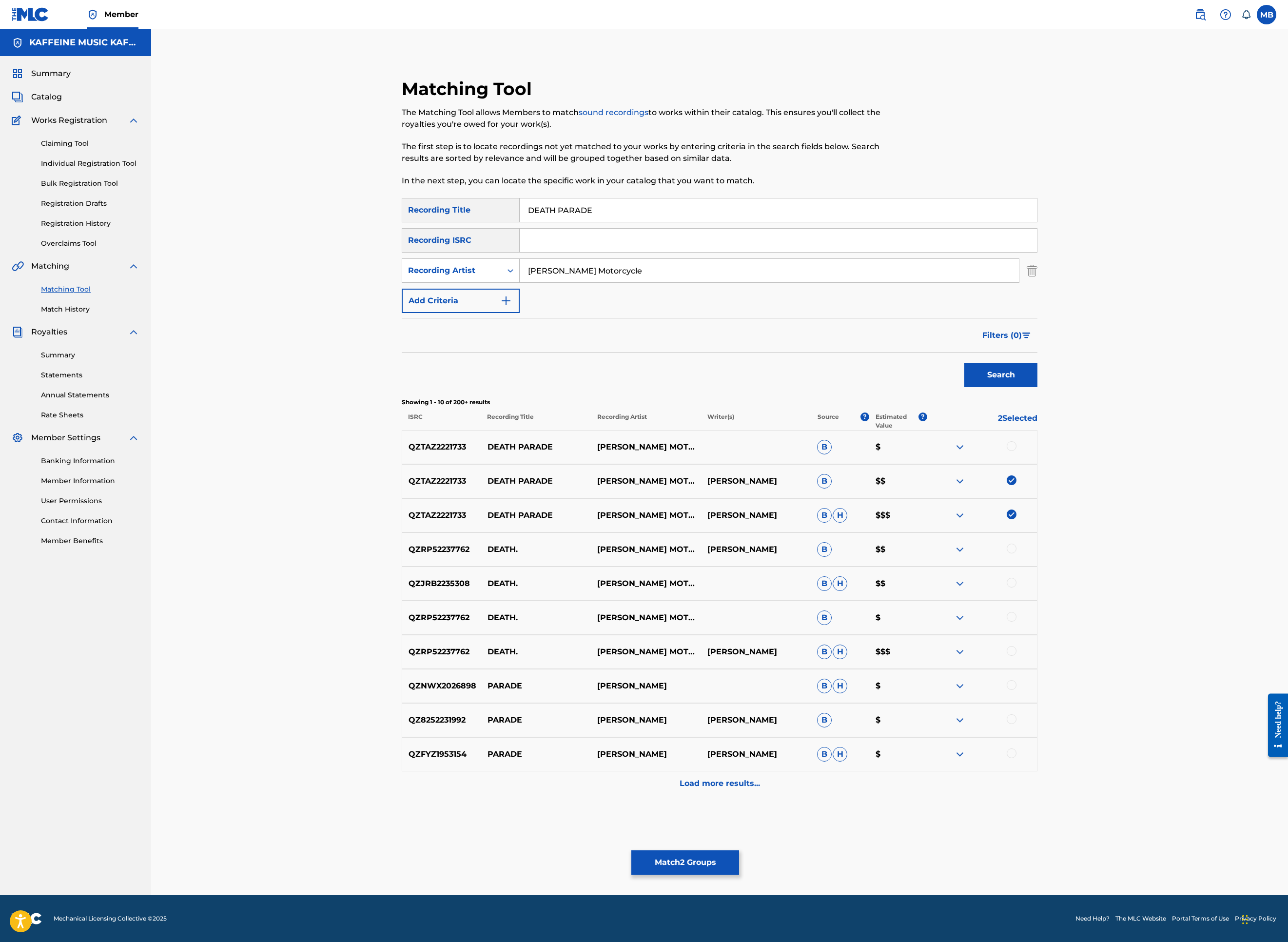
click at [1037, 453] on div at bounding box center [982, 447] width 110 height 12
click at [1037, 464] on div "QZTAZ2221733 DEATH PARADE [PERSON_NAME] MOTORCYCLE B $" at bounding box center [719, 447] width 636 height 34
click at [1016, 451] on div at bounding box center [1011, 446] width 10 height 10
click at [739, 781] on button "Match 3 Groups" at bounding box center [685, 862] width 108 height 24
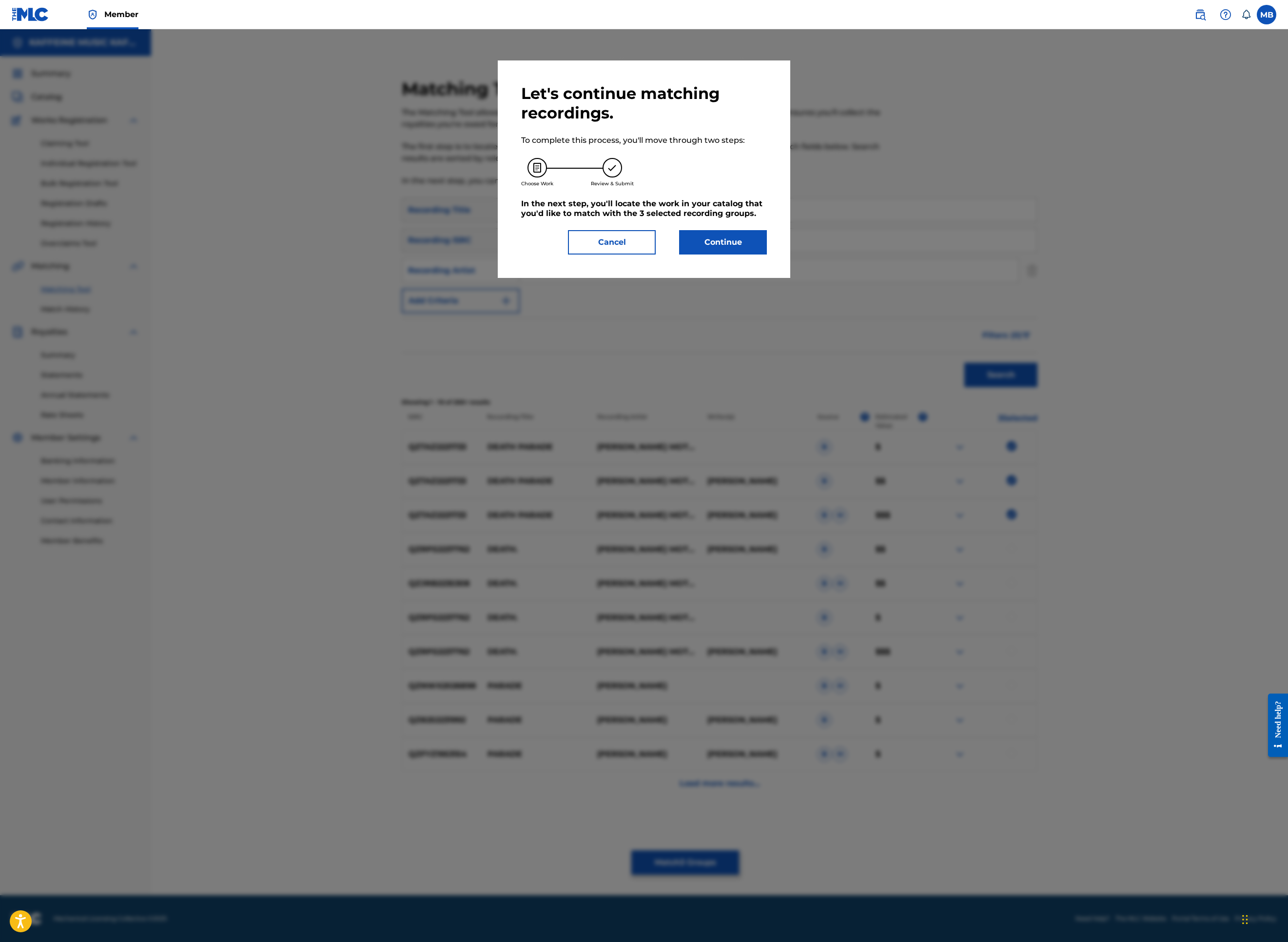
click at [767, 255] on button "Continue" at bounding box center [723, 242] width 88 height 24
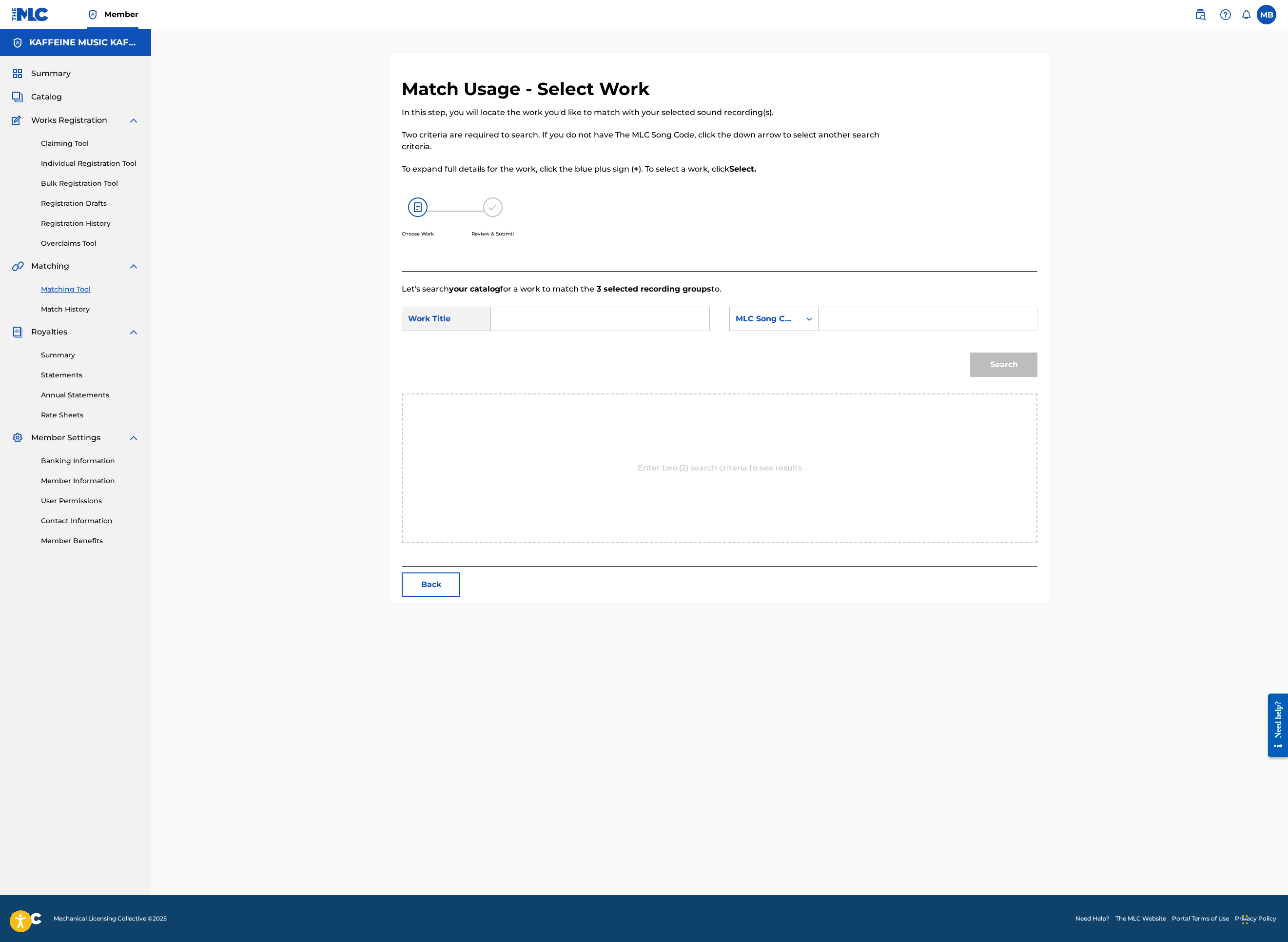
click at [701, 331] on input "Search Form" at bounding box center [600, 319] width 202 height 24
paste input "DOG FROTH"
click at [691, 350] on div "dog froth" at bounding box center [599, 341] width 201 height 17
click at [598, 331] on input "dog froth" at bounding box center [600, 319] width 202 height 24
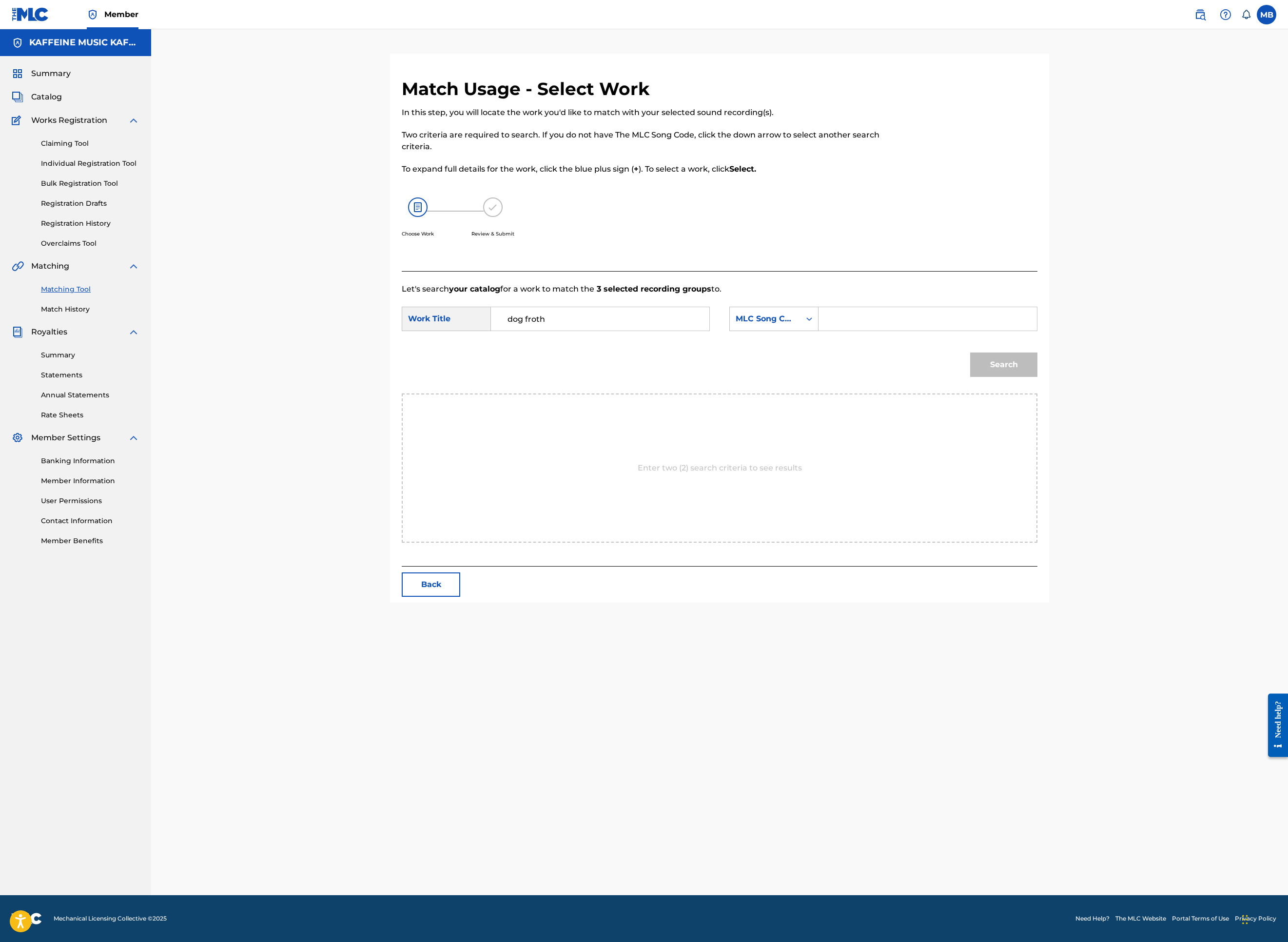
click at [598, 331] on input "dog froth" at bounding box center [600, 319] width 202 height 24
paste input "DEATH PARADE"
type input "DEATH PARADE"
click at [794, 325] on div "MLC Song Code" at bounding box center [765, 318] width 59 height 12
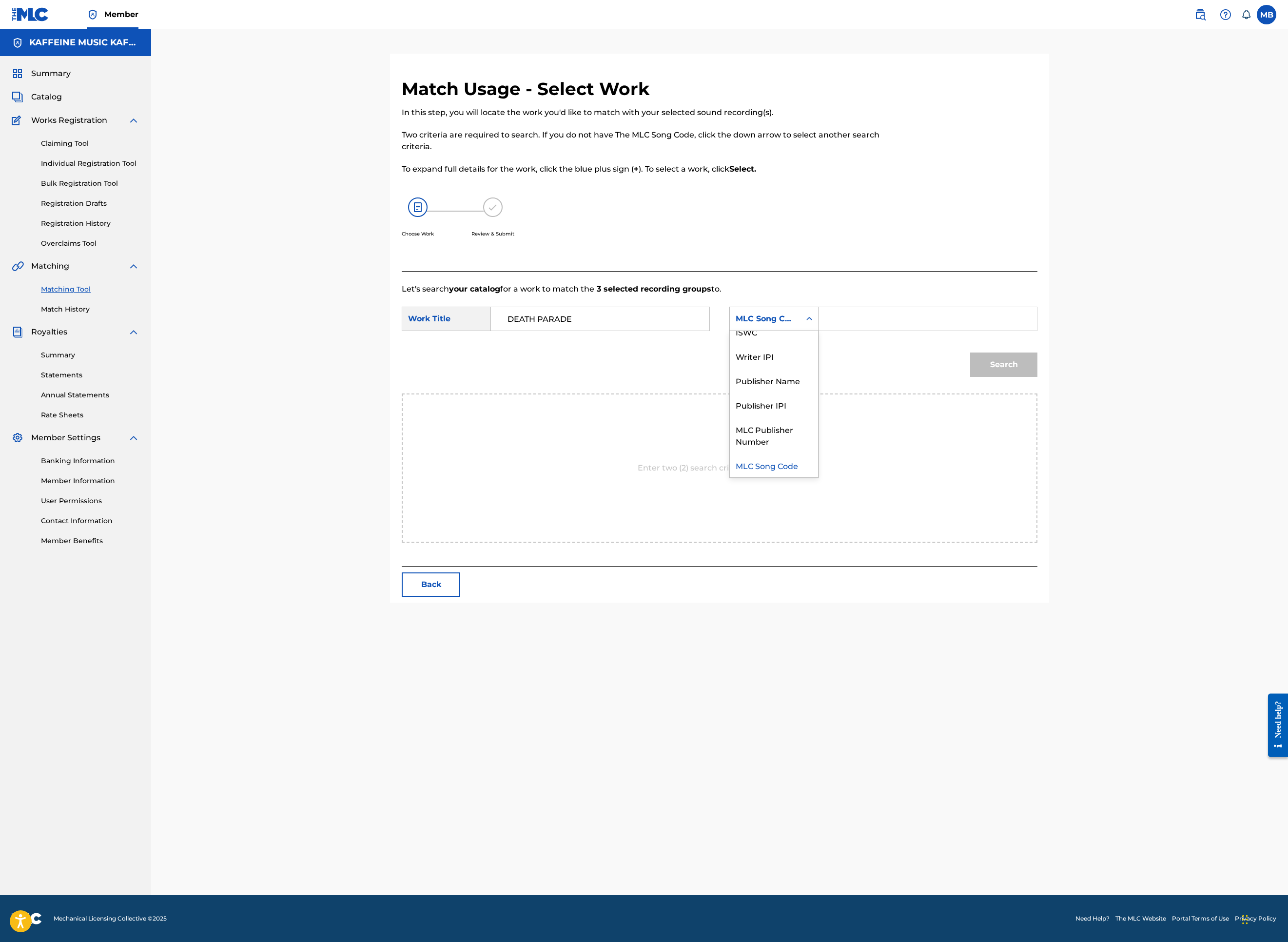
click at [818, 392] on div "Publisher Name" at bounding box center [774, 380] width 88 height 24
click at [1029, 331] on input "Search Form" at bounding box center [927, 319] width 202 height 24
type input "kaf"
click at [1037, 377] on button "Search" at bounding box center [1003, 364] width 67 height 24
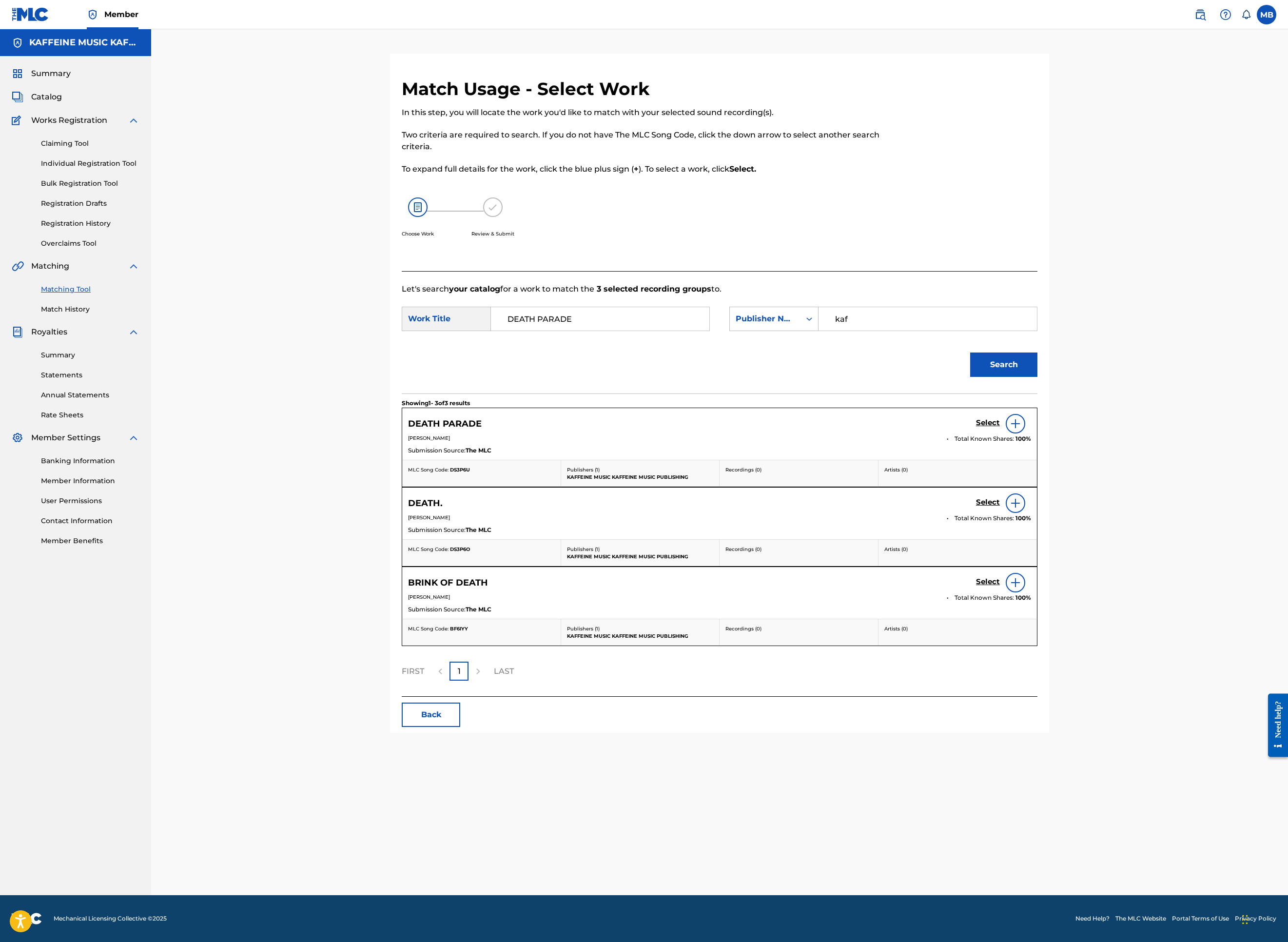
click at [1000, 428] on h5 "Select" at bounding box center [988, 423] width 24 height 9
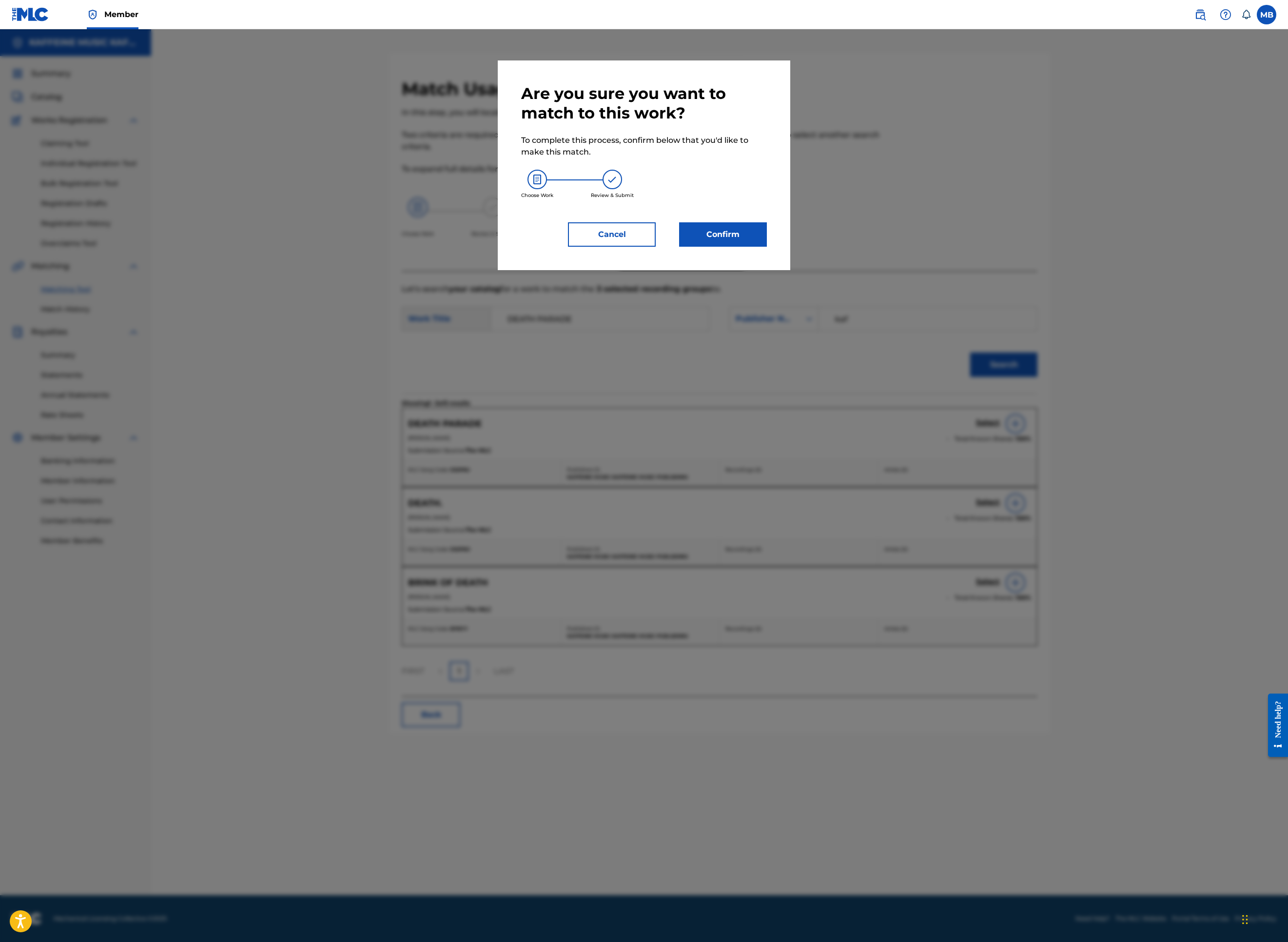
click at [755, 247] on button "Confirm" at bounding box center [723, 234] width 88 height 24
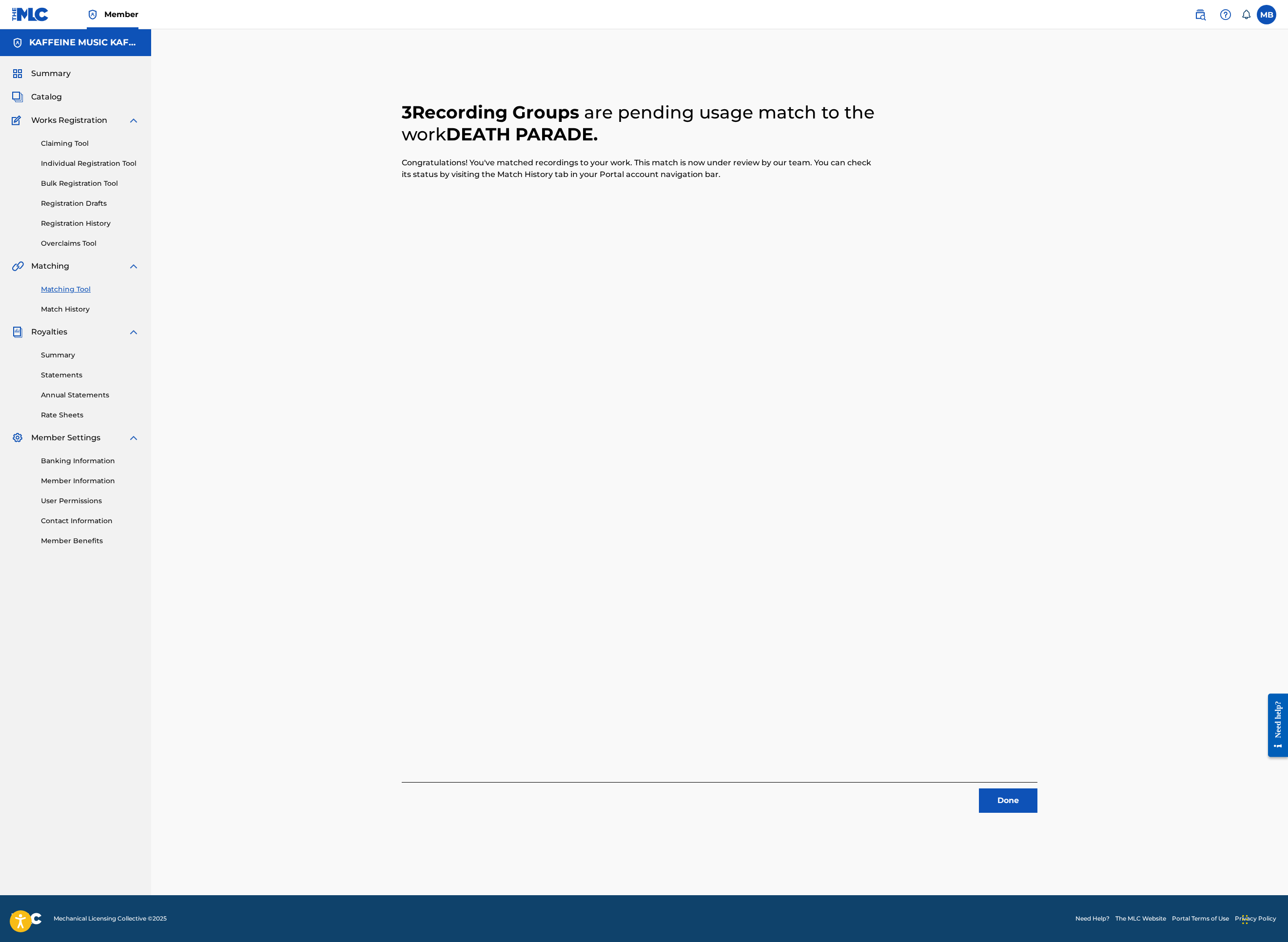
click at [1037, 781] on button "Done" at bounding box center [1008, 800] width 59 height 24
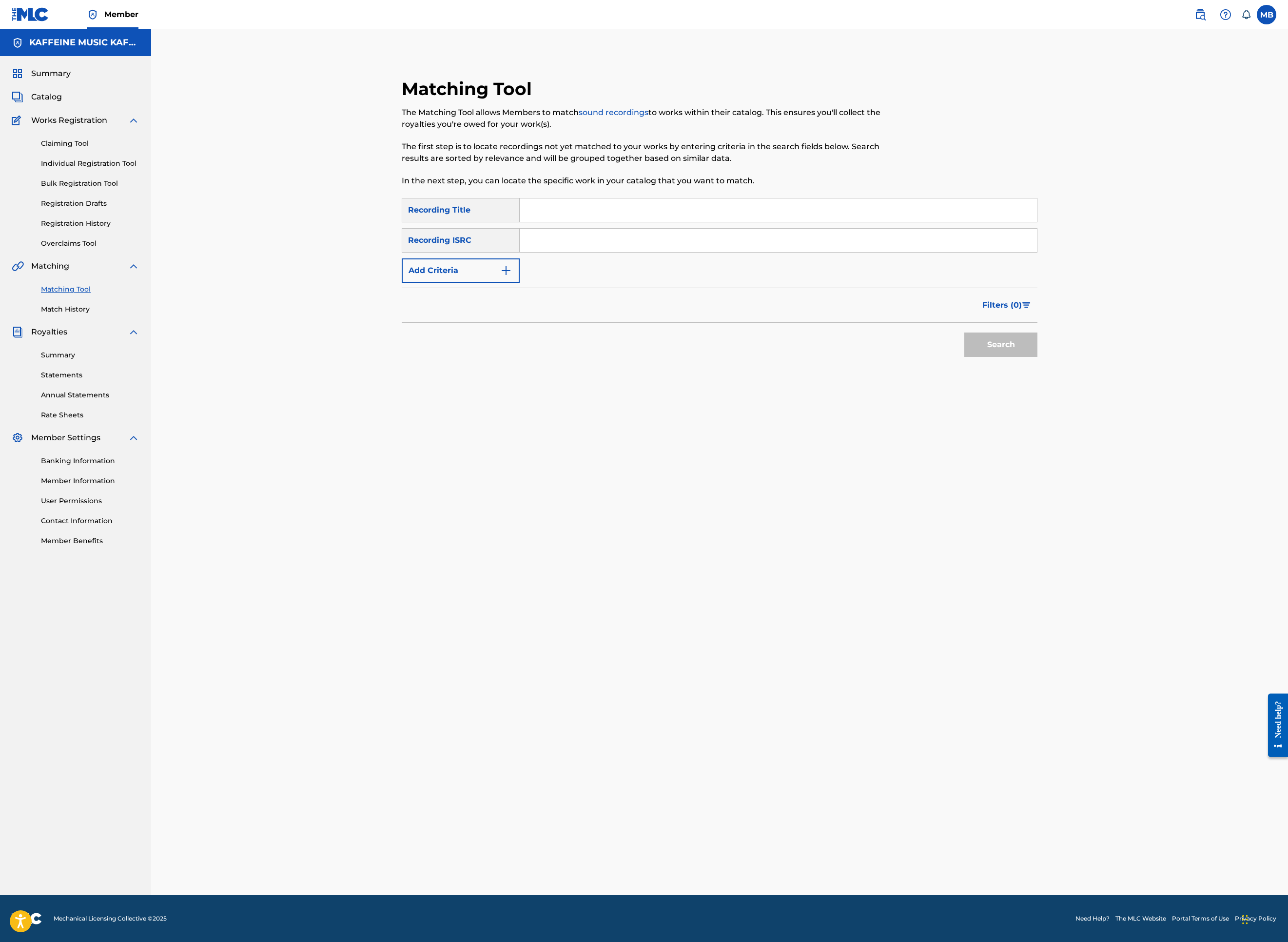
click at [561, 222] on input "Search Form" at bounding box center [778, 210] width 517 height 24
paste input "SLEEPATNITE"
type input "SLEEPATNITE"
click at [485, 283] on button "Add Criteria" at bounding box center [461, 270] width 118 height 24
click at [485, 280] on div "Writer" at bounding box center [452, 271] width 100 height 18
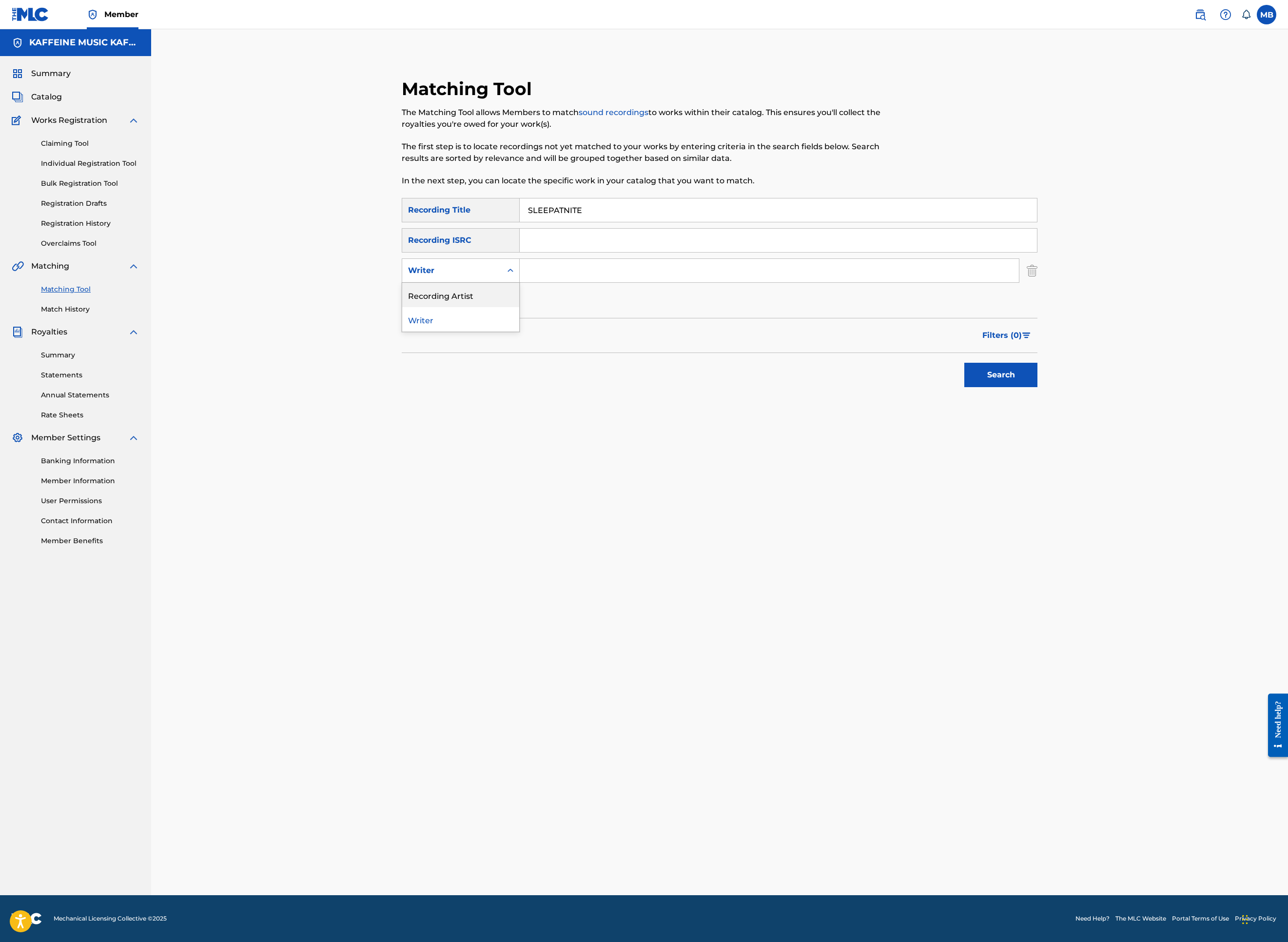
click at [475, 307] on div "Recording Artist" at bounding box center [461, 295] width 117 height 24
click at [690, 282] on input "Search Form" at bounding box center [769, 271] width 499 height 24
type input "[PERSON_NAME] Motorcycle"
click at [1037, 387] on button "Search" at bounding box center [1001, 374] width 73 height 24
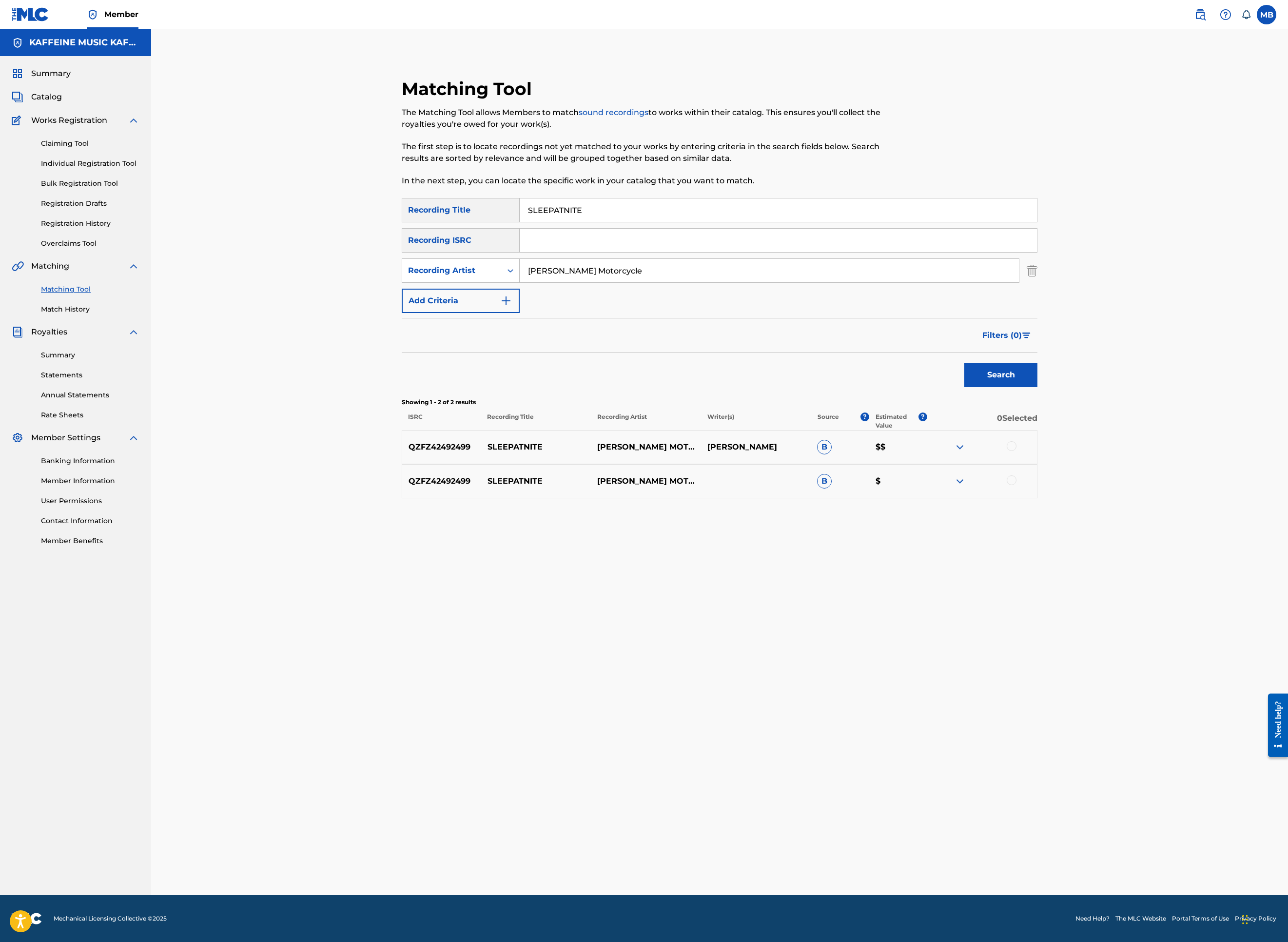
click at [1016, 451] on div at bounding box center [1011, 446] width 10 height 10
click at [1037, 498] on div "QZFZ42492499 SLEEPATNITE [PERSON_NAME] MOTORCYCLE B $" at bounding box center [719, 481] width 636 height 34
click at [1016, 485] on div at bounding box center [1011, 480] width 10 height 10
click at [739, 781] on button "Match 2 Groups" at bounding box center [685, 862] width 108 height 24
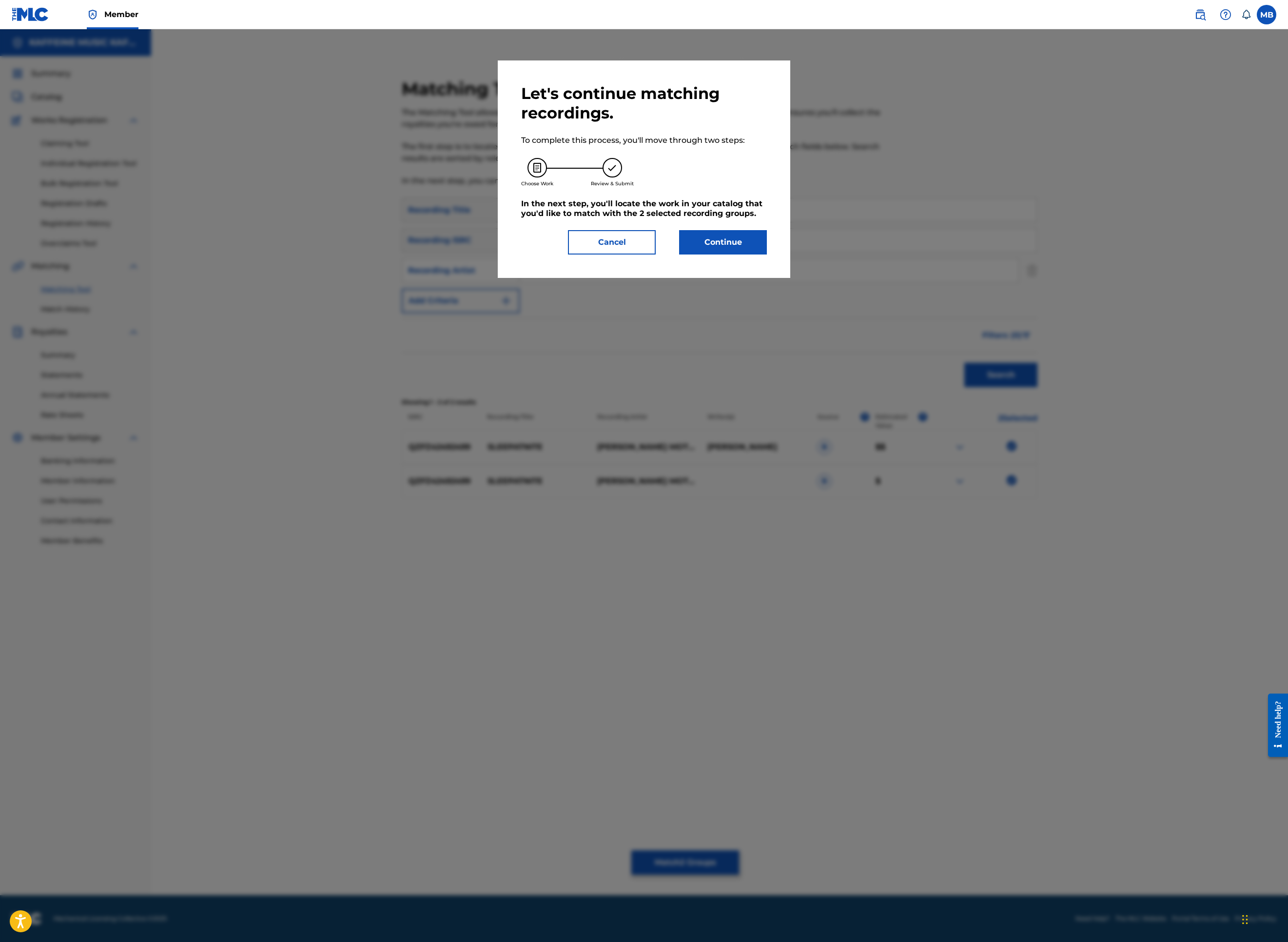
click at [767, 255] on button "Continue" at bounding box center [723, 242] width 88 height 24
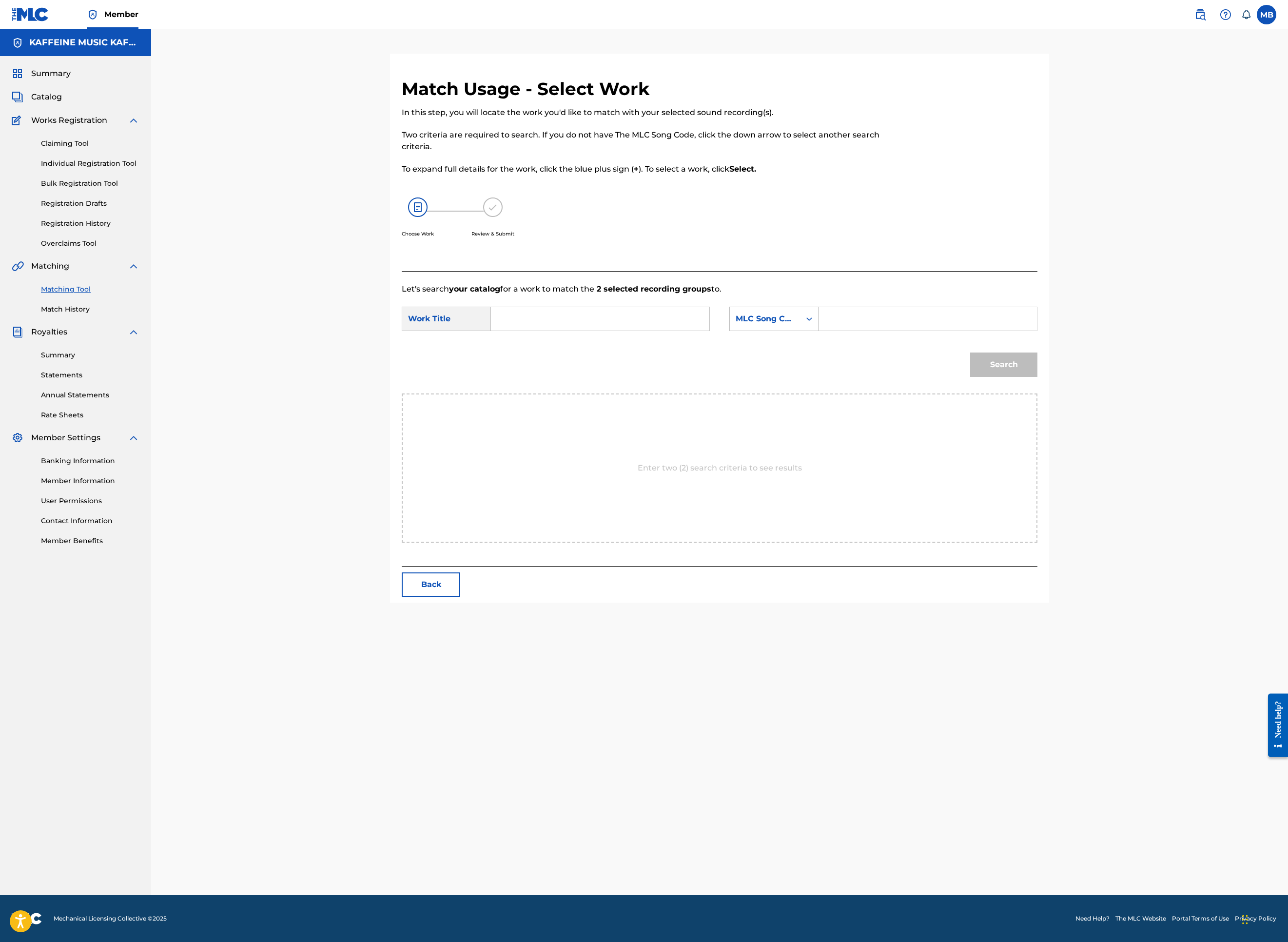
drag, startPoint x: 586, startPoint y: 449, endPoint x: 593, endPoint y: 451, distance: 7.3
click at [586, 331] on input "Search Form" at bounding box center [600, 319] width 202 height 24
paste input "SLEEPATNITE"
type input "SLEEPATNITE"
click at [794, 325] on div "MLC Song Code" at bounding box center [765, 318] width 59 height 12
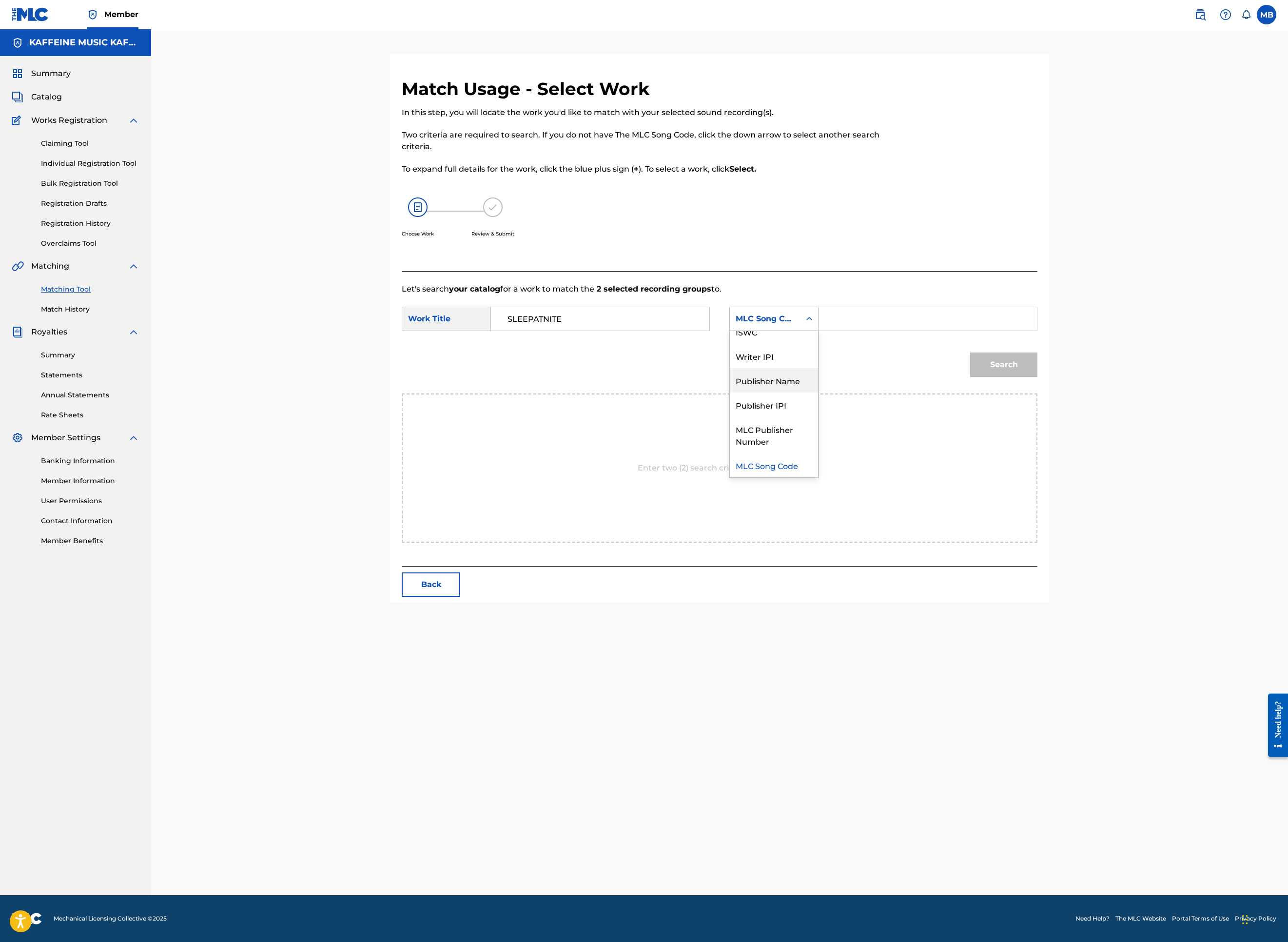
click at [818, 392] on div "Publisher Name" at bounding box center [774, 380] width 88 height 24
click at [1002, 331] on input "Search Form" at bounding box center [927, 319] width 202 height 24
type input "kaf"
click at [1037, 377] on button "Search" at bounding box center [1003, 364] width 67 height 24
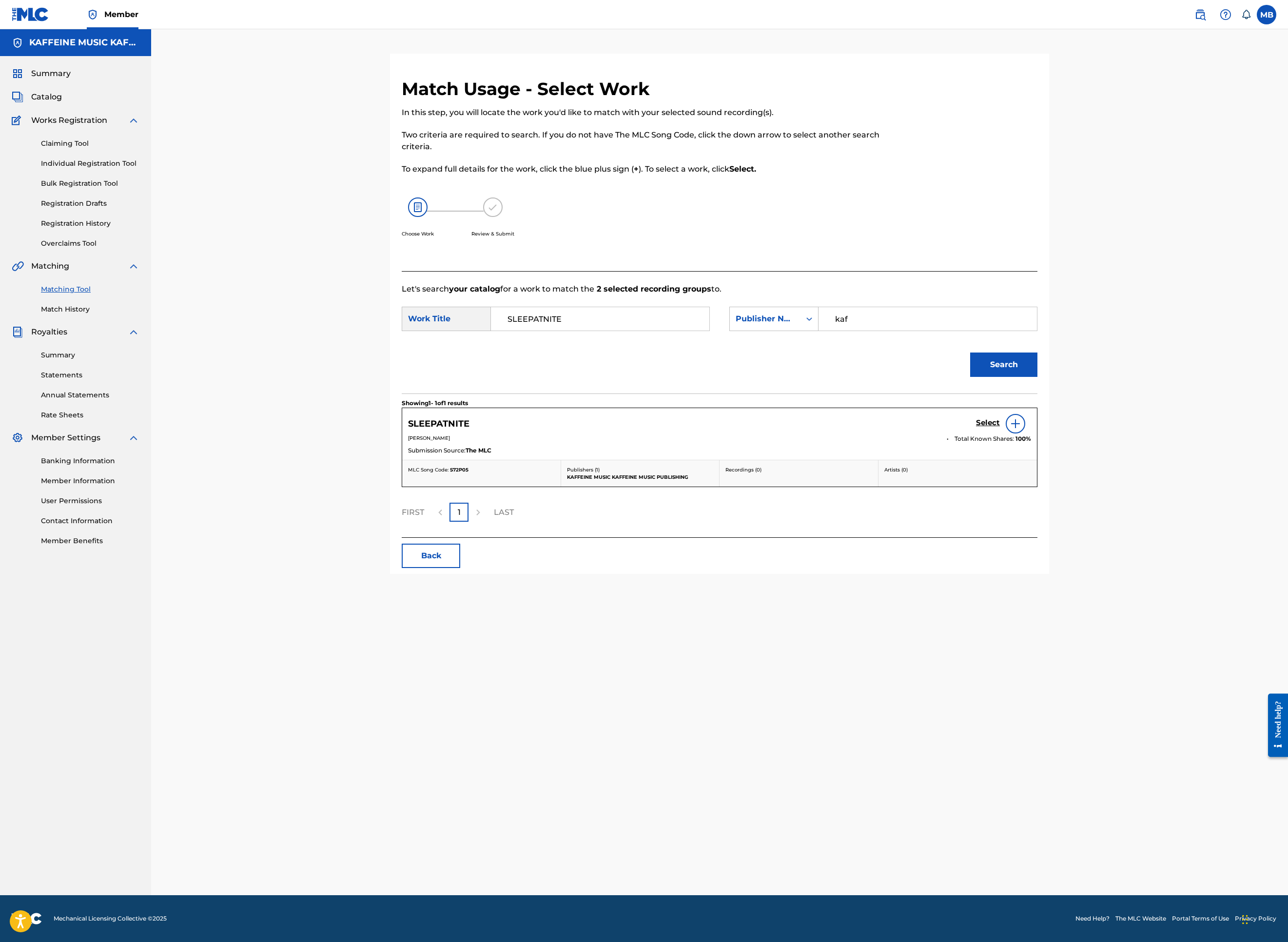
click at [1031, 434] on div "Select" at bounding box center [1003, 424] width 55 height 20
click at [1000, 428] on h5 "Select" at bounding box center [988, 423] width 24 height 9
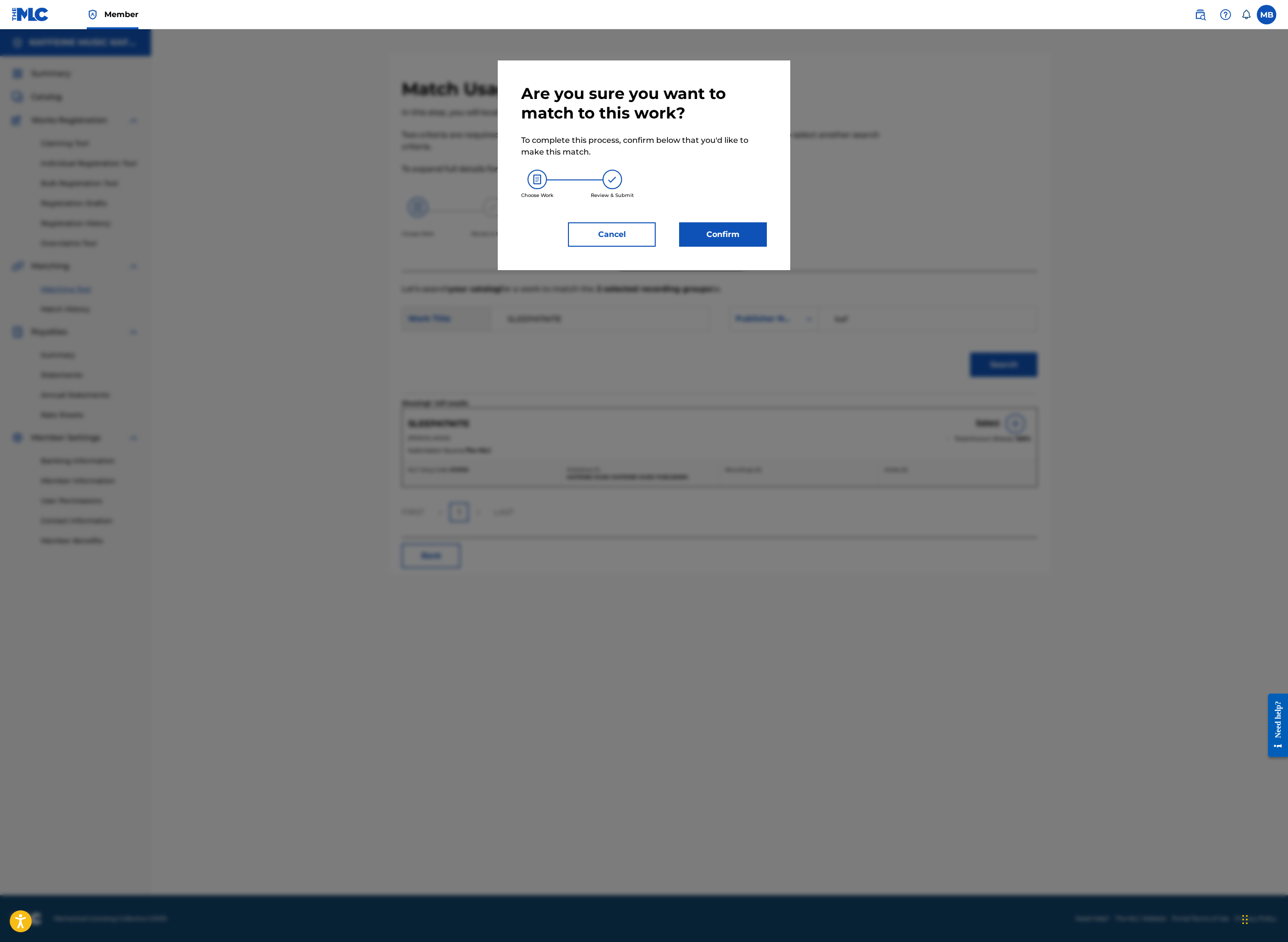
click at [756, 247] on button "Confirm" at bounding box center [723, 234] width 88 height 24
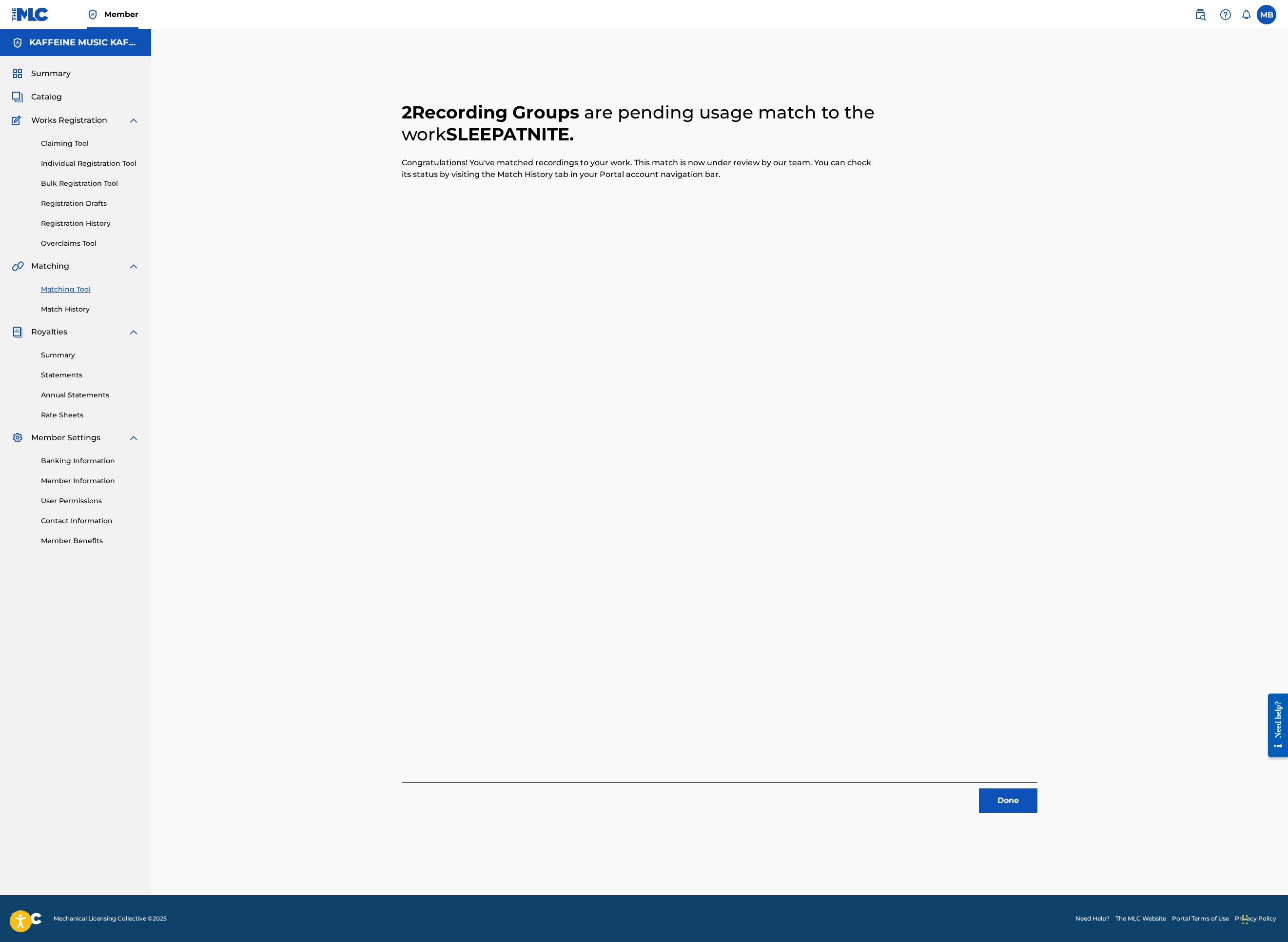
click at [1037, 781] on button "Done" at bounding box center [1008, 800] width 59 height 24
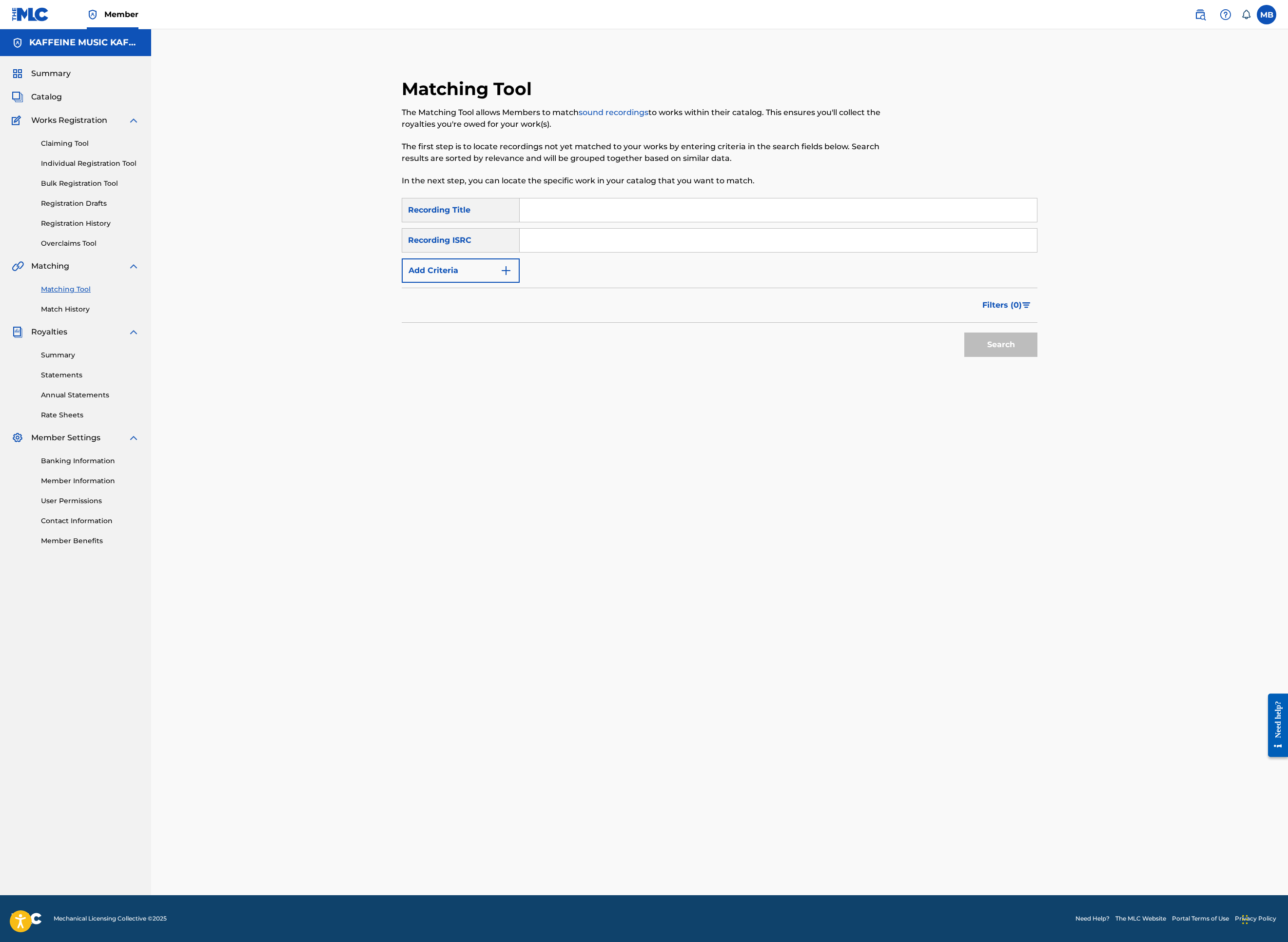
click at [683, 222] on input "Search Form" at bounding box center [778, 210] width 517 height 24
paste input "TALK 2 MOOCH (FEAT. LOVEELDIE)"
type input "TALK 2 MOOCH (FEAT. LOVEELDIE)"
click at [404, 283] on button "Add Criteria" at bounding box center [461, 270] width 118 height 24
click at [408, 276] on div "Writer" at bounding box center [452, 270] width 88 height 12
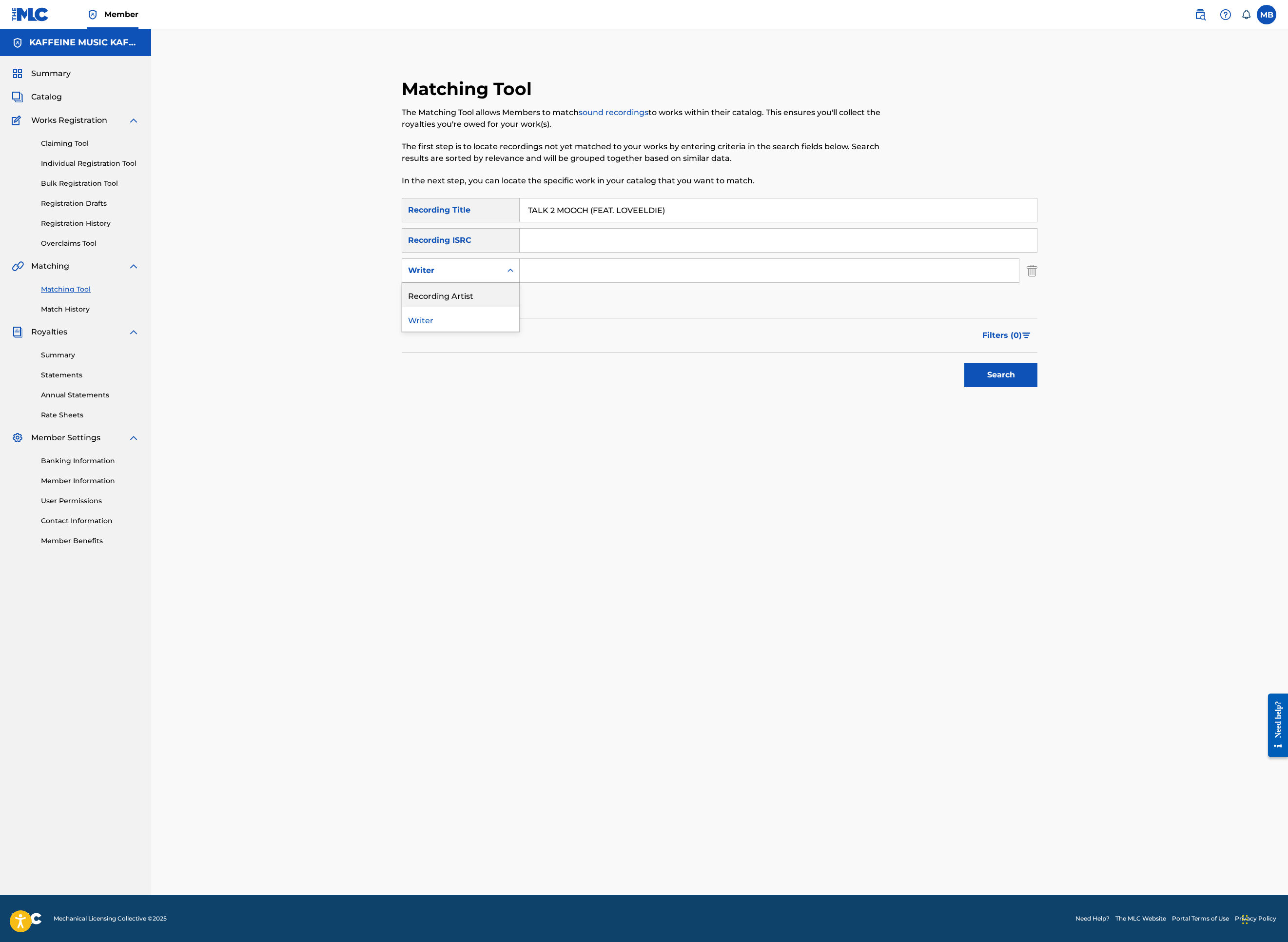
click at [410, 307] on div "Recording Artist" at bounding box center [461, 295] width 117 height 24
click at [633, 282] on input "Search Form" at bounding box center [769, 271] width 499 height 24
type input "[PERSON_NAME] Motorcycle"
click at [1037, 387] on button "Search" at bounding box center [1001, 374] width 73 height 24
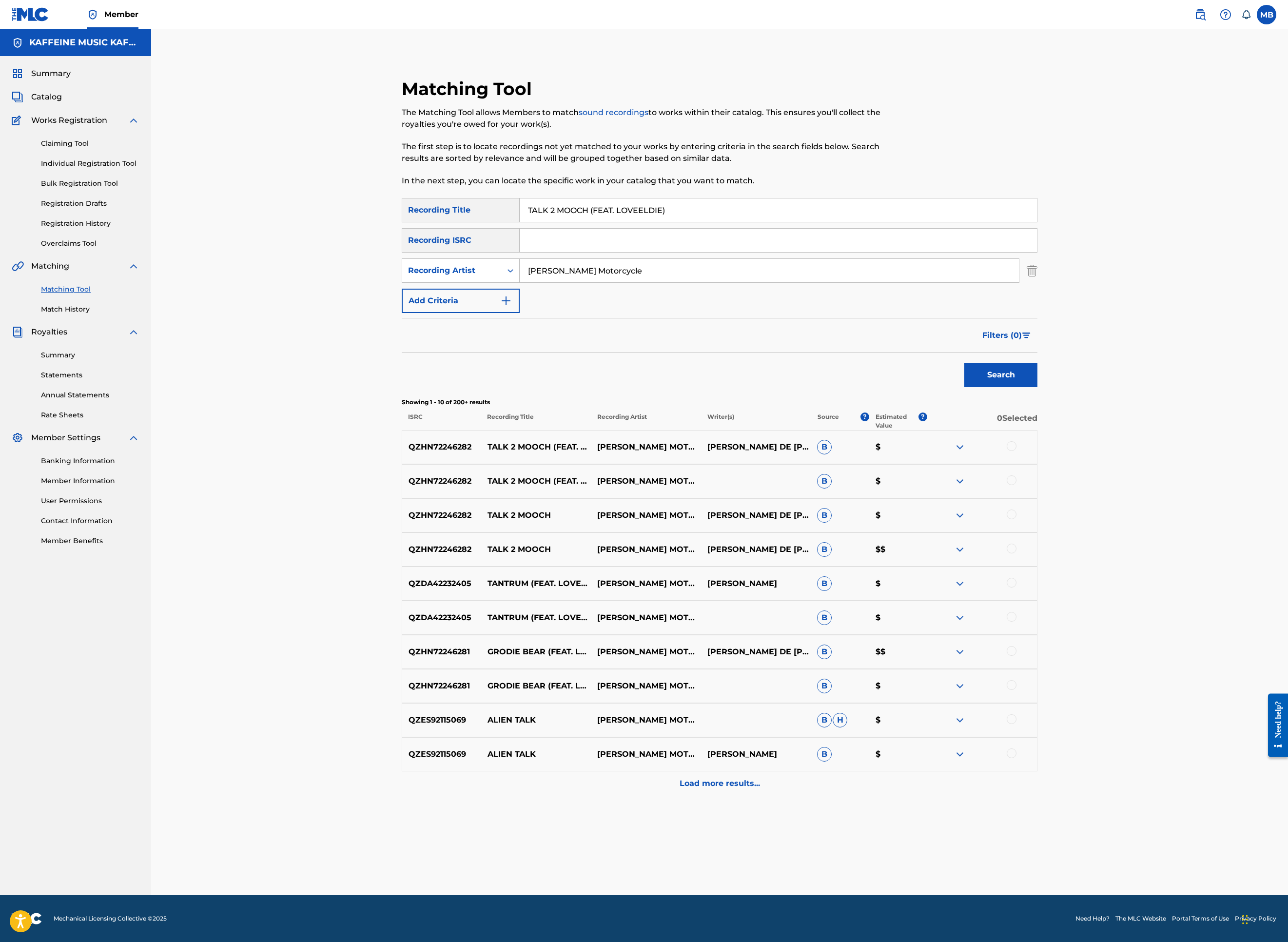
scroll to position [247, 0]
click at [1016, 451] on div at bounding box center [1011, 446] width 10 height 10
click at [1016, 485] on div at bounding box center [1011, 480] width 10 height 10
click at [1016, 519] on div at bounding box center [1011, 514] width 10 height 10
click at [1016, 553] on div at bounding box center [1011, 548] width 10 height 10
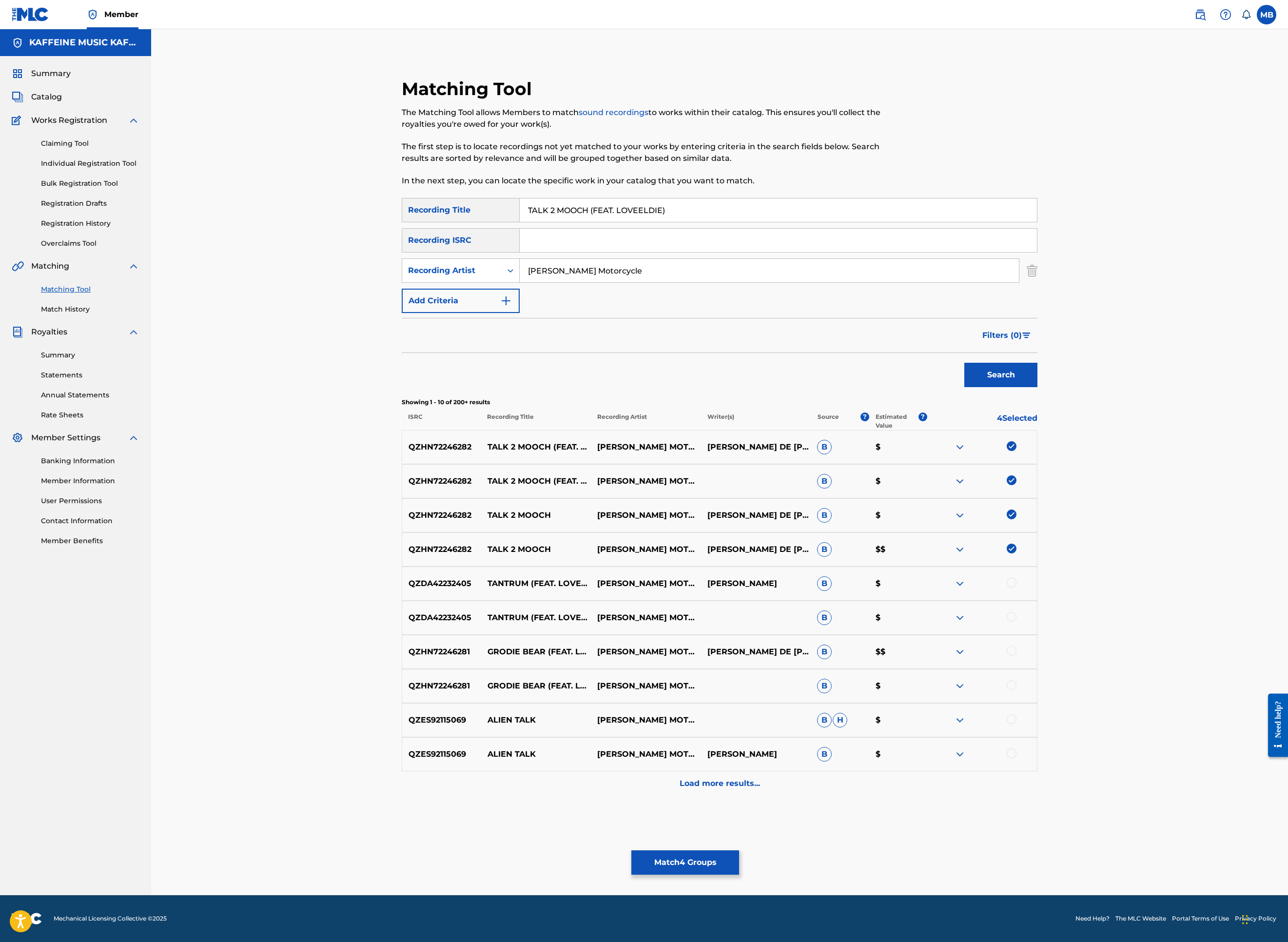
click at [739, 781] on button "Match 4 Groups" at bounding box center [685, 862] width 108 height 24
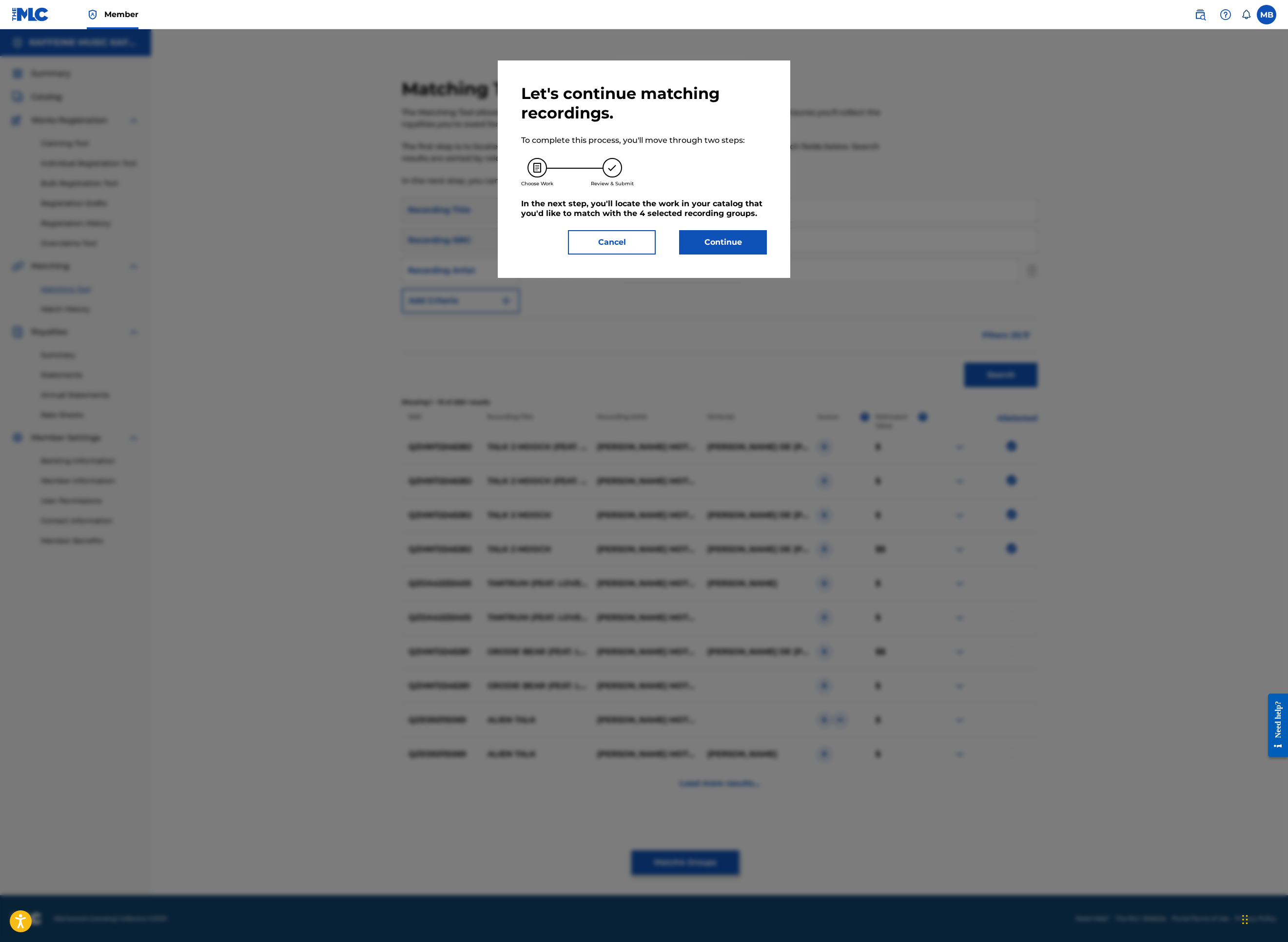
click at [760, 255] on button "Continue" at bounding box center [723, 242] width 88 height 24
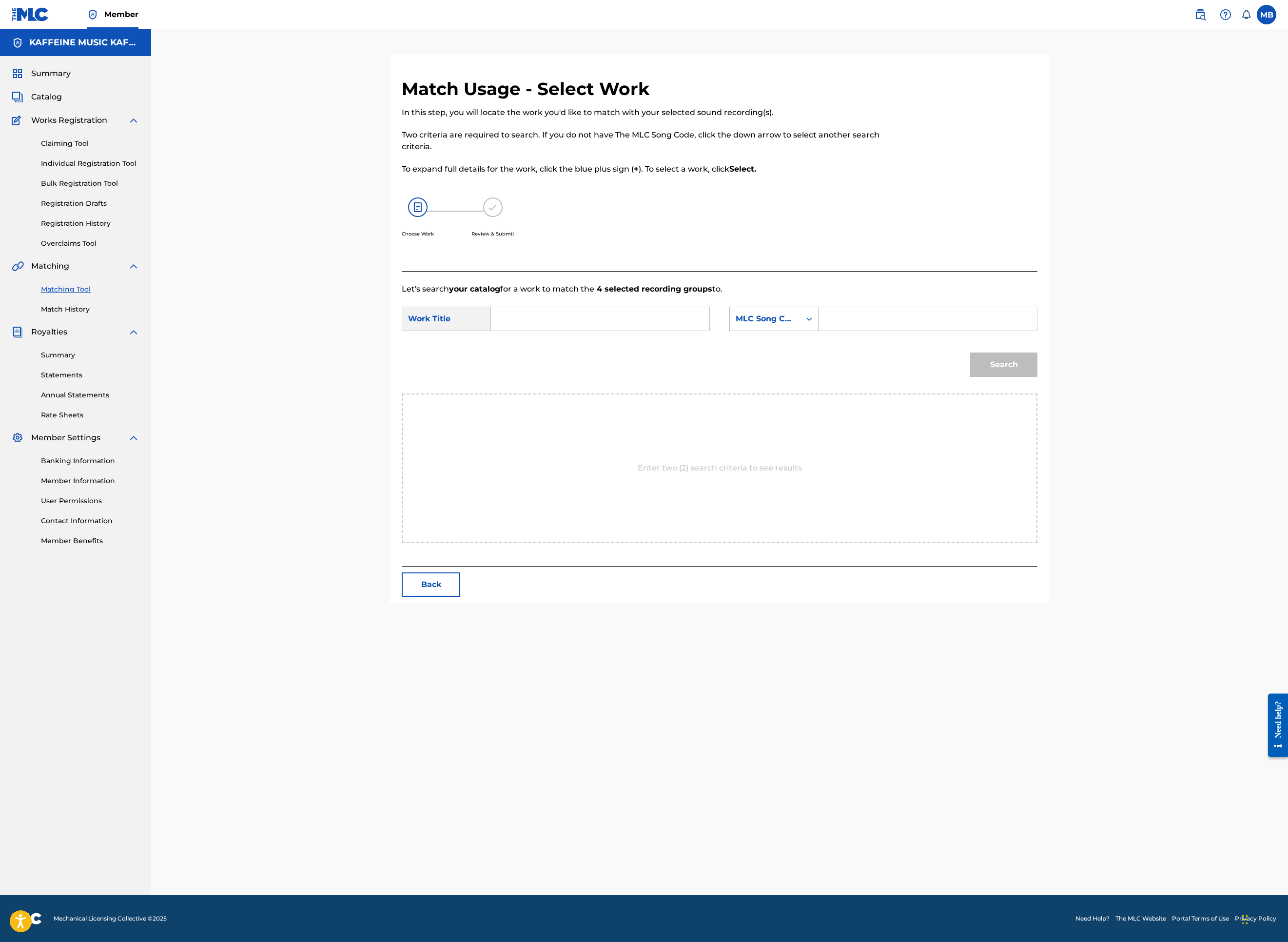
click at [689, 331] on input "Search Form" at bounding box center [600, 319] width 202 height 24
paste input "TALK 2 MOOCH (FEAT. LOVEELDIE)"
type input "TALK 2 MOOCH (FEAT. LOVEELDIE)"
click at [819, 331] on div "MLC Song Code" at bounding box center [774, 318] width 89 height 24
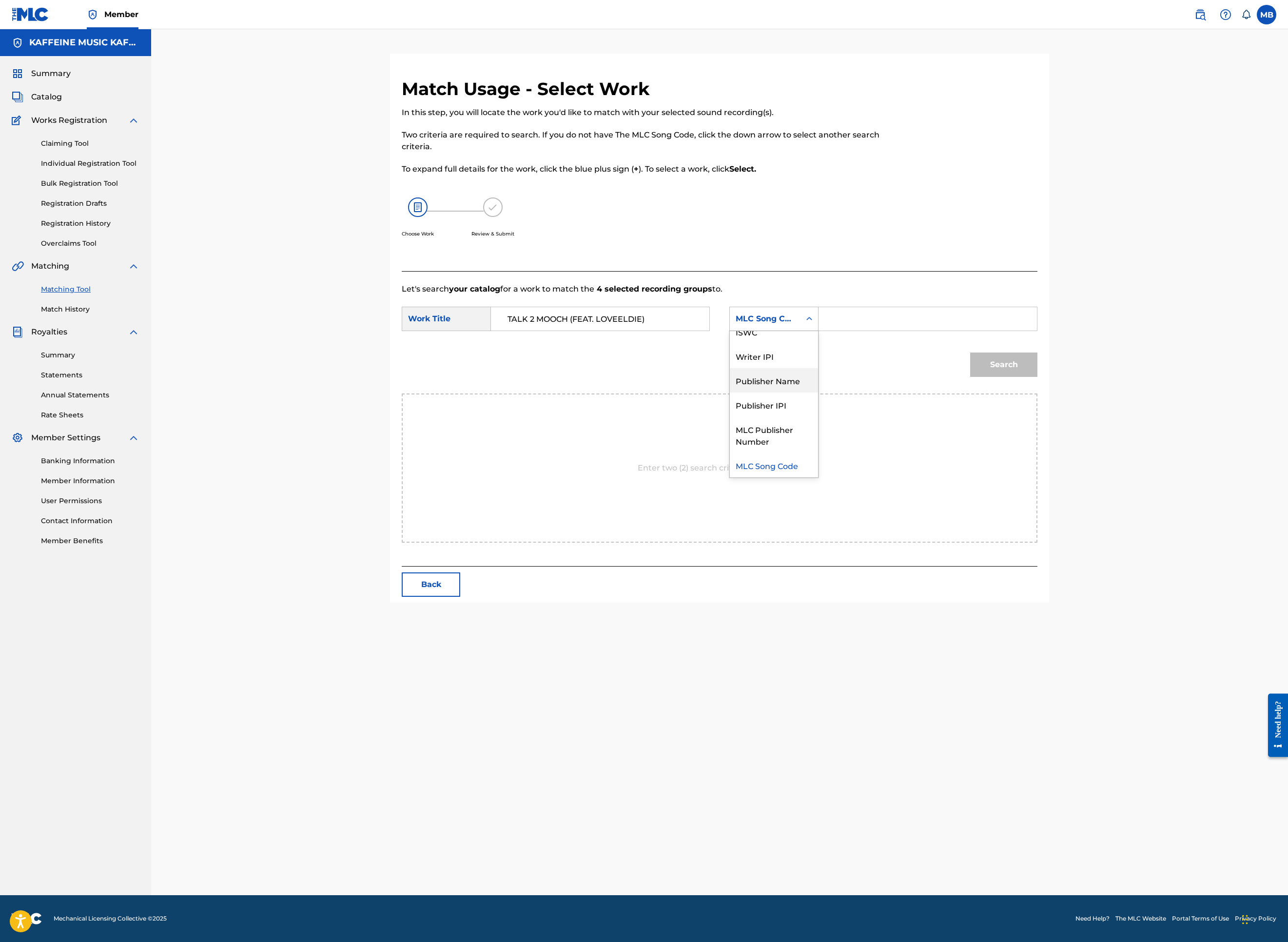
click at [818, 392] on div "Publisher Name" at bounding box center [774, 380] width 88 height 24
click at [1011, 331] on input "Search Form" at bounding box center [927, 319] width 202 height 24
type input "kaf"
click at [1037, 377] on button "Search" at bounding box center [1003, 364] width 67 height 24
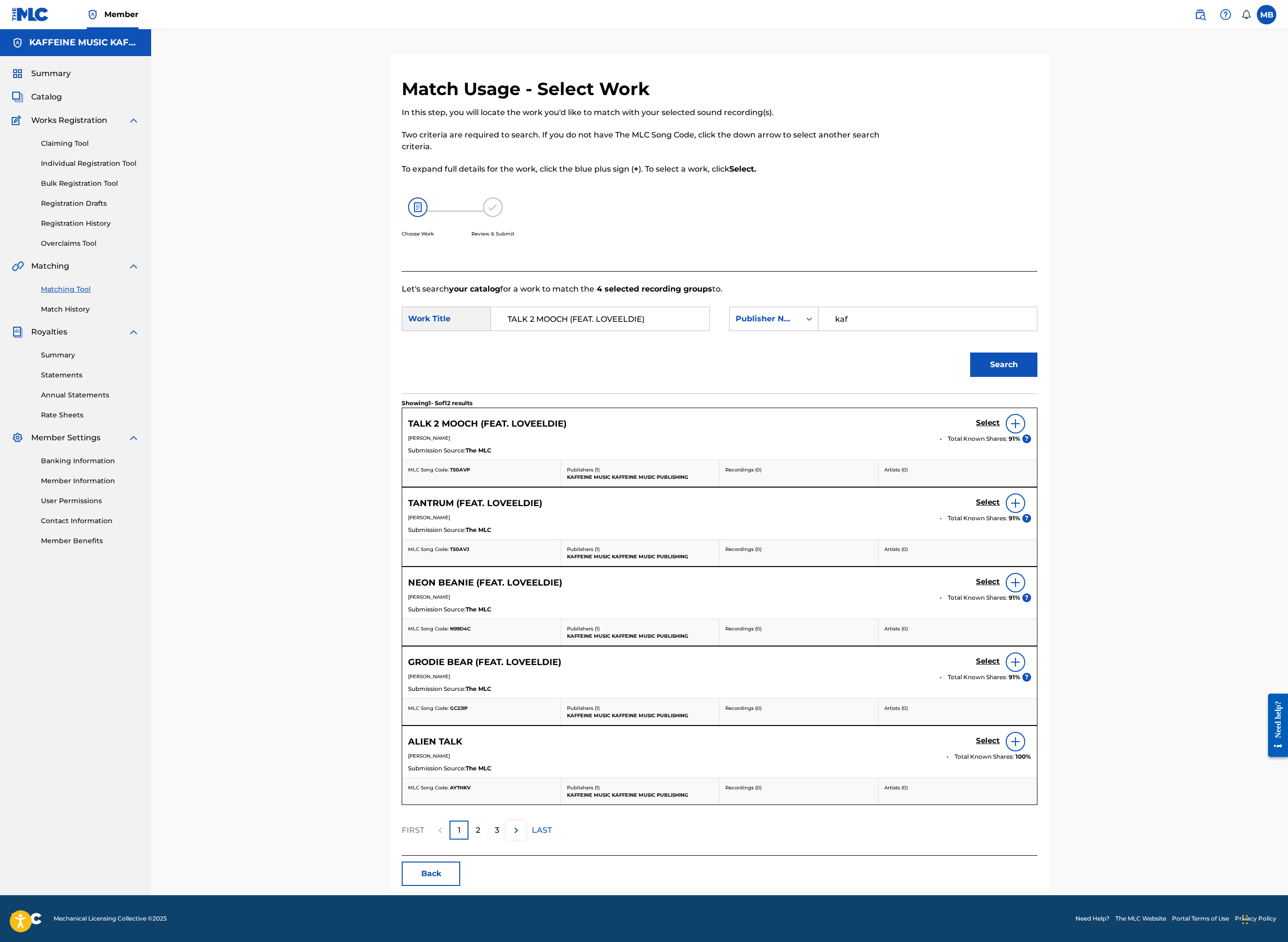
click at [1000, 428] on h5 "Select" at bounding box center [988, 423] width 24 height 9
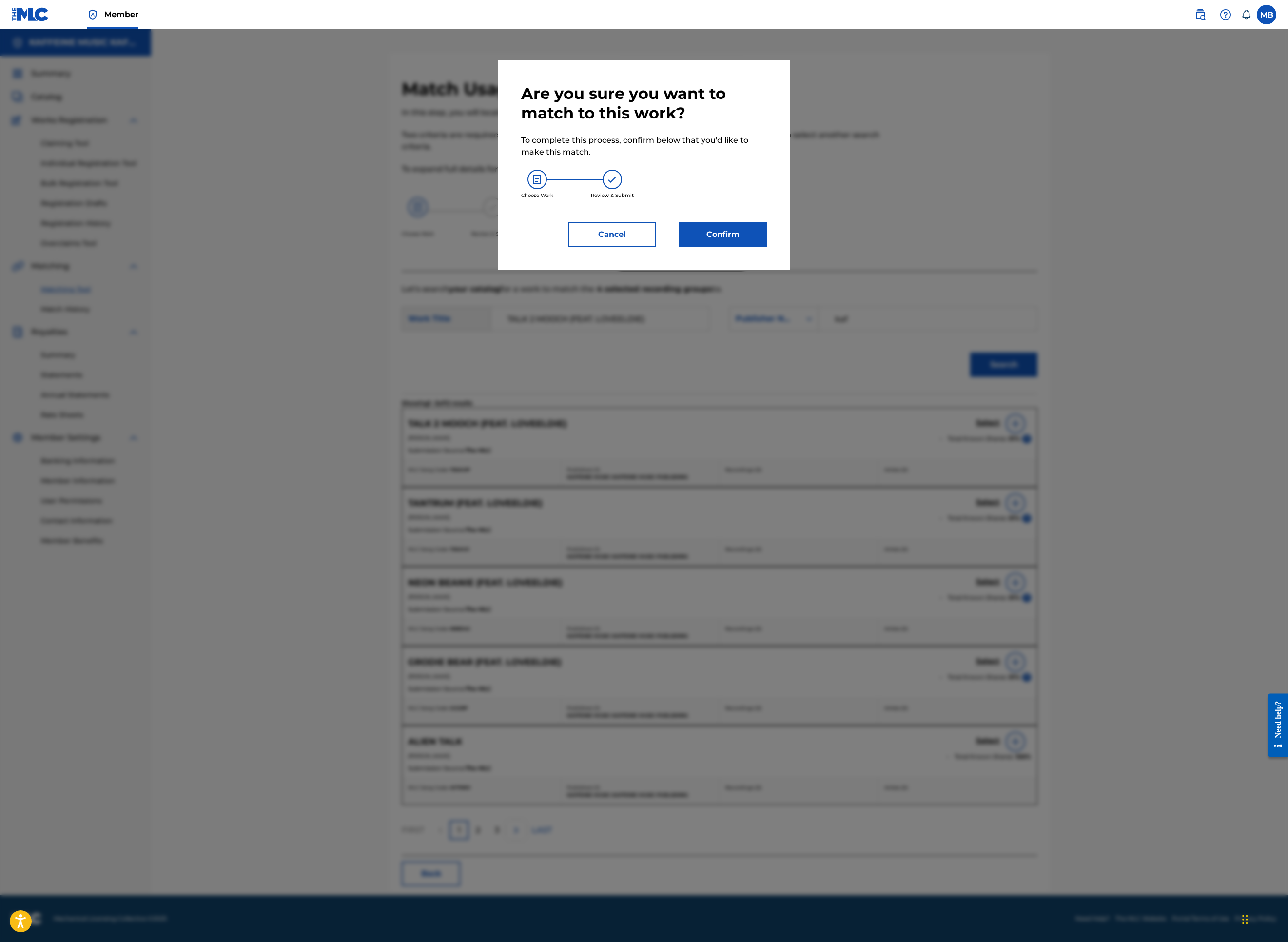
click at [767, 247] on button "Confirm" at bounding box center [723, 234] width 88 height 24
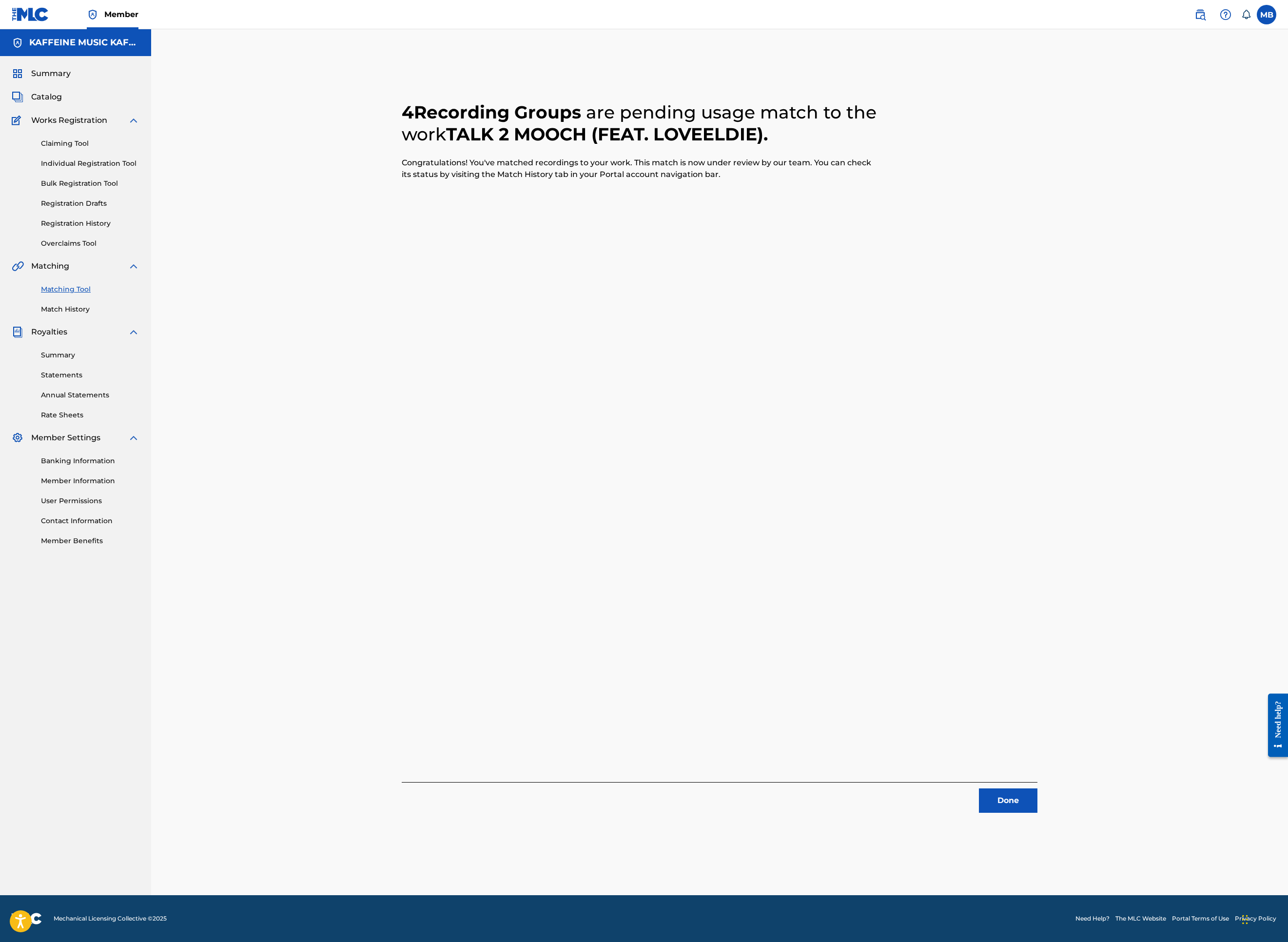
click at [1037, 781] on button "Done" at bounding box center [1008, 800] width 59 height 24
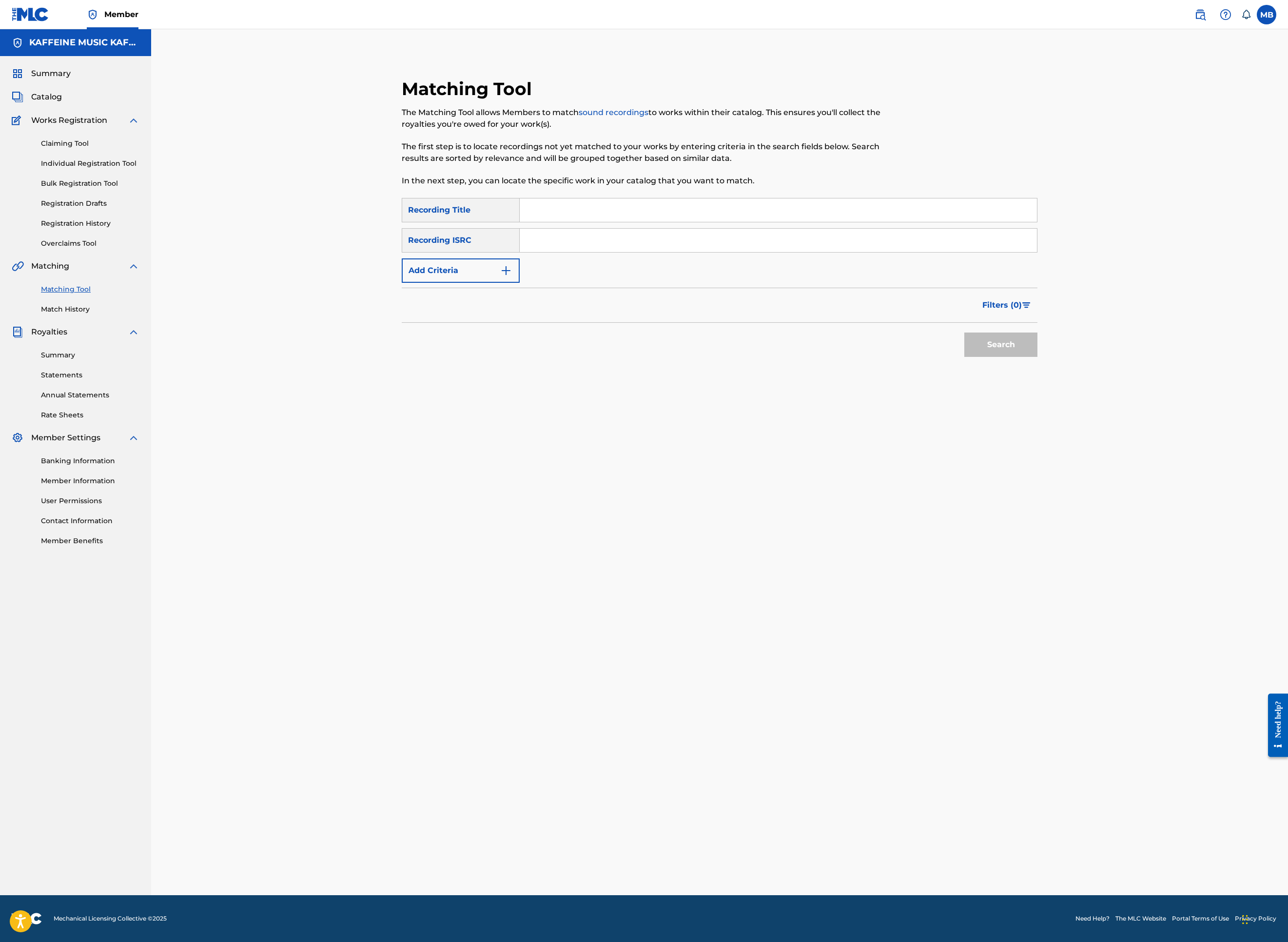
click at [620, 222] on input "Search Form" at bounding box center [778, 210] width 517 height 24
paste input "TROIN"
type input "TROIN"
click at [494, 283] on button "Add Criteria" at bounding box center [461, 270] width 118 height 24
click at [486, 276] on div "Writer" at bounding box center [452, 270] width 88 height 12
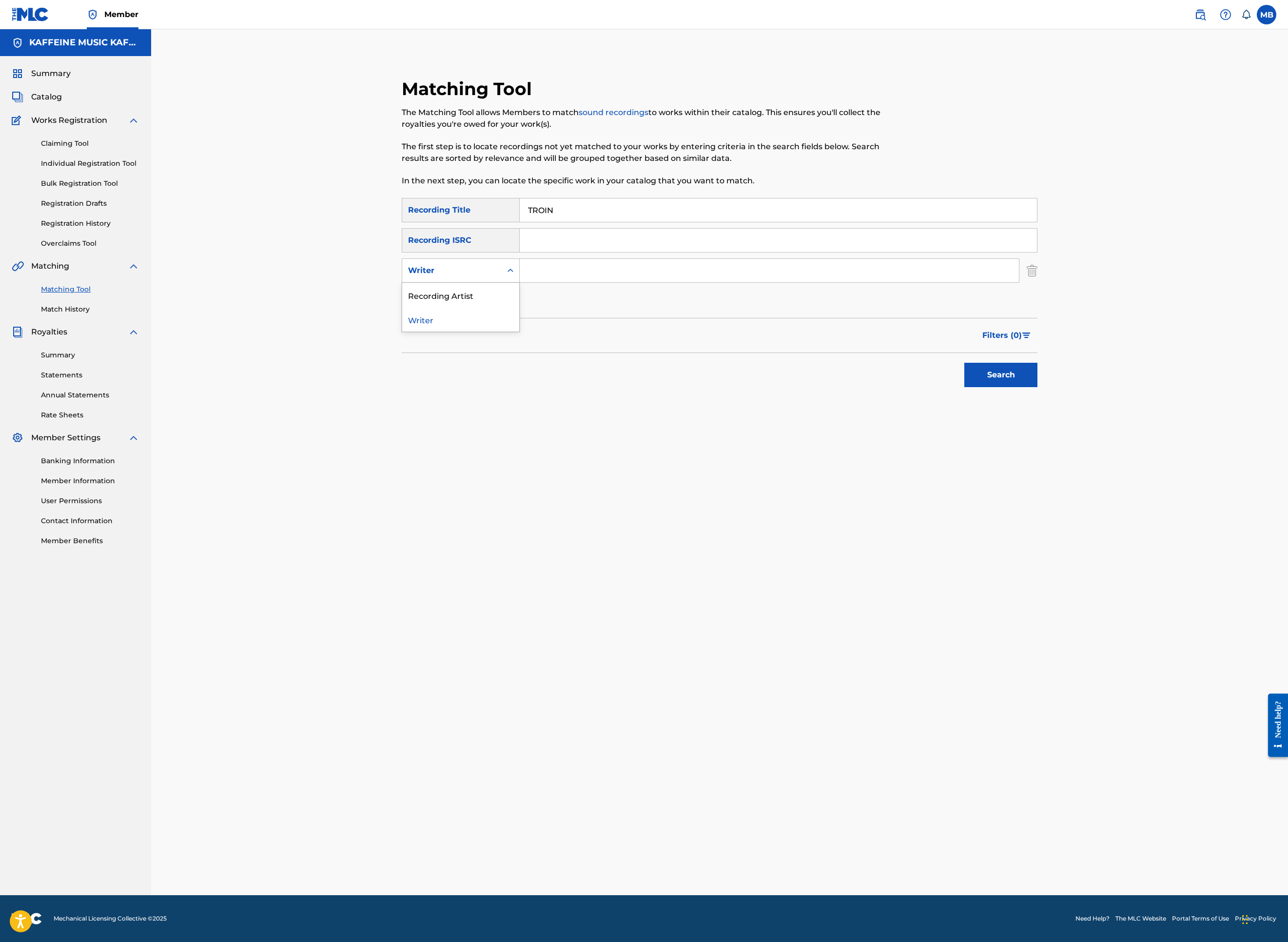
click at [475, 307] on div "Recording Artist" at bounding box center [461, 295] width 117 height 24
click at [577, 282] on input "Search Form" at bounding box center [769, 271] width 499 height 24
click at [1037, 387] on button "Search" at bounding box center [1001, 374] width 73 height 24
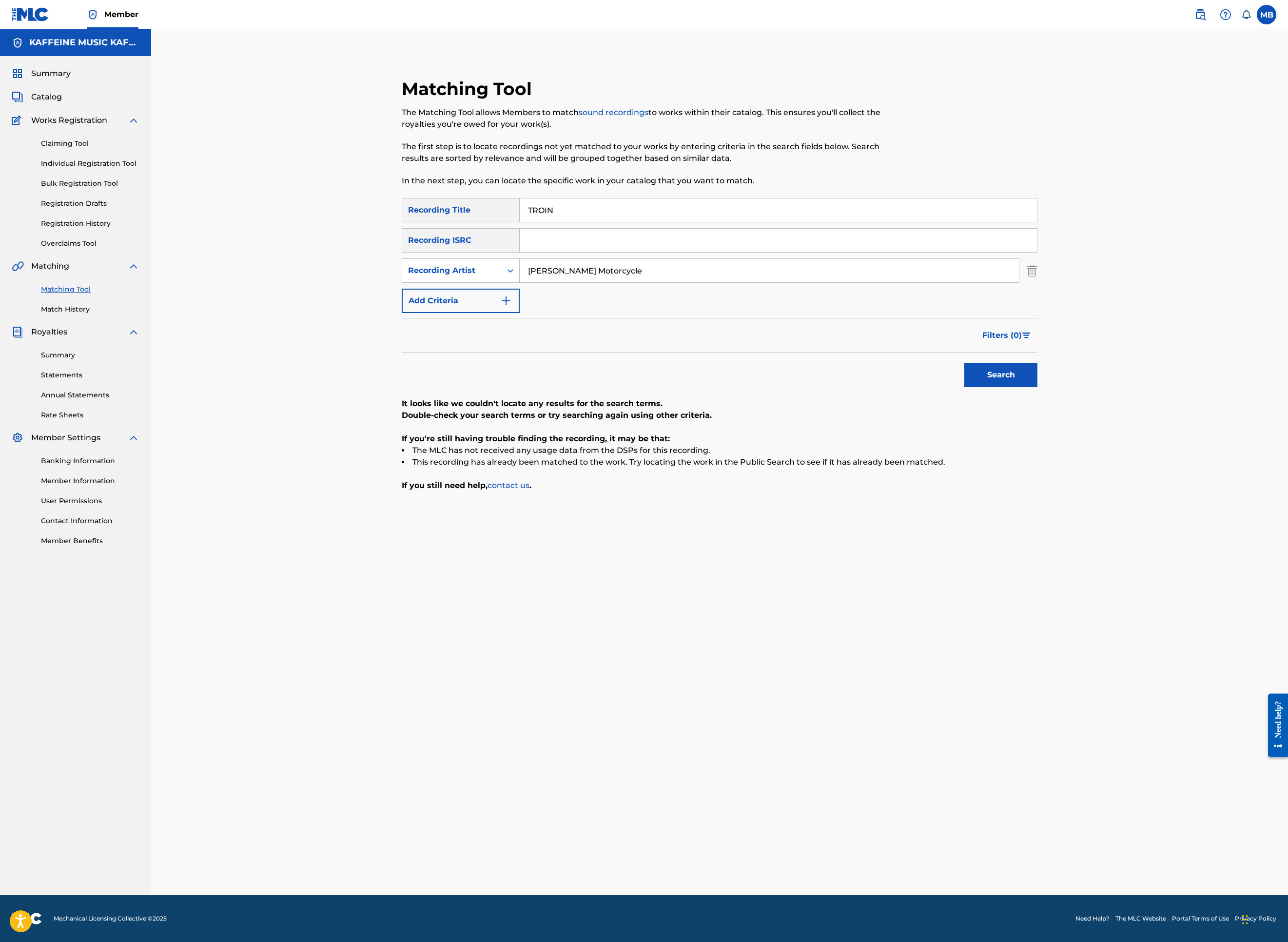
type input "[PERSON_NAME] Motorcycle"
click at [1037, 387] on button "Search" at bounding box center [1001, 374] width 73 height 24
click at [587, 222] on input "TROIN" at bounding box center [778, 210] width 517 height 24
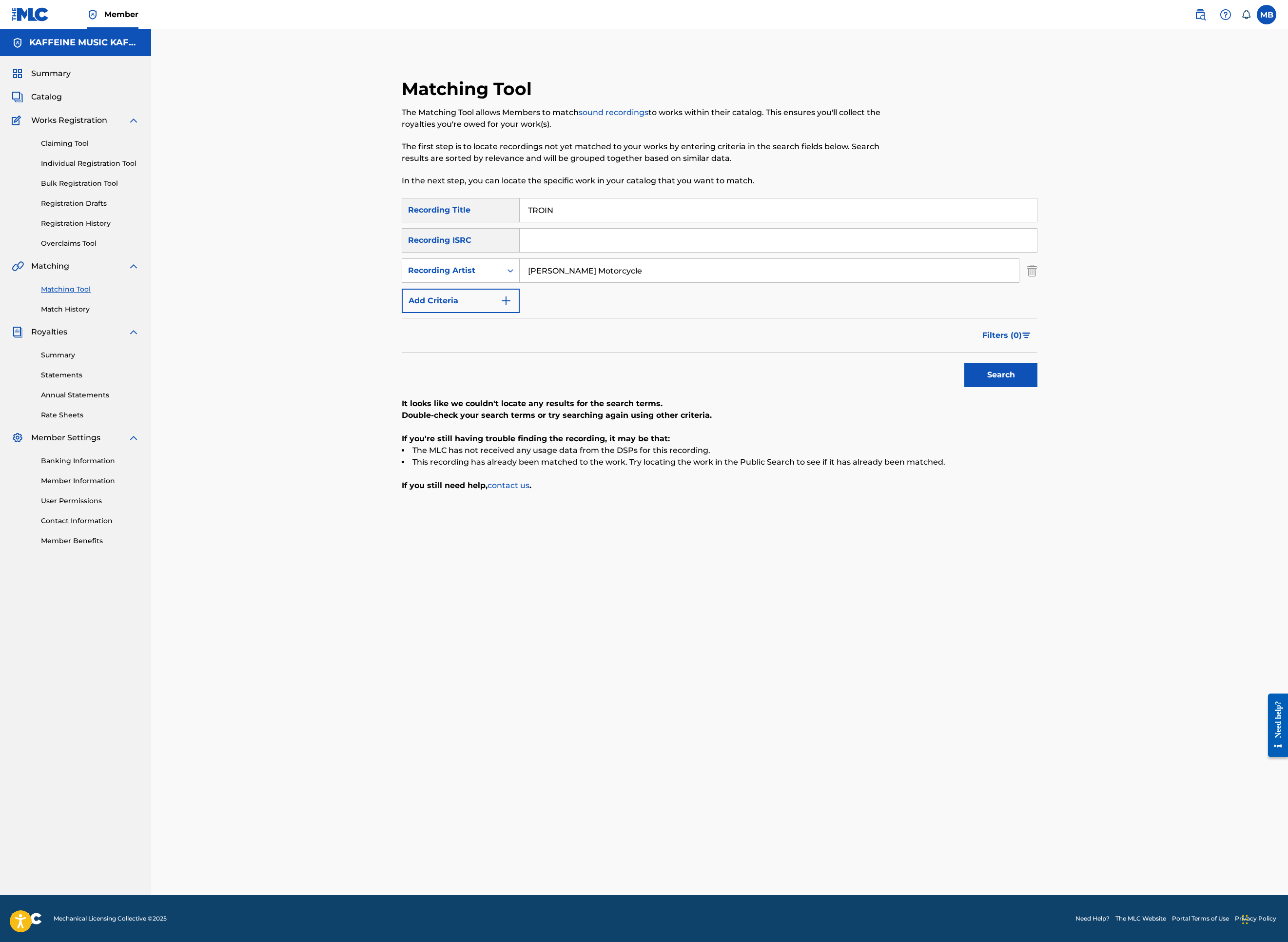
paste input "BH"
type input "TBH"
click at [1037, 387] on button "Search" at bounding box center [1001, 374] width 73 height 24
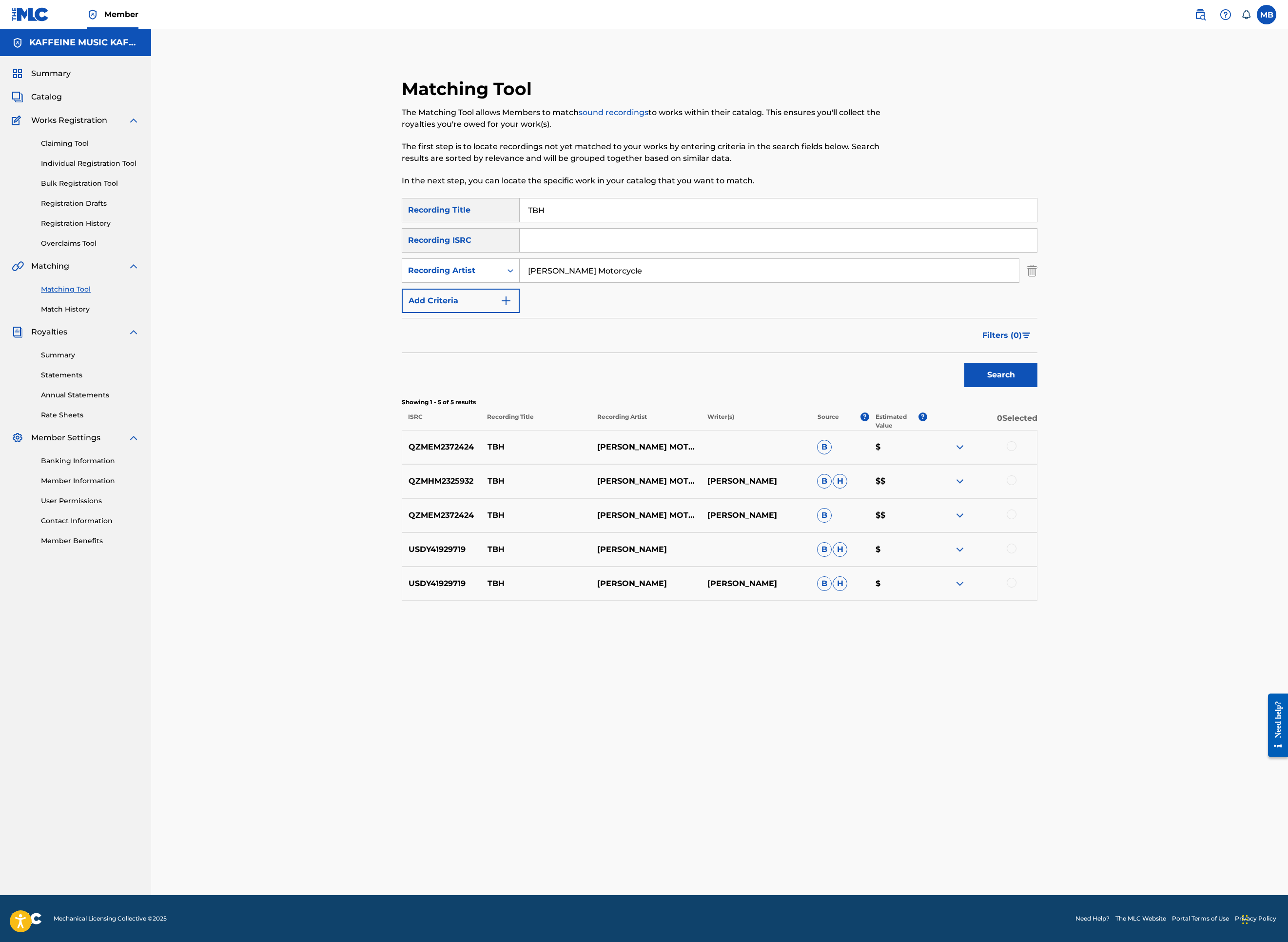
click at [1016, 451] on div at bounding box center [1011, 446] width 10 height 10
click at [1016, 519] on div at bounding box center [1011, 514] width 10 height 10
click at [1037, 498] on div "QZMHM2325932 TBH [PERSON_NAME] MOTORCYCLE [PERSON_NAME] [PERSON_NAME] $$" at bounding box center [719, 481] width 636 height 34
click at [1016, 485] on div at bounding box center [1011, 480] width 10 height 10
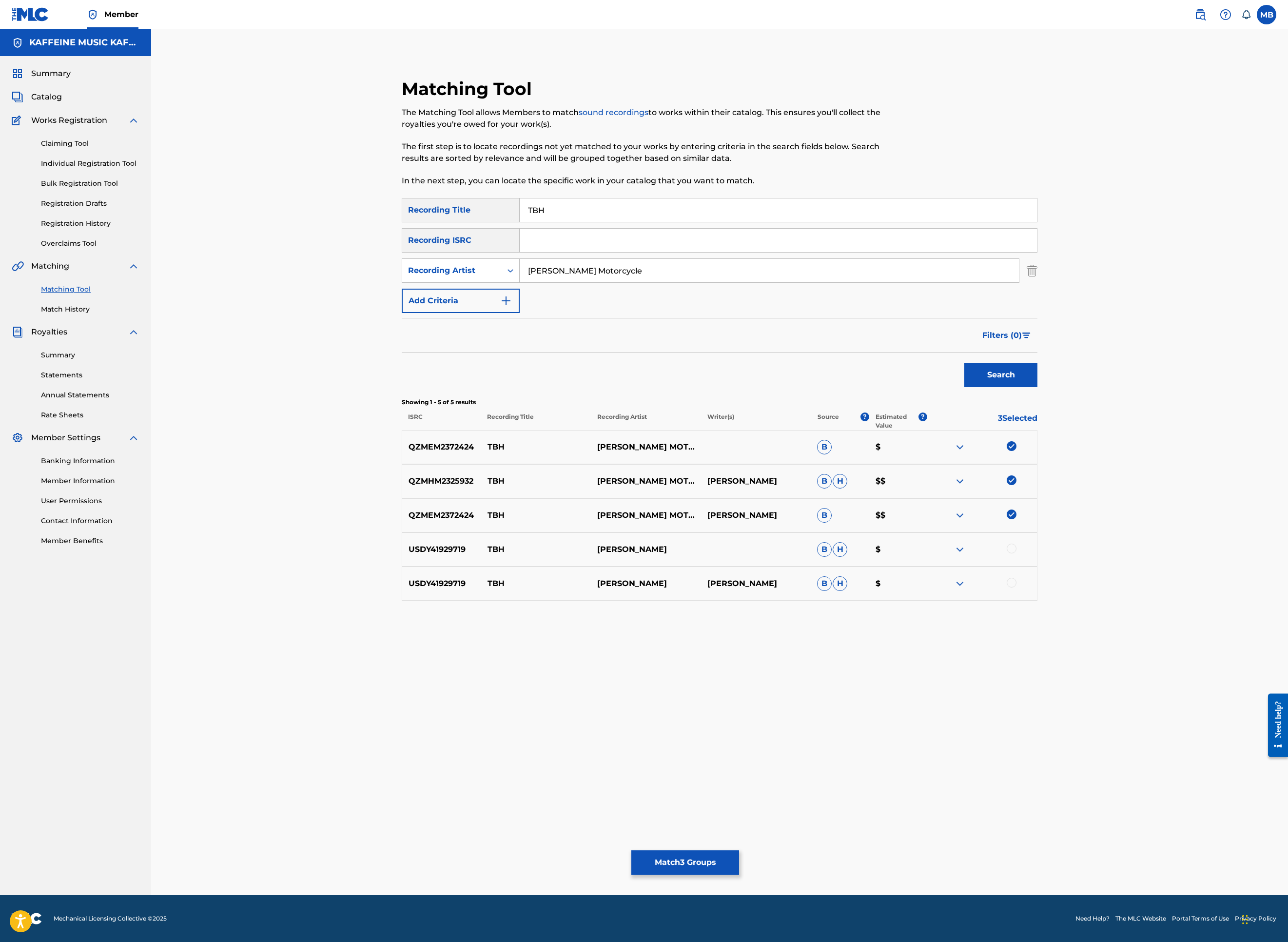
click at [1016, 553] on div at bounding box center [1011, 548] width 10 height 10
click at [739, 781] on button "Match 4 Groups" at bounding box center [685, 862] width 108 height 24
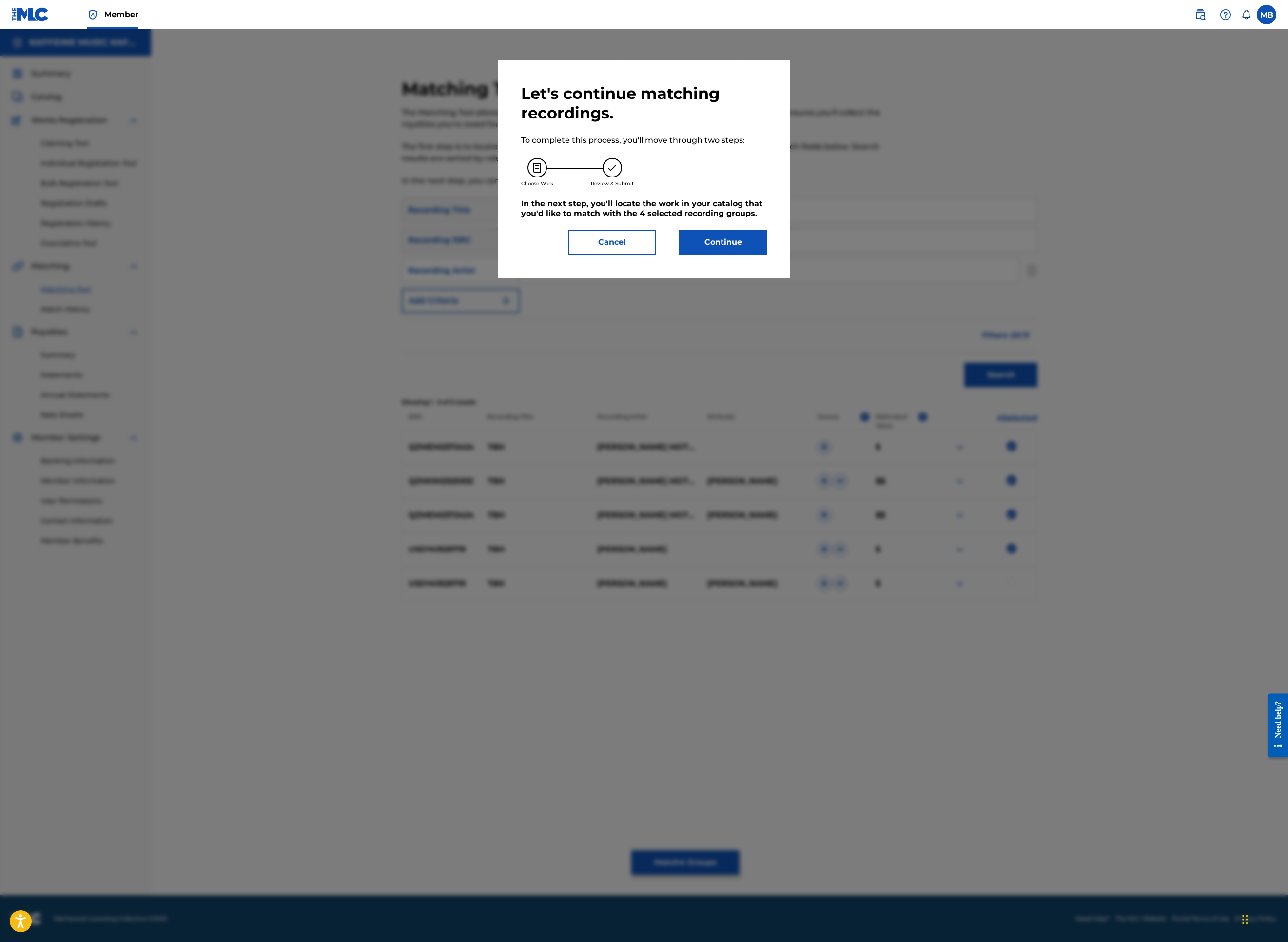
click at [653, 255] on button "Cancel" at bounding box center [612, 242] width 88 height 24
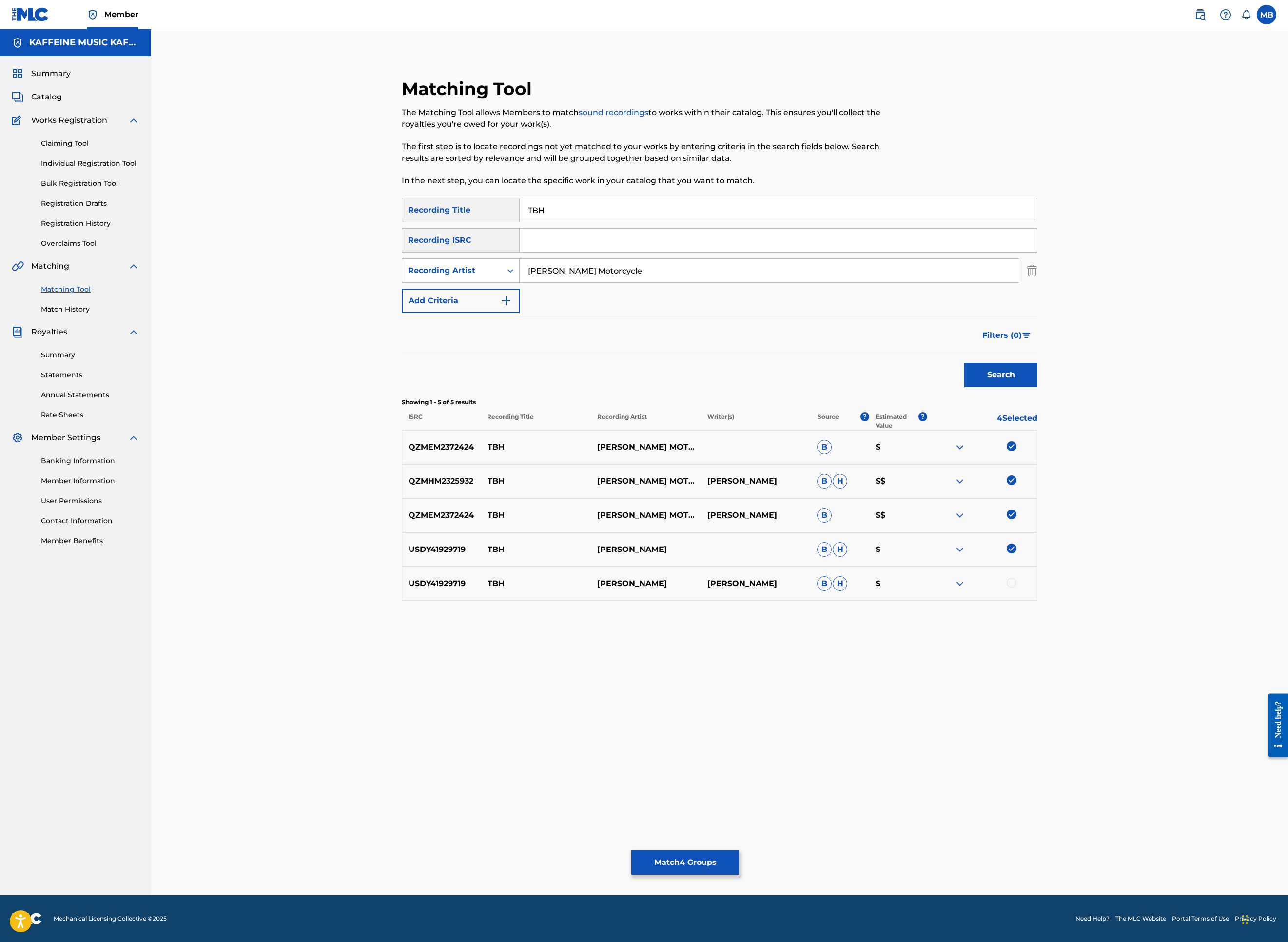
click at [1037, 567] on div "USDY41929719 TBH [PERSON_NAME] [PERSON_NAME] $" at bounding box center [719, 550] width 636 height 34
click at [1016, 553] on img at bounding box center [1011, 548] width 10 height 10
click at [739, 781] on button "Match 3 Groups" at bounding box center [685, 862] width 108 height 24
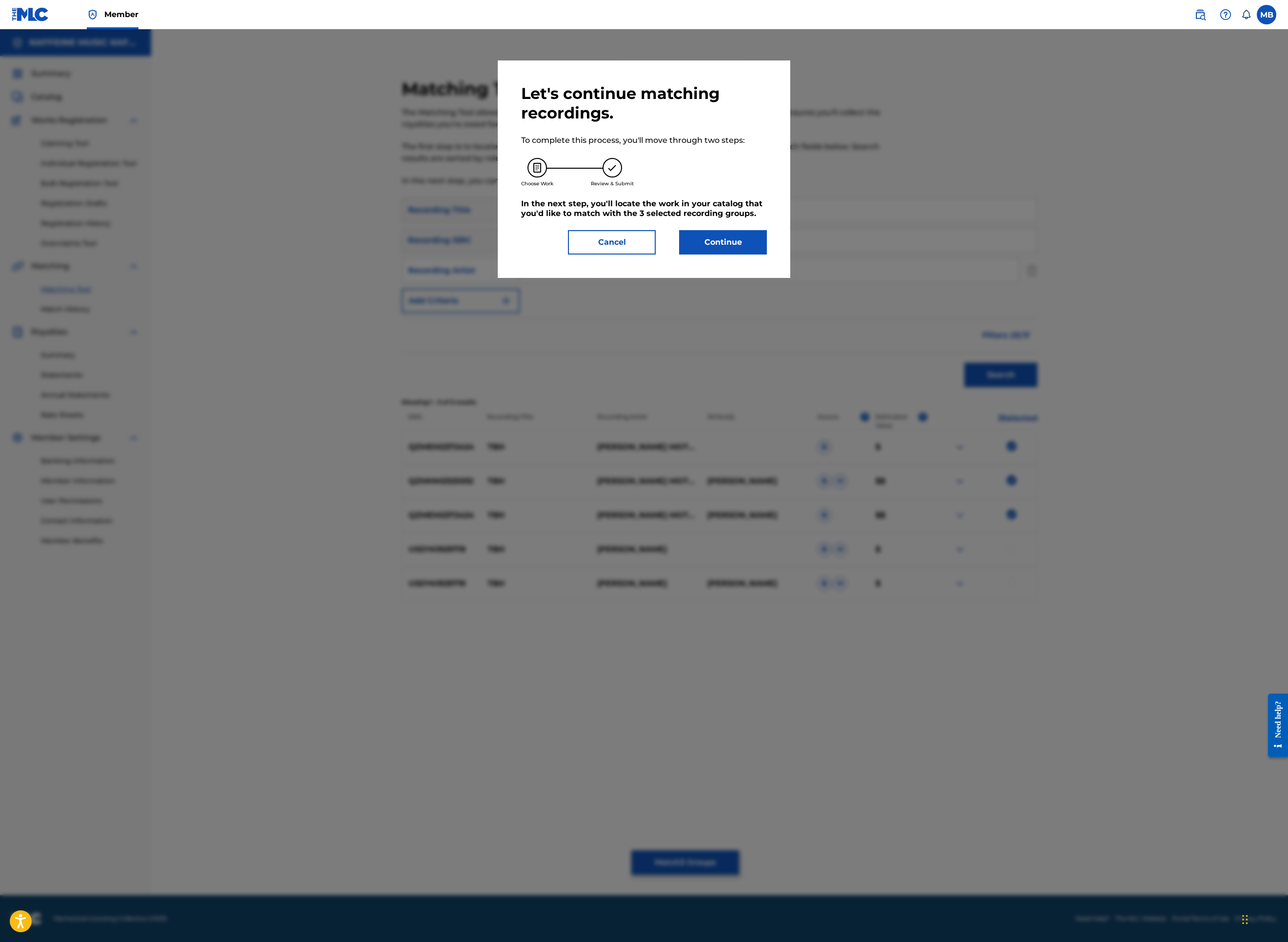
click at [767, 255] on div "Let's continue matching recordings. To complete this process, you'll move throu…" at bounding box center [644, 169] width 245 height 171
click at [767, 255] on button "Continue" at bounding box center [723, 242] width 88 height 24
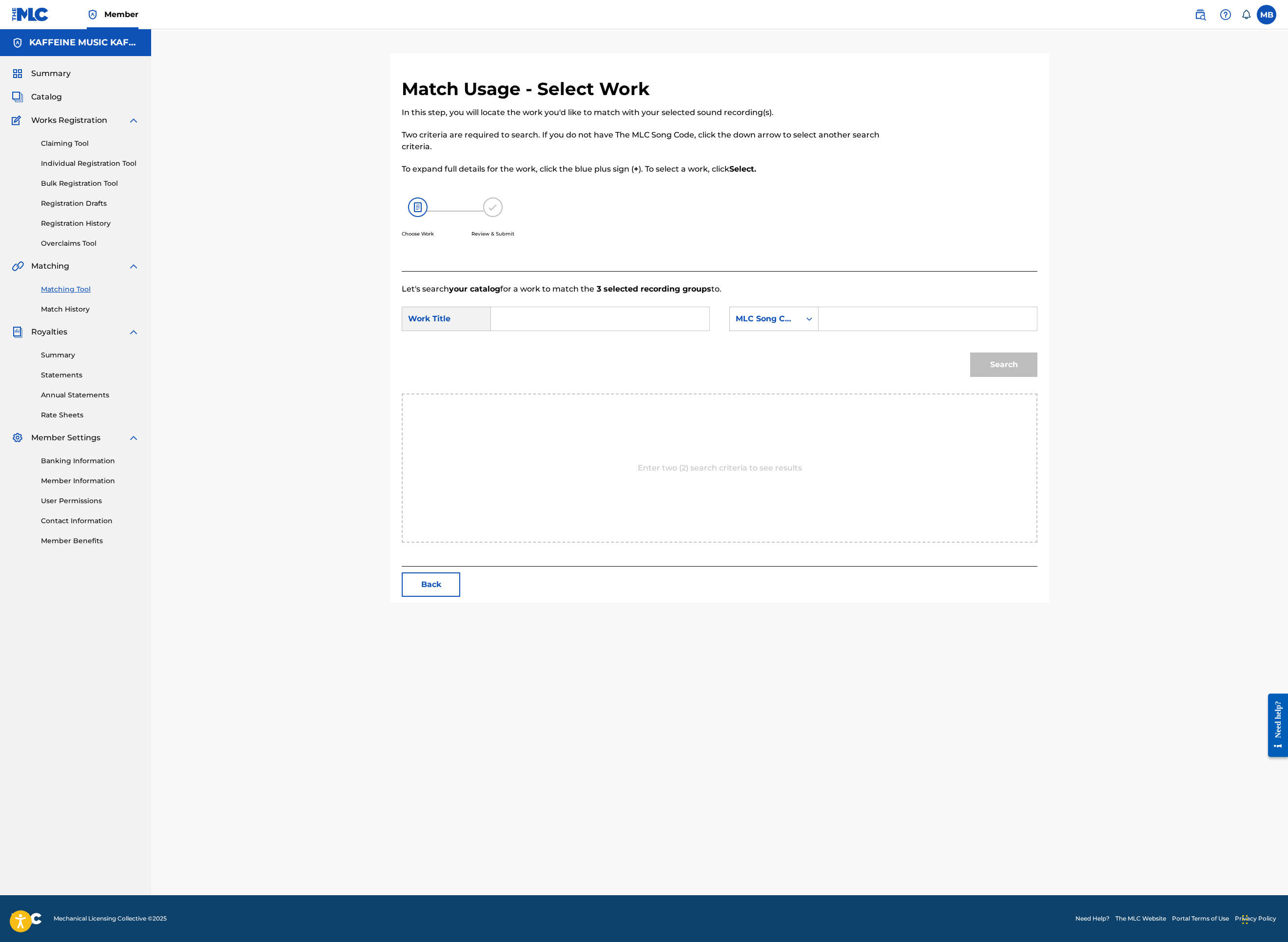
click at [648, 331] on input "Search Form" at bounding box center [600, 319] width 202 height 24
paste input "TBH"
type input "TBH"
click at [801, 328] on div "MLC Song Code" at bounding box center [765, 319] width 71 height 18
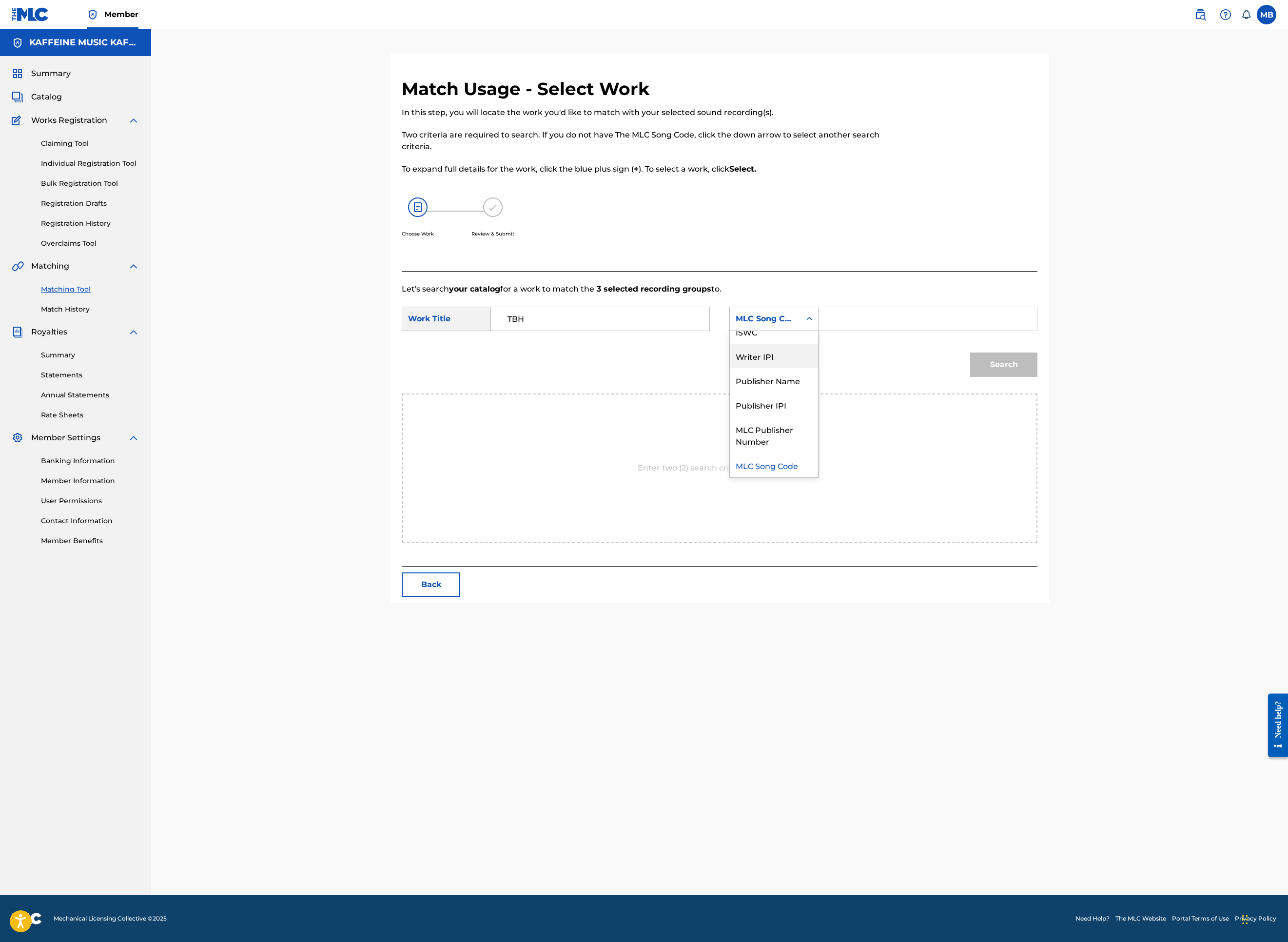
click at [818, 392] on div "Publisher Name" at bounding box center [774, 380] width 88 height 24
click at [1008, 331] on input "Search Form" at bounding box center [927, 319] width 202 height 24
type input "kaf"
click at [1037, 377] on button "Search" at bounding box center [1003, 364] width 67 height 24
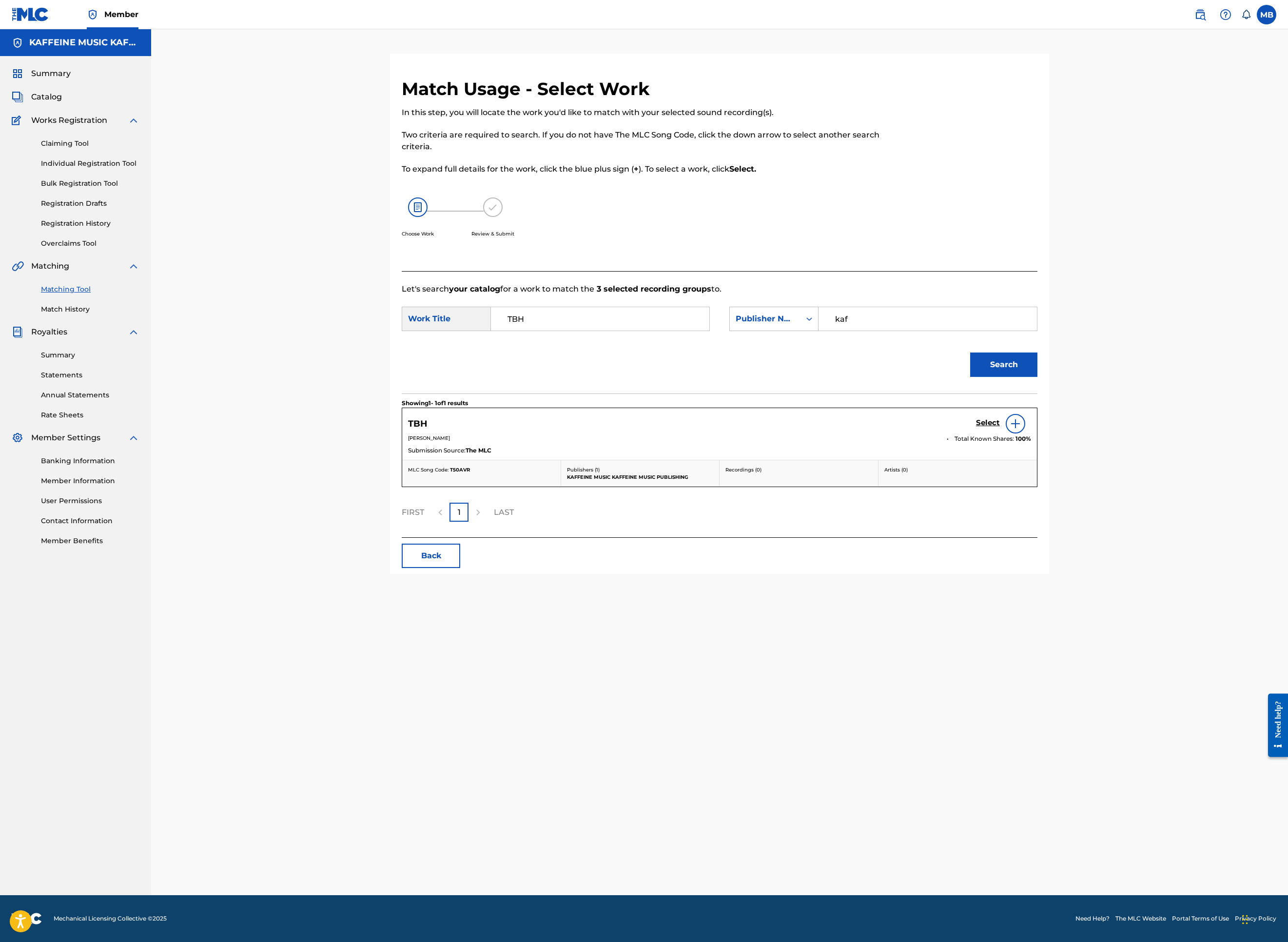
click at [1000, 428] on h5 "Select" at bounding box center [988, 423] width 24 height 9
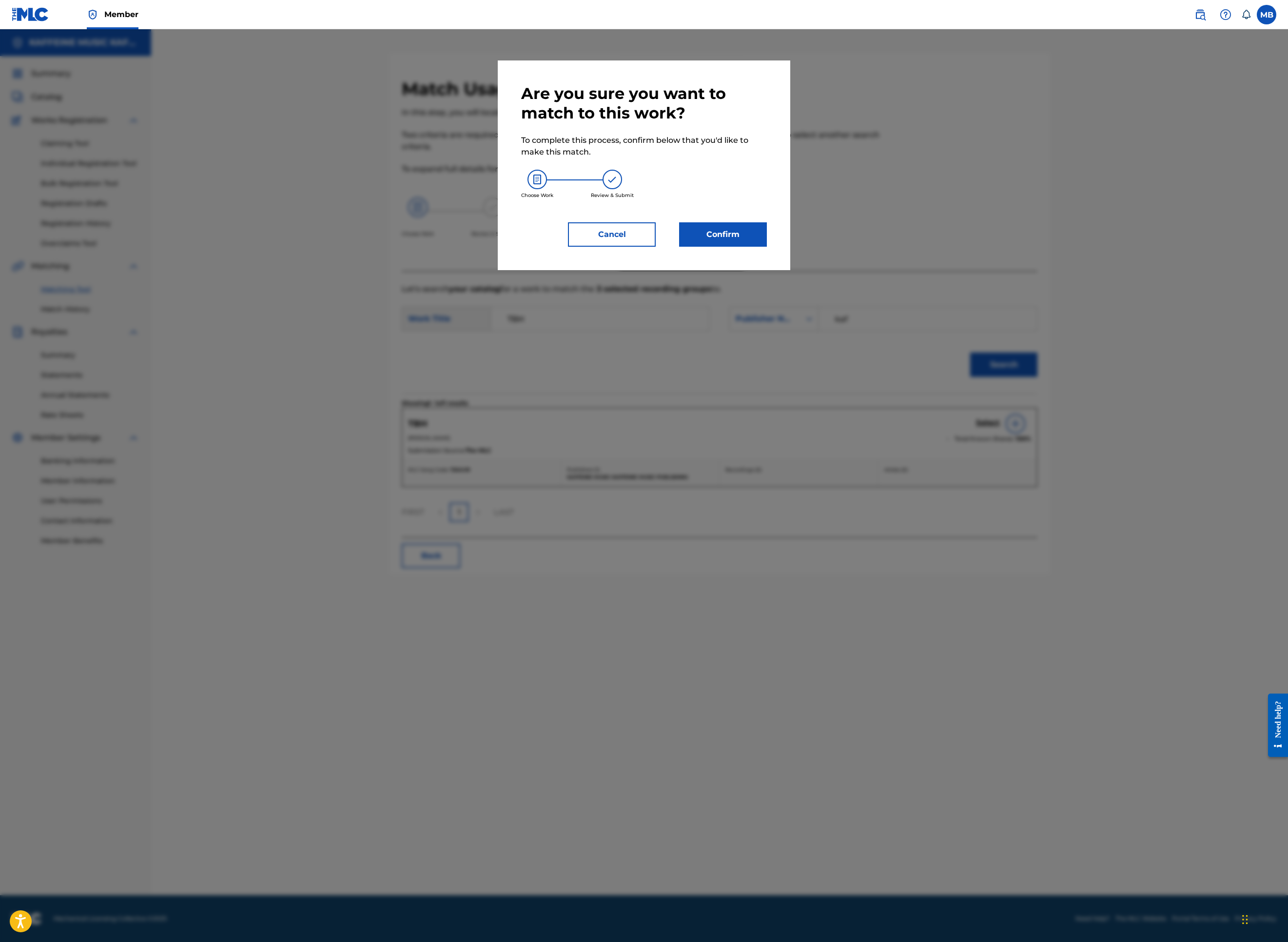
click at [739, 247] on button "Confirm" at bounding box center [723, 234] width 88 height 24
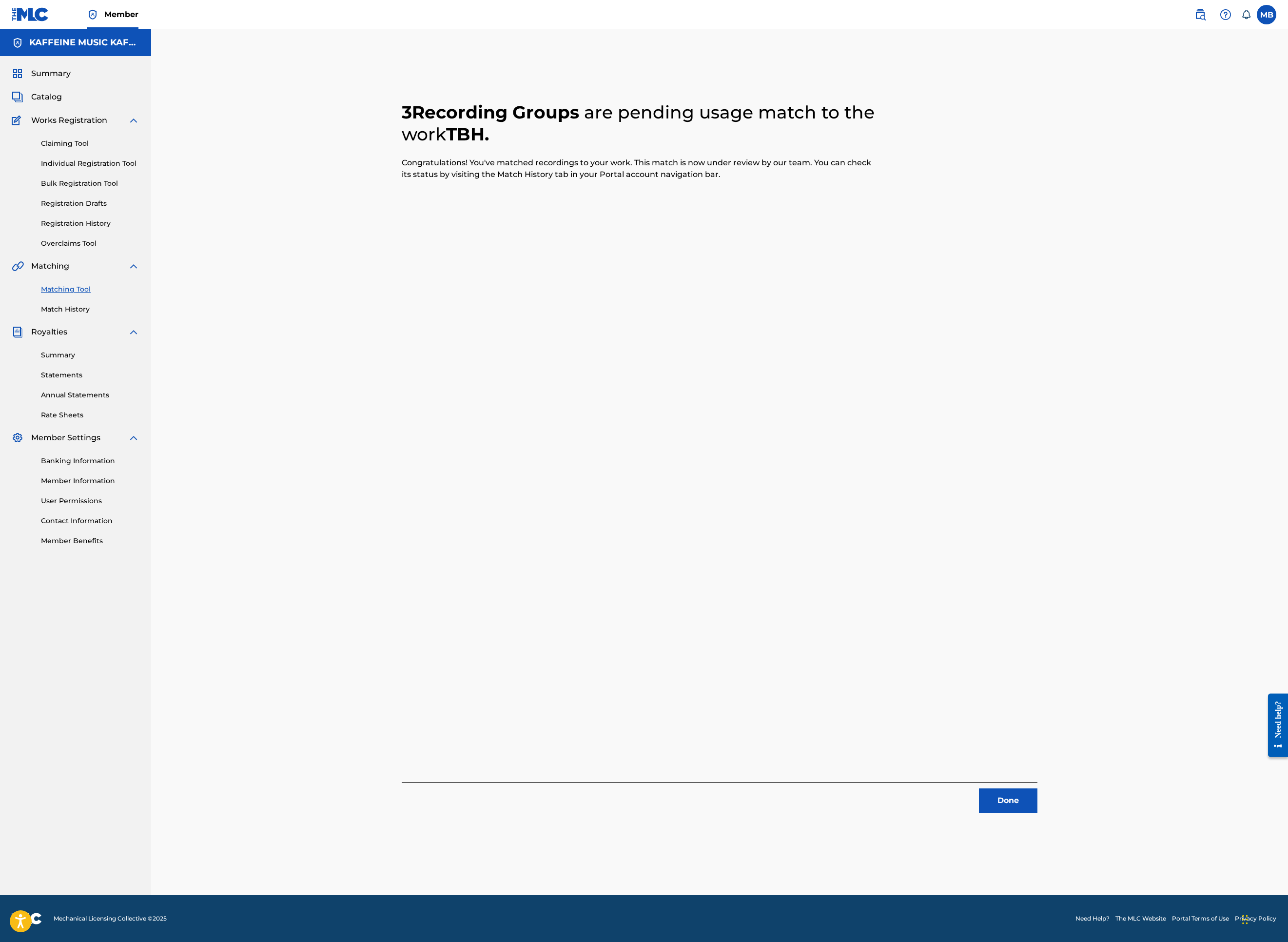
click at [1037, 781] on button "Done" at bounding box center [1008, 800] width 59 height 24
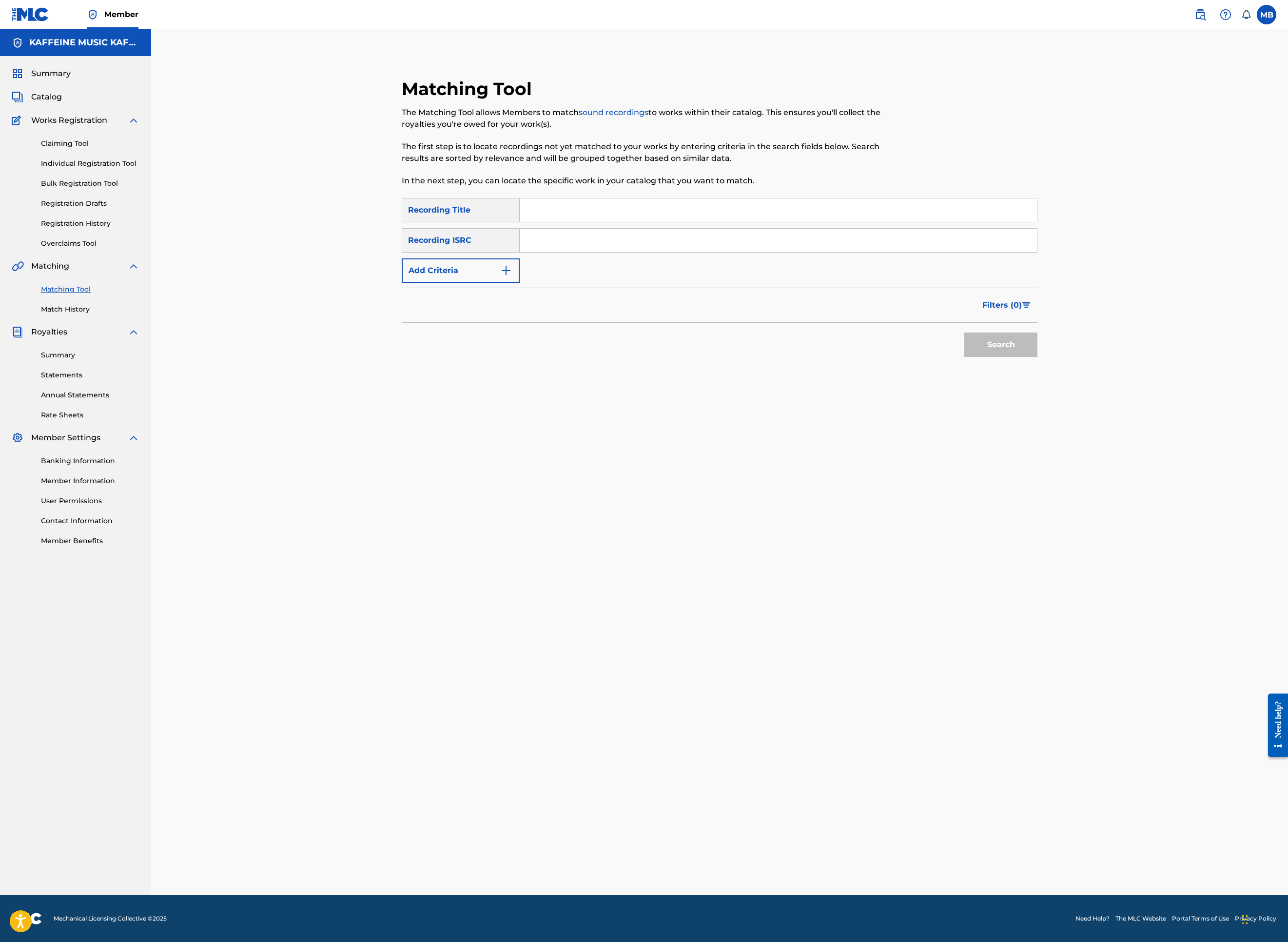
click at [772, 222] on input "Search Form" at bounding box center [778, 210] width 517 height 24
paste input "TBH"
type input "TBH"
click at [504, 276] on img "Search Form" at bounding box center [506, 270] width 12 height 12
click at [472, 283] on div "Writer" at bounding box center [461, 270] width 118 height 24
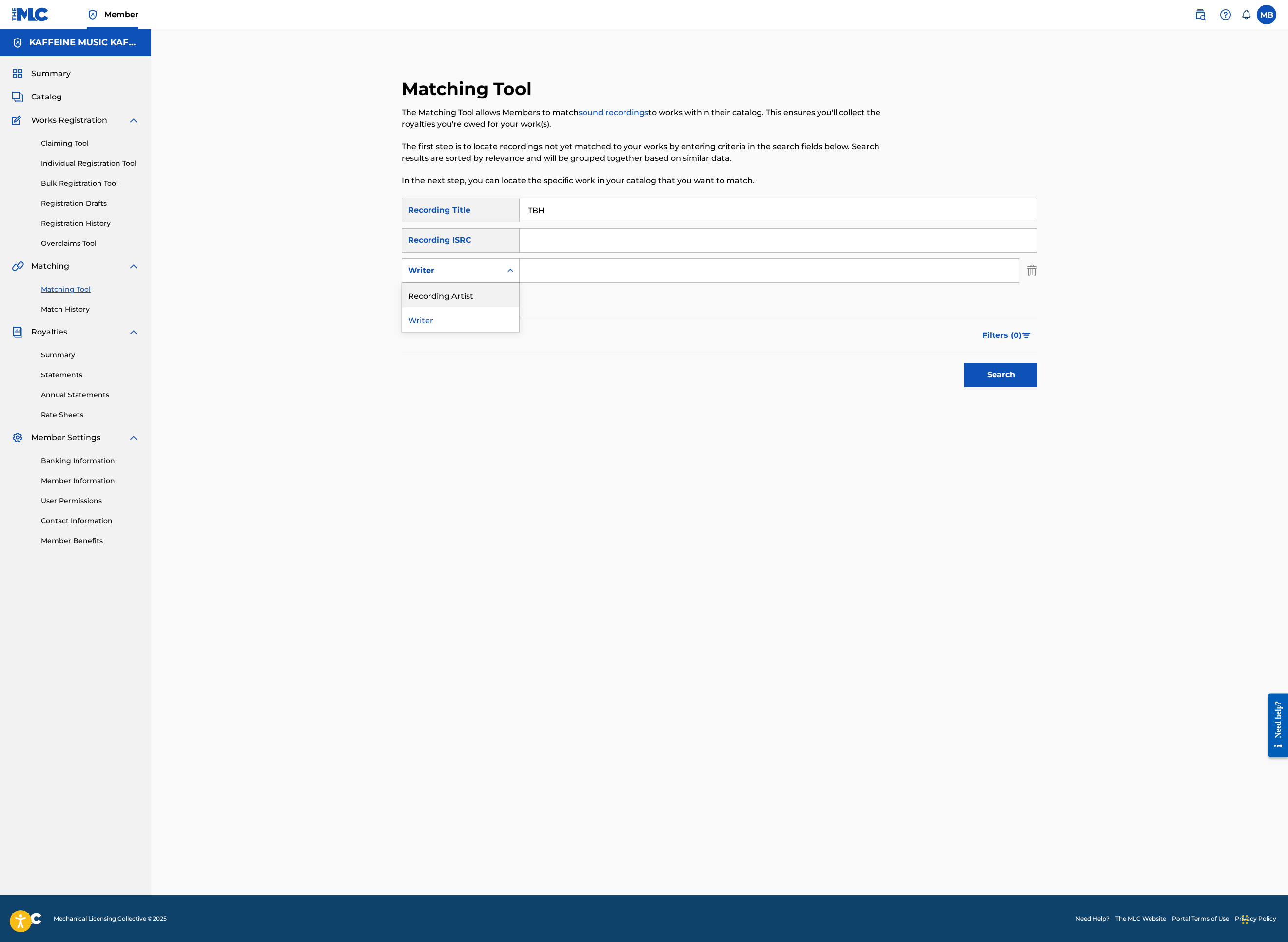
click at [468, 307] on div "Recording Artist" at bounding box center [461, 295] width 117 height 24
click at [583, 282] on input "Search Form" at bounding box center [769, 271] width 499 height 24
type input "[PERSON_NAME] Motorcycle ]"
click at [1037, 387] on button "Search" at bounding box center [1001, 374] width 73 height 24
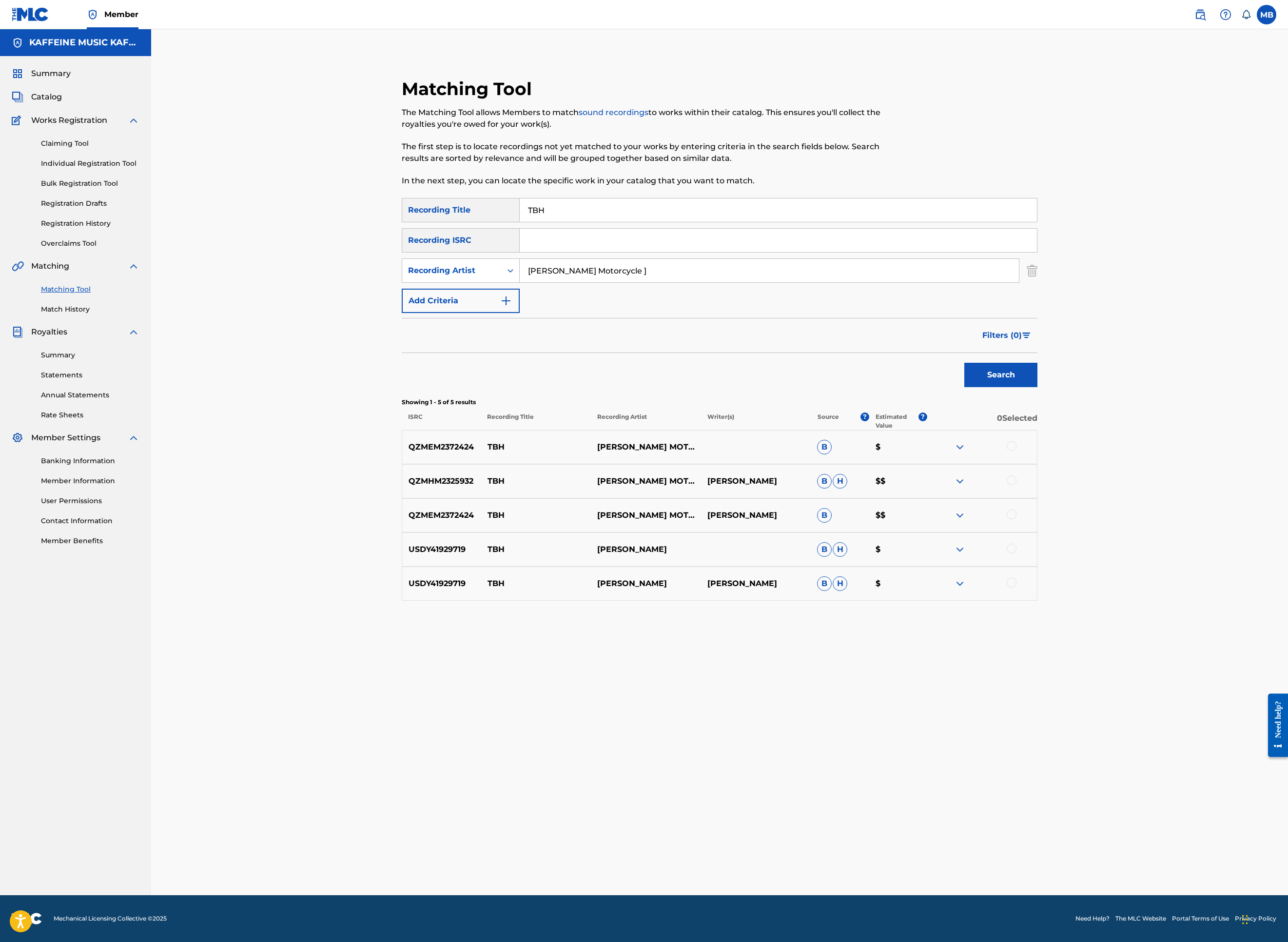
scroll to position [156, 0]
click at [1016, 519] on div at bounding box center [1011, 514] width 10 height 10
click at [1016, 485] on div at bounding box center [1011, 480] width 10 height 10
click at [1016, 451] on div at bounding box center [1011, 446] width 10 height 10
click at [739, 781] on button "Match 3 Groups" at bounding box center [685, 862] width 108 height 24
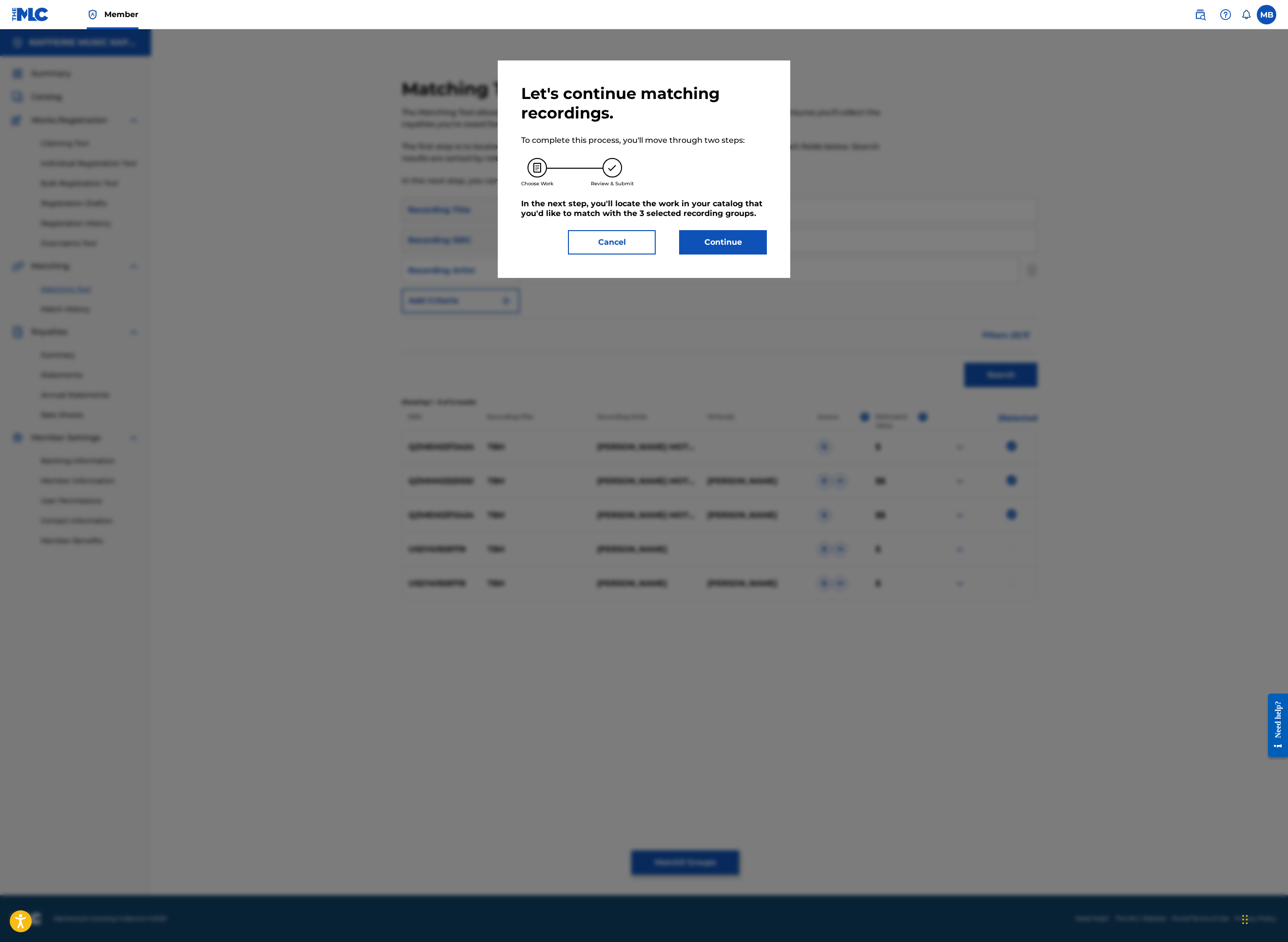
click at [759, 255] on button "Continue" at bounding box center [723, 242] width 88 height 24
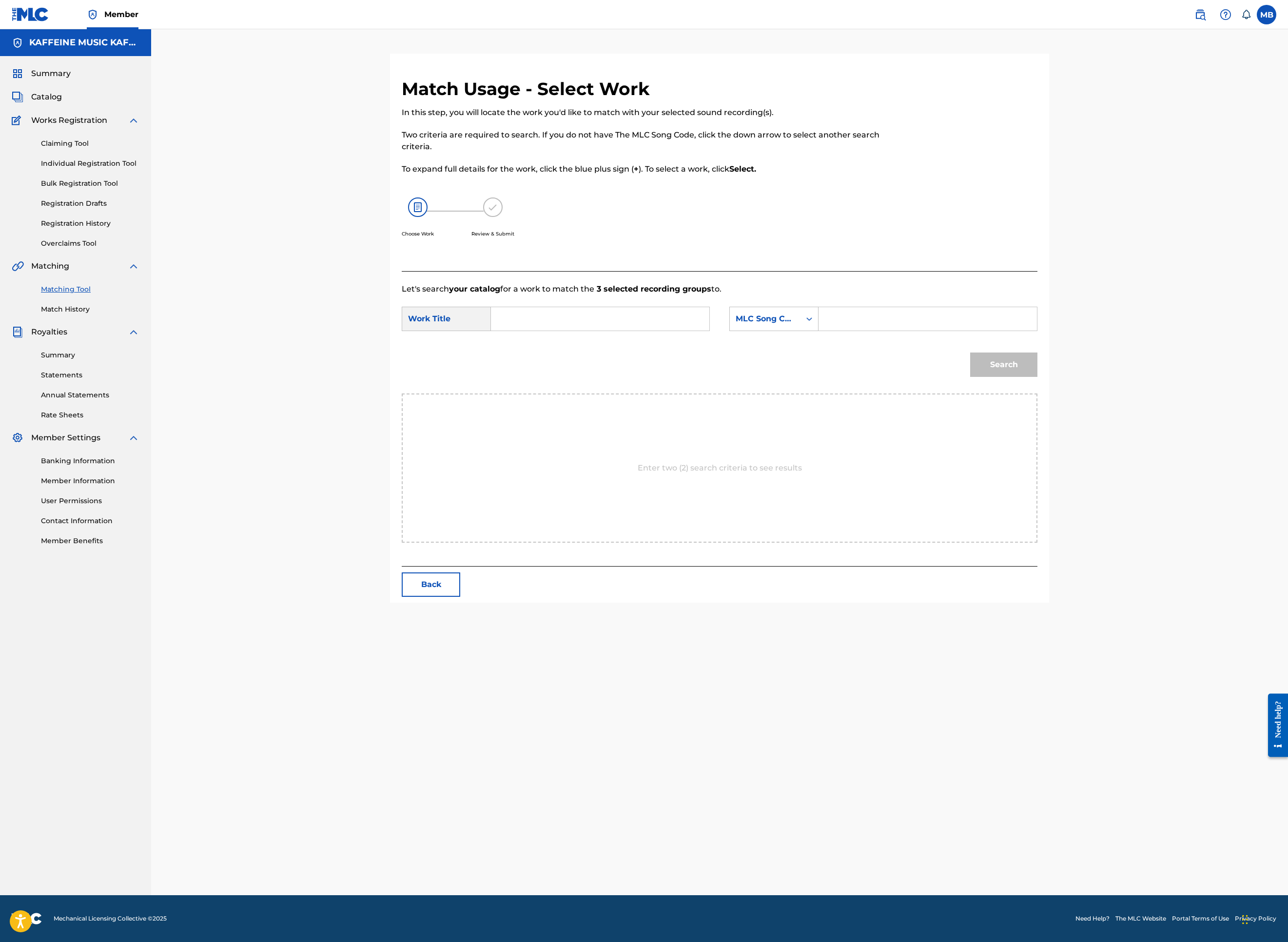
click at [624, 393] on form "SearchWithCriteria5a59c45d-7d85-4e1f-851c-b95b48c07580 Work Title SearchWithCri…" at bounding box center [719, 344] width 636 height 99
click at [623, 331] on input "Search Form" at bounding box center [600, 319] width 202 height 24
paste input "TBH"
type input "TBH"
click at [801, 328] on div "MLC Song Code" at bounding box center [765, 319] width 71 height 18
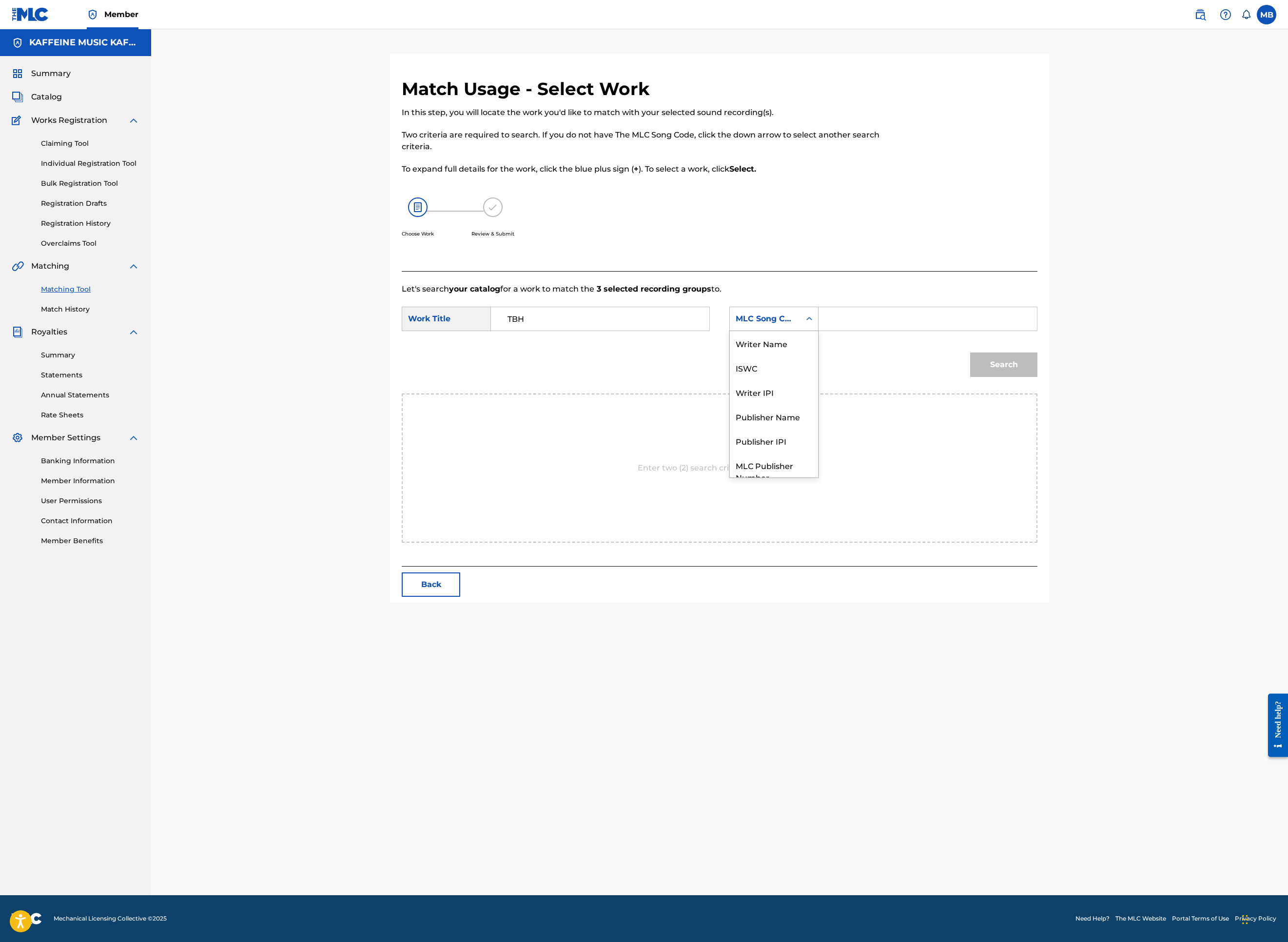
scroll to position [102, 0]
click at [818, 392] on div "Publisher Name" at bounding box center [774, 380] width 88 height 24
click at [1037, 337] on div "SearchWithCriteria5a59c45d-7d85-4e1f-851c-b95b48c07580 Work Title TBH SearchWit…" at bounding box center [719, 322] width 636 height 30
click at [1029, 331] on input "Search Form" at bounding box center [927, 319] width 202 height 24
type input "kaf"
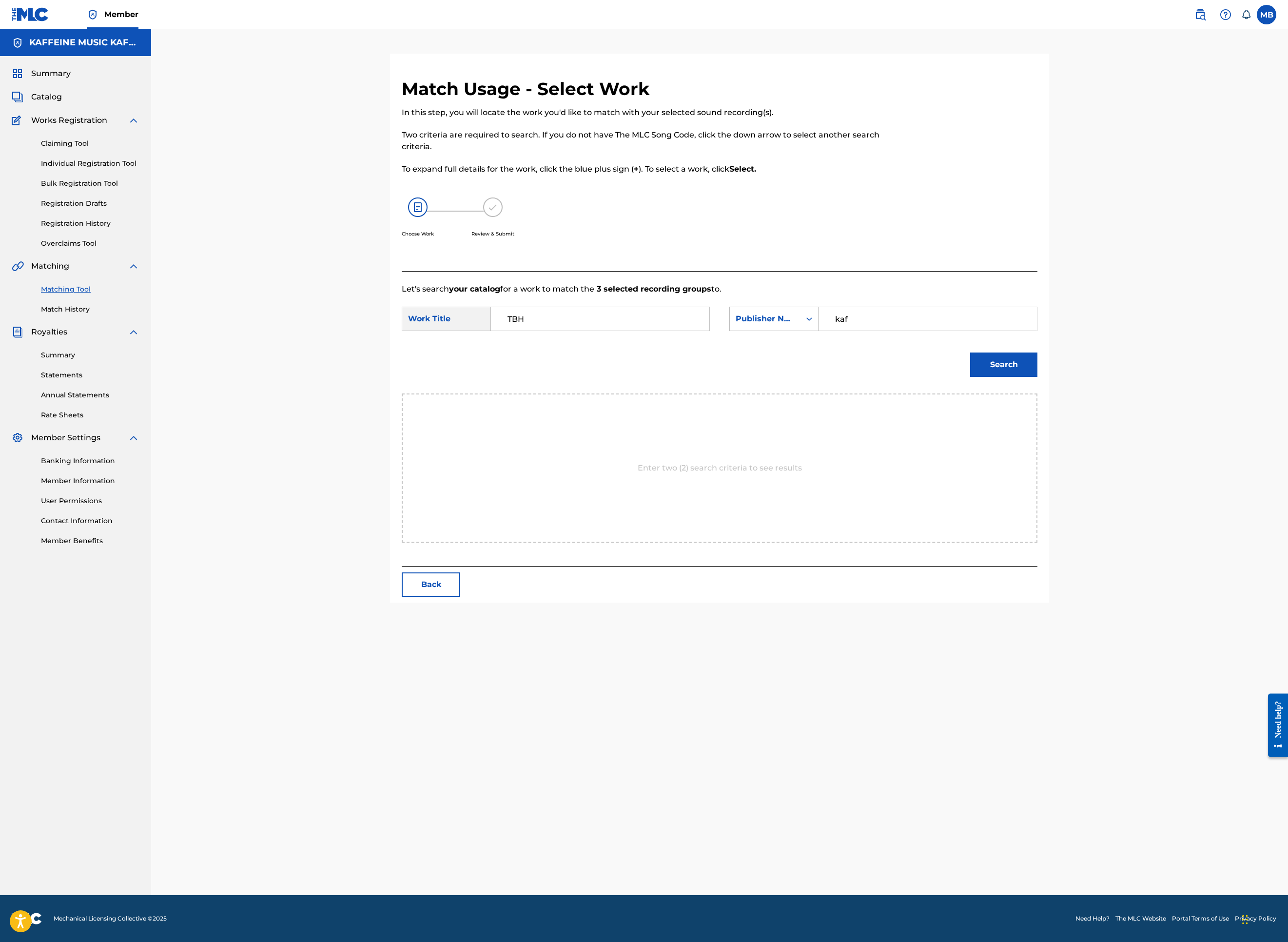
click at [1037, 377] on button "Search" at bounding box center [1003, 364] width 67 height 24
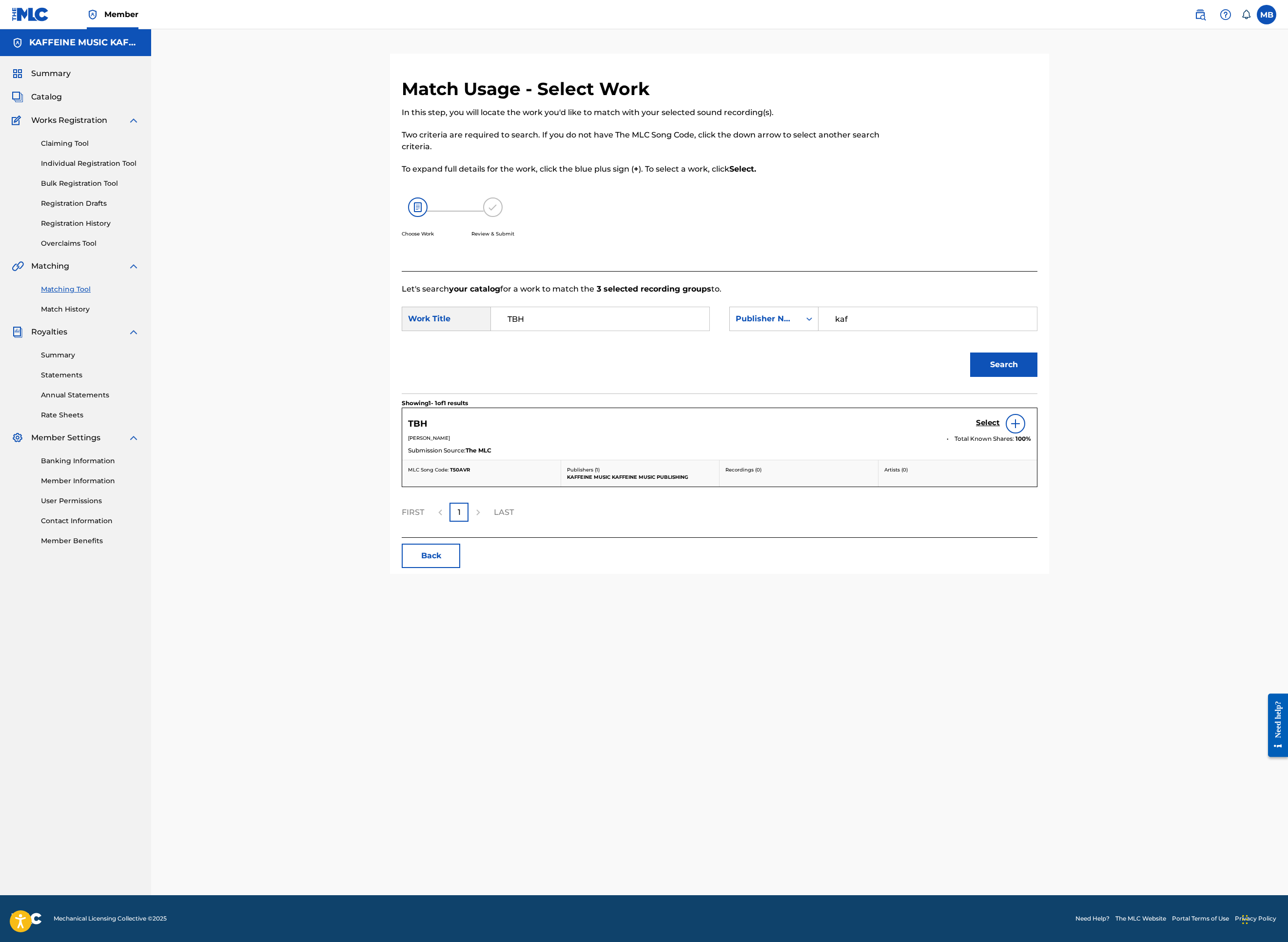
click at [1031, 434] on div "Select" at bounding box center [1003, 424] width 55 height 20
click at [1000, 428] on h5 "Select" at bounding box center [988, 423] width 24 height 9
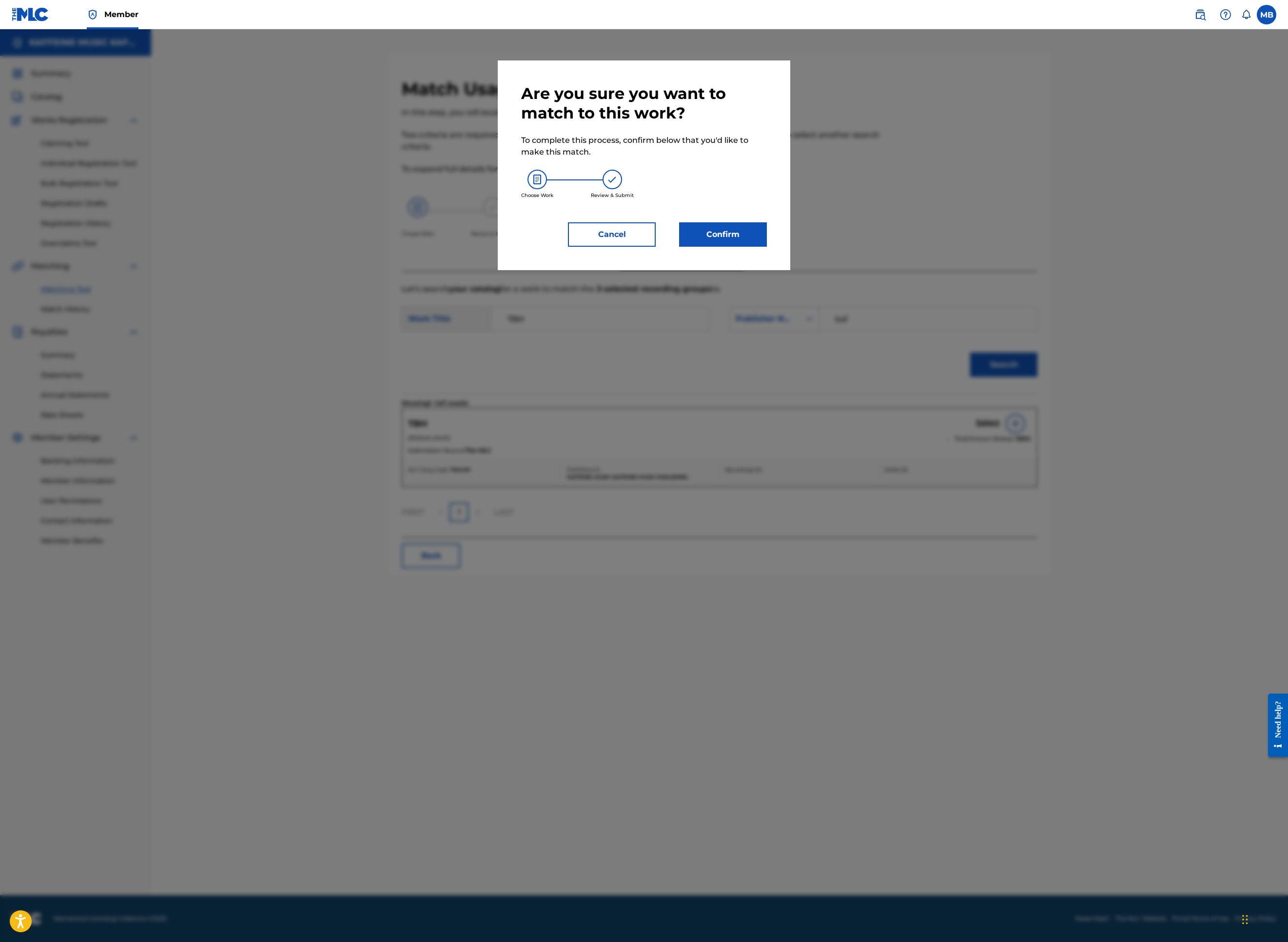
click at [767, 247] on div "Are you sure you want to match to this work? To complete this process, confirm …" at bounding box center [644, 165] width 245 height 163
click at [767, 247] on button "Confirm" at bounding box center [723, 234] width 88 height 24
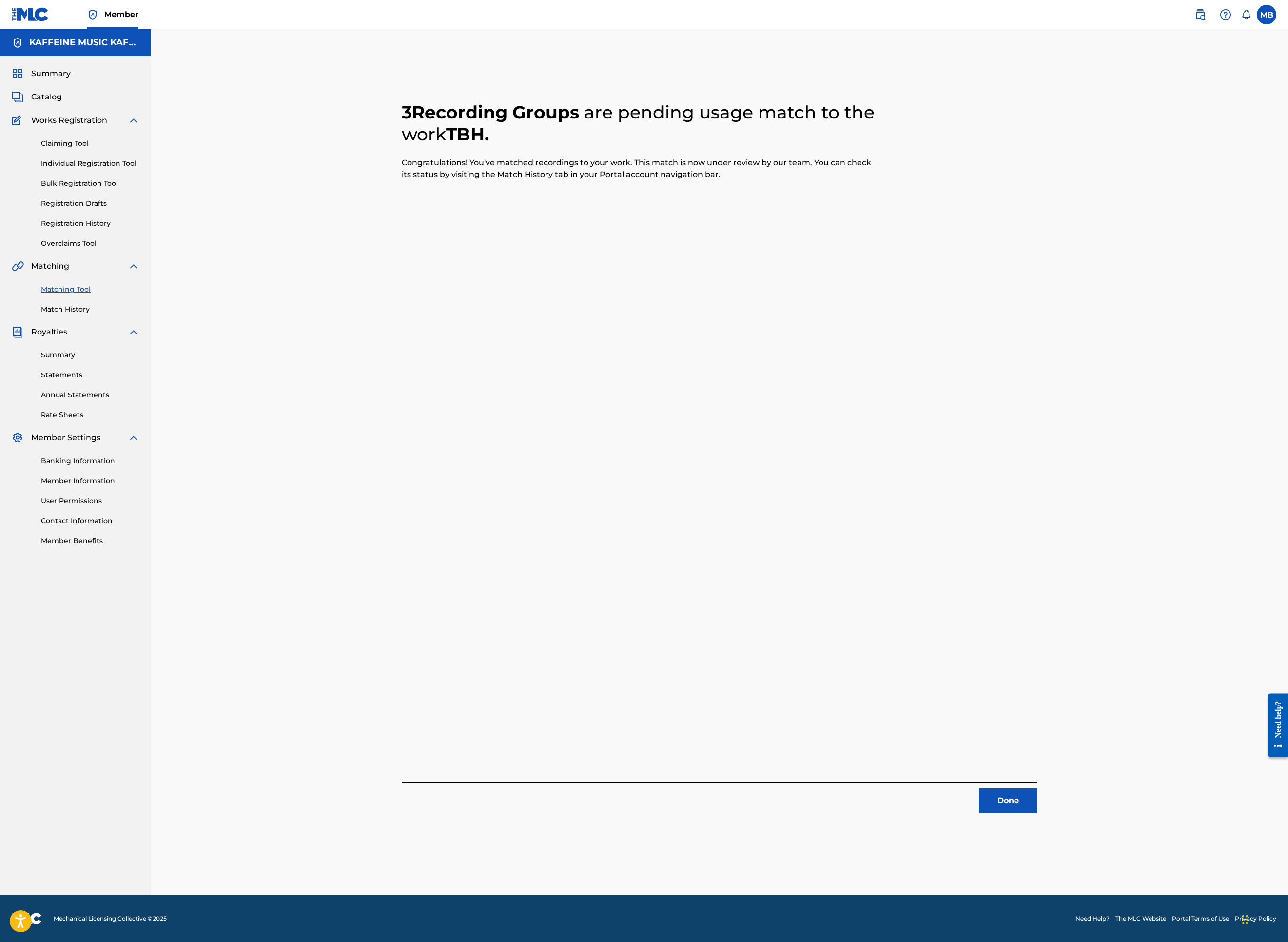
click at [1037, 781] on button "Done" at bounding box center [1008, 800] width 59 height 24
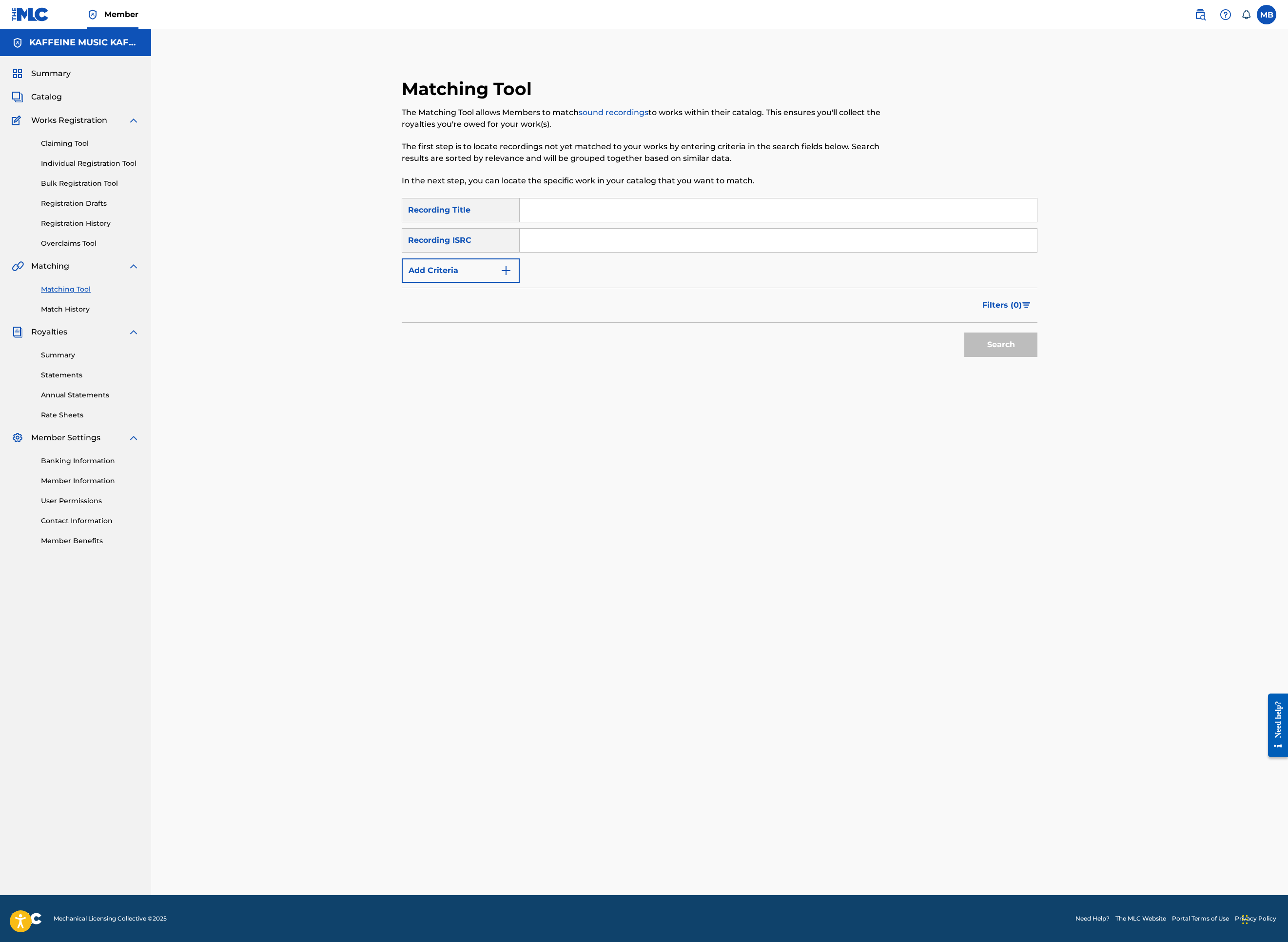
click at [631, 222] on input "Search Form" at bounding box center [778, 210] width 517 height 24
paste input "BONKAS"
type input "BONKAS"
click at [402, 283] on button "Add Criteria" at bounding box center [461, 270] width 118 height 24
click at [414, 283] on div "Writer" at bounding box center [461, 270] width 118 height 24
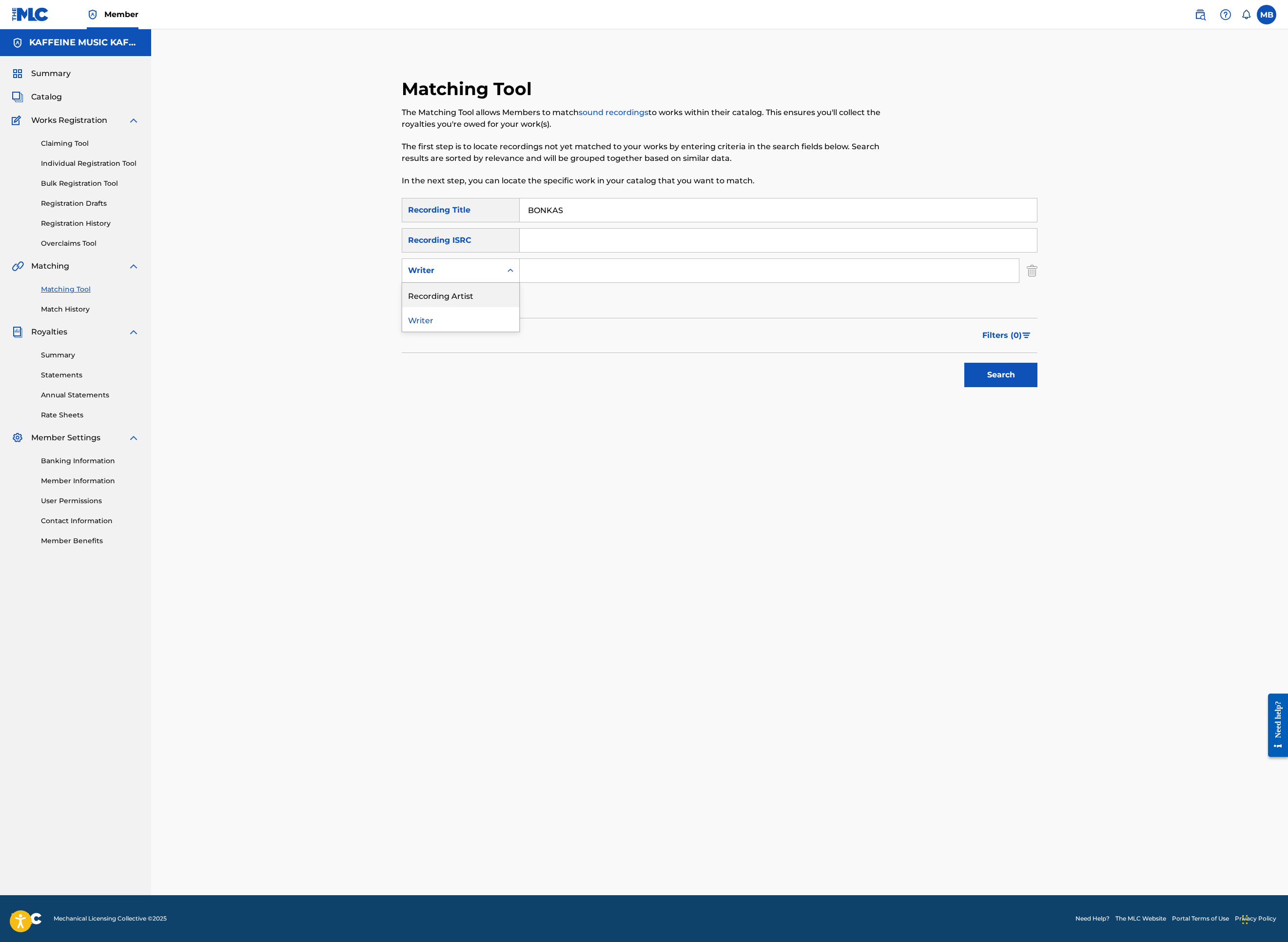
click at [416, 307] on div "Recording Artist" at bounding box center [461, 295] width 117 height 24
click at [612, 282] on input "Search Form" at bounding box center [769, 271] width 499 height 24
click at [1037, 387] on button "Search" at bounding box center [1001, 374] width 73 height 24
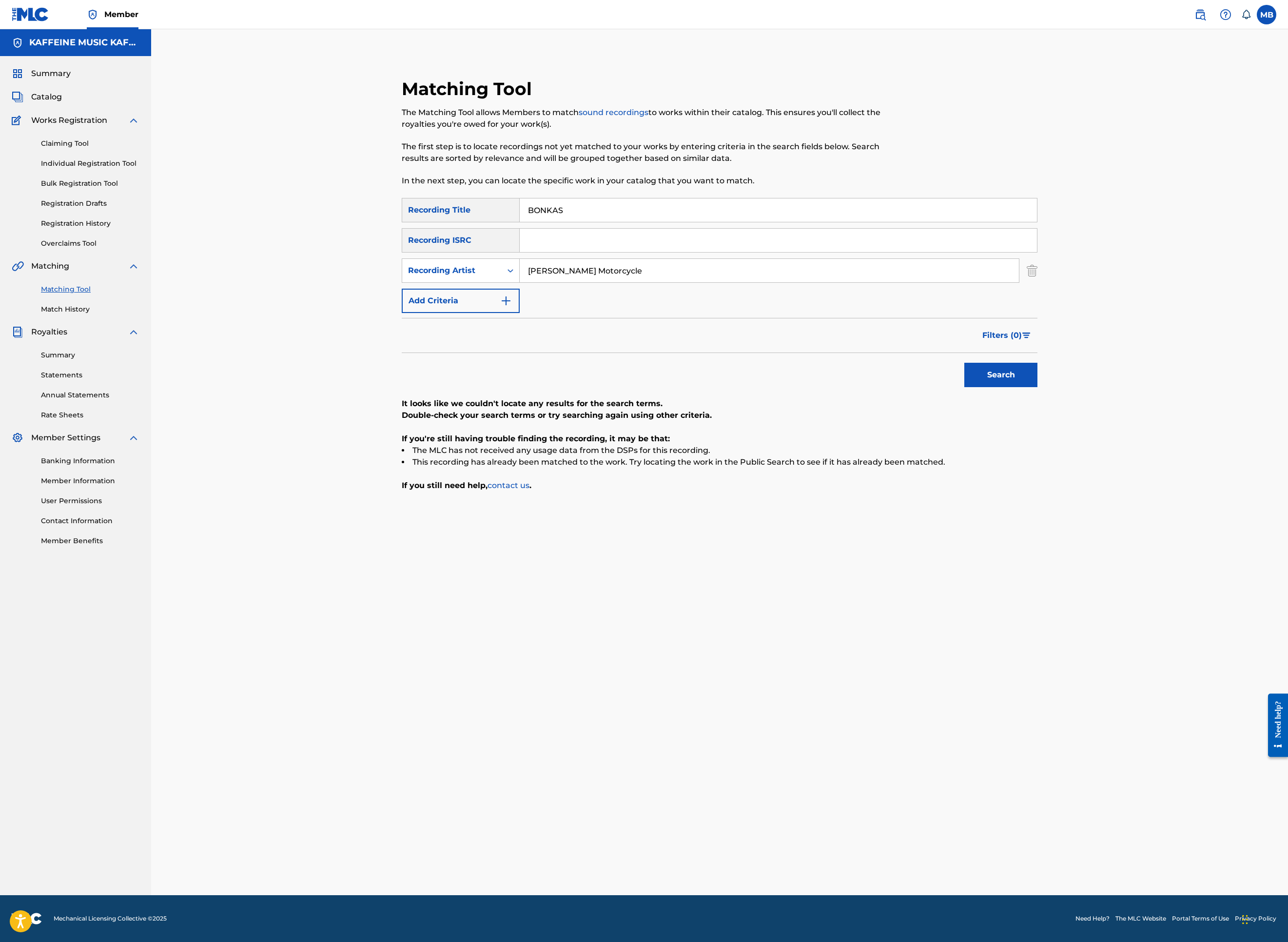
type input "[PERSON_NAME] Motorcycle"
click at [1037, 387] on button "Search" at bounding box center [1001, 374] width 73 height 24
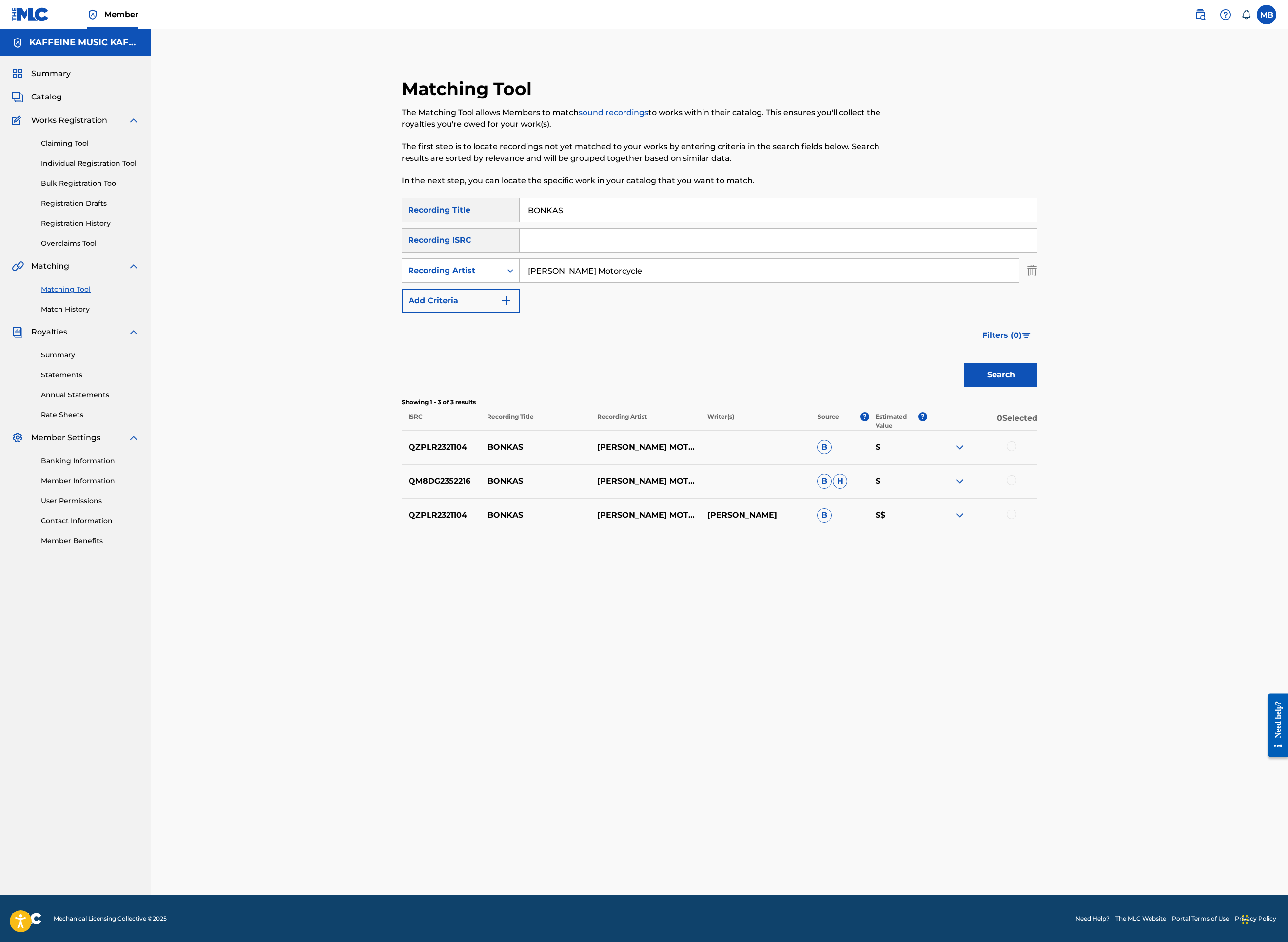
scroll to position [70, 0]
click at [1016, 451] on div at bounding box center [1011, 446] width 10 height 10
click at [1016, 485] on div at bounding box center [1011, 480] width 10 height 10
click at [1037, 533] on div "QZPLR2321104 BONKAS [PERSON_NAME] MOTORCYCLE [PERSON_NAME]" at bounding box center [719, 515] width 636 height 34
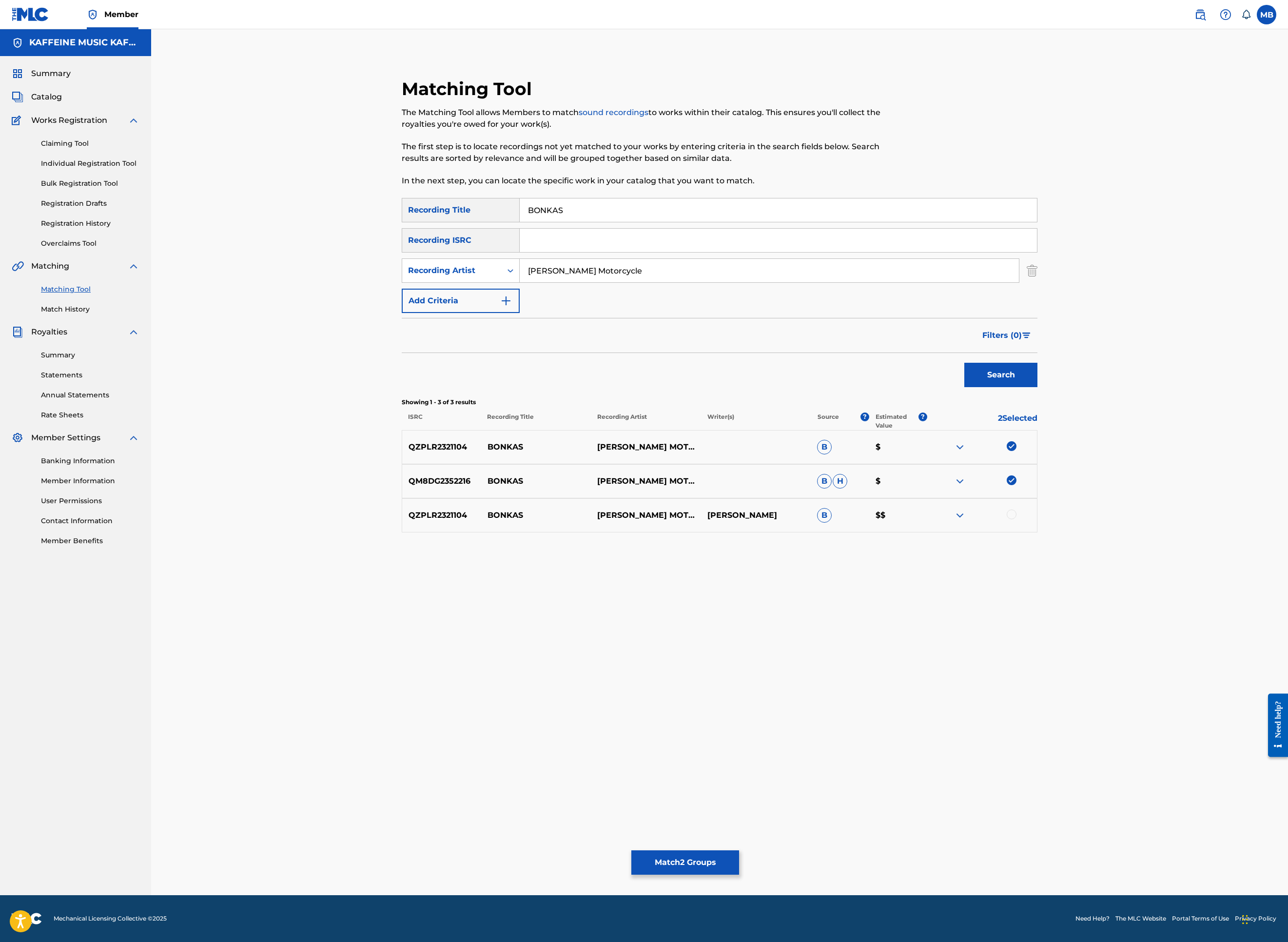
click at [1016, 519] on div at bounding box center [1011, 514] width 10 height 10
click at [1037, 581] on div "Matching Tool The Matching Tool allows Members to match sound recordings to wor…" at bounding box center [719, 330] width 636 height 503
click at [739, 781] on button "Match 3 Groups" at bounding box center [685, 862] width 108 height 24
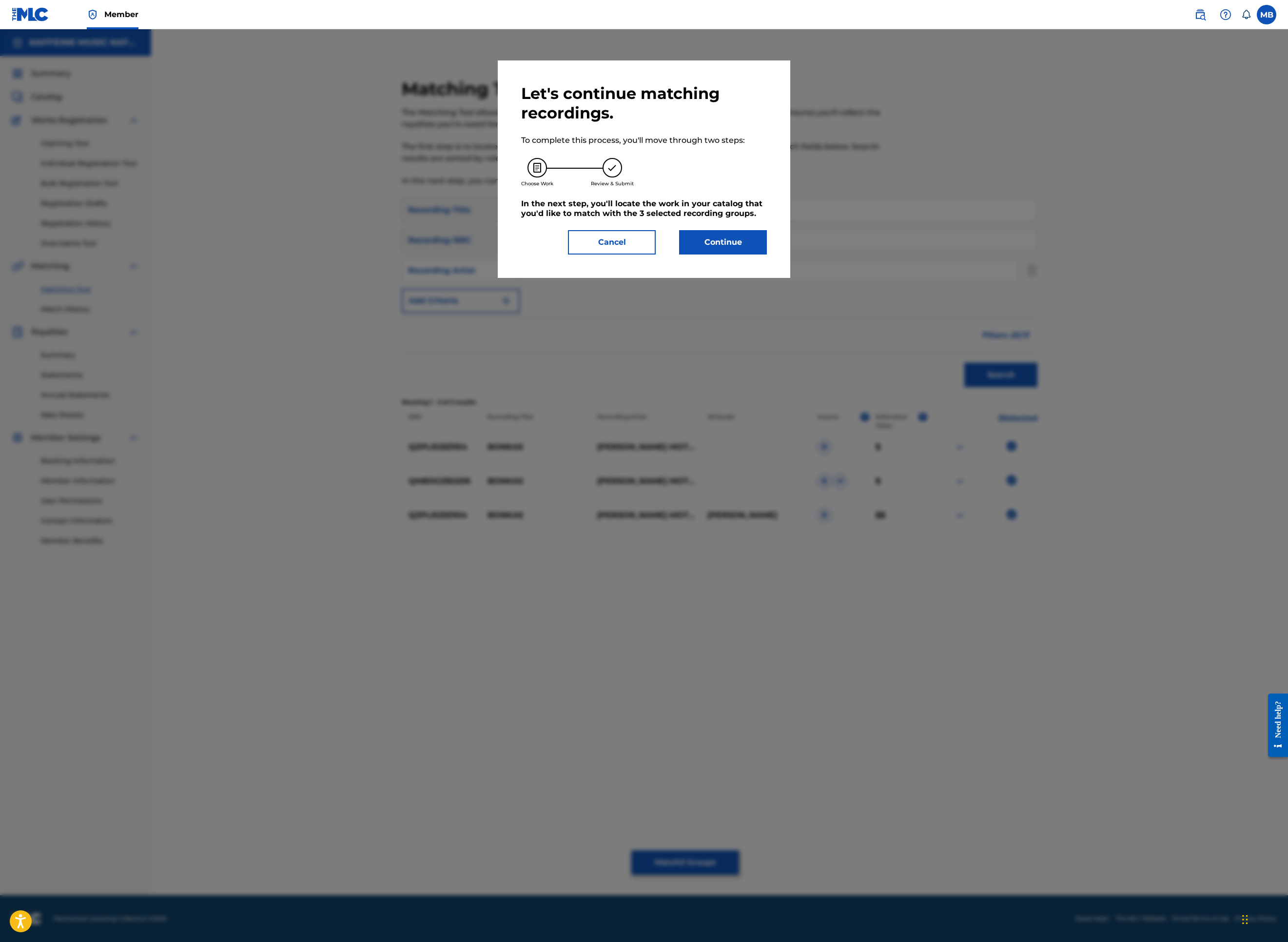
click at [767, 255] on button "Continue" at bounding box center [723, 242] width 88 height 24
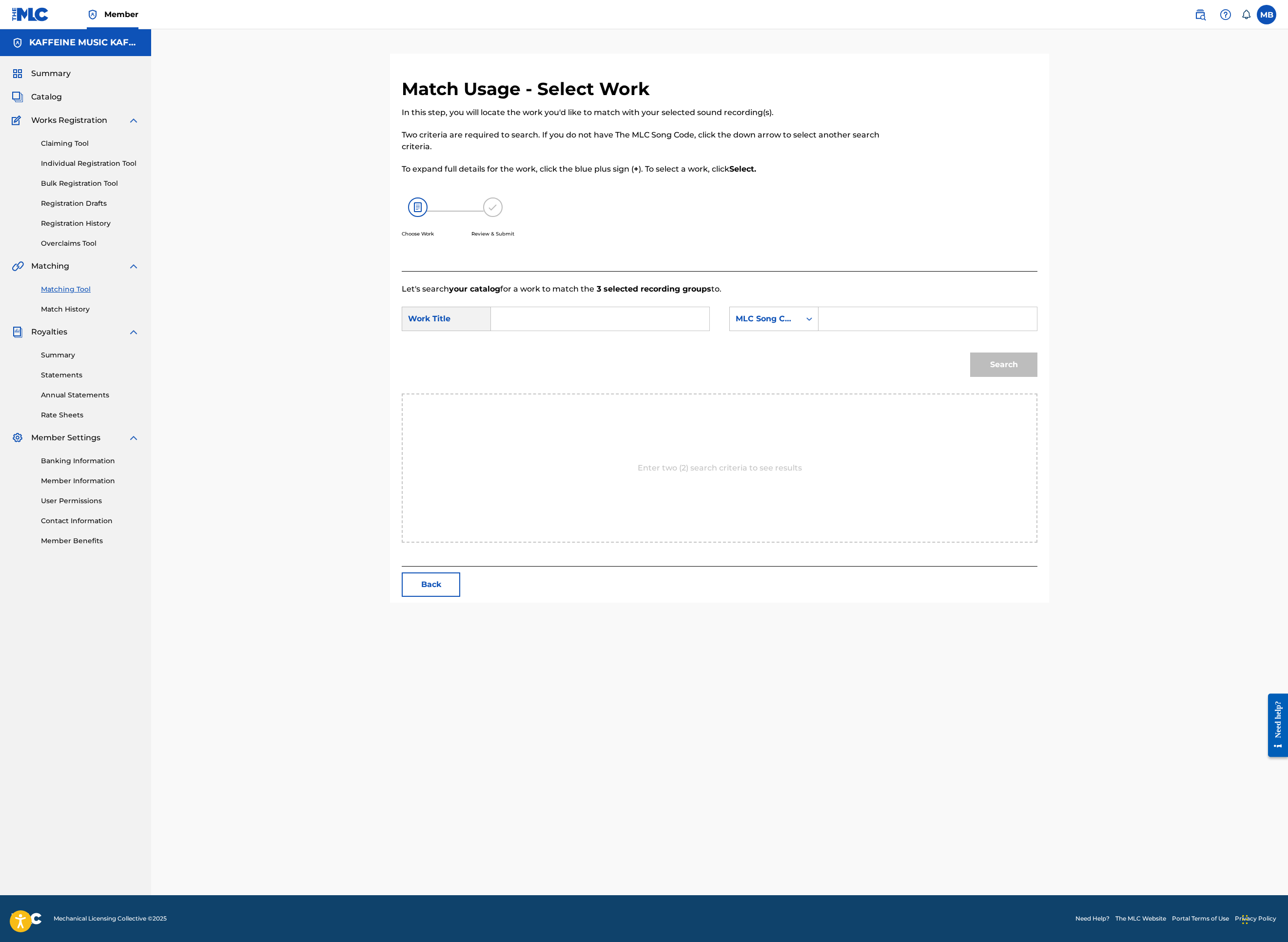
scroll to position [49, 0]
click at [648, 331] on input "Search Form" at bounding box center [600, 319] width 202 height 24
paste input "BONKAS"
type input "BONKAS"
click at [801, 328] on div "MLC Song Code" at bounding box center [765, 319] width 71 height 18
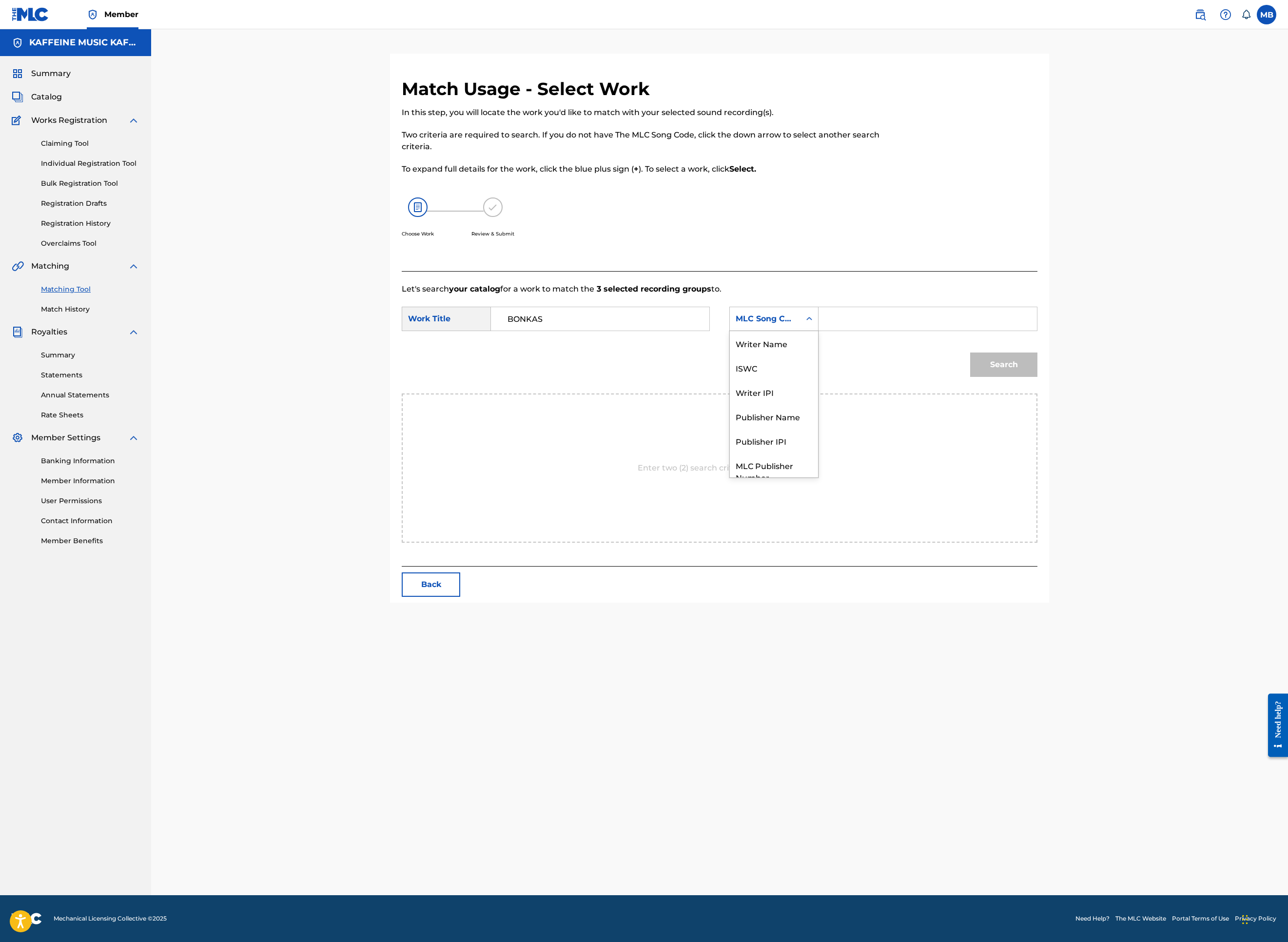
scroll to position [102, 0]
drag, startPoint x: 888, startPoint y: 501, endPoint x: 951, endPoint y: 483, distance: 65.5
click at [818, 392] on div "Publisher Name" at bounding box center [774, 380] width 88 height 24
click at [1009, 331] on input "Search Form" at bounding box center [927, 319] width 202 height 24
type input "kaf"
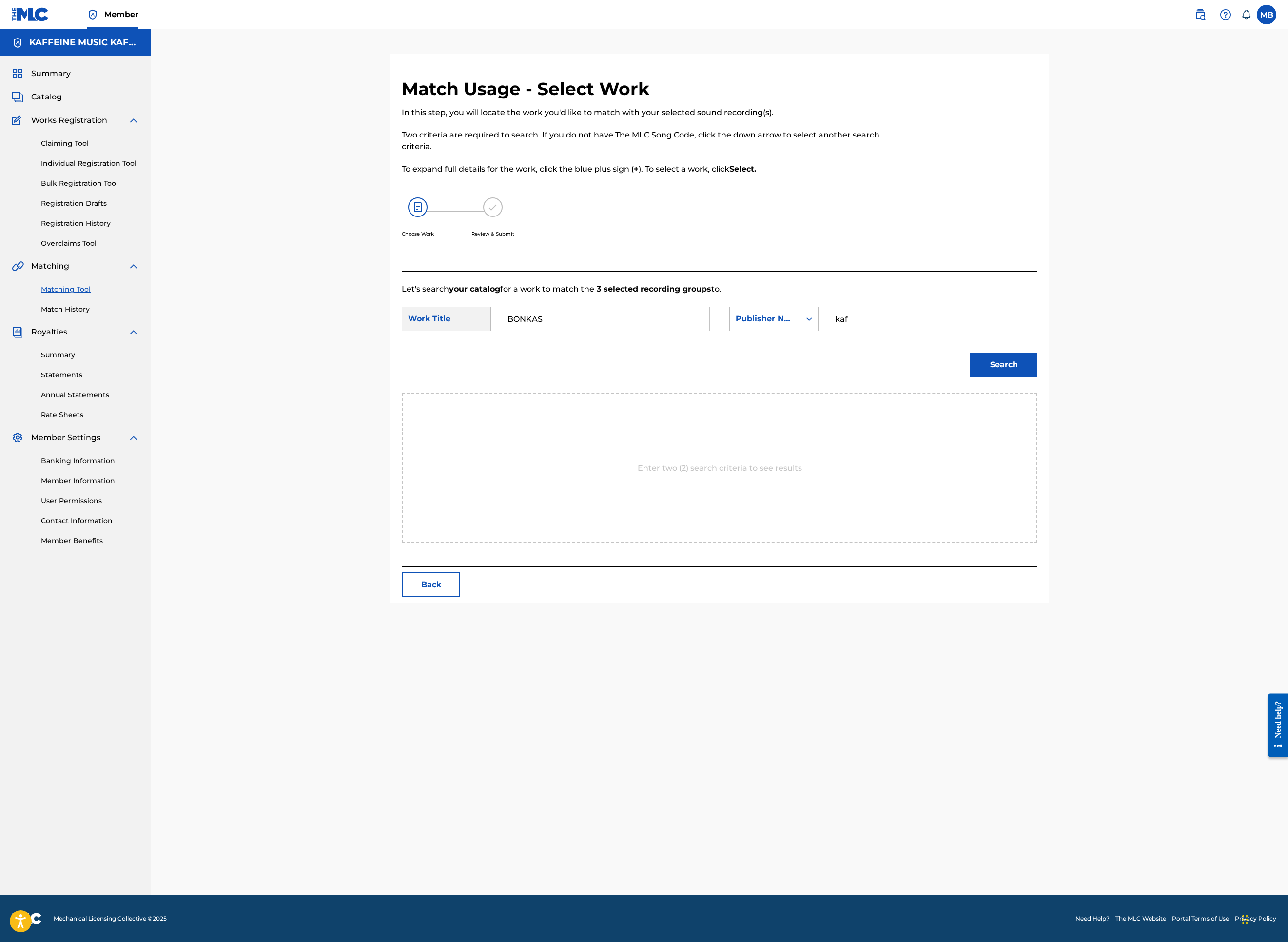
click at [1037, 377] on button "Search" at bounding box center [1003, 364] width 67 height 24
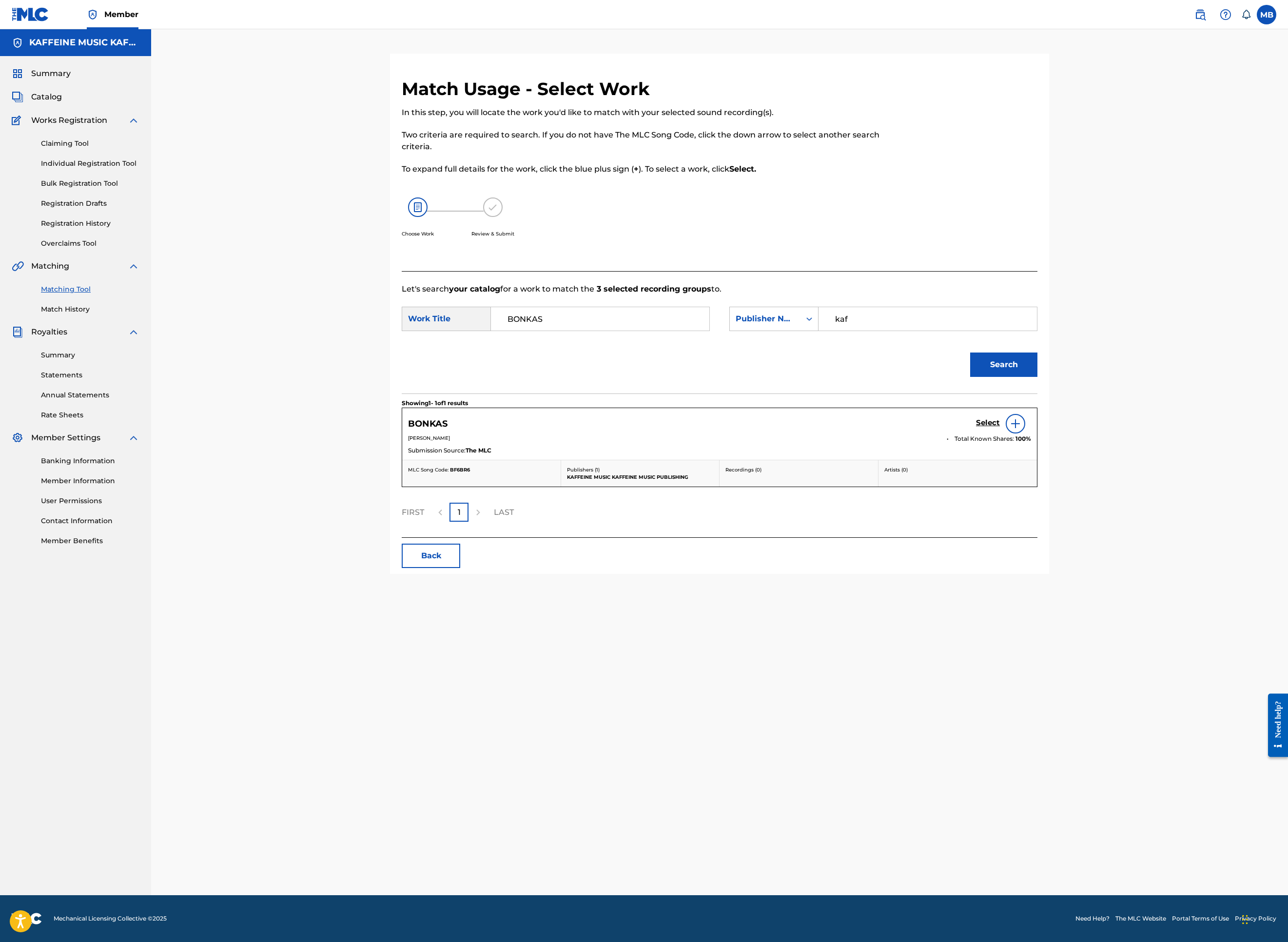
click at [1037, 377] on button "Search" at bounding box center [1003, 364] width 67 height 24
click at [1000, 428] on h5 "Select" at bounding box center [988, 423] width 24 height 9
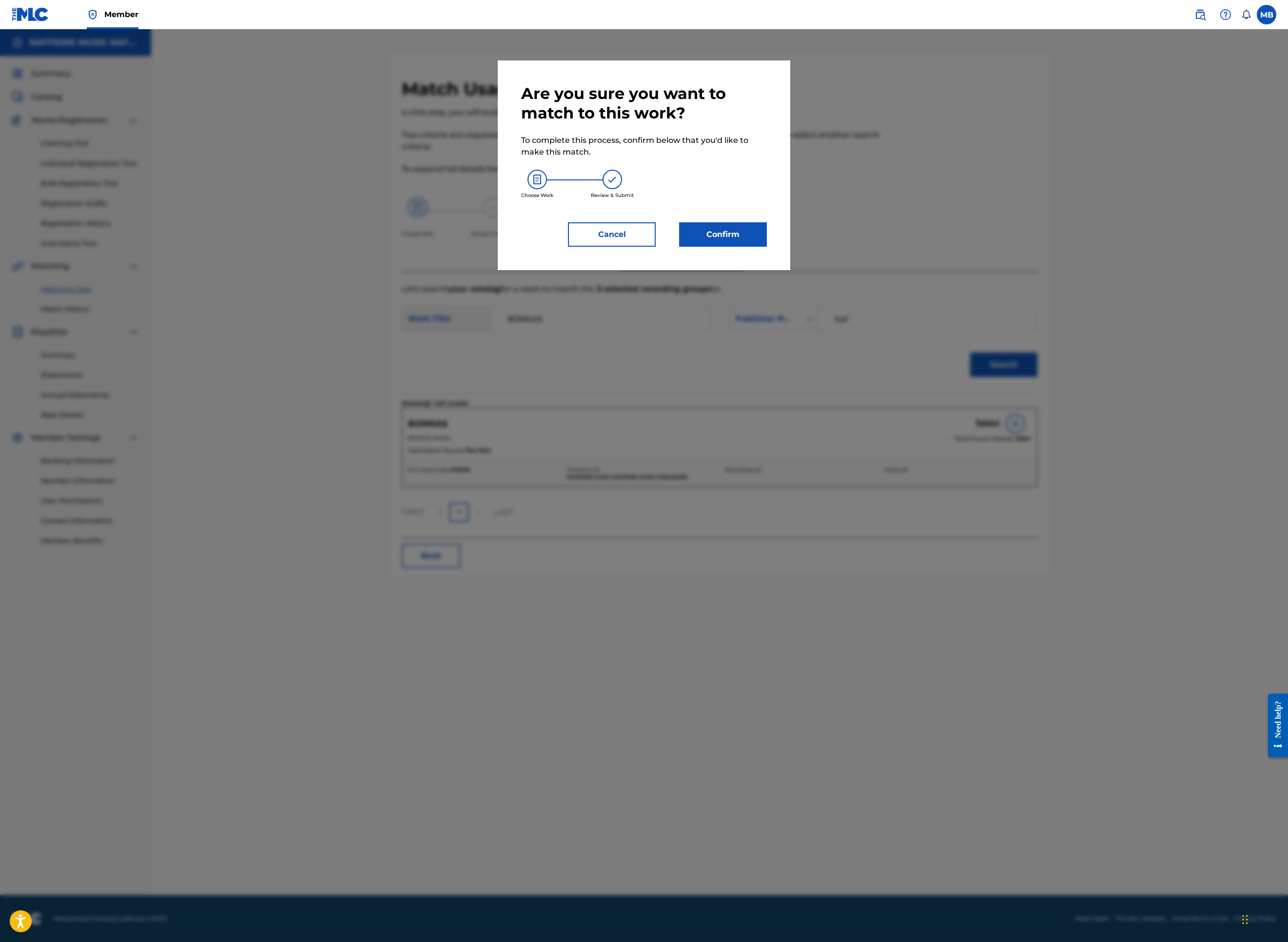
click at [767, 247] on button "Confirm" at bounding box center [723, 234] width 88 height 24
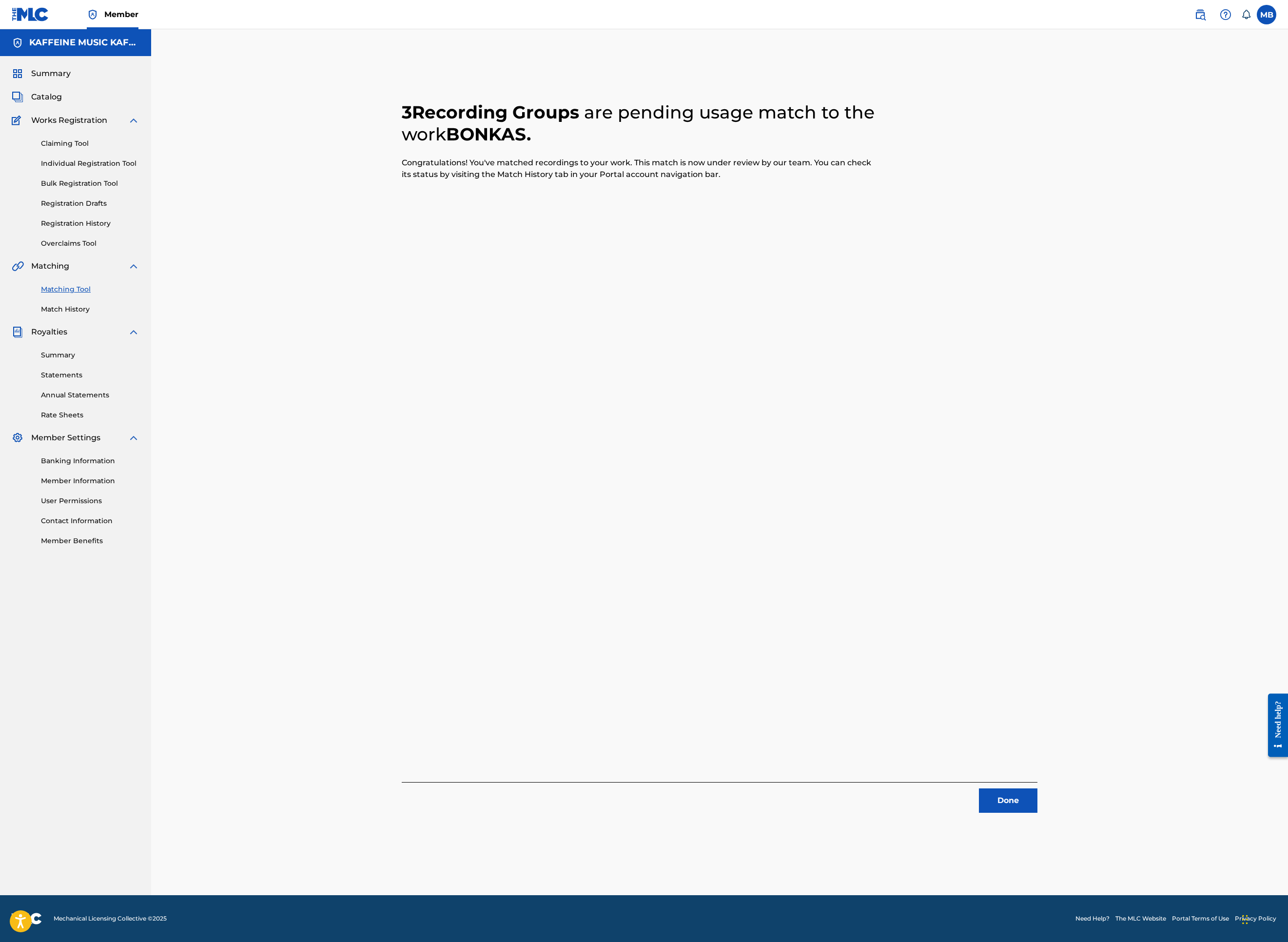
click at [1037, 781] on button "Done" at bounding box center [1008, 800] width 59 height 24
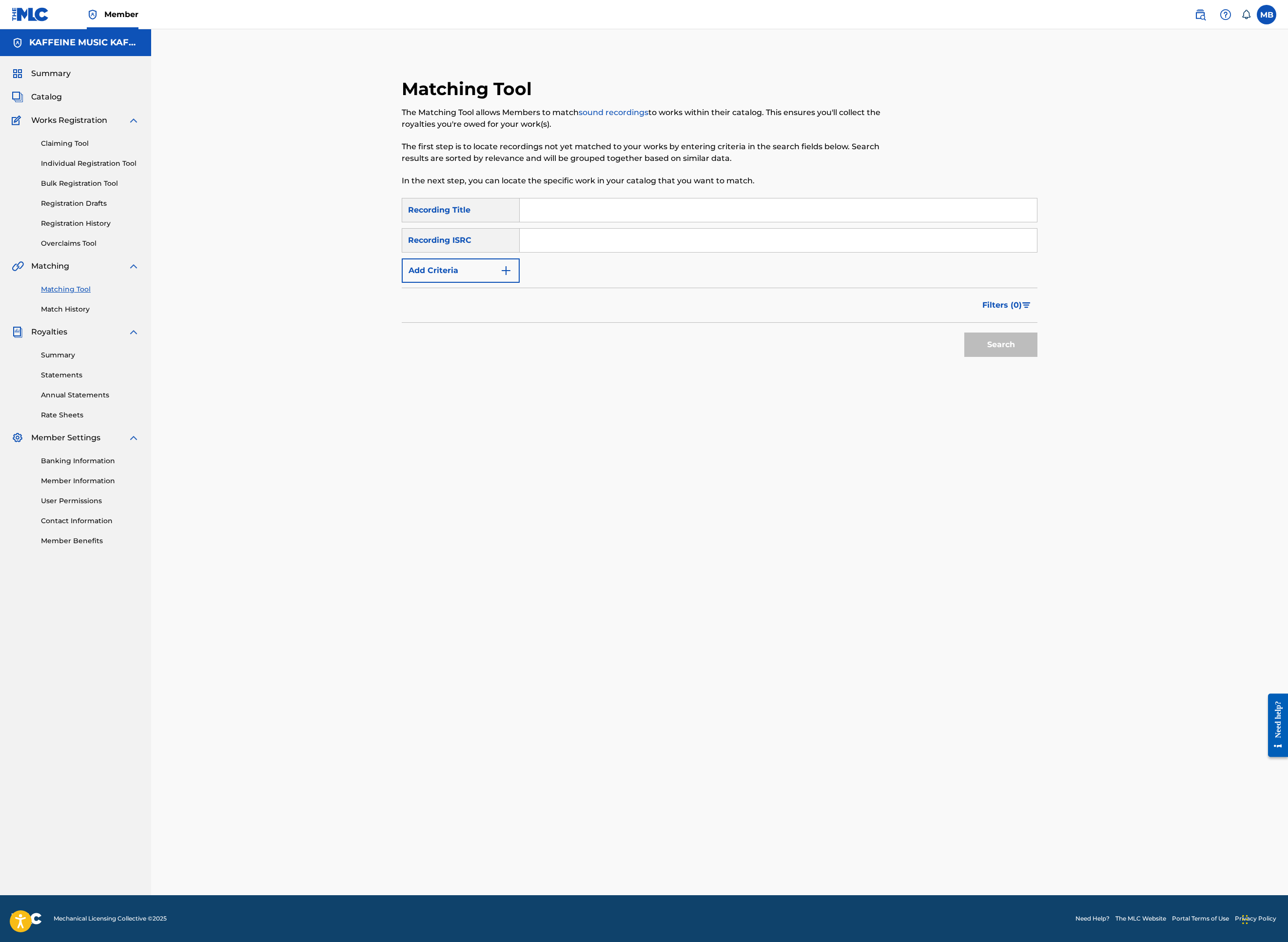
click at [731, 222] on input "Search Form" at bounding box center [778, 210] width 517 height 24
paste input "DRAGON"
type input "DRAGON"
click at [473, 283] on button "Add Criteria" at bounding box center [461, 270] width 118 height 24
click at [467, 276] on div "Writer" at bounding box center [452, 270] width 88 height 12
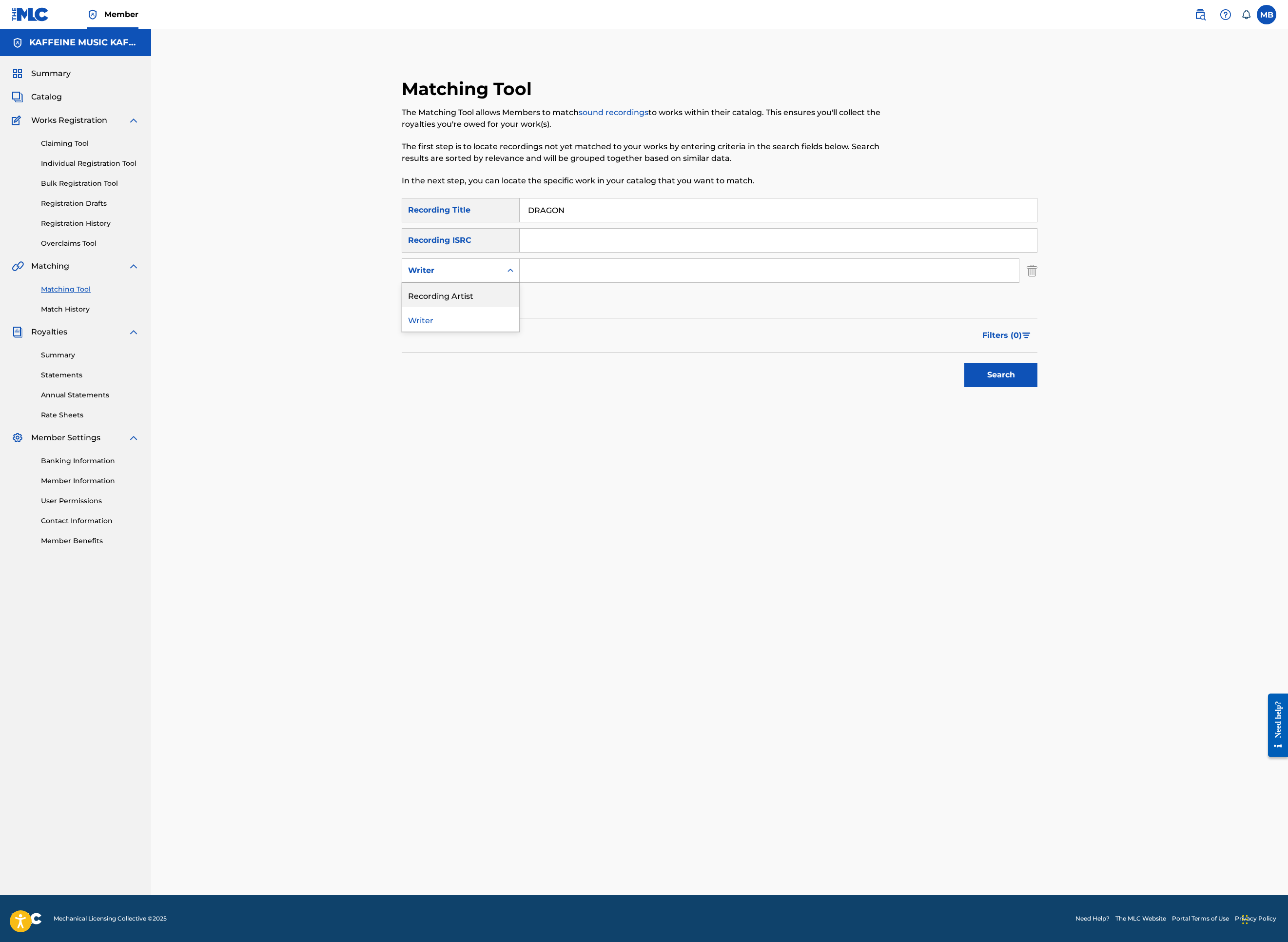
drag, startPoint x: 458, startPoint y: 391, endPoint x: 592, endPoint y: 388, distance: 134.0
click at [458, 307] on div "Recording Artist" at bounding box center [461, 295] width 117 height 24
click at [654, 282] on input "Search Form" at bounding box center [769, 271] width 499 height 24
type input "[PERSON_NAME] Motorcycle"
click at [1037, 387] on button "Search" at bounding box center [1001, 374] width 73 height 24
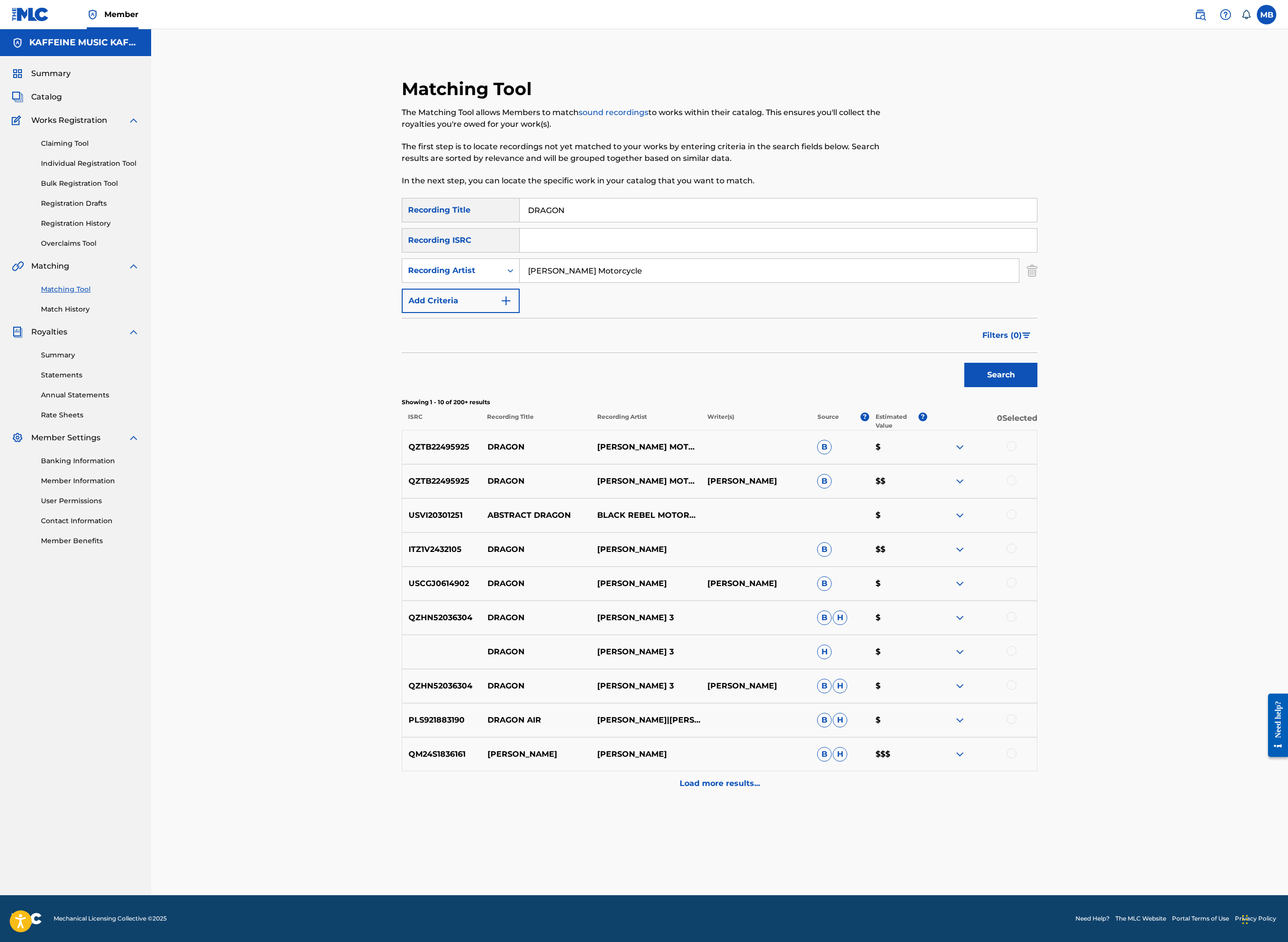
click at [1016, 451] on div at bounding box center [1011, 446] width 10 height 10
click at [1016, 451] on img at bounding box center [1011, 446] width 10 height 10
click at [1016, 485] on div at bounding box center [1011, 480] width 10 height 10
click at [1016, 451] on div at bounding box center [1011, 446] width 10 height 10
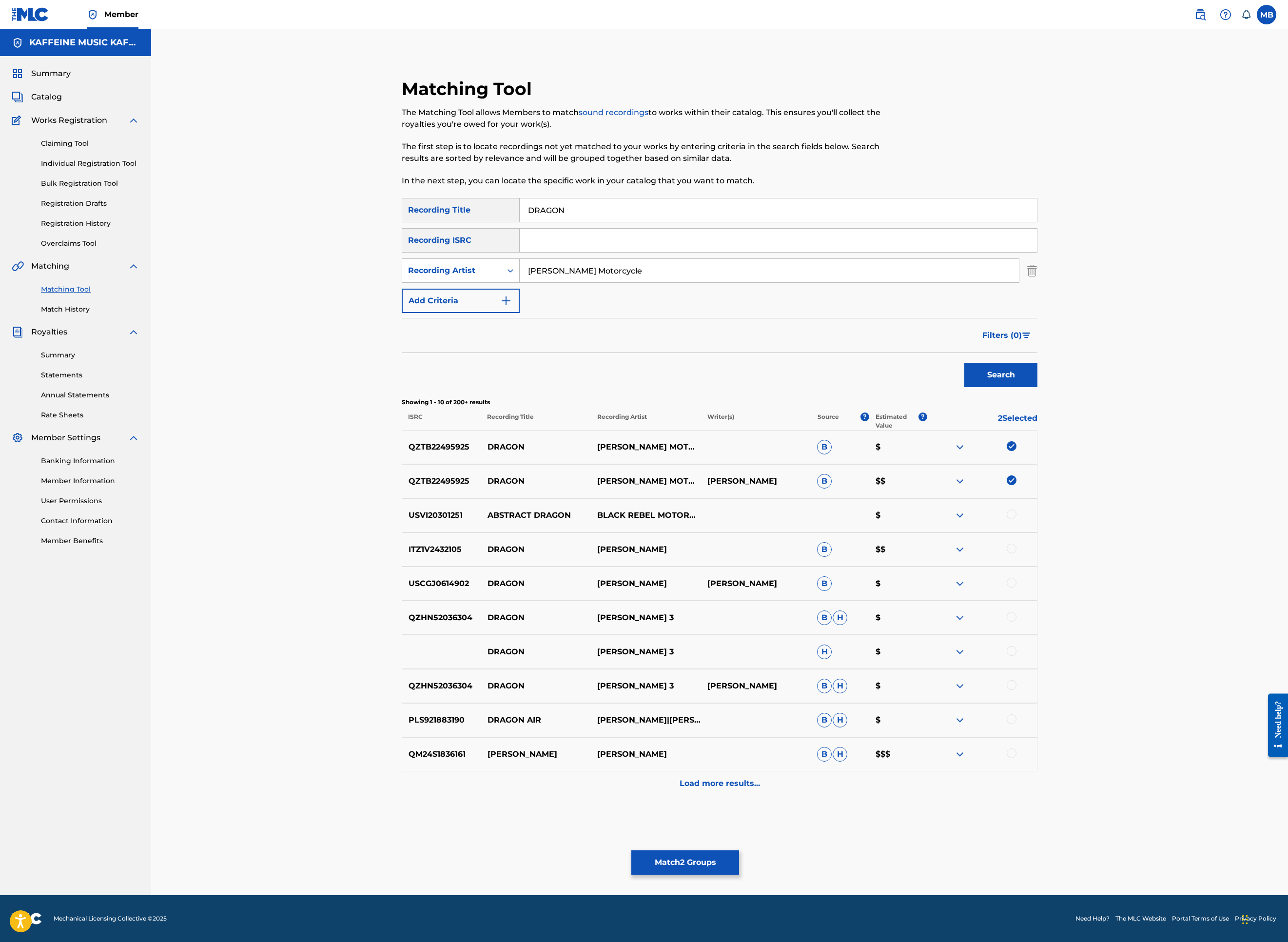
click at [739, 781] on button "Match 2 Groups" at bounding box center [685, 862] width 108 height 24
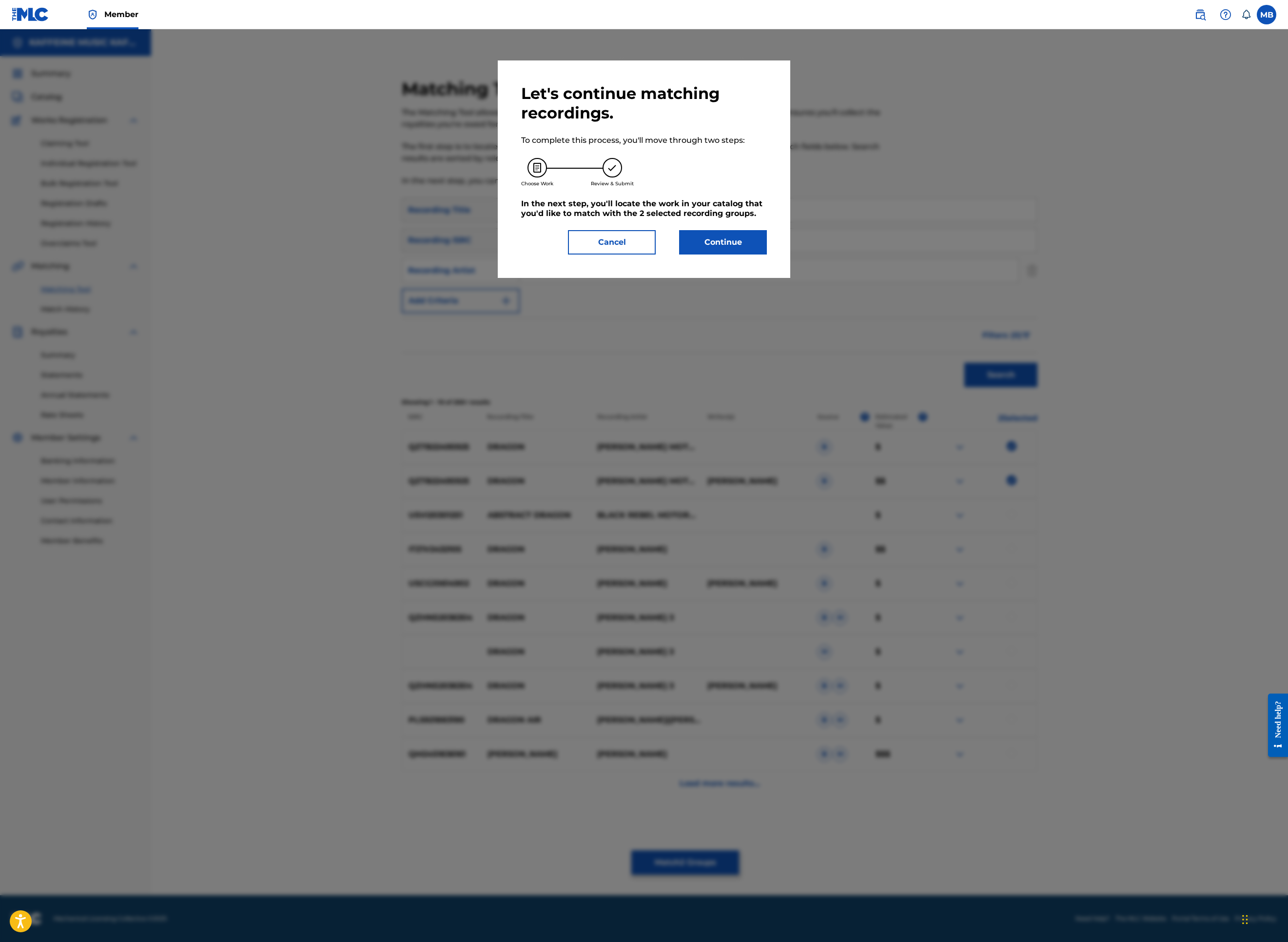
click at [772, 278] on div "Let's continue matching recordings. To complete this process, you'll move throu…" at bounding box center [644, 169] width 293 height 217
click at [767, 255] on button "Continue" at bounding box center [723, 242] width 88 height 24
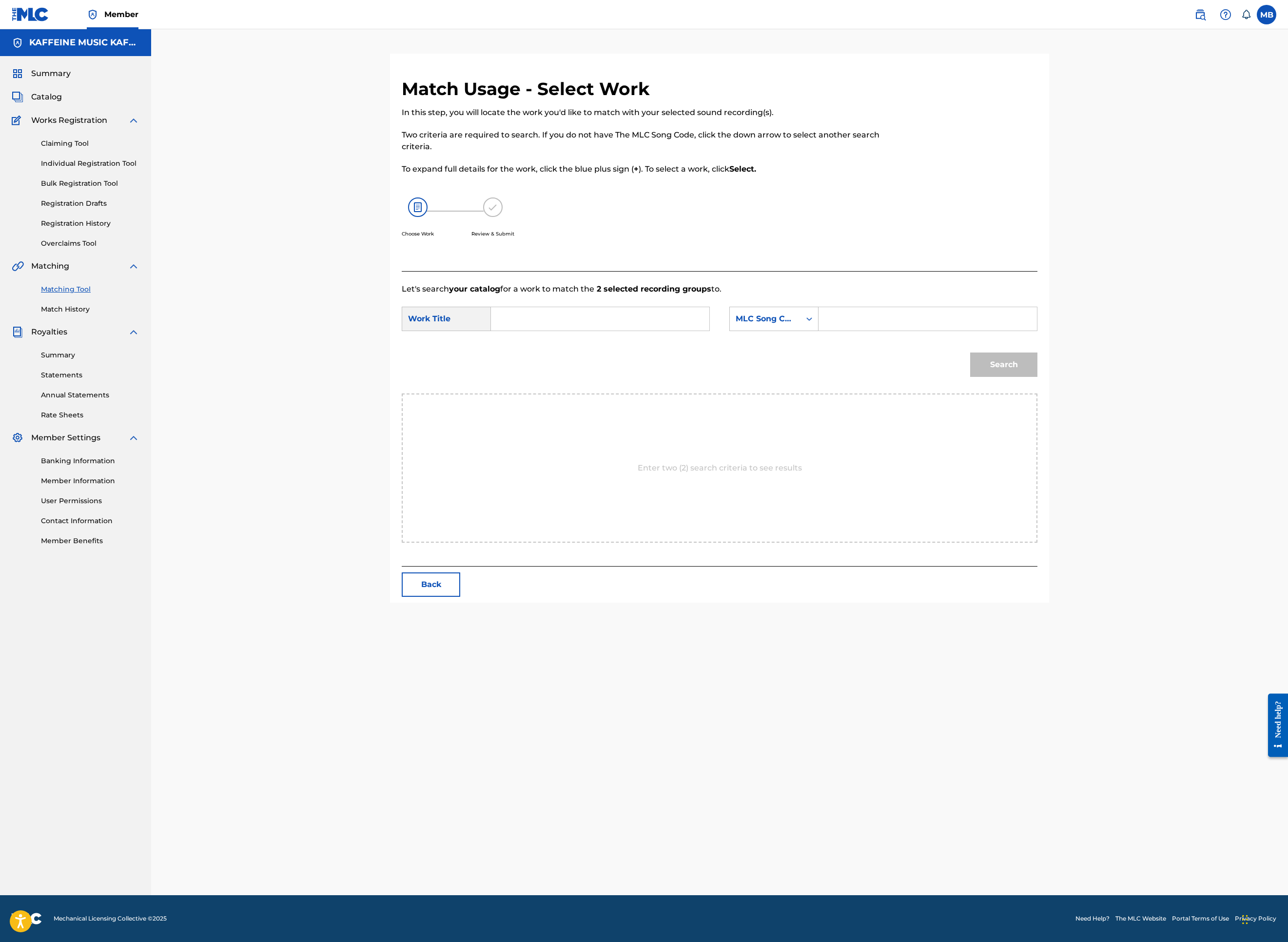
scroll to position [49, 0]
click at [701, 331] on input "Search Form" at bounding box center [600, 319] width 202 height 24
paste input "DRAGON"
type input "DRAGON"
click at [818, 328] on div "Search Form" at bounding box center [809, 319] width 17 height 17
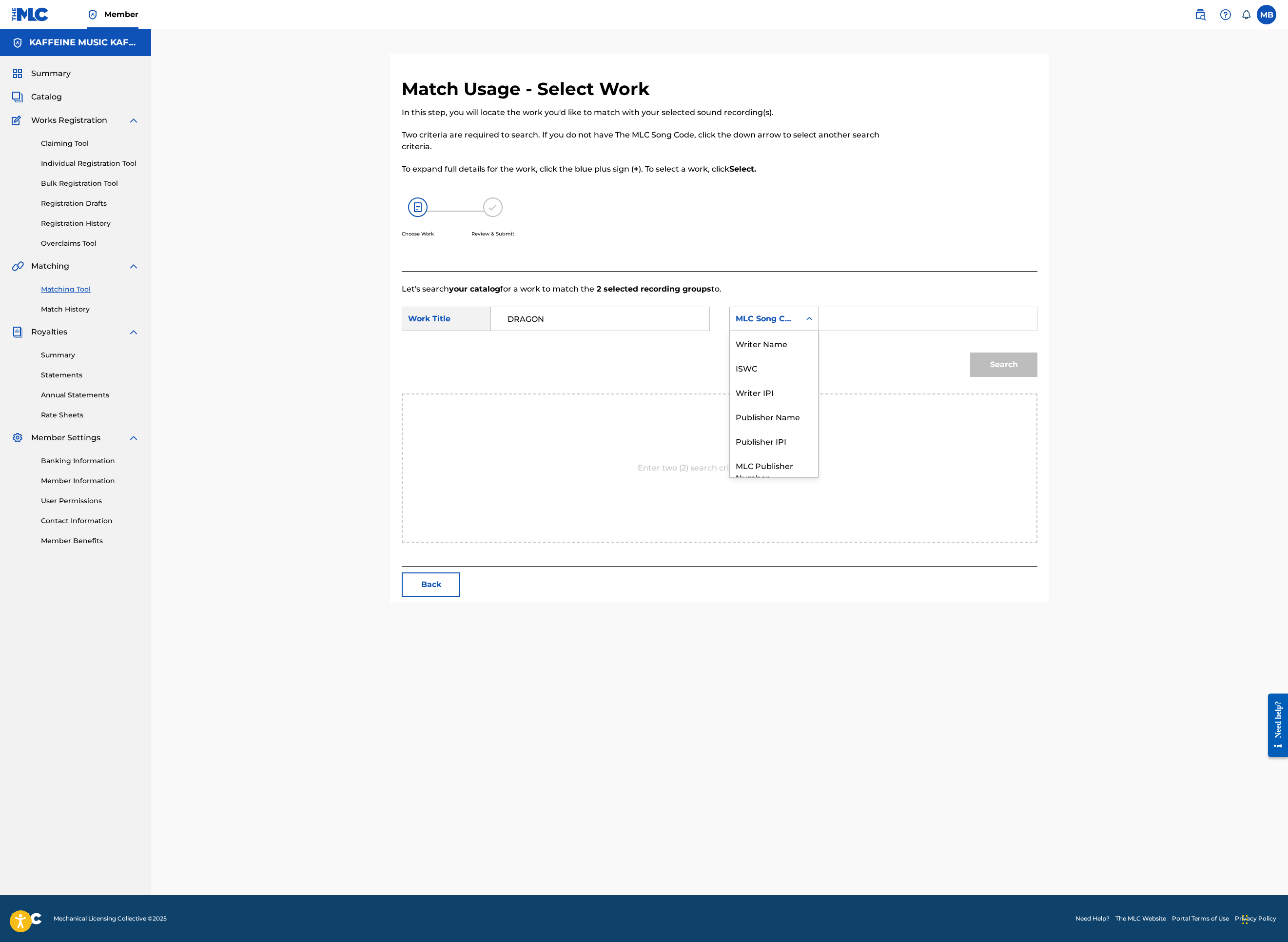
scroll to position [102, 0]
drag, startPoint x: 902, startPoint y: 480, endPoint x: 900, endPoint y: 495, distance: 15.1
click at [818, 392] on div "Publisher Name" at bounding box center [774, 380] width 88 height 24
click at [1029, 331] on input "Search Form" at bounding box center [927, 319] width 202 height 24
type input "kaf"
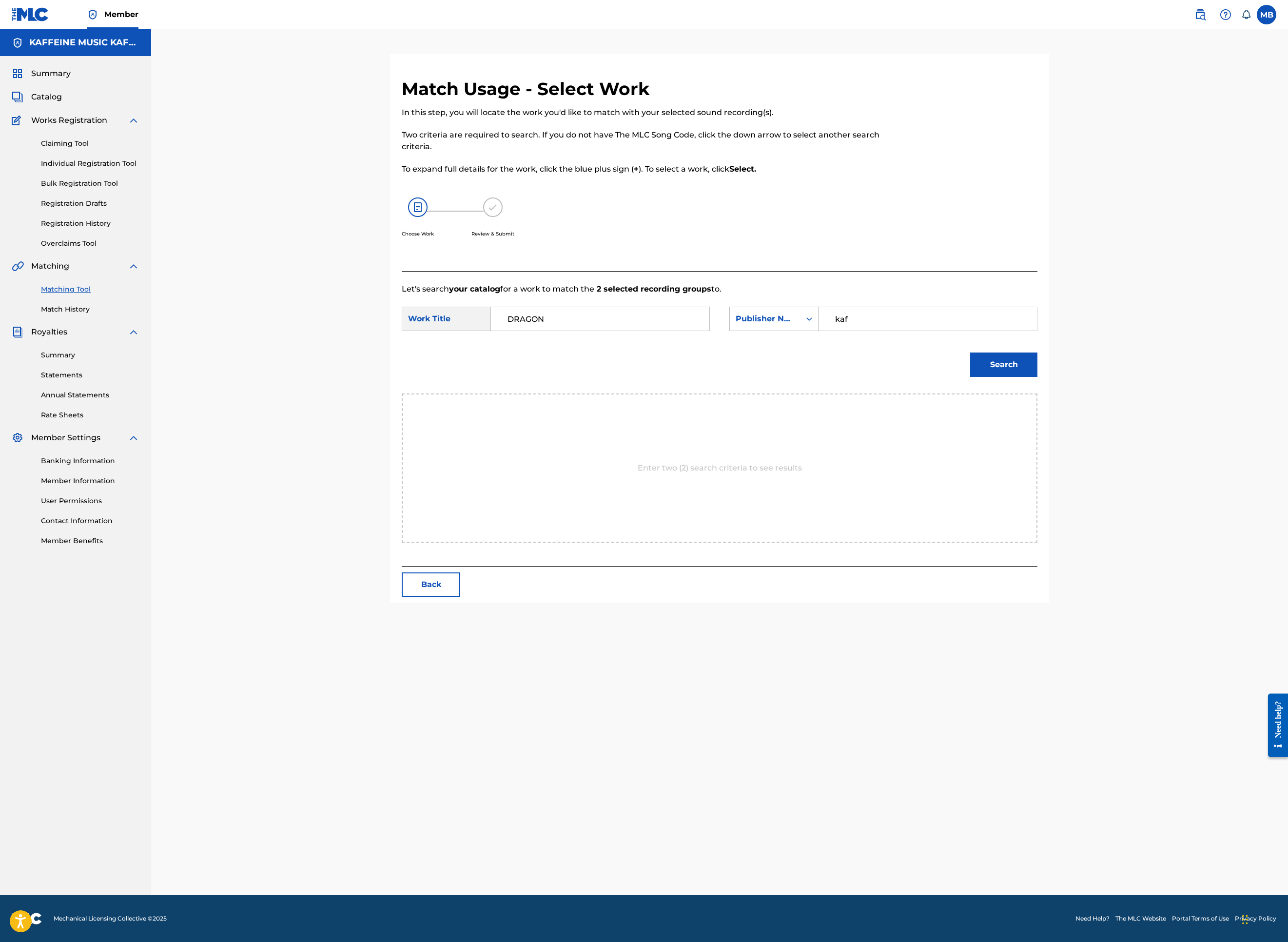
click at [1037, 377] on button "Search" at bounding box center [1003, 364] width 67 height 24
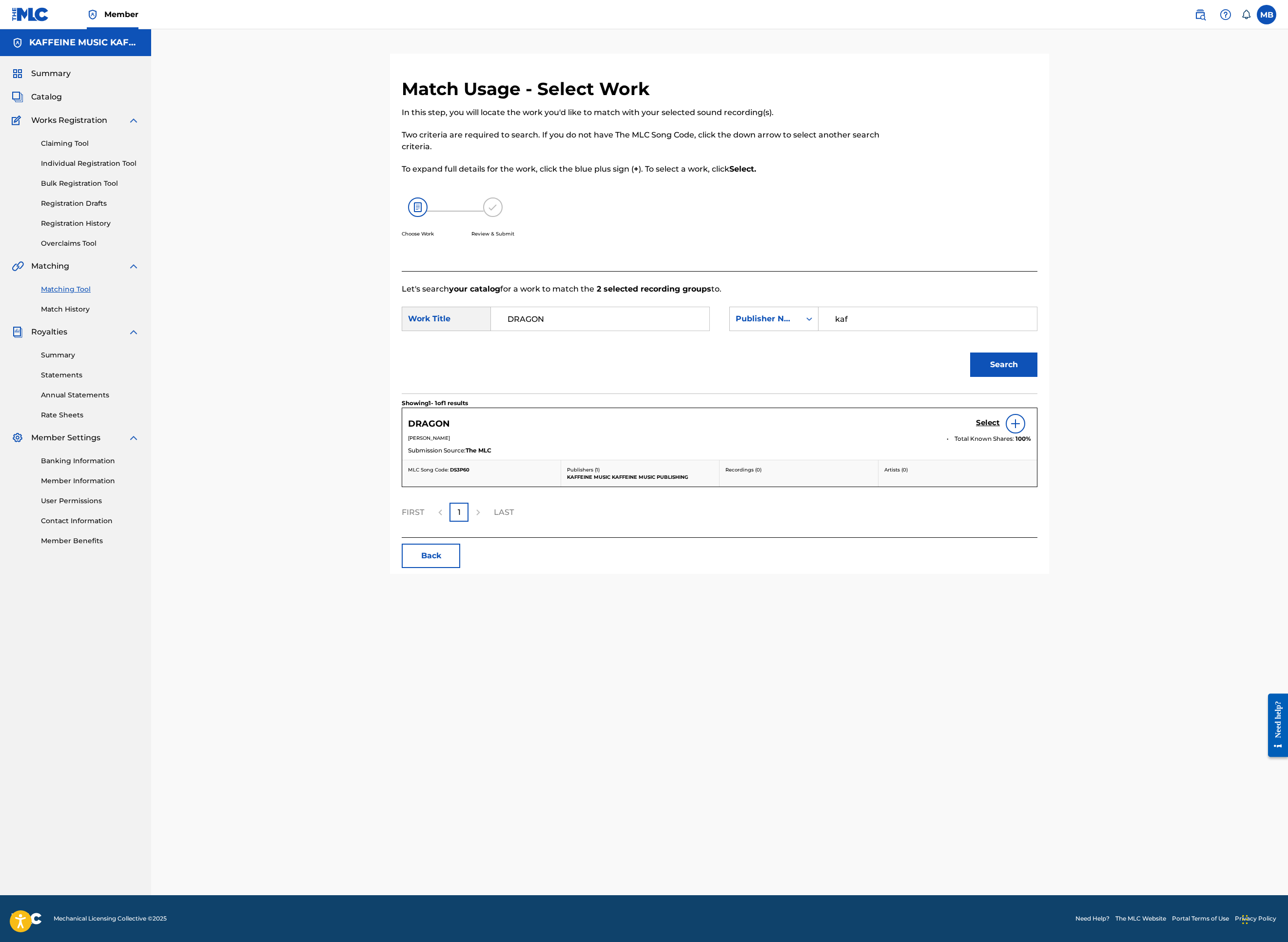
click at [1000, 428] on h5 "Select" at bounding box center [988, 423] width 24 height 9
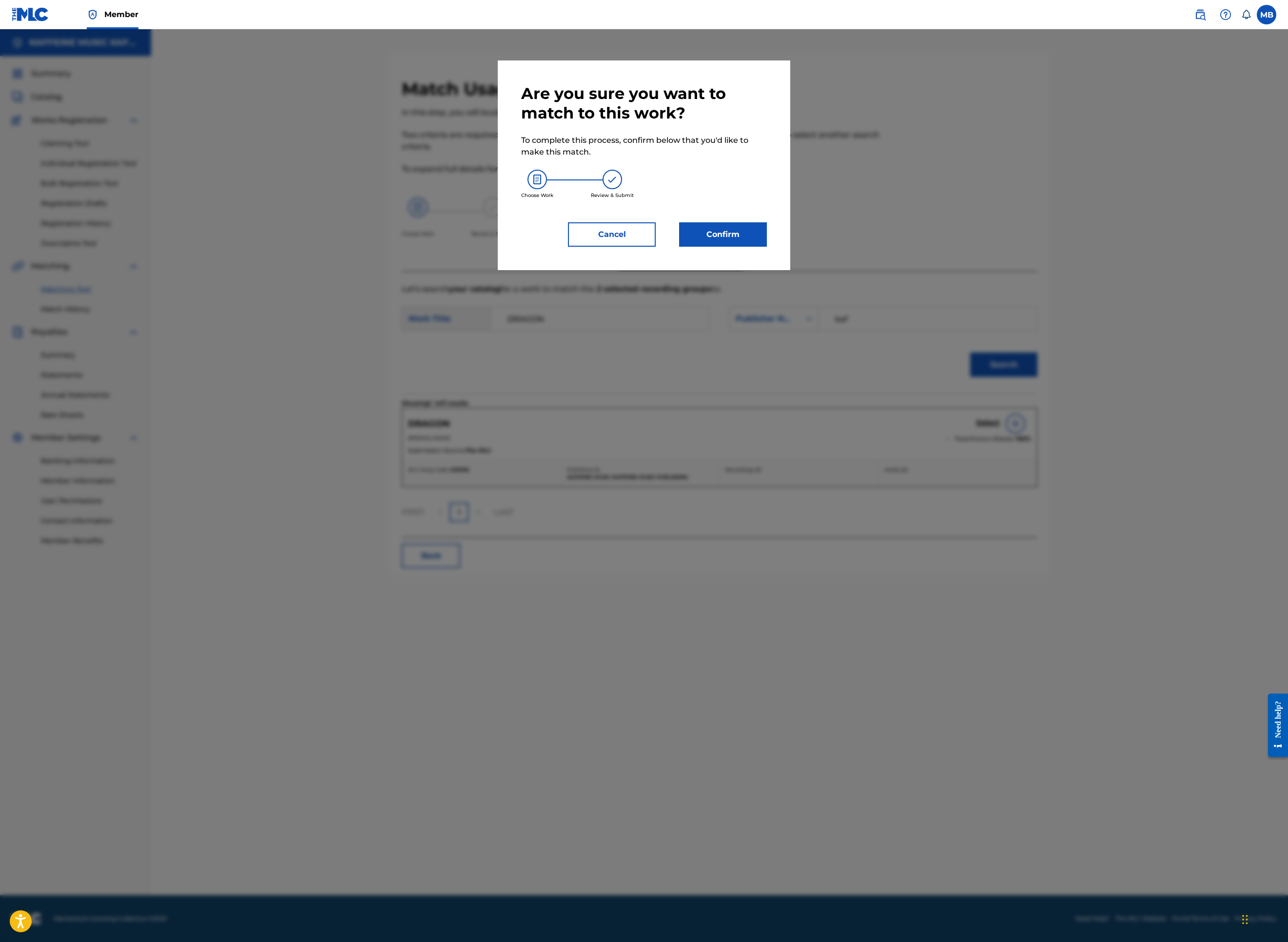
click at [767, 247] on button "Confirm" at bounding box center [723, 234] width 88 height 24
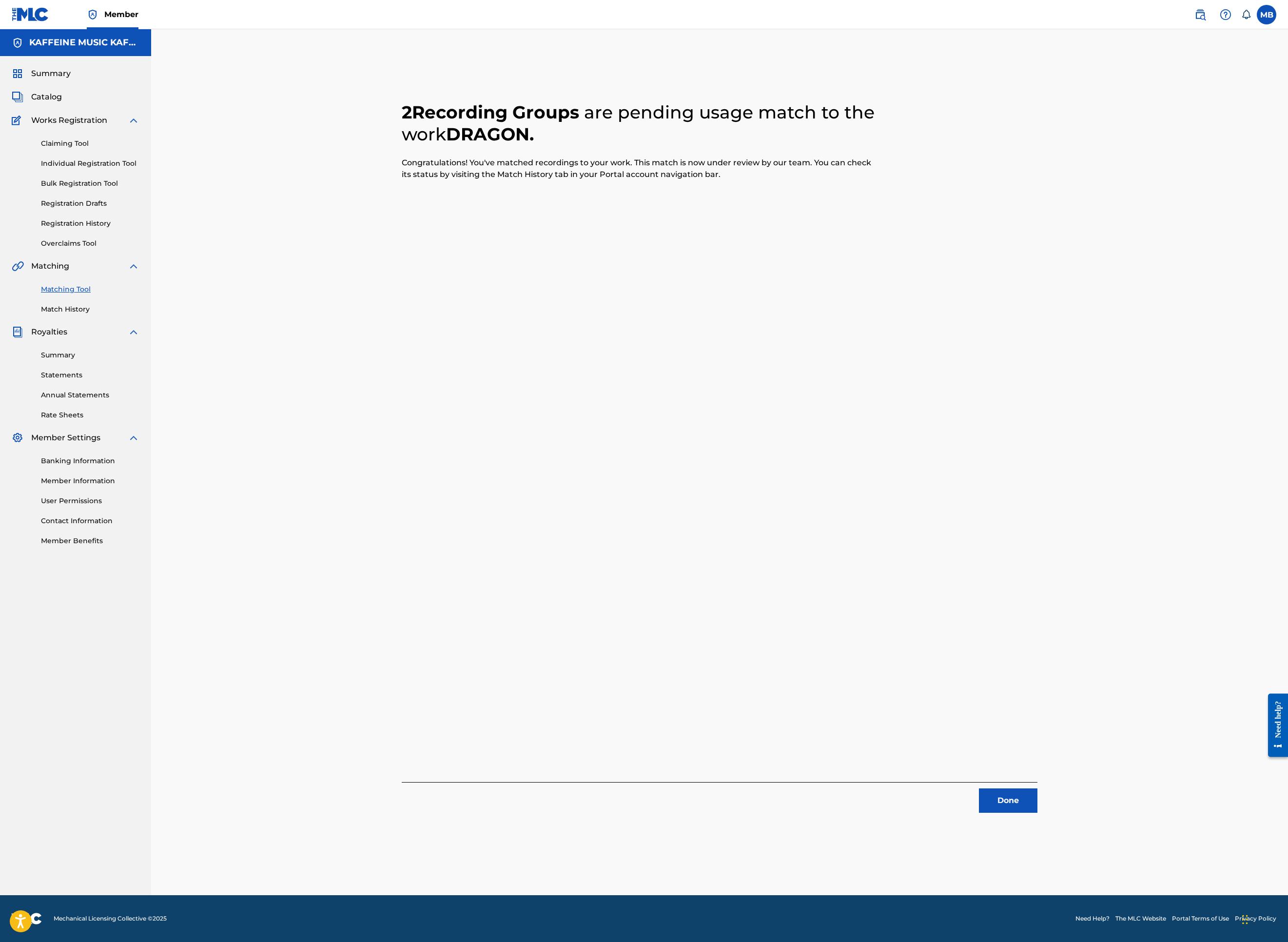
click at [1037, 781] on button "Done" at bounding box center [1008, 800] width 59 height 24
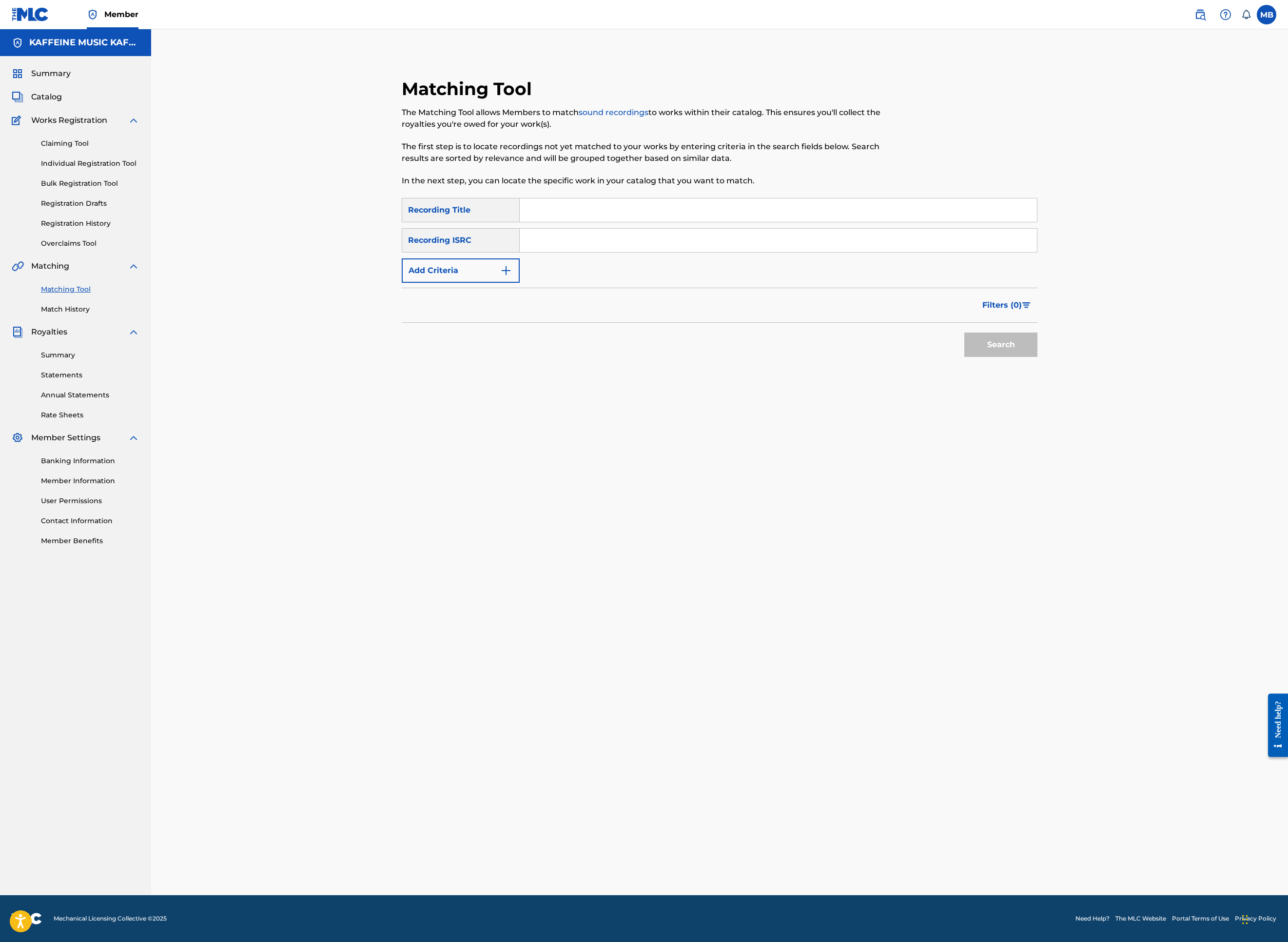
click at [569, 222] on input "Search Form" at bounding box center [778, 210] width 517 height 24
paste input "GIVENTUP"
type input "GIVENTUP"
click at [409, 283] on button "Add Criteria" at bounding box center [461, 270] width 118 height 24
click at [409, 276] on div "Writer" at bounding box center [452, 270] width 88 height 12
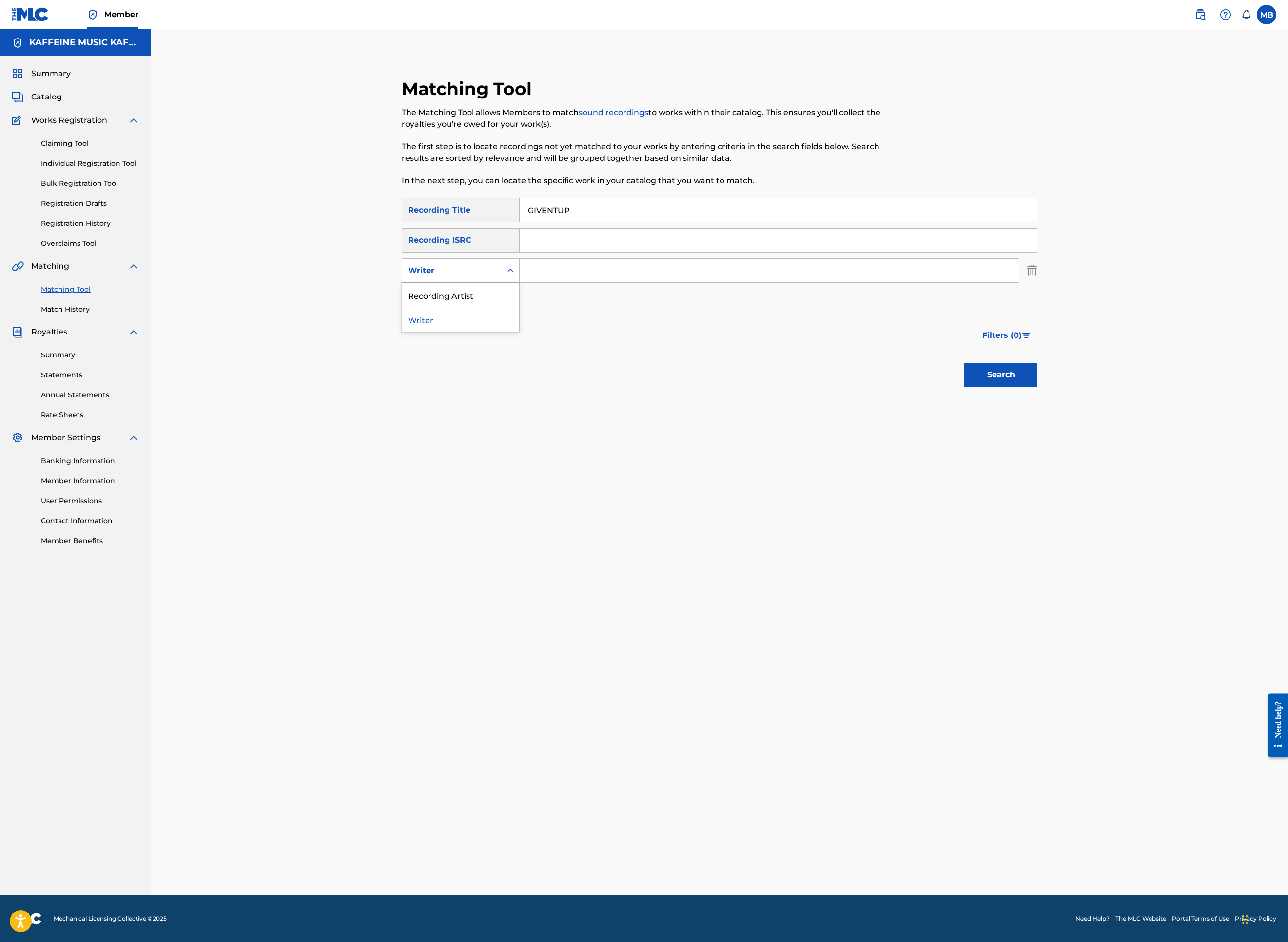
click at [484, 307] on div "Recording Artist" at bounding box center [461, 295] width 117 height 24
click at [604, 282] on input "Search Form" at bounding box center [769, 271] width 499 height 24
click at [1037, 387] on button "Search" at bounding box center [1001, 374] width 73 height 24
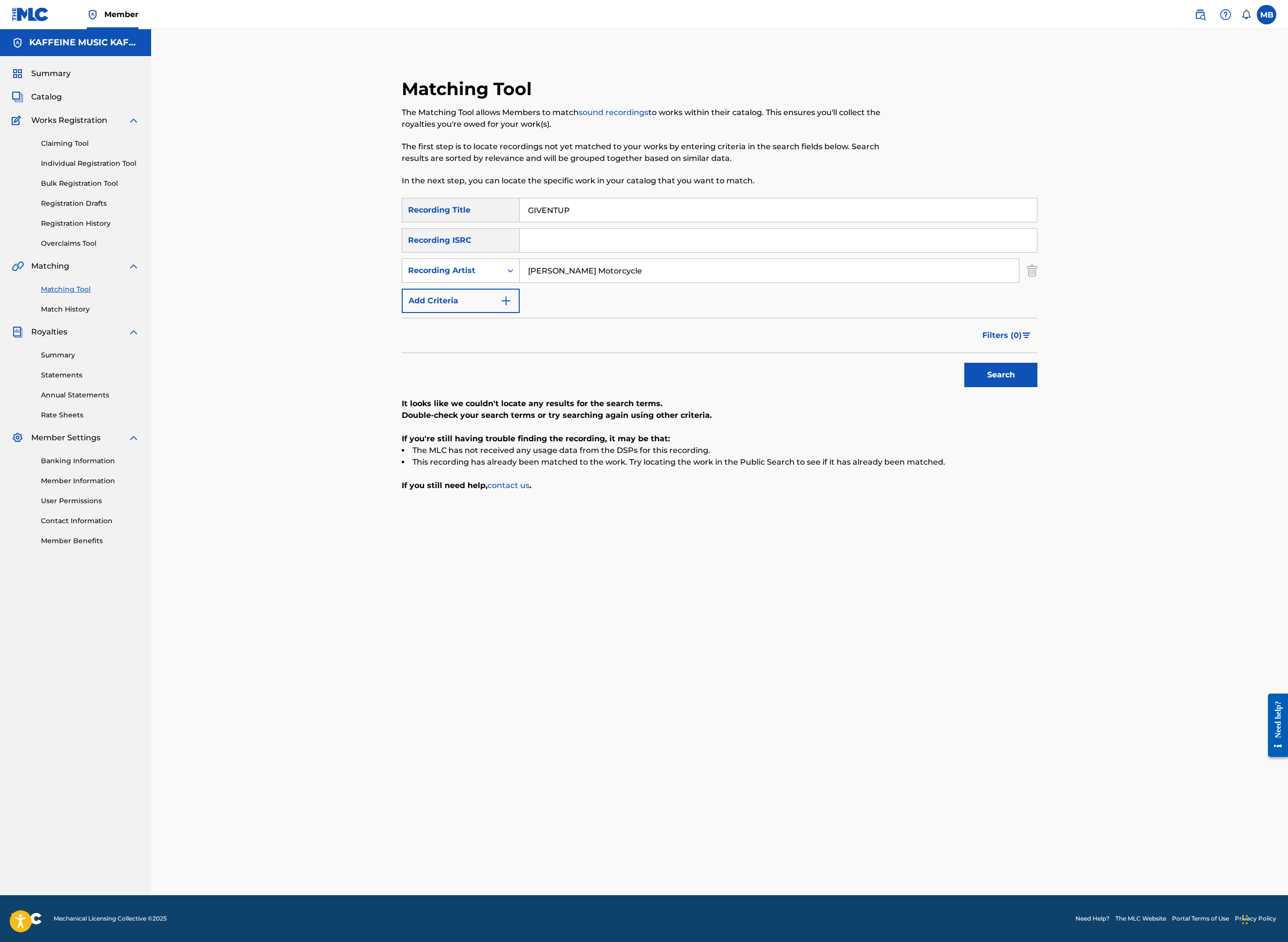
type input "[PERSON_NAME] Motorcycle"
click at [1037, 387] on button "Search" at bounding box center [1001, 374] width 73 height 24
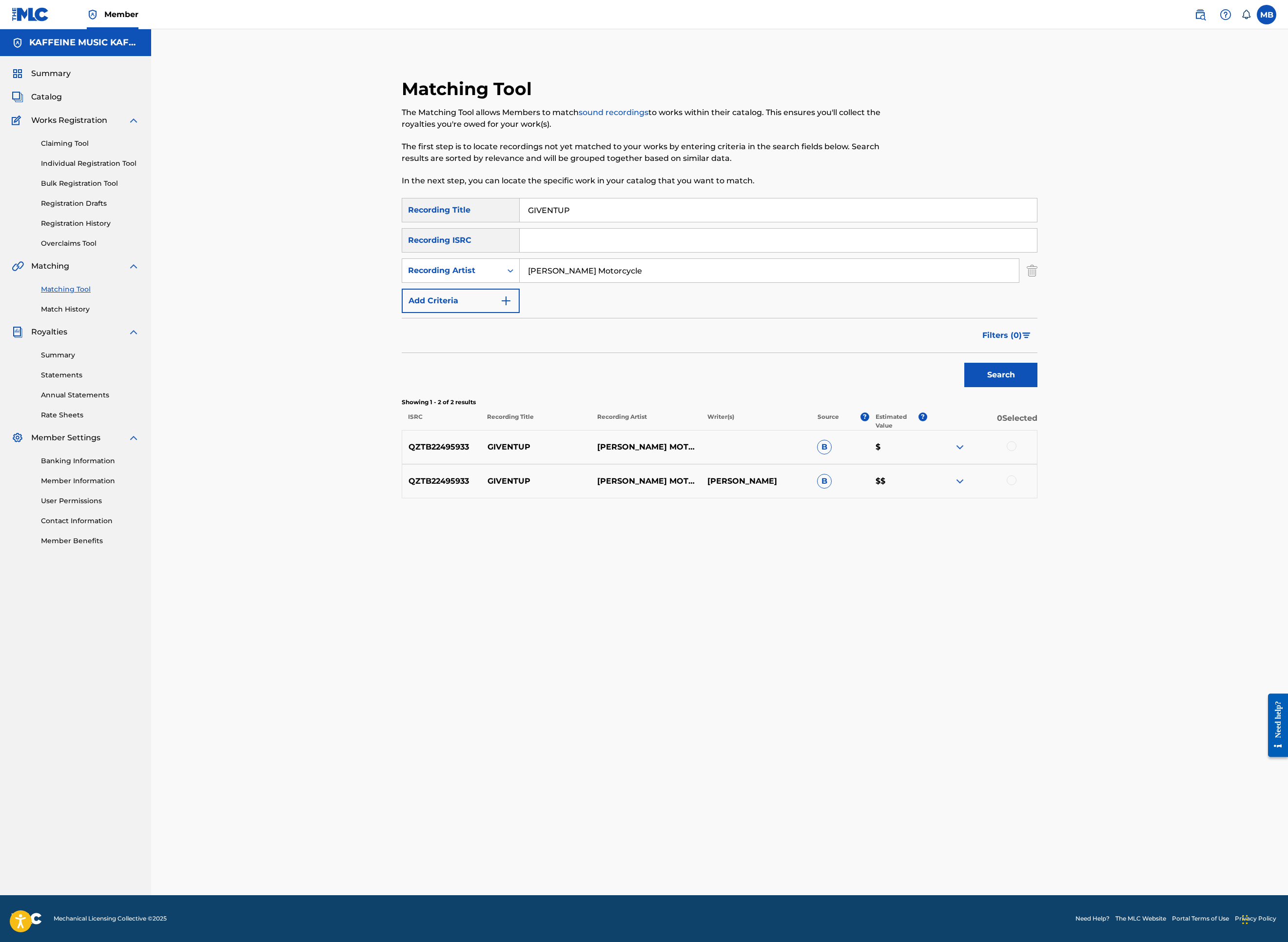
drag, startPoint x: 1207, startPoint y: 656, endPoint x: 1208, endPoint y: 665, distance: 9.1
click at [1037, 464] on div "QZTB22495933 GIVENTUP [PERSON_NAME] MOTORCYCLE B $" at bounding box center [719, 447] width 636 height 34
click at [1016, 451] on div at bounding box center [1011, 446] width 10 height 10
click at [1016, 485] on div at bounding box center [1011, 480] width 10 height 10
click at [739, 781] on button "Match 2 Groups" at bounding box center [685, 862] width 108 height 24
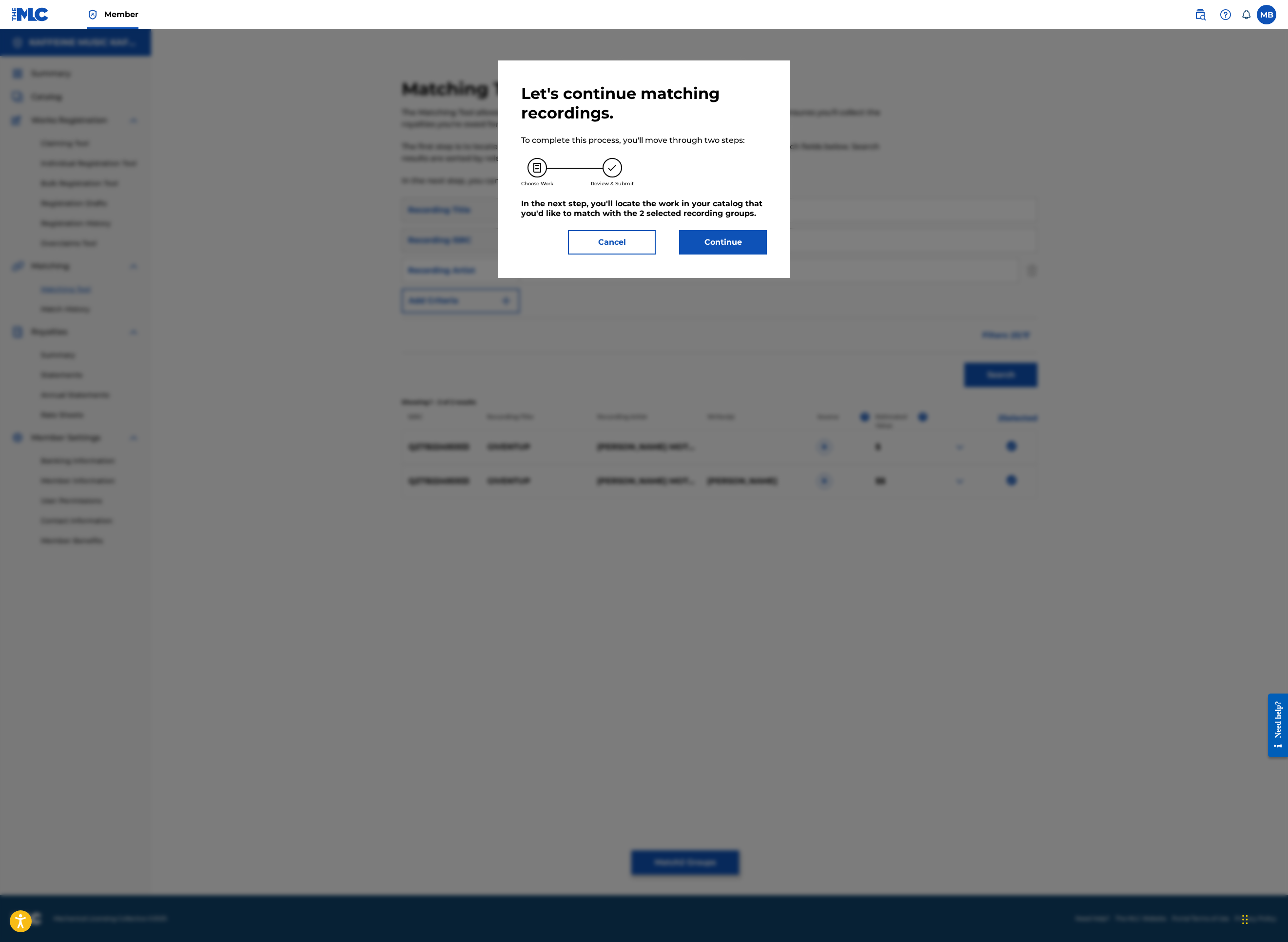
click at [767, 255] on button "Continue" at bounding box center [723, 242] width 88 height 24
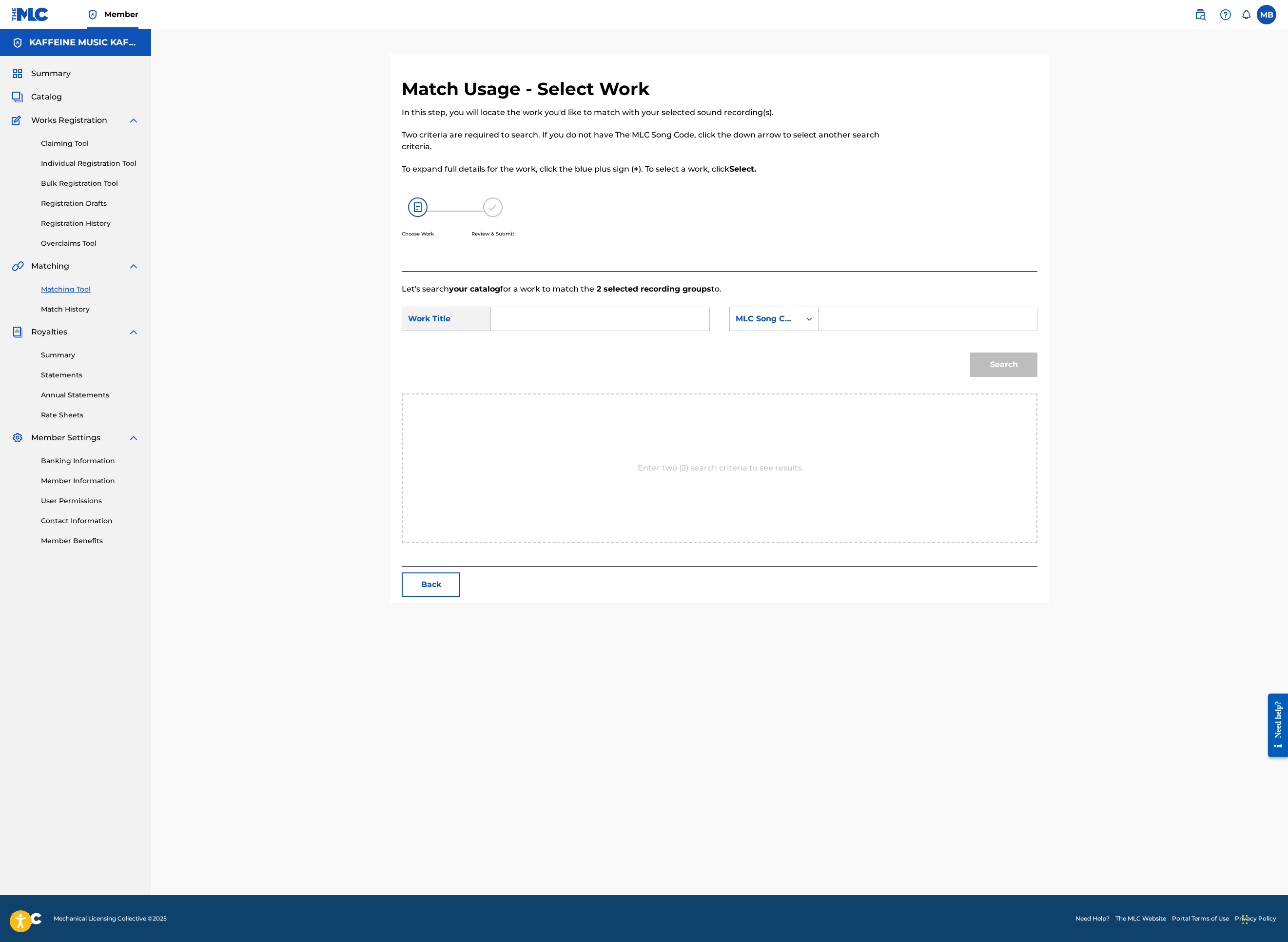
click at [701, 331] on input "Search Form" at bounding box center [600, 319] width 202 height 24
paste input "GIVENTUP"
type input "GIVENTUP"
click at [794, 325] on div "MLC Song Code" at bounding box center [765, 318] width 59 height 12
click at [818, 392] on div "Publisher Name" at bounding box center [774, 380] width 88 height 24
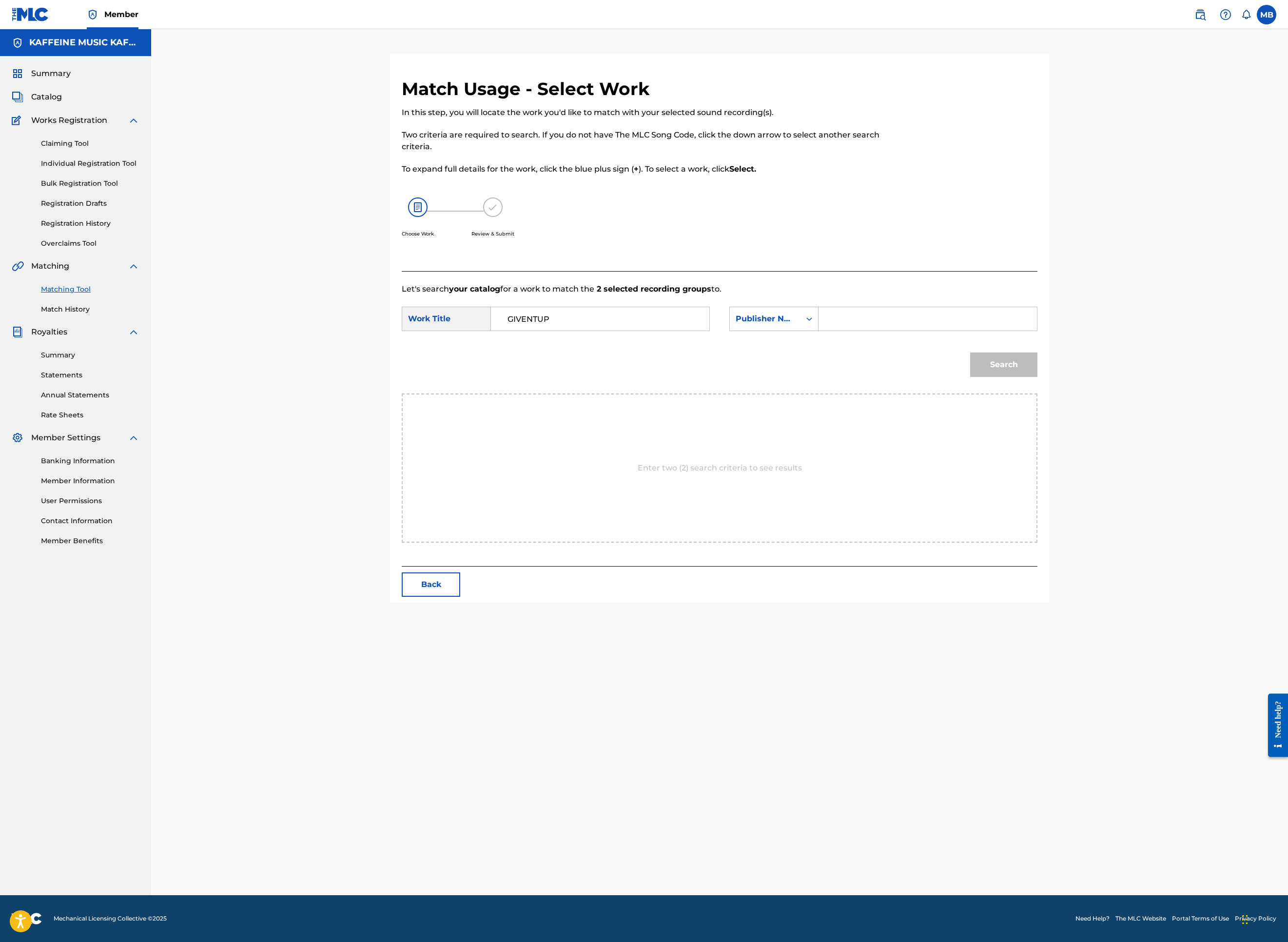
click at [1008, 331] on input "Search Form" at bounding box center [927, 319] width 202 height 24
type input "kaf"
click at [1037, 377] on button "Search" at bounding box center [1003, 364] width 67 height 24
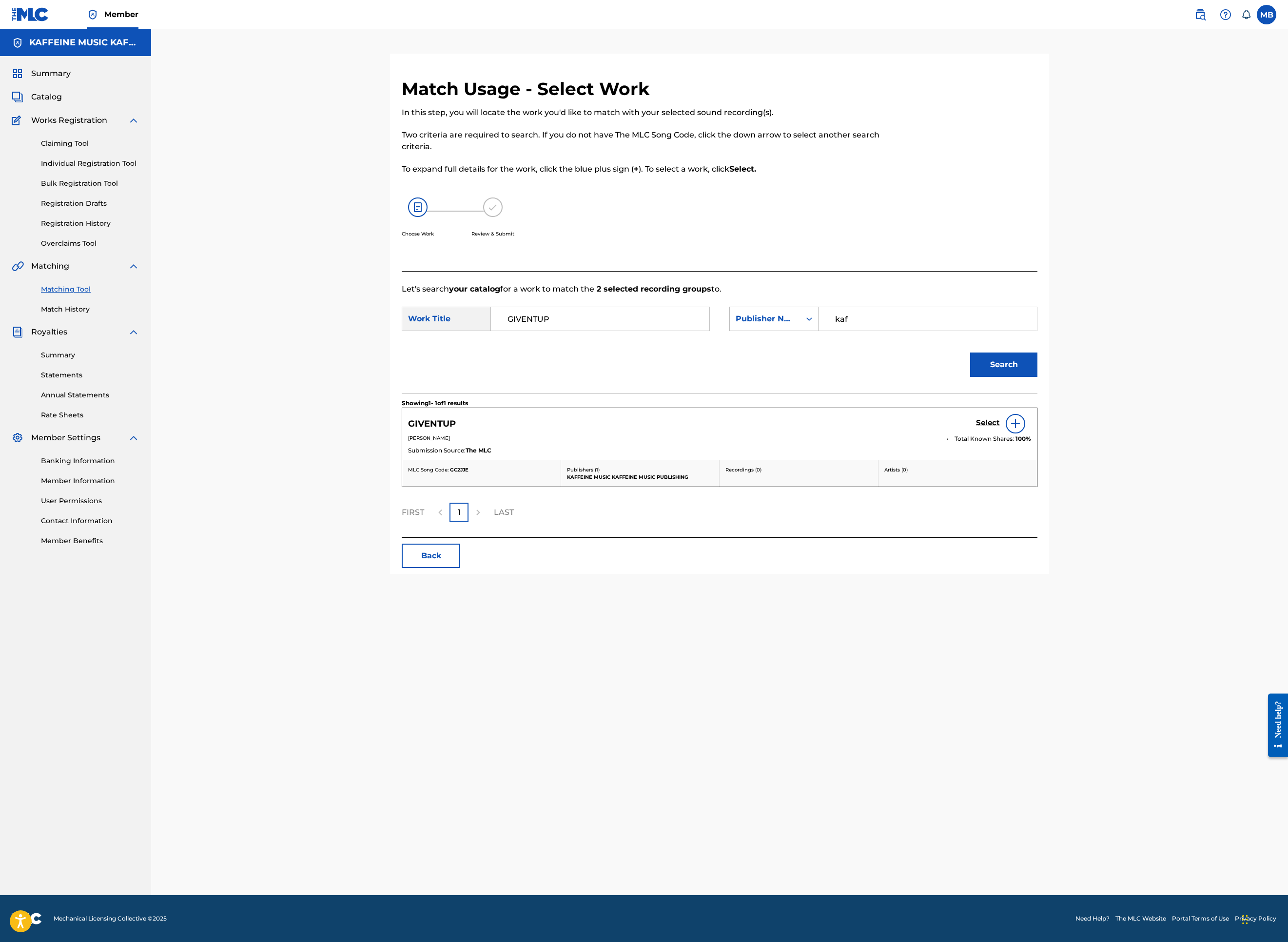
drag, startPoint x: 1172, startPoint y: 623, endPoint x: 1170, endPoint y: 629, distance: 6.3
click at [1031, 434] on div "Select" at bounding box center [1003, 424] width 55 height 20
click at [1000, 428] on h5 "Select" at bounding box center [988, 423] width 24 height 9
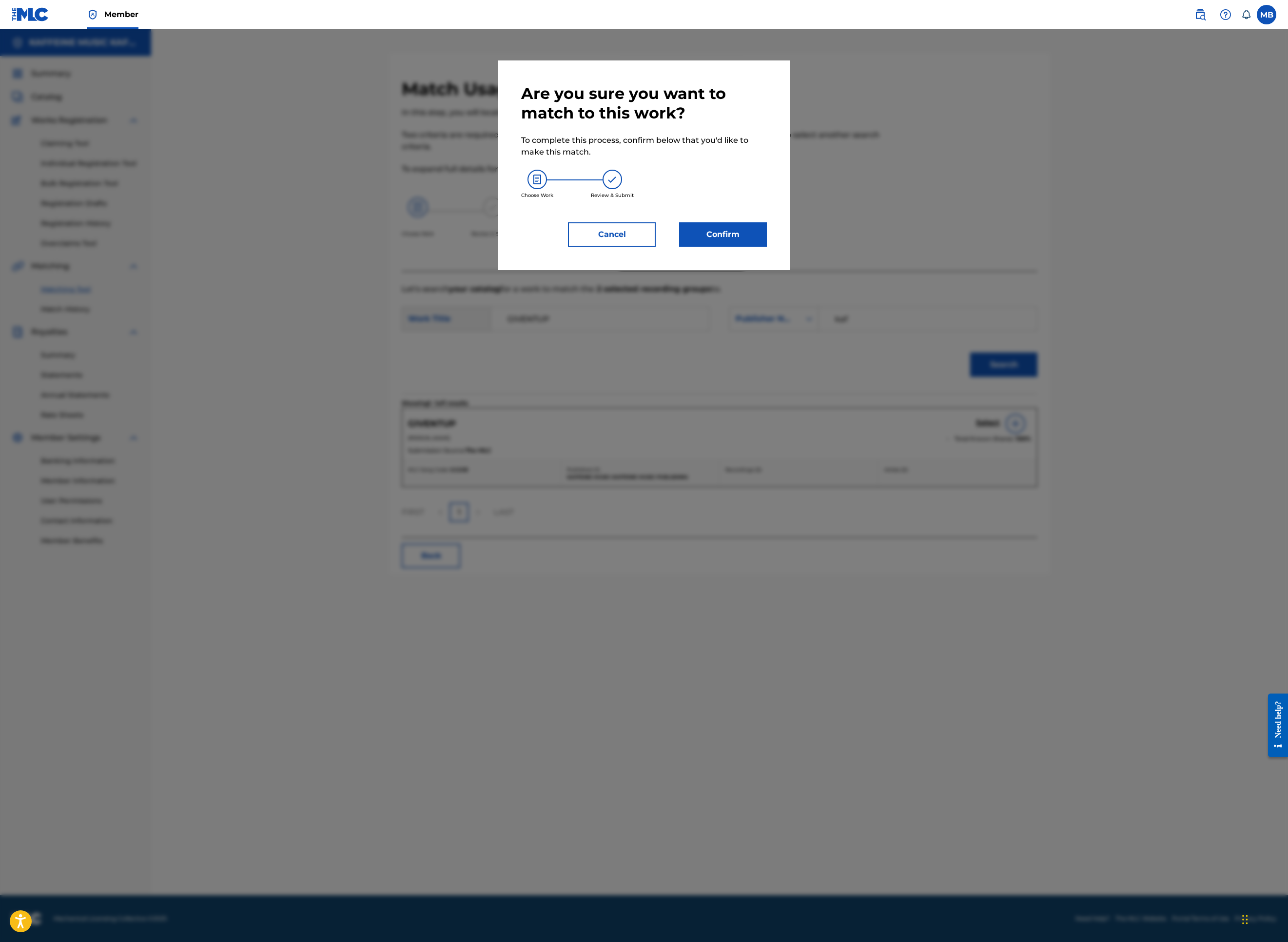
click at [767, 247] on button "Confirm" at bounding box center [723, 234] width 88 height 24
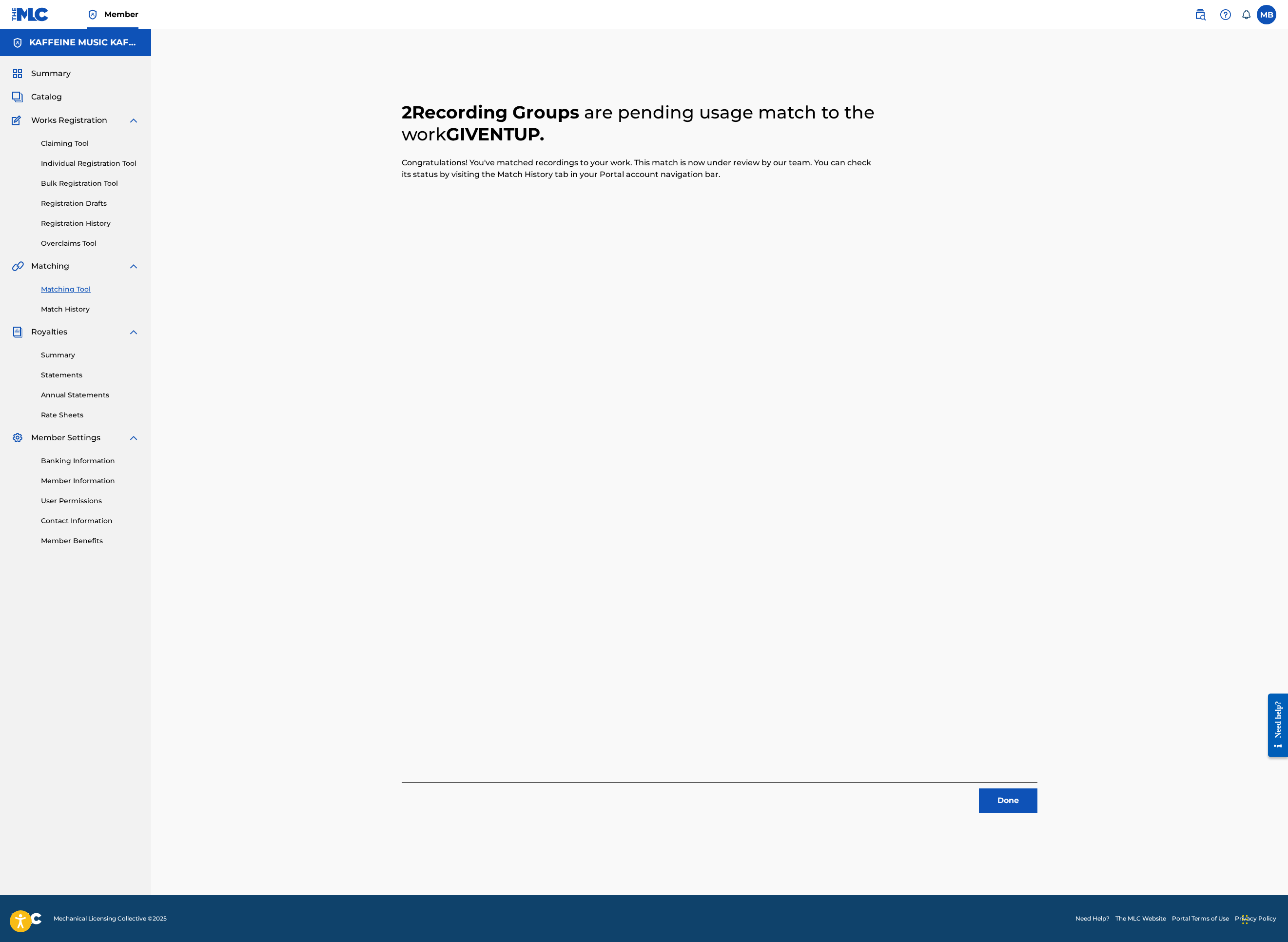
click at [1037, 781] on button "Done" at bounding box center [1008, 800] width 59 height 24
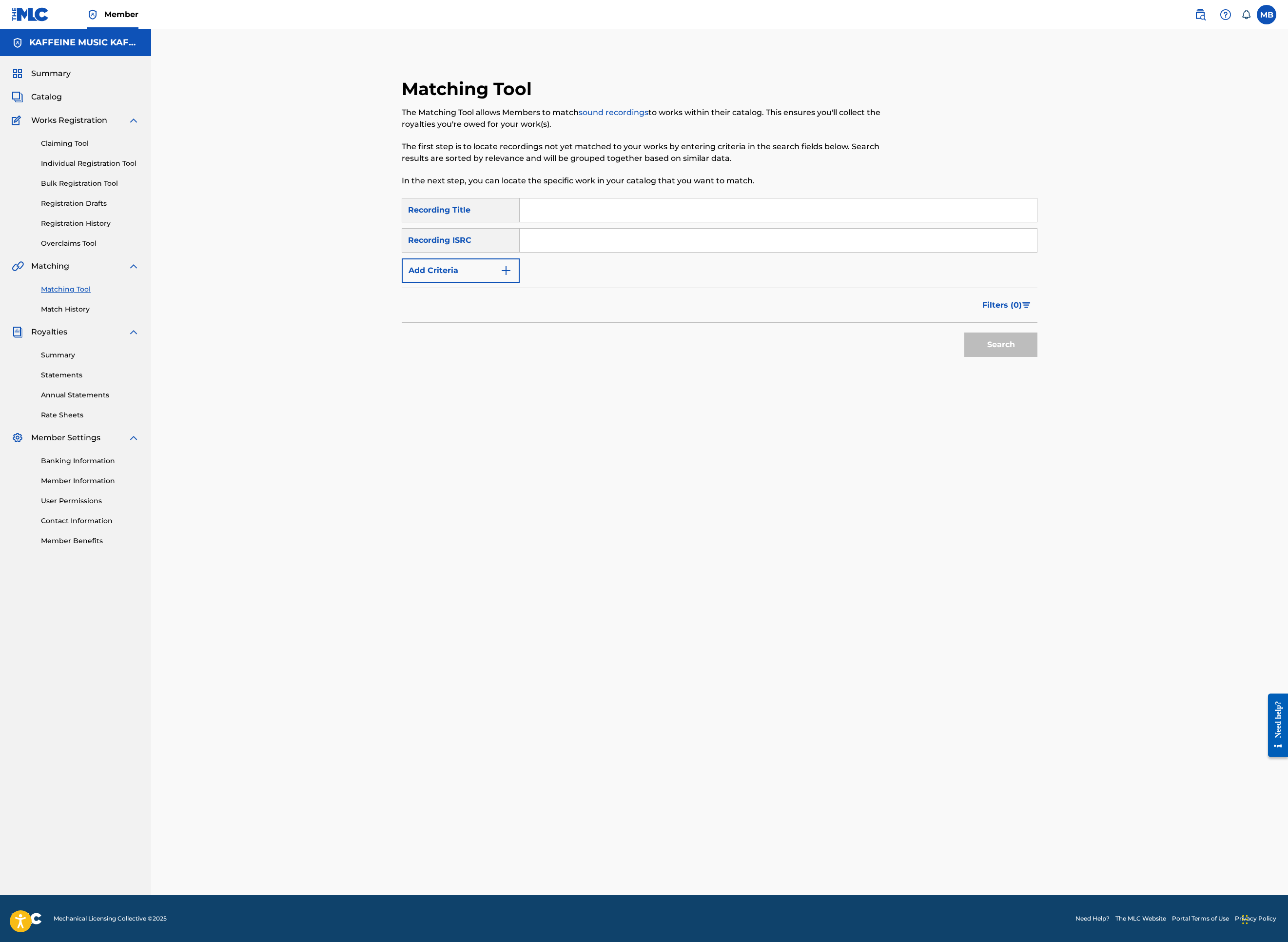
click at [700, 222] on input "Search Form" at bounding box center [778, 210] width 517 height 24
paste input "GOOD GRI3F"
type input "GOOD GRI3F"
click at [440, 283] on button "Add Criteria" at bounding box center [461, 270] width 118 height 24
drag, startPoint x: 448, startPoint y: 361, endPoint x: 447, endPoint y: 367, distance: 6.1
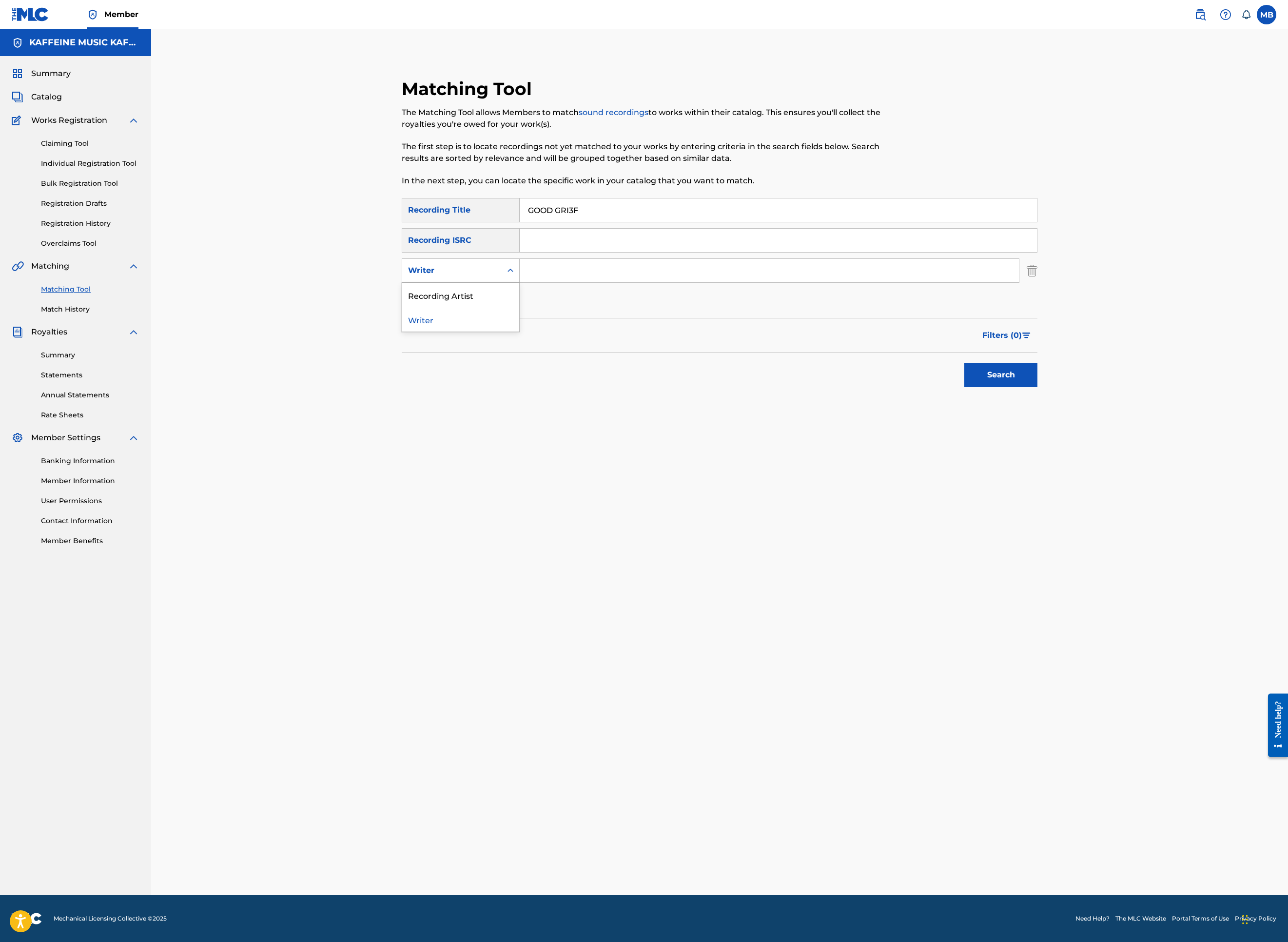
click at [448, 276] on div "Writer" at bounding box center [452, 270] width 88 height 12
click at [446, 307] on div "Recording Artist" at bounding box center [461, 295] width 117 height 24
click at [646, 282] on input "Search Form" at bounding box center [769, 271] width 499 height 24
type input "[PERSON_NAME] Motorcycle"
click at [1037, 387] on button "Search" at bounding box center [1001, 374] width 73 height 24
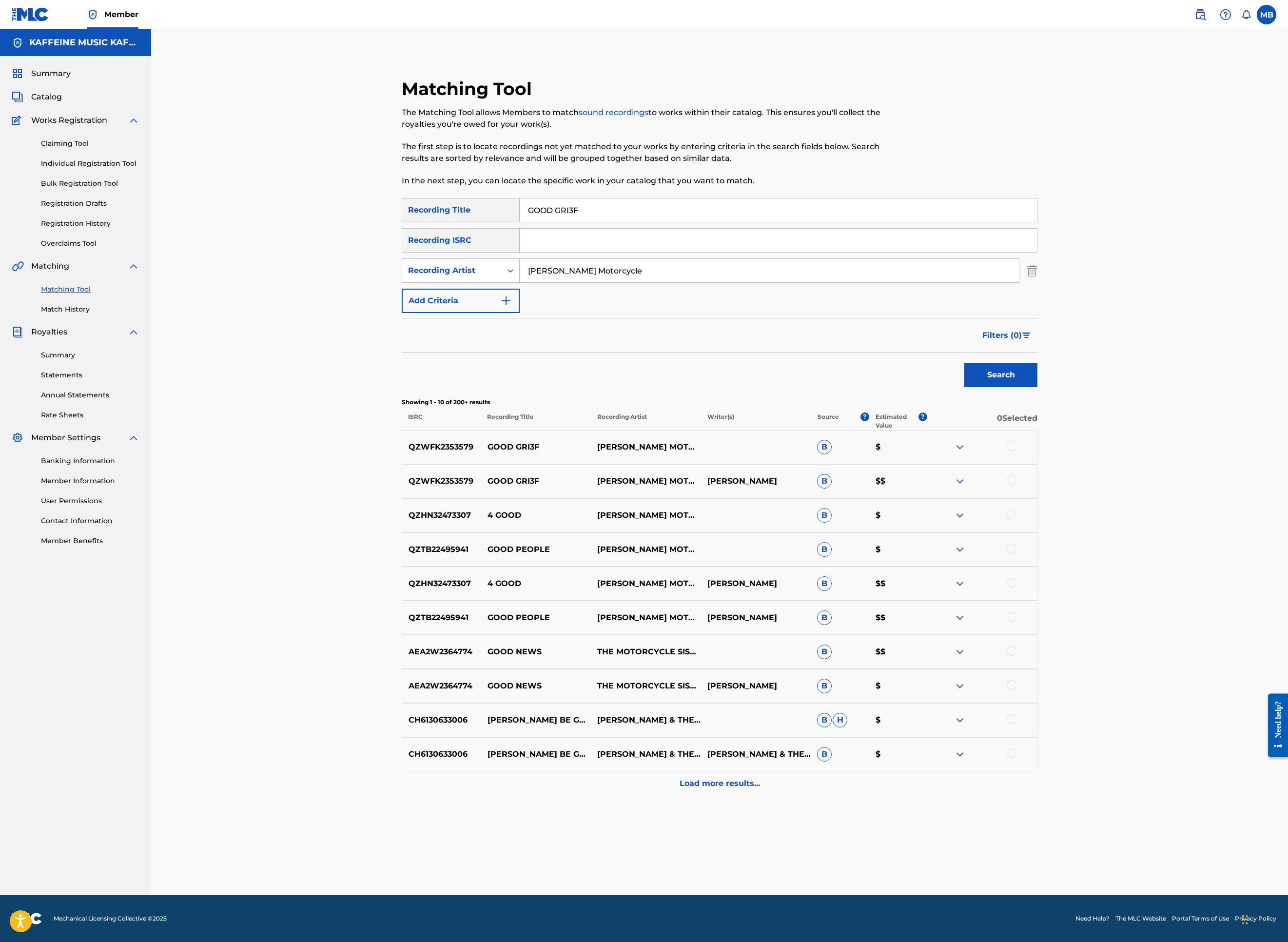
scroll to position [297, 0]
click at [1037, 482] on div at bounding box center [982, 481] width 110 height 12
click at [1016, 485] on div at bounding box center [1011, 480] width 10 height 10
click at [1037, 430] on div "QZWFK2353579 GOOD GRI3F [PERSON_NAME] MOTORCYCLE B $" at bounding box center [719, 447] width 636 height 34
click at [1016, 441] on div at bounding box center [1011, 446] width 10 height 10
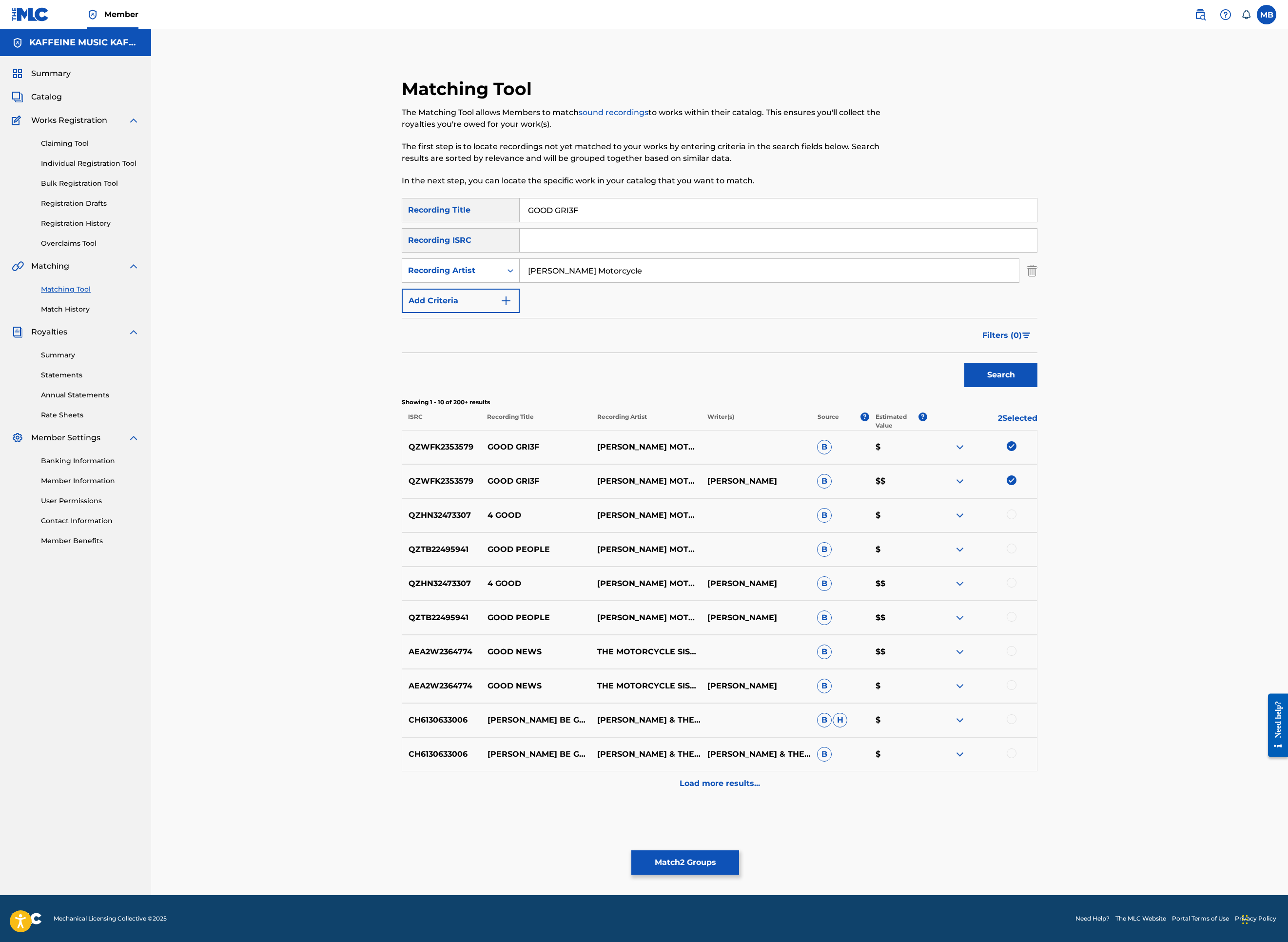
click at [739, 781] on button "Match 2 Groups" at bounding box center [685, 862] width 108 height 24
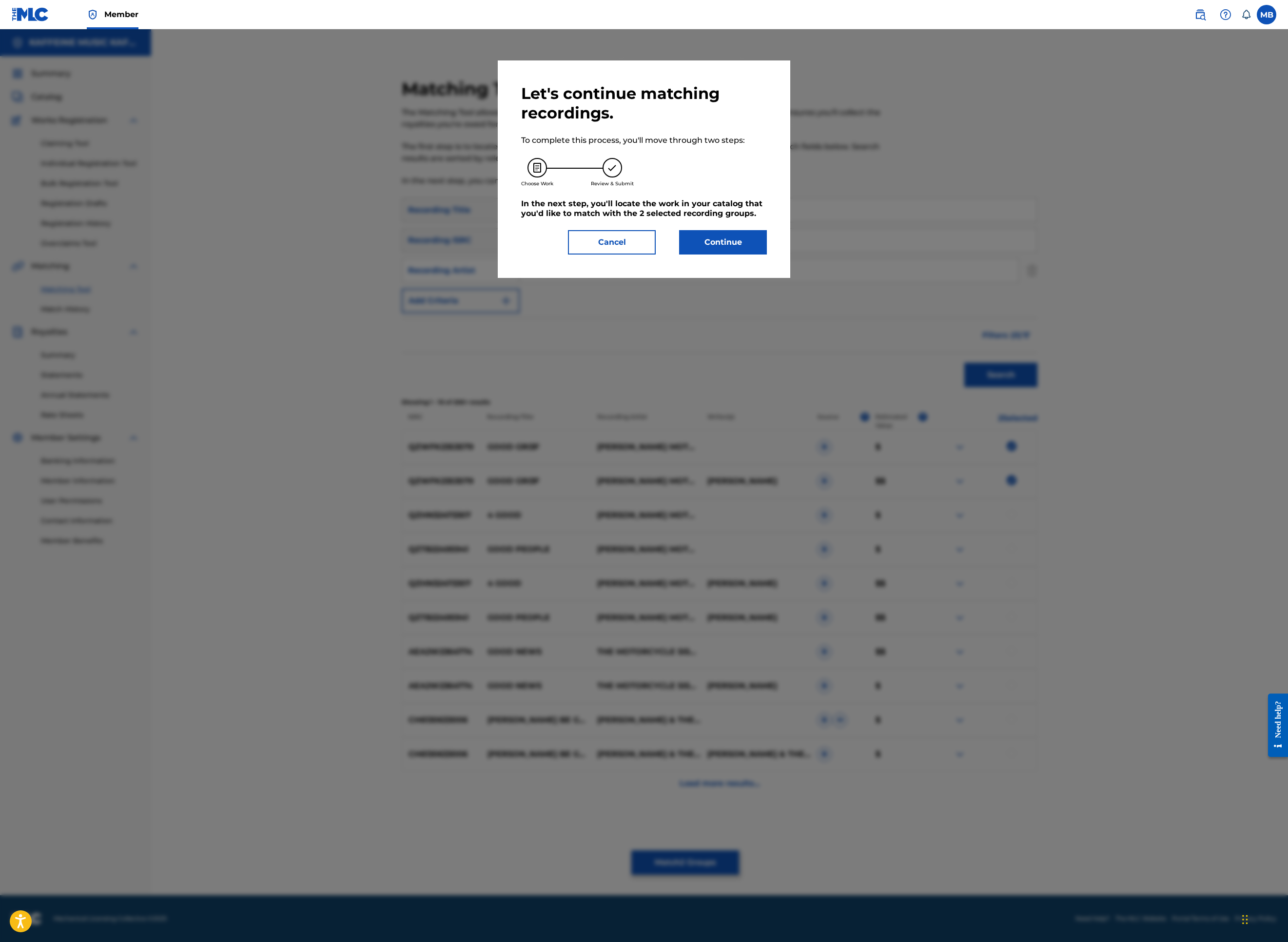
click at [740, 255] on button "Continue" at bounding box center [723, 242] width 88 height 24
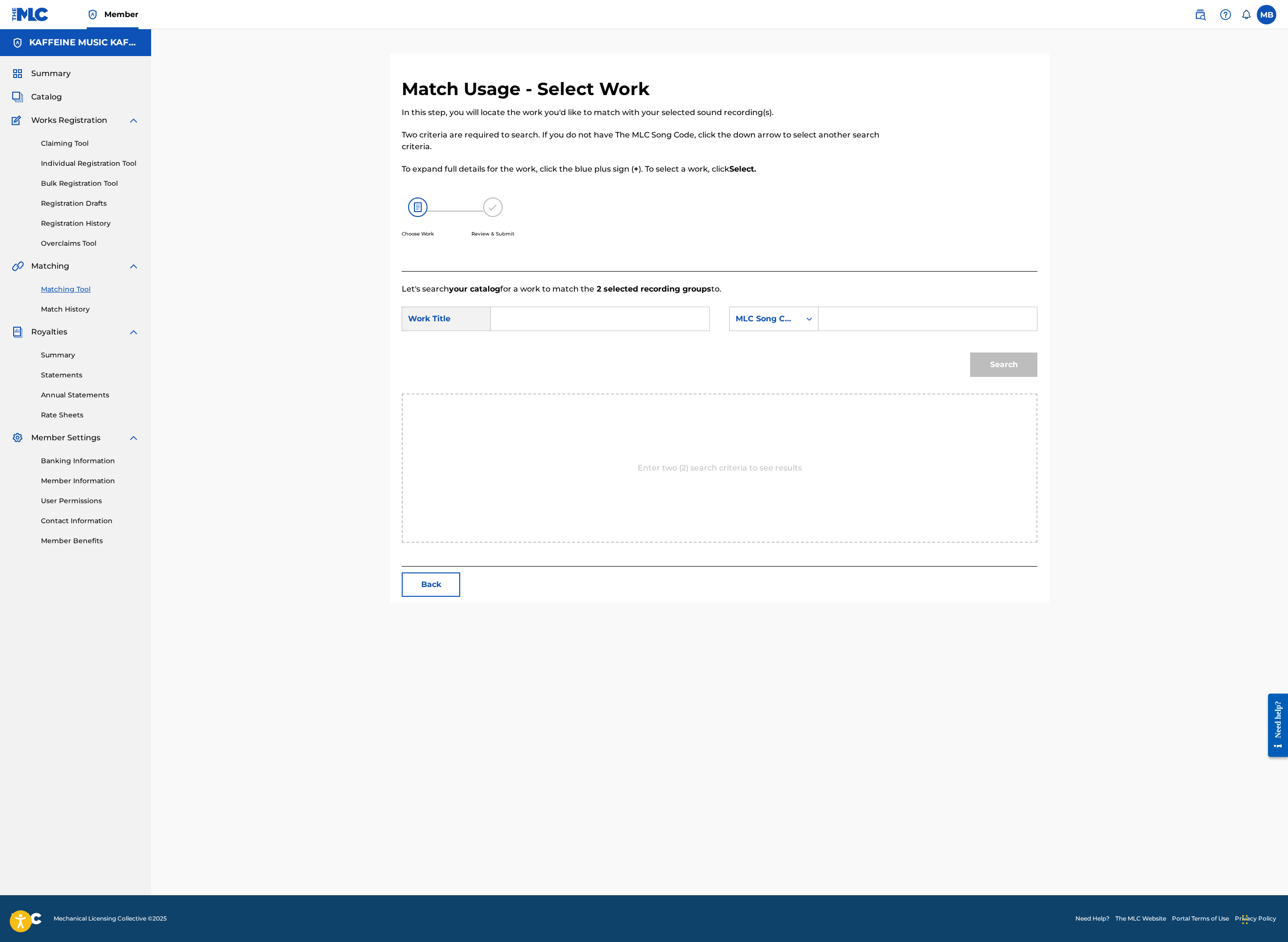
click at [701, 331] on input "Search Form" at bounding box center [600, 319] width 202 height 24
paste input "GOOD GRI3F"
type input "GOOD GRI3F"
drag, startPoint x: 848, startPoint y: 447, endPoint x: 853, endPoint y: 461, distance: 14.9
click at [794, 325] on div "MLC Song Code" at bounding box center [765, 318] width 59 height 12
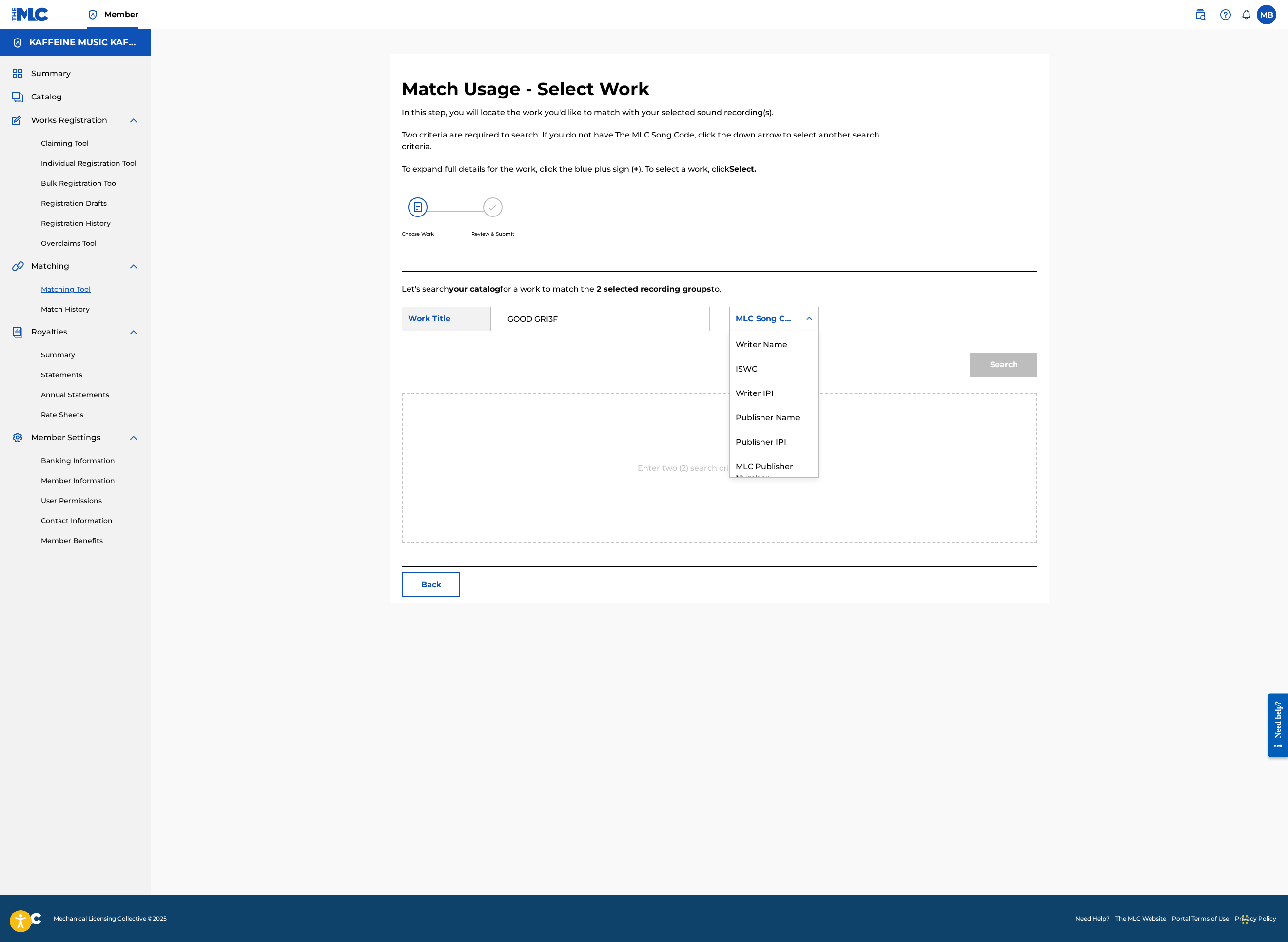
scroll to position [102, 0]
click at [818, 392] on div "Publisher Name" at bounding box center [774, 380] width 88 height 24
click at [1008, 331] on input "Search Form" at bounding box center [927, 319] width 202 height 24
type input "kaf"
click at [1037, 377] on button "Search" at bounding box center [1003, 364] width 67 height 24
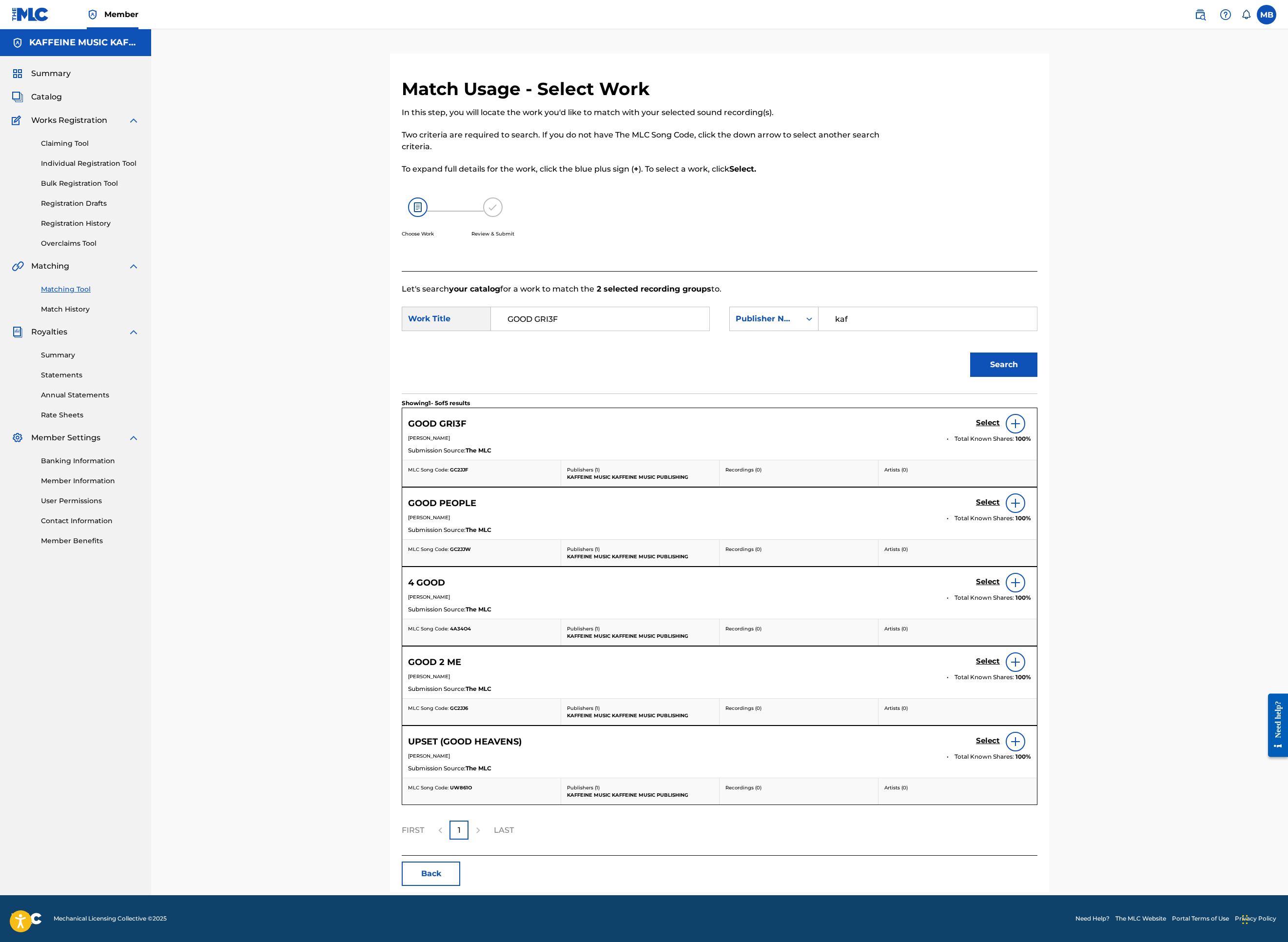
click at [1000, 428] on h5 "Select" at bounding box center [988, 423] width 24 height 9
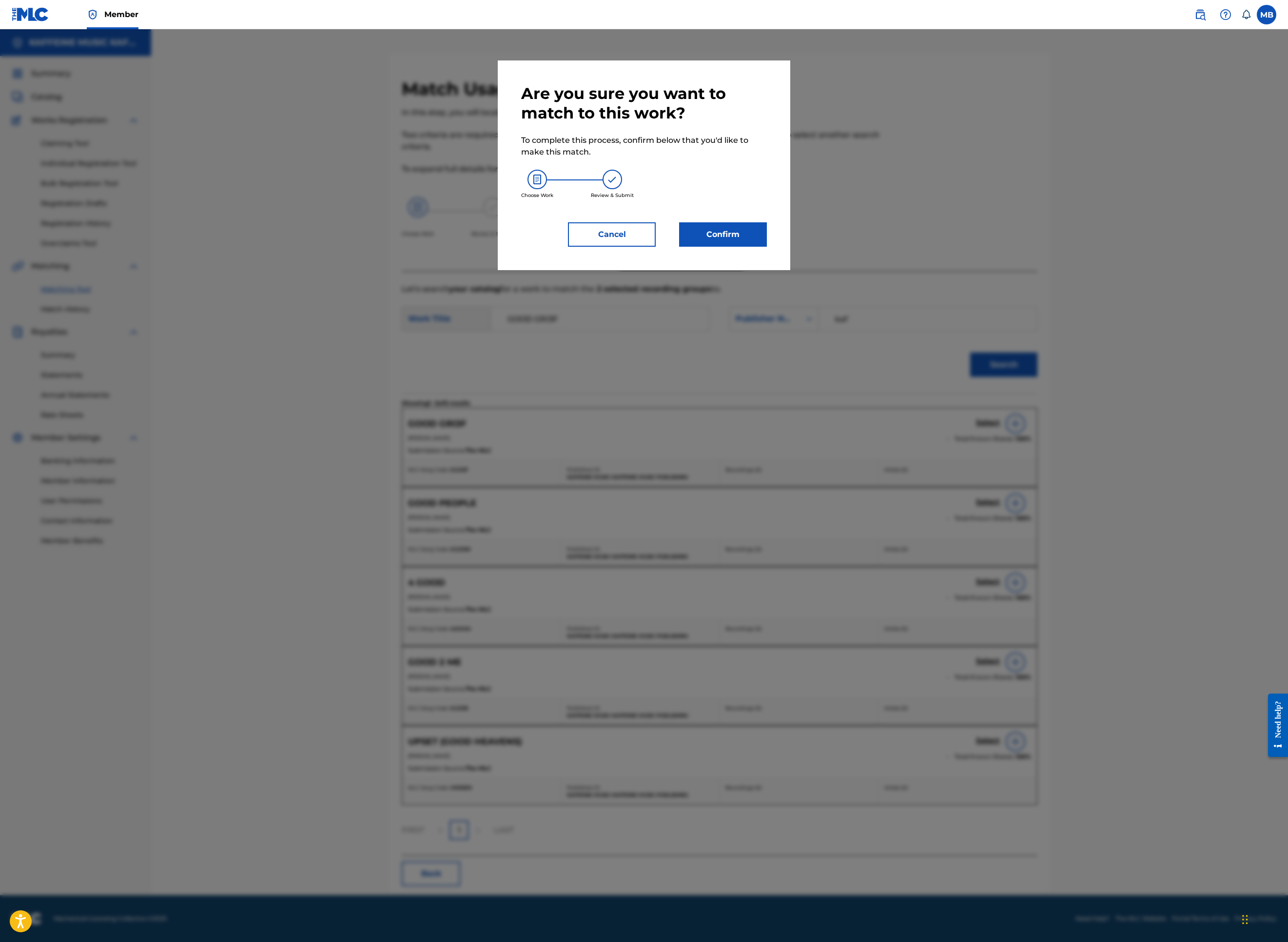
click at [765, 247] on button "Confirm" at bounding box center [723, 234] width 88 height 24
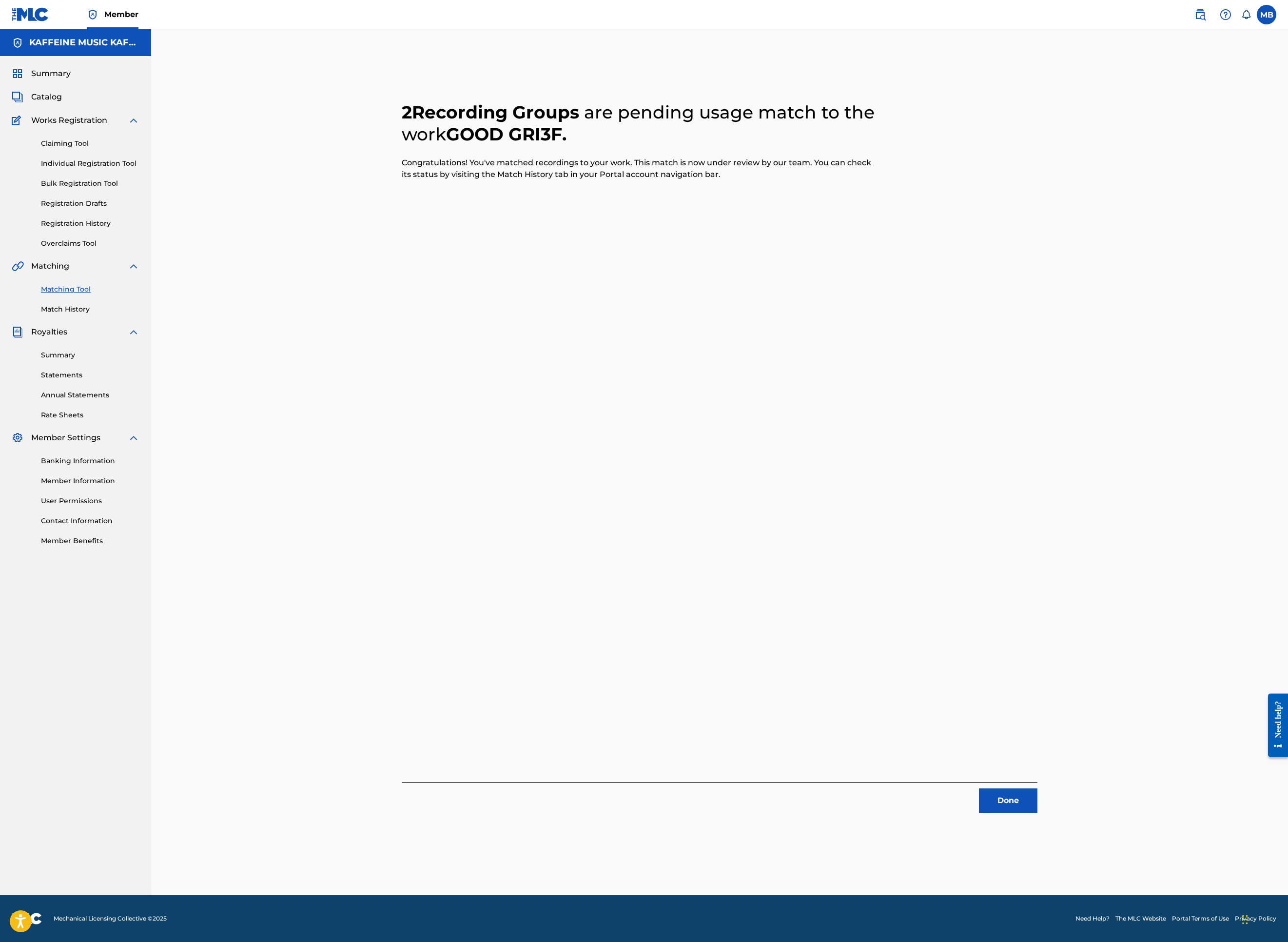
click at [1037, 781] on button "Done" at bounding box center [1008, 800] width 59 height 24
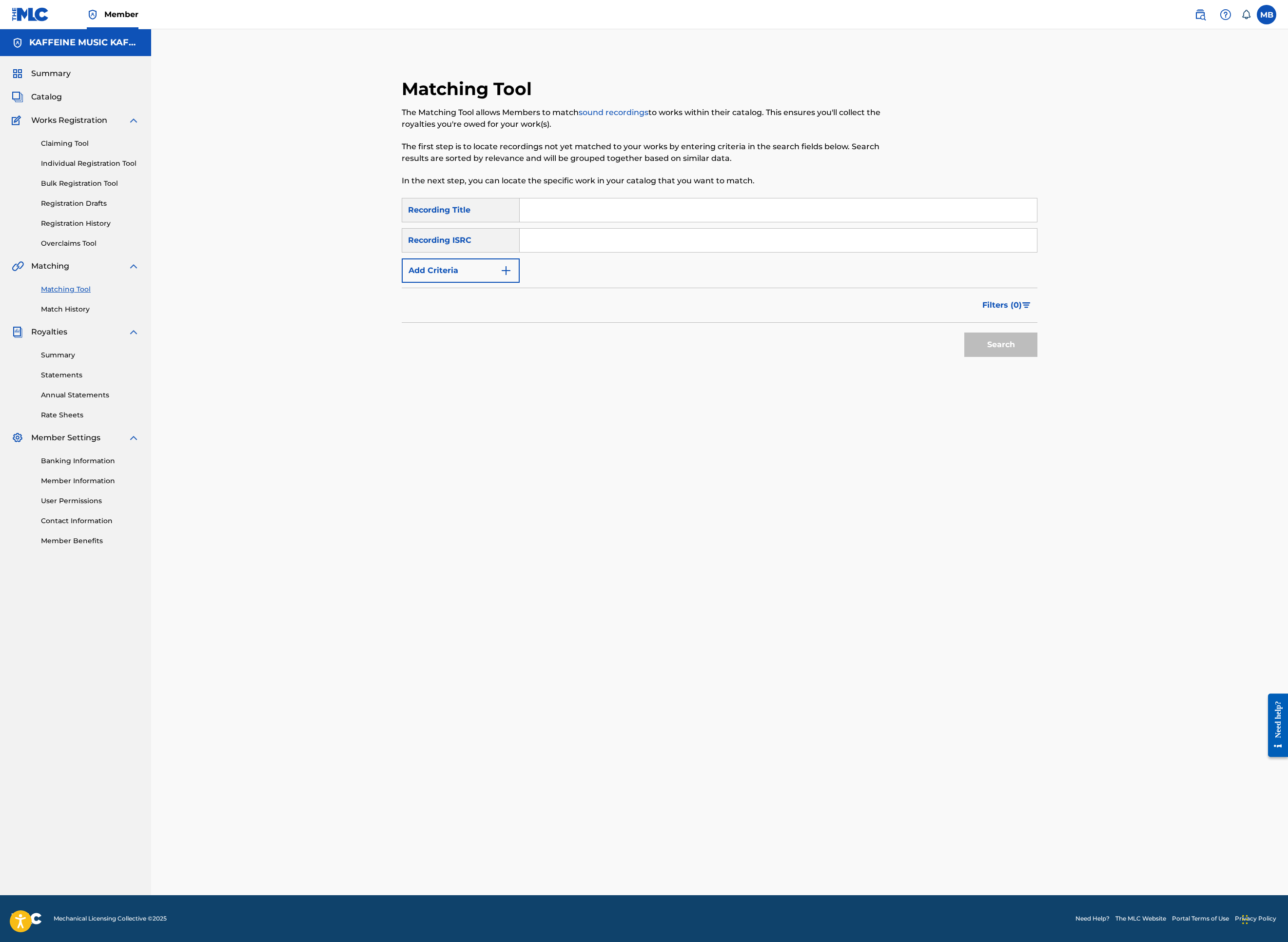
drag, startPoint x: 815, startPoint y: 254, endPoint x: 834, endPoint y: 255, distance: 19.0
click at [815, 222] on input "Search Form" at bounding box center [778, 210] width 517 height 24
paste input "[PERSON_NAME] PEE SIS"
type input "[PERSON_NAME] PEE SIS"
click at [462, 283] on div "SearchWithCriteria7ebd8d66-ec34-4cf0-baab-cba0669f7352 Recording Title [PERSON_…" at bounding box center [719, 240] width 636 height 85
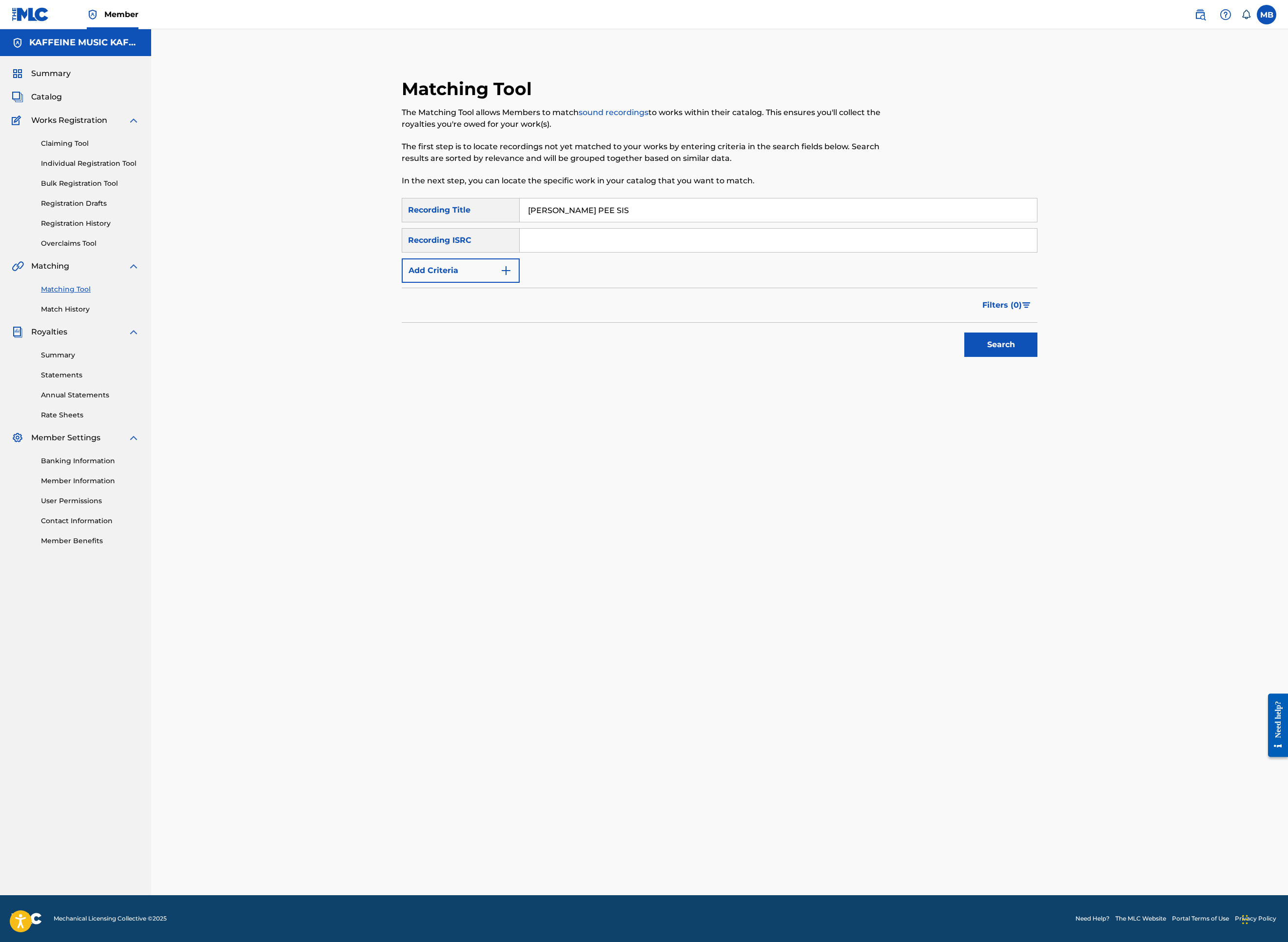
click at [467, 283] on button "Add Criteria" at bounding box center [461, 270] width 118 height 24
click at [463, 280] on div "Writer" at bounding box center [452, 271] width 100 height 18
click at [461, 307] on div "Recording Artist" at bounding box center [461, 295] width 117 height 24
click at [596, 282] on input "Search Form" at bounding box center [769, 271] width 499 height 24
type input "[PERSON_NAME] Motorcycle"
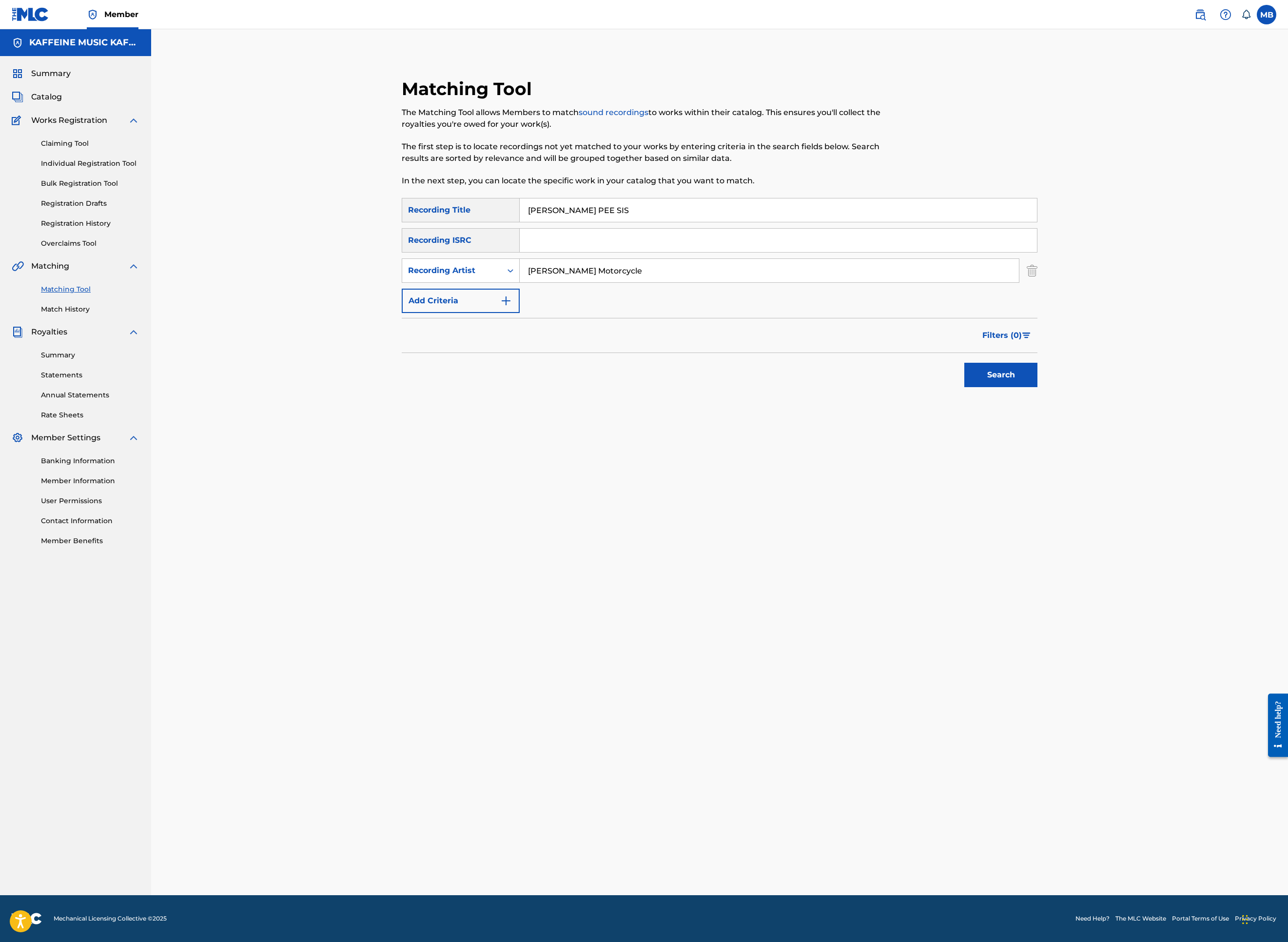
click at [1037, 387] on button "Search" at bounding box center [1001, 374] width 73 height 24
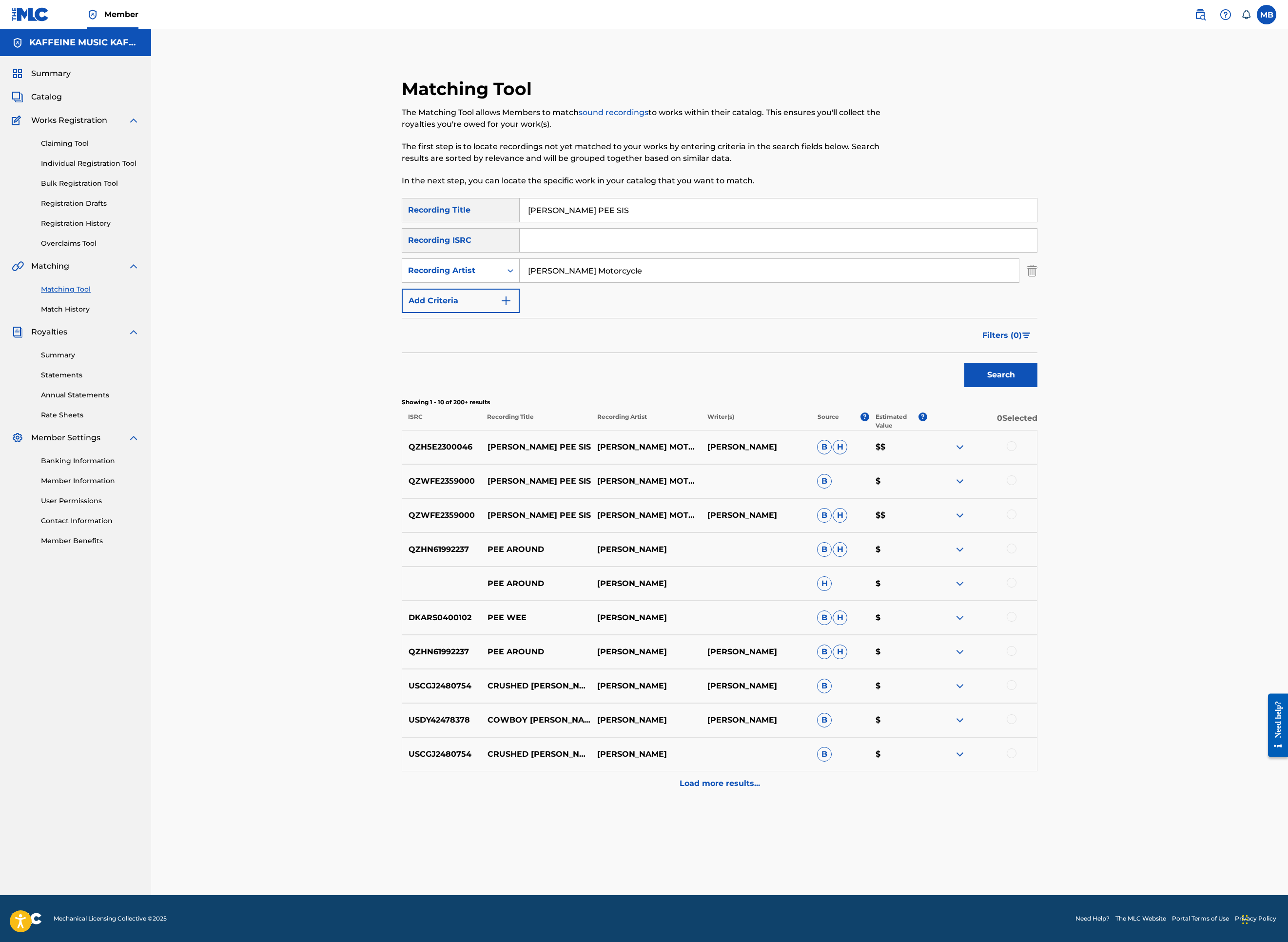
scroll to position [239, 0]
click at [1016, 519] on div at bounding box center [1011, 514] width 10 height 10
click at [1037, 487] on div at bounding box center [982, 481] width 110 height 12
click at [1016, 485] on div at bounding box center [1011, 480] width 10 height 10
click at [1016, 451] on div at bounding box center [1011, 446] width 10 height 10
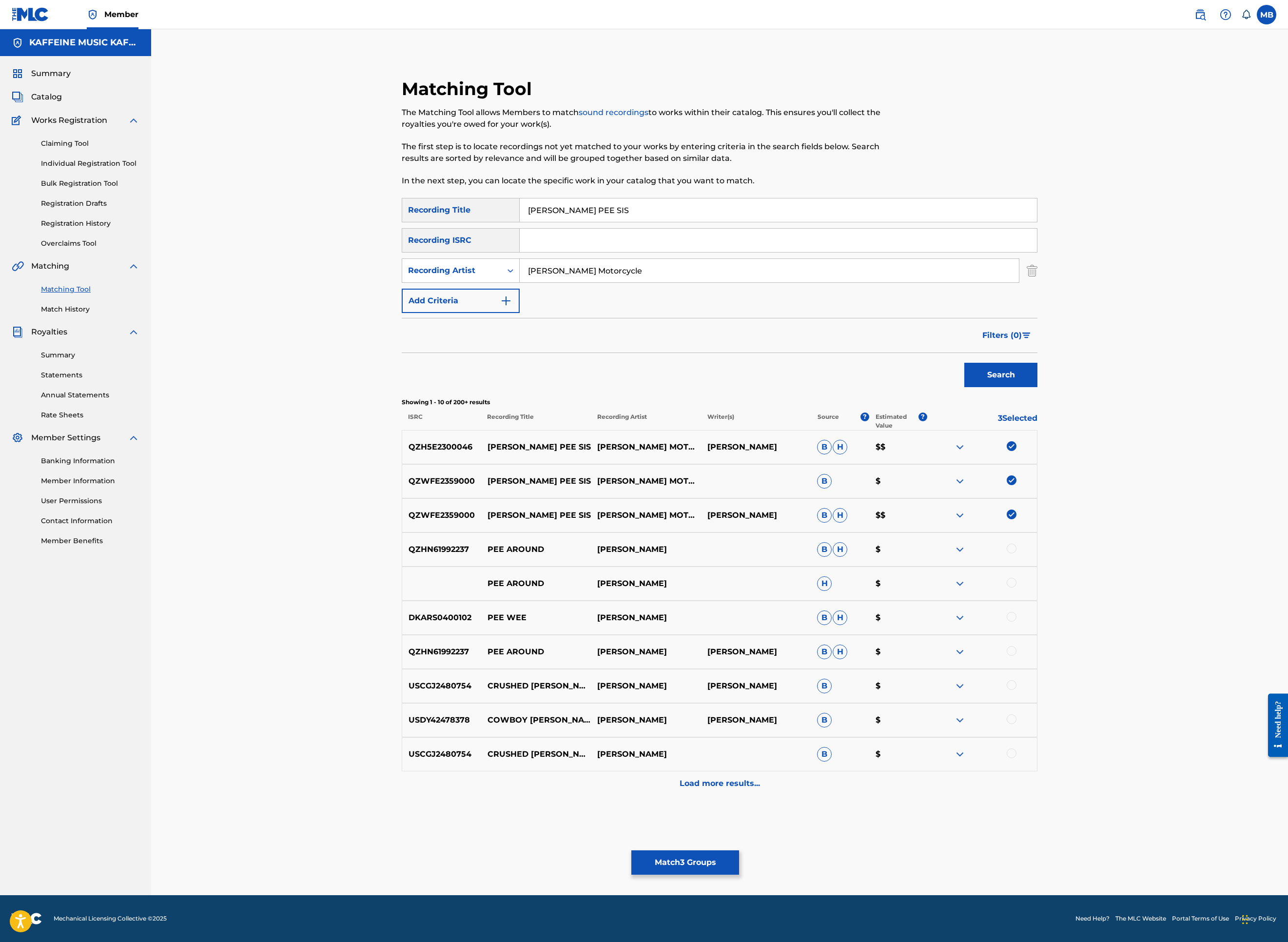
click at [739, 781] on button "Match 3 Groups" at bounding box center [685, 862] width 108 height 24
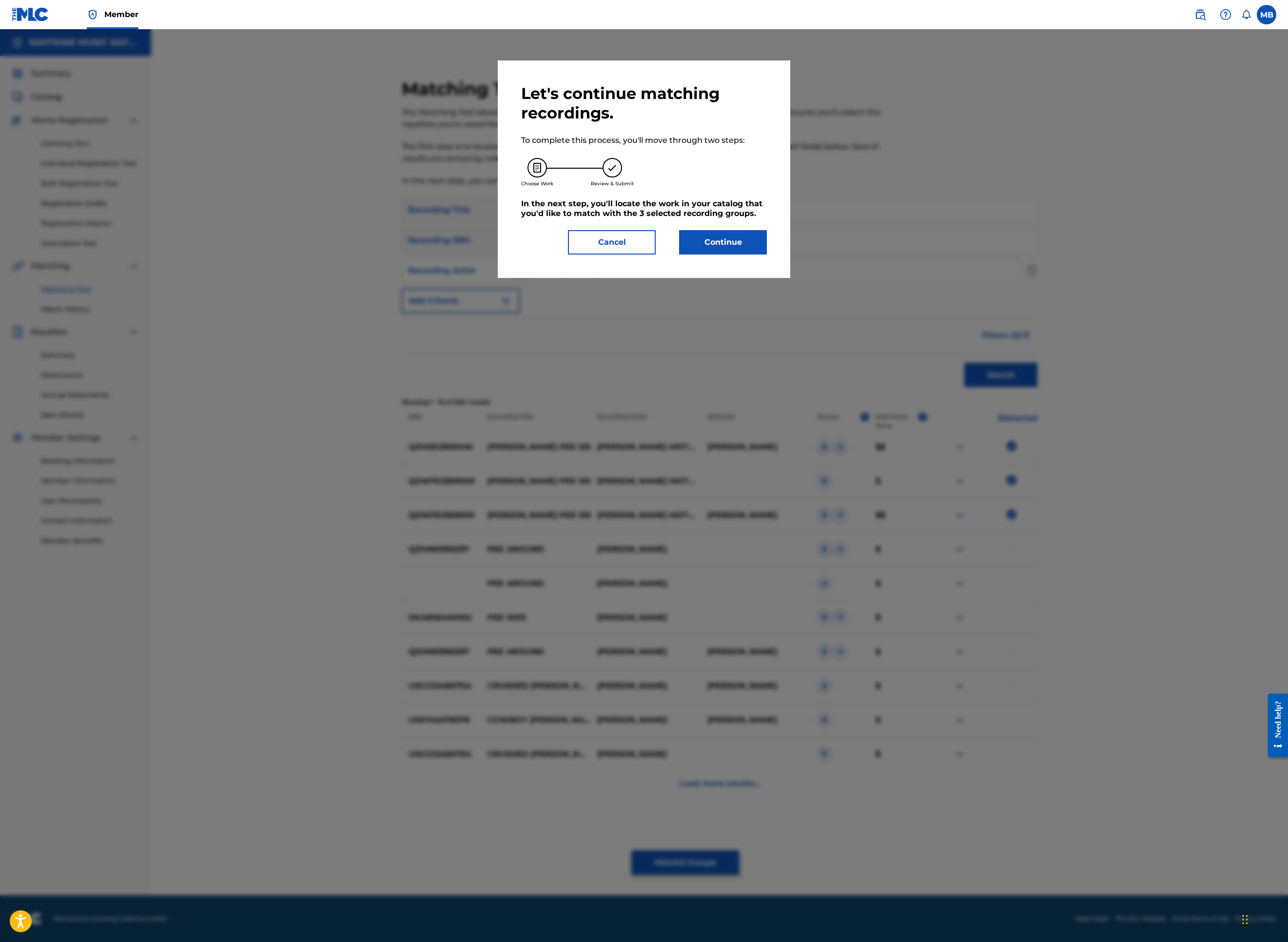
click at [767, 255] on button "Continue" at bounding box center [723, 242] width 88 height 24
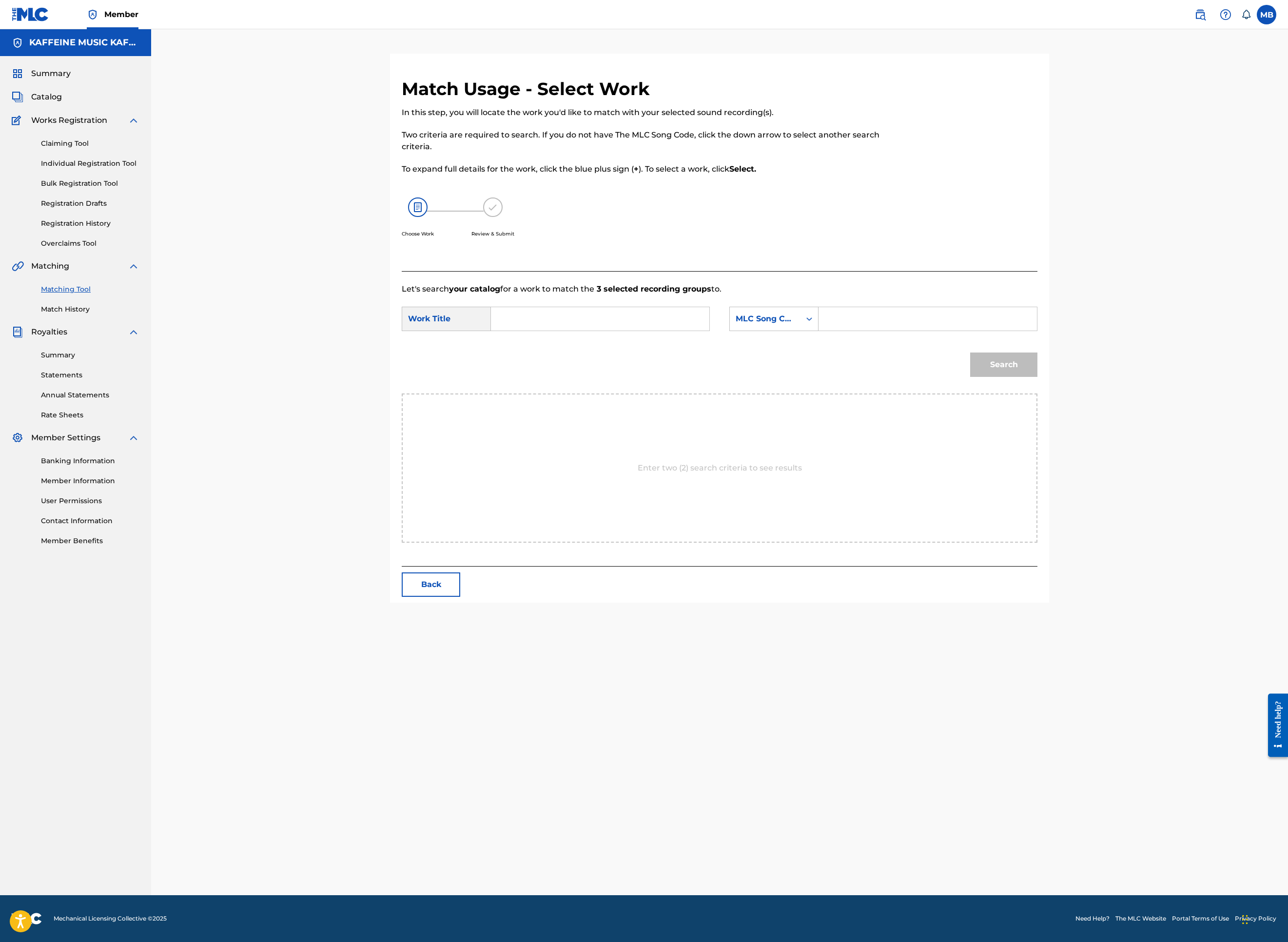
click at [701, 331] on input "Search Form" at bounding box center [600, 319] width 202 height 24
paste input "[PERSON_NAME] PEE SIS"
type input "[PERSON_NAME] PEE SIS"
click at [794, 325] on div "MLC Song Code" at bounding box center [765, 318] width 59 height 12
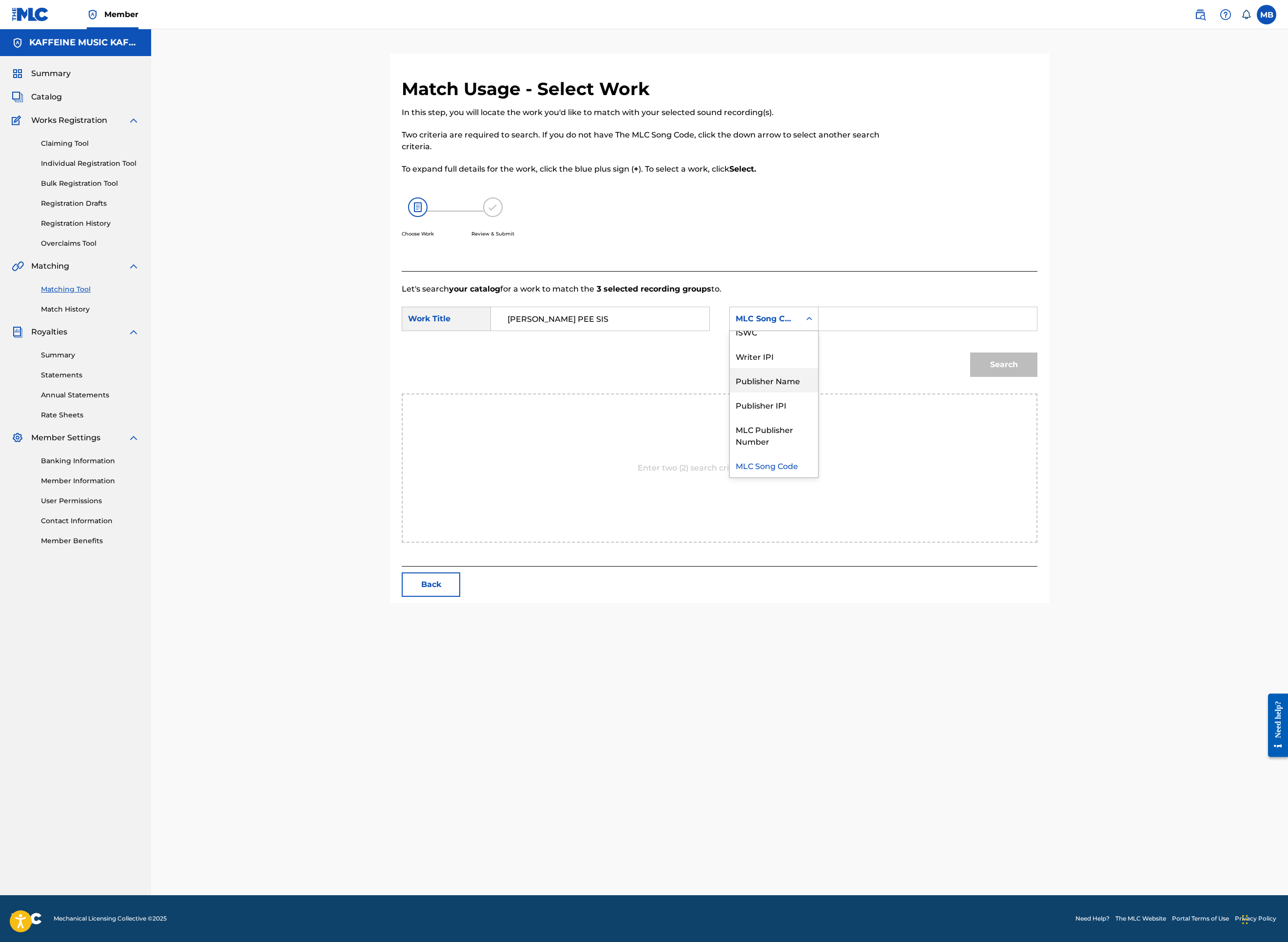
click at [818, 392] on div "Publisher Name" at bounding box center [774, 380] width 88 height 24
click at [1029, 331] on input "Search Form" at bounding box center [927, 319] width 202 height 24
type input "kaf"
click at [1037, 377] on button "Search" at bounding box center [1003, 364] width 67 height 24
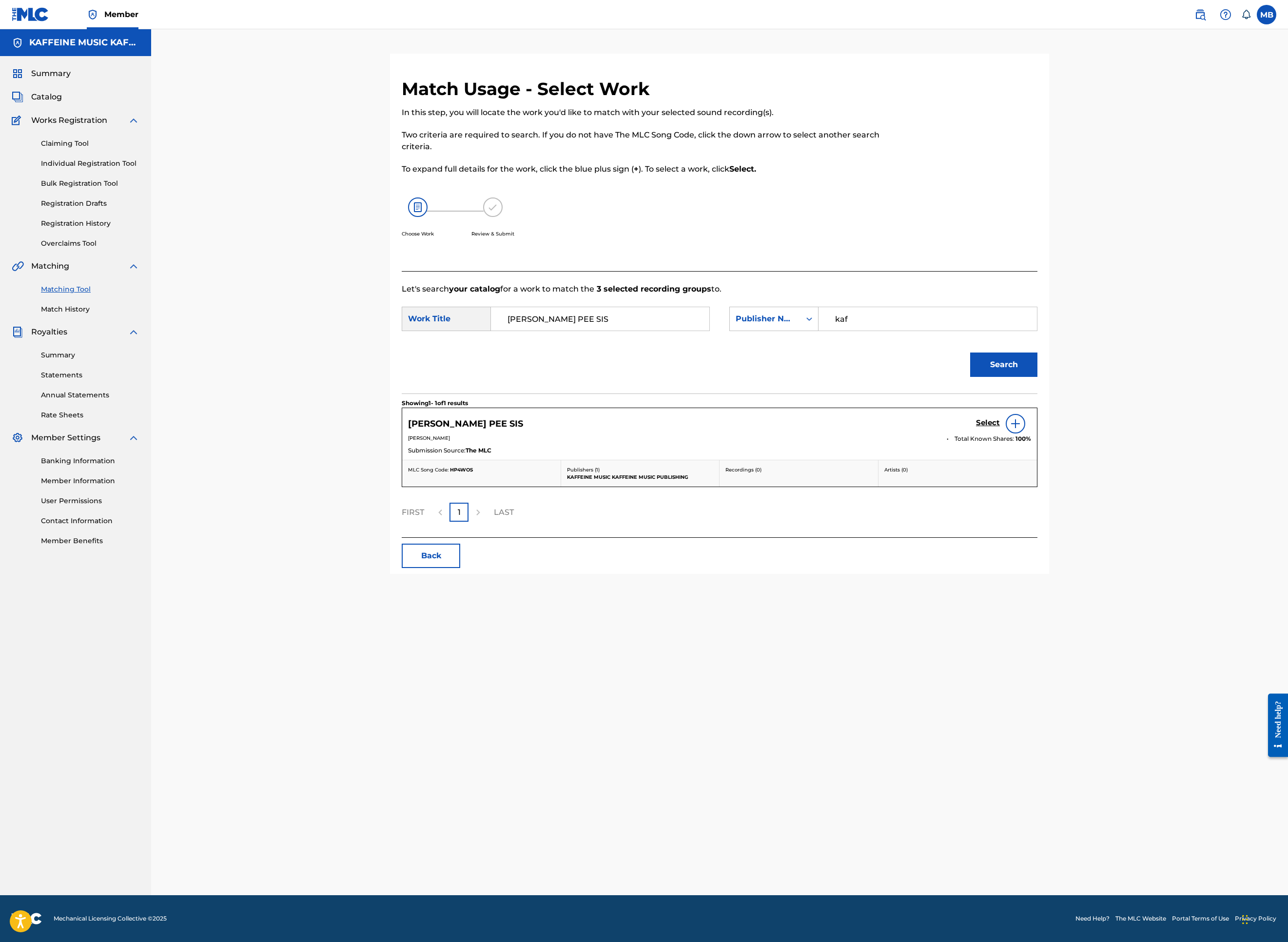
click at [1000, 428] on h5 "Select" at bounding box center [988, 423] width 24 height 9
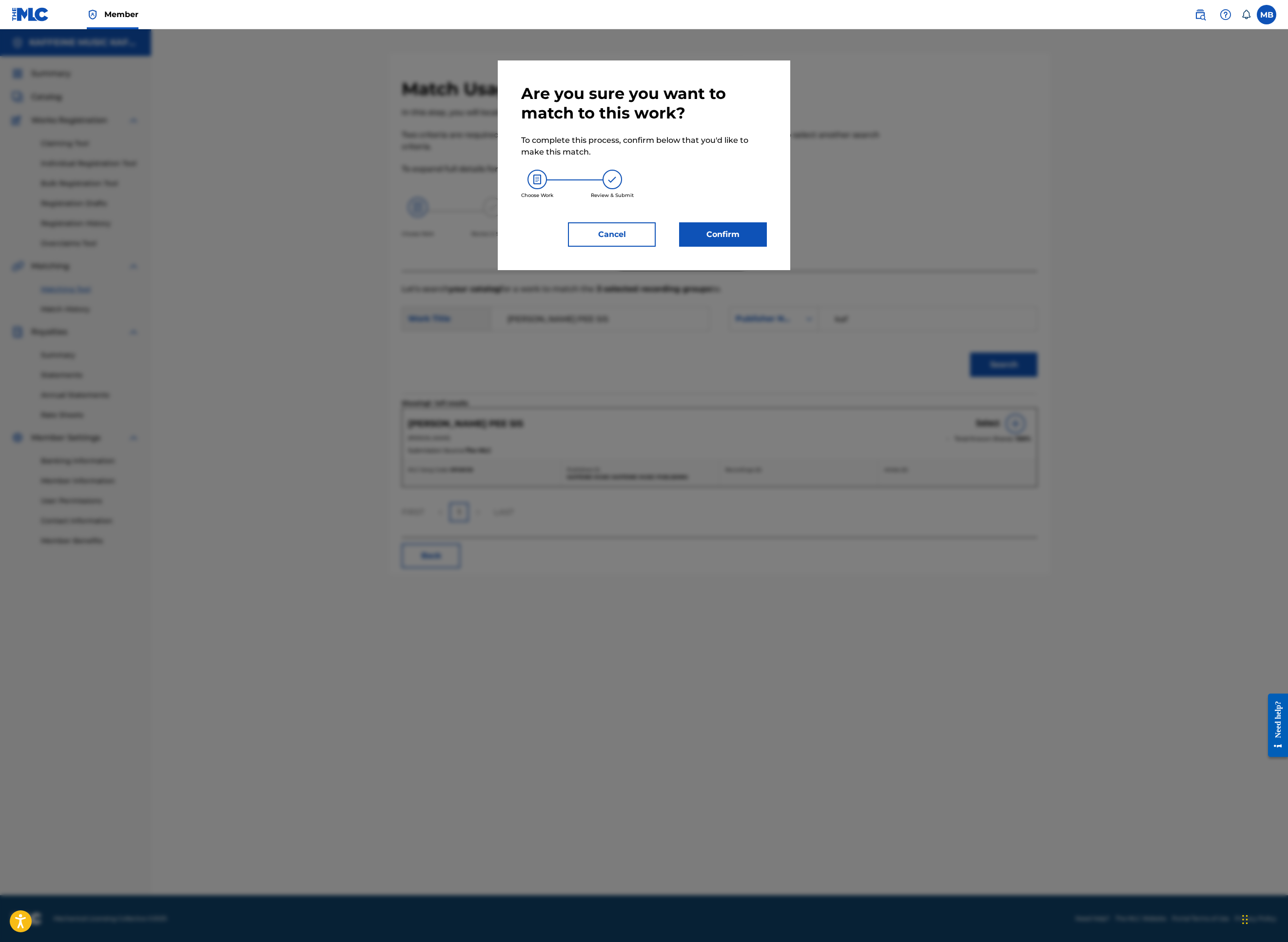
click at [767, 247] on button "Confirm" at bounding box center [723, 234] width 88 height 24
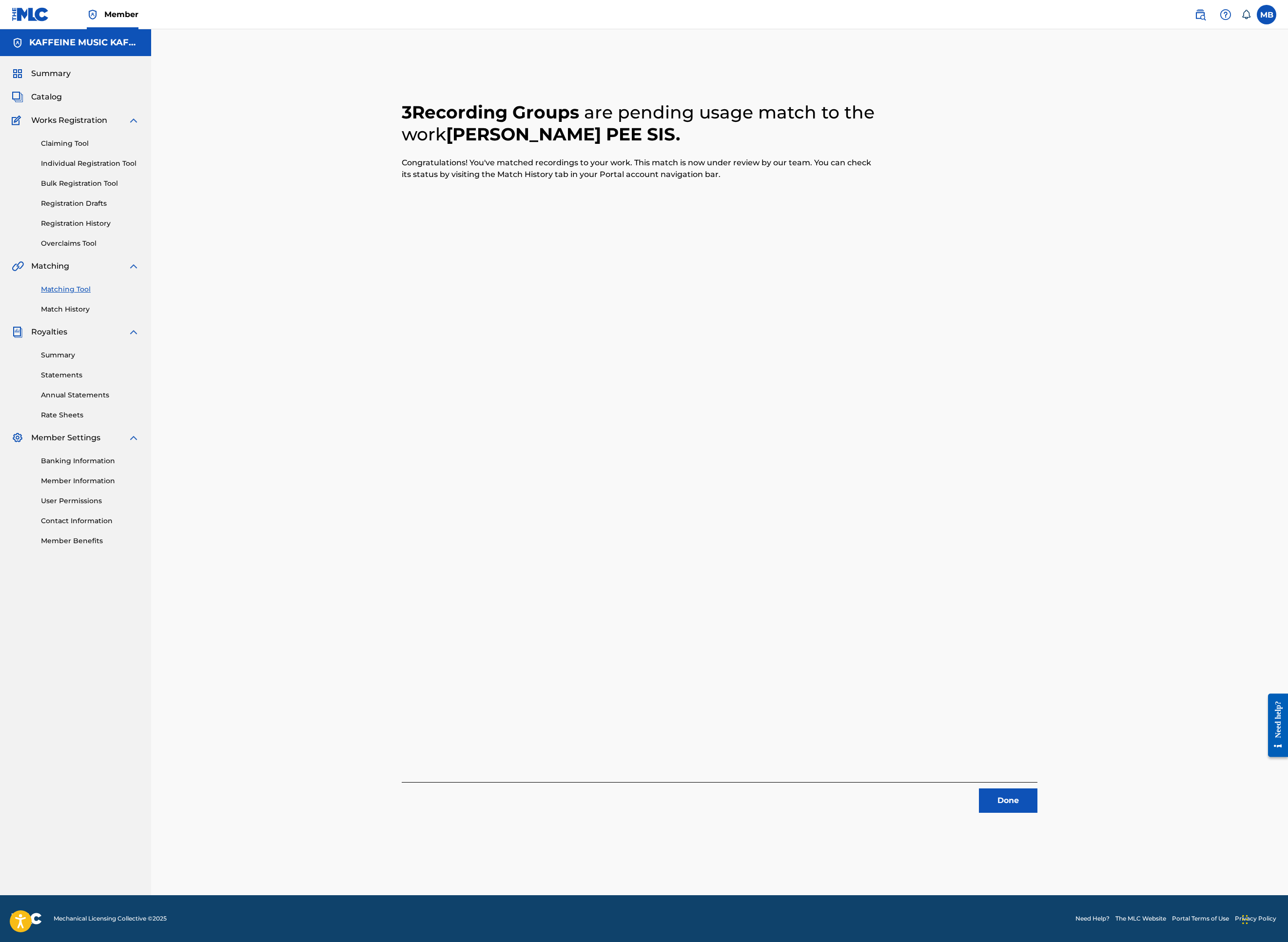
drag, startPoint x: 1194, startPoint y: 805, endPoint x: 1180, endPoint y: 798, distance: 15.7
click at [1037, 781] on button "Done" at bounding box center [1008, 800] width 59 height 24
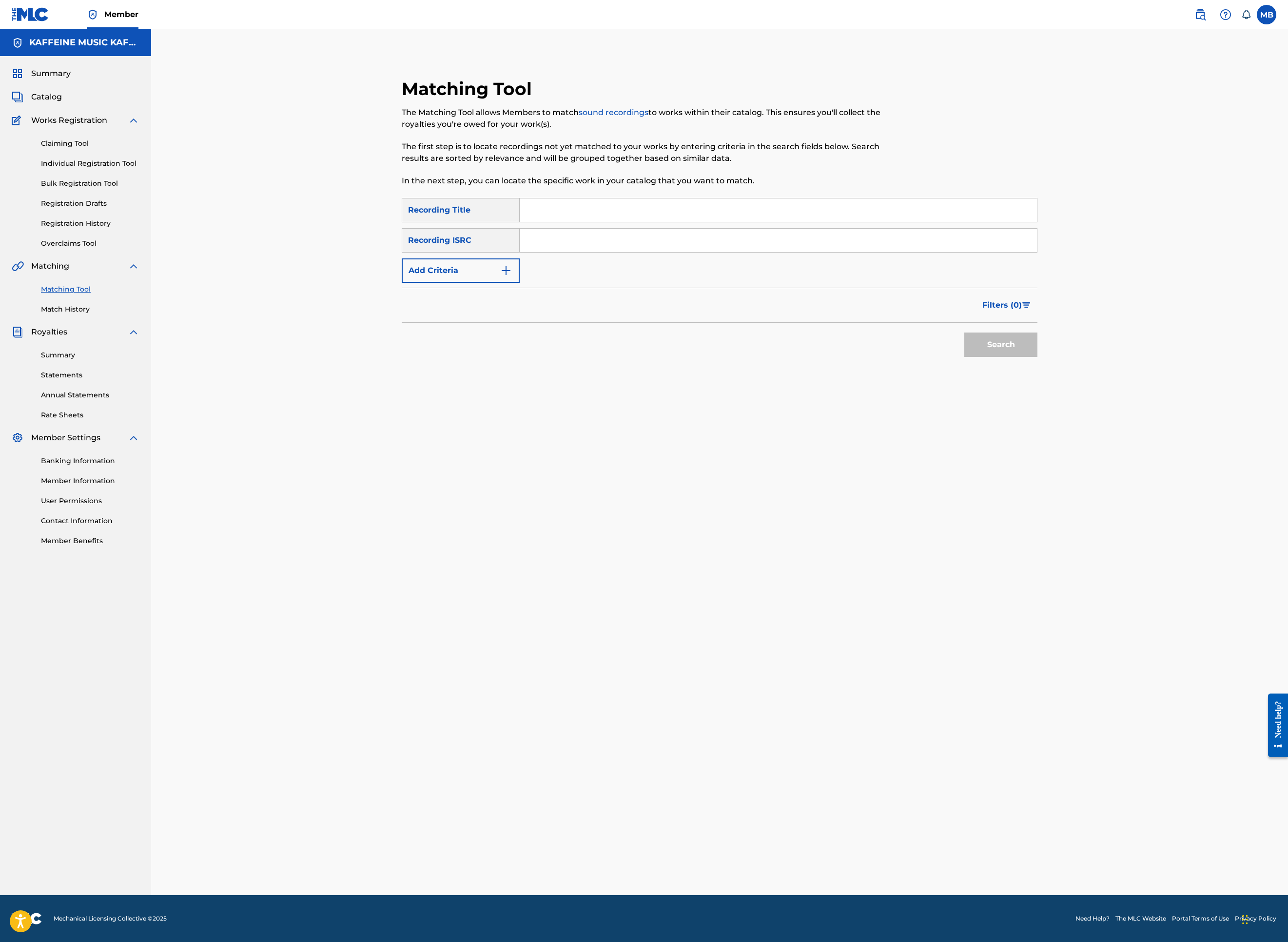
click at [695, 222] on input "Search Form" at bounding box center [778, 210] width 517 height 24
paste input "HOLD MY HAND"
type input "HOLD MY HAND"
click at [503, 276] on img "Search Form" at bounding box center [506, 270] width 12 height 12
click at [486, 313] on div "SearchWithCriteria7ebd8d66-ec34-4cf0-baab-cba0669f7352 Recording Title HOLD MY …" at bounding box center [719, 255] width 636 height 115
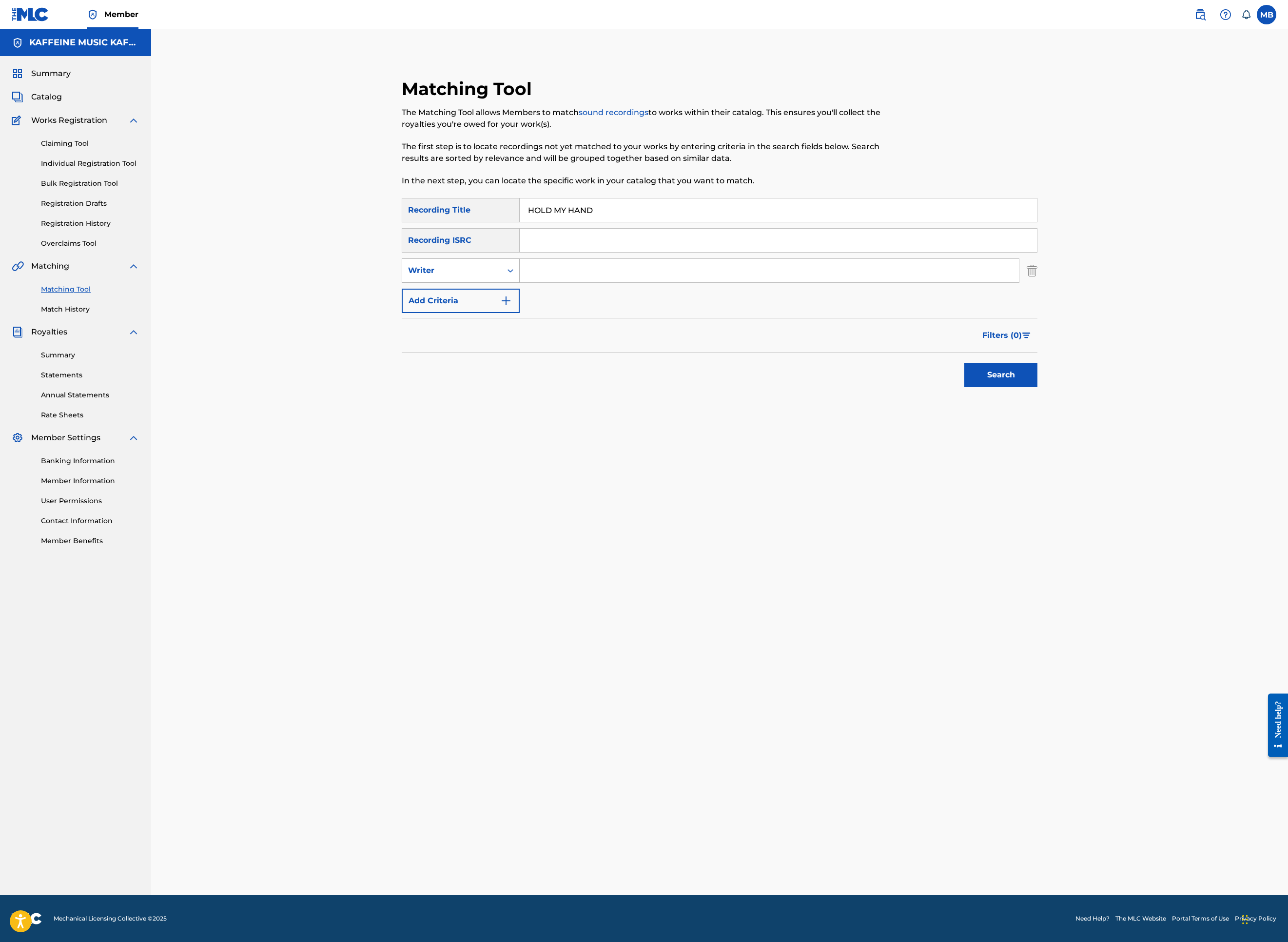
click at [486, 276] on div "Writer" at bounding box center [452, 270] width 88 height 12
drag, startPoint x: 476, startPoint y: 393, endPoint x: 486, endPoint y: 390, distance: 10.4
click at [477, 307] on div "Recording Artist" at bounding box center [461, 295] width 117 height 24
click at [600, 282] on input "Search Form" at bounding box center [769, 271] width 499 height 24
type input "[PERSON_NAME] Motorcycle"
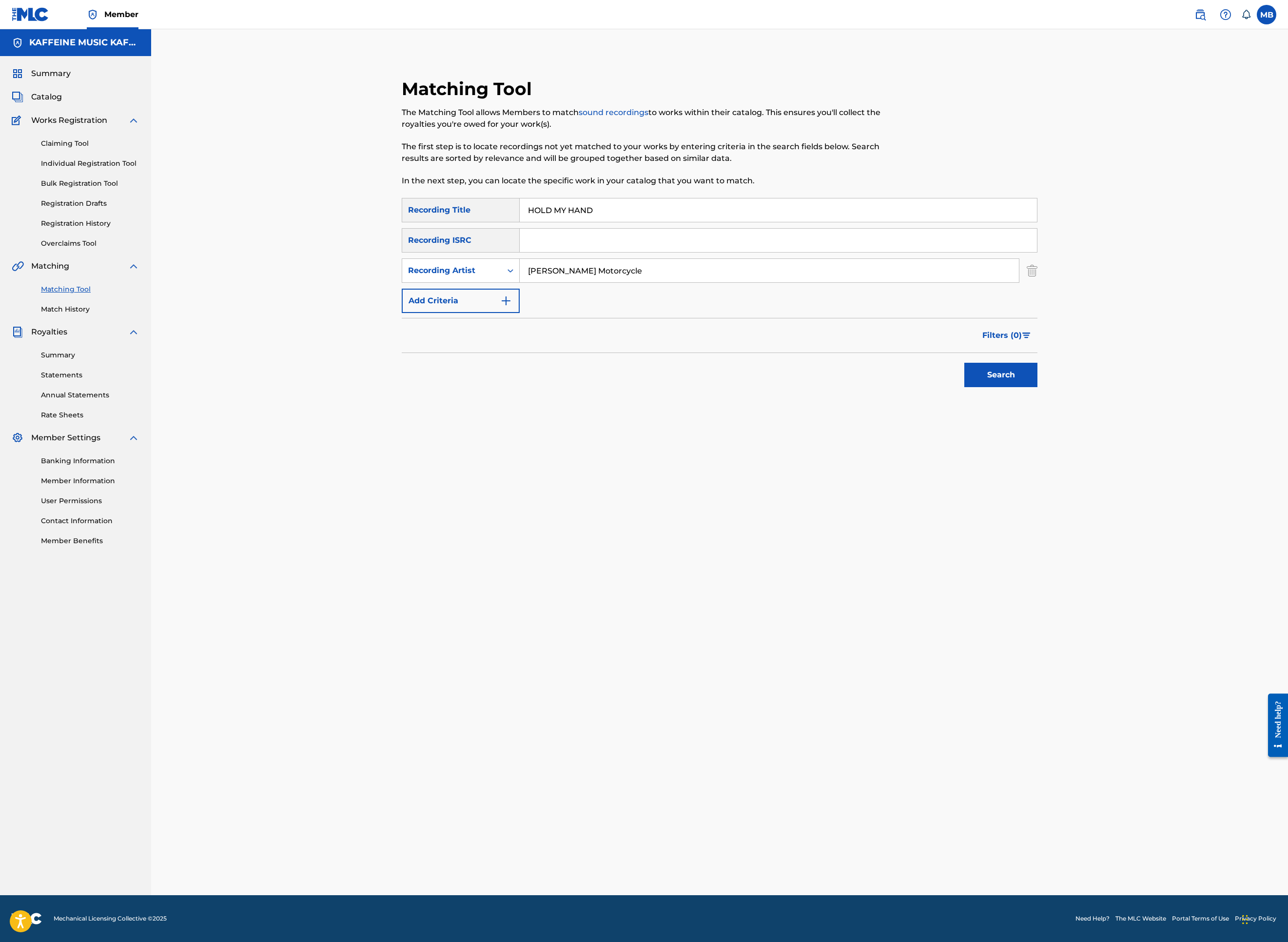
click at [1037, 387] on button "Search" at bounding box center [1001, 374] width 73 height 24
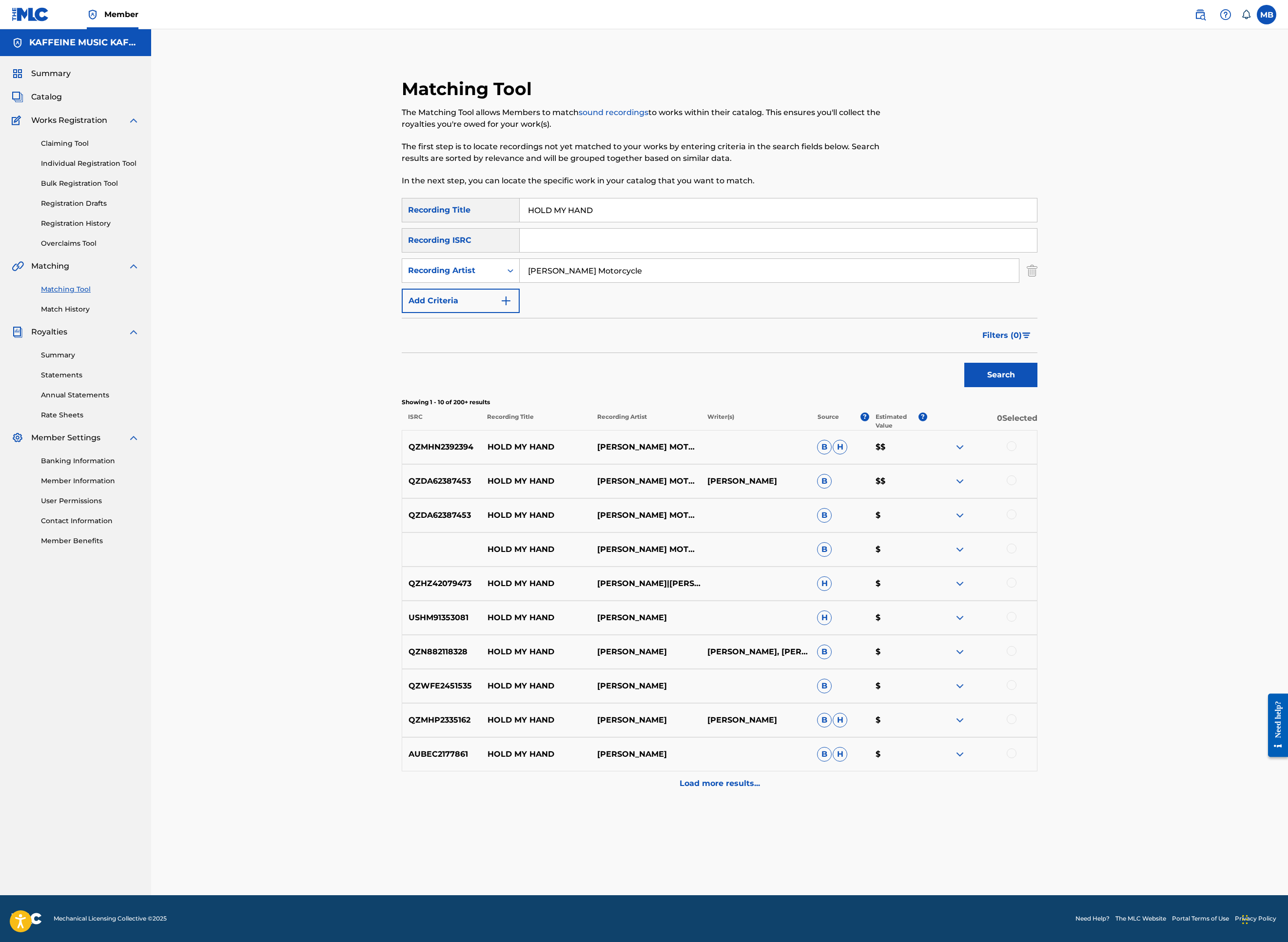
click at [1016, 451] on div at bounding box center [1011, 446] width 10 height 10
click at [1016, 485] on div at bounding box center [1011, 480] width 10 height 10
click at [1016, 553] on div at bounding box center [1011, 548] width 10 height 10
click at [1037, 533] on div "QZDA62387453 HOLD MY HAND [PERSON_NAME] MOTORCYCLE B $" at bounding box center [719, 515] width 636 height 34
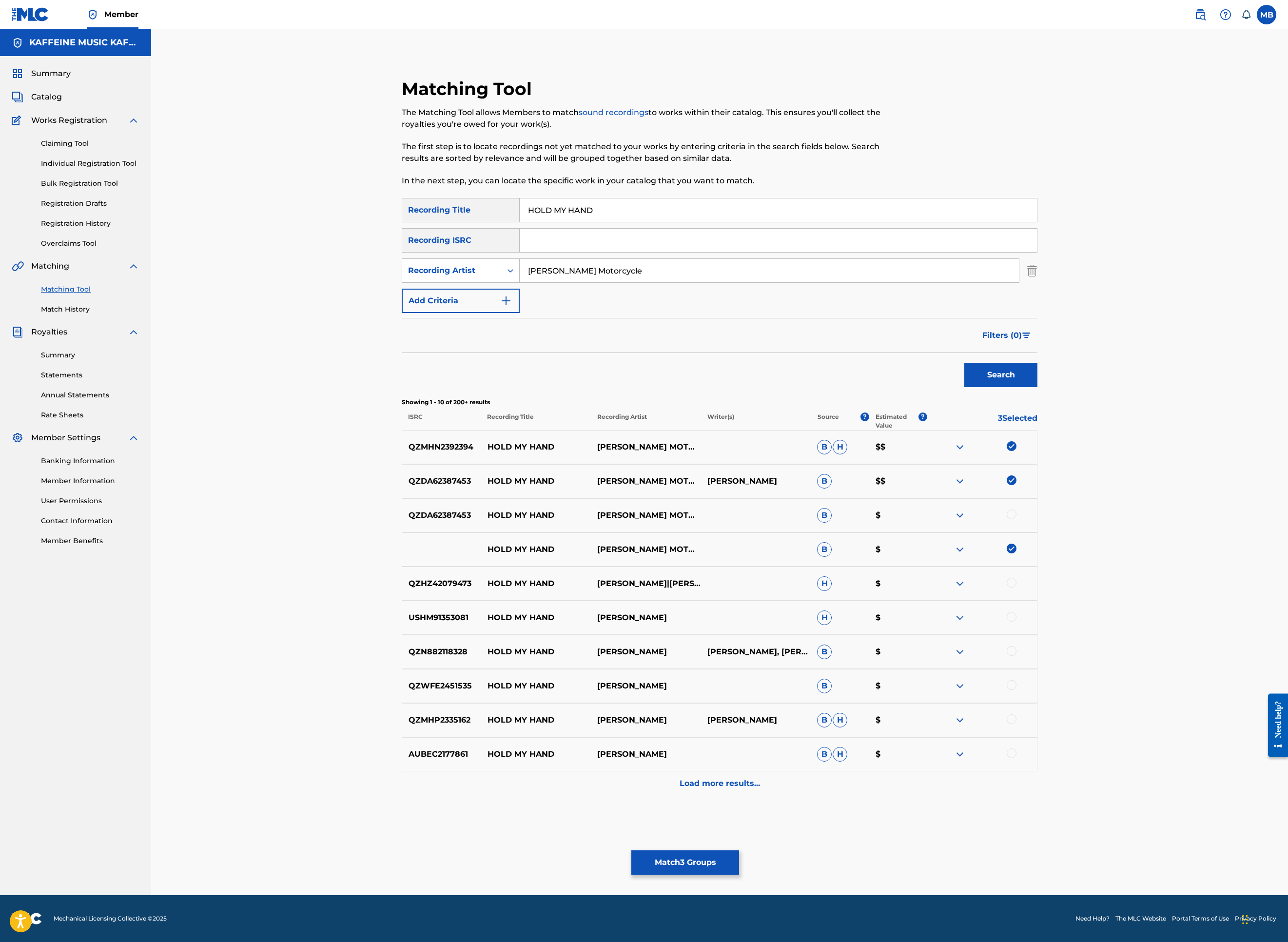
click at [1037, 533] on div "QZDA62387453 HOLD MY HAND [PERSON_NAME] MOTORCYCLE B $" at bounding box center [719, 515] width 636 height 34
click at [1016, 519] on div at bounding box center [1011, 514] width 10 height 10
click at [739, 781] on button "Match 4 Groups" at bounding box center [685, 862] width 108 height 24
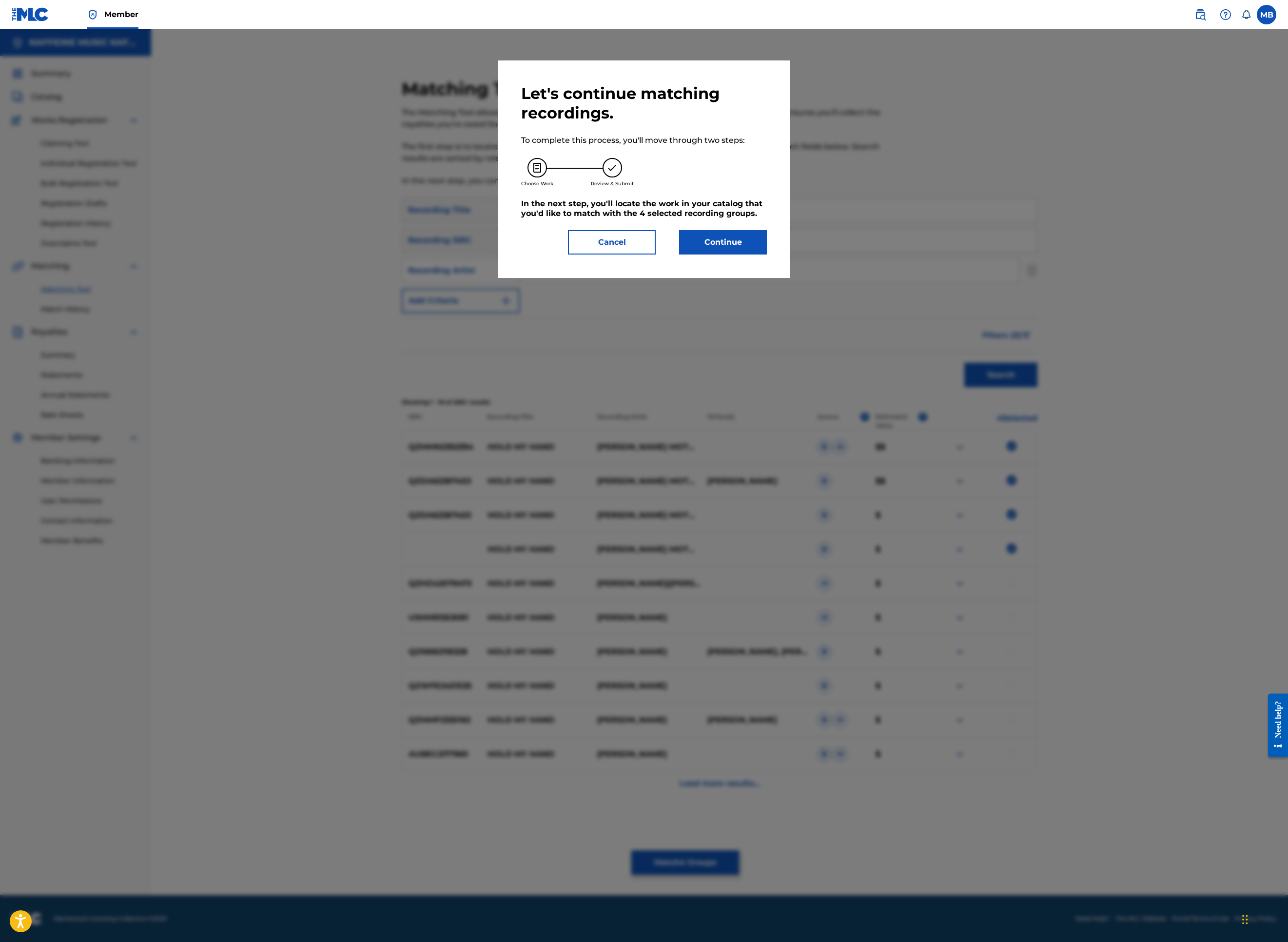
click at [790, 278] on div "Let's continue matching recordings. To complete this process, you'll move throu…" at bounding box center [644, 169] width 293 height 217
click at [767, 255] on button "Continue" at bounding box center [723, 242] width 88 height 24
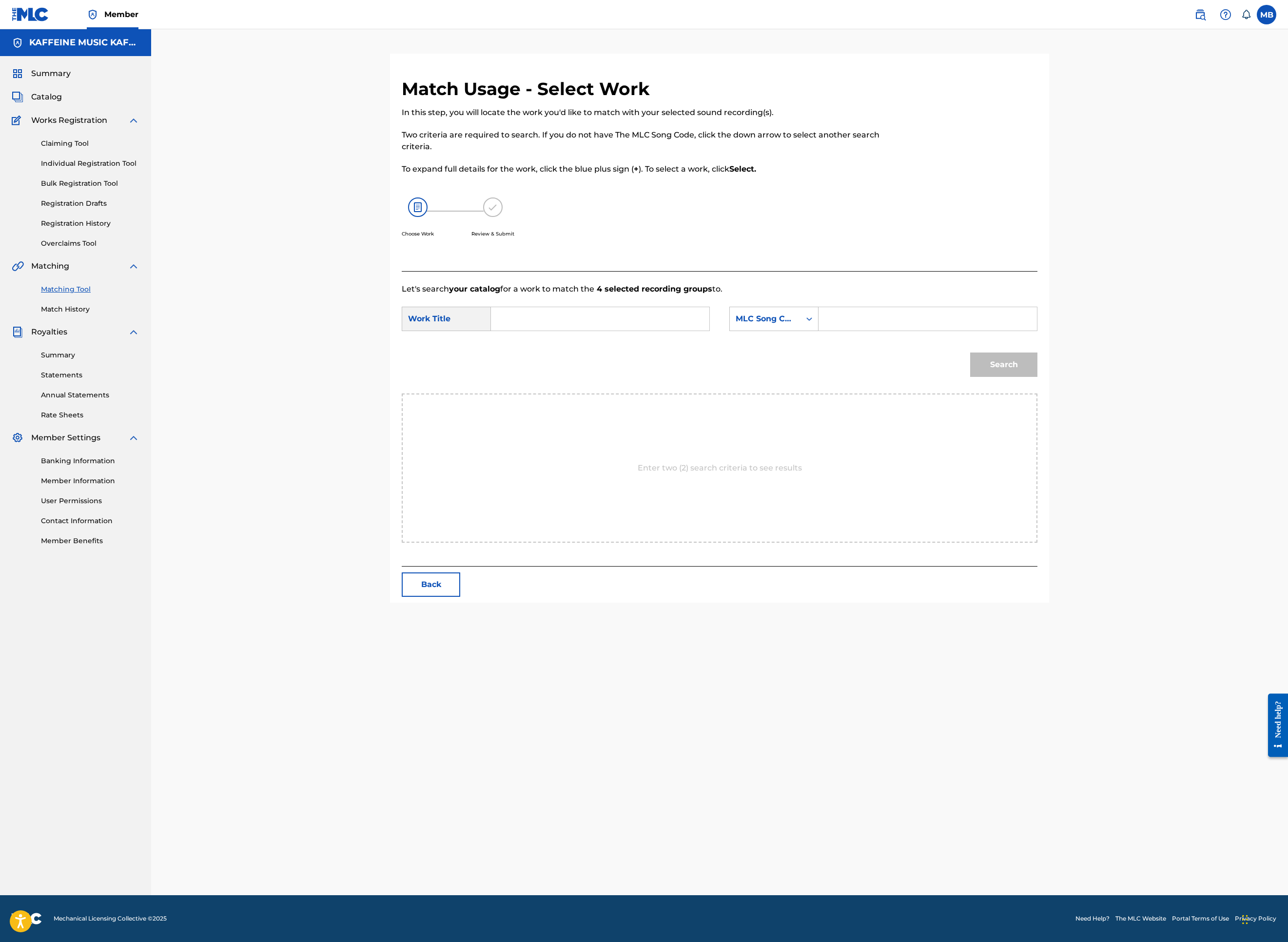
click at [675, 331] on input "Search Form" at bounding box center [600, 319] width 202 height 24
paste input "HOLD MY HAND"
type input "HOLD MY HAND"
click at [801, 328] on div "MLC Song Code" at bounding box center [765, 319] width 71 height 18
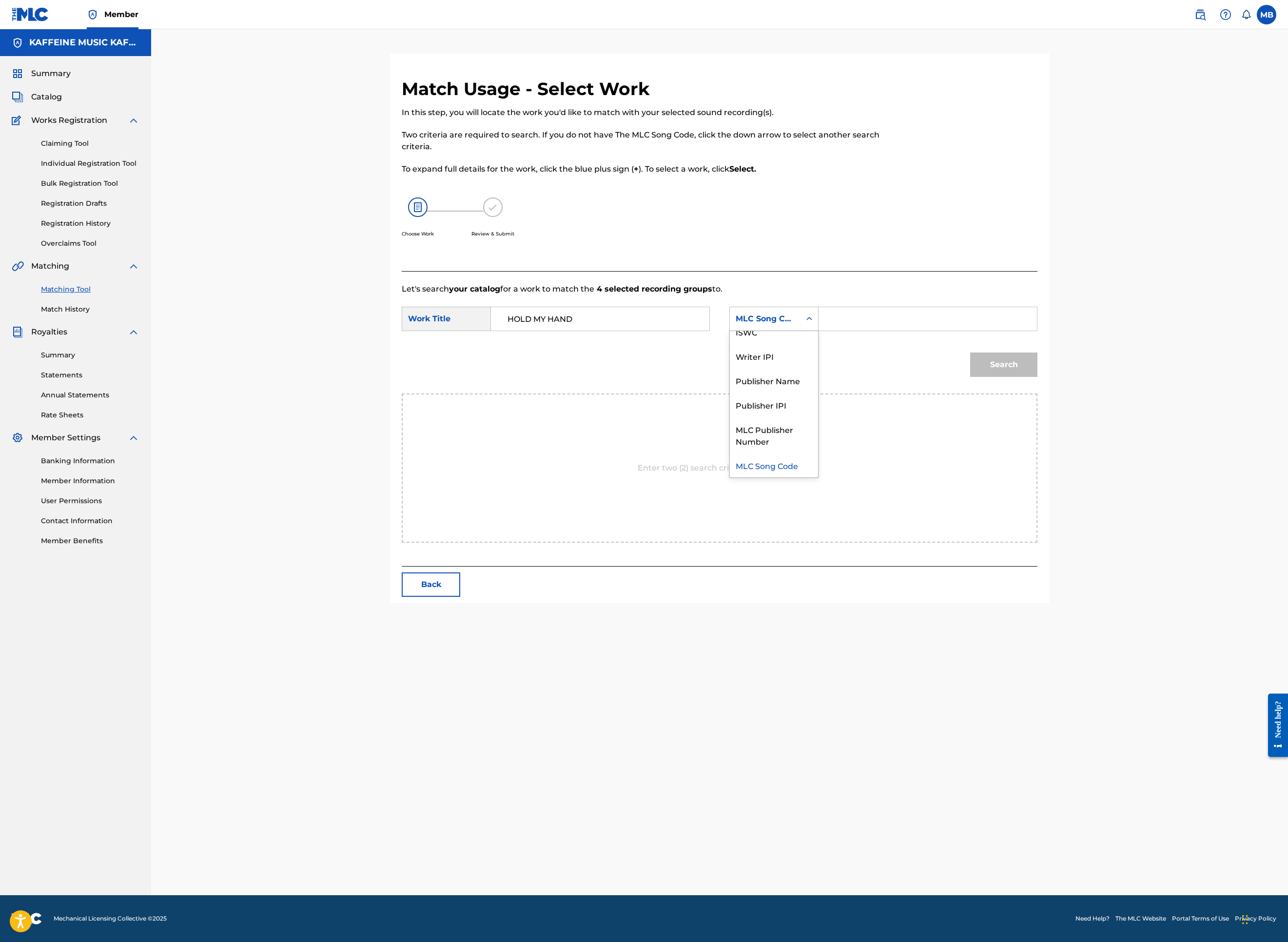
click at [818, 392] on div "Publisher Name" at bounding box center [774, 380] width 88 height 24
click at [991, 331] on input "Search Form" at bounding box center [927, 319] width 202 height 24
type input "kaf"
click at [1037, 377] on button "Search" at bounding box center [1003, 364] width 67 height 24
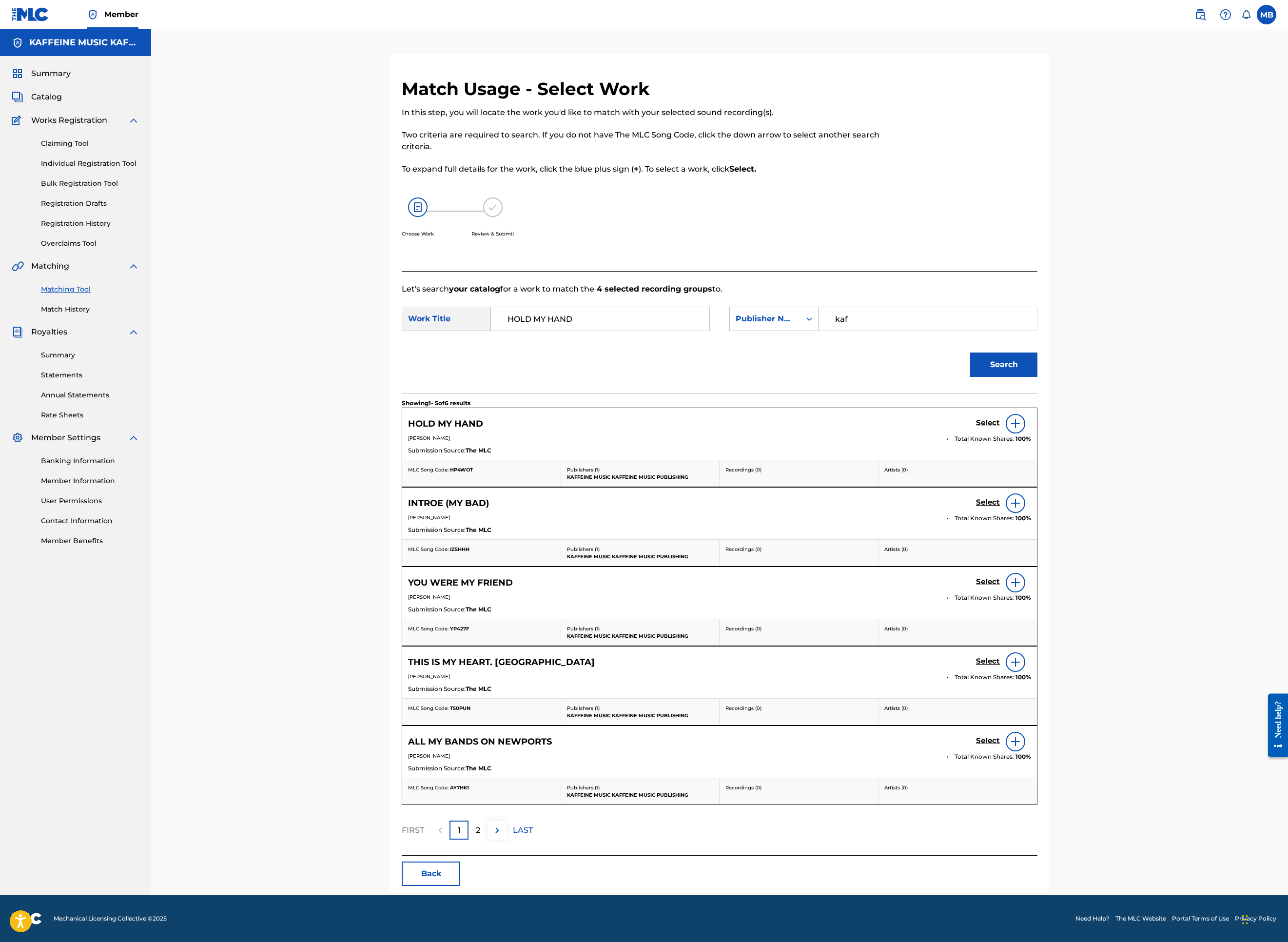
click at [1031, 434] on div "Select" at bounding box center [1003, 424] width 55 height 20
click at [1000, 428] on h5 "Select" at bounding box center [988, 423] width 24 height 9
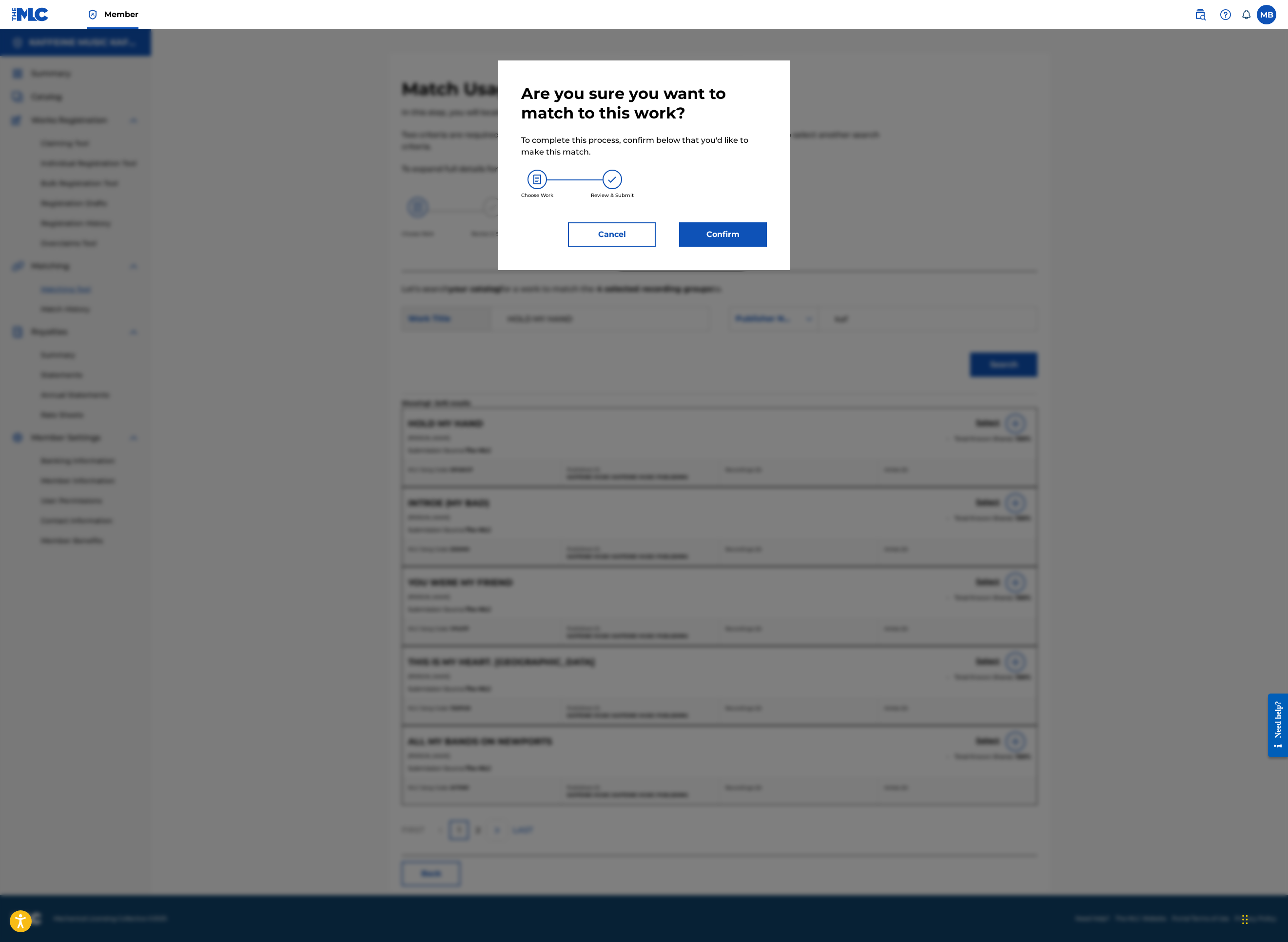
click at [767, 247] on div "Are you sure you want to match to this work? To complete this process, confirm …" at bounding box center [644, 165] width 245 height 163
click at [767, 247] on button "Confirm" at bounding box center [723, 234] width 88 height 24
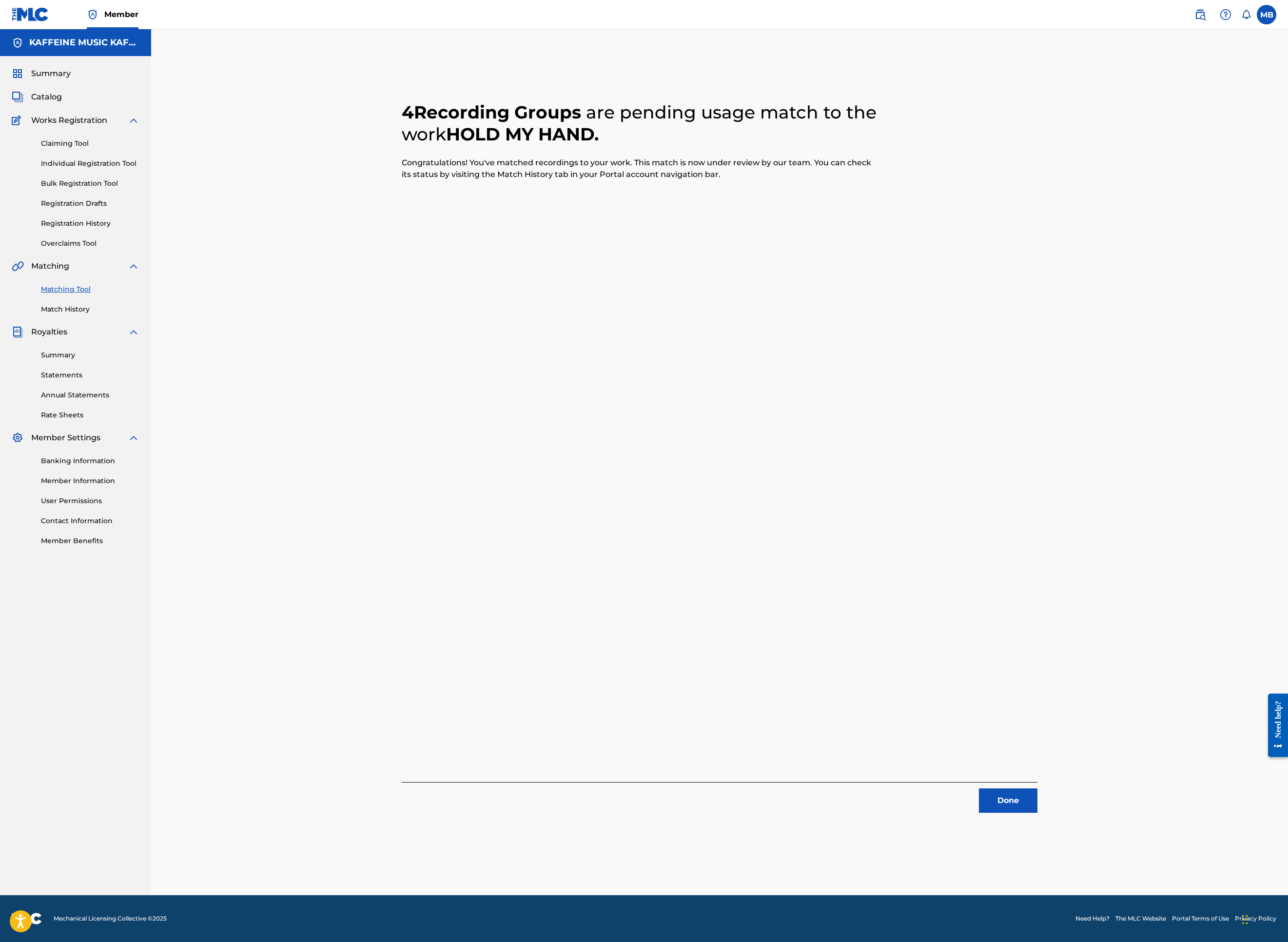
click at [1037, 781] on button "Done" at bounding box center [1008, 800] width 59 height 24
